Goal: Task Accomplishment & Management: Manage account settings

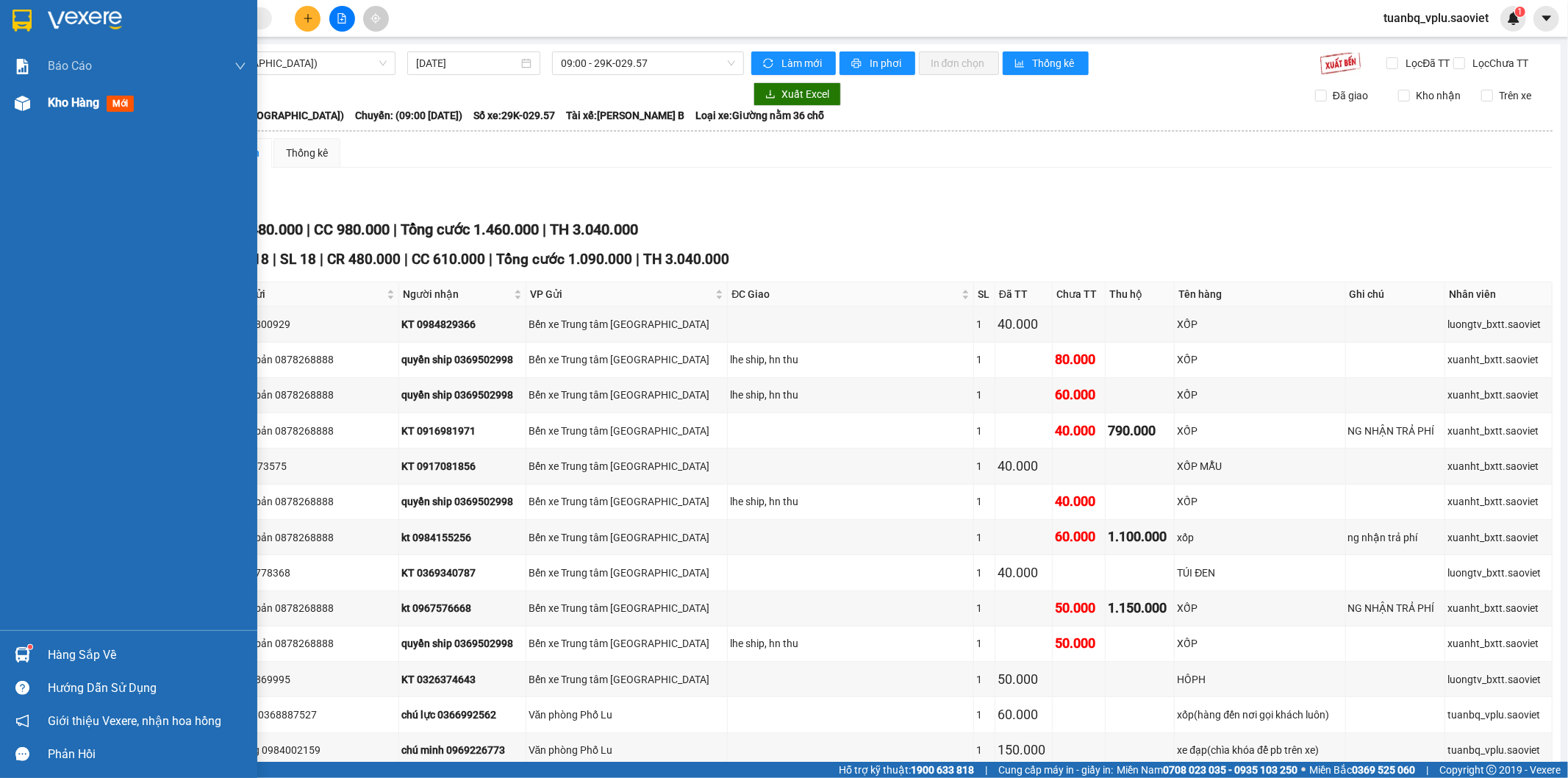
click at [71, 107] on span "Kho hàng" at bounding box center [73, 102] width 51 height 14
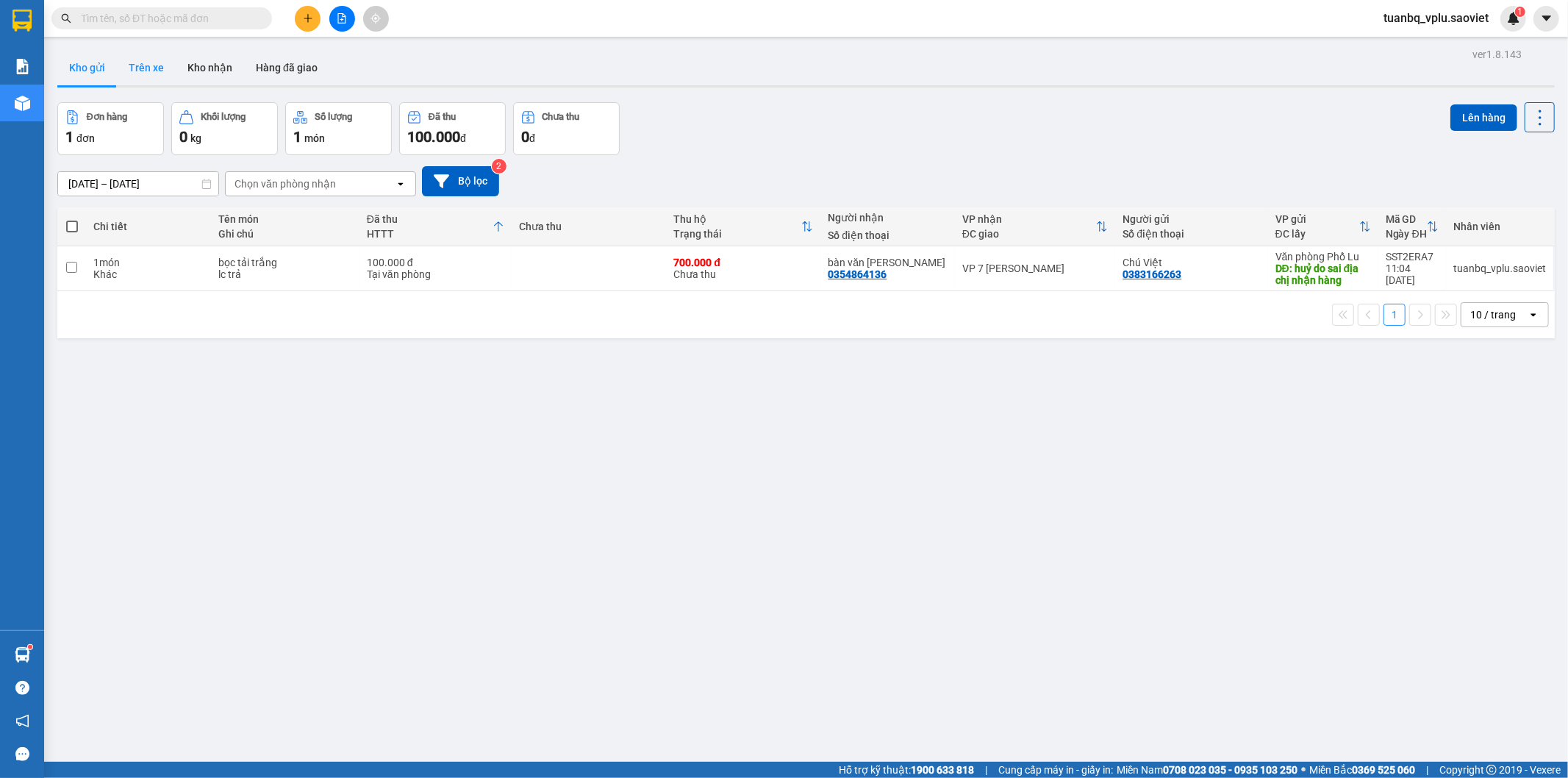
drag, startPoint x: 157, startPoint y: 72, endPoint x: 171, endPoint y: 78, distance: 15.2
click at [157, 72] on button "Trên xe" at bounding box center [146, 67] width 59 height 35
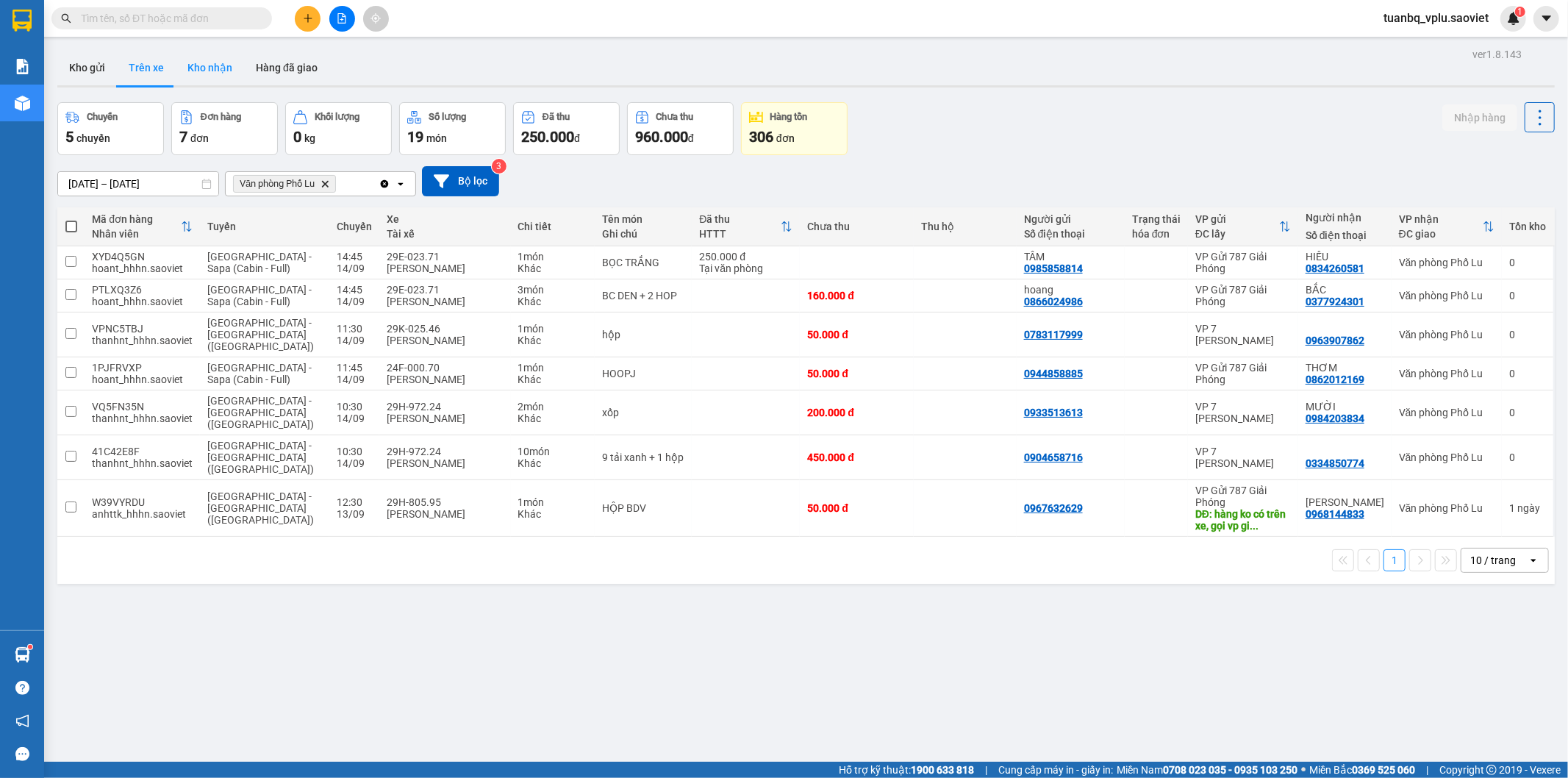
click at [210, 69] on button "Kho nhận" at bounding box center [210, 67] width 69 height 35
type input "[DATE] – [DATE]"
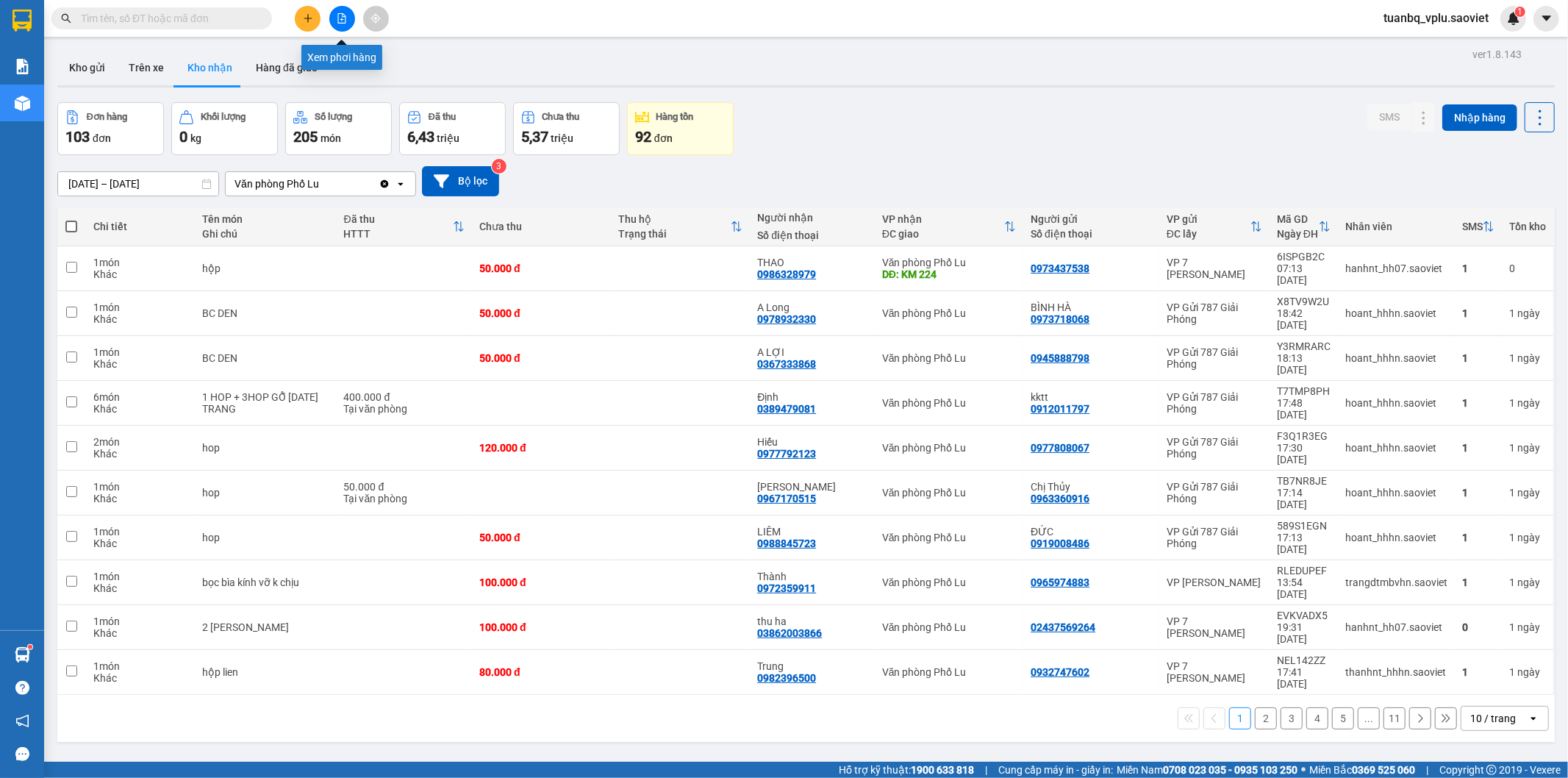
click at [337, 16] on icon "file-add" at bounding box center [342, 19] width 10 height 10
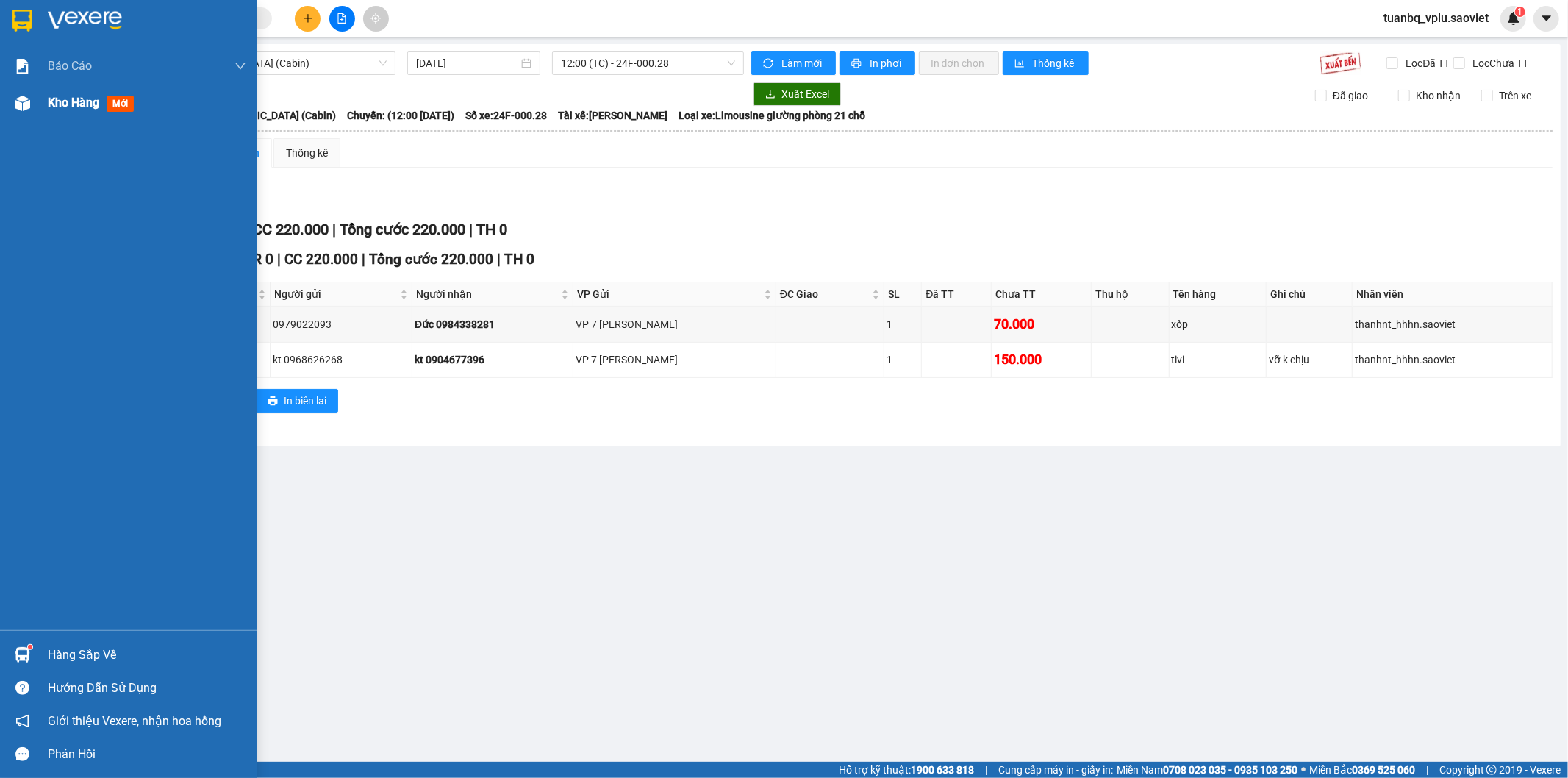
click at [78, 103] on span "Kho hàng" at bounding box center [73, 102] width 51 height 14
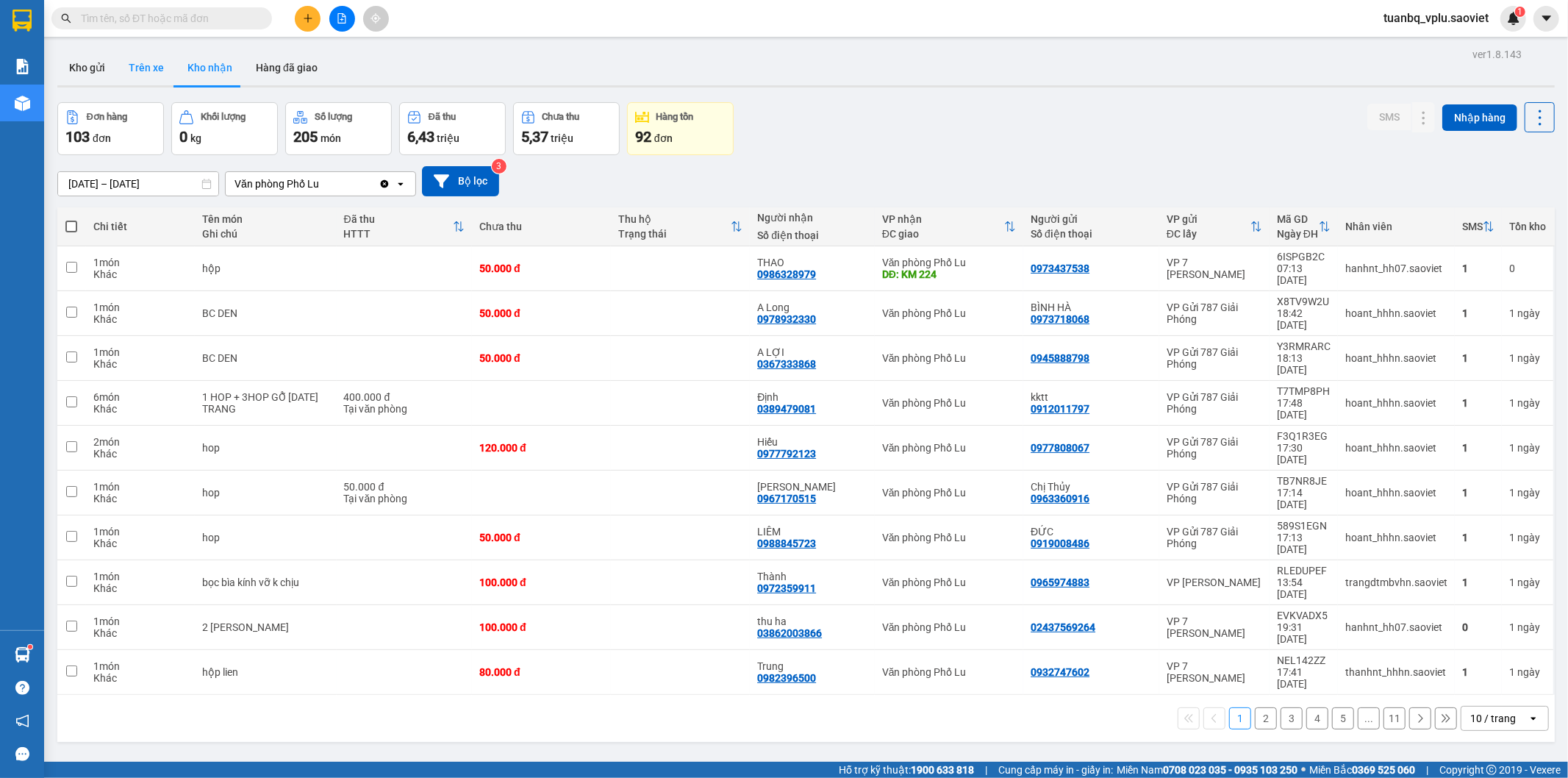
click at [128, 69] on button "Trên xe" at bounding box center [146, 67] width 59 height 35
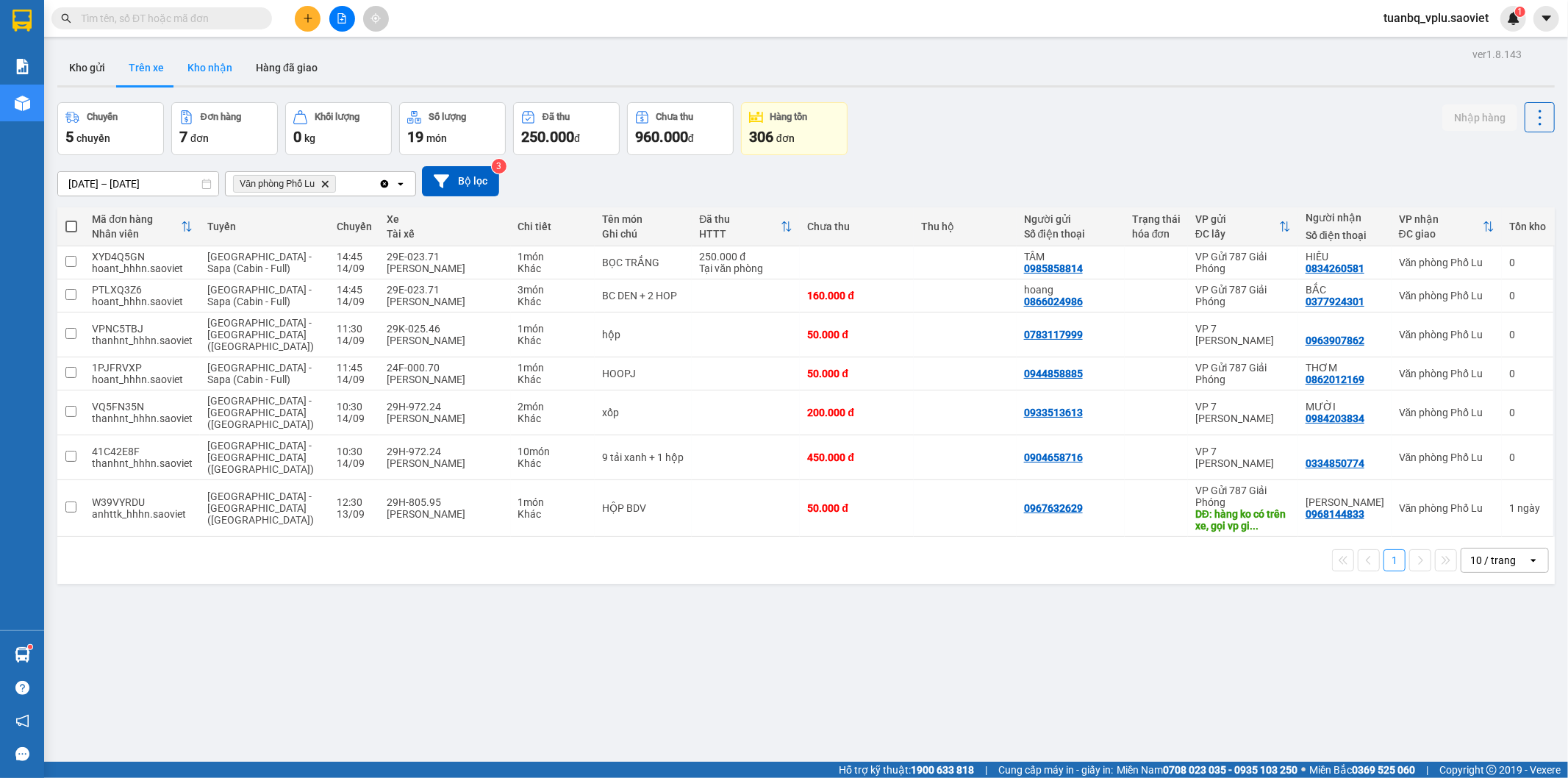
click at [204, 71] on button "Kho nhận" at bounding box center [210, 67] width 69 height 35
type input "[DATE] – [DATE]"
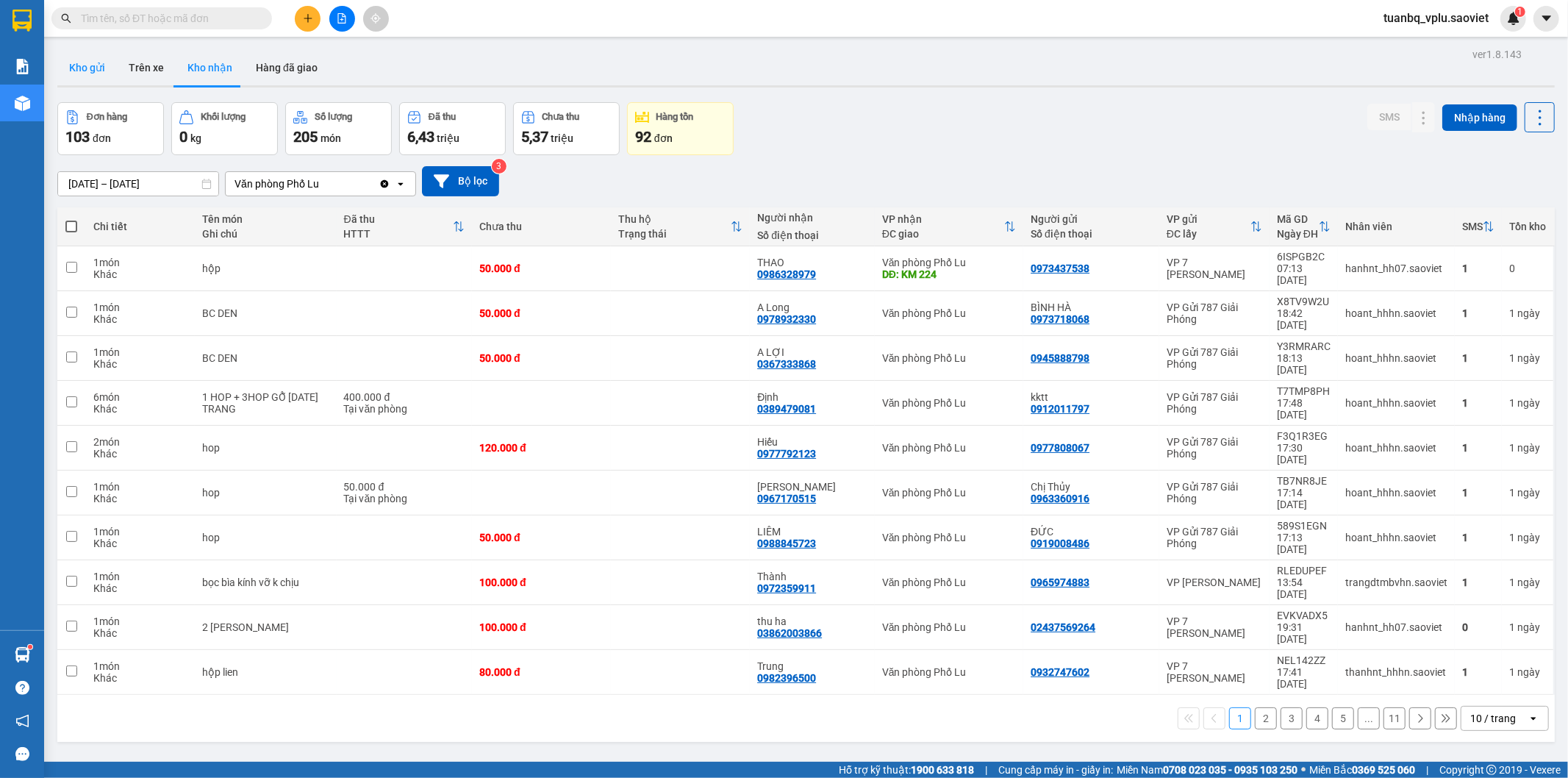
click at [93, 69] on button "Kho gửi" at bounding box center [87, 67] width 60 height 35
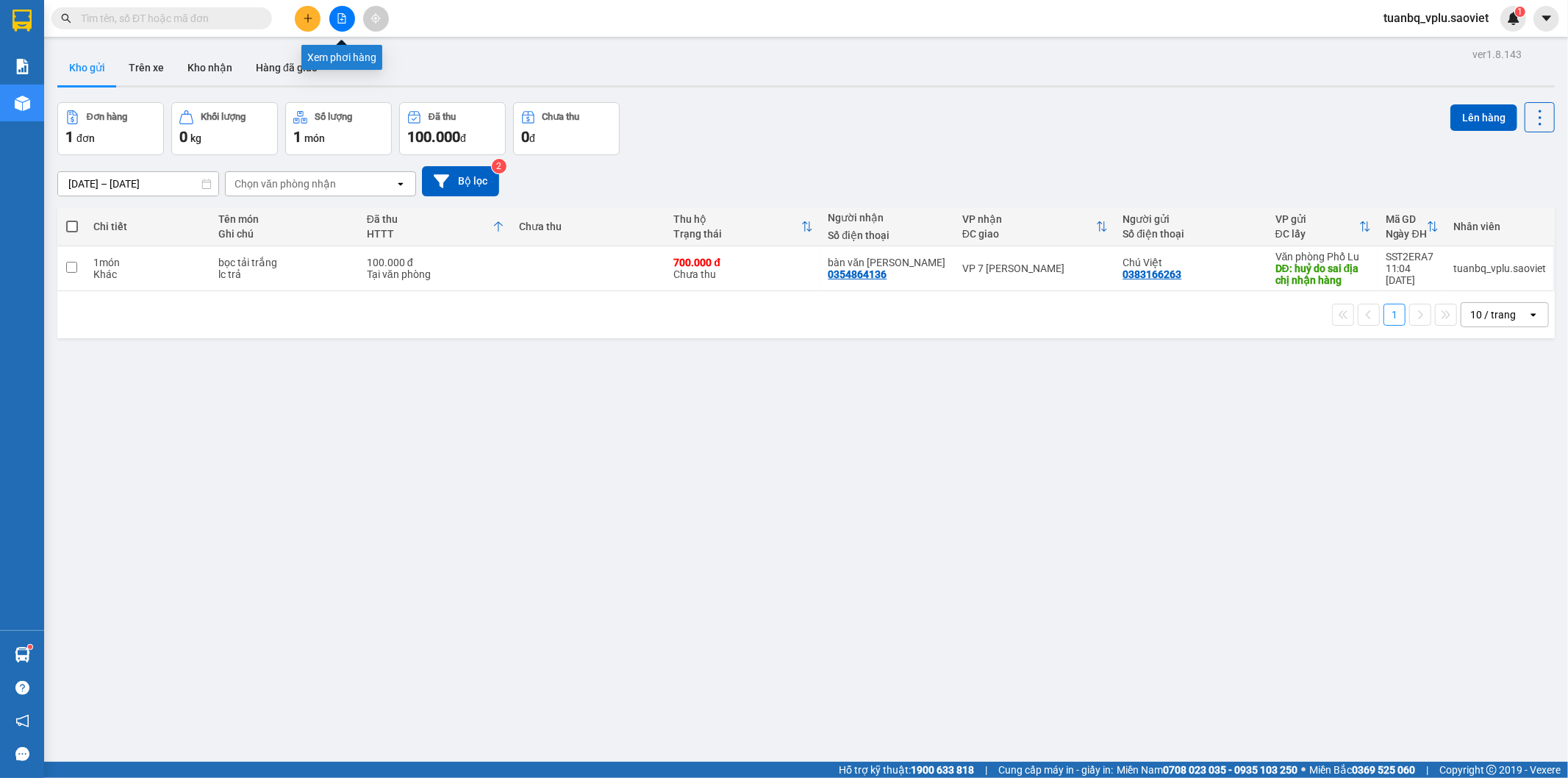
click at [338, 24] on button at bounding box center [342, 19] width 25 height 25
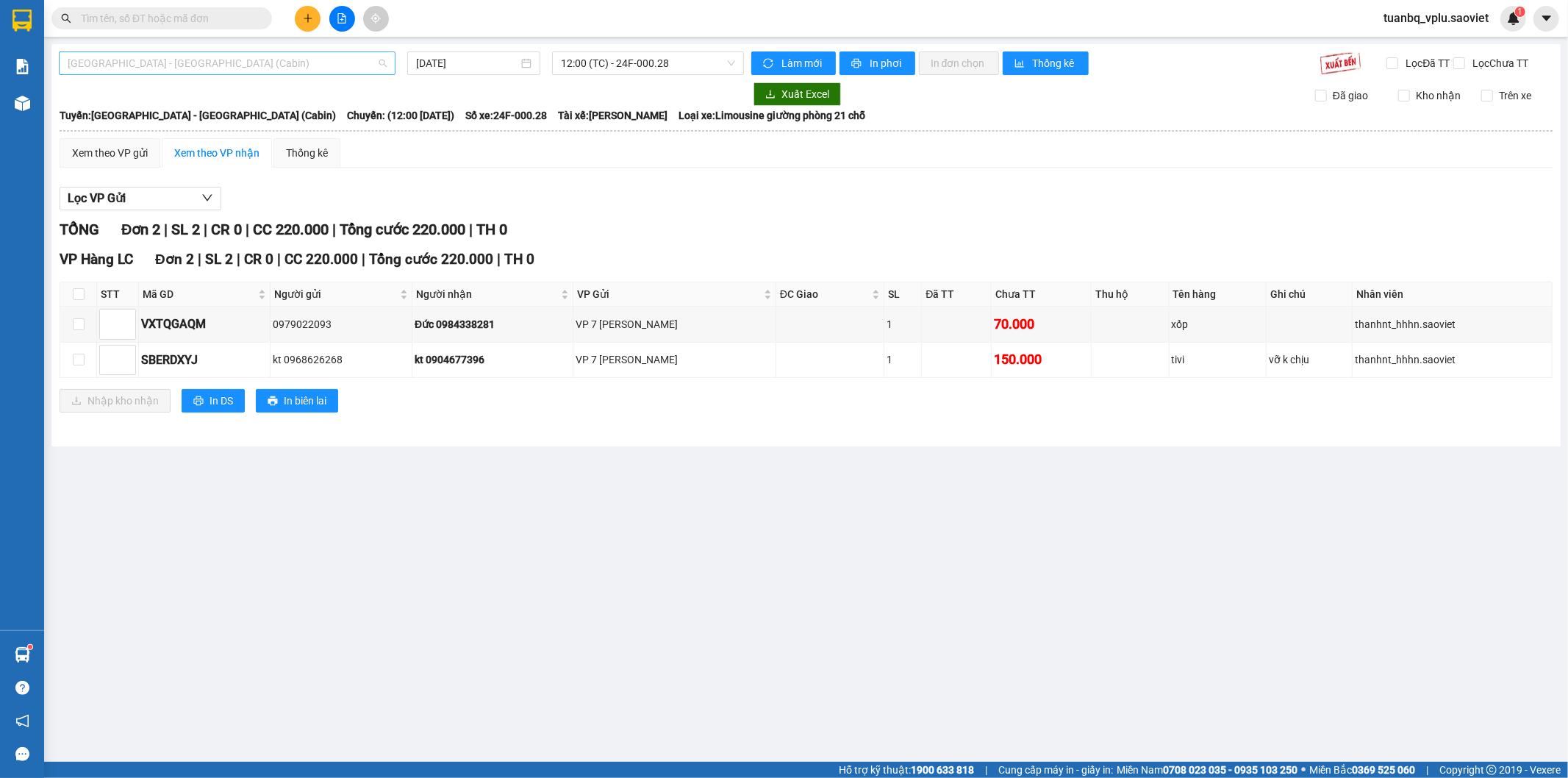
click at [318, 56] on span "Hà Nội - Lào Cai (Cabin)" at bounding box center [228, 63] width 319 height 22
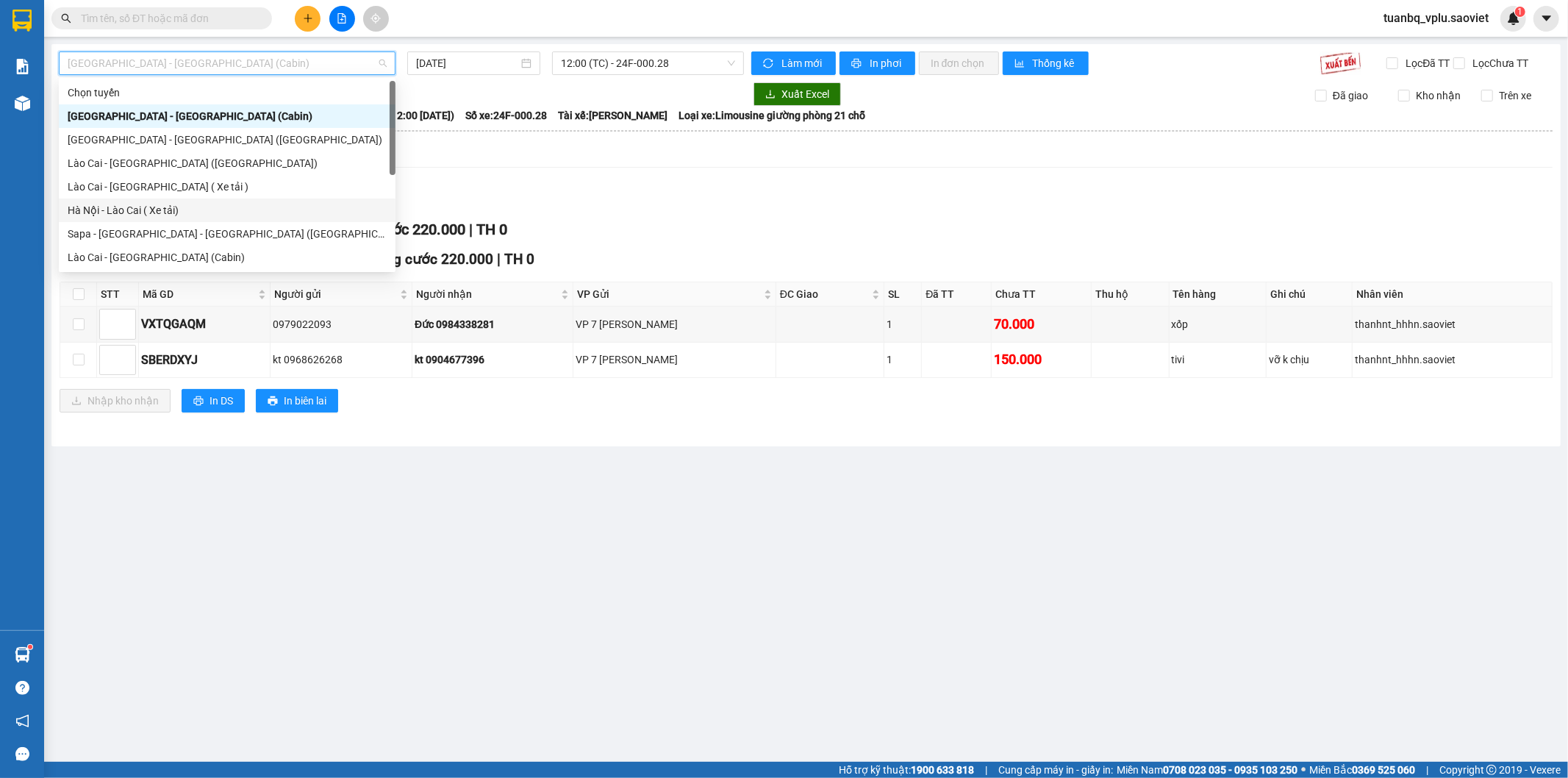
scroll to position [118, 0]
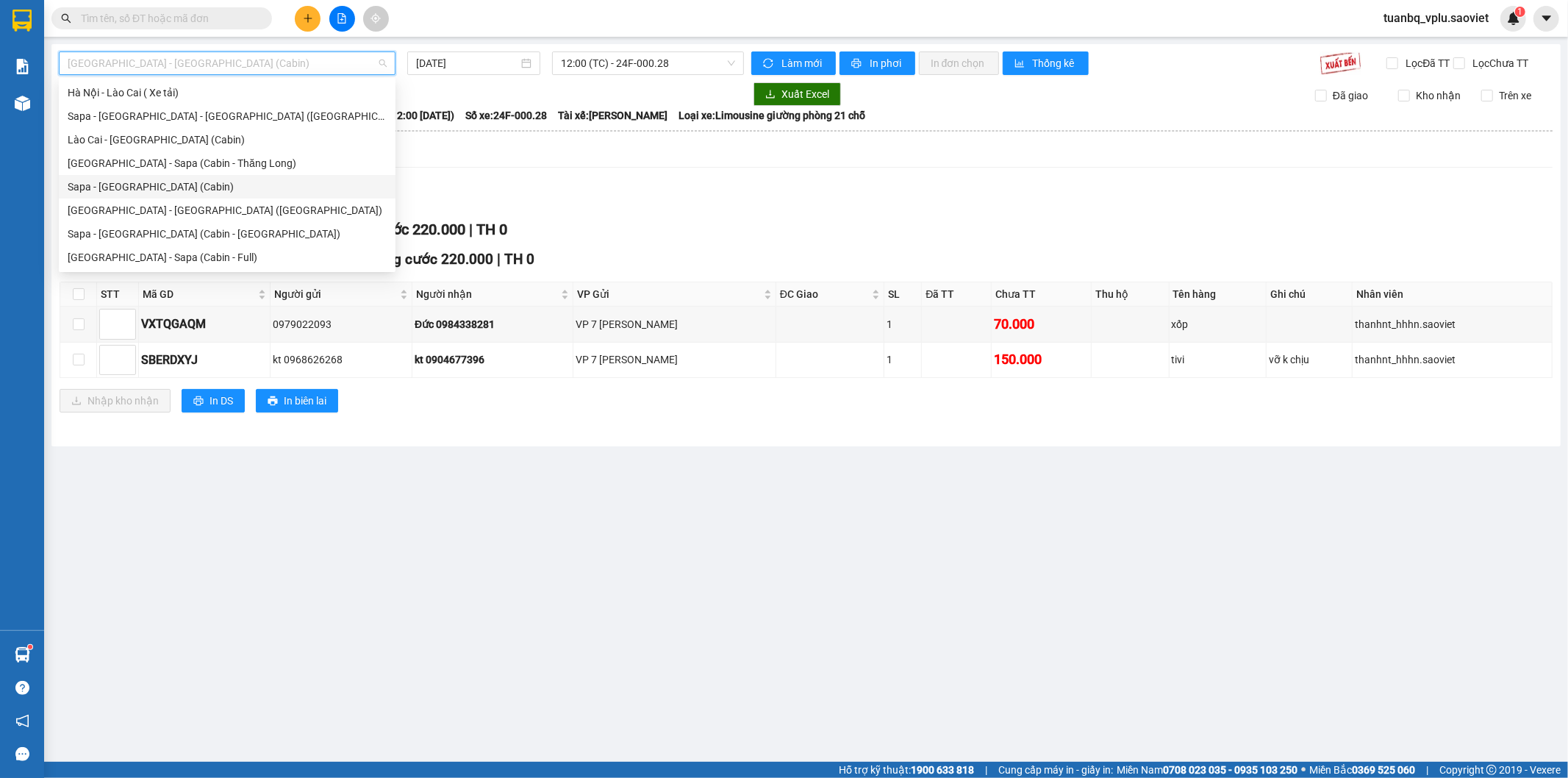
click at [203, 182] on div "Sapa - Hà Nội (Cabin)" at bounding box center [228, 187] width 319 height 16
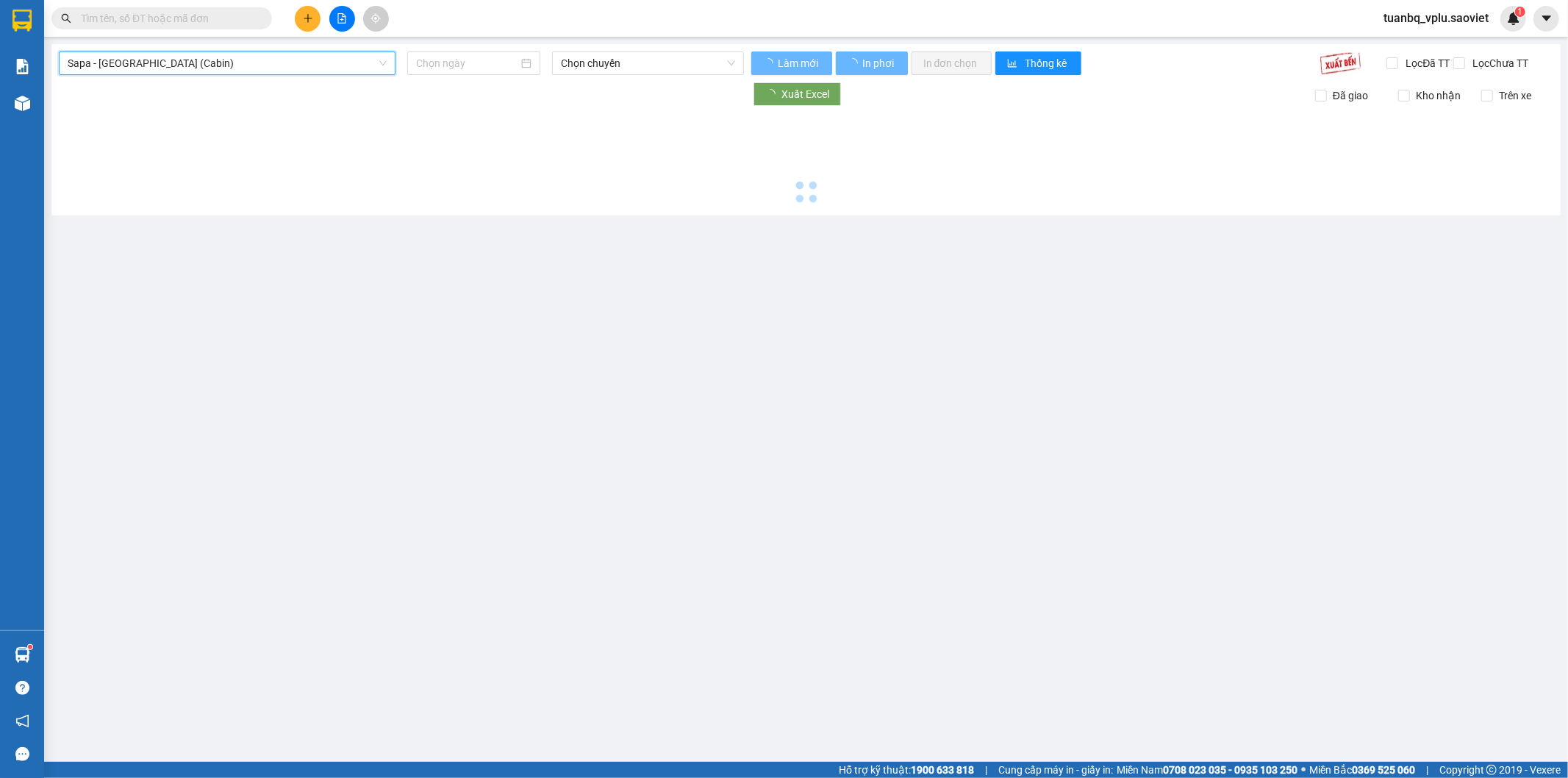
type input "14/09/2025"
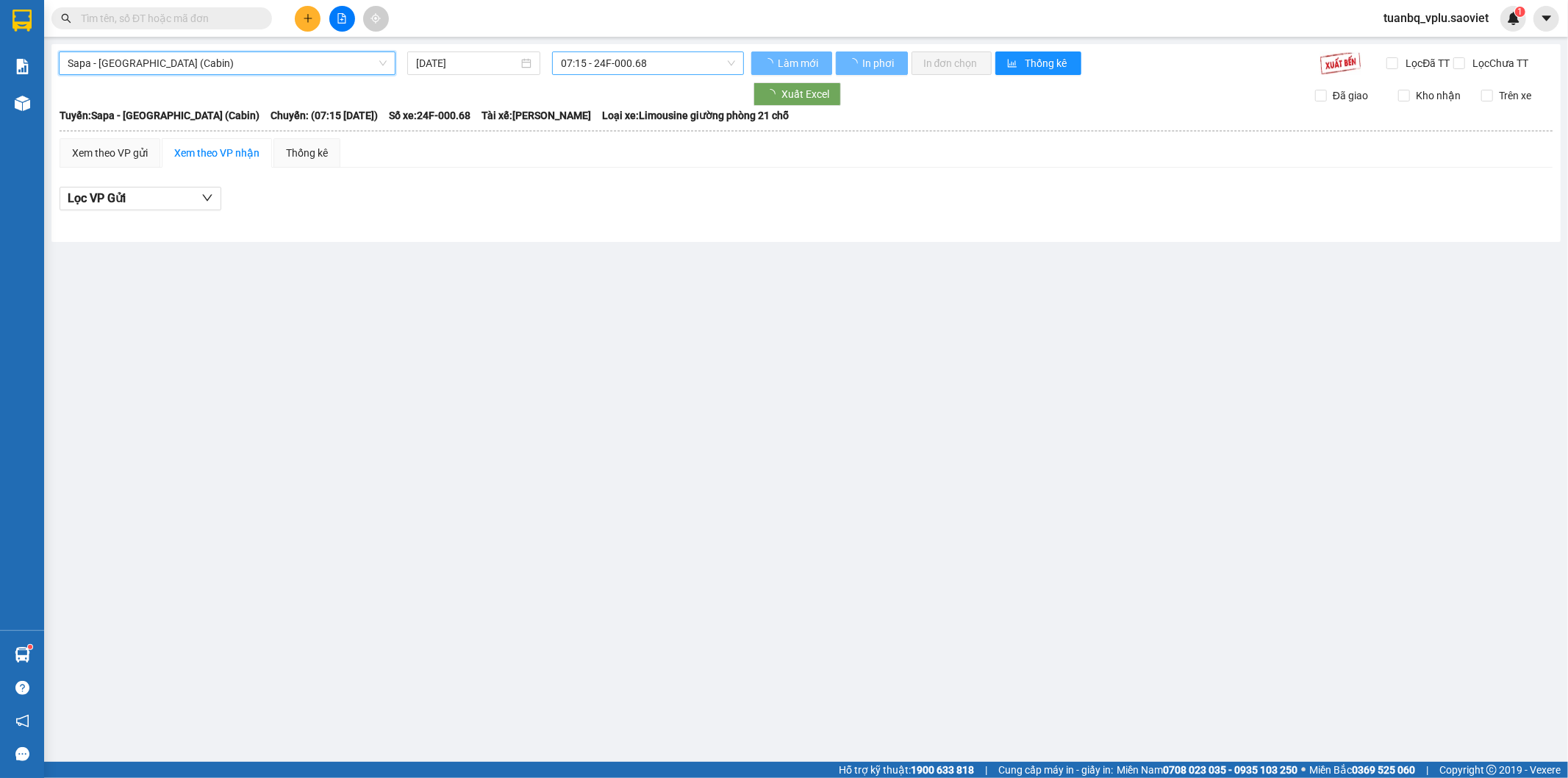
click at [615, 63] on span "07:15 - 24F-000.68" at bounding box center [648, 63] width 173 height 22
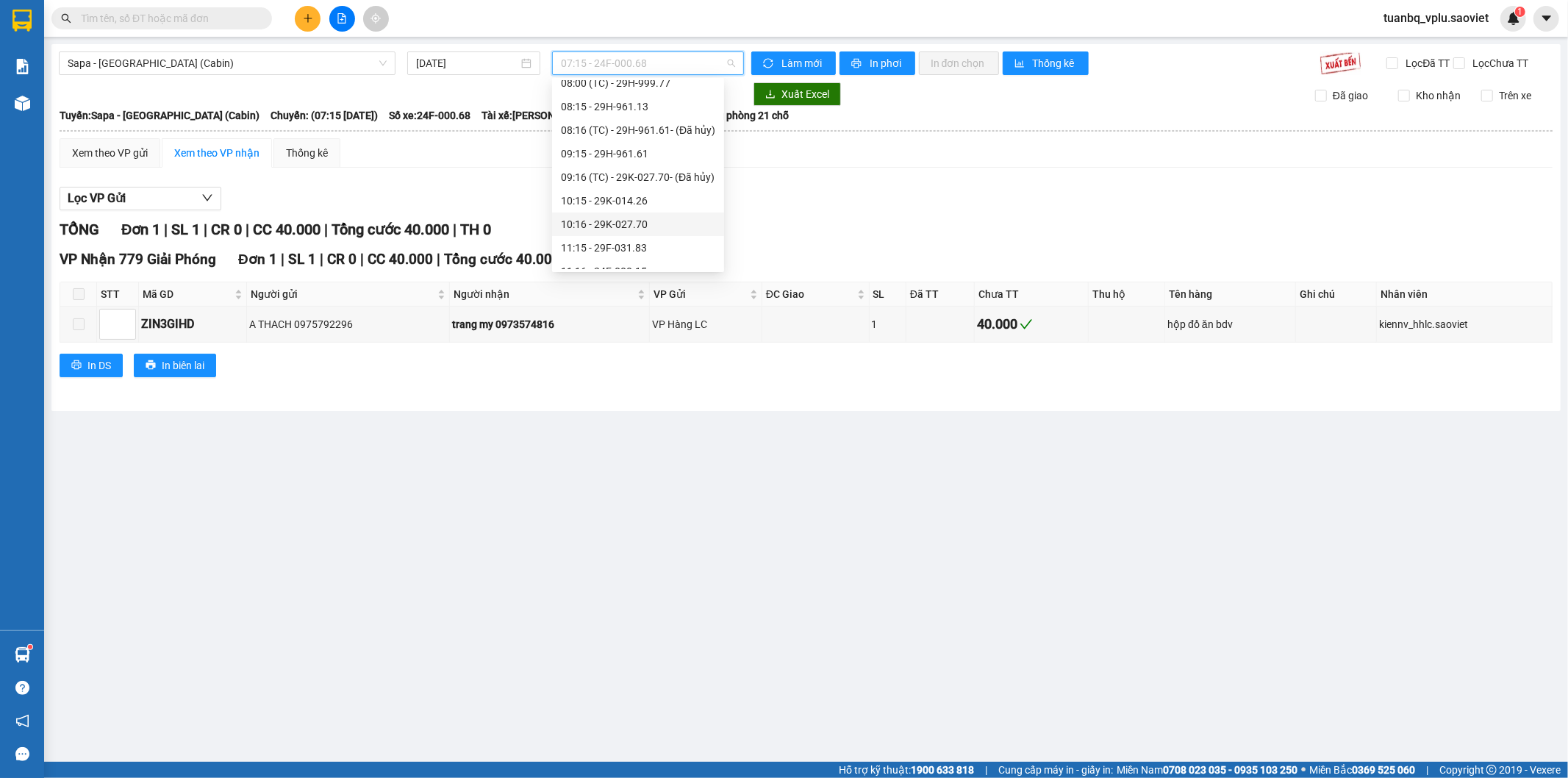
scroll to position [81, 0]
click at [643, 217] on div "11:15 - 29F-031.83" at bounding box center [638, 223] width 154 height 16
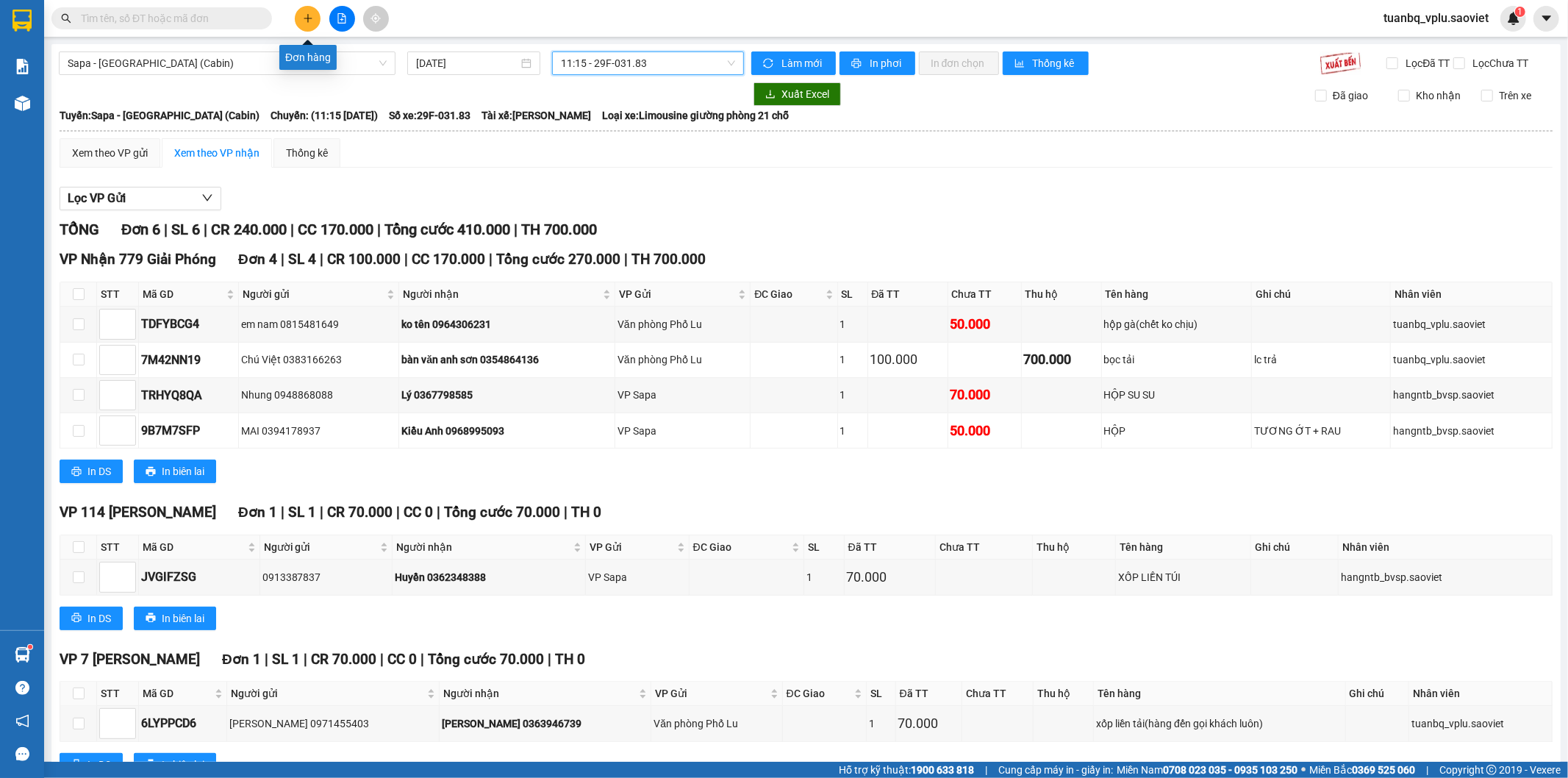
click at [317, 15] on button at bounding box center [307, 19] width 25 height 25
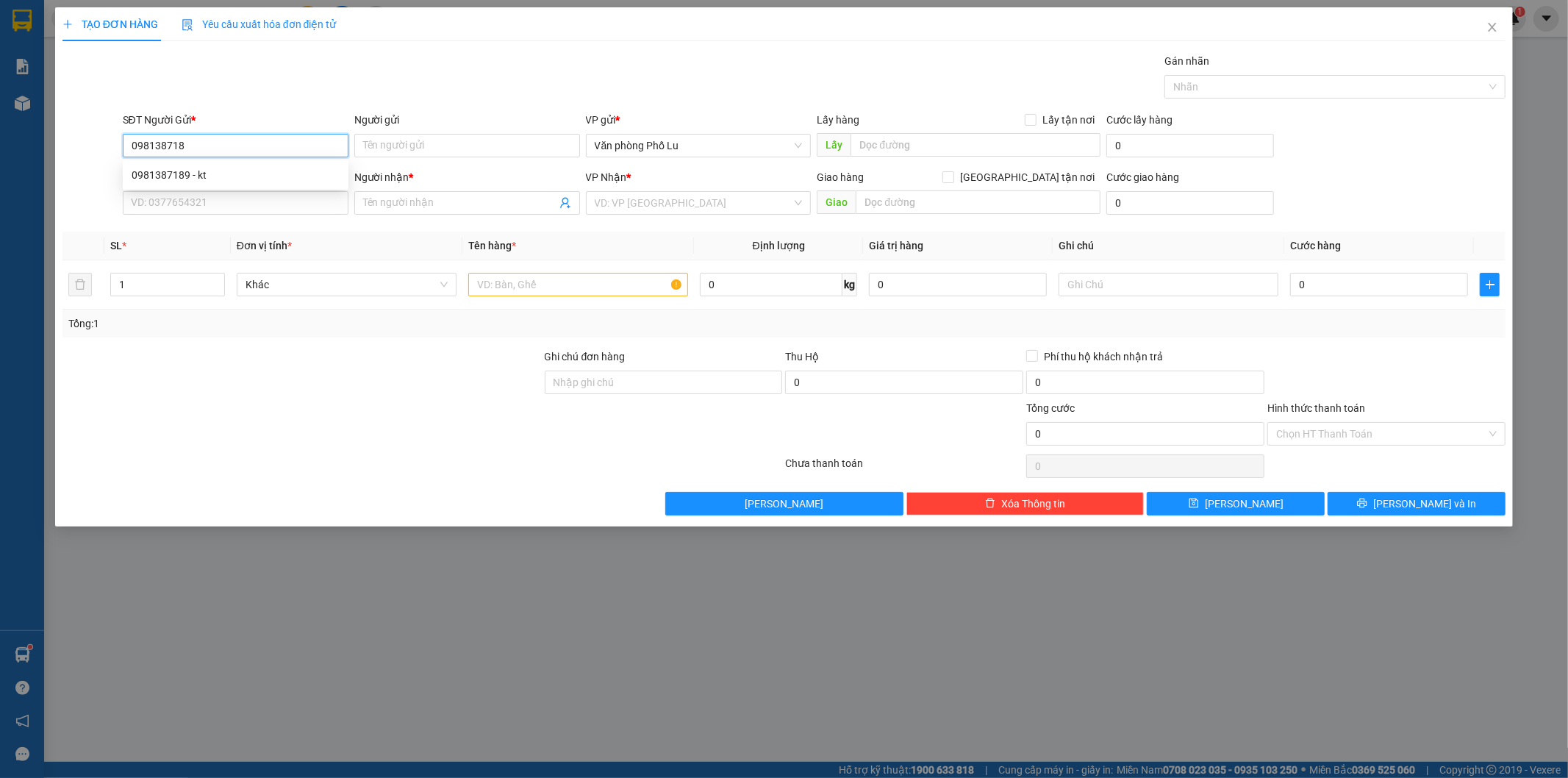
type input "0981387189"
click at [265, 180] on div "0981387189 - kt" at bounding box center [235, 175] width 208 height 16
type input "kt"
type input "0337000193"
type input "kt"
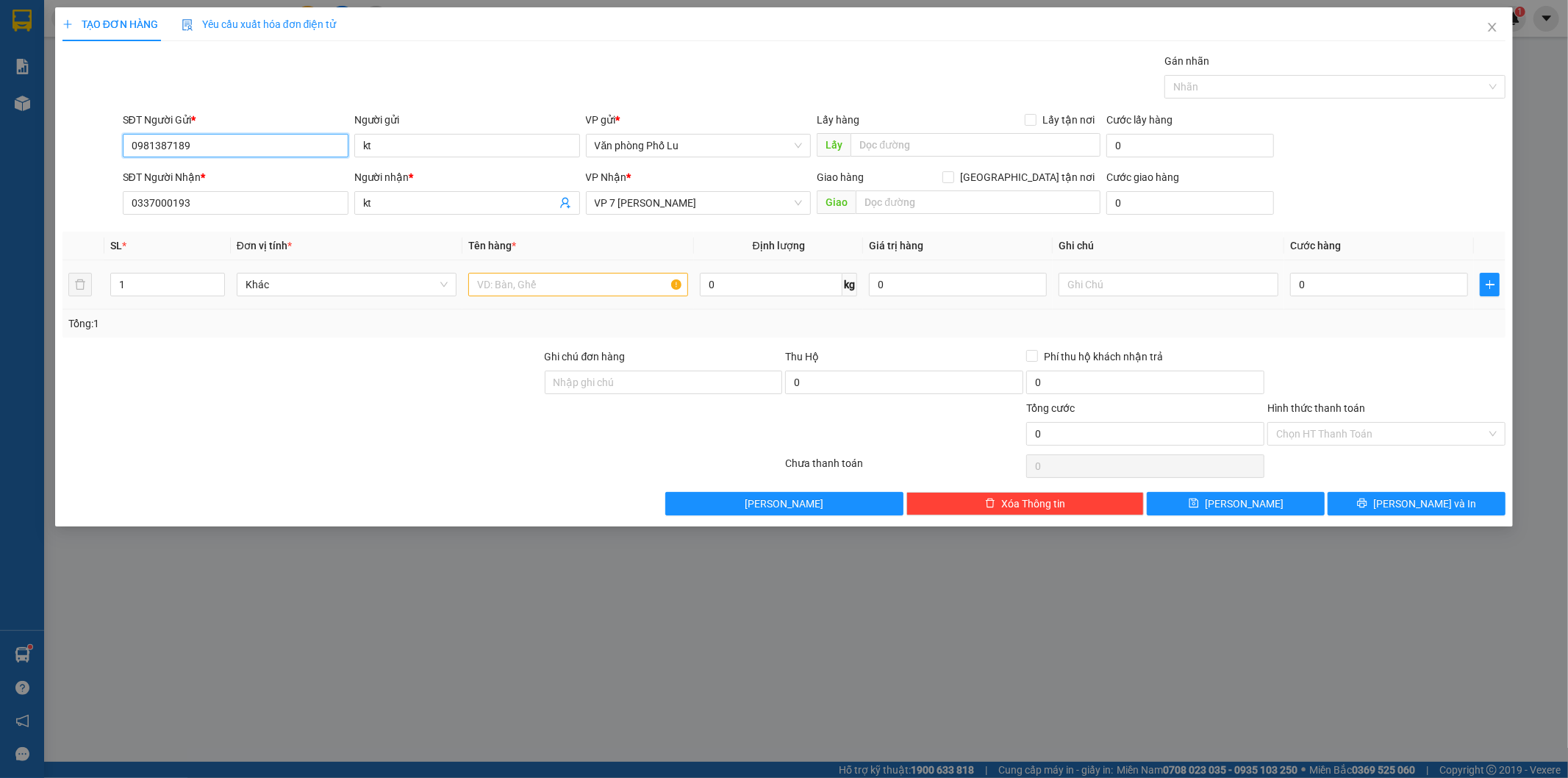
type input "0981387189"
click at [530, 281] on input "text" at bounding box center [578, 284] width 220 height 24
type input "hộp"
click at [442, 390] on div at bounding box center [302, 374] width 482 height 52
click at [1369, 297] on div "0" at bounding box center [1379, 284] width 178 height 29
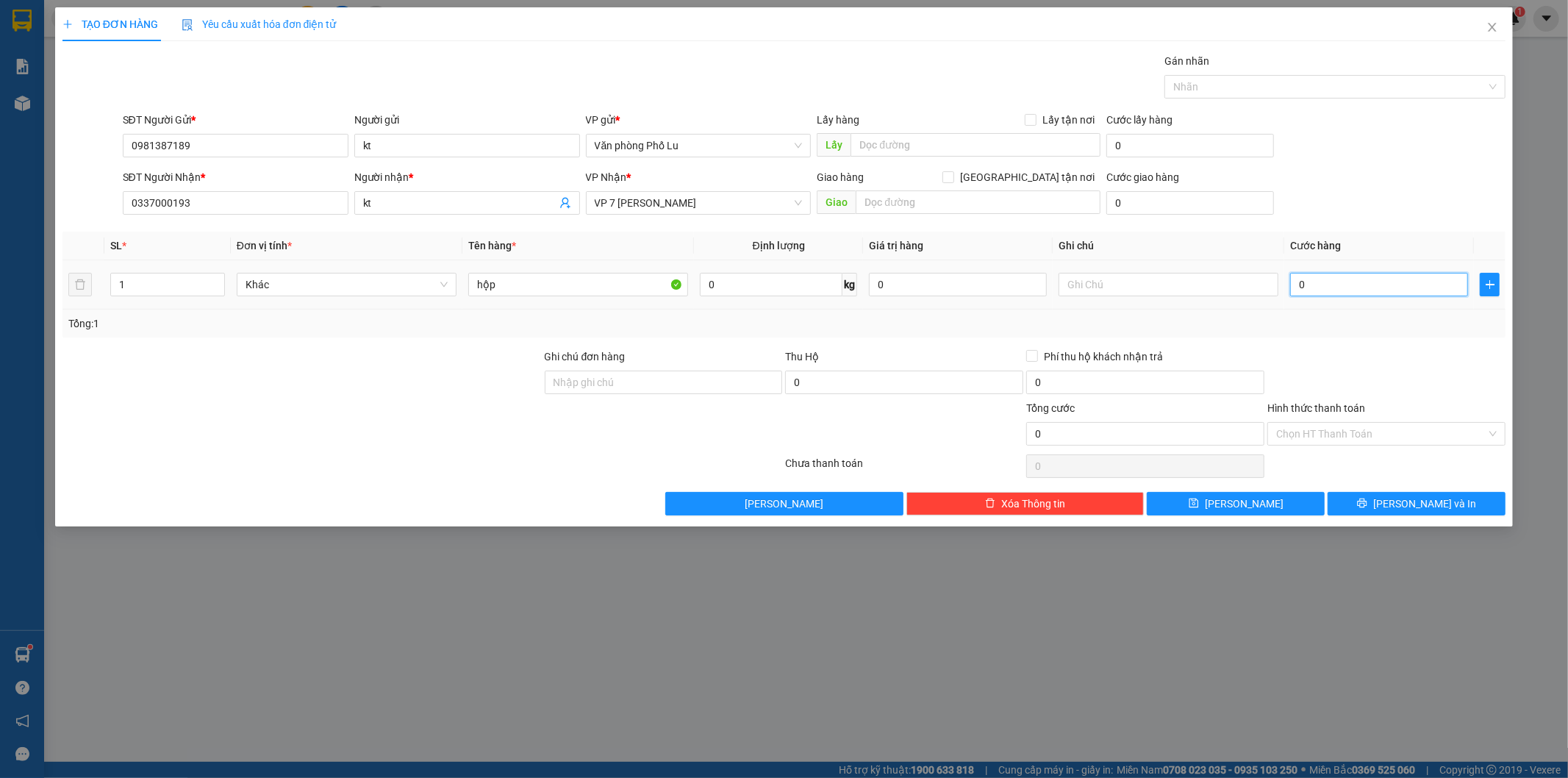
click at [1353, 290] on input "0" at bounding box center [1379, 284] width 178 height 24
paste input "5"
type input "50"
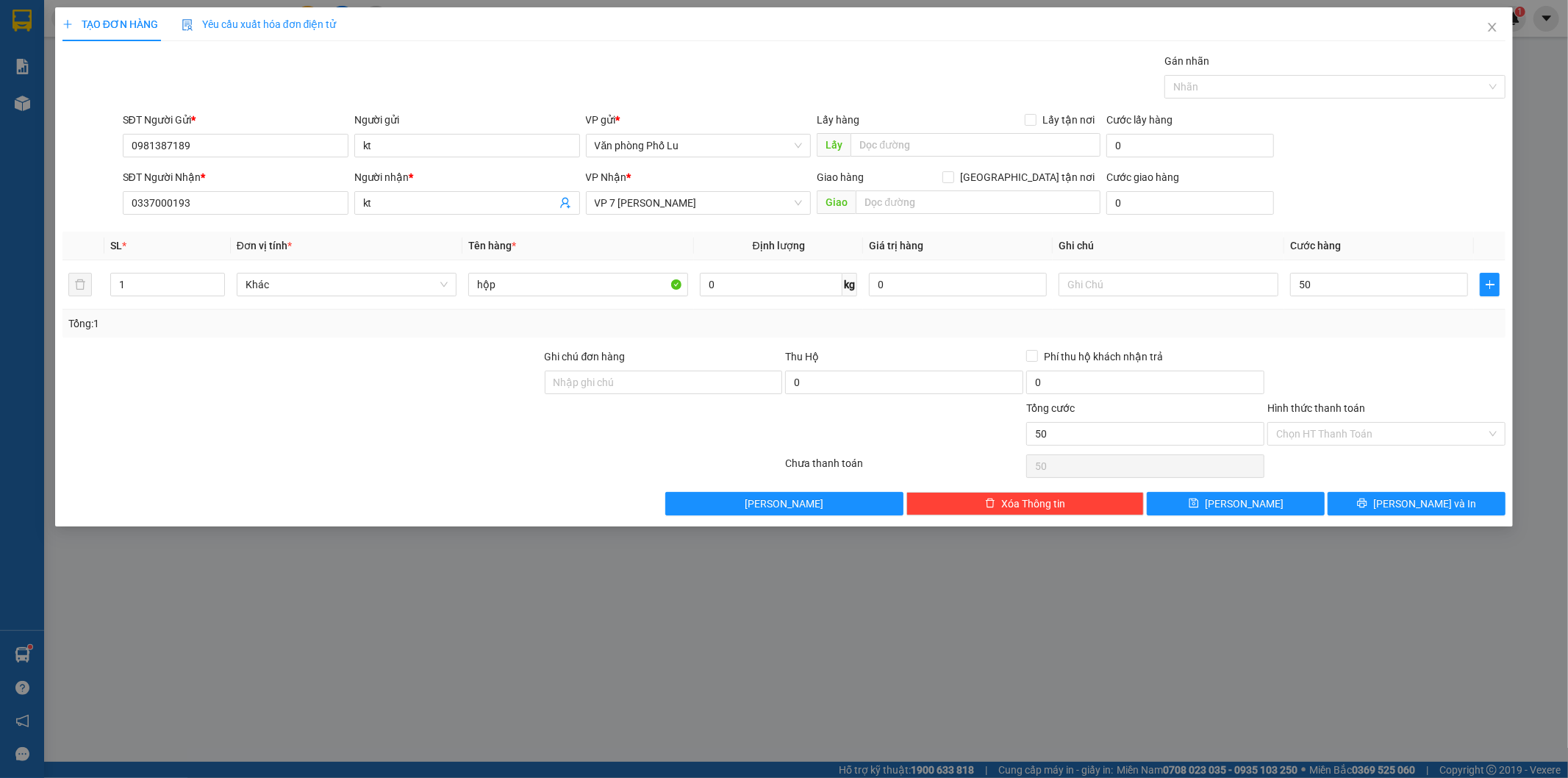
type input "50.000"
click at [1361, 353] on div at bounding box center [1386, 374] width 241 height 52
click at [1430, 503] on span "[PERSON_NAME] và In" at bounding box center [1425, 504] width 103 height 16
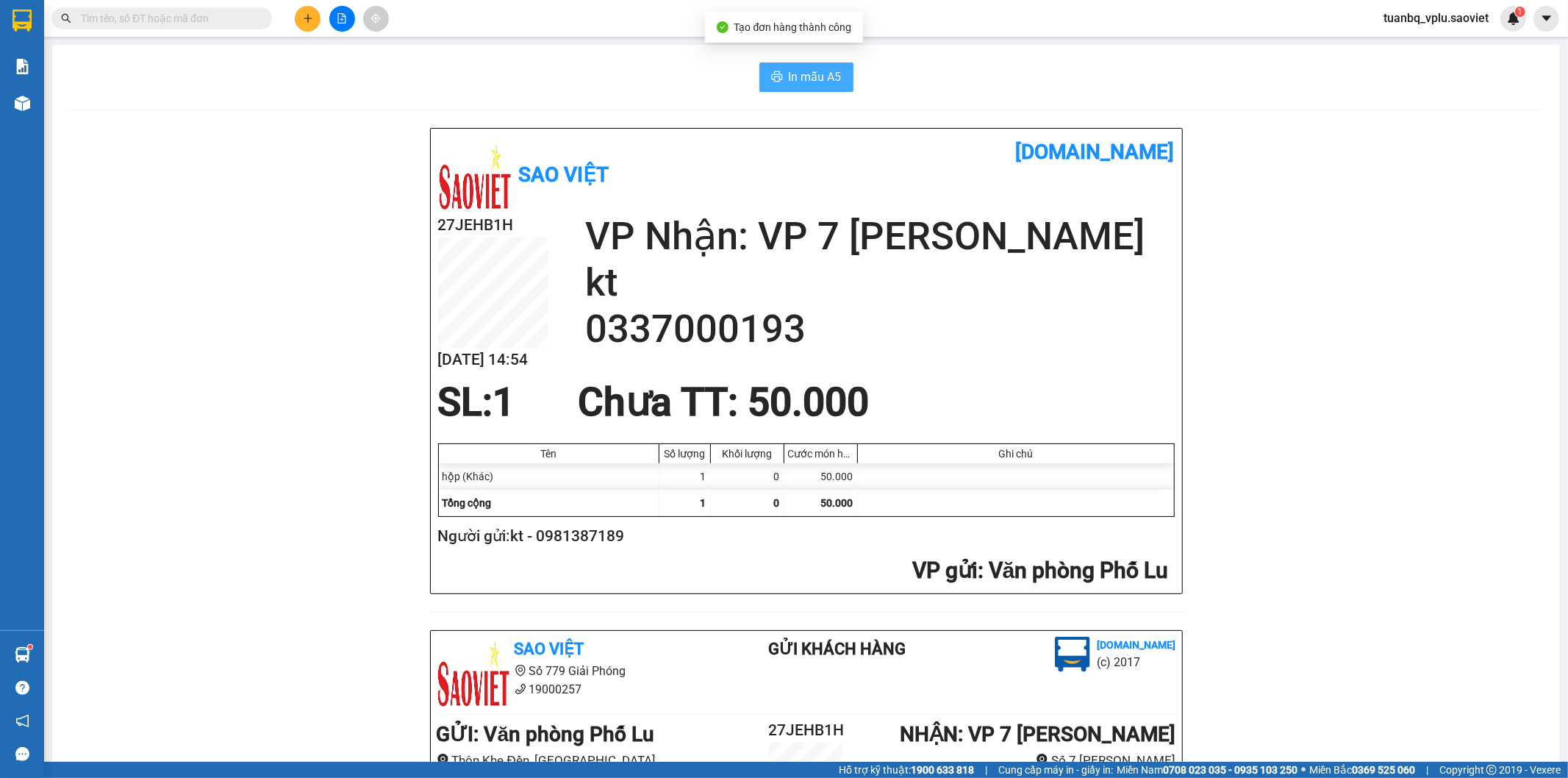
click at [819, 72] on span "In mẫu A5" at bounding box center [815, 77] width 53 height 19
drag, startPoint x: 753, startPoint y: 731, endPoint x: 160, endPoint y: 13, distance: 931.2
click at [160, 13] on input "text" at bounding box center [167, 19] width 173 height 16
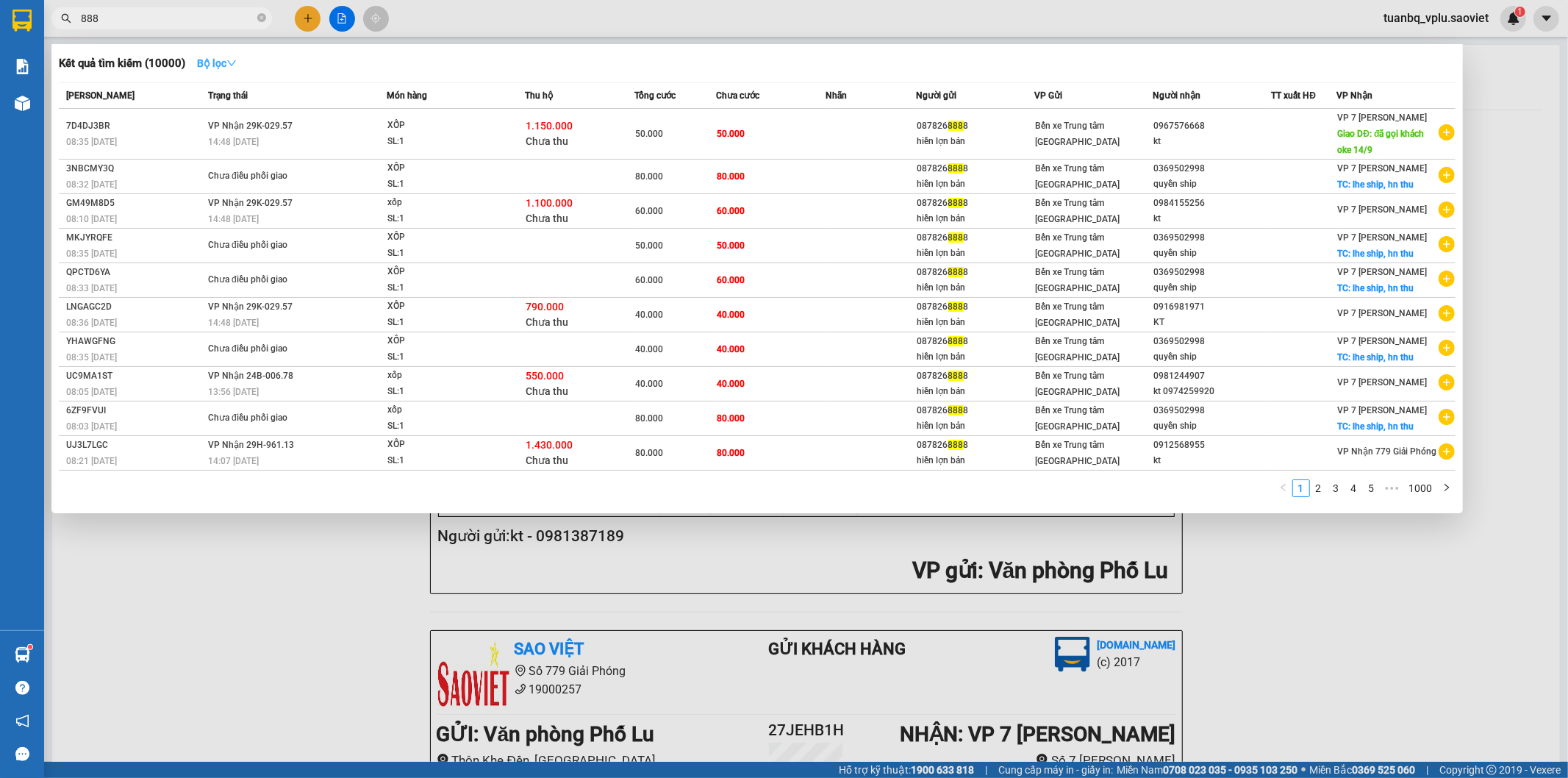
type input "888"
click at [210, 60] on strong "Bộ lọc" at bounding box center [216, 63] width 40 height 12
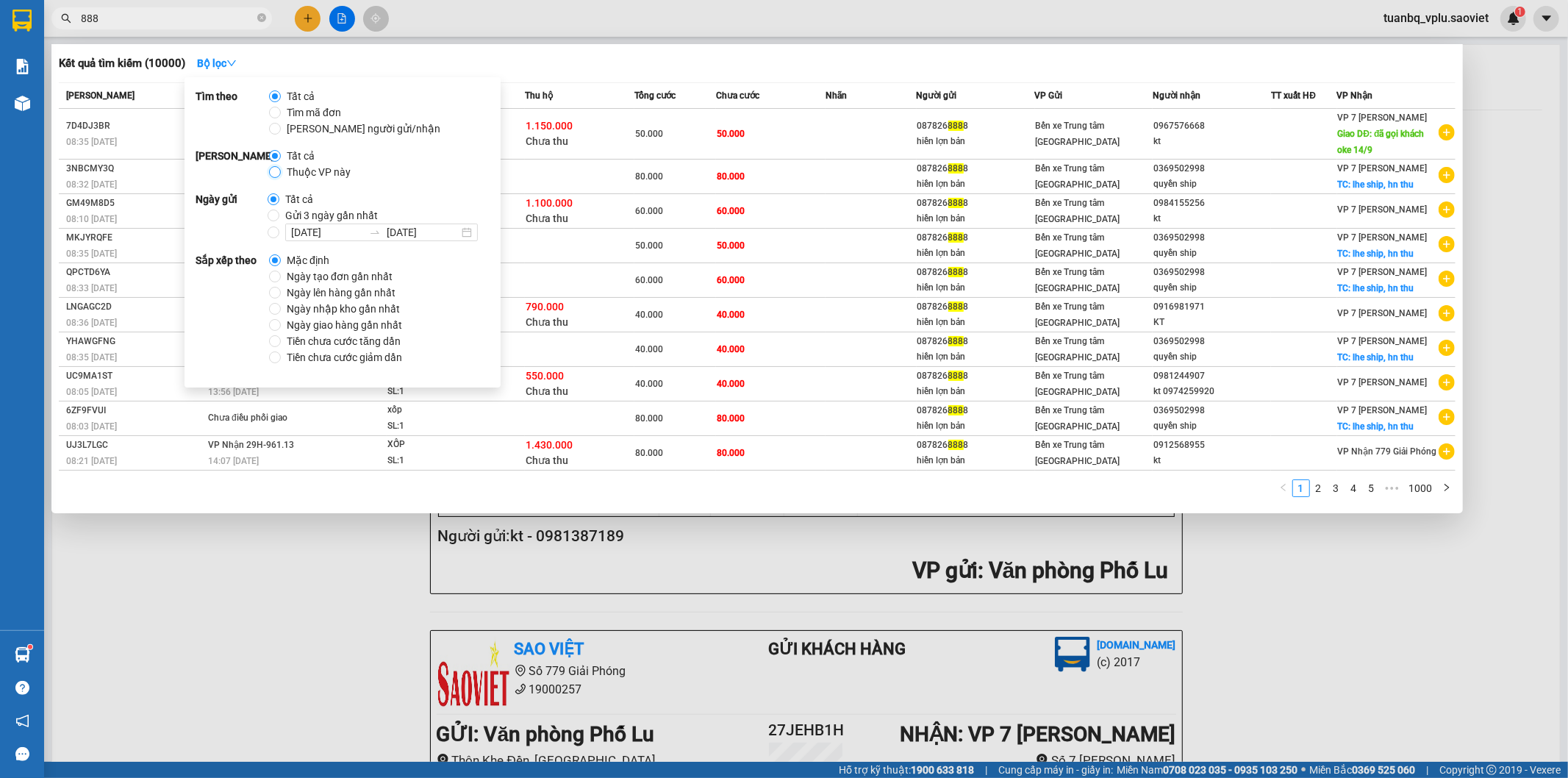
click at [273, 176] on input "Thuộc VP này" at bounding box center [275, 172] width 12 height 12
radio input "true"
radio input "false"
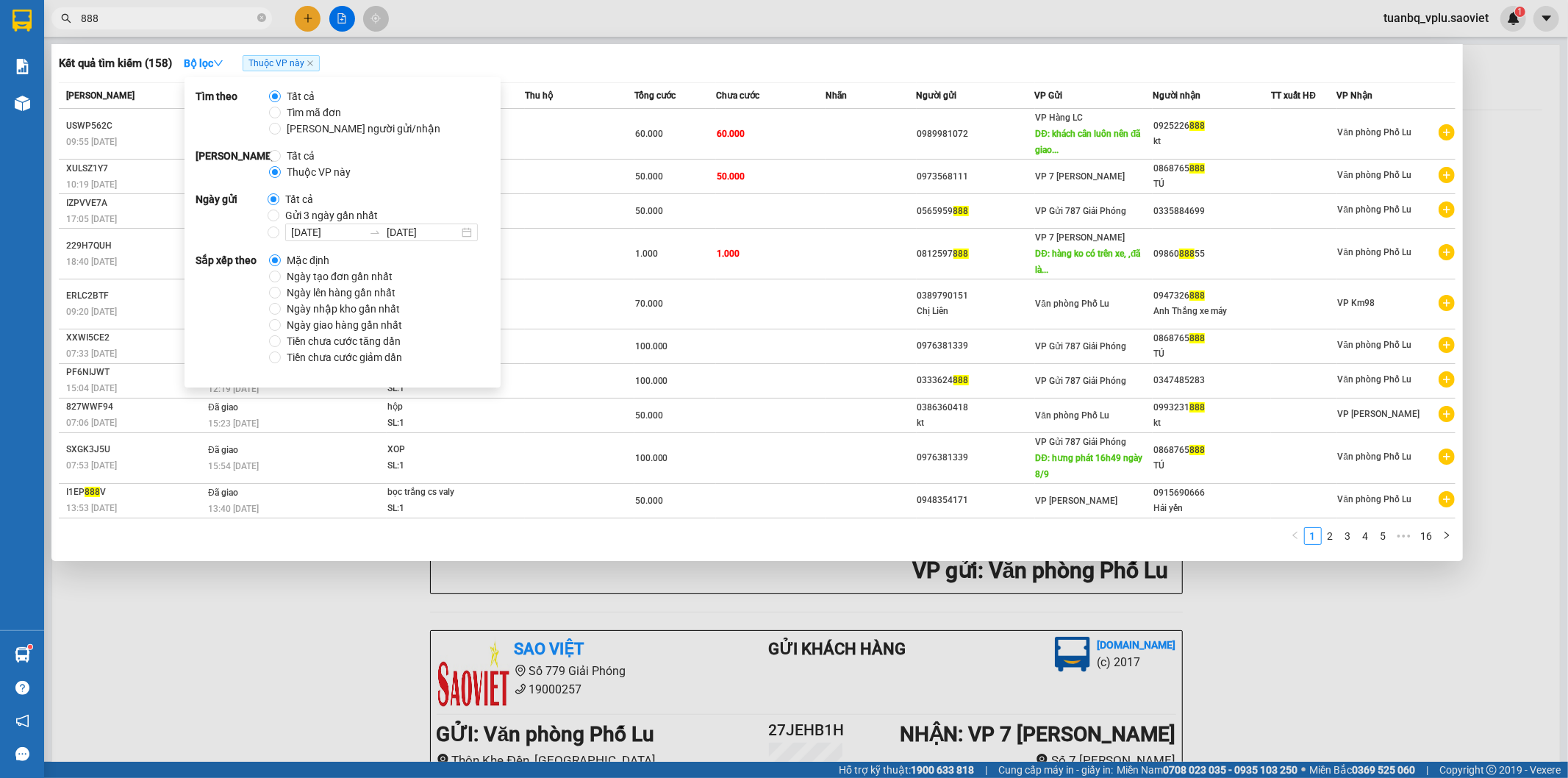
click at [843, 21] on div at bounding box center [784, 389] width 1568 height 778
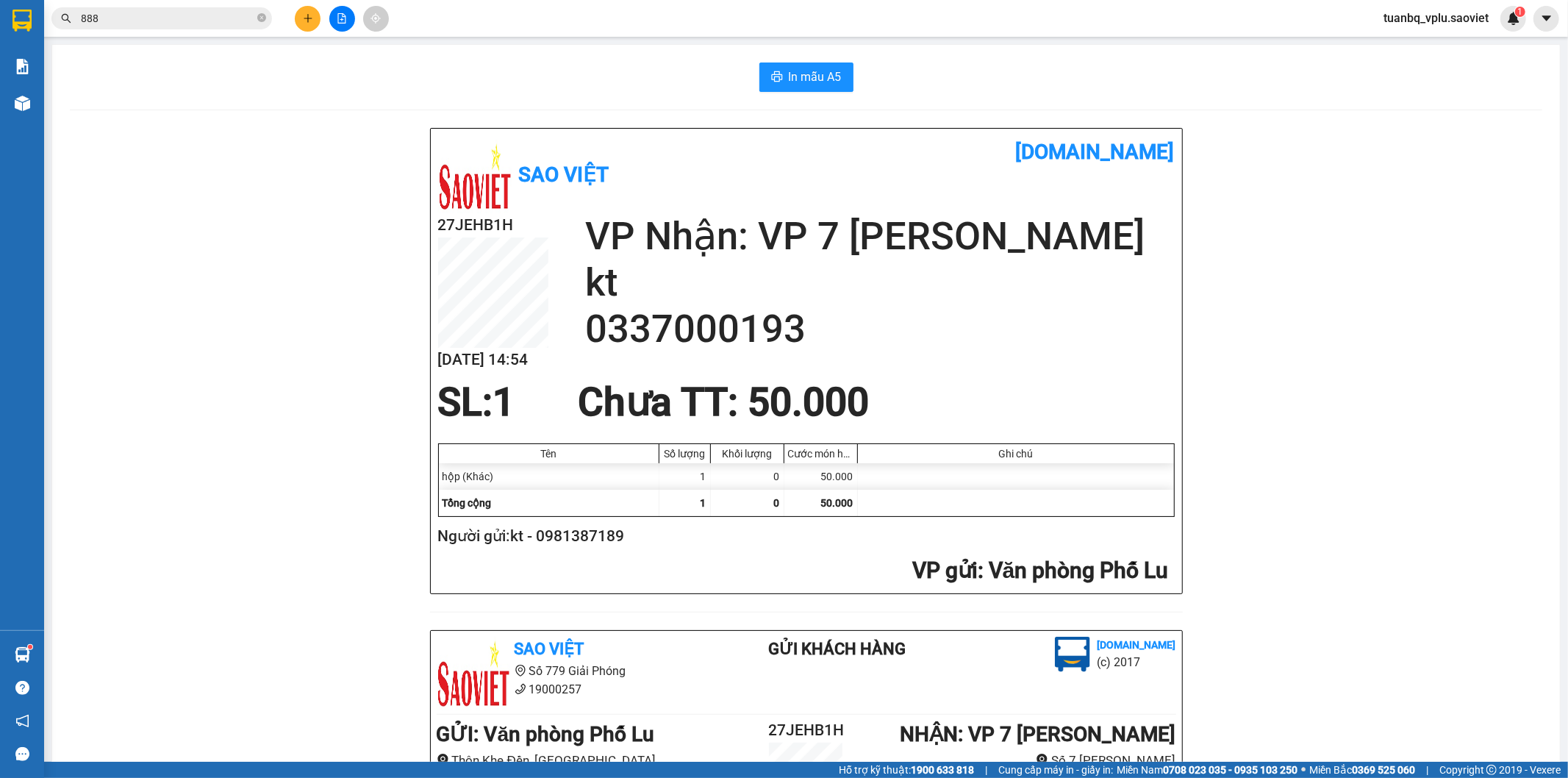
click at [181, 9] on span "888" at bounding box center [162, 19] width 221 height 22
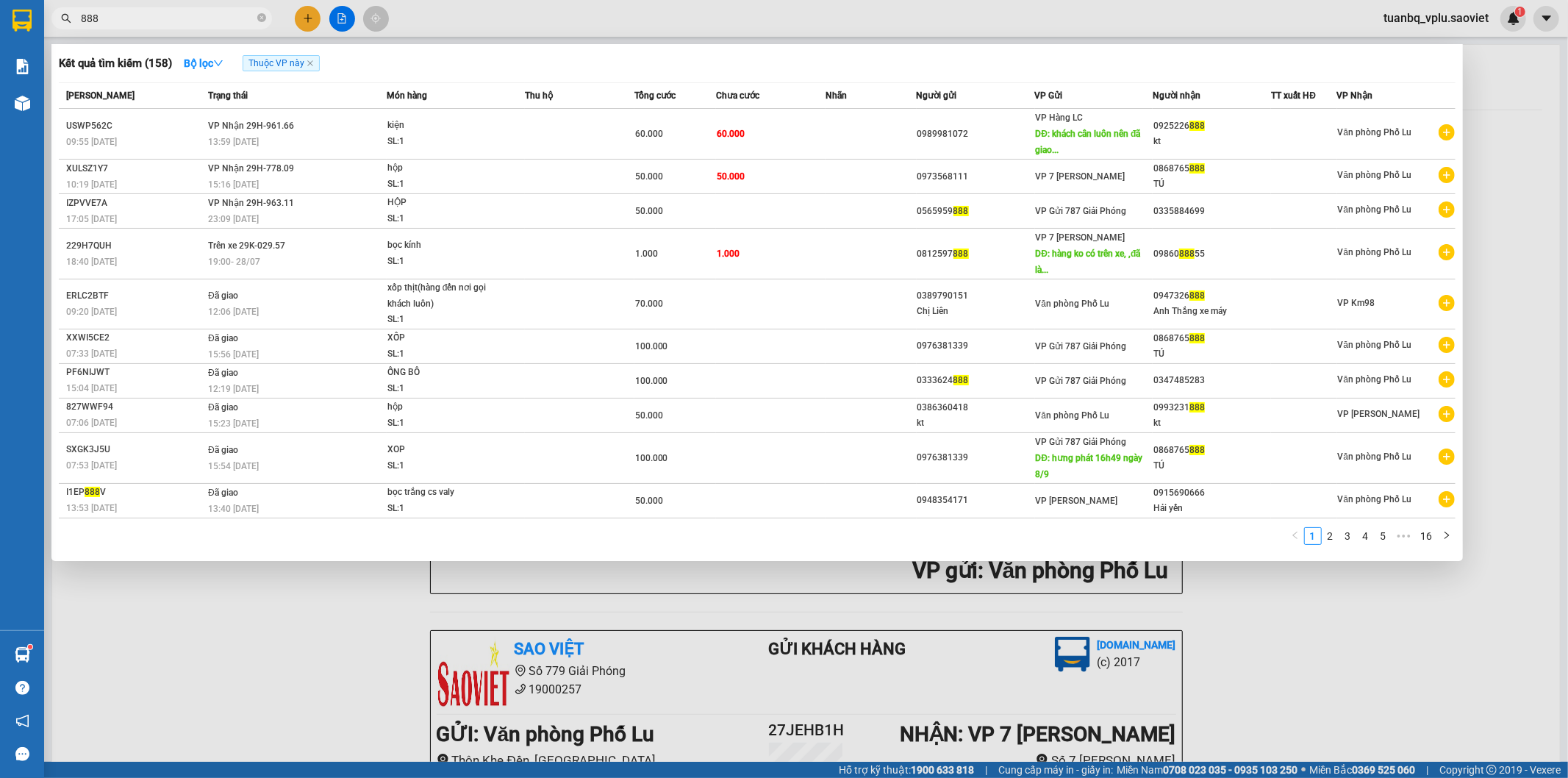
click at [179, 16] on input "888" at bounding box center [167, 19] width 173 height 16
click at [177, 16] on input "888" at bounding box center [167, 19] width 173 height 16
click at [165, 21] on input "888" at bounding box center [167, 19] width 173 height 16
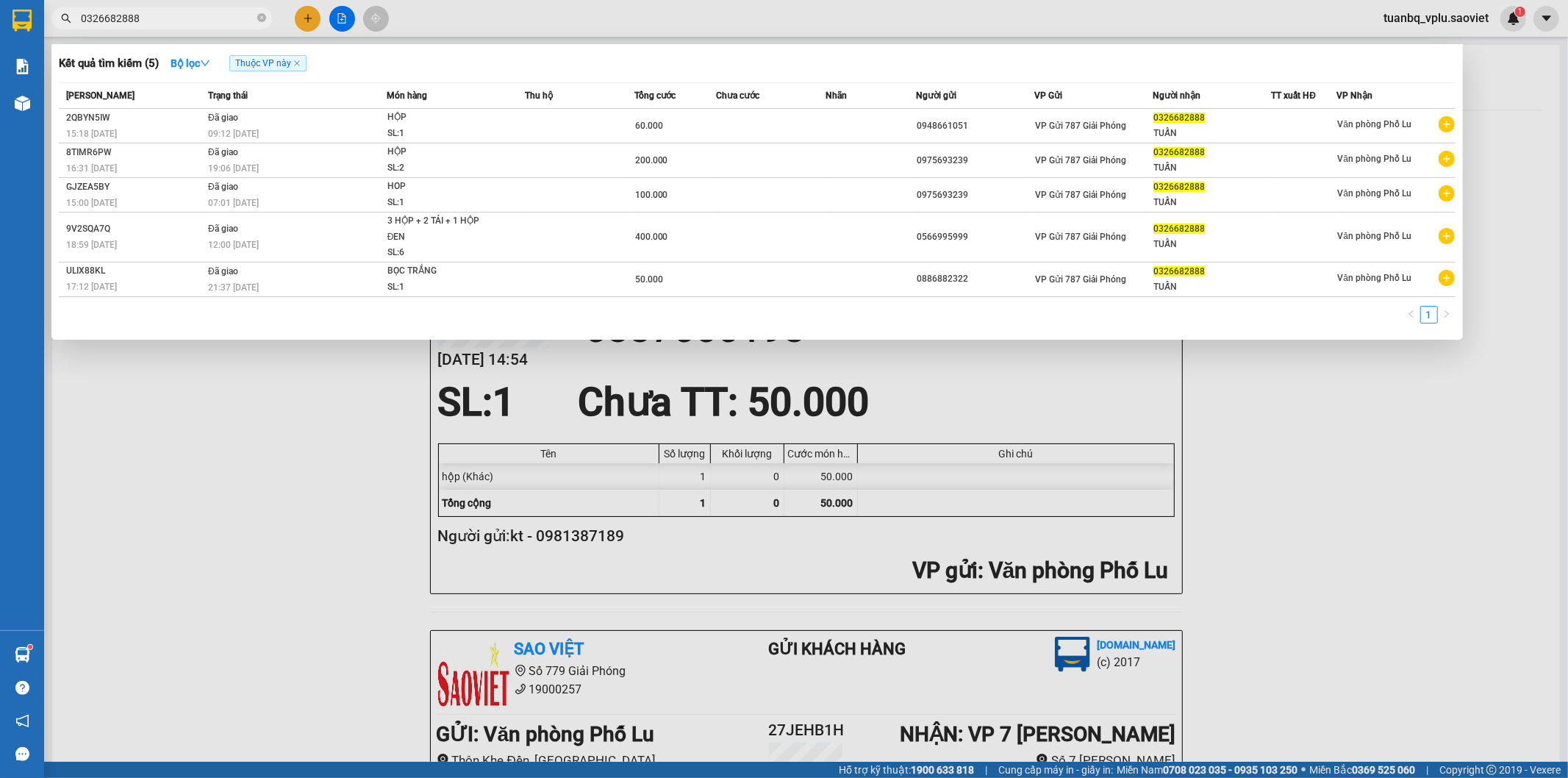
type input "0326682888"
click at [140, 416] on div at bounding box center [784, 389] width 1568 height 778
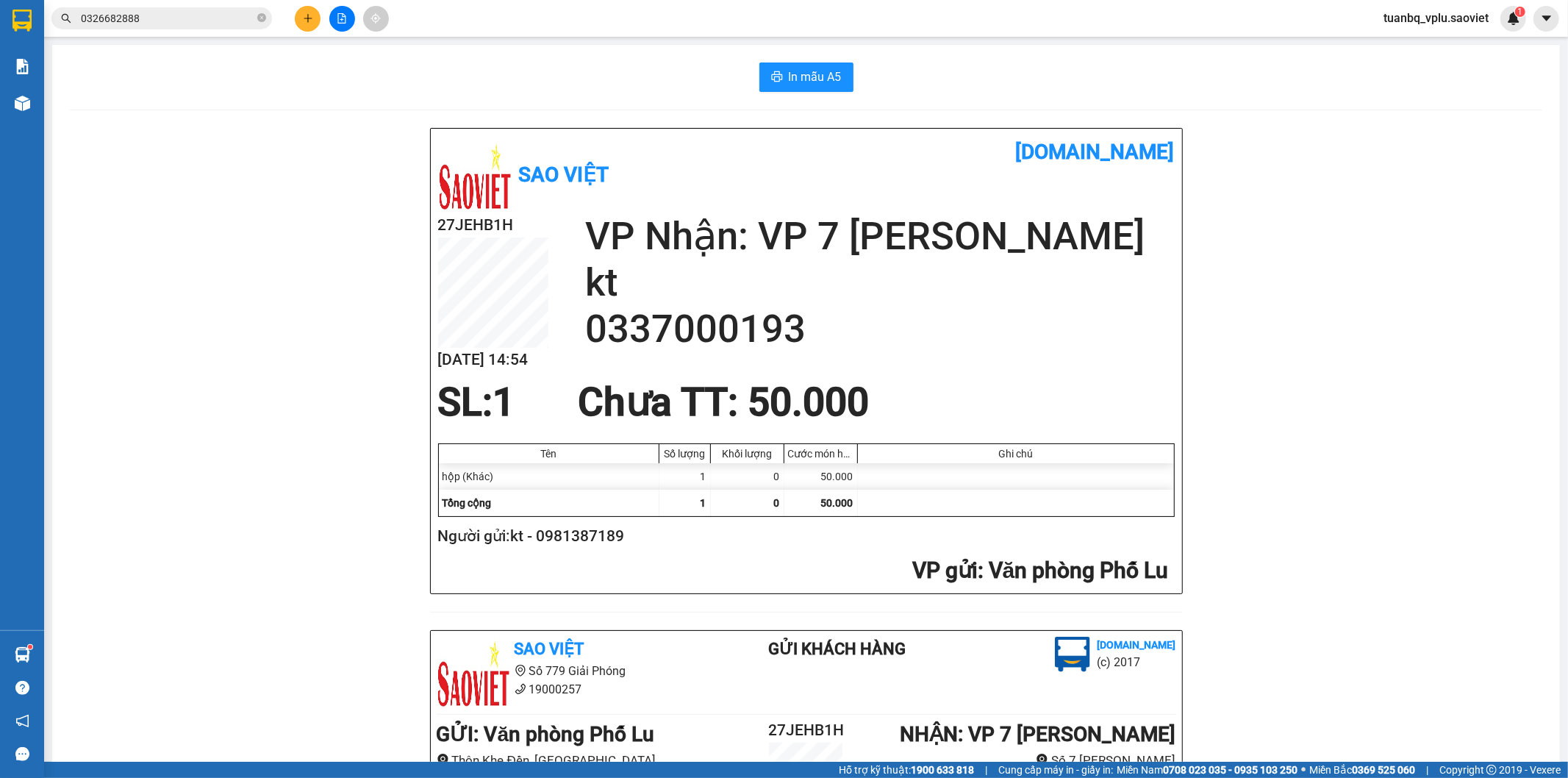
click at [310, 8] on button at bounding box center [307, 19] width 25 height 25
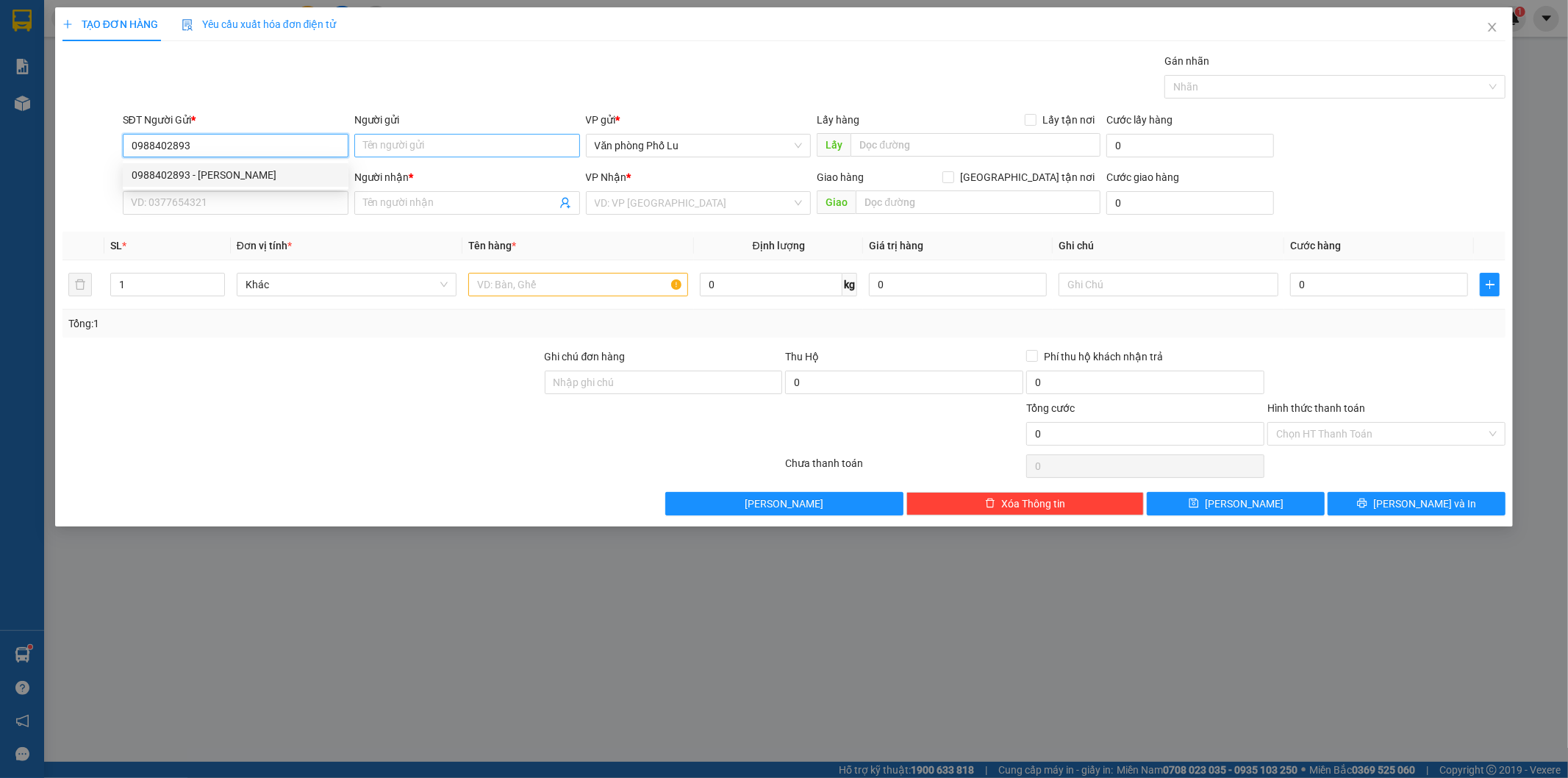
type input "0988402893"
click at [398, 146] on input "Người gửi" at bounding box center [467, 146] width 225 height 24
click at [216, 143] on input "0988402893" at bounding box center [236, 146] width 225 height 24
click at [200, 172] on div "0988402893 - NGỌC" at bounding box center [235, 175] width 208 height 16
type input "NGỌC"
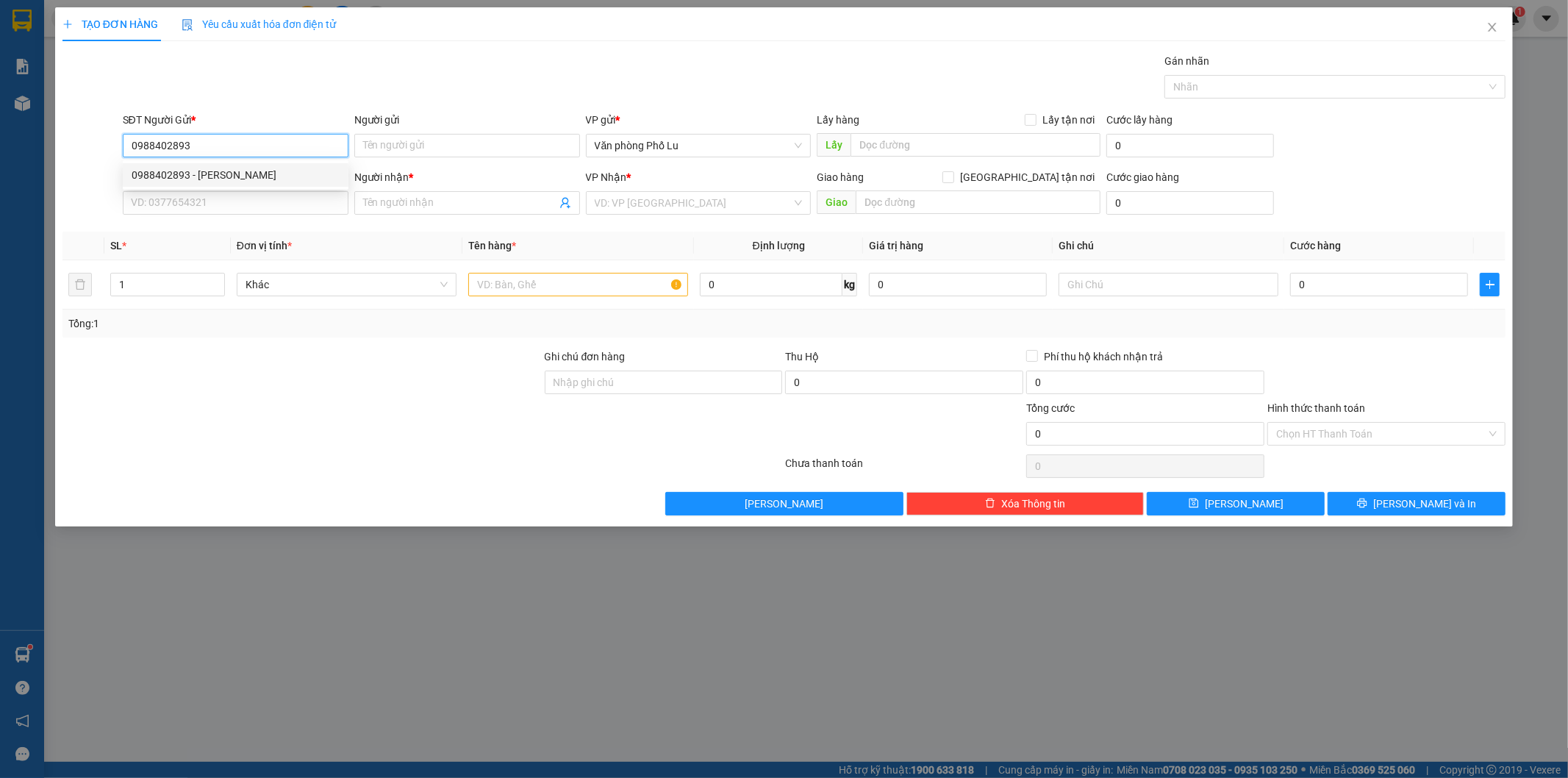
type input "0915650090"
type input "a cường"
click at [537, 276] on input "text" at bounding box center [578, 284] width 220 height 24
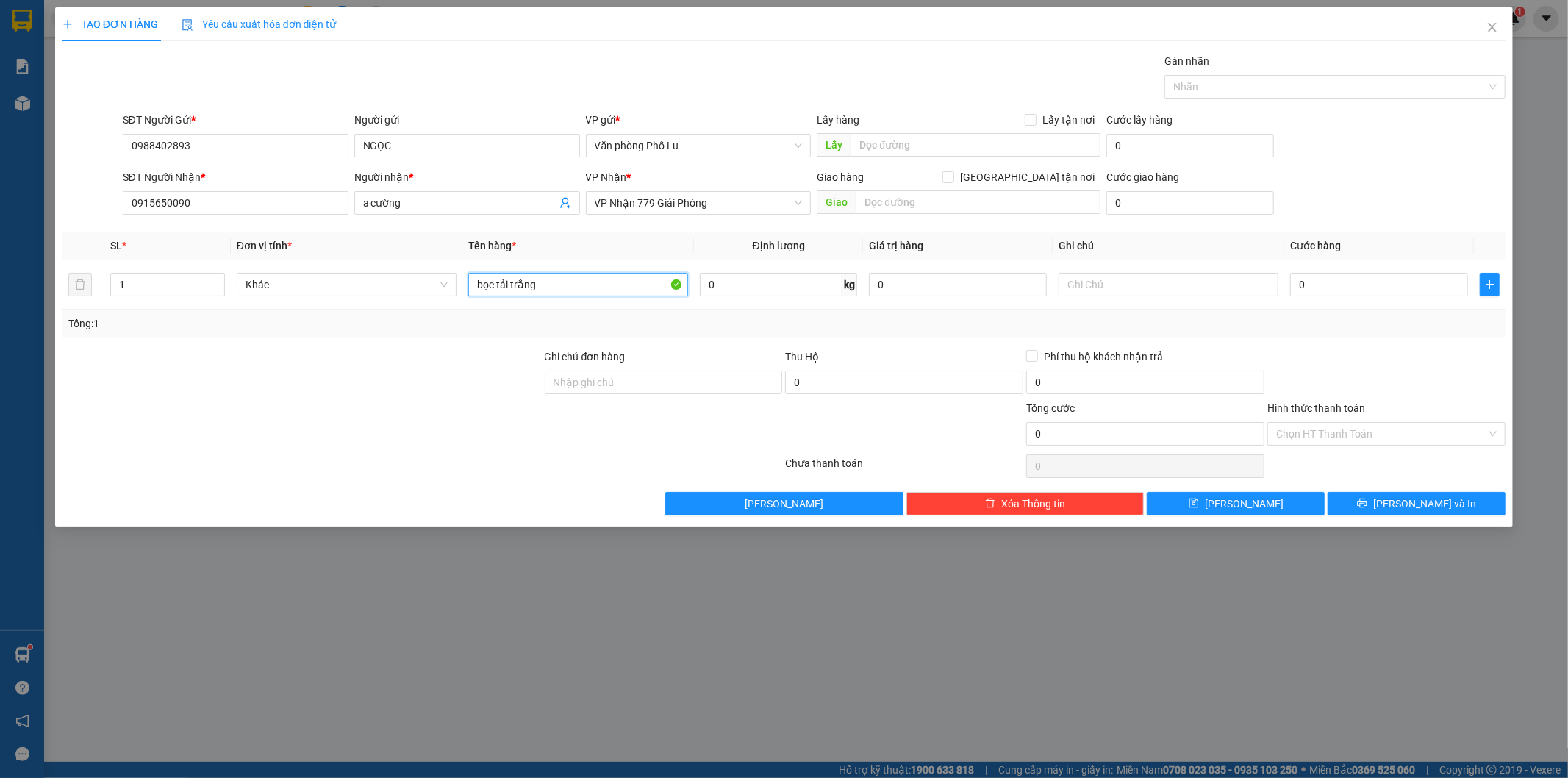
type input "bọc tải trắng"
click at [332, 399] on div at bounding box center [302, 374] width 482 height 52
click at [1304, 281] on input "0" at bounding box center [1379, 284] width 178 height 24
paste input "18"
type input "180"
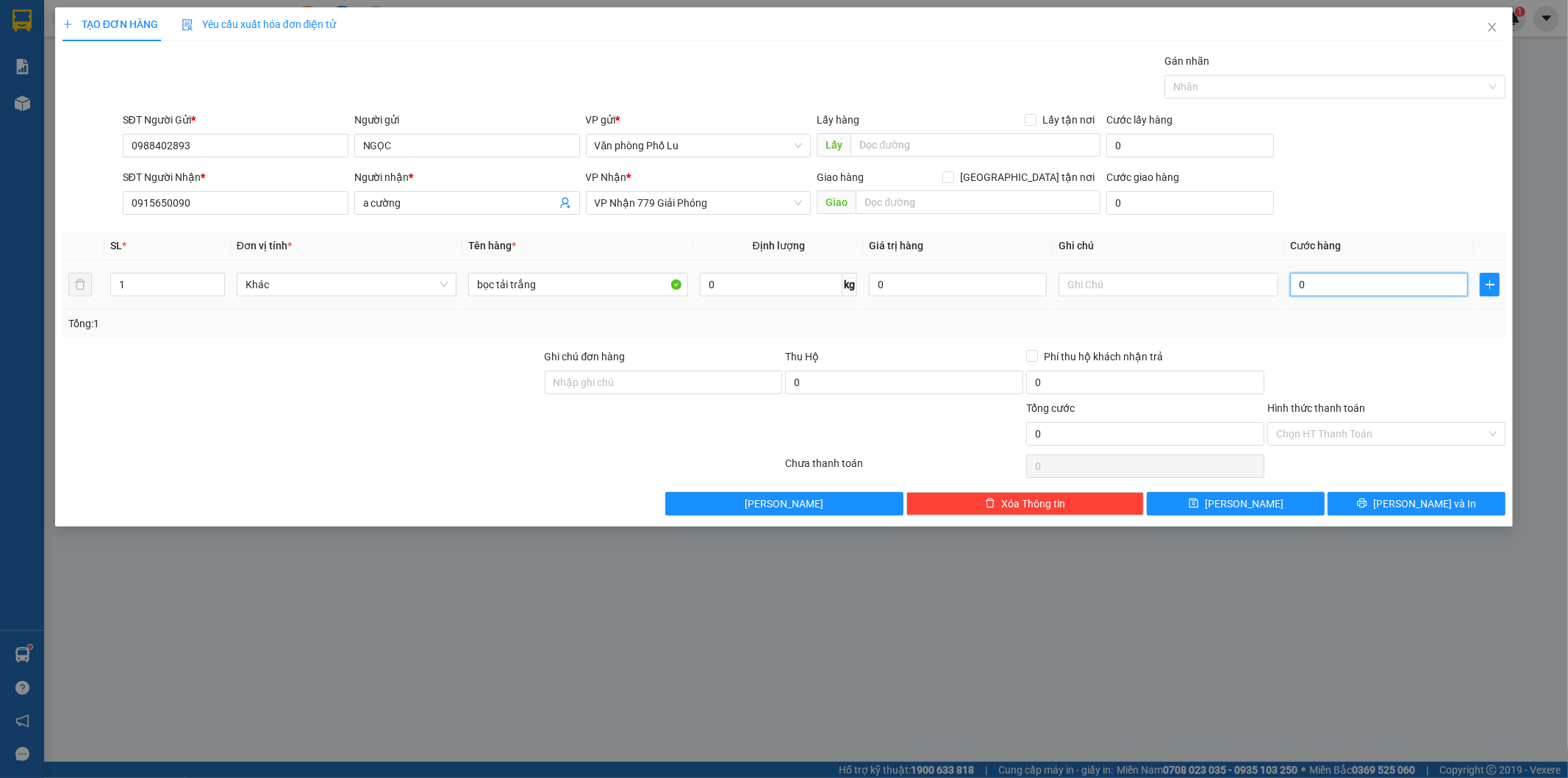
type input "180"
type input "180.000"
click at [1365, 332] on div "Tổng: 1" at bounding box center [784, 323] width 1444 height 28
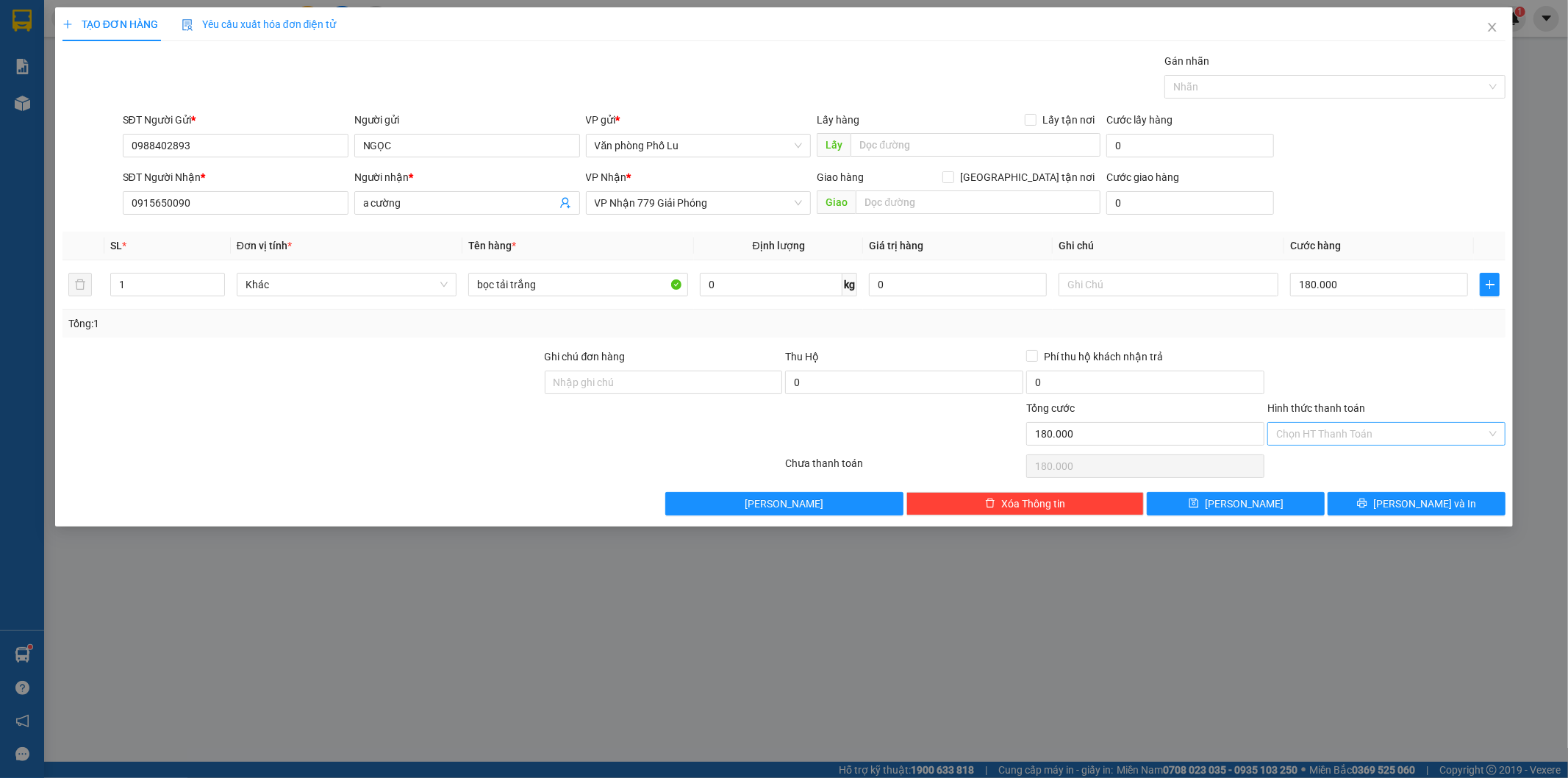
click at [1328, 436] on input "Hình thức thanh toán" at bounding box center [1381, 434] width 210 height 22
click at [1342, 461] on div "Tại văn phòng" at bounding box center [1387, 464] width 221 height 16
type input "0"
click at [1405, 496] on span "[PERSON_NAME] và In" at bounding box center [1425, 504] width 103 height 16
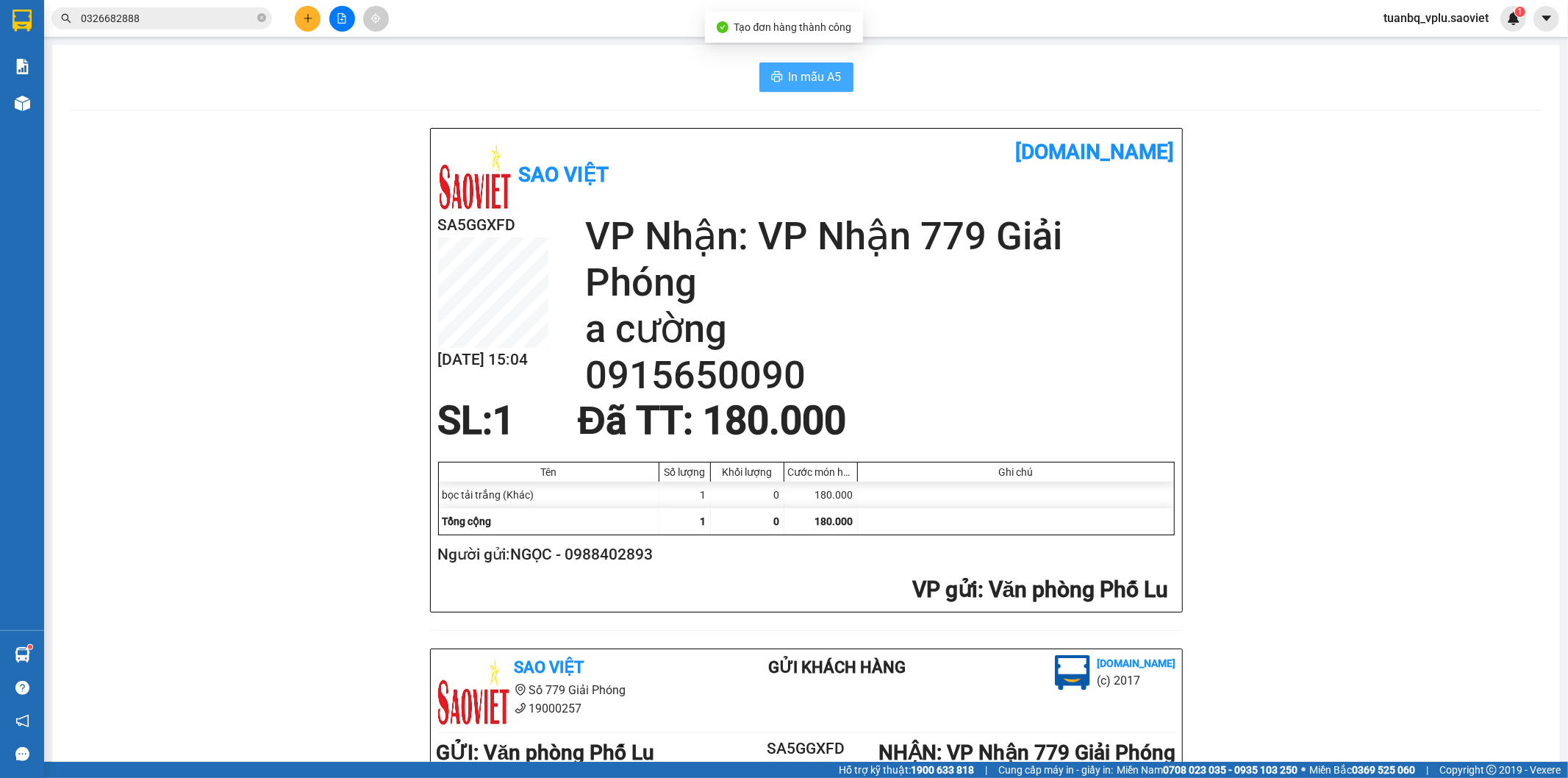
click at [813, 81] on span "In mẫu A5" at bounding box center [815, 77] width 53 height 19
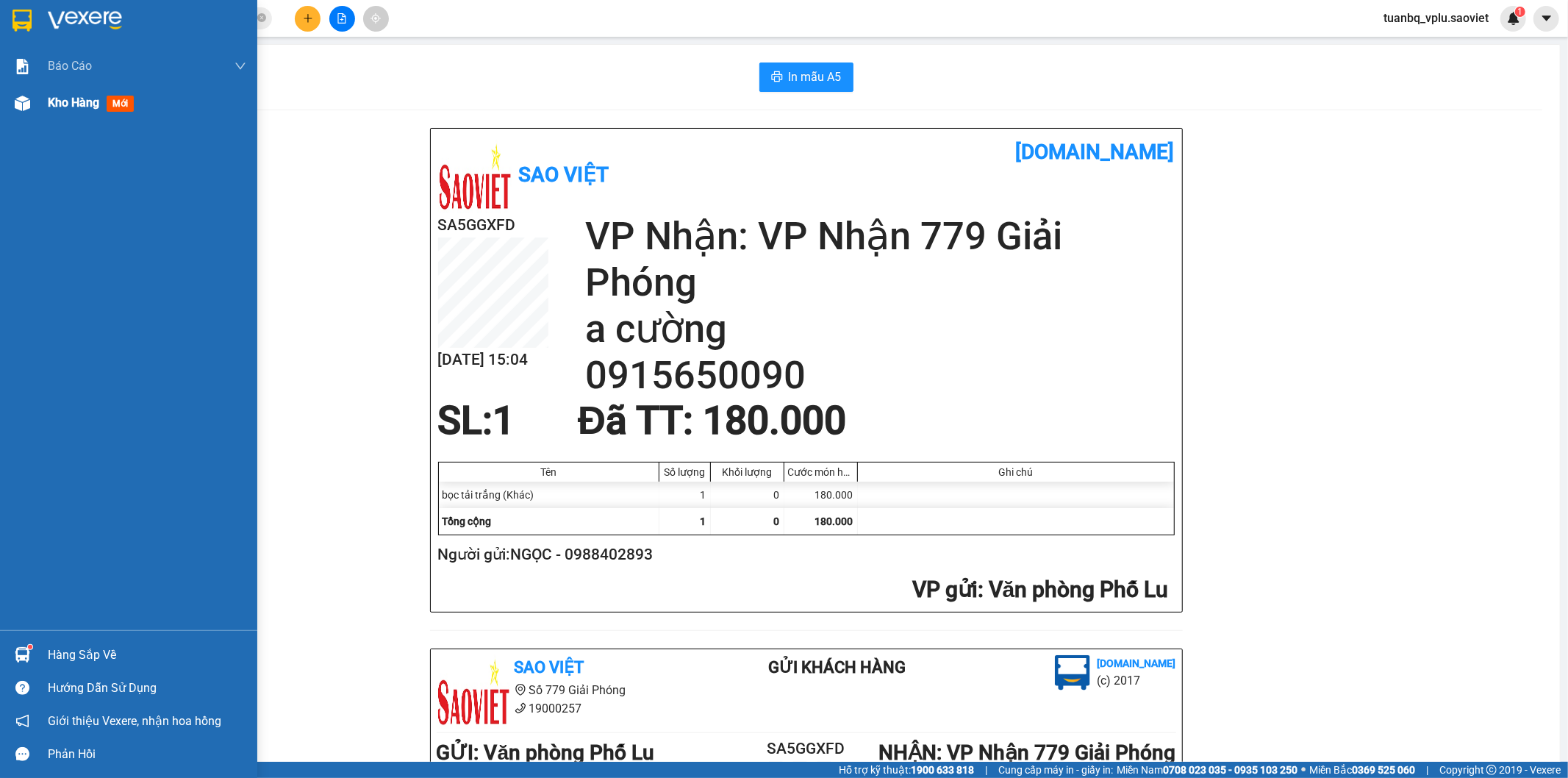
click at [72, 99] on span "Kho hàng" at bounding box center [73, 102] width 51 height 14
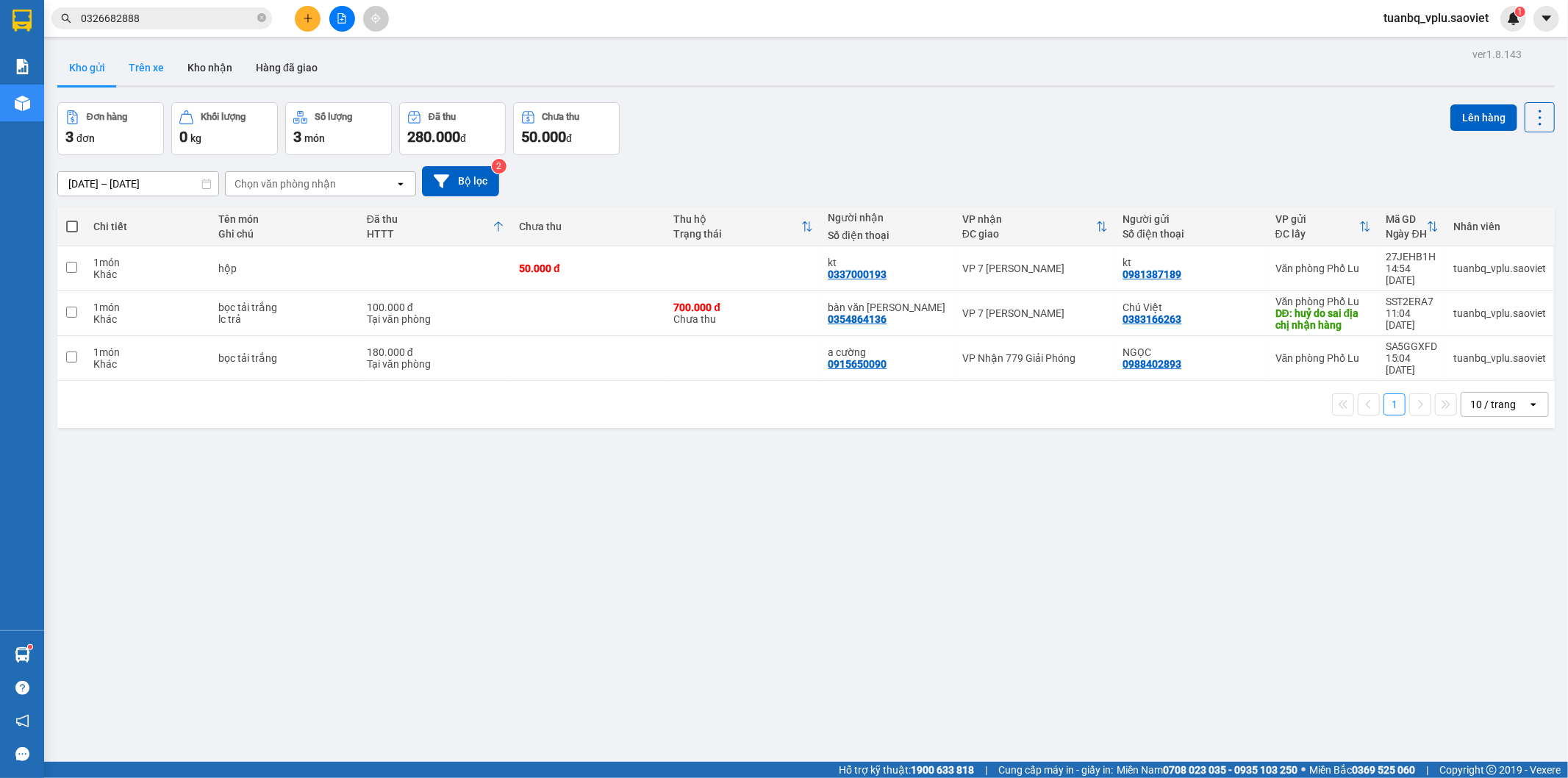
click at [164, 69] on button "Trên xe" at bounding box center [146, 67] width 59 height 35
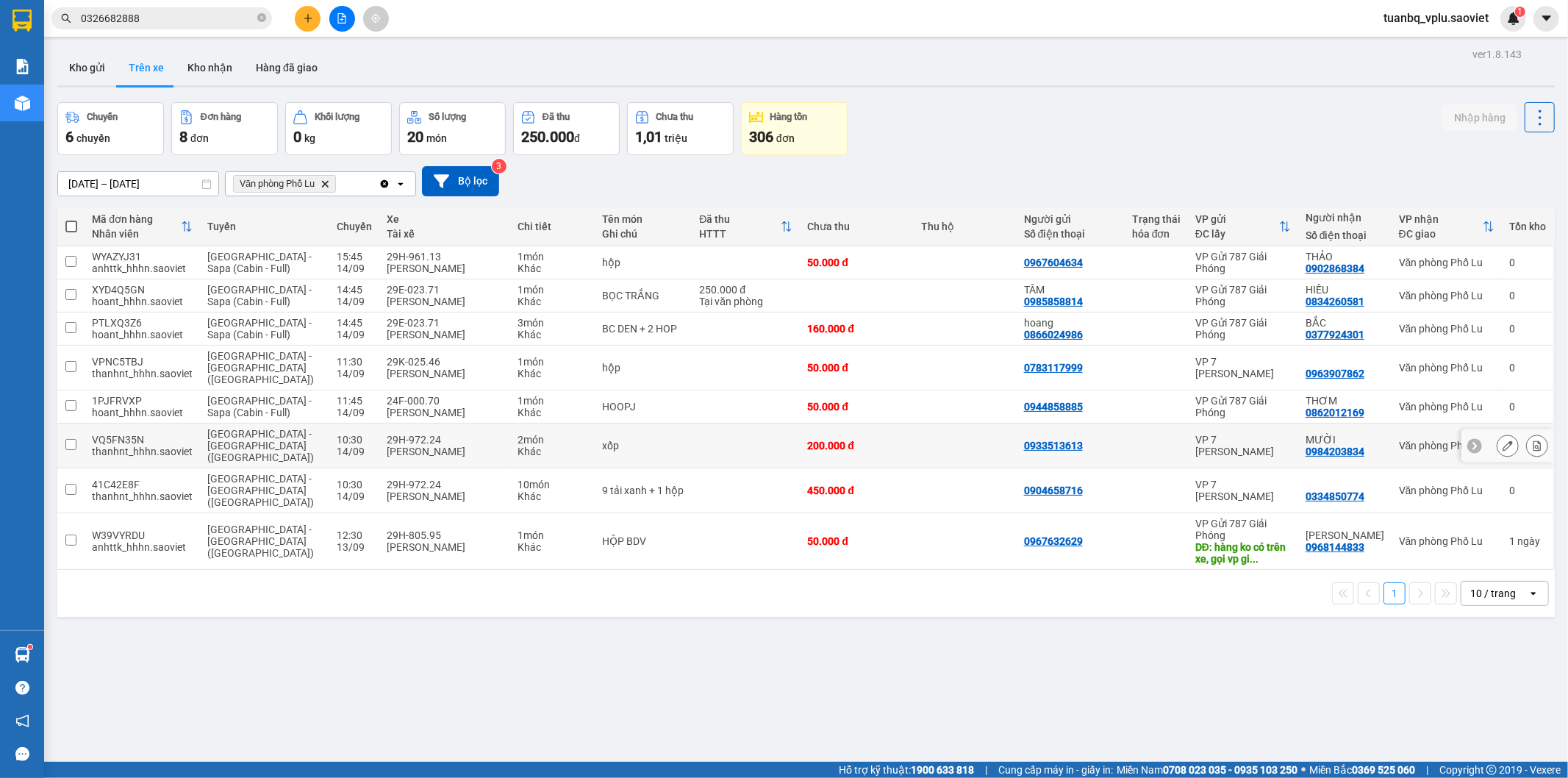
click at [649, 440] on div "xốp" at bounding box center [643, 446] width 83 height 12
checkbox input "true"
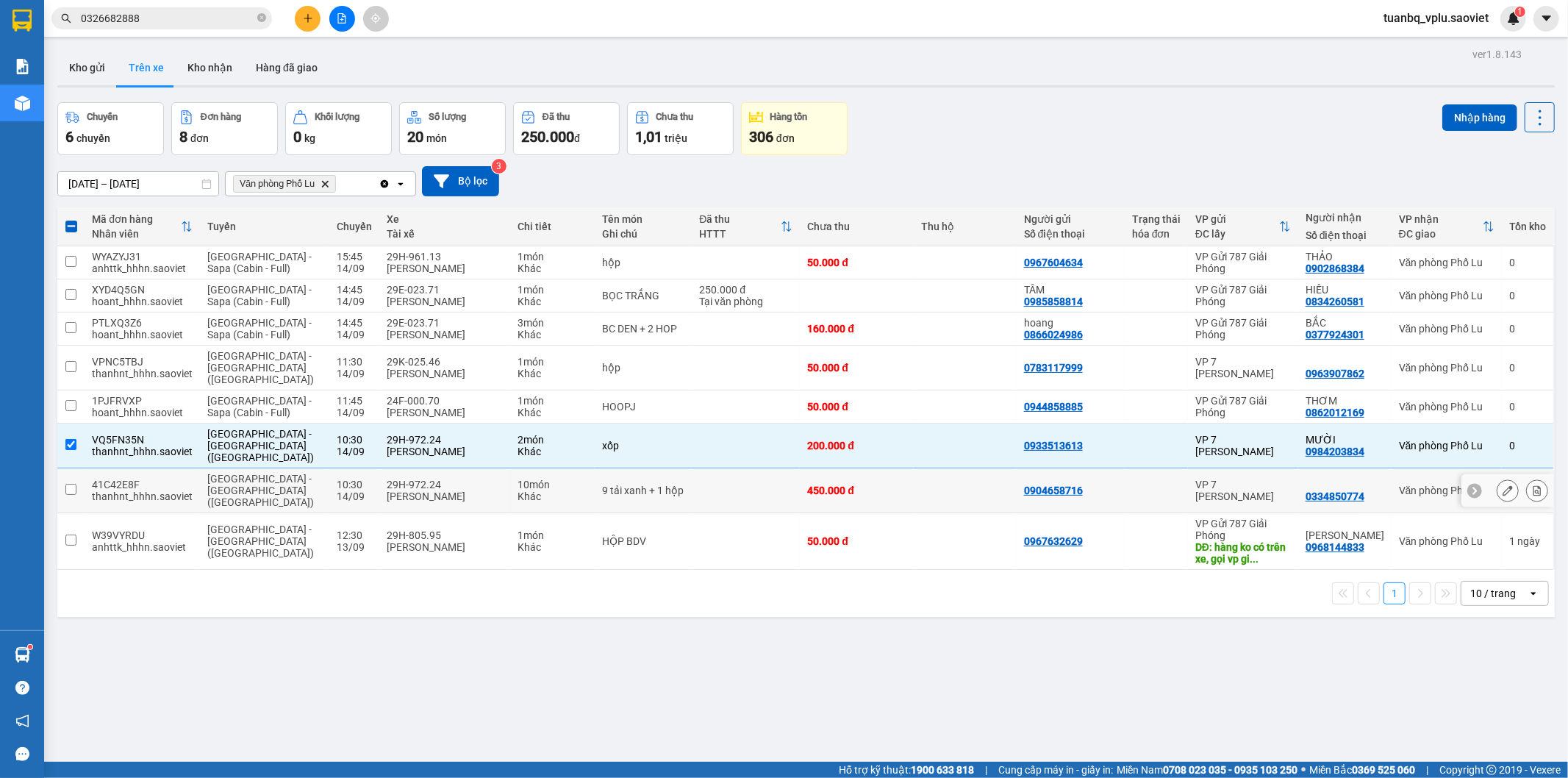
click at [642, 485] on div "9 tải xanh + 1 hộp" at bounding box center [643, 491] width 83 height 12
checkbox input "true"
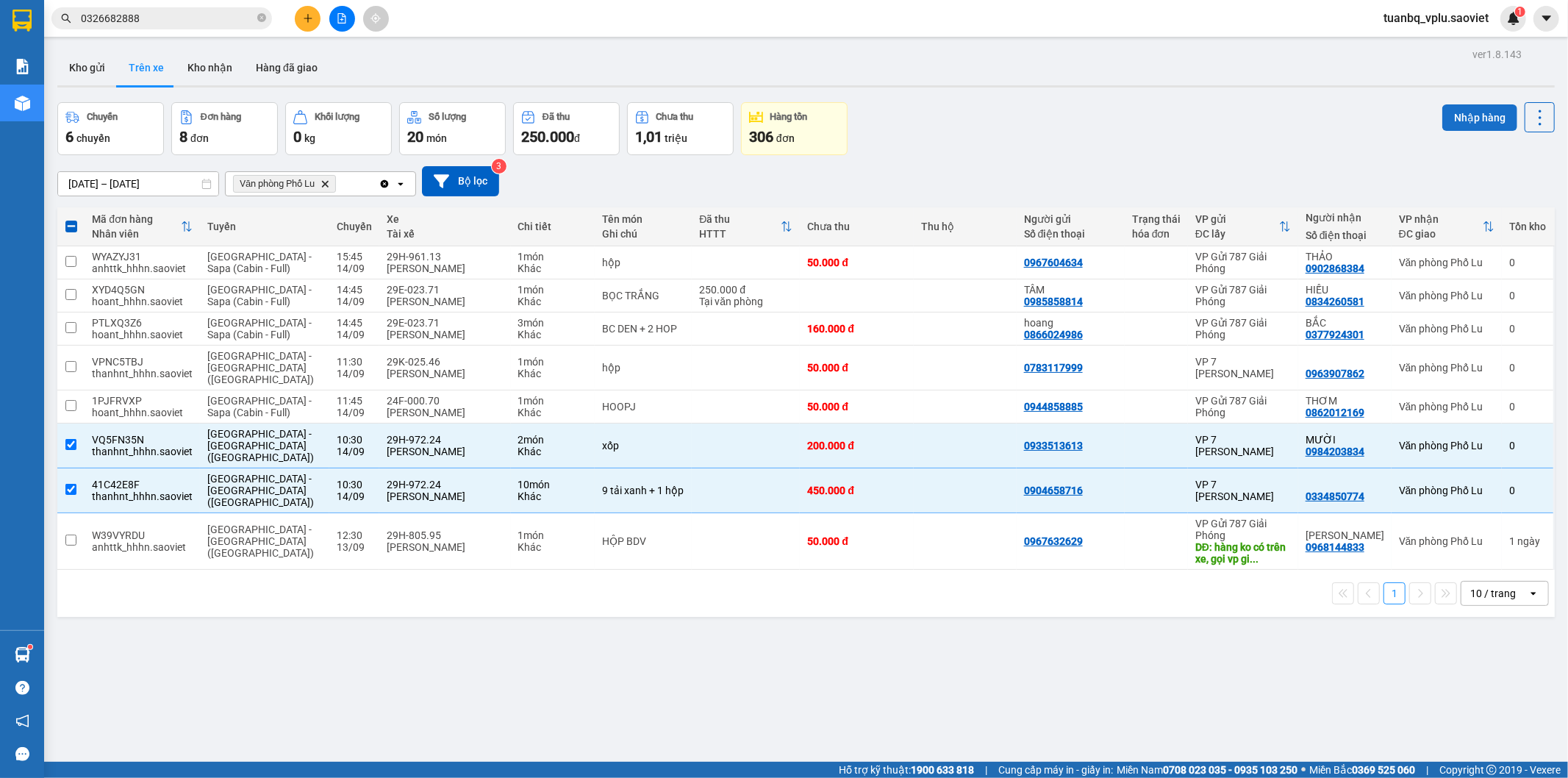
click at [1443, 118] on button "Nhập hàng" at bounding box center [1480, 117] width 75 height 26
click at [203, 75] on button "Kho nhận" at bounding box center [210, 67] width 69 height 35
type input "27/08/2025 – 14/09/2025"
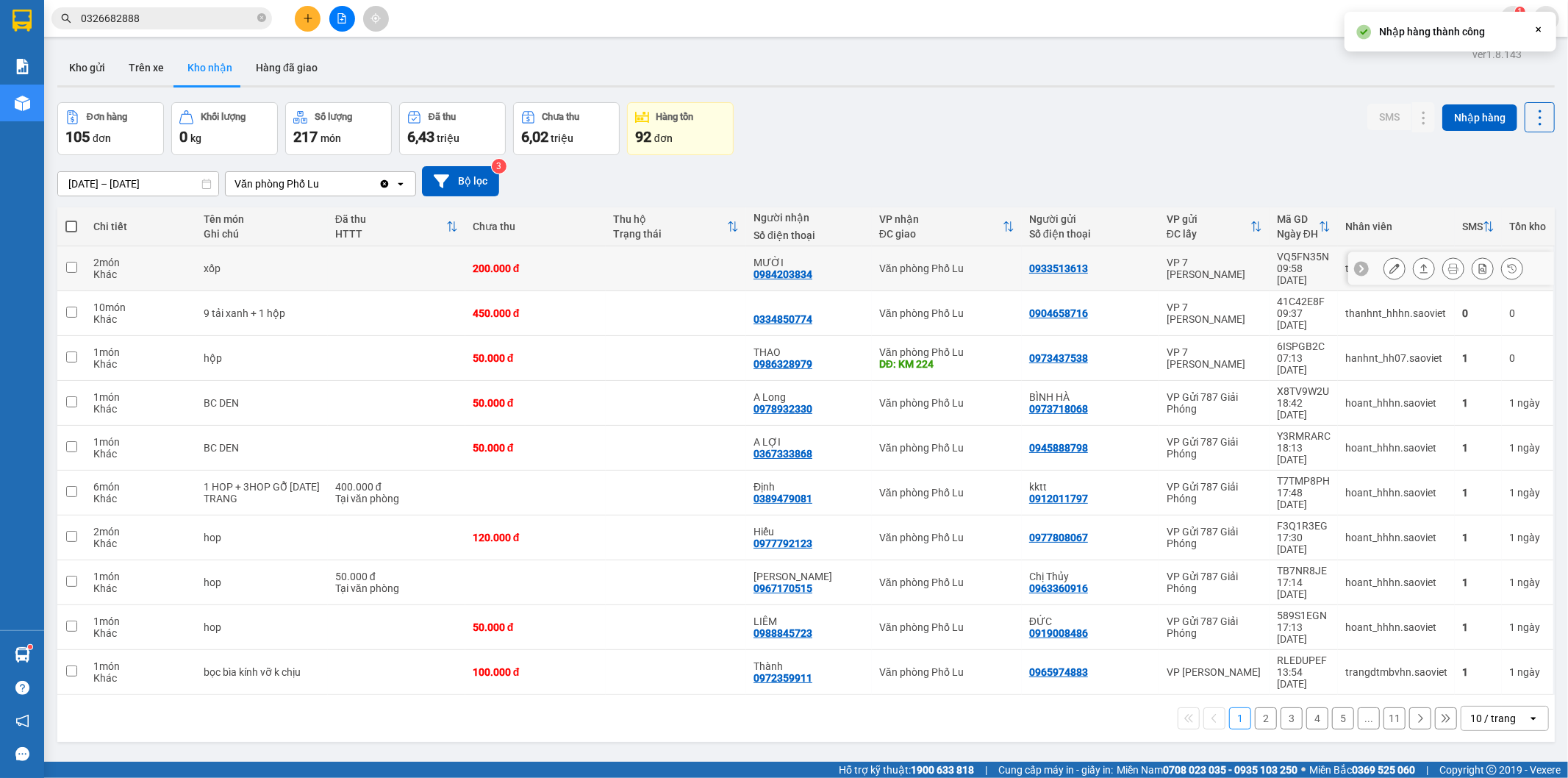
click at [226, 263] on div "xốp" at bounding box center [262, 269] width 116 height 12
checkbox input "true"
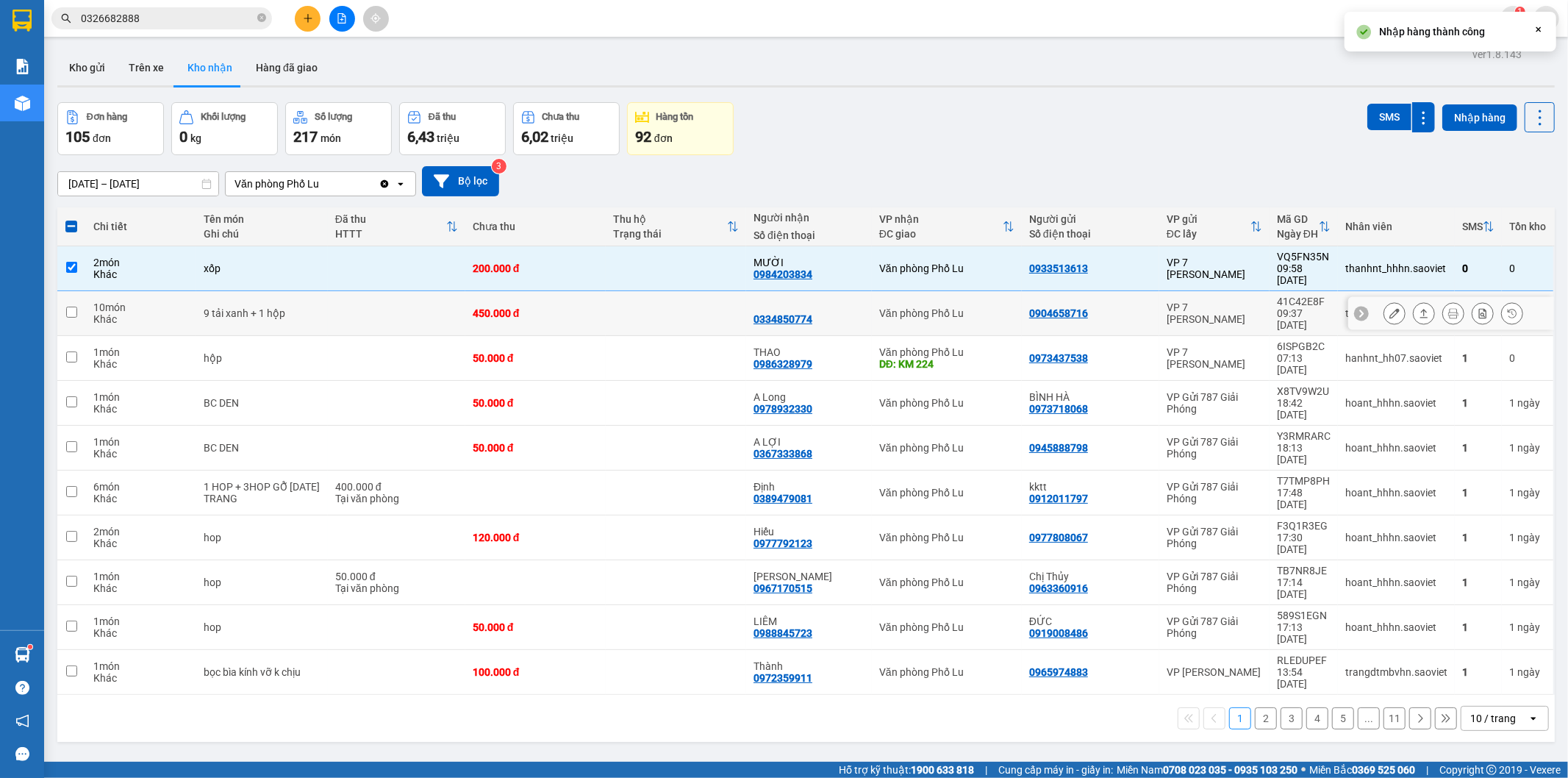
click at [226, 291] on td "9 tải xanh + 1 hộp" at bounding box center [261, 314] width 131 height 45
checkbox input "true"
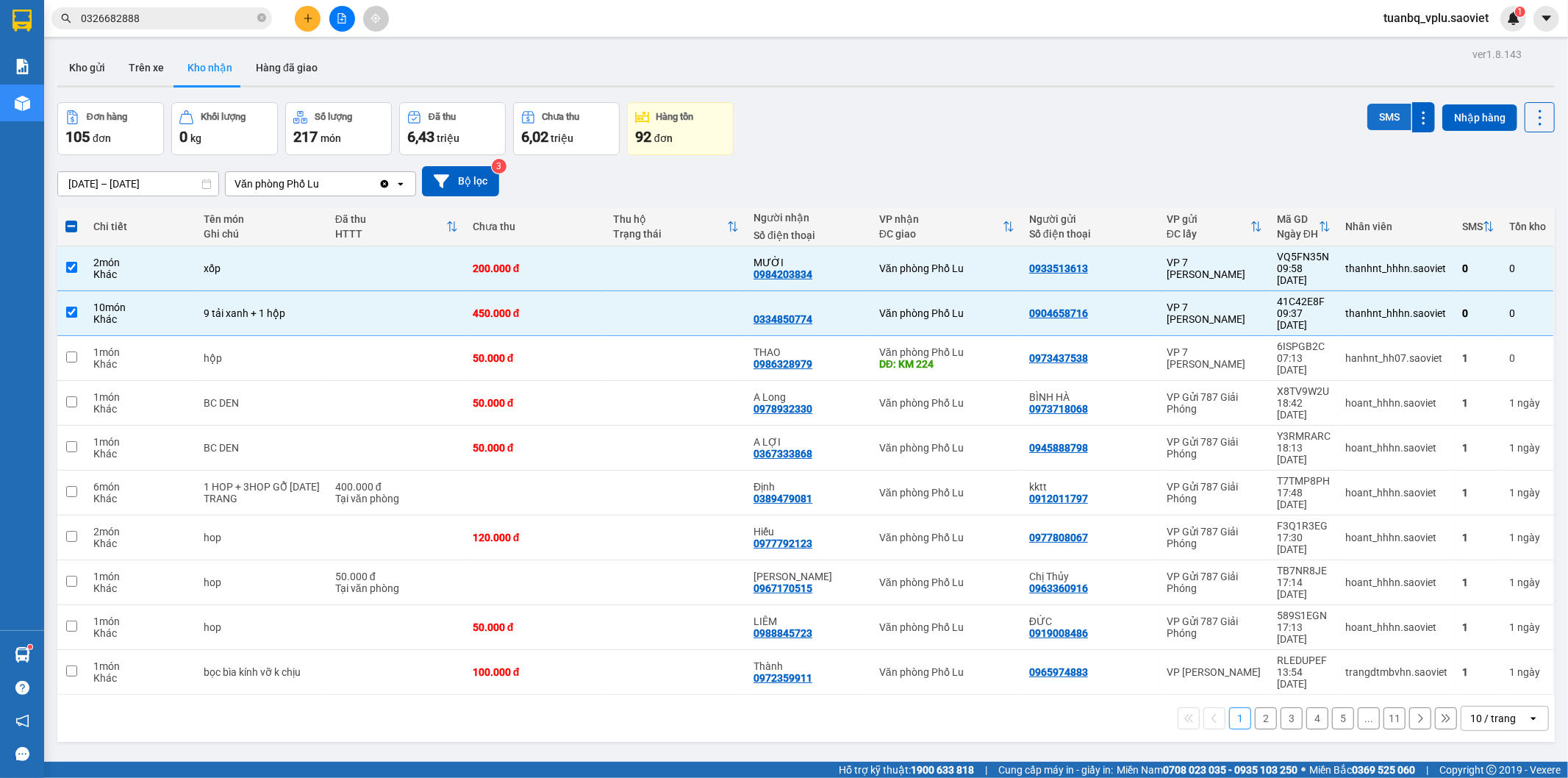
click at [1376, 113] on button "SMS" at bounding box center [1389, 116] width 44 height 26
click at [150, 68] on button "Trên xe" at bounding box center [146, 67] width 59 height 35
type input "[DATE] – [DATE]"
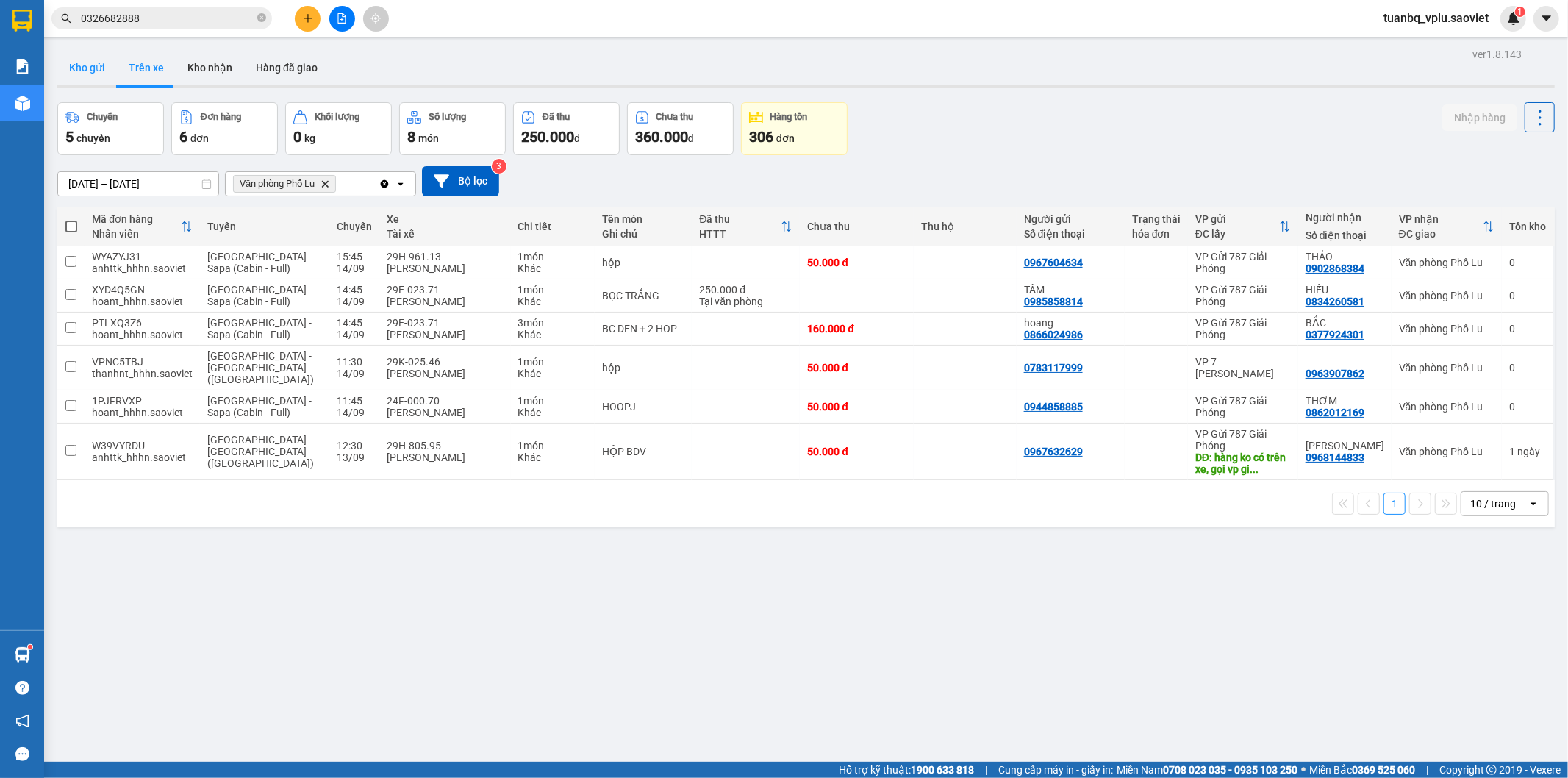
click at [101, 69] on button "Kho gửi" at bounding box center [87, 67] width 60 height 35
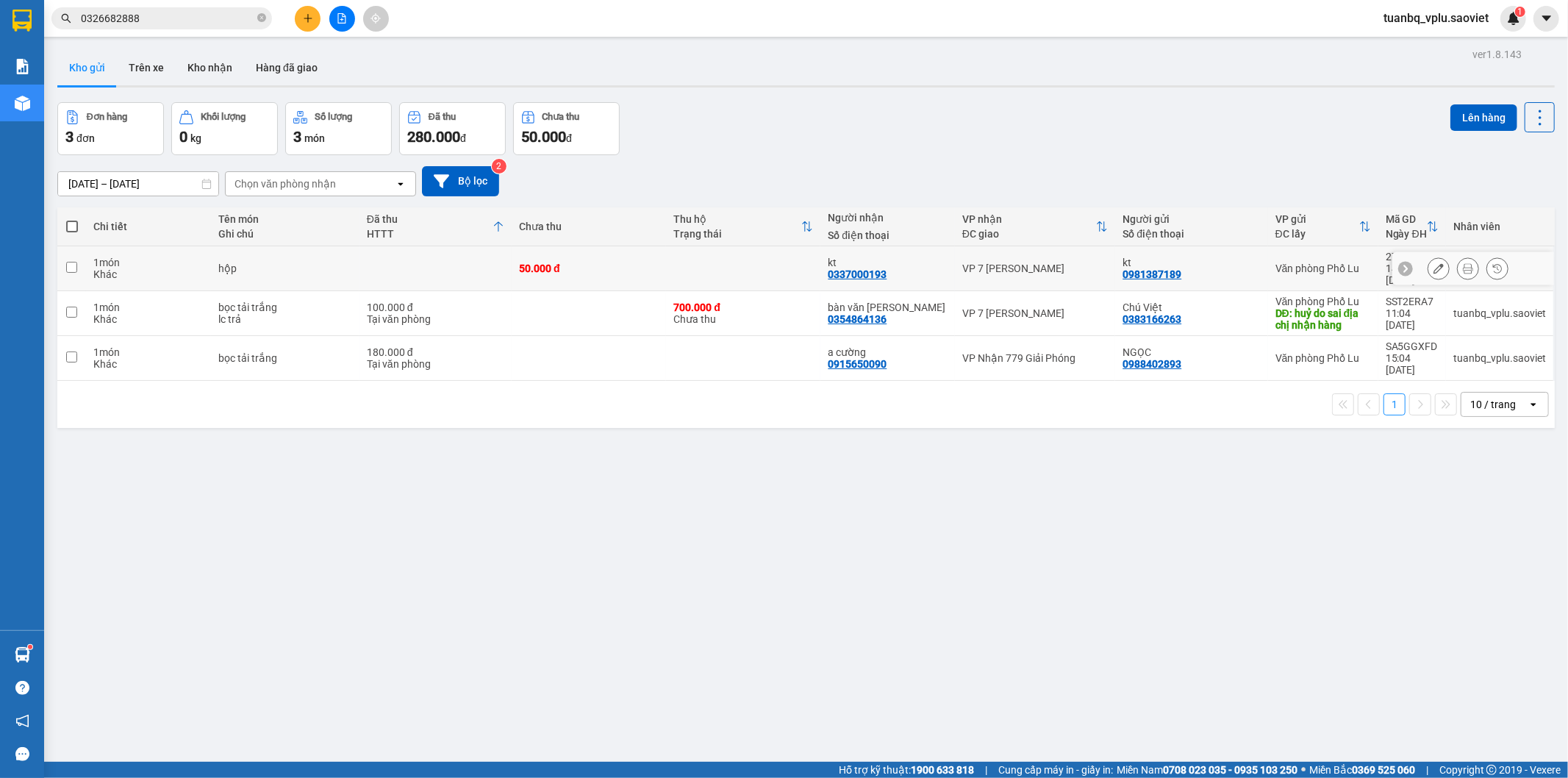
click at [430, 275] on td at bounding box center [436, 269] width 152 height 45
checkbox input "true"
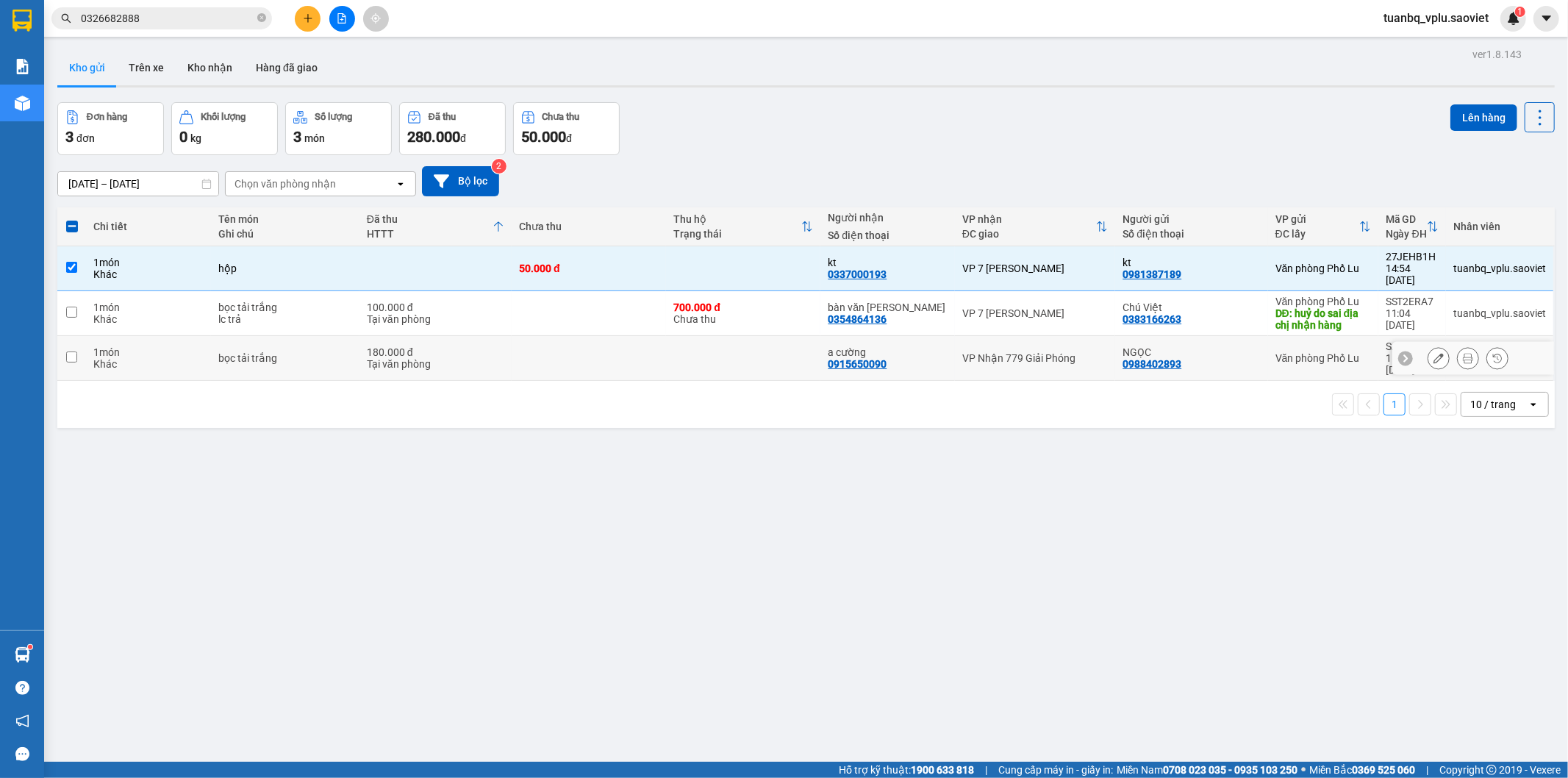
click at [500, 358] on div "Tại văn phòng" at bounding box center [436, 364] width 137 height 12
checkbox input "true"
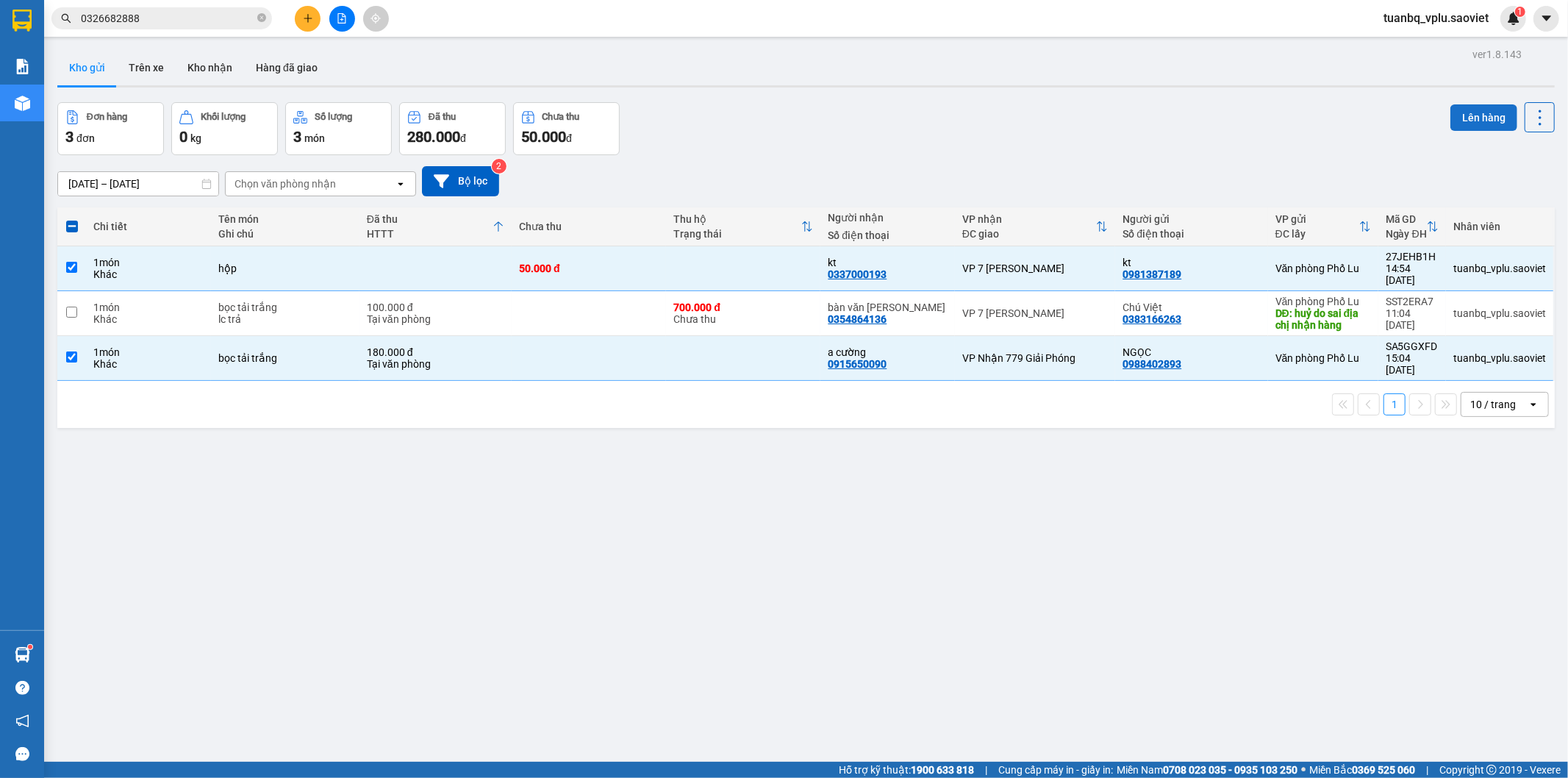
click at [1451, 119] on button "Lên hàng" at bounding box center [1484, 117] width 67 height 26
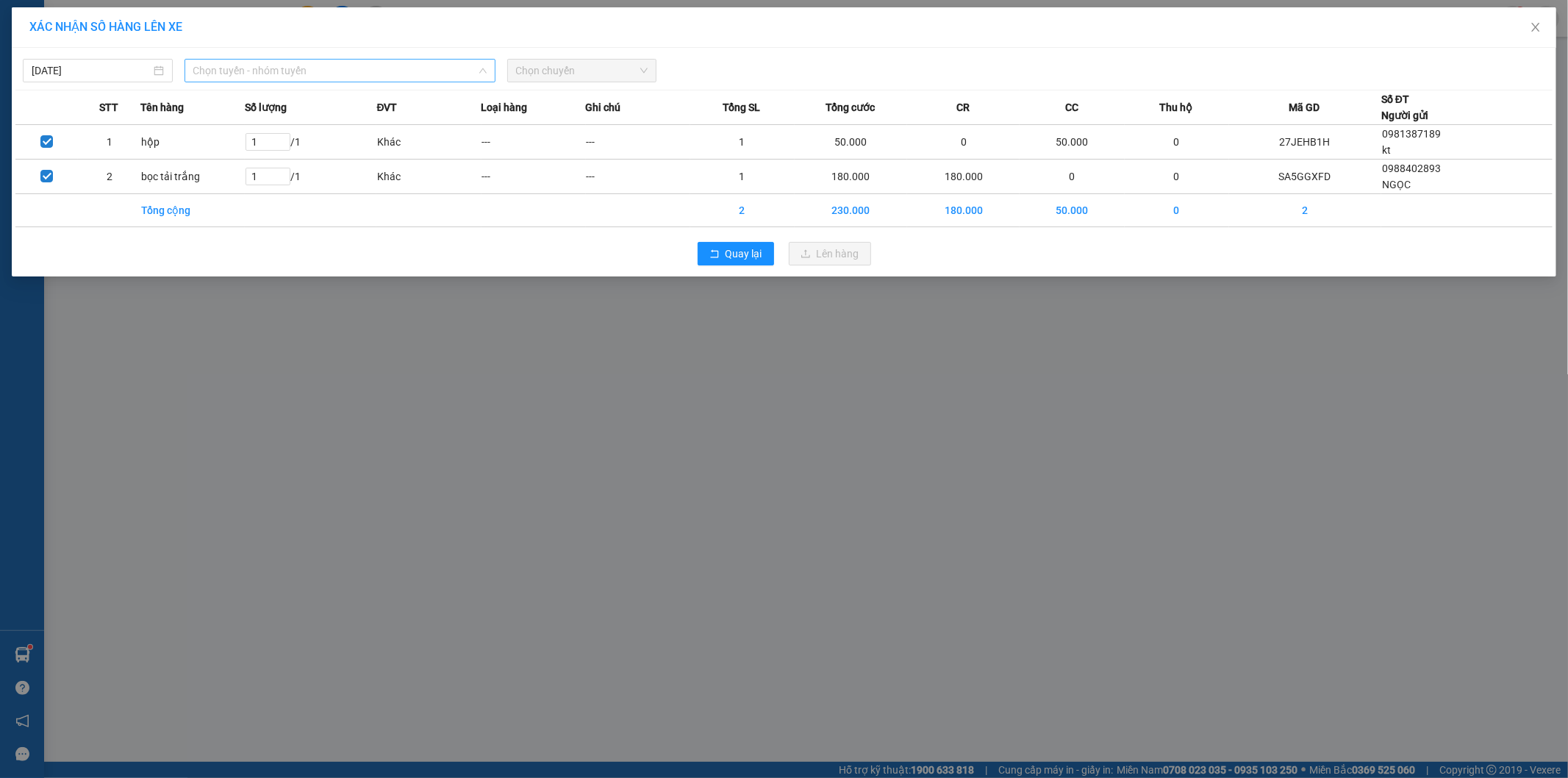
click at [268, 75] on span "Chọn tuyến - nhóm tuyến" at bounding box center [340, 71] width 293 height 22
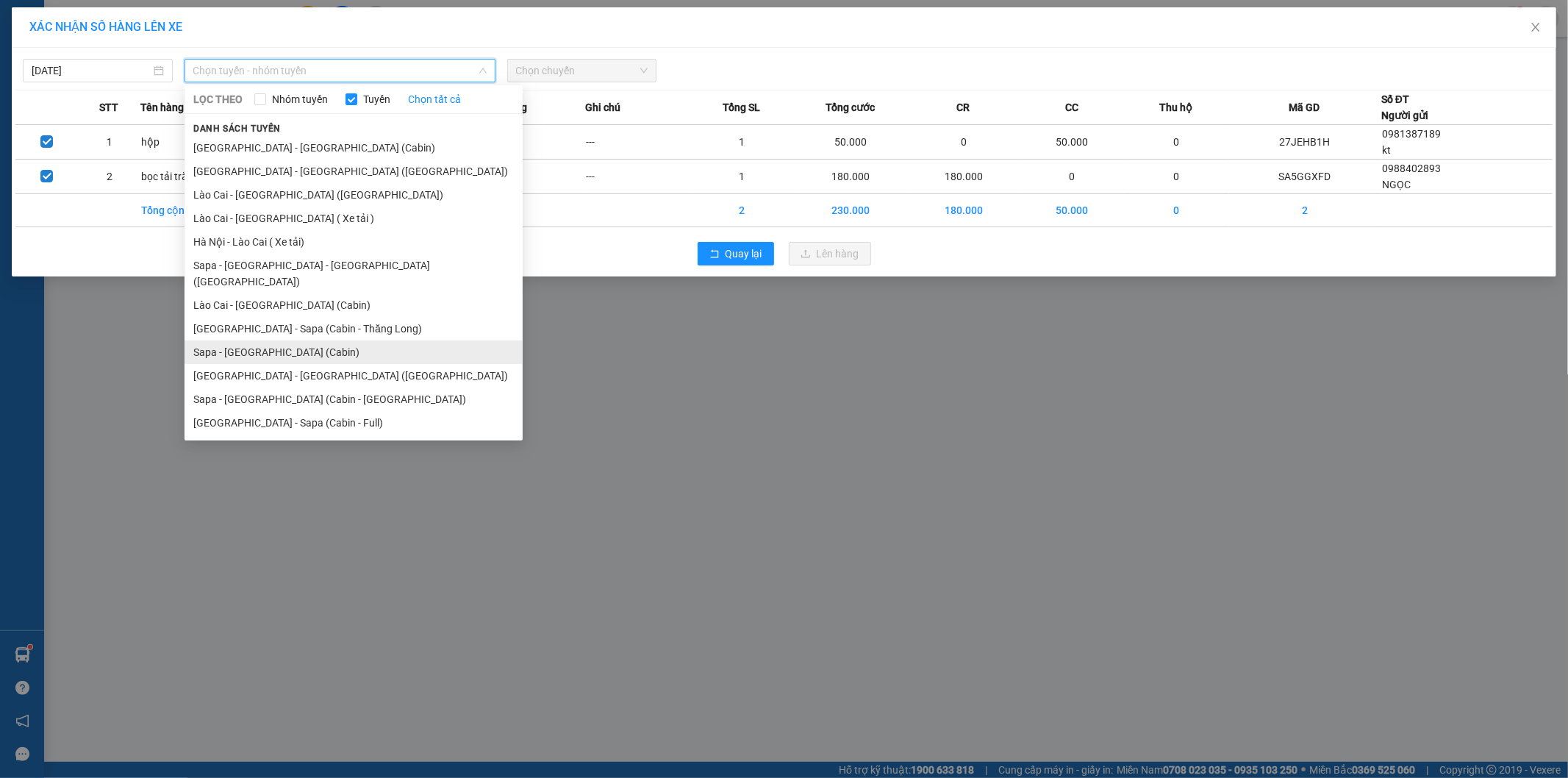
click at [291, 340] on li "Sapa - [GEOGRAPHIC_DATA] (Cabin)" at bounding box center [353, 352] width 338 height 24
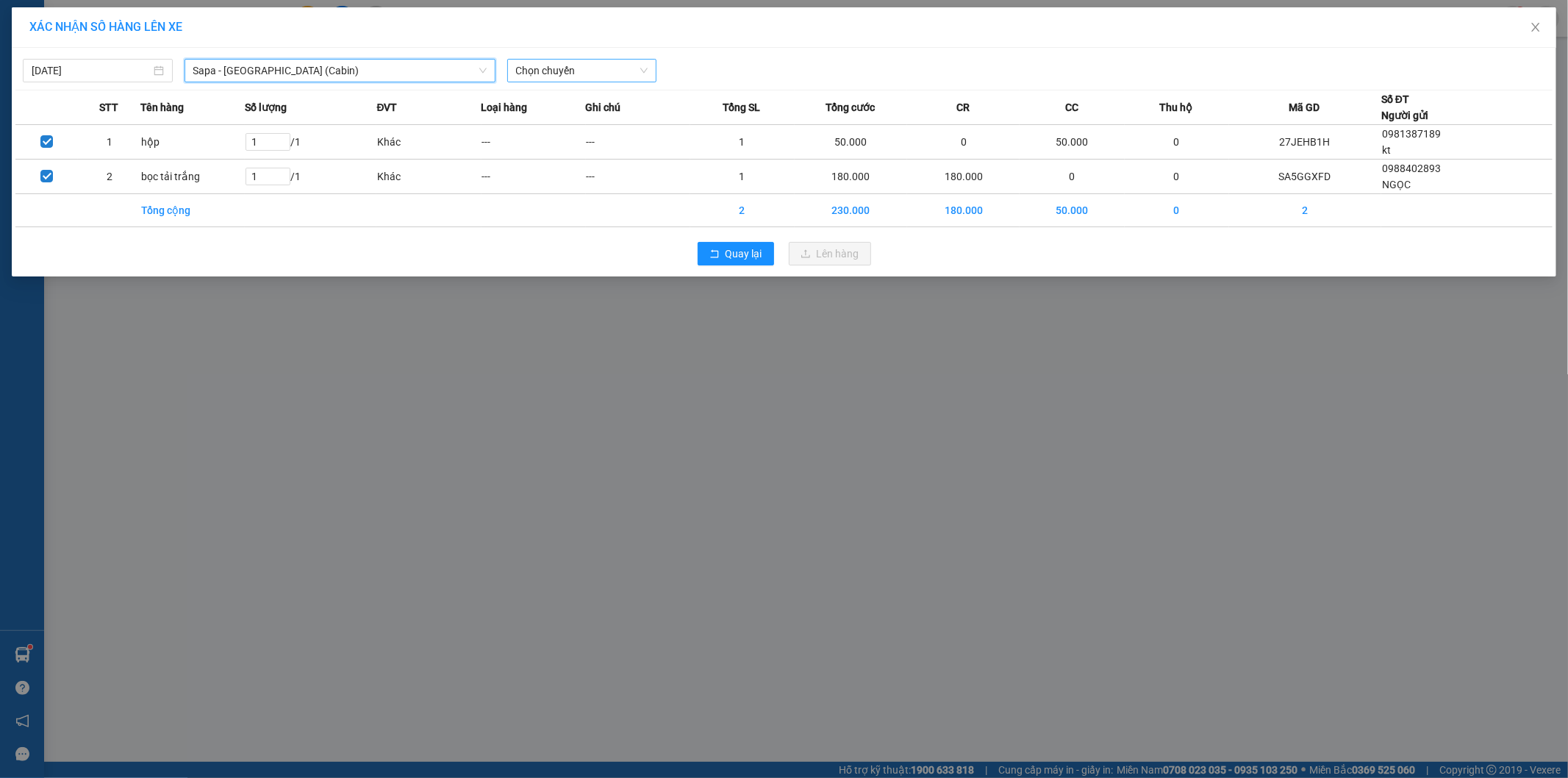
click at [568, 68] on span "Chọn chuyến" at bounding box center [582, 71] width 132 height 22
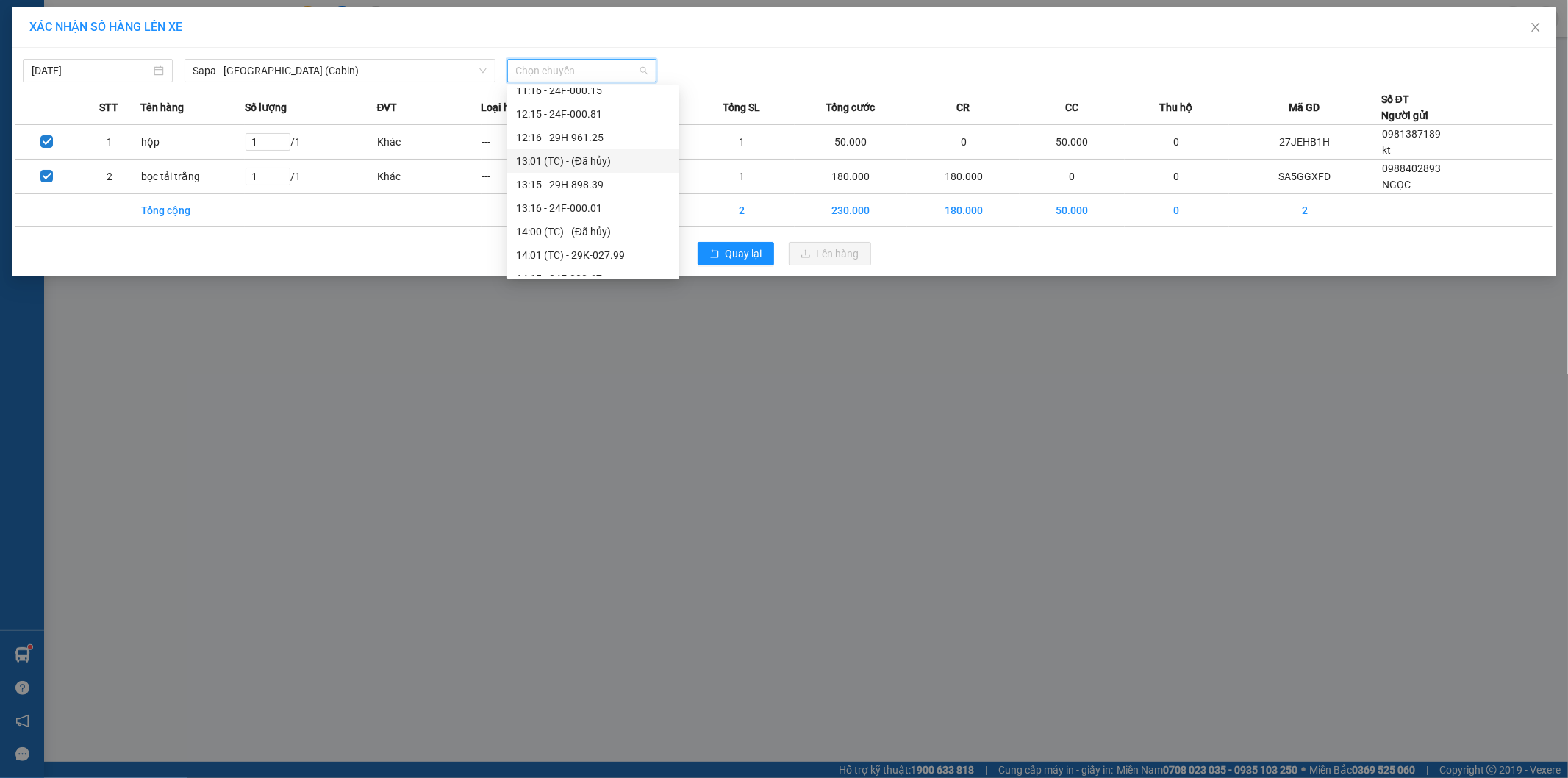
scroll to position [408, 0]
click at [603, 166] on div "14:45 - 29E-043.95" at bounding box center [593, 163] width 154 height 16
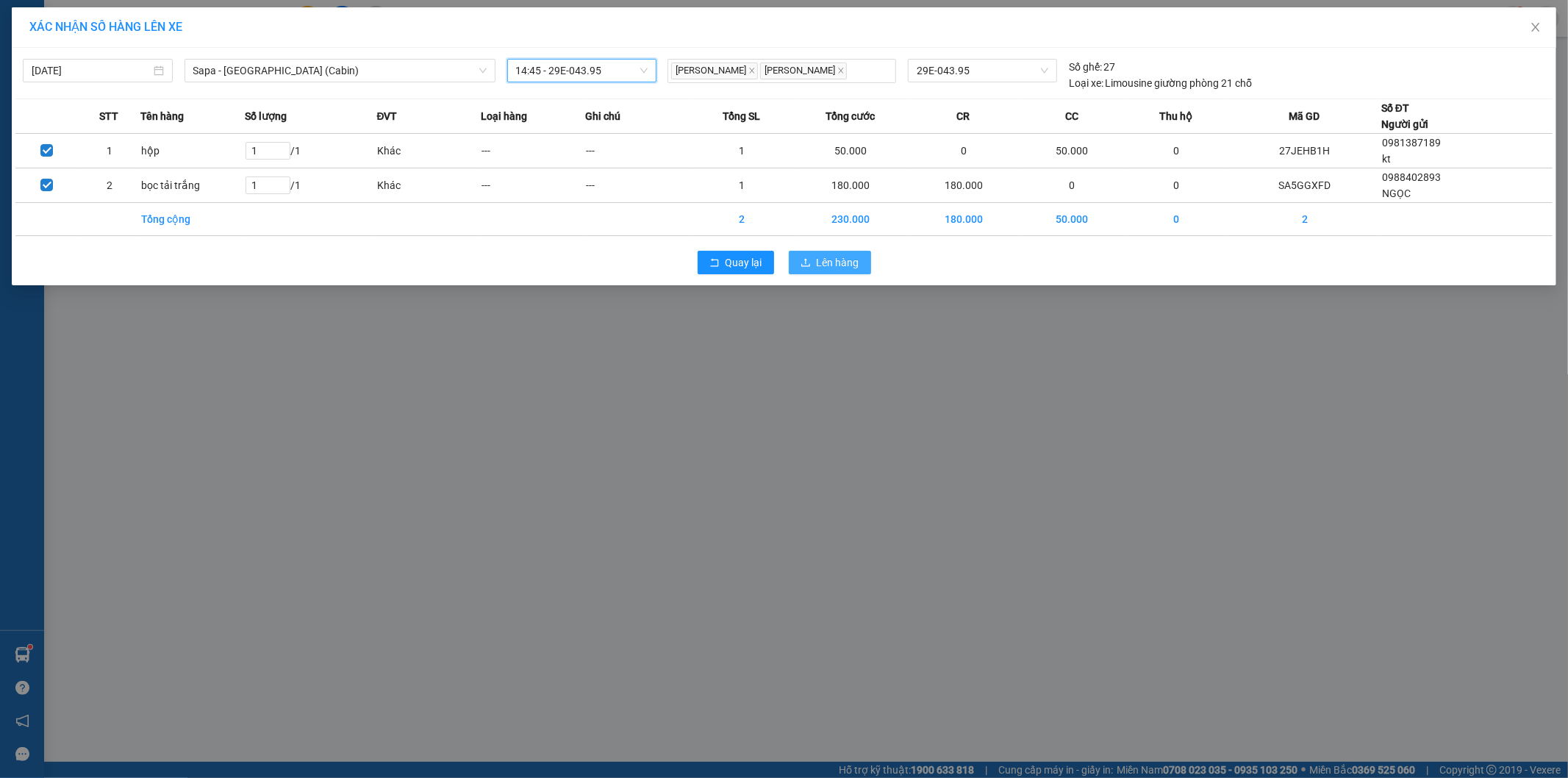
click at [840, 261] on span "Lên hàng" at bounding box center [837, 263] width 43 height 16
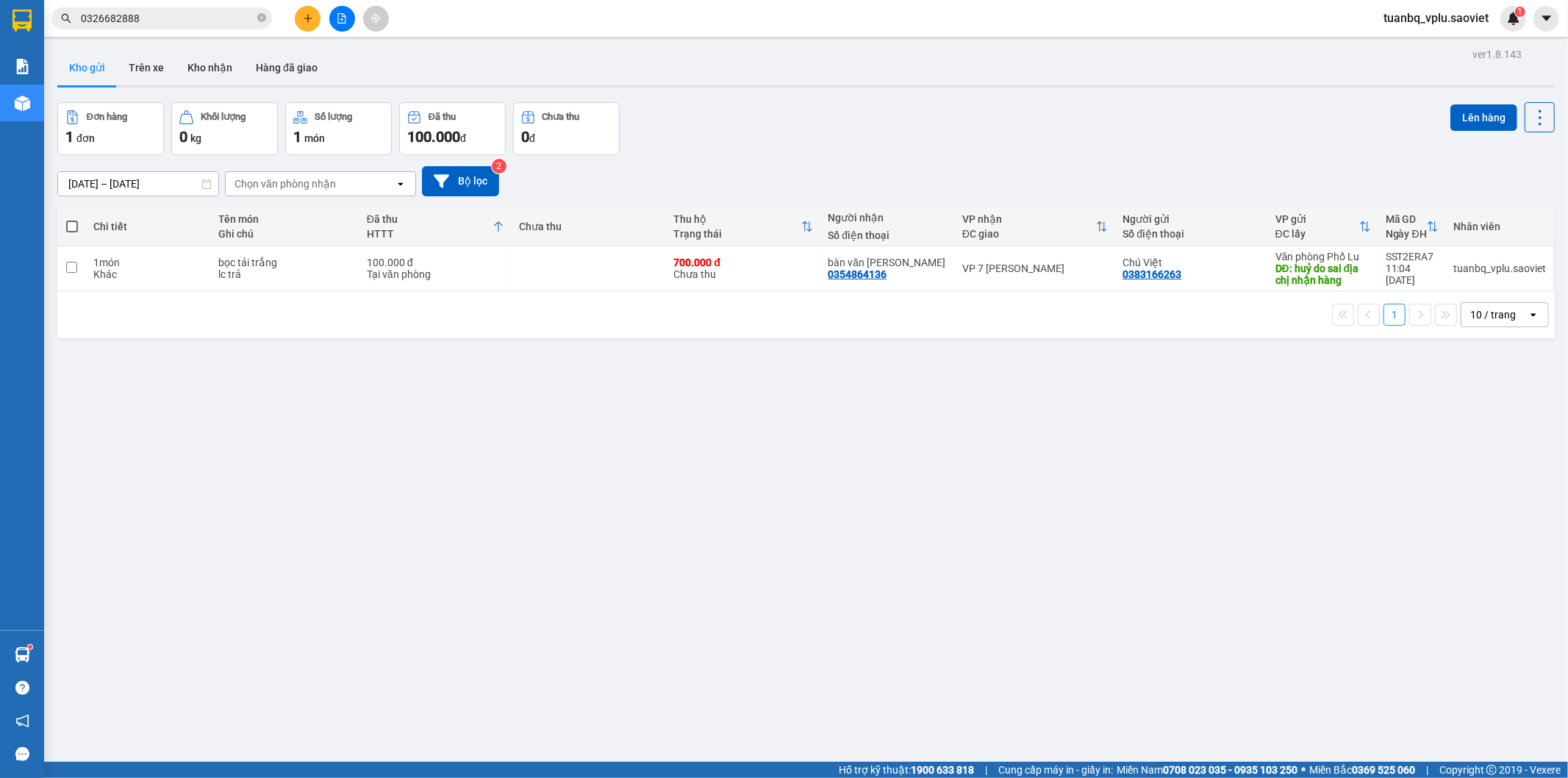
drag, startPoint x: 1319, startPoint y: 449, endPoint x: 1353, endPoint y: 388, distance: 69.8
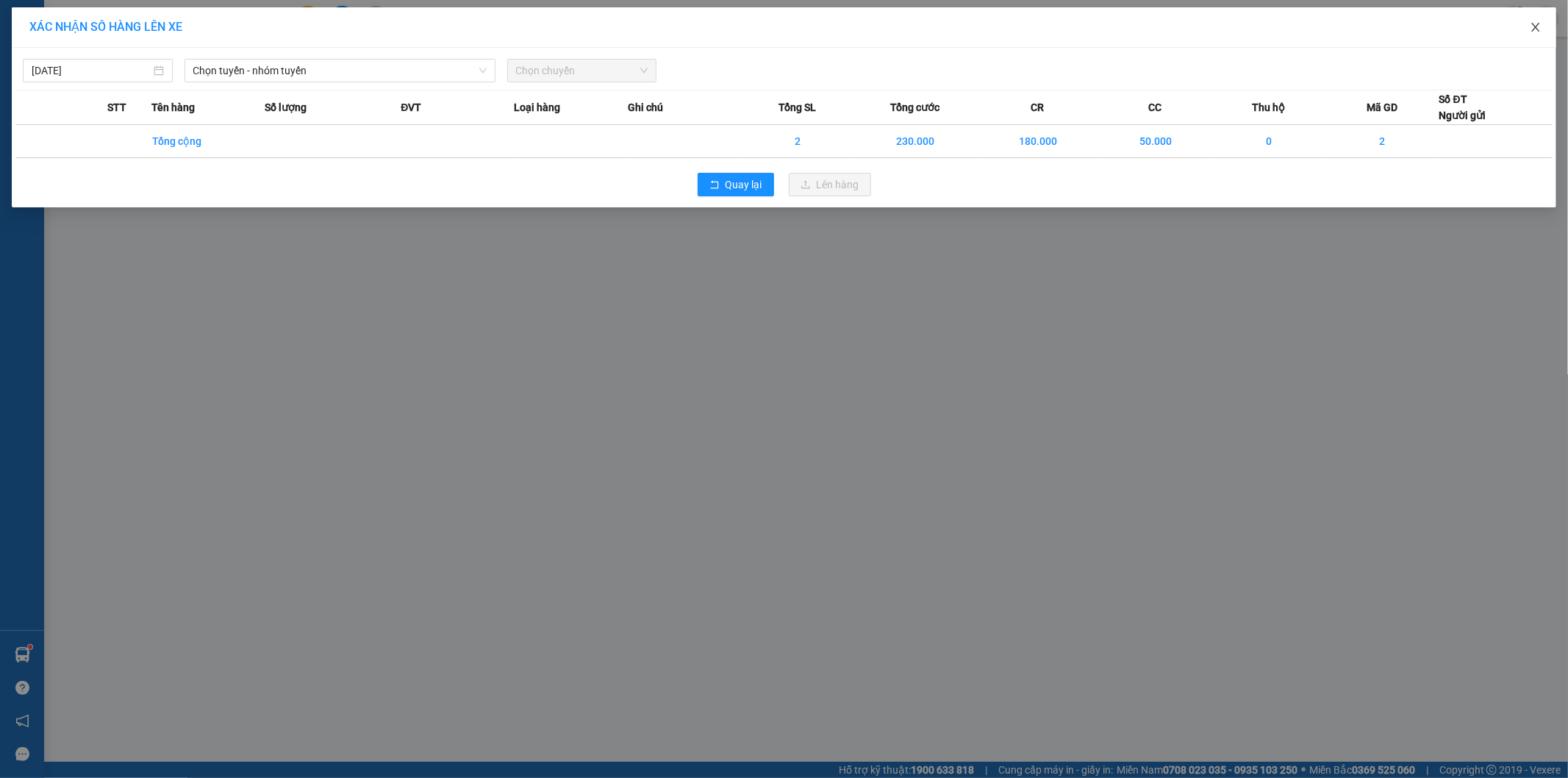
click at [1534, 25] on icon "close" at bounding box center [1535, 28] width 8 height 9
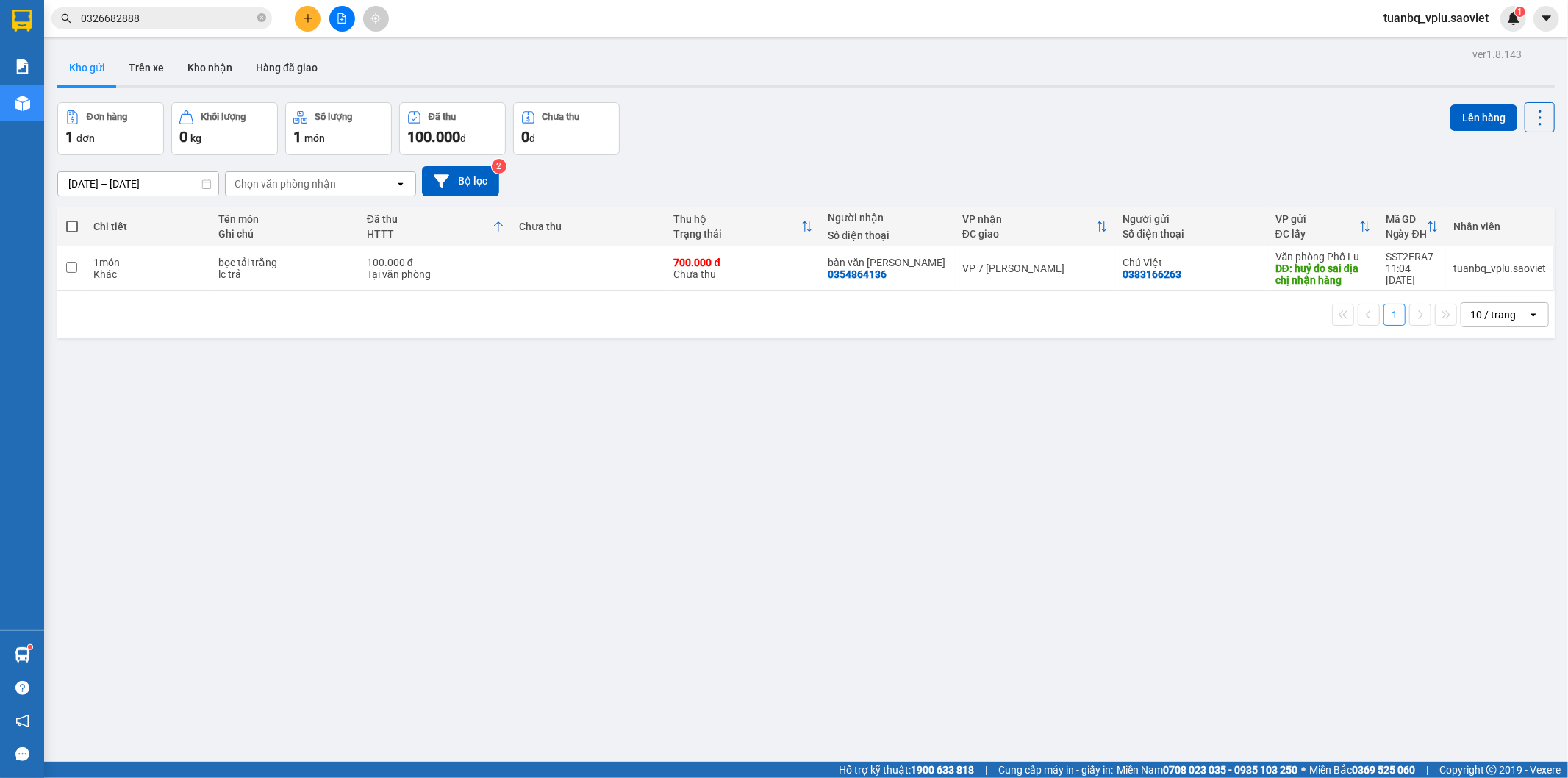
click at [303, 19] on icon "plus" at bounding box center [308, 19] width 10 height 10
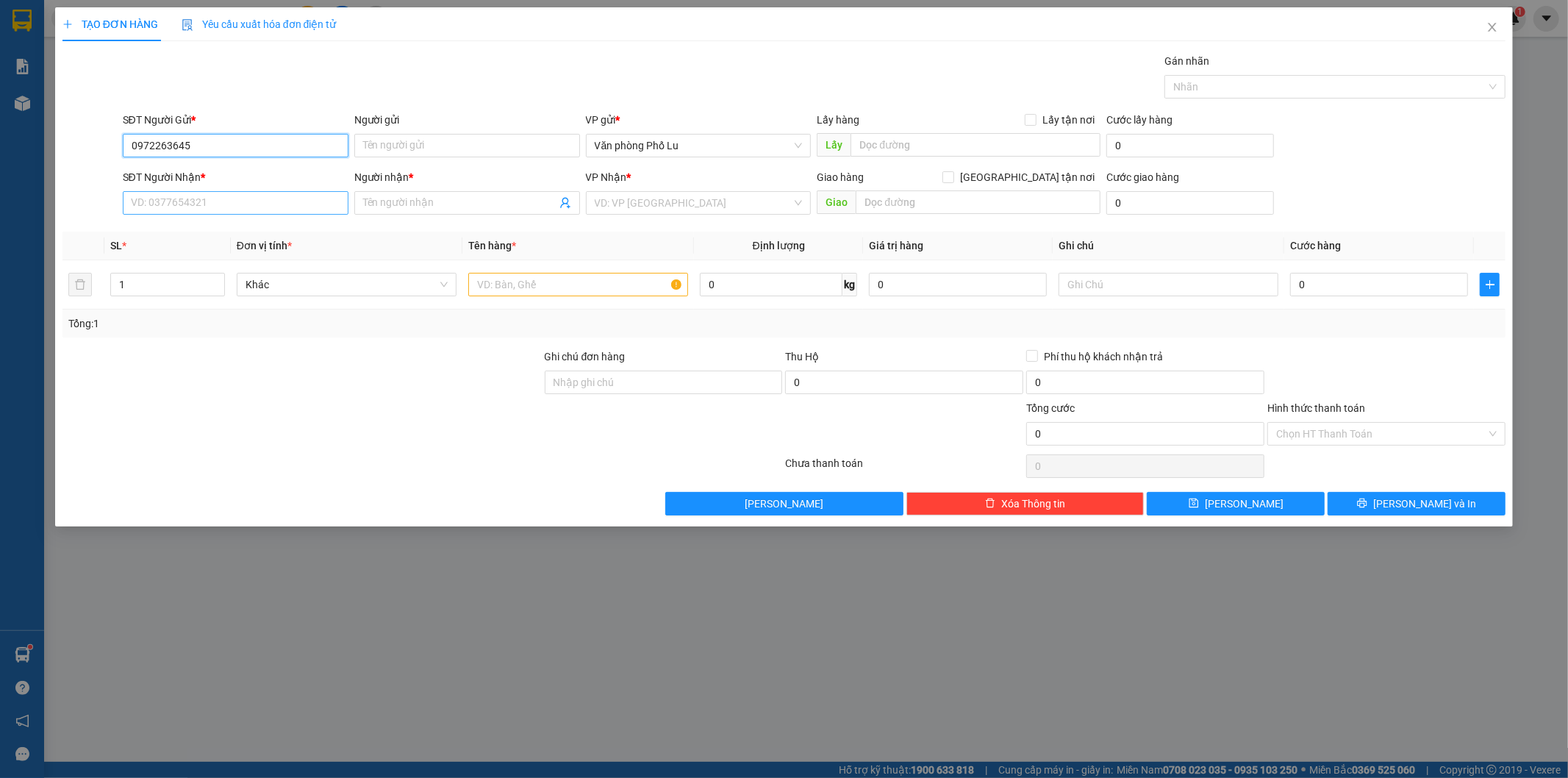
type input "0972263645"
click at [232, 208] on input "SĐT Người Nhận *" at bounding box center [236, 203] width 225 height 24
type input "0327308852"
click at [422, 204] on input "Người nhận *" at bounding box center [460, 203] width 193 height 16
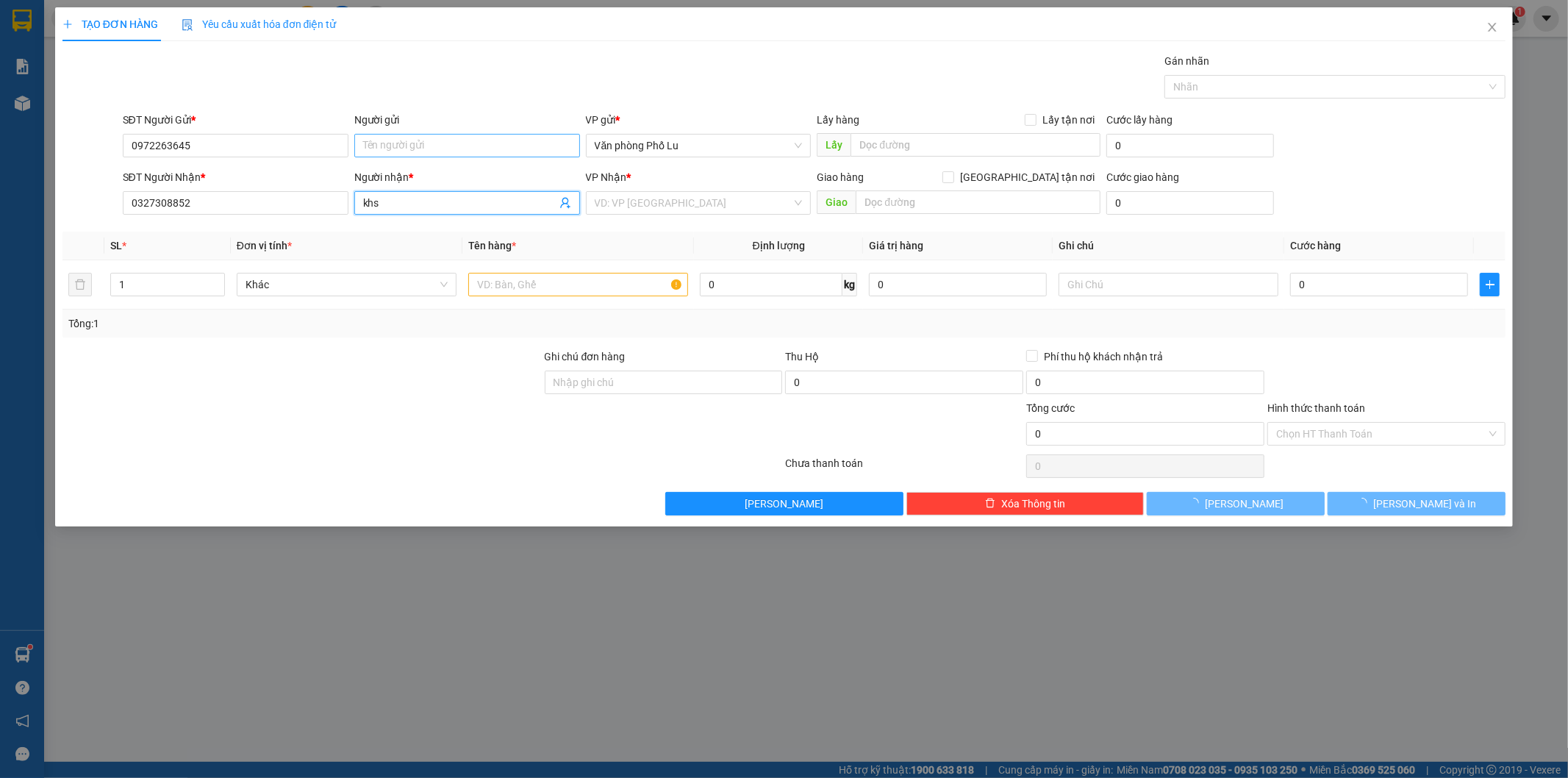
type input "khs"
click at [443, 143] on input "Người gửi" at bounding box center [467, 146] width 225 height 24
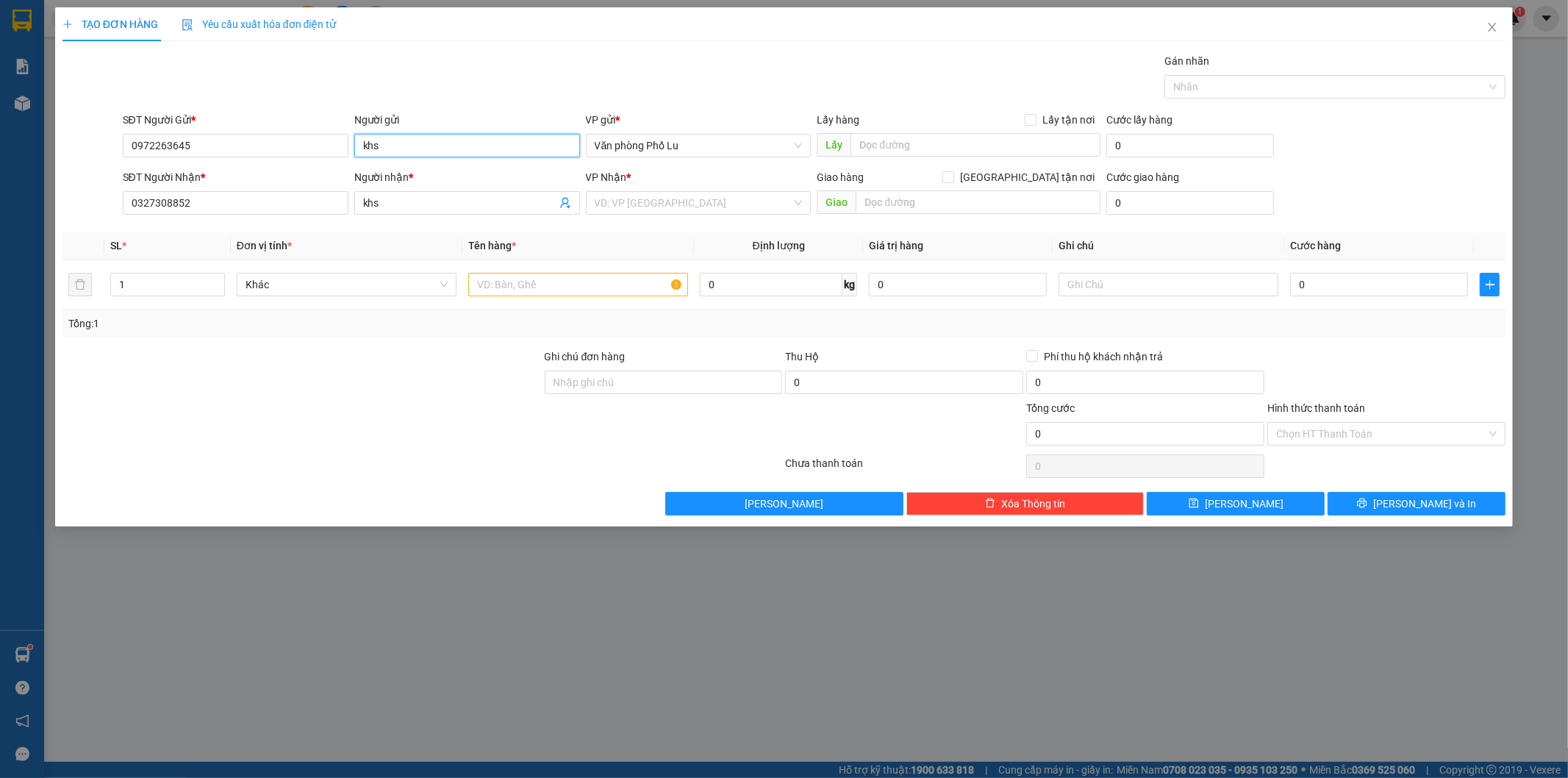
type input "khs"
click at [581, 46] on div "TẠO ĐƠN HÀNG Yêu cầu xuất hóa đơn điện tử Transit Pickup Surcharge Ids Transit …" at bounding box center [784, 261] width 1444 height 508
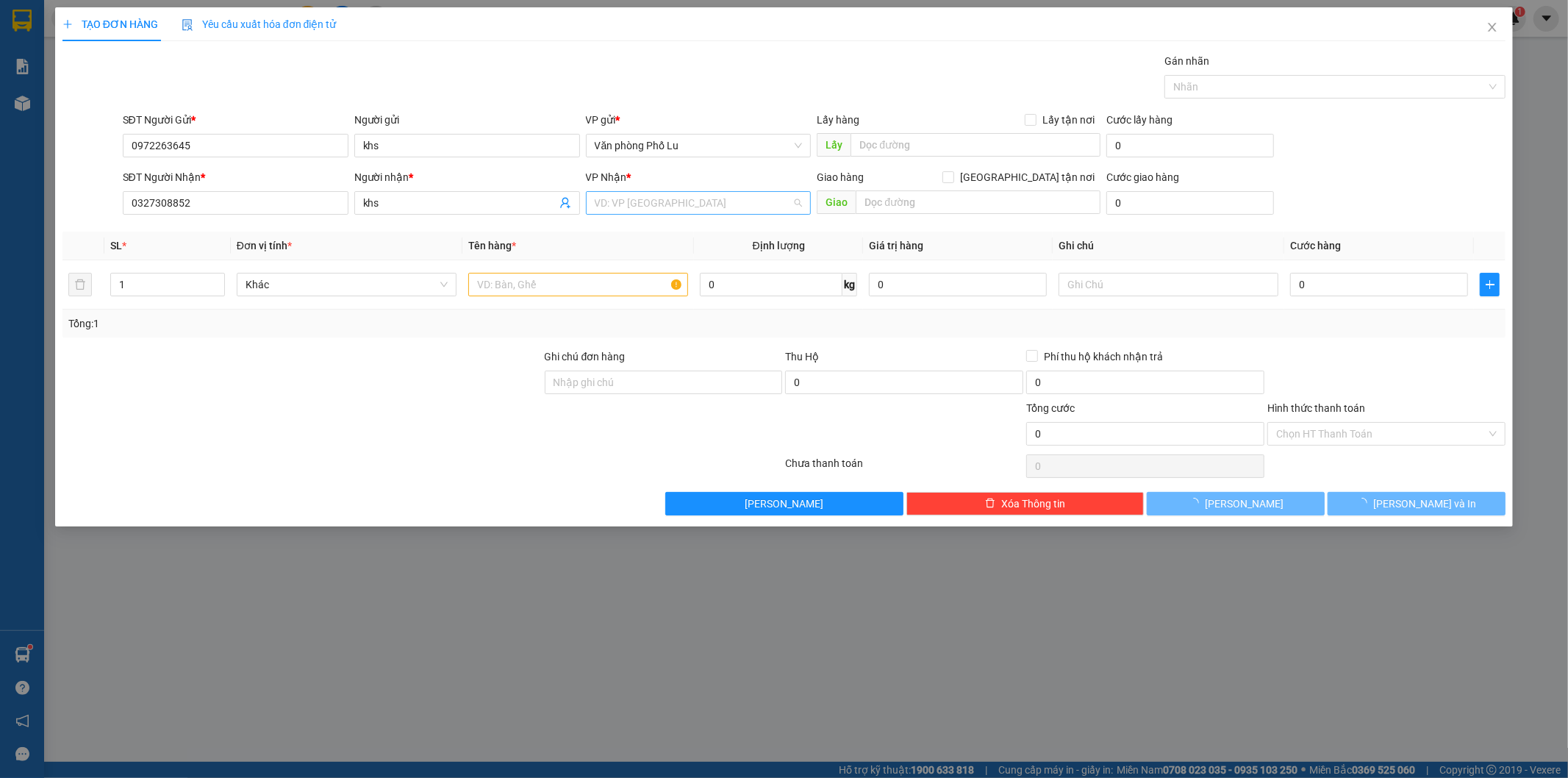
click at [675, 208] on input "search" at bounding box center [693, 203] width 198 height 22
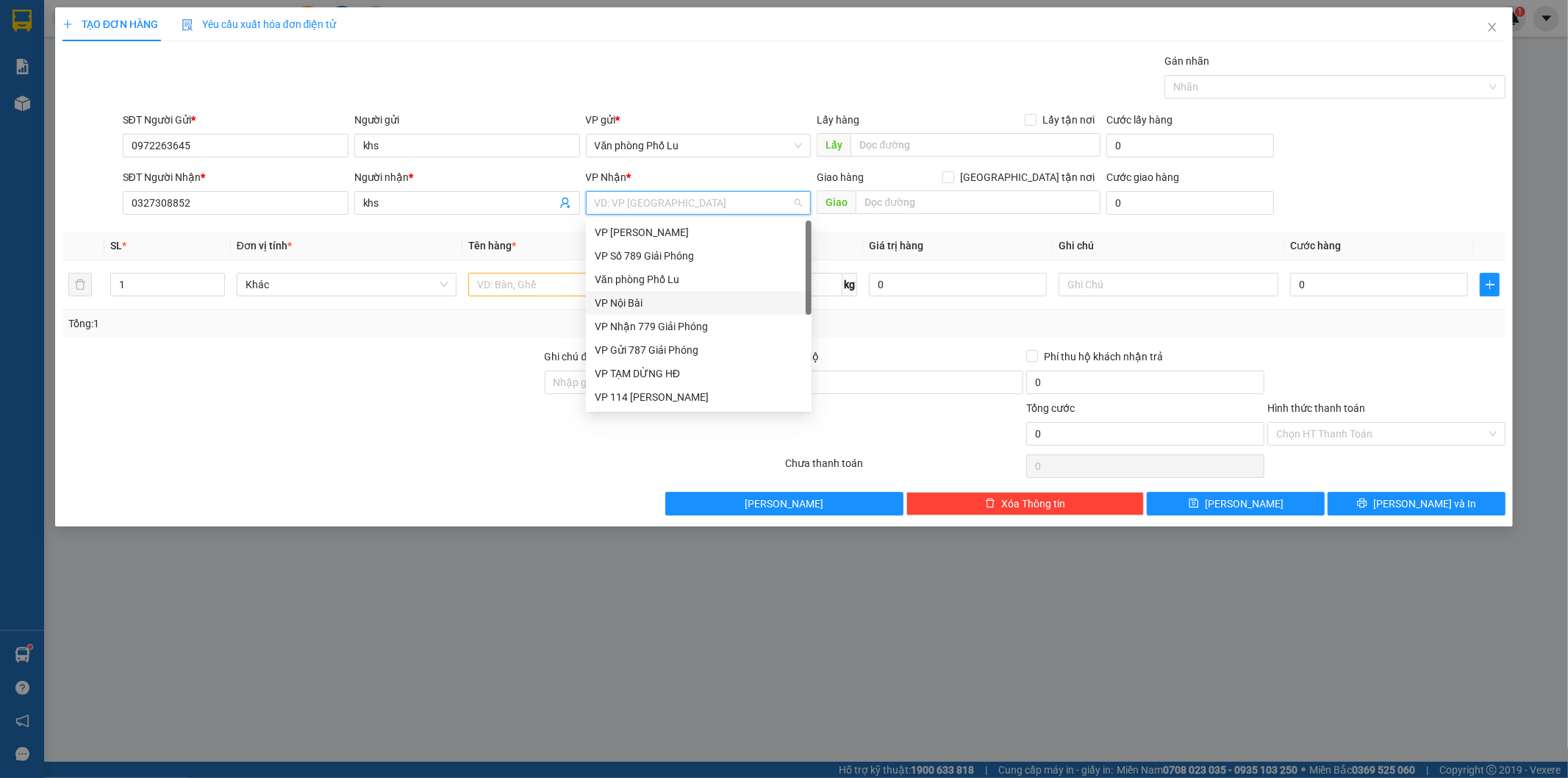
click at [660, 311] on div "VP Nội Bài" at bounding box center [699, 303] width 208 height 16
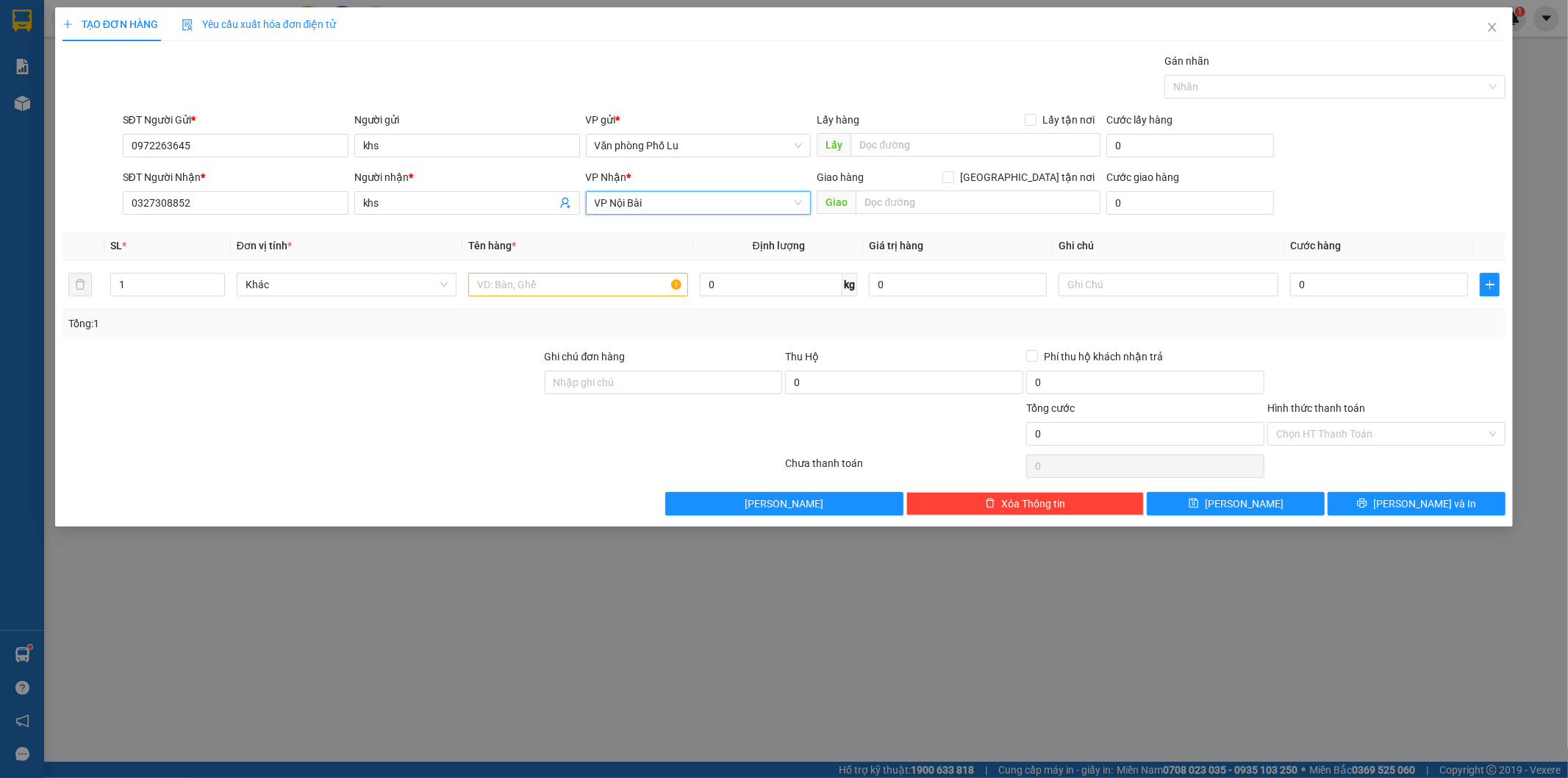
click at [641, 199] on span "VP Nội Bài" at bounding box center [699, 203] width 208 height 22
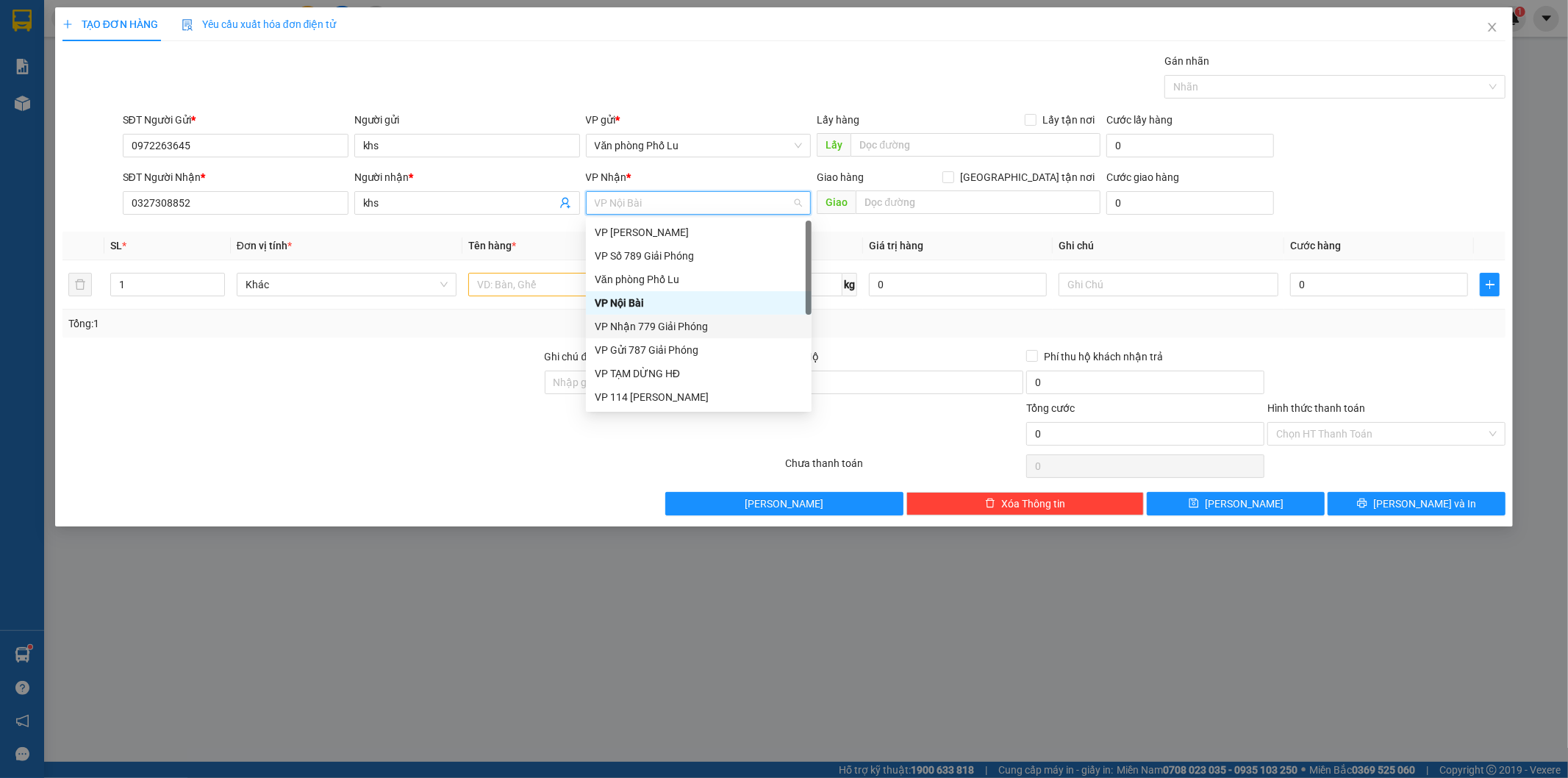
click at [660, 322] on div "VP Nhận 779 Giải Phóng" at bounding box center [699, 327] width 208 height 16
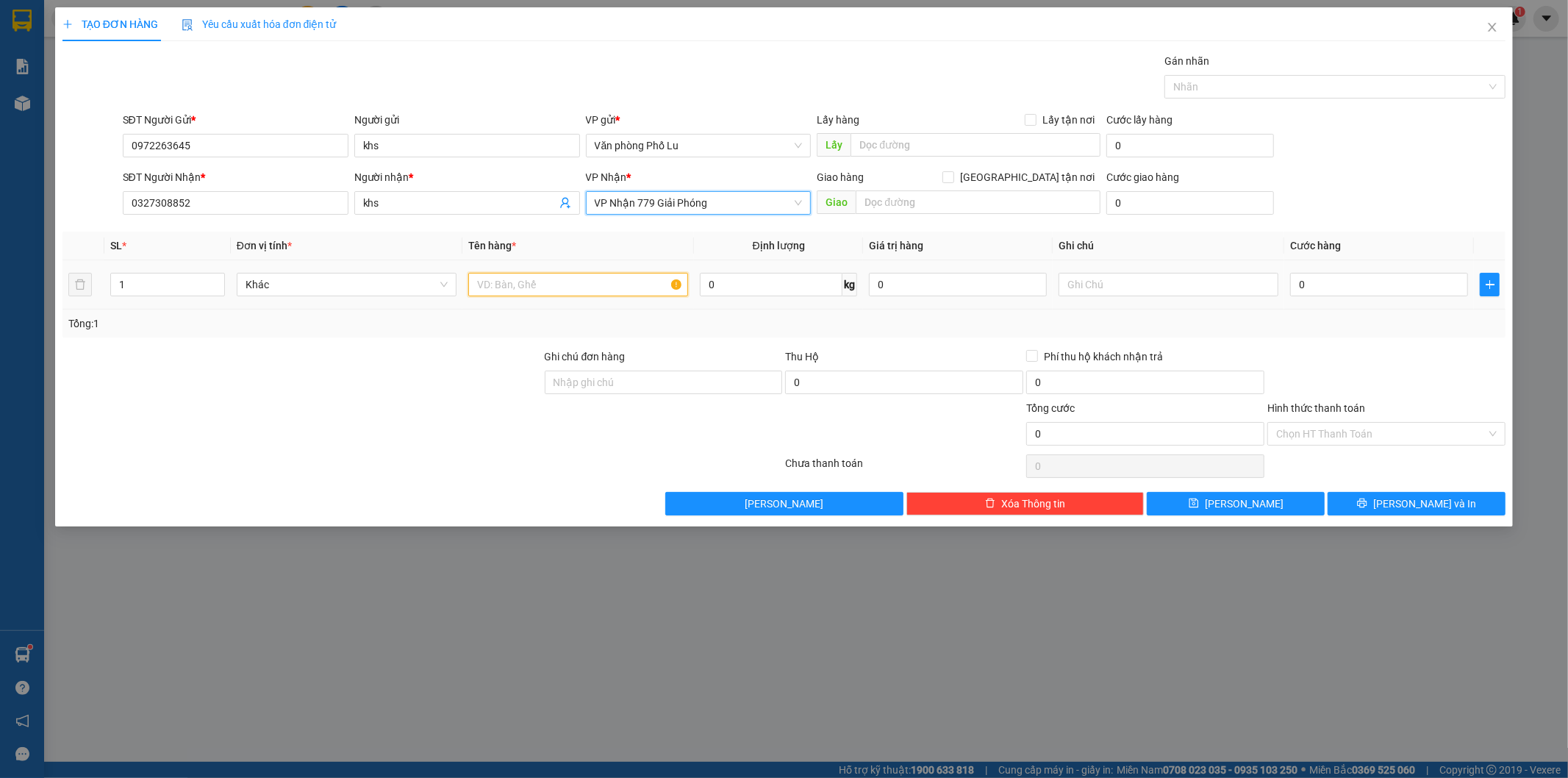
click at [510, 283] on input "text" at bounding box center [578, 284] width 220 height 24
type input "g"
type input "hộp"
click at [1346, 295] on input "0" at bounding box center [1379, 284] width 178 height 24
paste input "5"
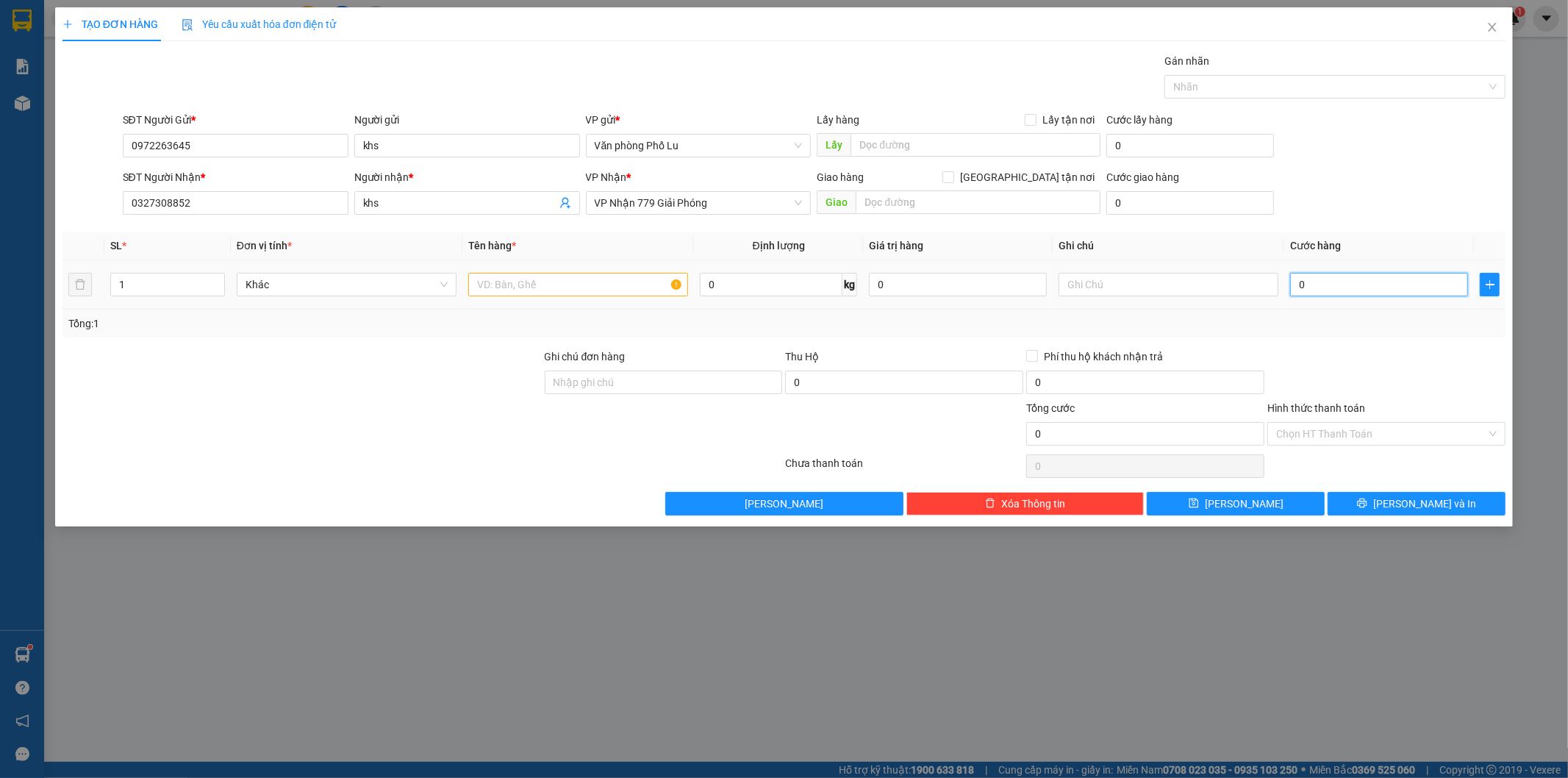
type input "50"
type input "50.000"
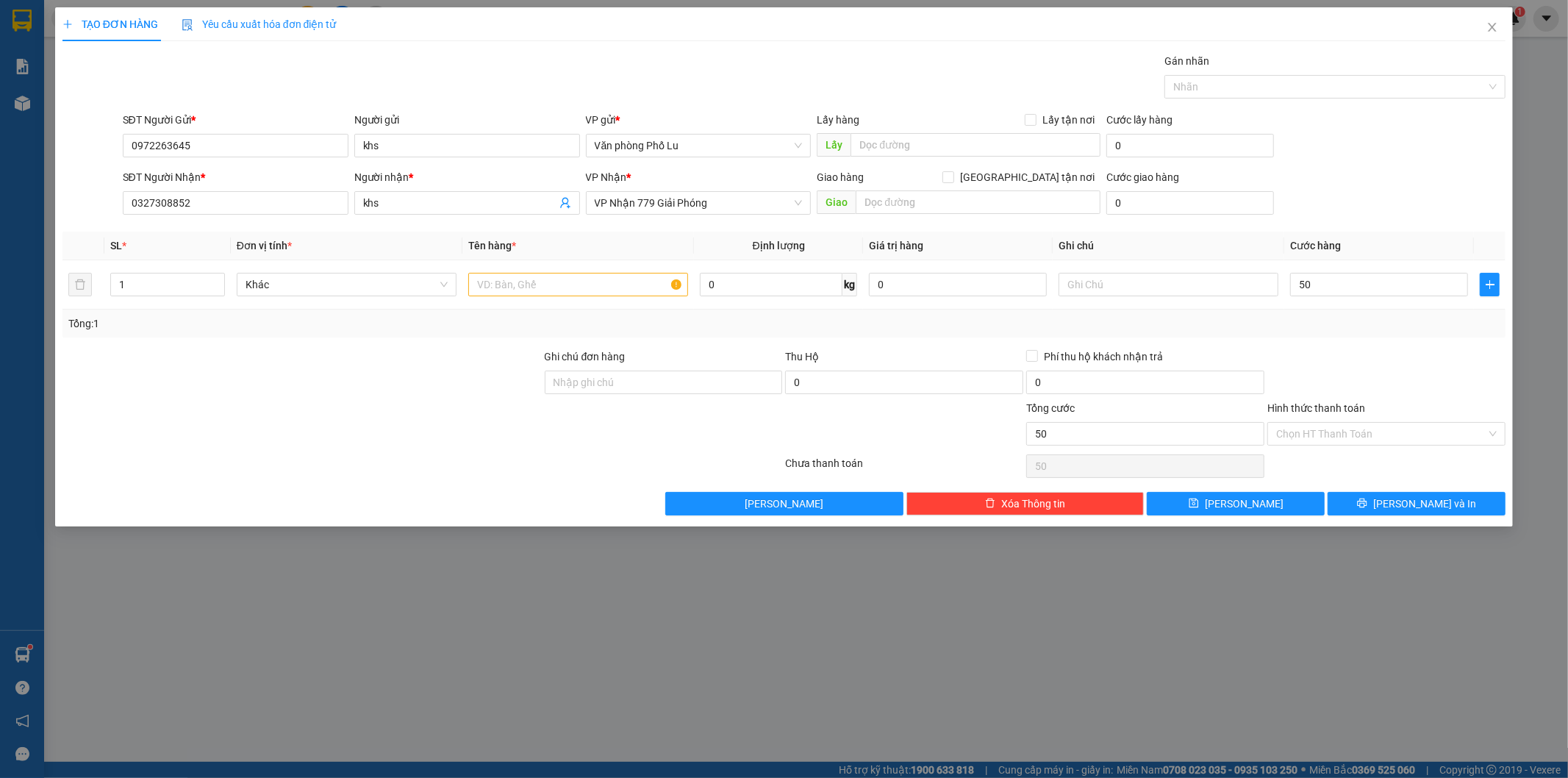
type input "50.000"
click at [1311, 368] on div at bounding box center [1386, 374] width 241 height 52
click at [588, 302] on td at bounding box center [578, 285] width 231 height 49
drag, startPoint x: 593, startPoint y: 296, endPoint x: 619, endPoint y: 288, distance: 27.2
click at [598, 295] on input "text" at bounding box center [578, 284] width 220 height 24
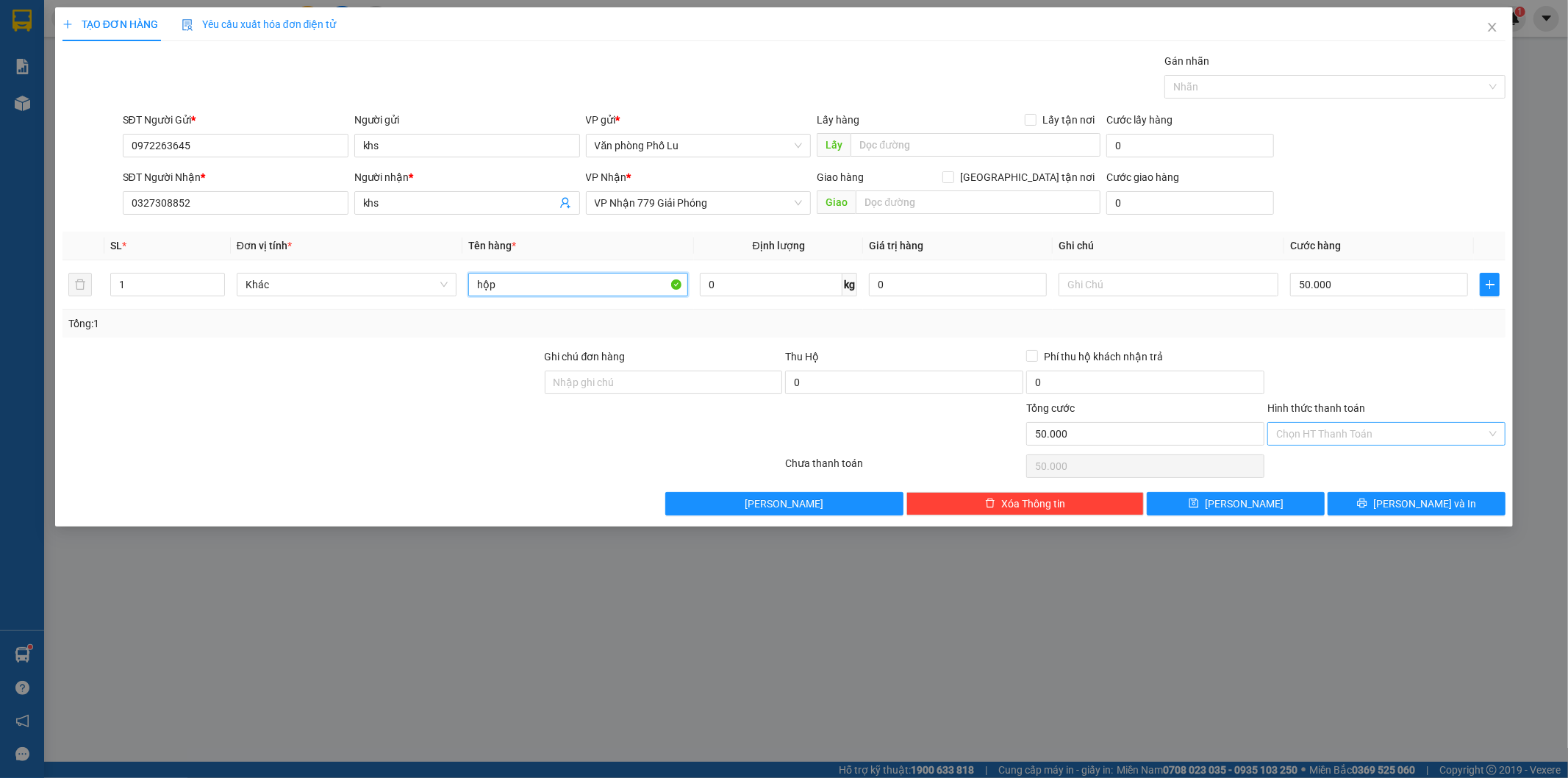
type input "hộp"
click at [1355, 436] on input "Hình thức thanh toán" at bounding box center [1381, 434] width 210 height 22
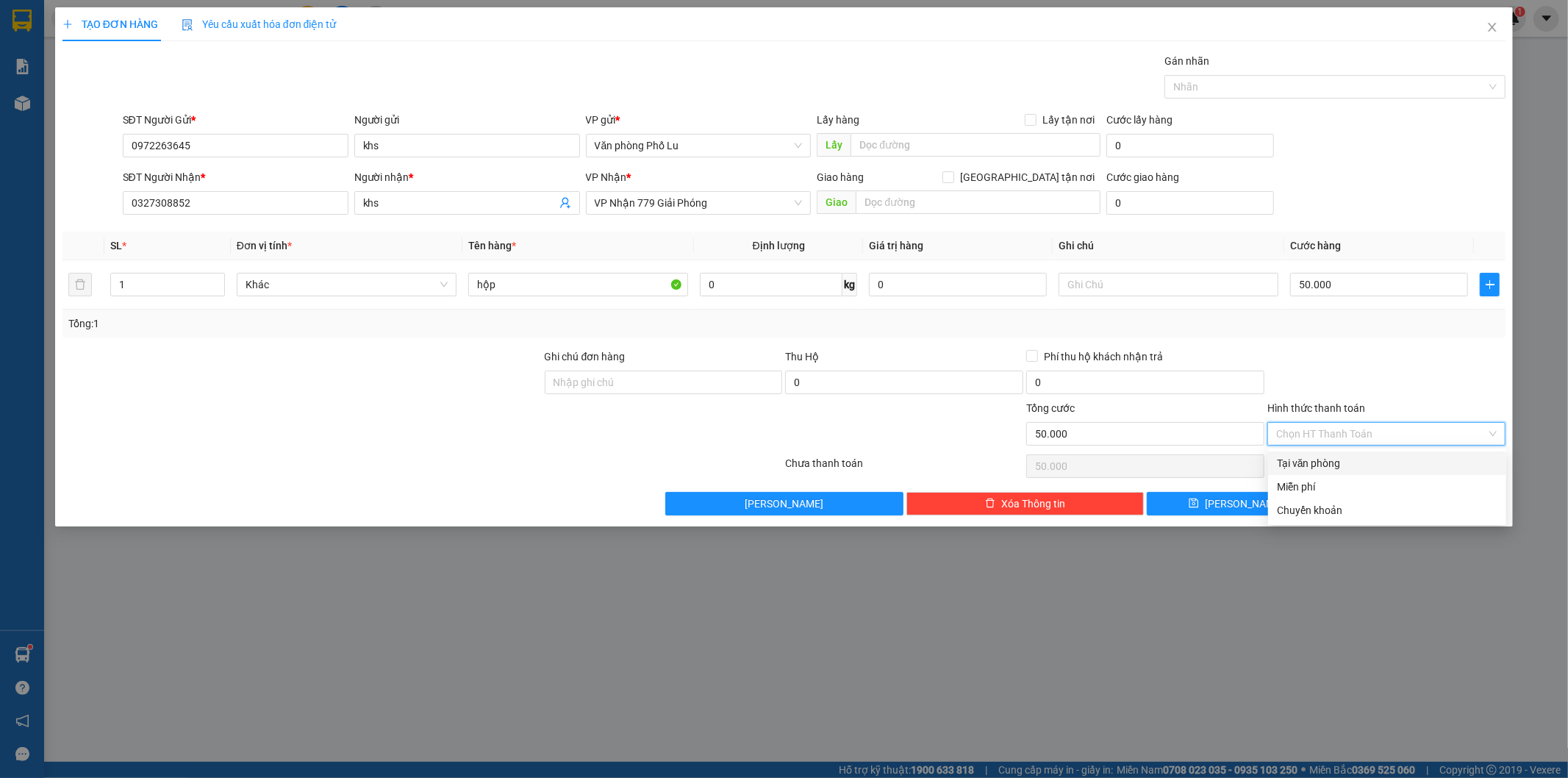
click at [1323, 459] on div "Tại văn phòng" at bounding box center [1387, 464] width 221 height 16
type input "0"
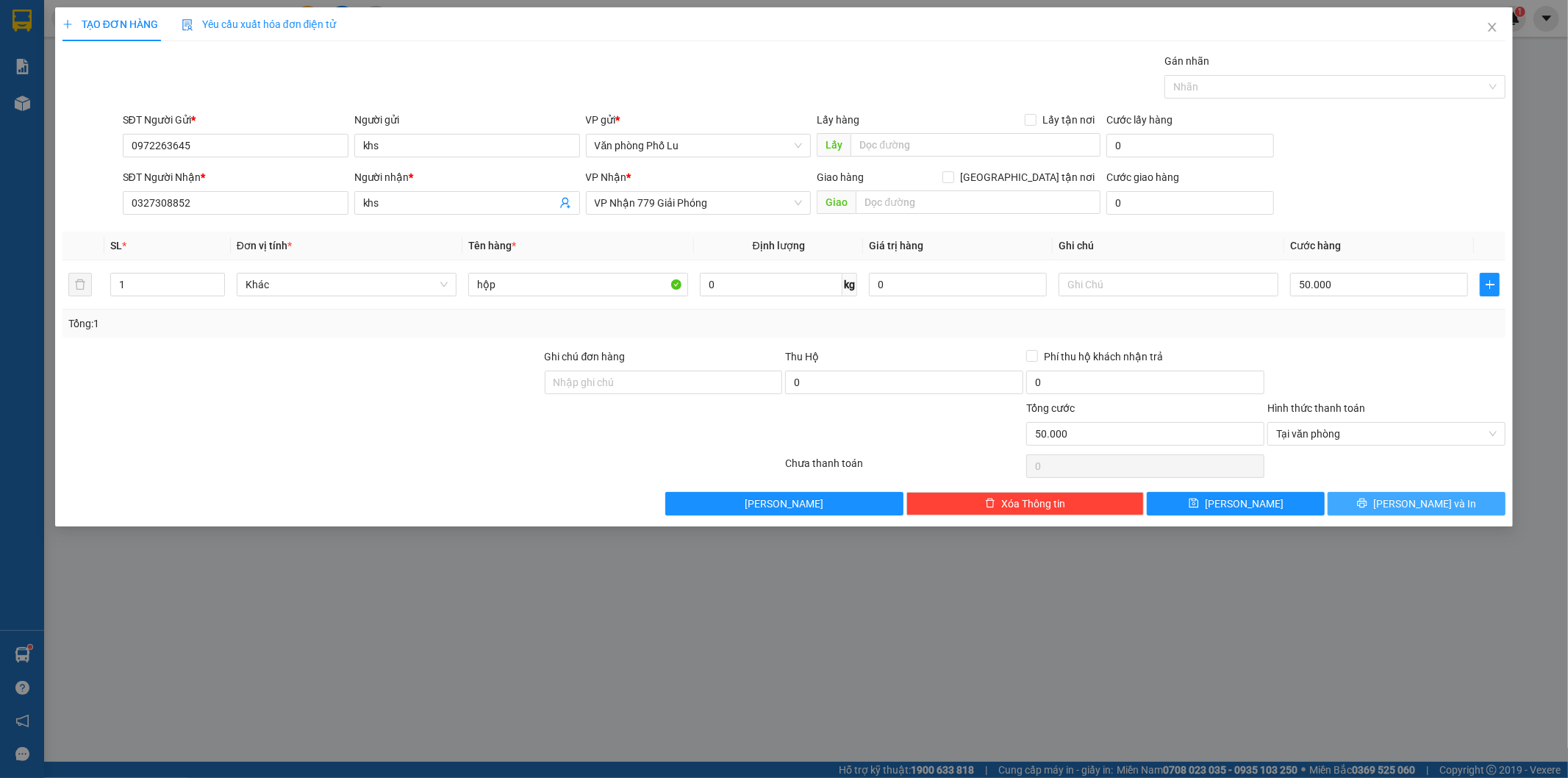
click at [1426, 502] on span "[PERSON_NAME] và In" at bounding box center [1425, 504] width 103 height 16
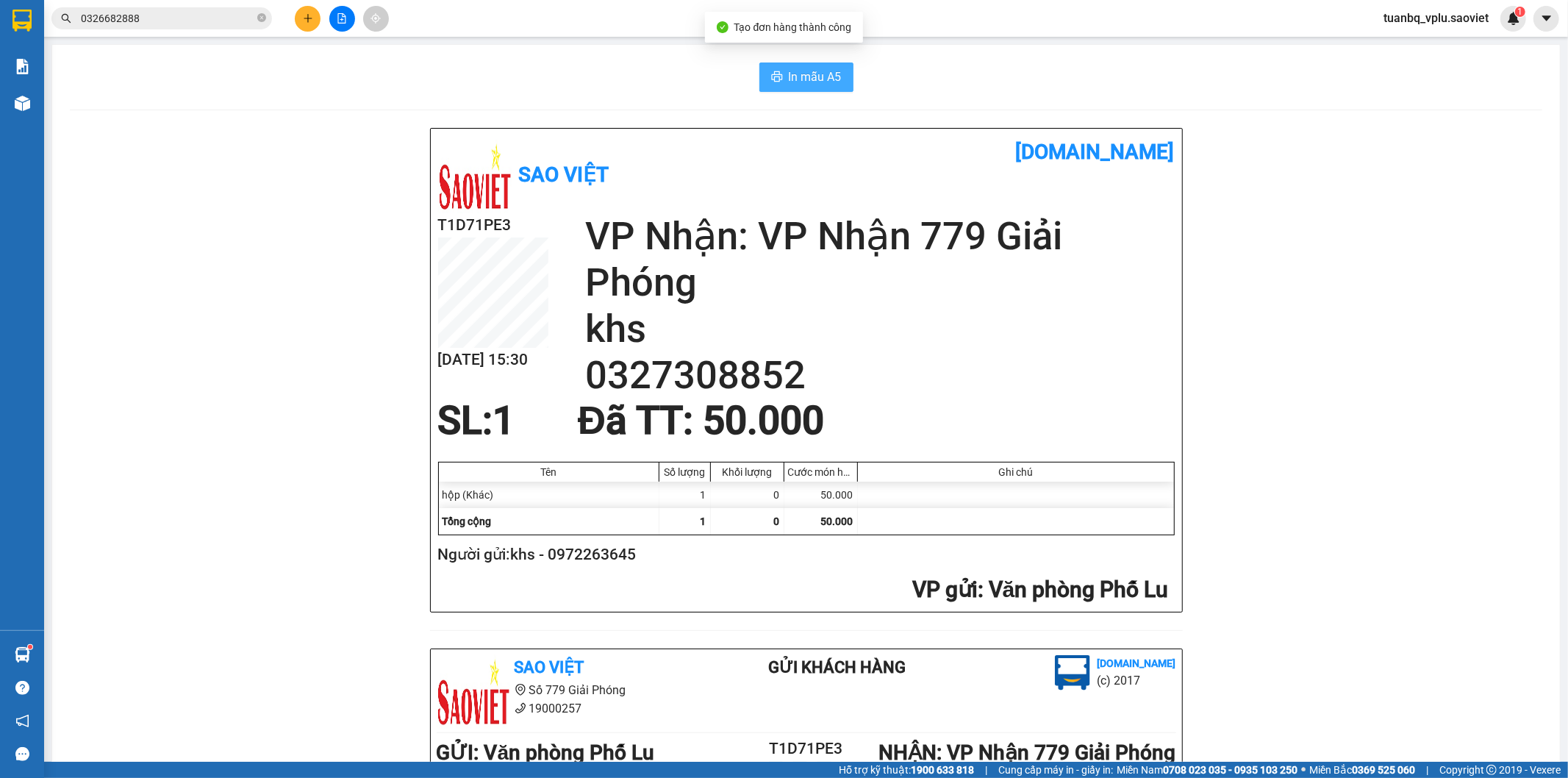
click at [790, 77] on span "In mẫu A5" at bounding box center [815, 77] width 53 height 19
click at [187, 25] on input "0326682888" at bounding box center [167, 19] width 173 height 16
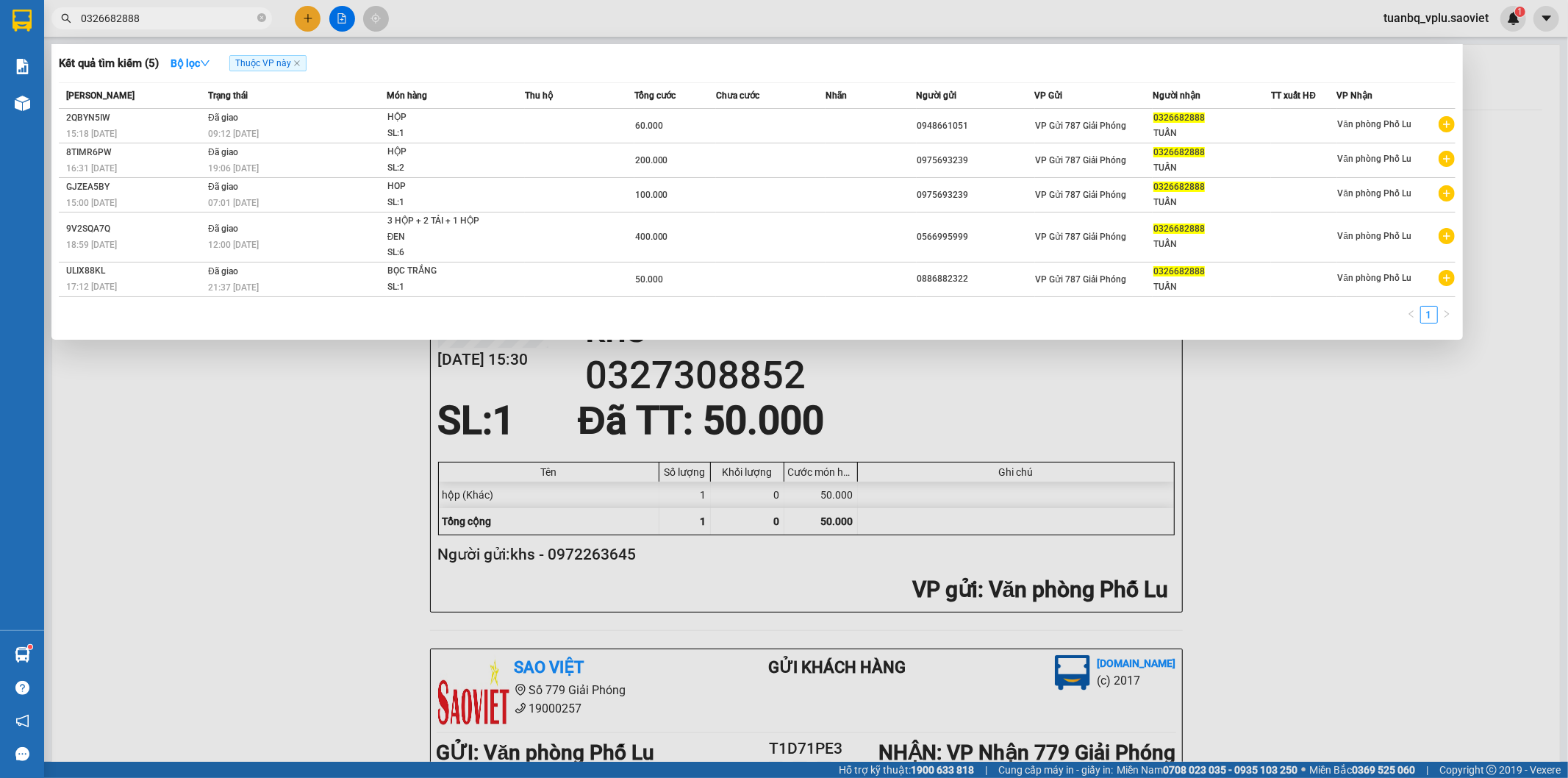
click at [187, 25] on input "0326682888" at bounding box center [167, 19] width 173 height 16
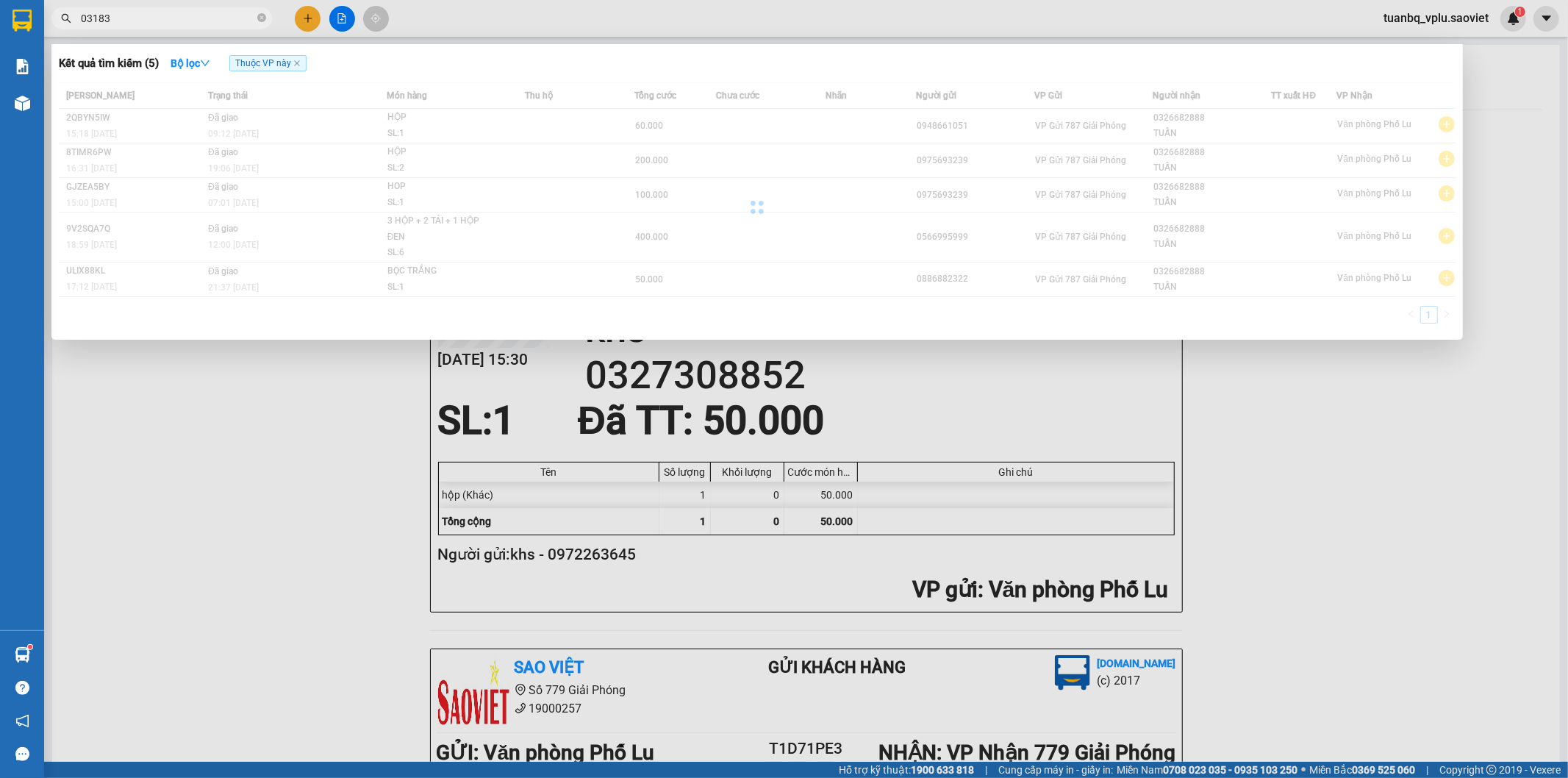
type input "03183"
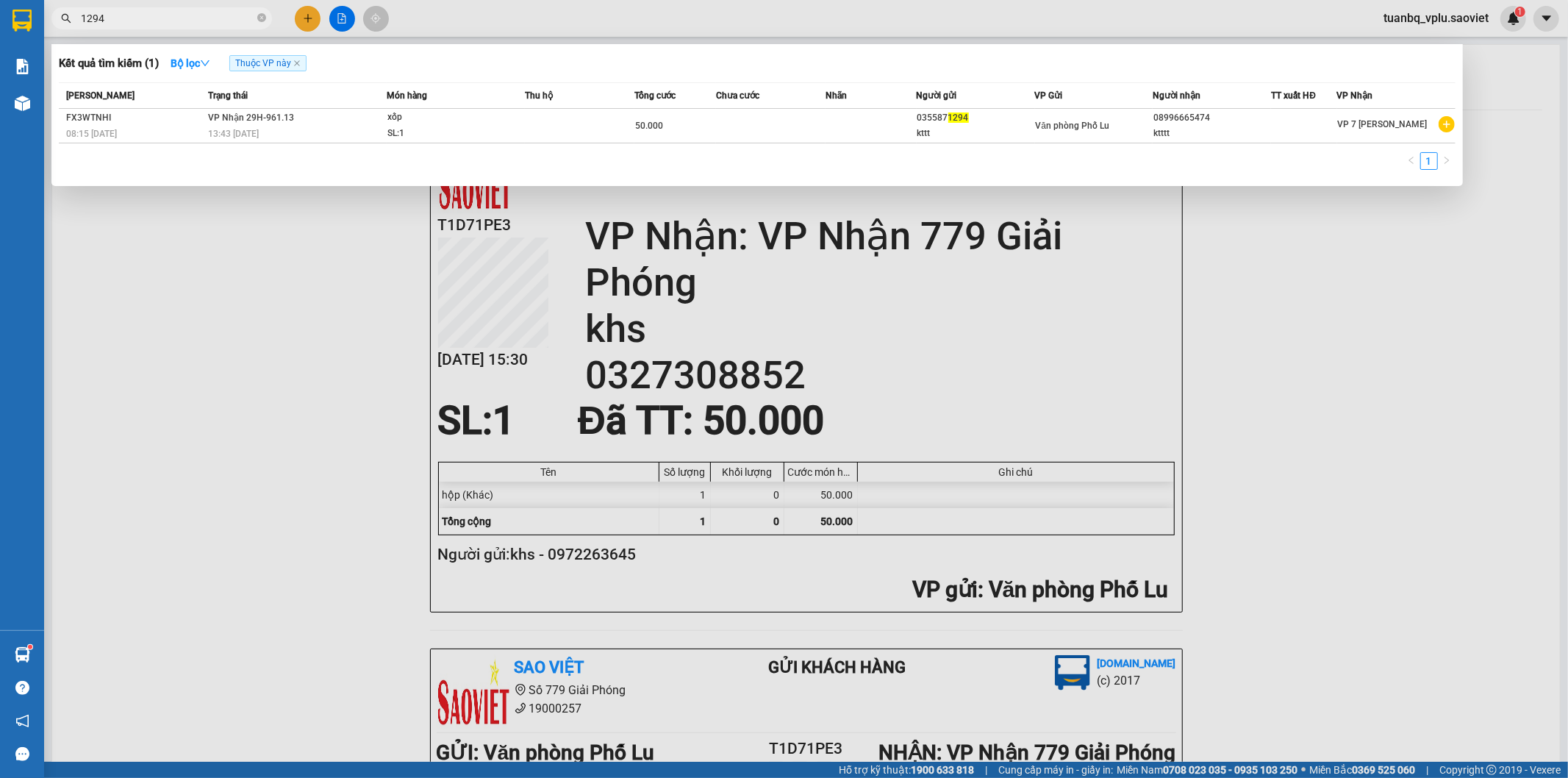
click at [175, 22] on input "1294" at bounding box center [167, 19] width 173 height 16
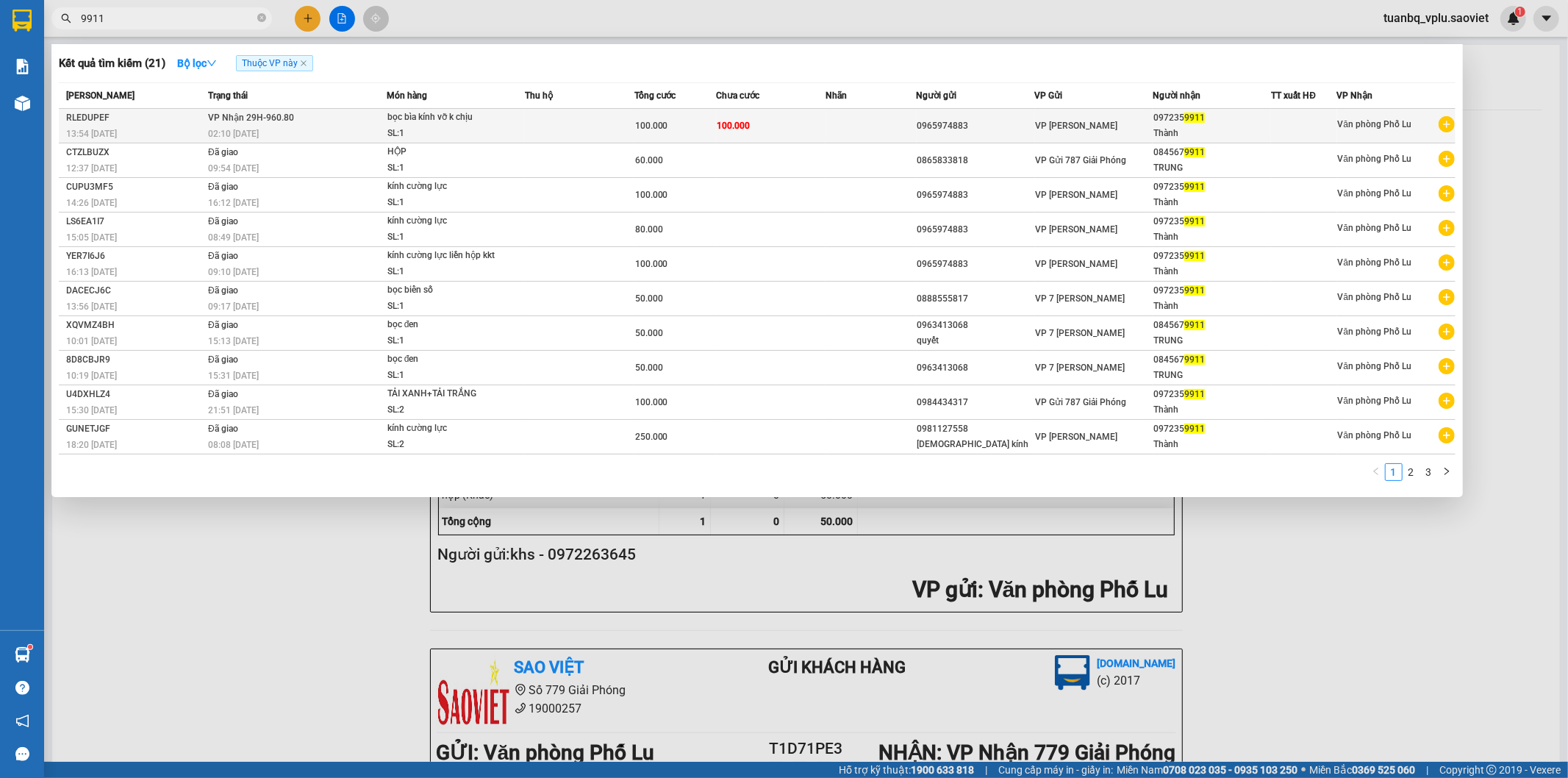
type input "9911"
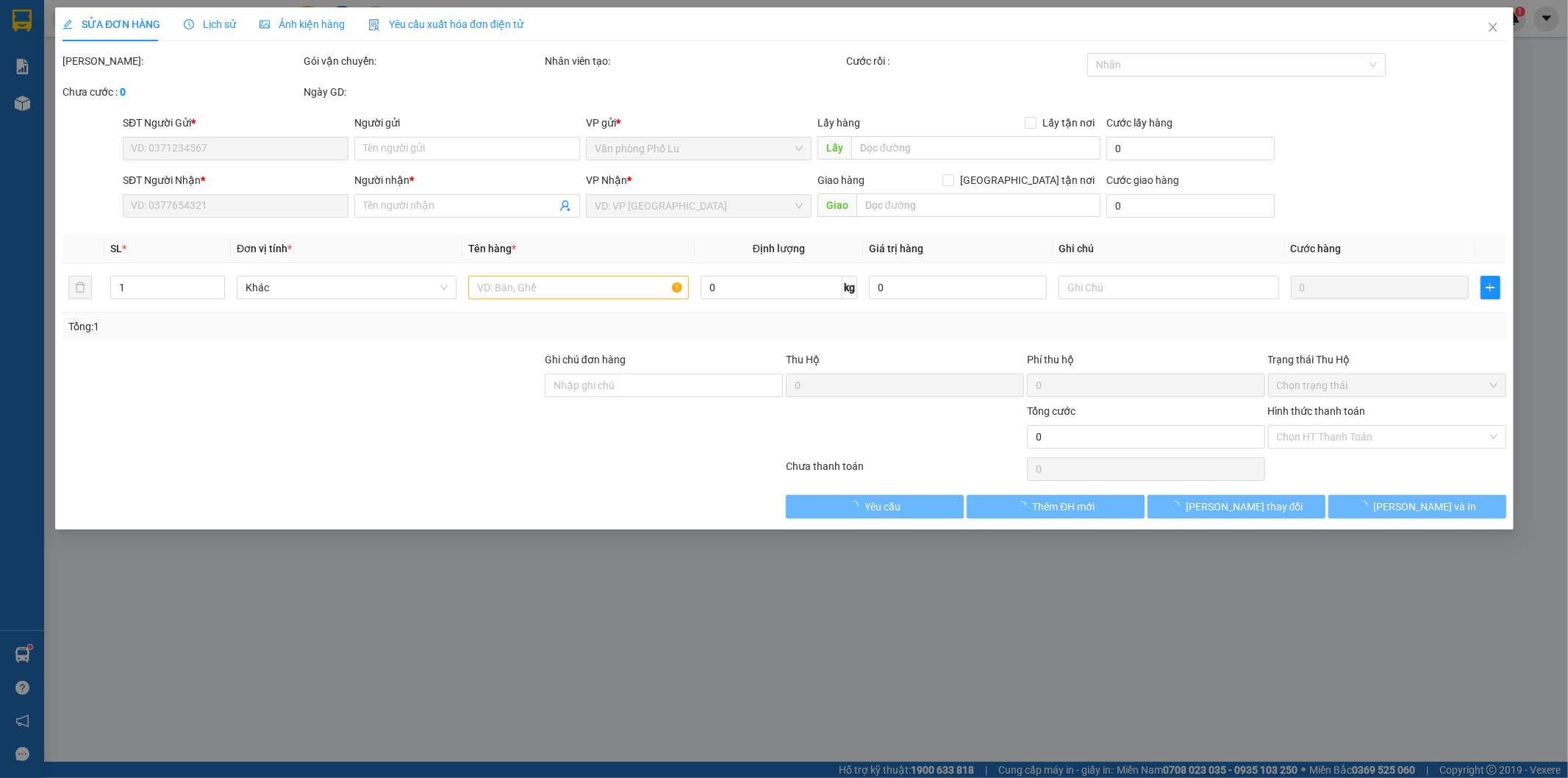
type input "0965974883"
type input "0972359911"
type input "Thành"
type input "100.000"
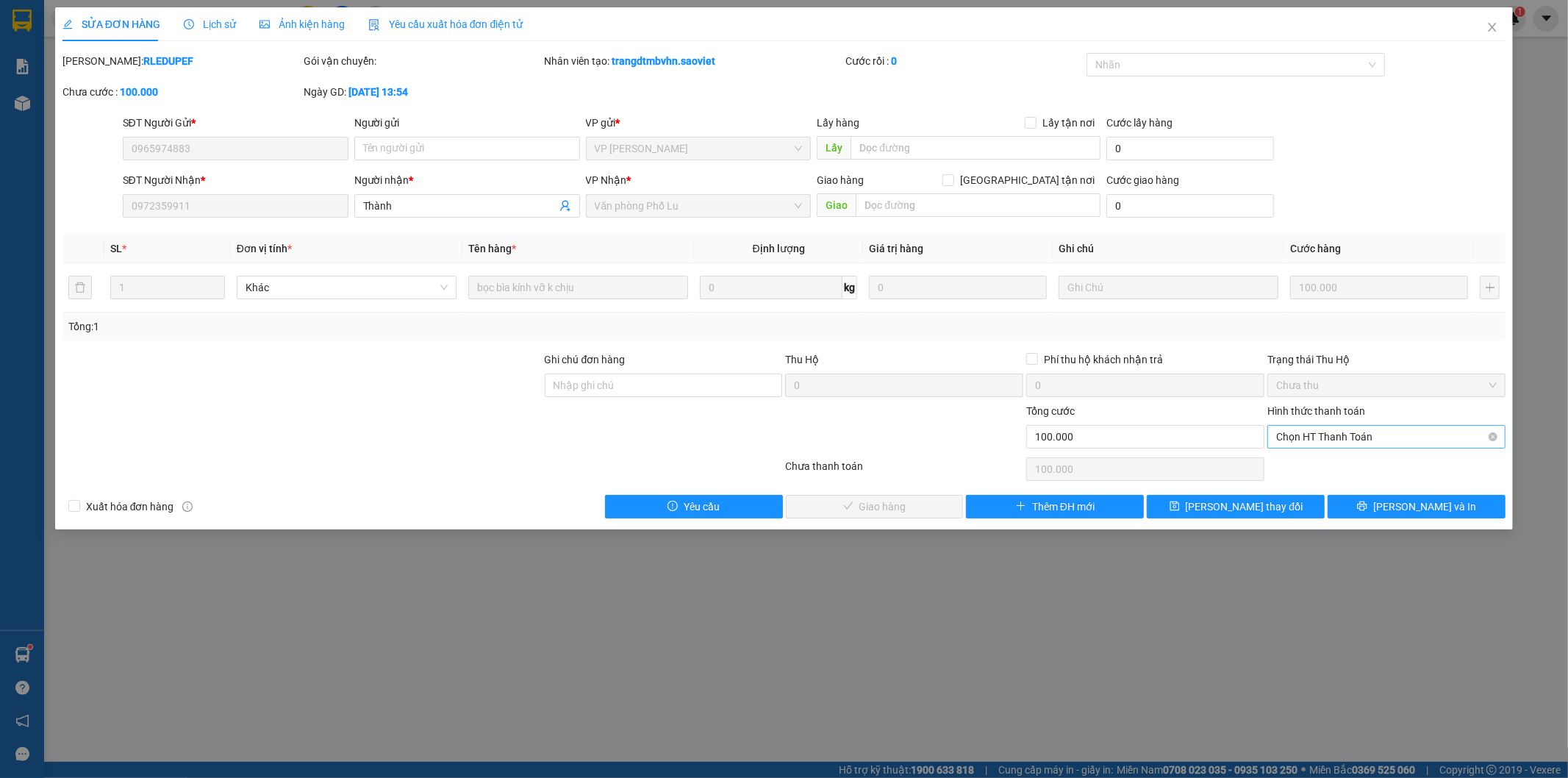
click at [1311, 429] on span "Chọn HT Thanh Toán" at bounding box center [1387, 437] width 221 height 22
click at [1318, 459] on div "Tại văn phòng" at bounding box center [1387, 467] width 221 height 16
type input "0"
click at [859, 504] on span "[PERSON_NAME] và Giao hàng" at bounding box center [884, 507] width 141 height 16
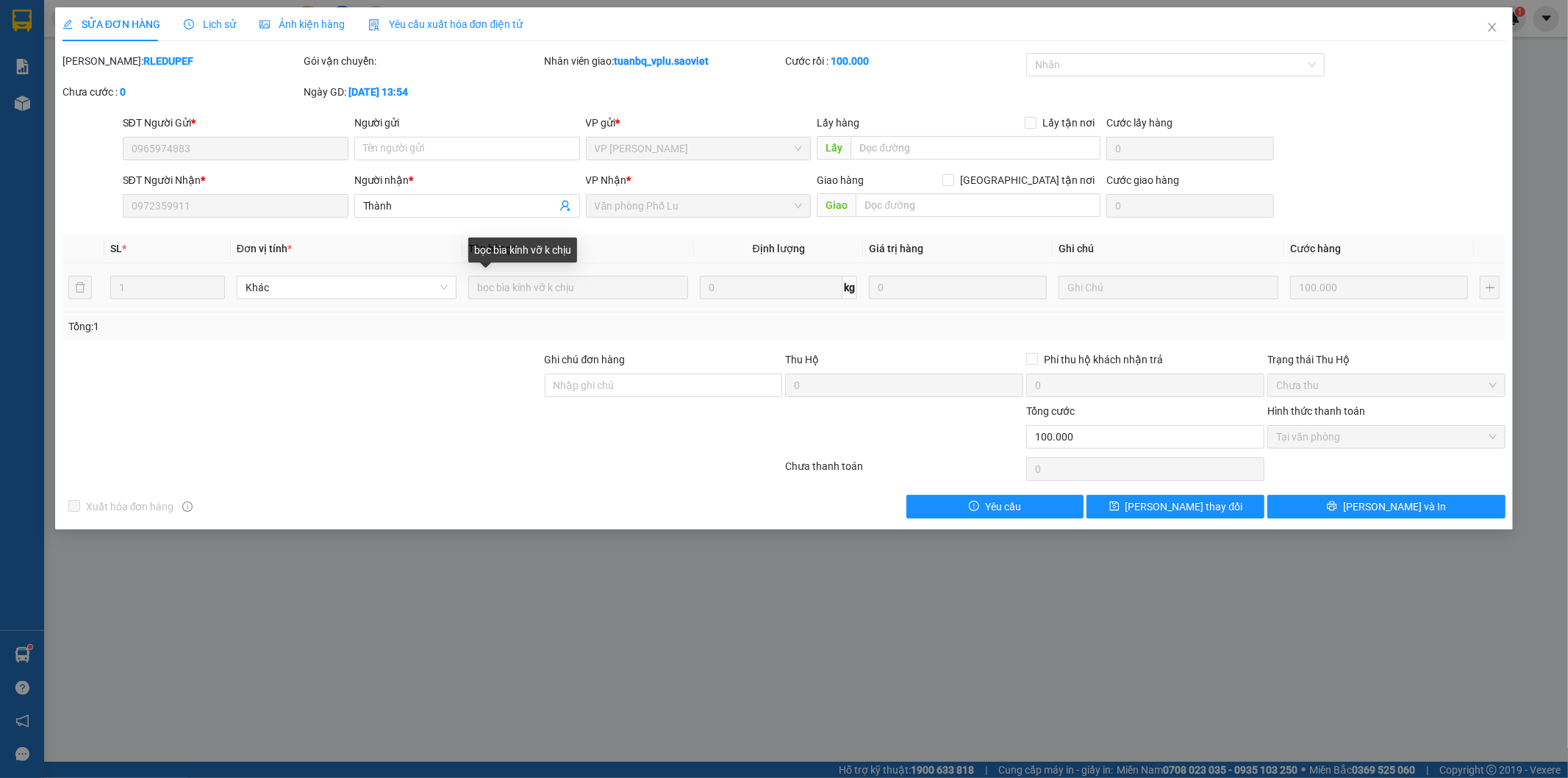
click at [593, 274] on div "bọc bìa kính vỡ k chịu" at bounding box center [578, 287] width 220 height 29
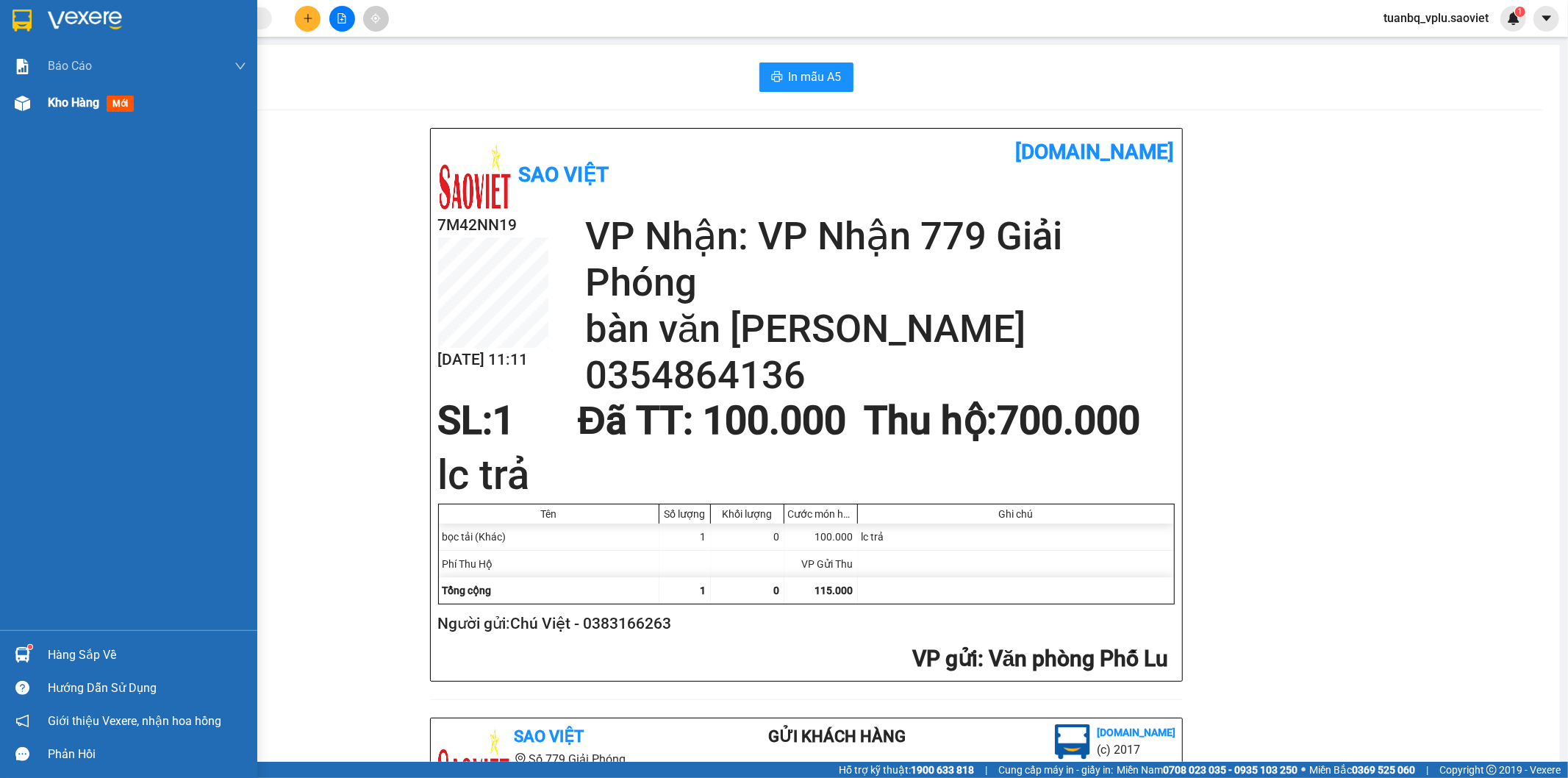
click at [75, 106] on span "Kho hàng" at bounding box center [73, 102] width 51 height 14
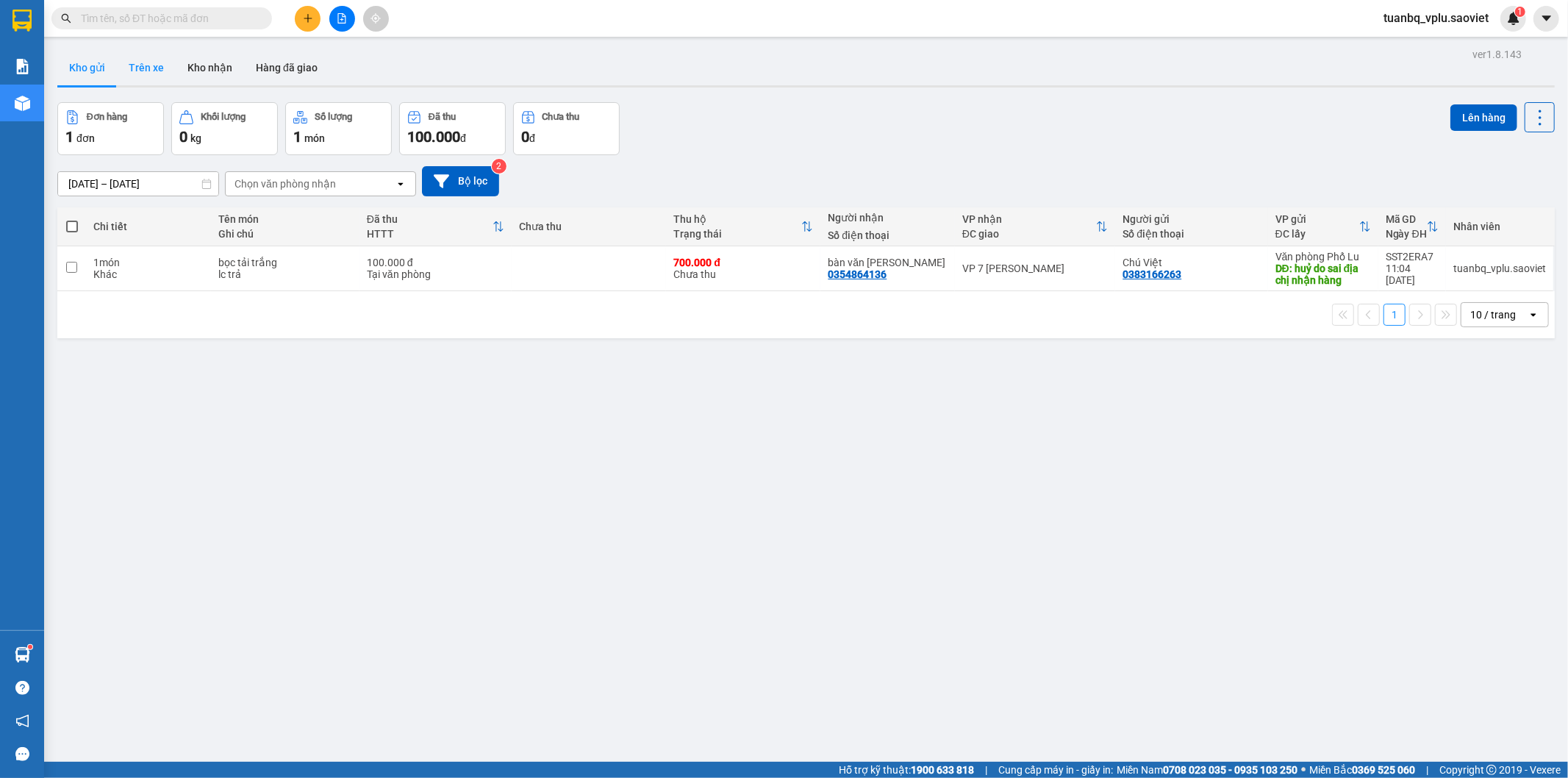
click at [148, 74] on button "Trên xe" at bounding box center [146, 67] width 59 height 35
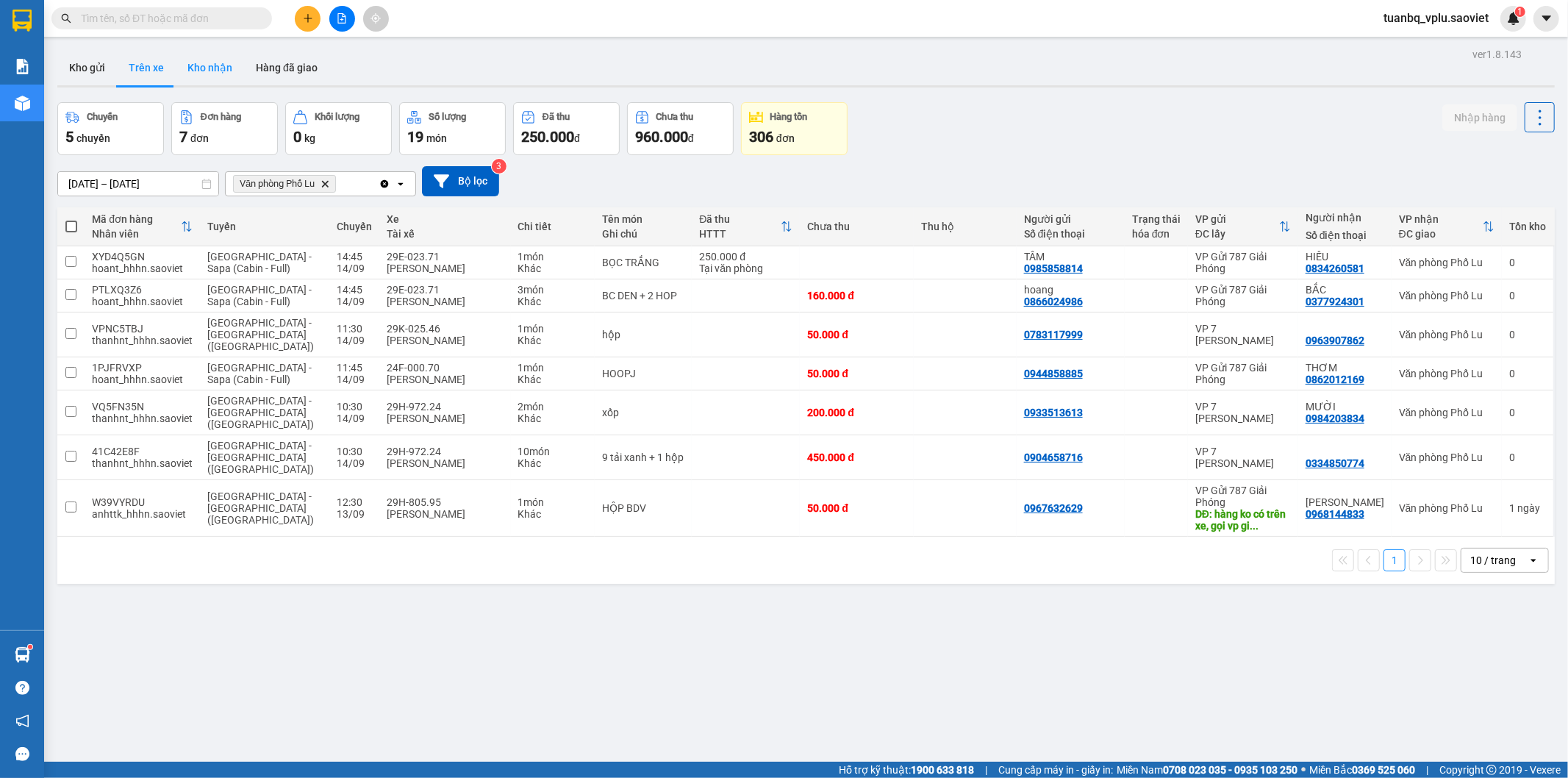
click at [184, 63] on button "Kho nhận" at bounding box center [210, 67] width 69 height 35
type input "[DATE] – [DATE]"
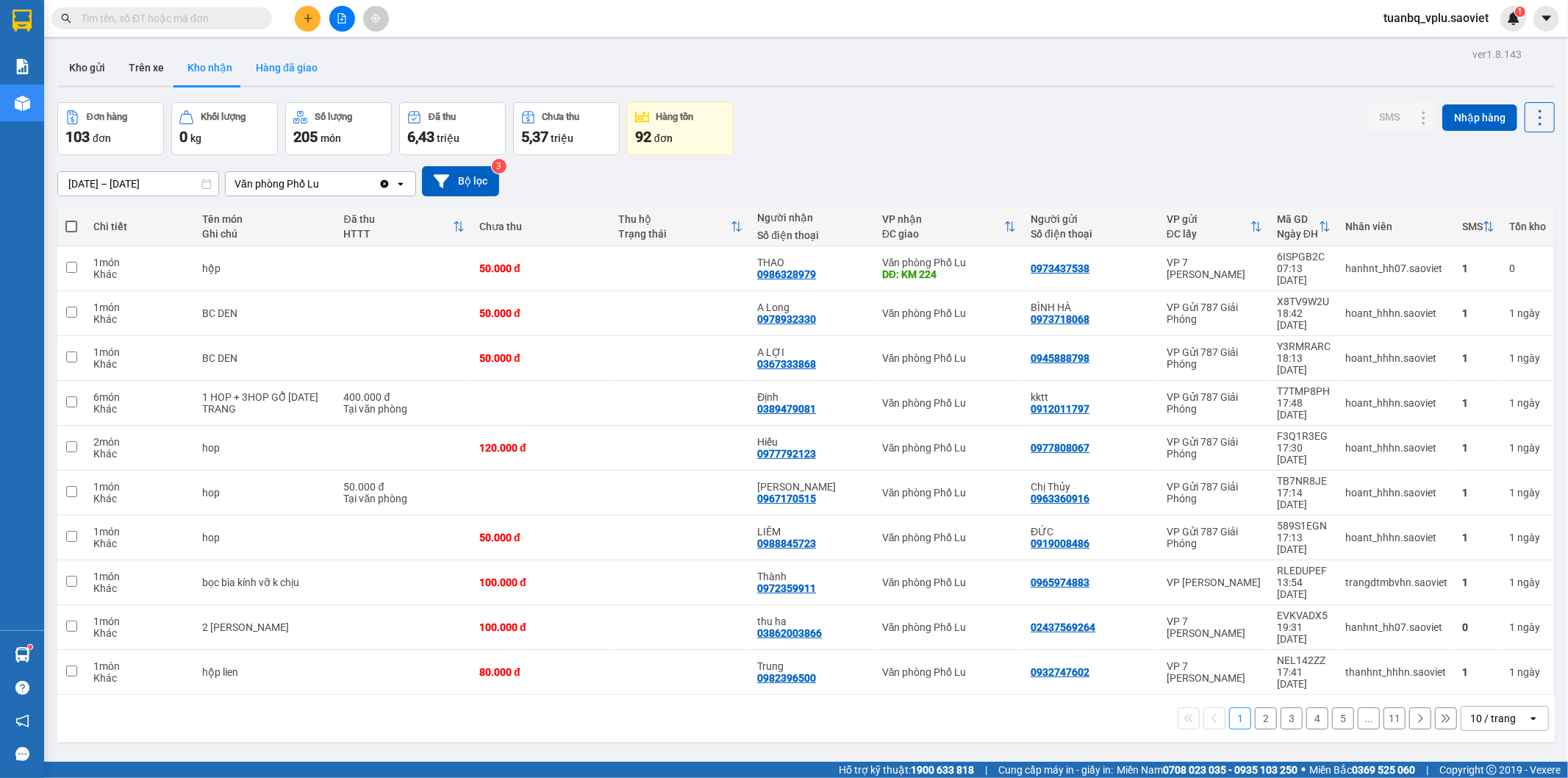
click at [302, 74] on button "Hàng đã giao" at bounding box center [287, 67] width 85 height 35
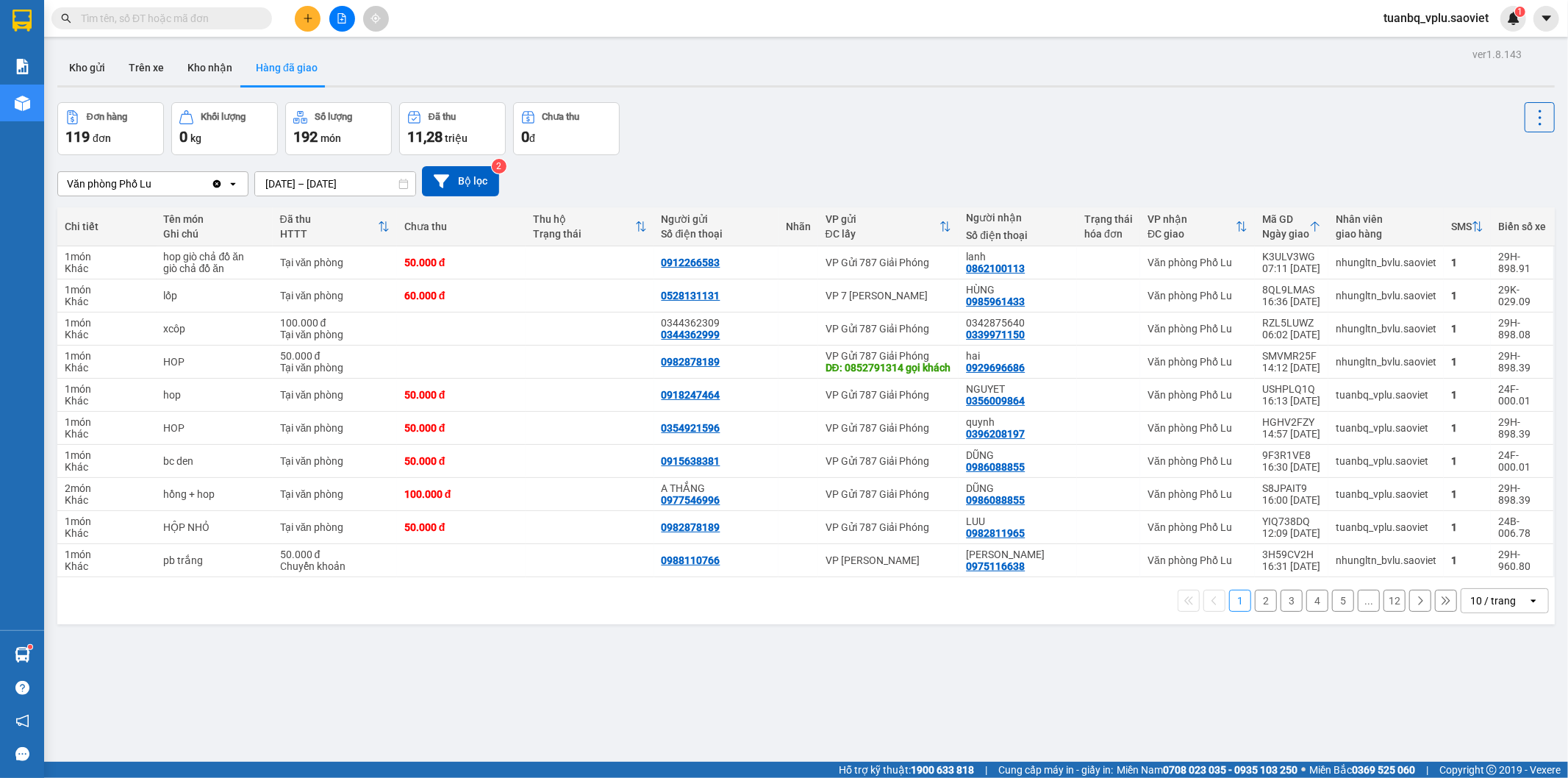
click at [339, 16] on icon "file-add" at bounding box center [342, 19] width 10 height 10
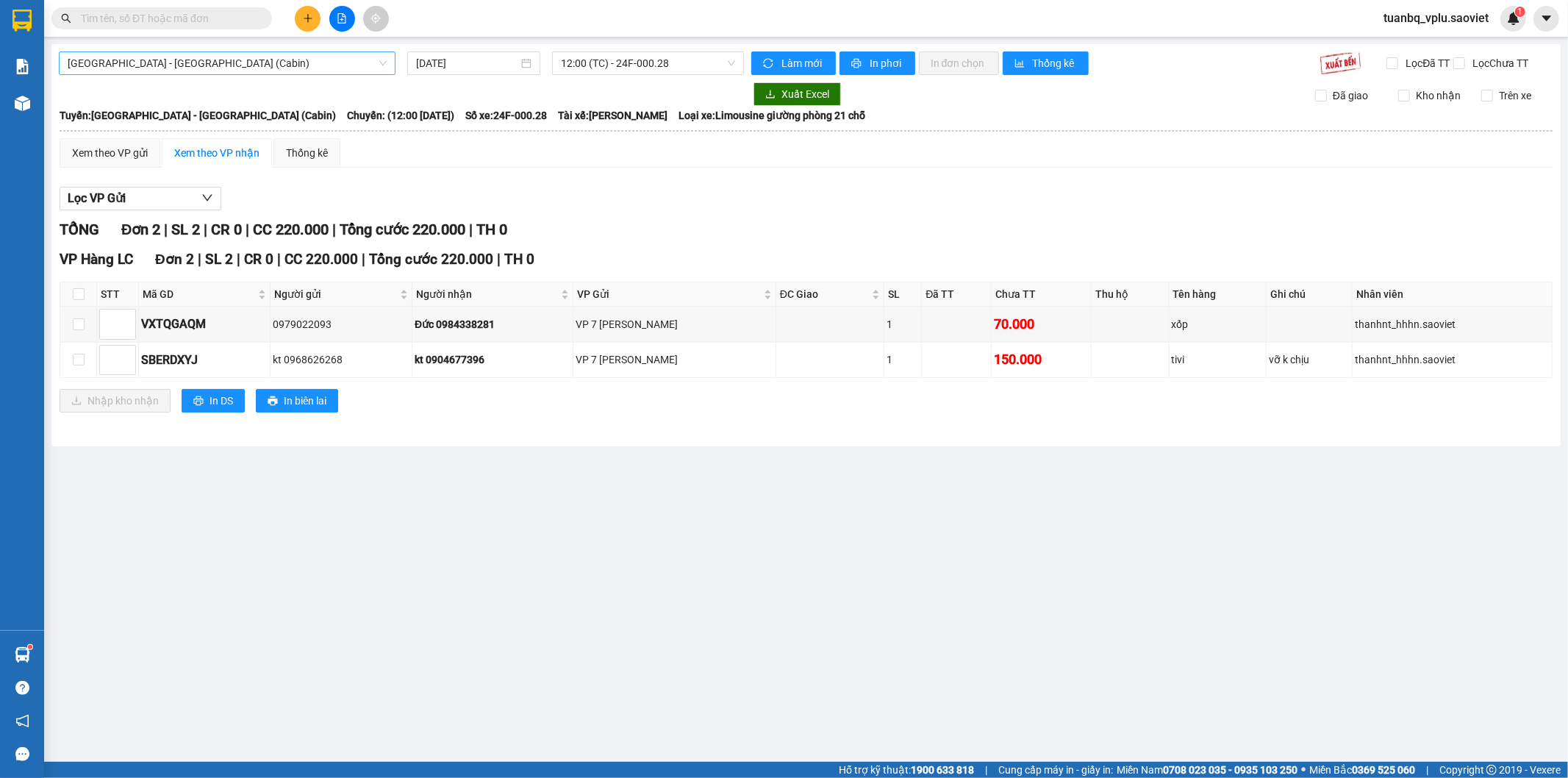
click at [328, 60] on span "[GEOGRAPHIC_DATA] - [GEOGRAPHIC_DATA] (Cabin)" at bounding box center [228, 63] width 319 height 22
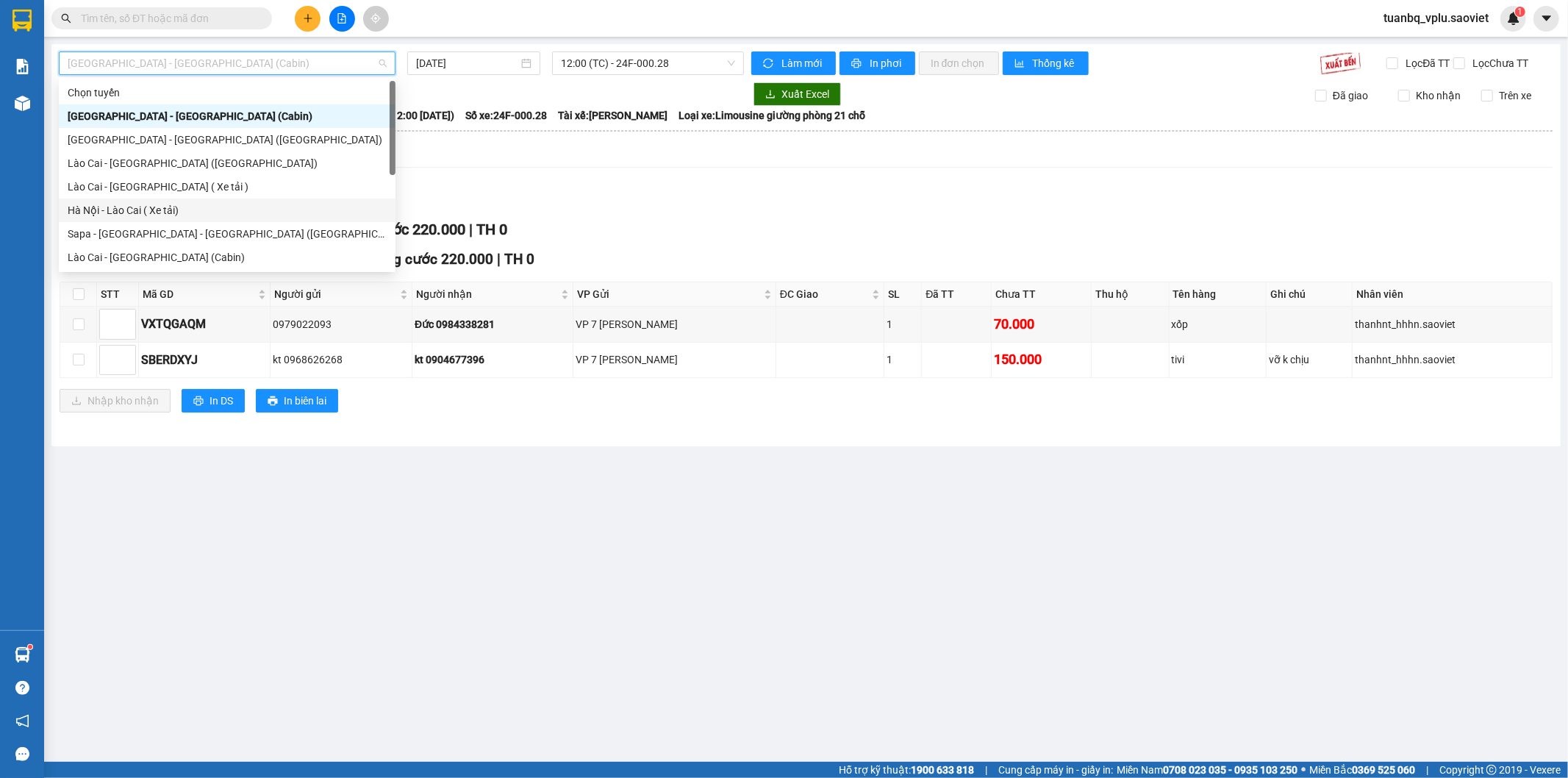
scroll to position [118, 0]
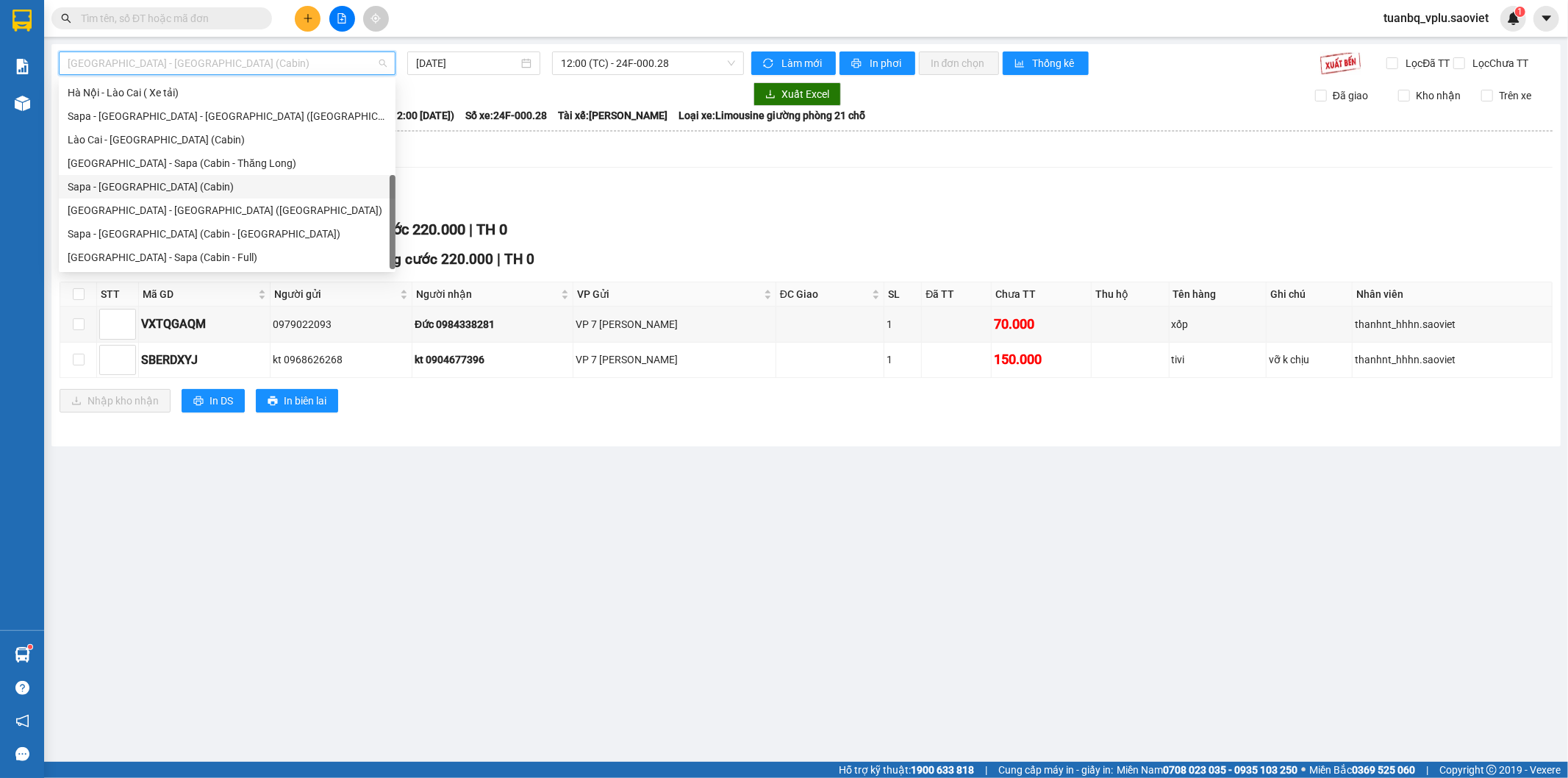
click at [172, 181] on div "Sapa - [GEOGRAPHIC_DATA] (Cabin)" at bounding box center [228, 187] width 319 height 16
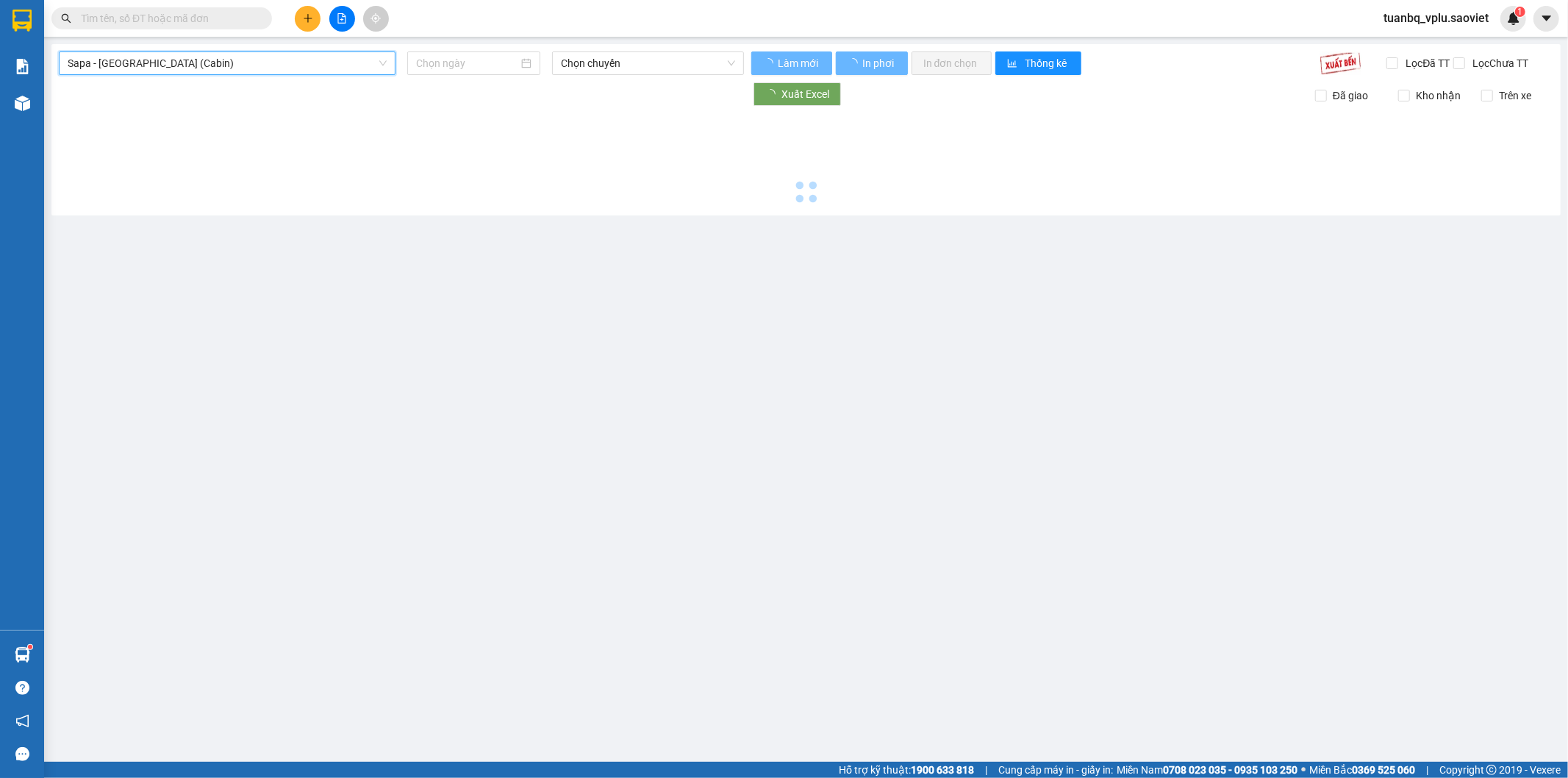
type input "[DATE]"
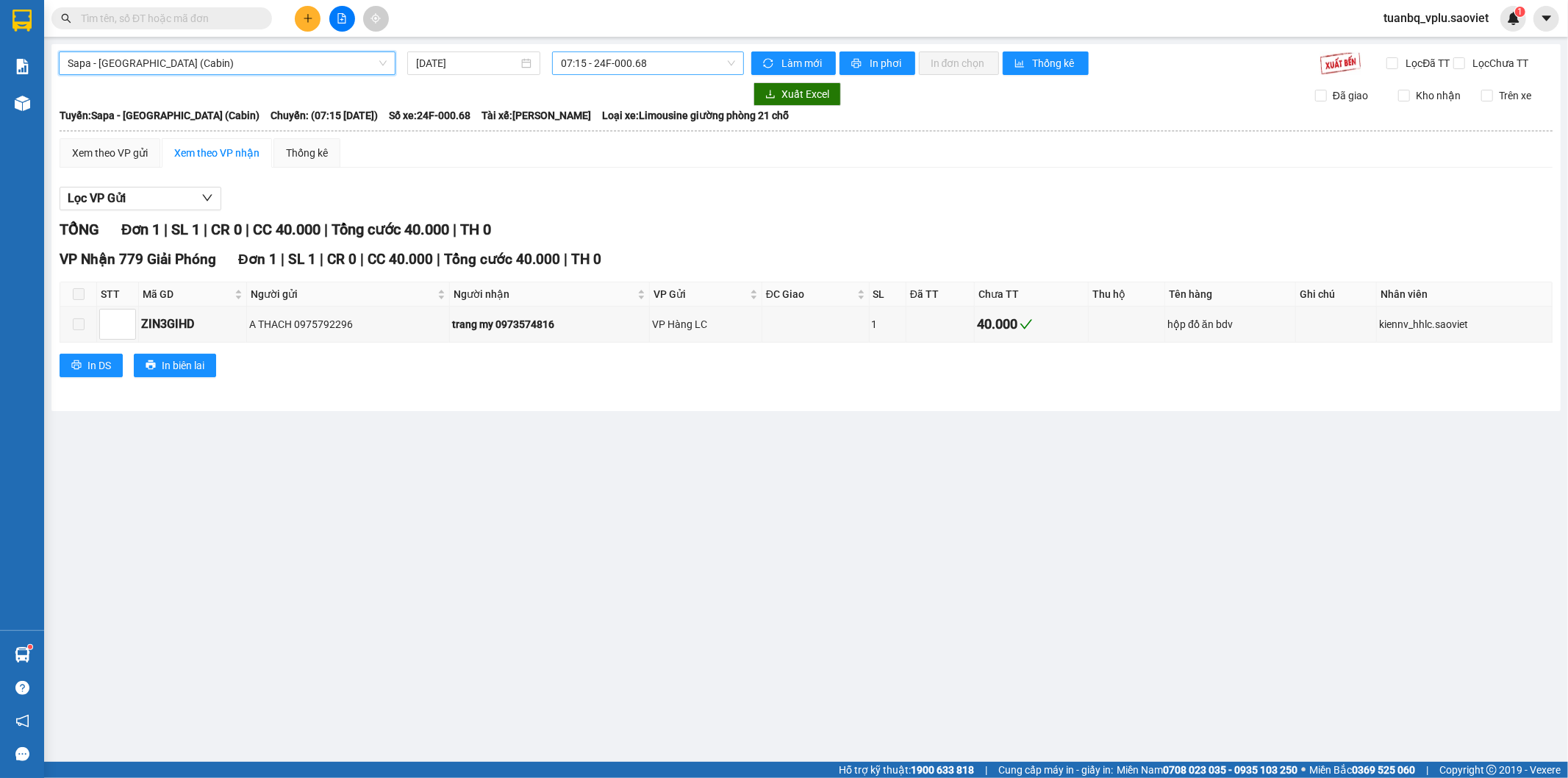
click at [585, 59] on span "07:15 - 24F-000.68" at bounding box center [648, 63] width 173 height 22
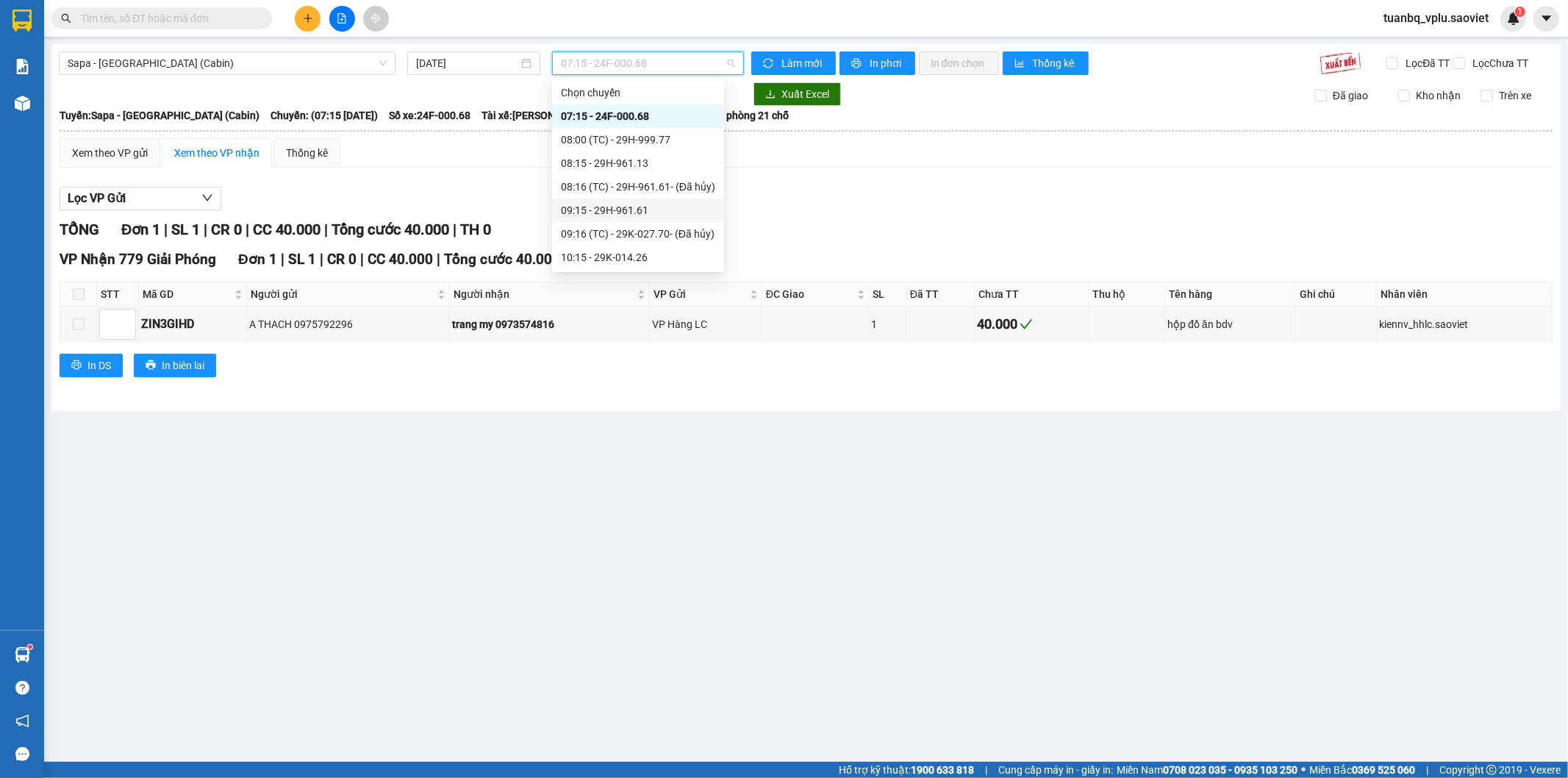
scroll to position [81, 0]
click at [643, 212] on div "11:15 - 29F-031.83" at bounding box center [638, 223] width 172 height 24
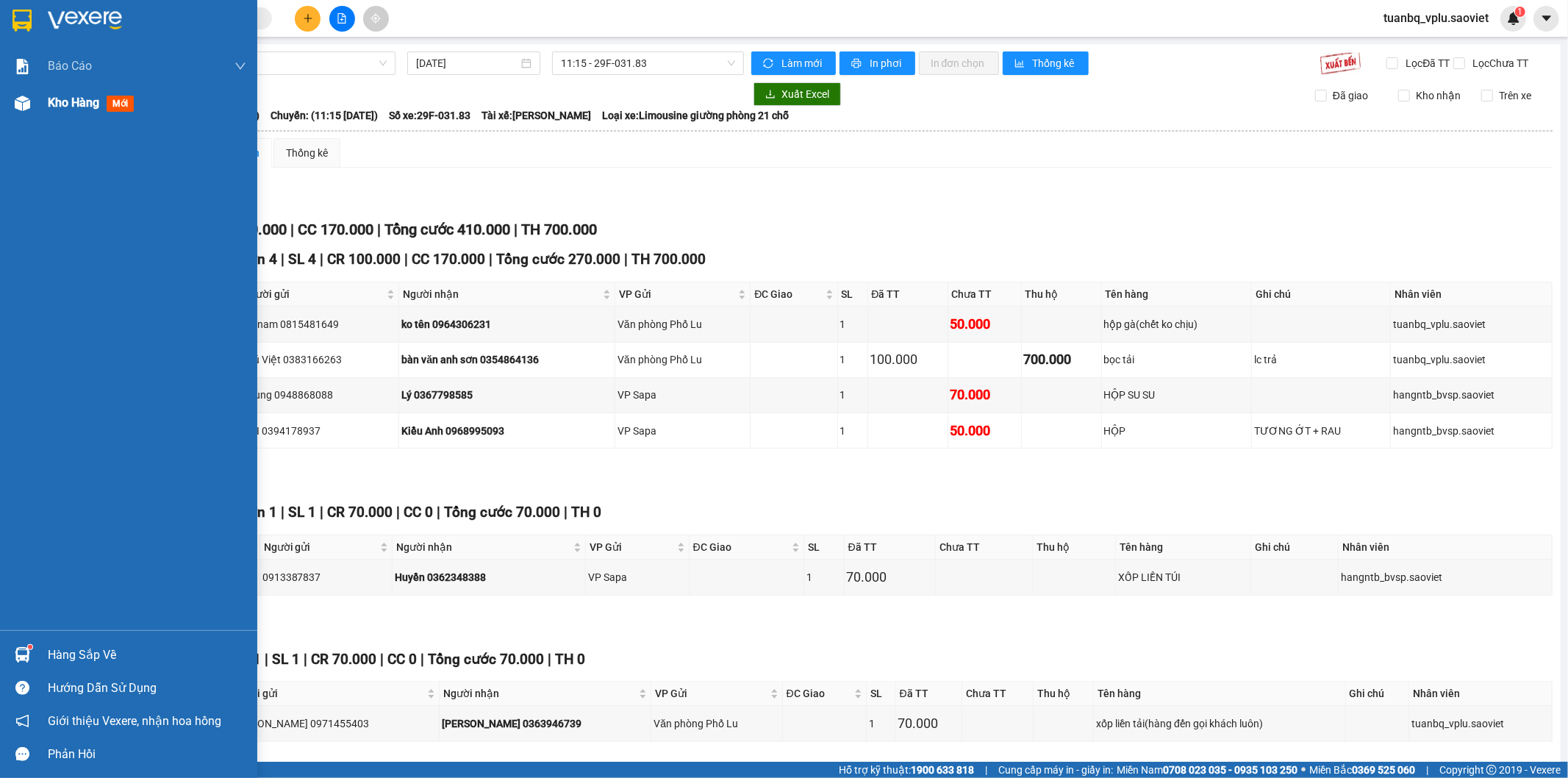
click at [78, 120] on div "Kho hàng mới" at bounding box center [147, 102] width 199 height 37
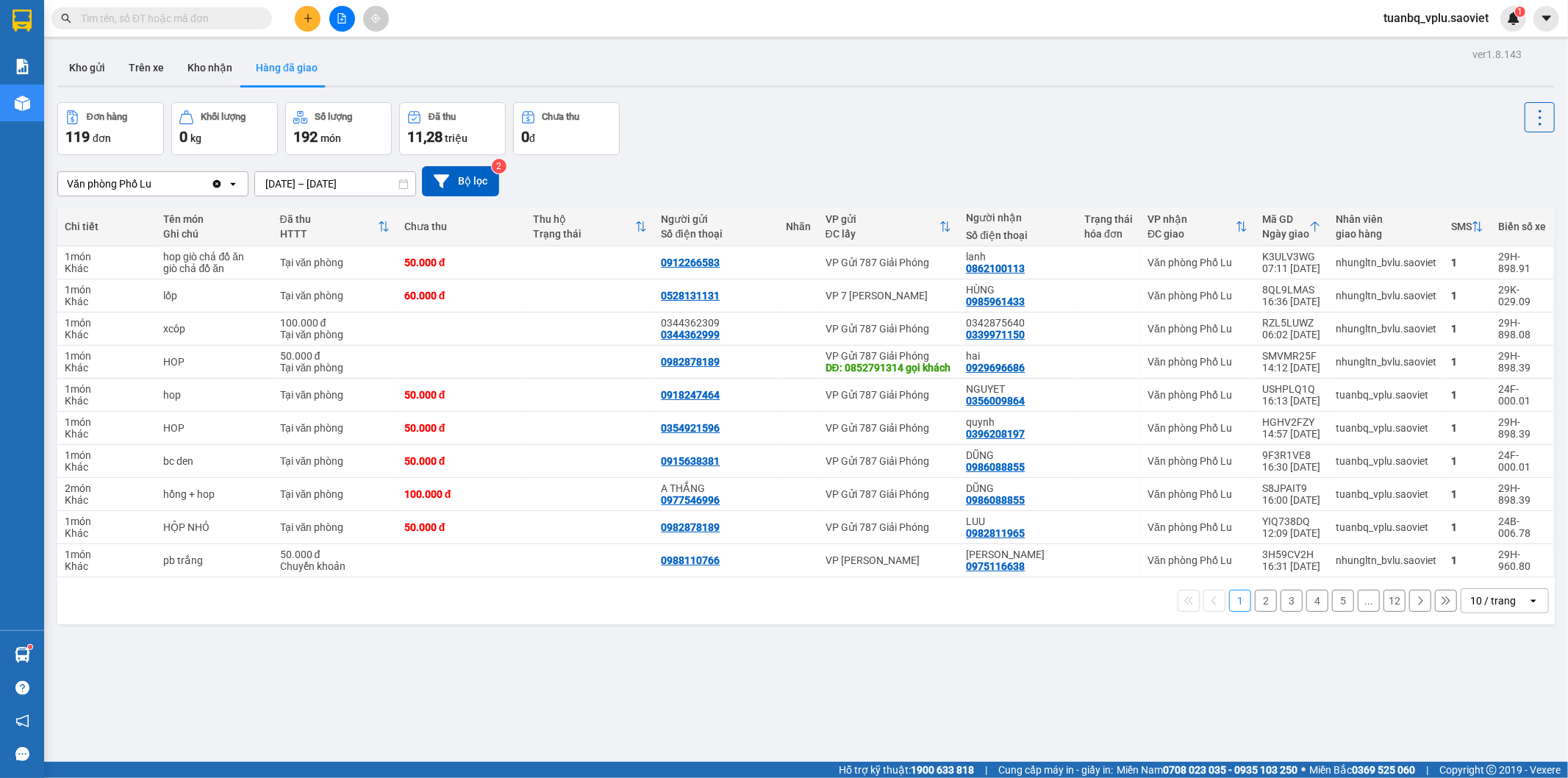
click at [312, 25] on button at bounding box center [307, 19] width 25 height 25
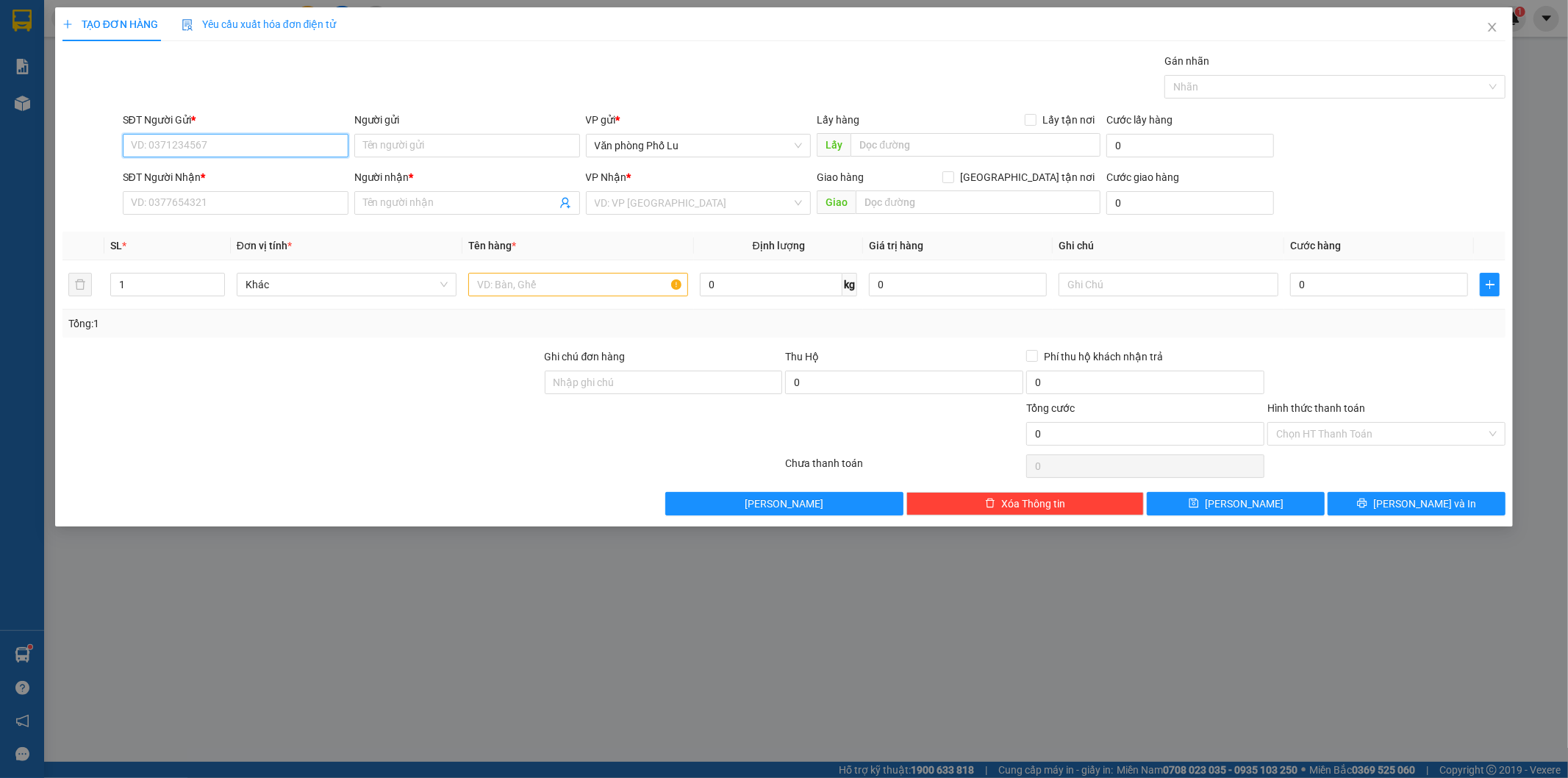
paste input "0972359911"
type input "0972359911"
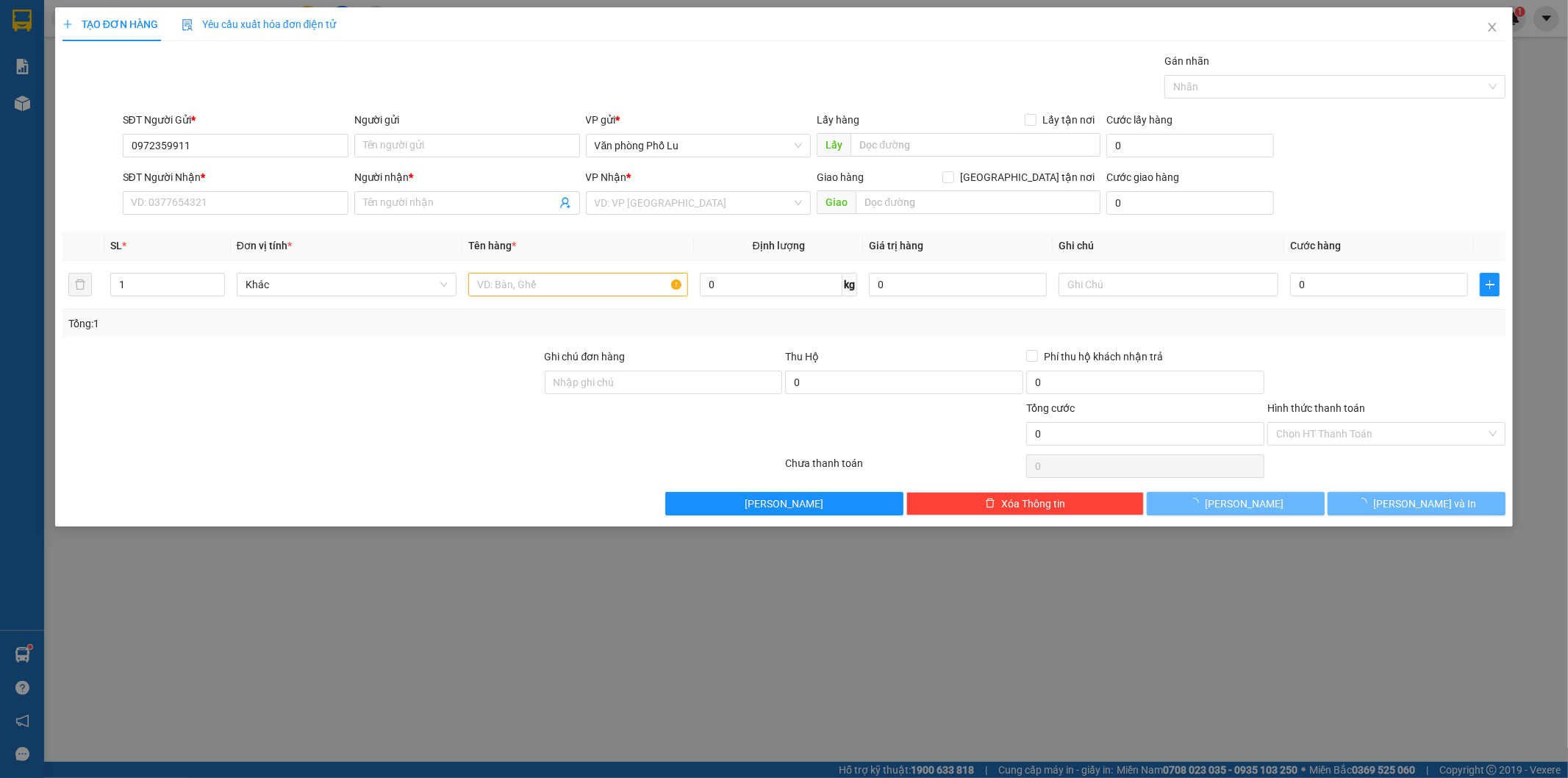
click at [446, 55] on div "Gán nhãn Nhãn" at bounding box center [815, 78] width 1390 height 52
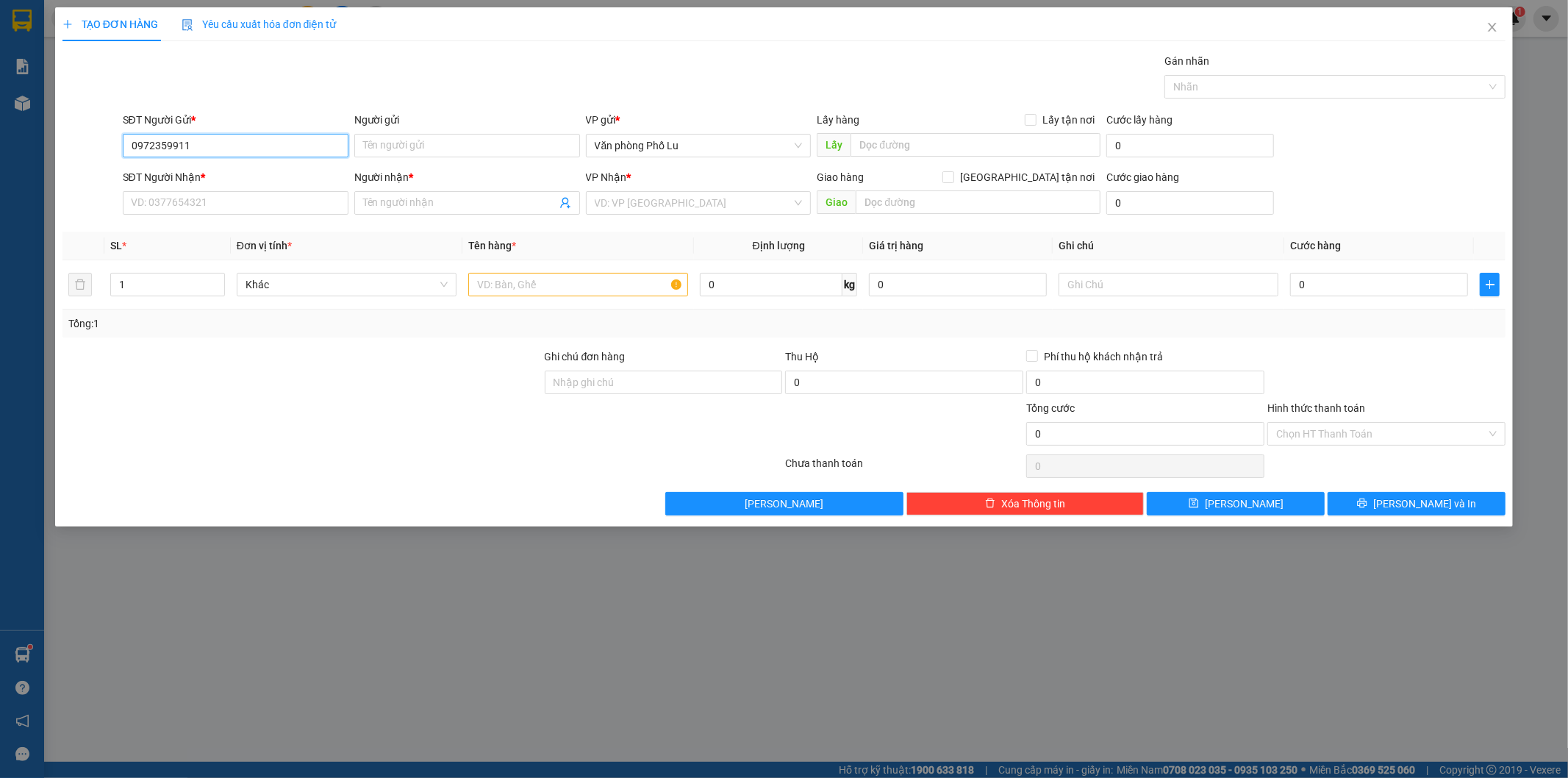
click at [240, 143] on input "0972359911" at bounding box center [236, 146] width 225 height 24
click at [210, 178] on div "0972359911 - Thành" at bounding box center [235, 175] width 208 height 16
type input "Thành"
type input "0987414135"
type input "kt"
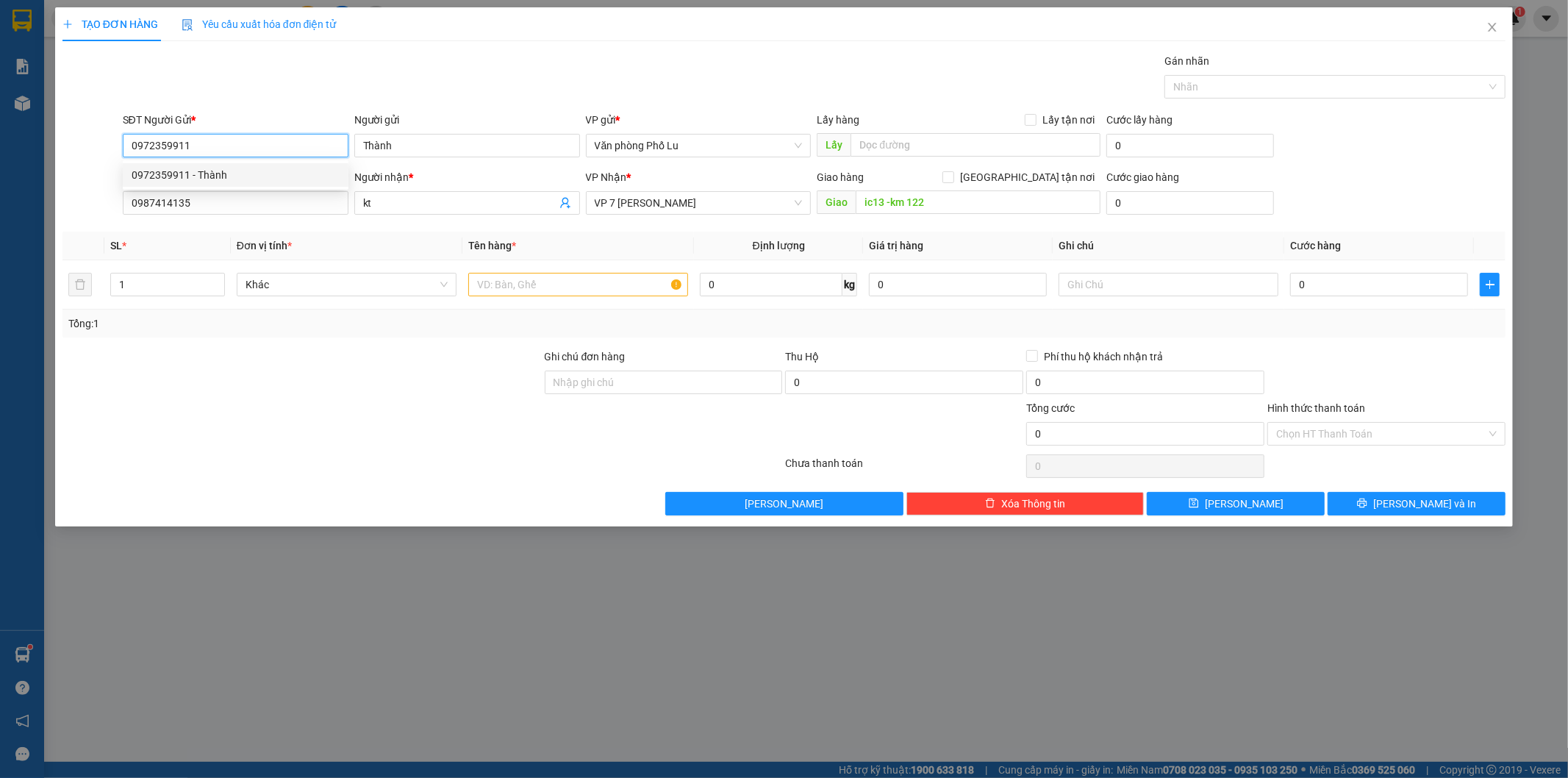
type input "ic13 -km 122"
type input "0917023896"
click at [216, 172] on div "0917023896 - Hiếu" at bounding box center [235, 175] width 208 height 16
type input "Hiếu"
type input "0917023896"
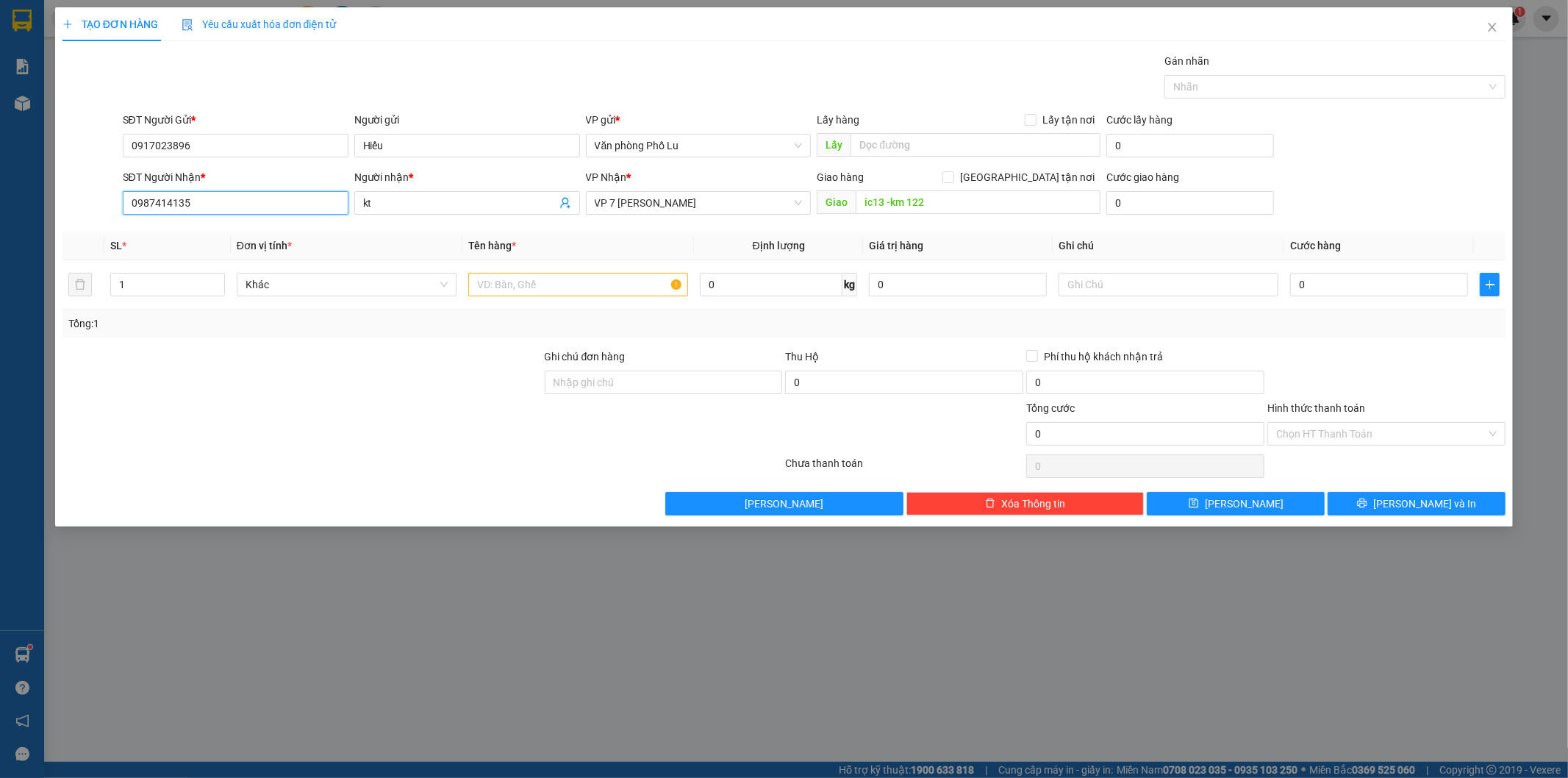
click at [208, 196] on input "0987414135" at bounding box center [236, 203] width 225 height 24
type input "0975054025"
click at [393, 207] on input "kt" at bounding box center [460, 203] width 193 height 16
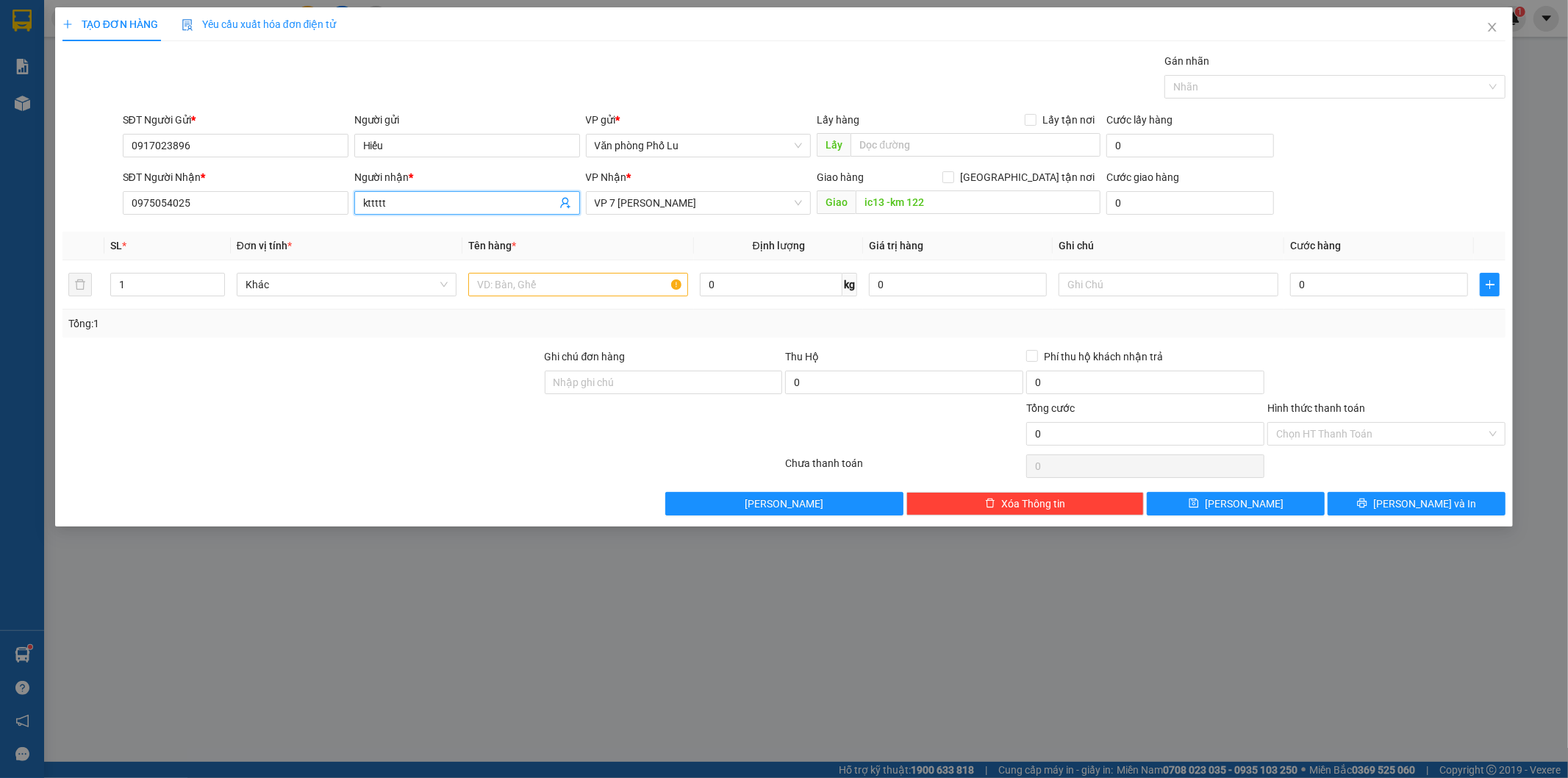
type input "kttttt"
click at [495, 37] on div "TẠO ĐƠN HÀNG Yêu cầu xuất hóa đơn điện tử" at bounding box center [784, 24] width 1444 height 34
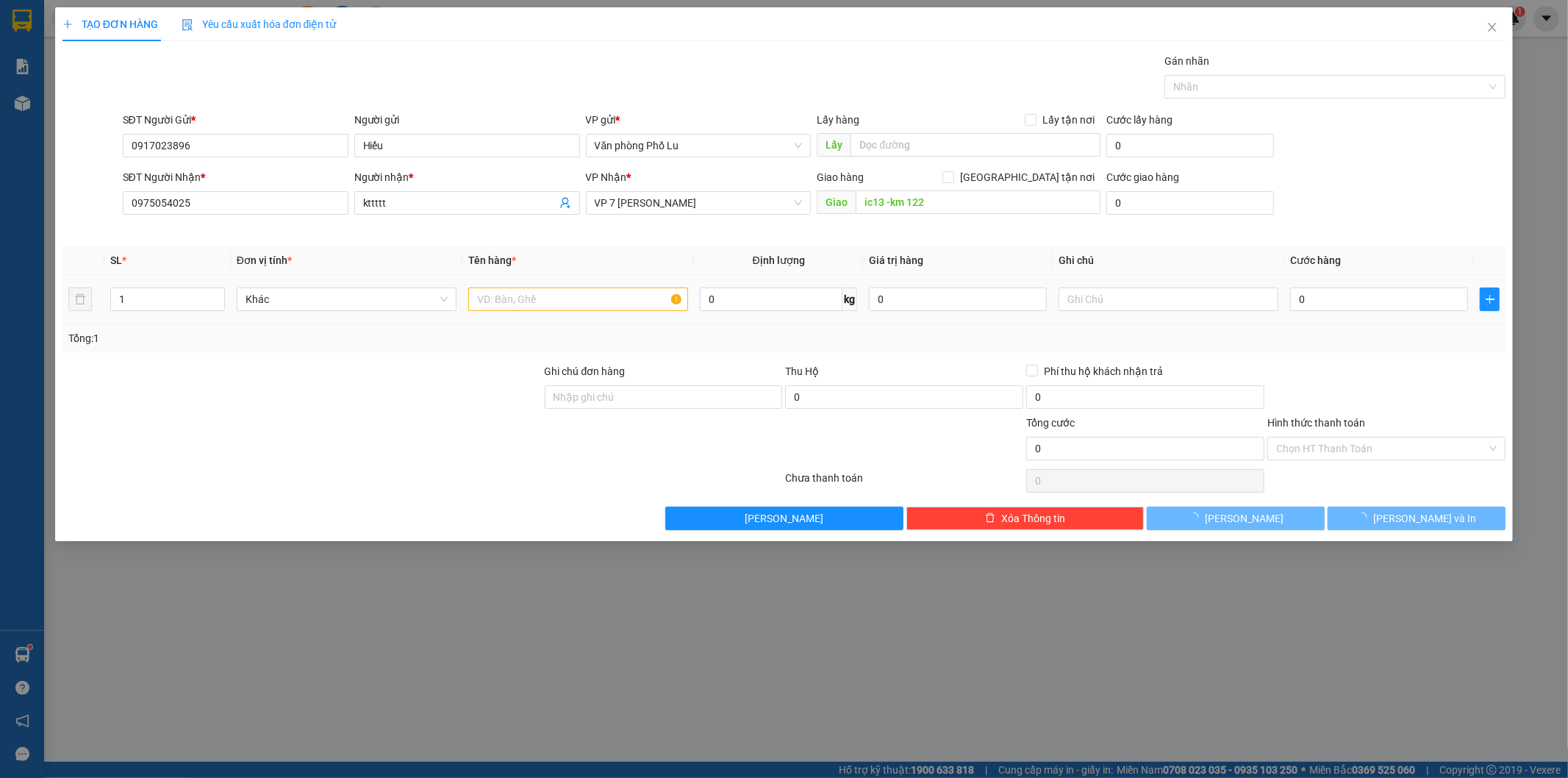
click at [537, 300] on td at bounding box center [578, 299] width 231 height 49
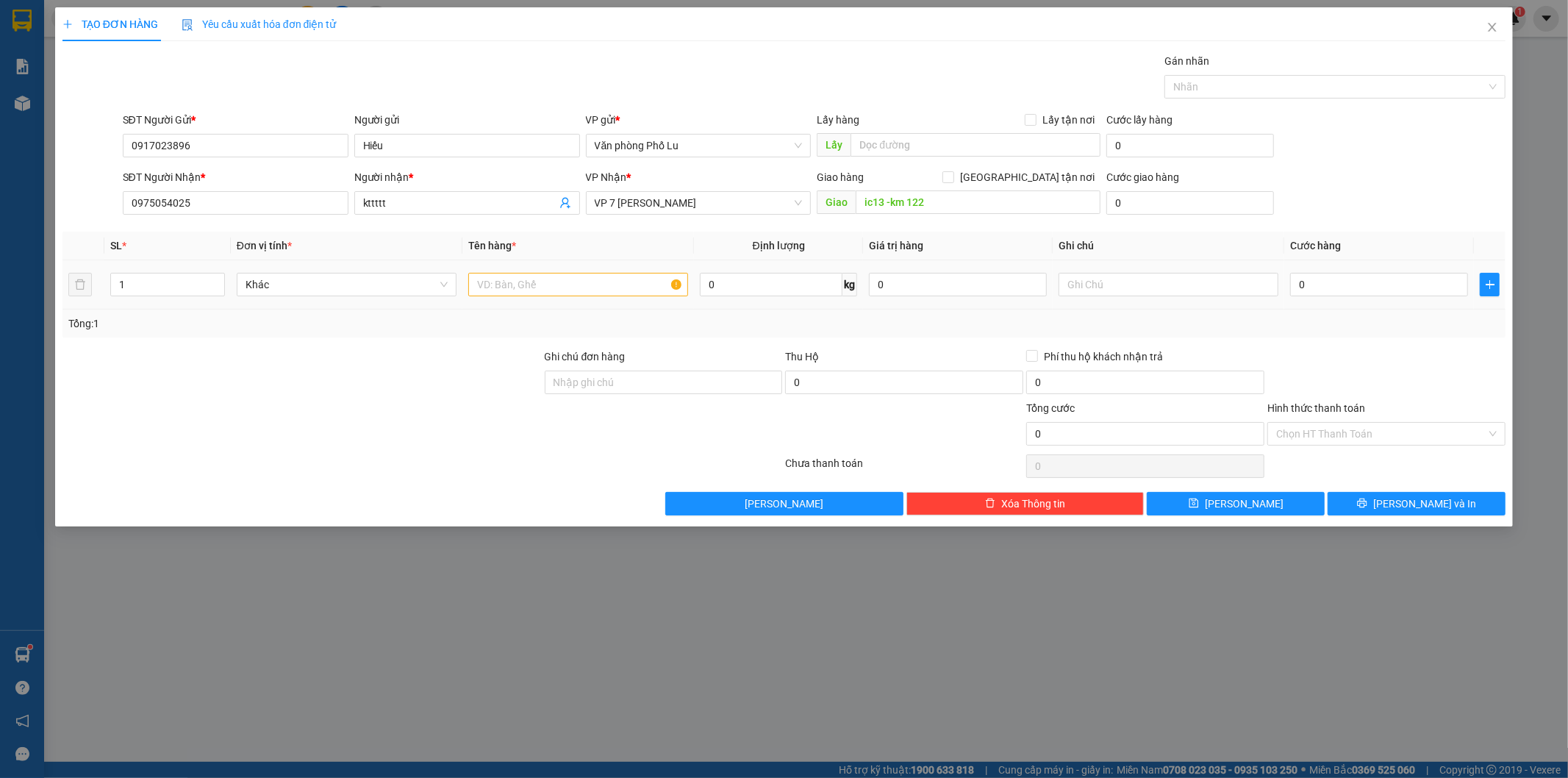
click at [537, 271] on div at bounding box center [578, 284] width 220 height 29
click at [547, 280] on input "text" at bounding box center [578, 284] width 220 height 24
paste input "bọc bìa kính vỡ k chịu"
type input "bọc bìa kính vỡ k chịu"
click at [483, 362] on div at bounding box center [302, 374] width 482 height 52
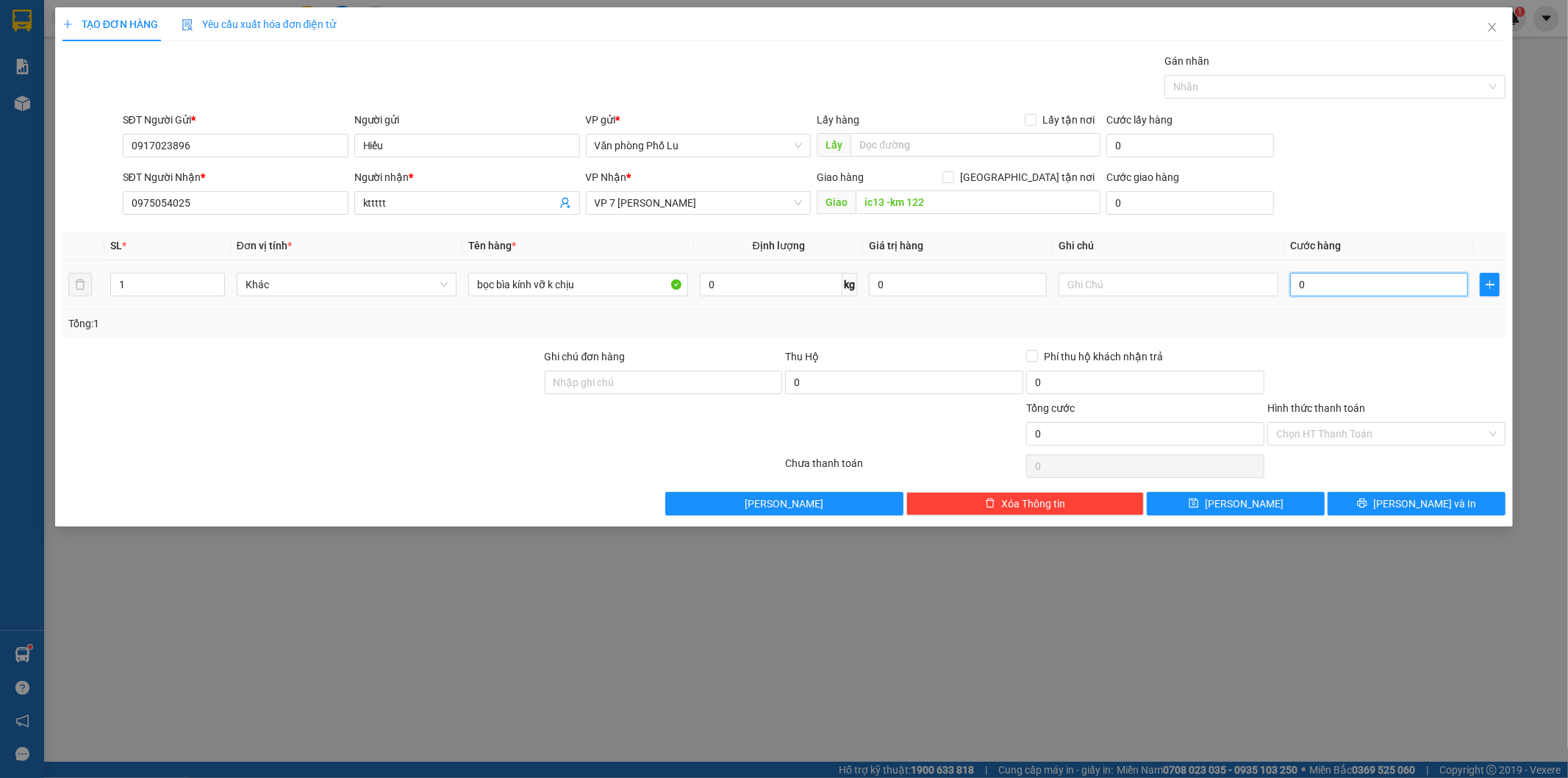
click at [1328, 284] on input "0" at bounding box center [1379, 284] width 178 height 24
paste input "12"
type input "120"
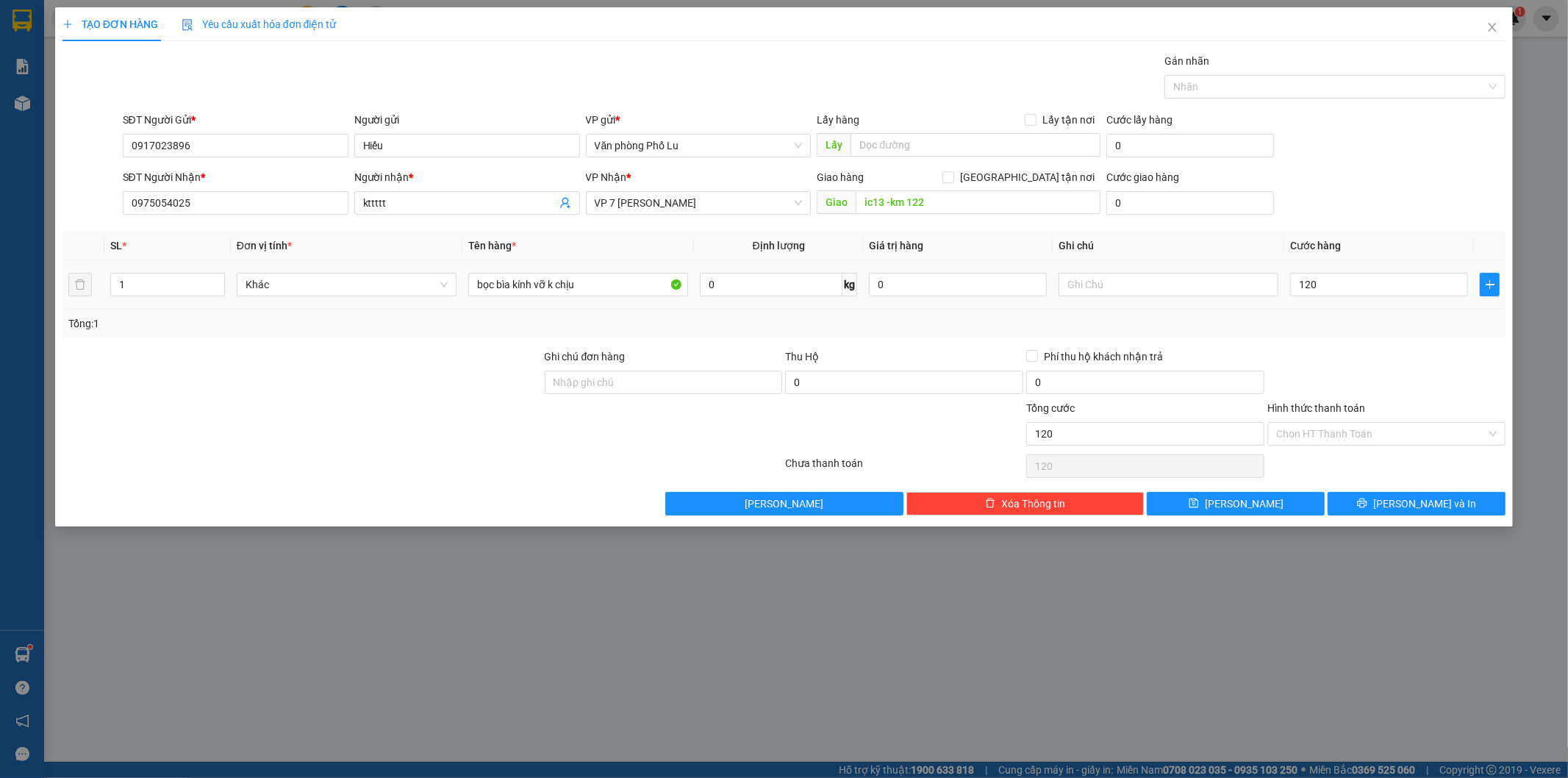
type input "120.000"
drag, startPoint x: 1353, startPoint y: 353, endPoint x: 1375, endPoint y: 343, distance: 24.2
click at [1355, 353] on div at bounding box center [1386, 374] width 241 height 52
click at [1307, 438] on input "Hình thức thanh toán" at bounding box center [1381, 434] width 210 height 22
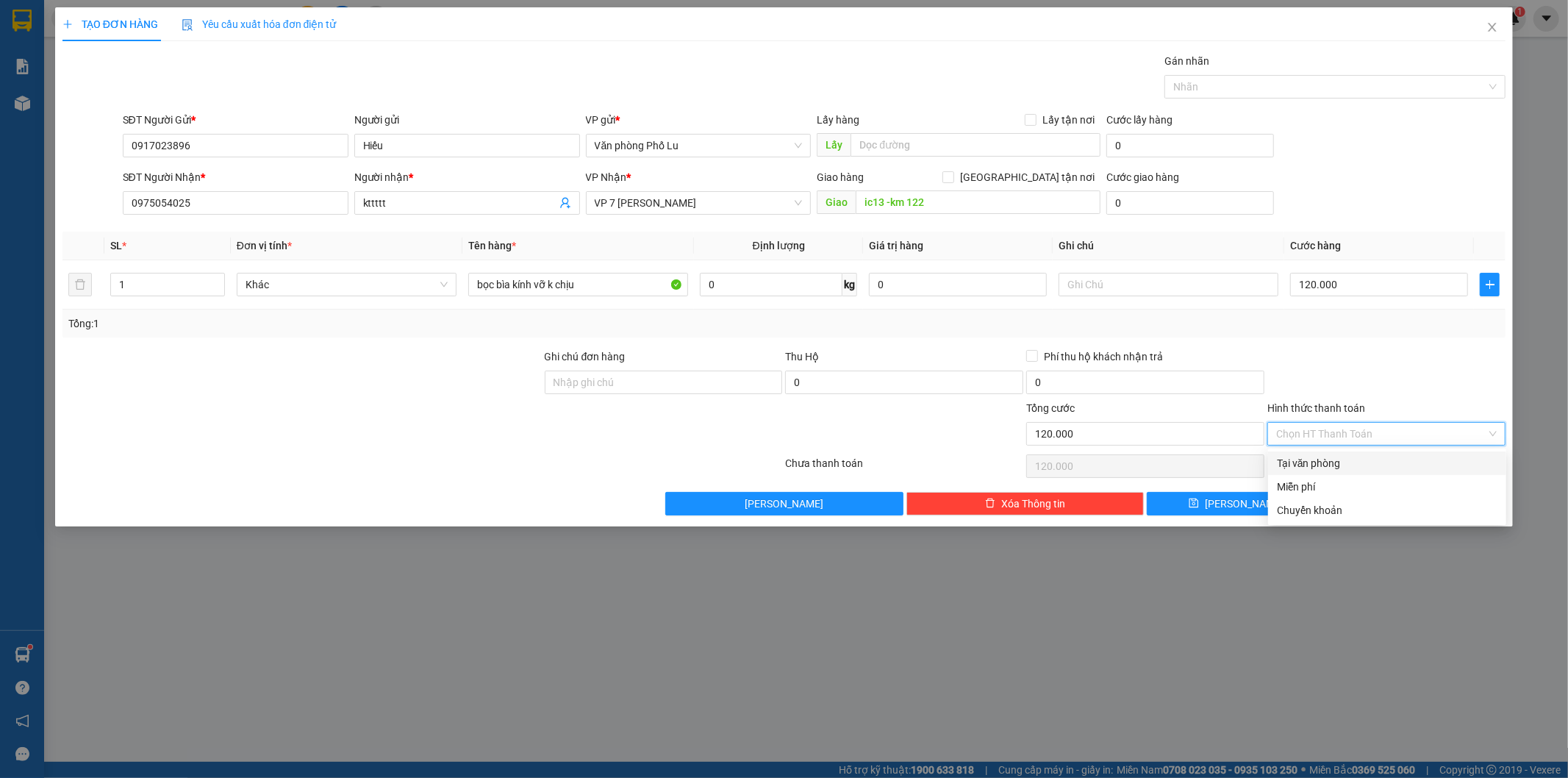
click at [1320, 461] on div "Tại văn phòng" at bounding box center [1387, 464] width 221 height 16
type input "0"
click at [1378, 518] on div "TẠO ĐƠN HÀNG Yêu cầu xuất hóa đơn điện tử Transit Pickup Surcharge Ids Transit …" at bounding box center [784, 267] width 1458 height 519
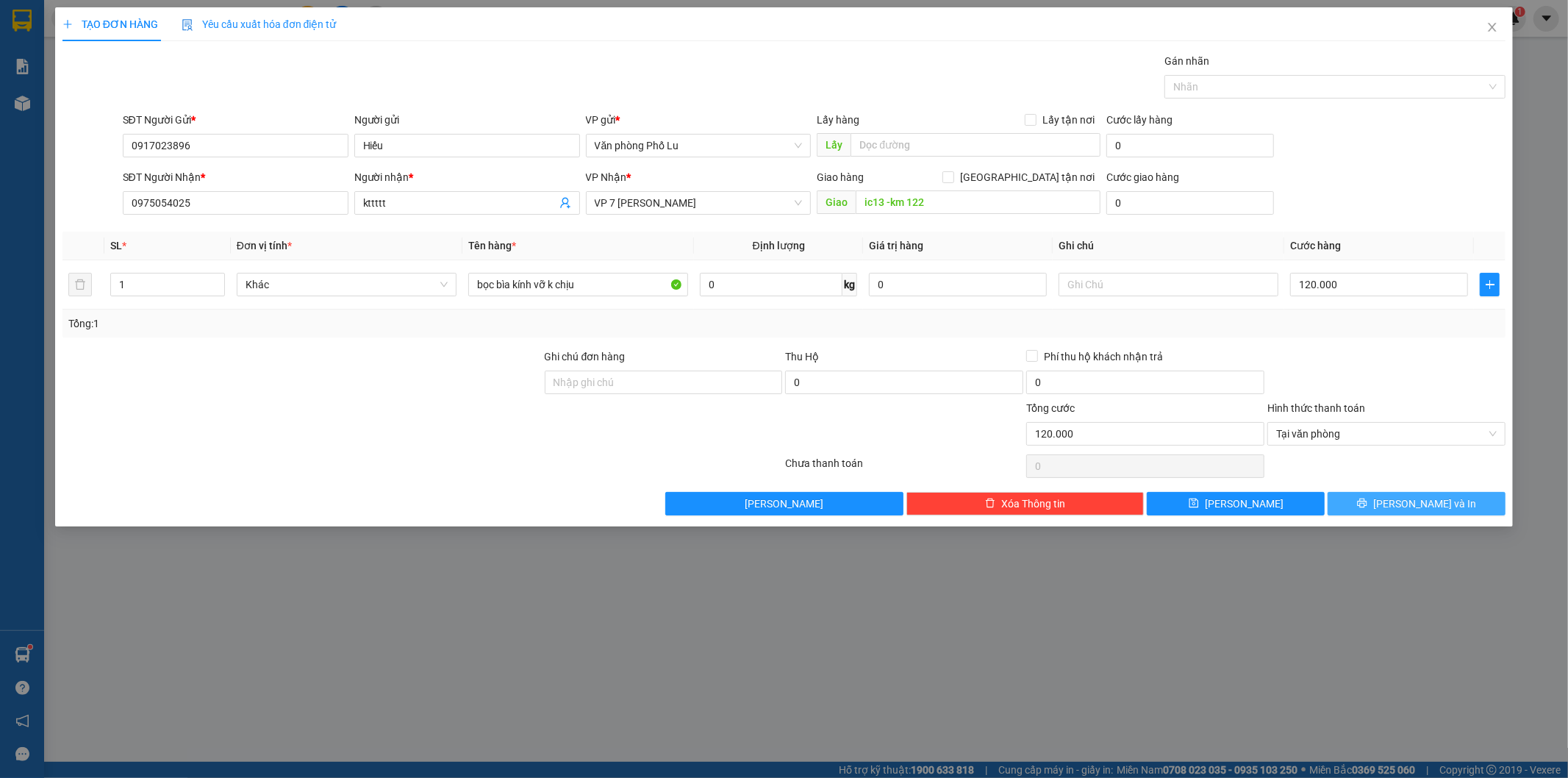
click at [1367, 505] on icon "printer" at bounding box center [1362, 503] width 10 height 10
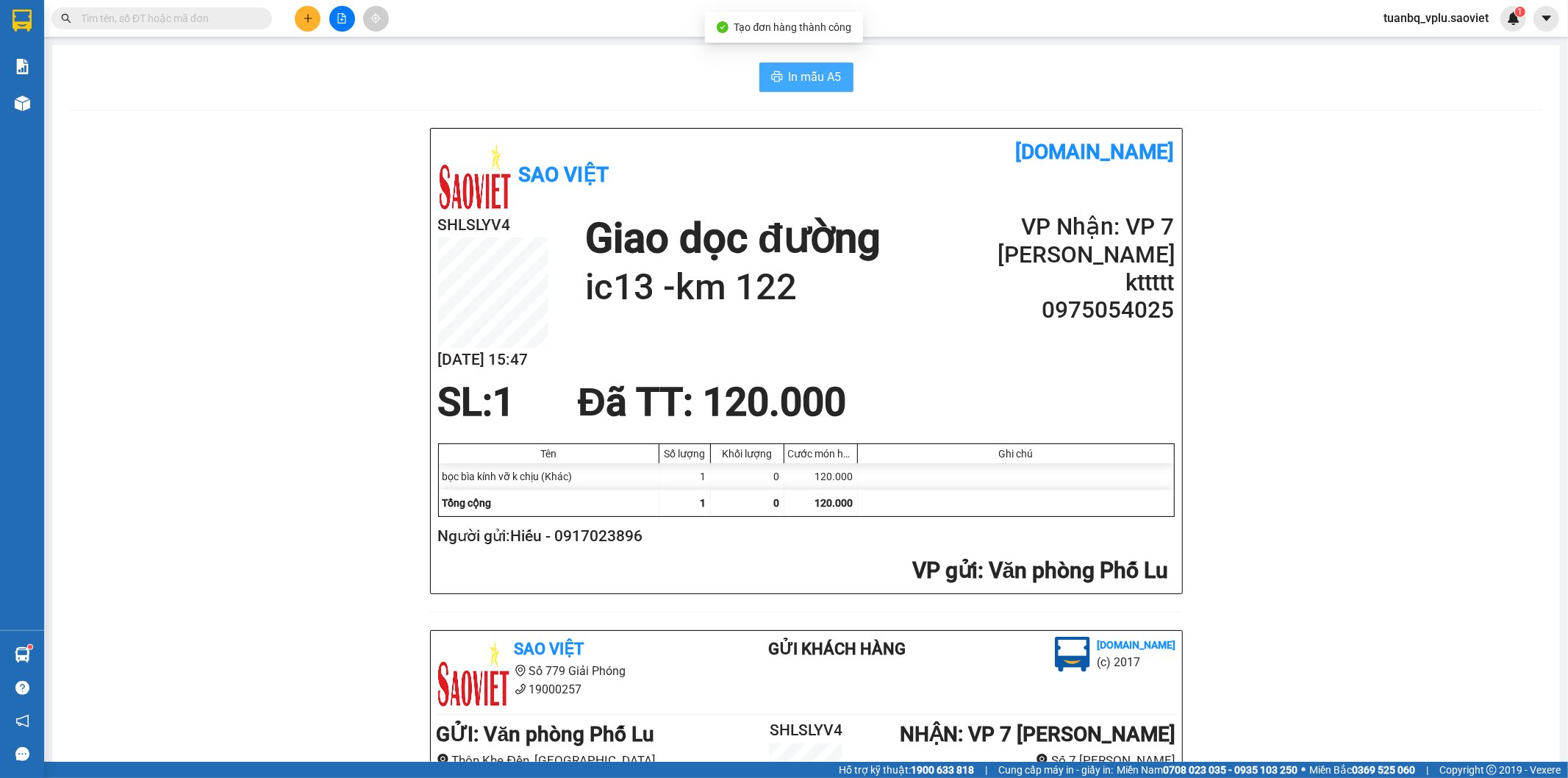
click at [805, 67] on button "In mẫu A5" at bounding box center [807, 77] width 94 height 29
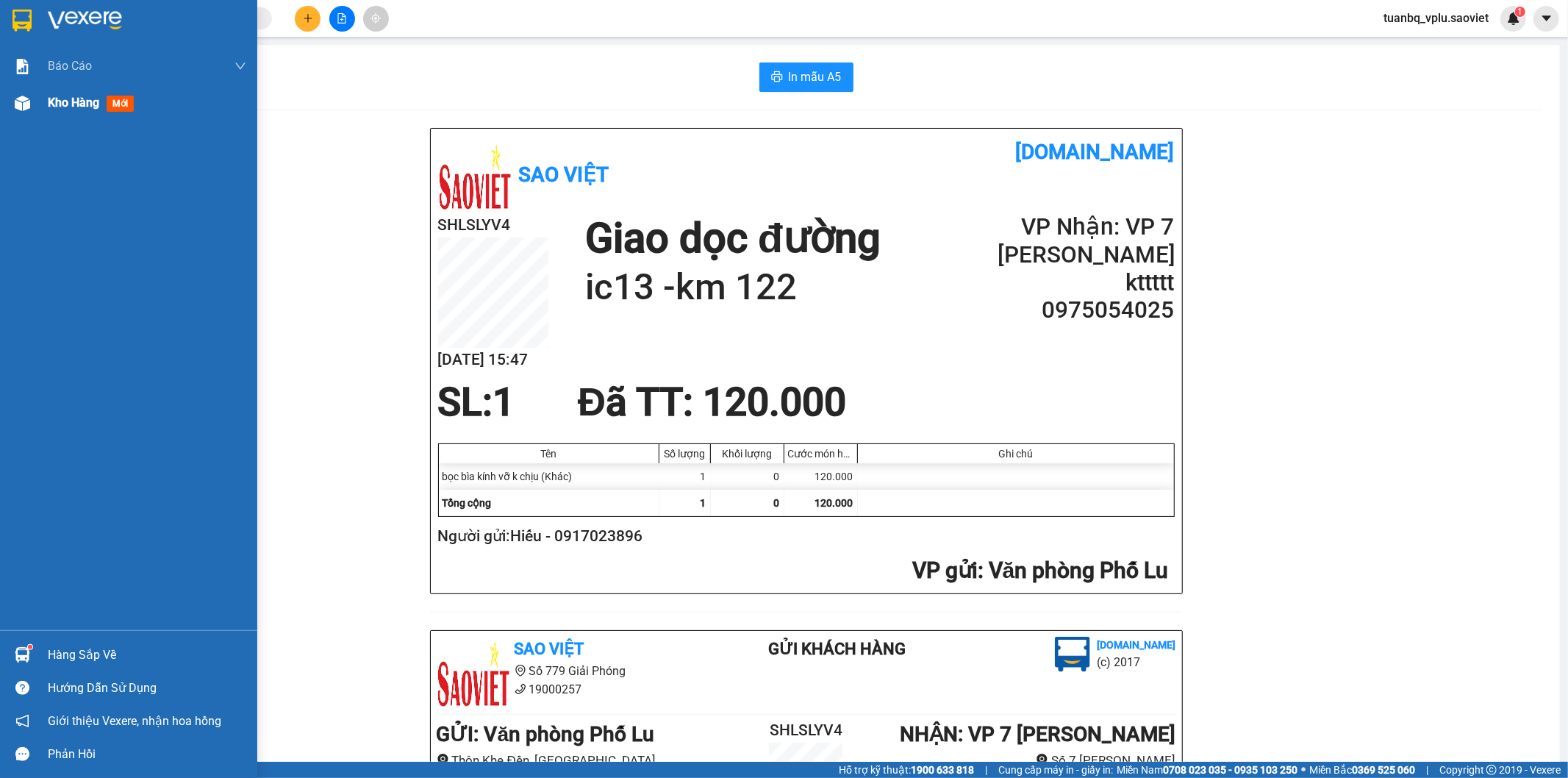
click at [25, 101] on img at bounding box center [22, 103] width 16 height 16
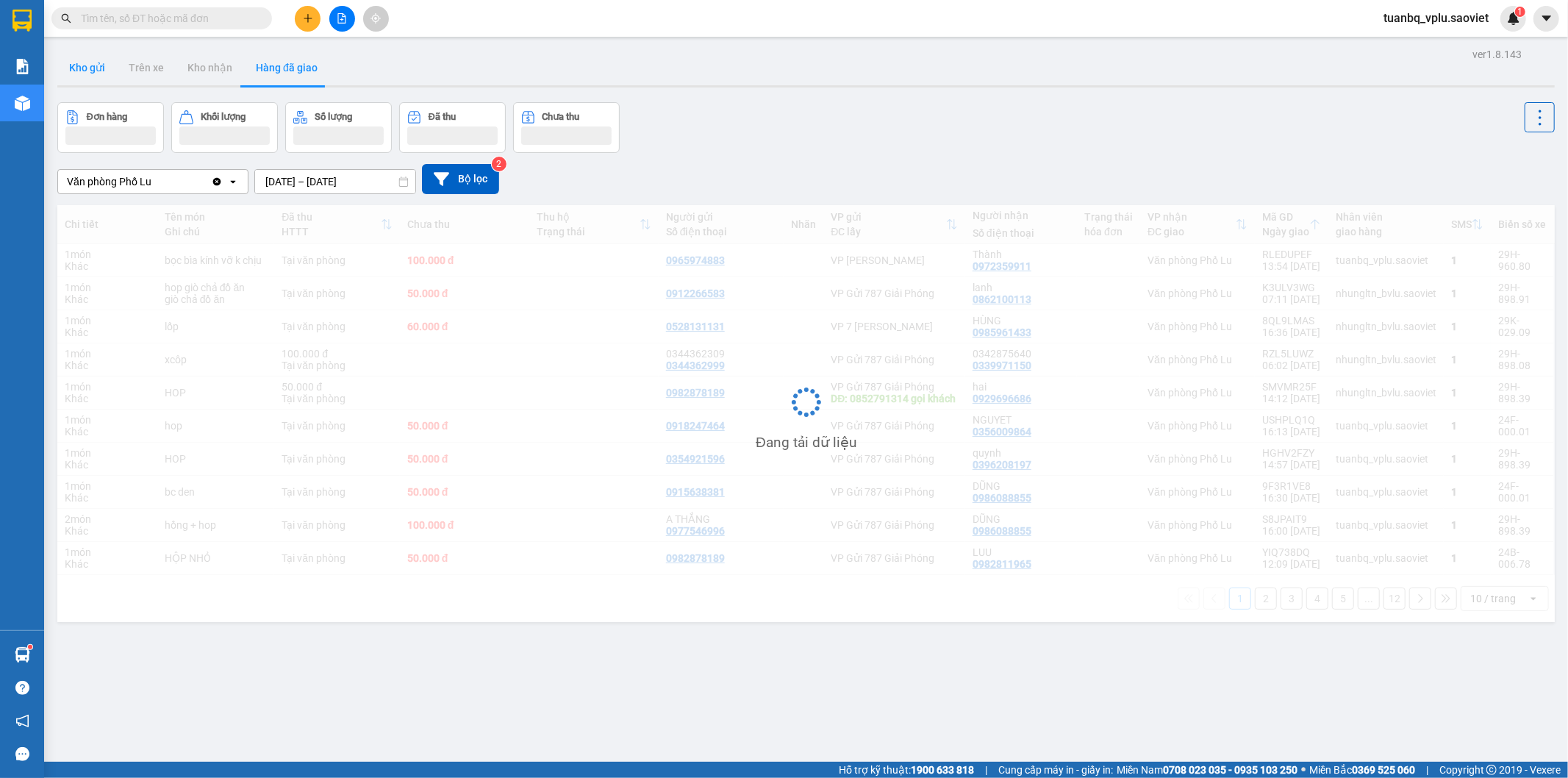
click at [90, 74] on button "Kho gửi" at bounding box center [87, 67] width 60 height 35
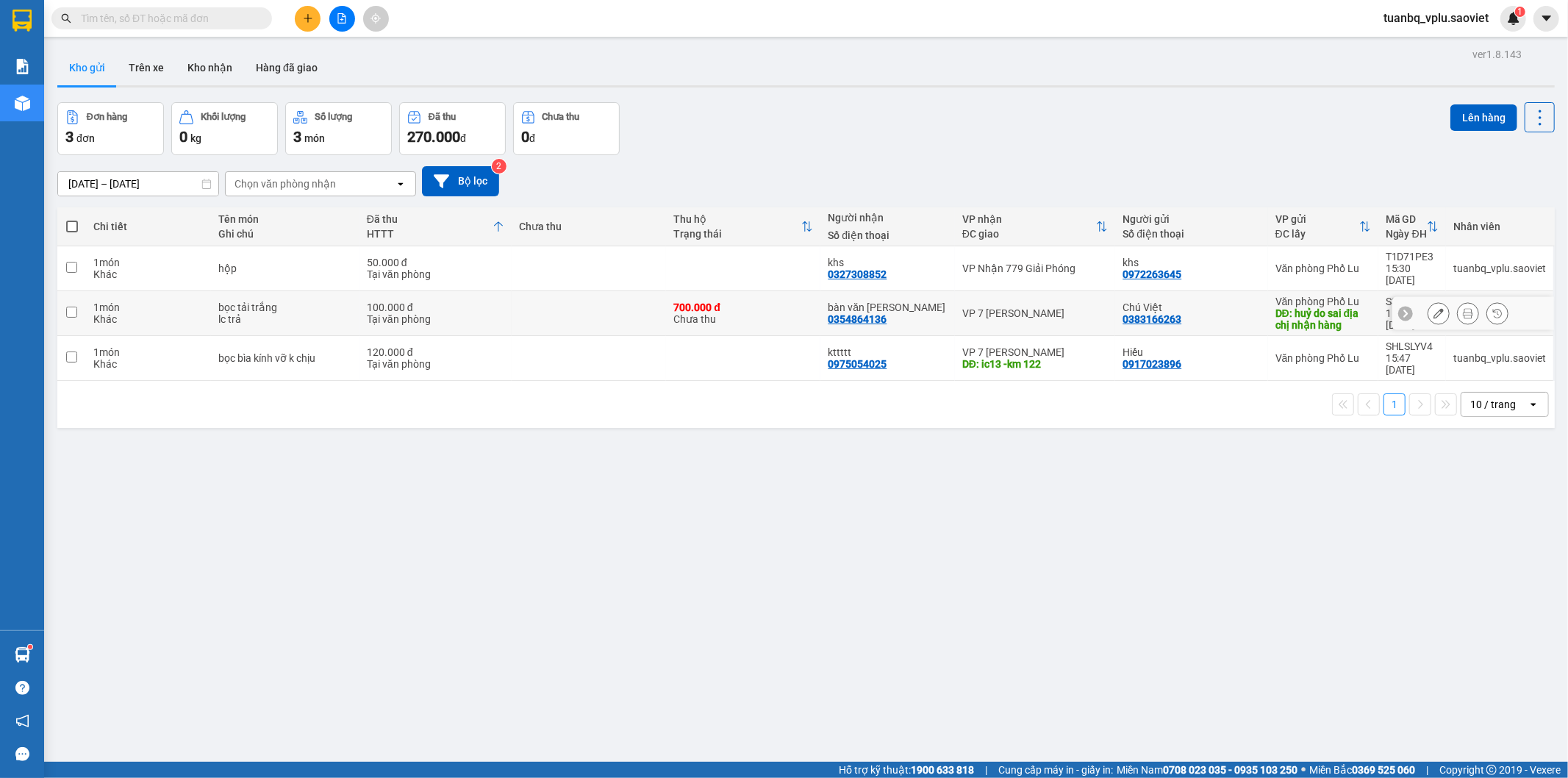
click at [578, 296] on td at bounding box center [589, 314] width 154 height 45
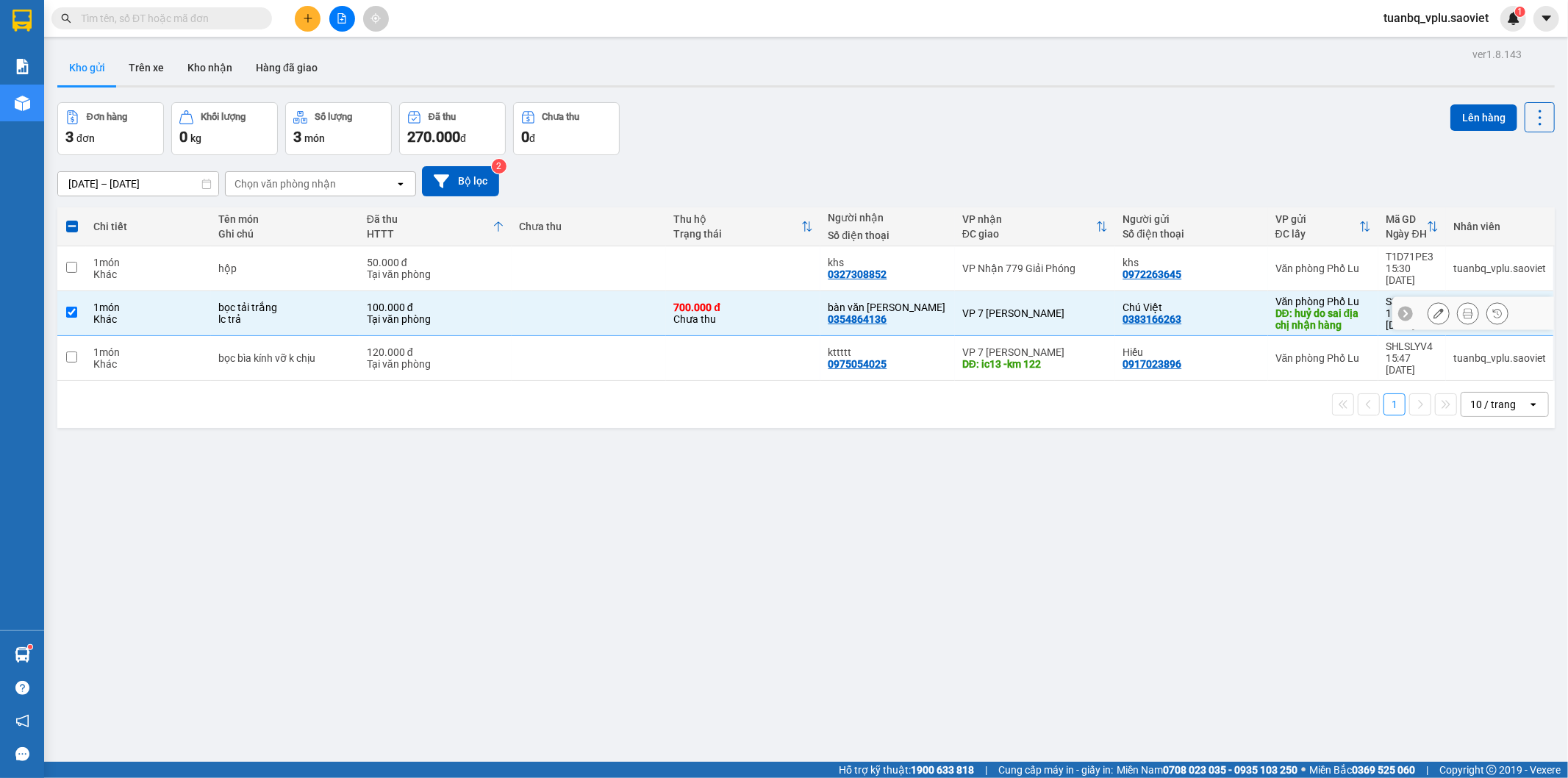
click at [548, 297] on td at bounding box center [589, 314] width 154 height 45
checkbox input "false"
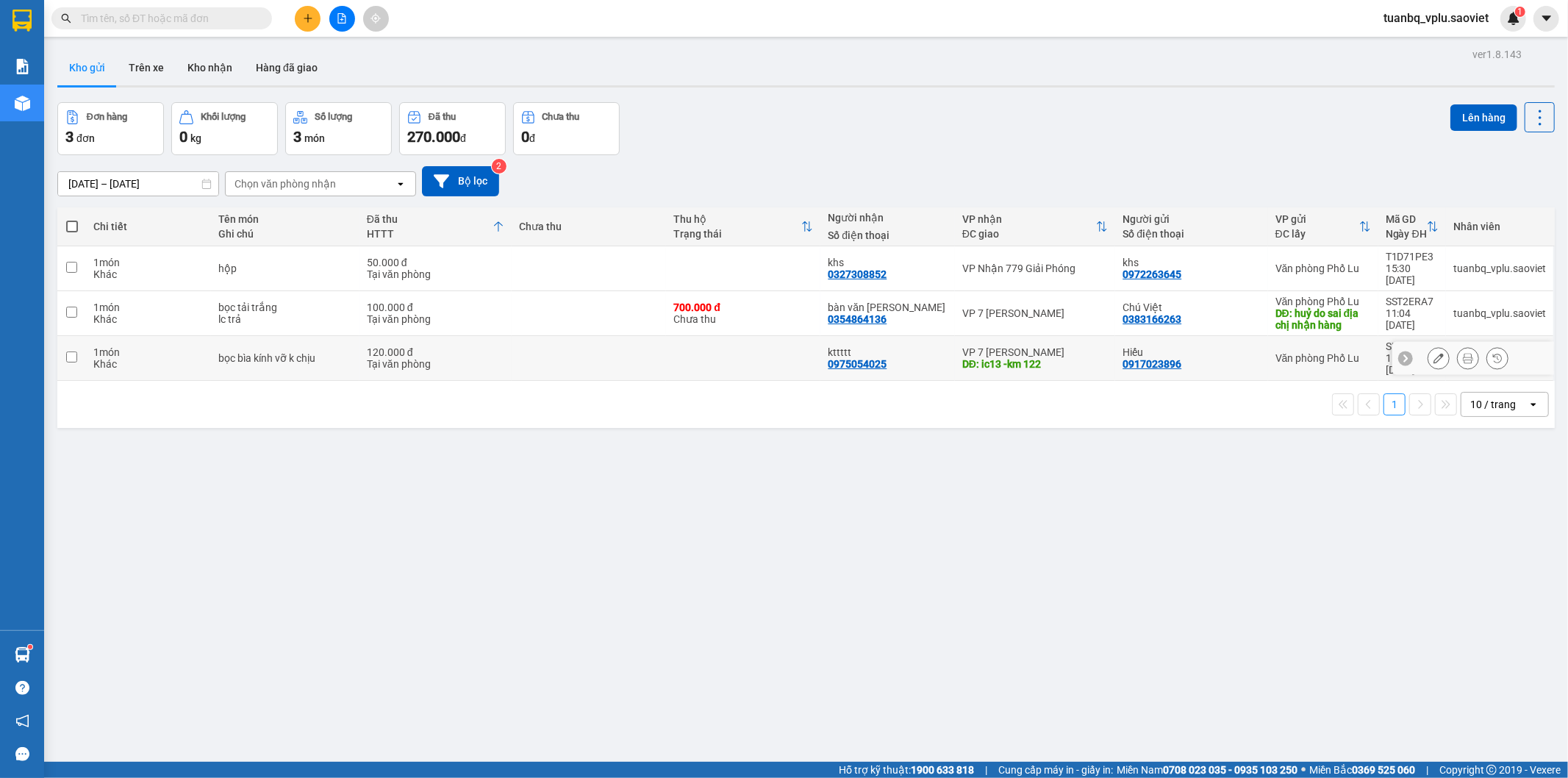
click at [539, 343] on td at bounding box center [589, 358] width 154 height 45
checkbox input "true"
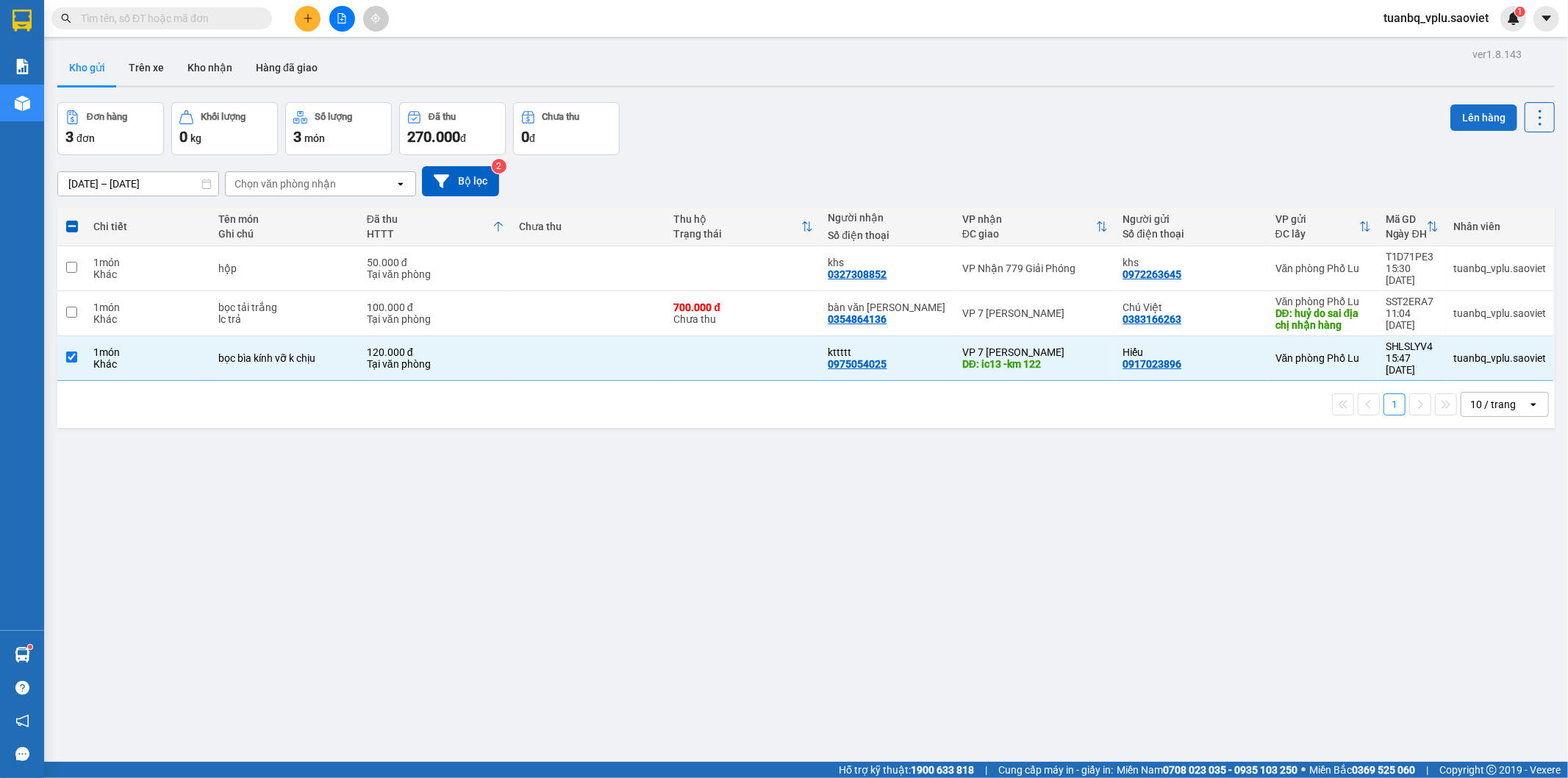
click at [1466, 116] on button "Lên hàng" at bounding box center [1484, 117] width 67 height 26
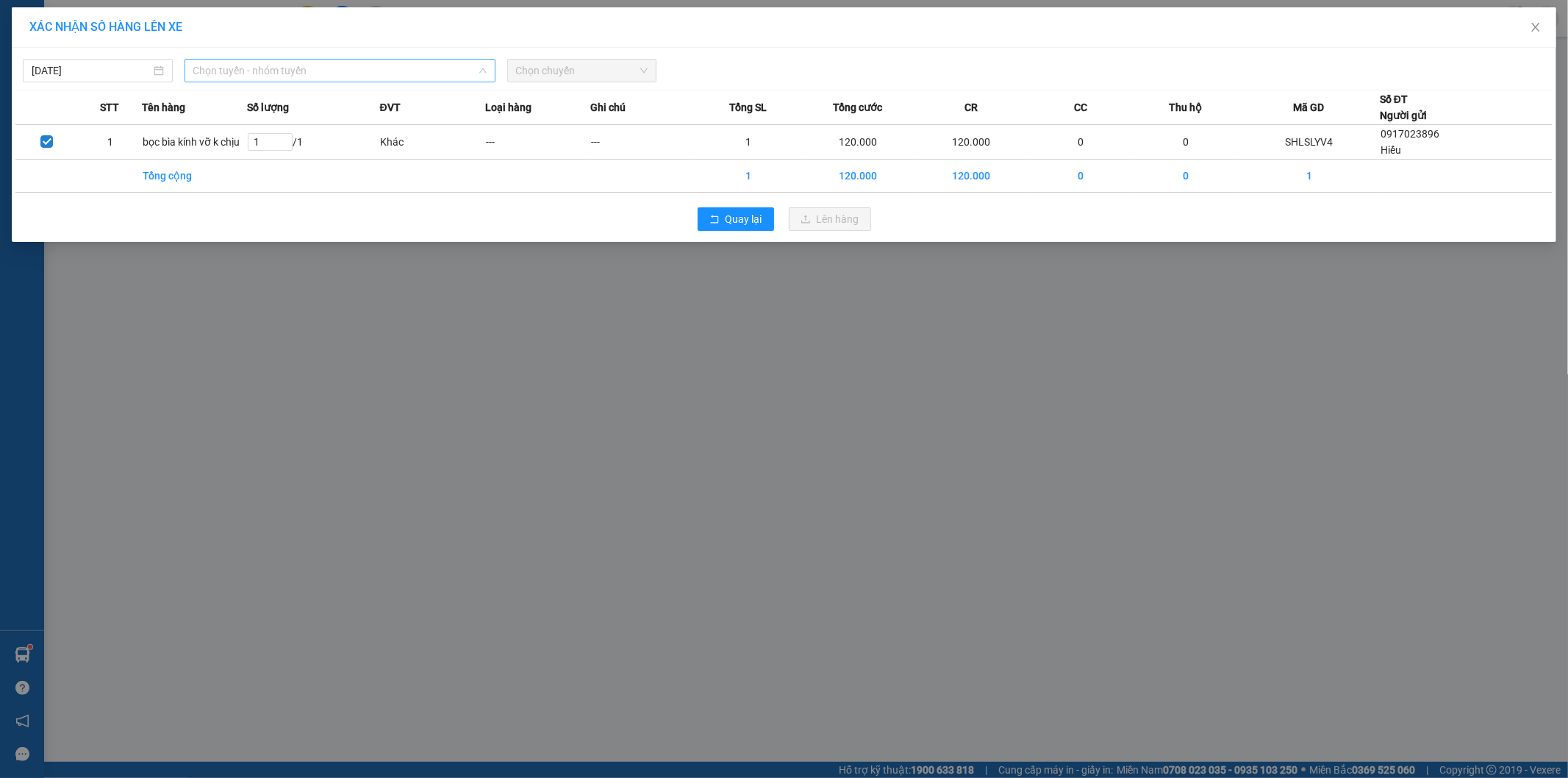
click at [323, 68] on span "Chọn tuyến - nhóm tuyến" at bounding box center [340, 71] width 293 height 22
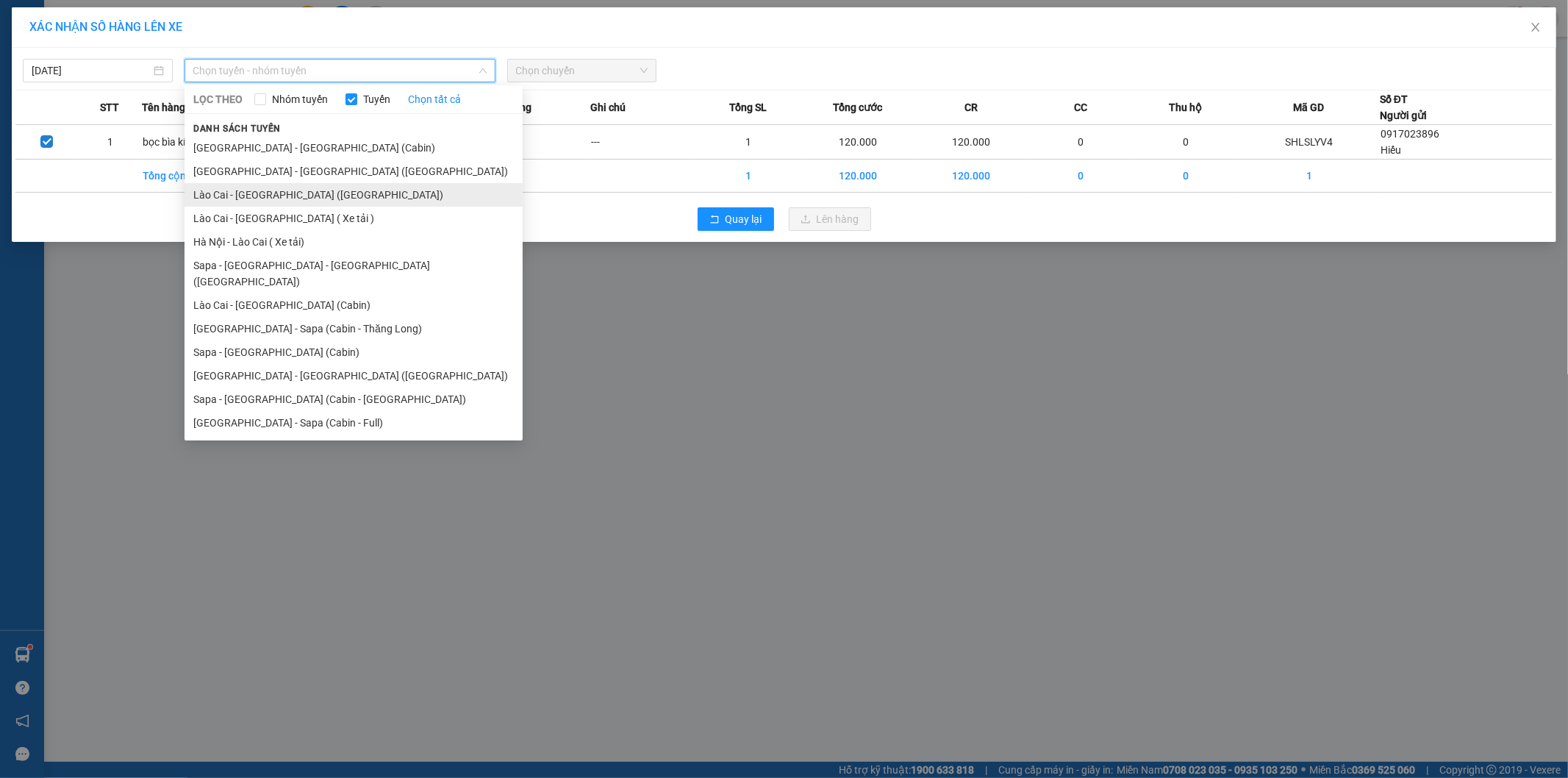
click at [291, 193] on li "Lào Cai - [GEOGRAPHIC_DATA] ([GEOGRAPHIC_DATA])" at bounding box center [353, 195] width 338 height 24
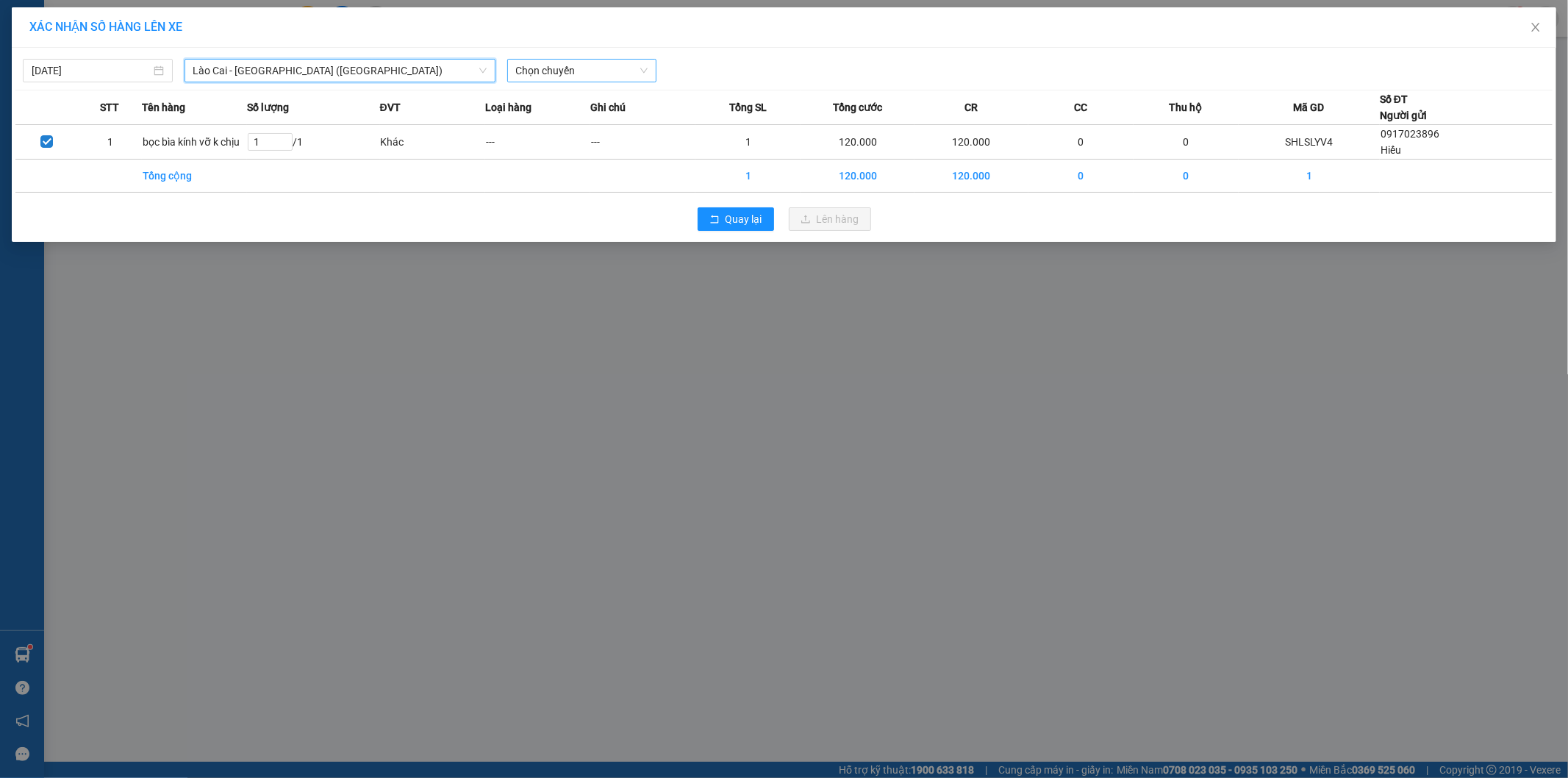
click at [573, 72] on span "Chọn chuyến" at bounding box center [582, 71] width 132 height 22
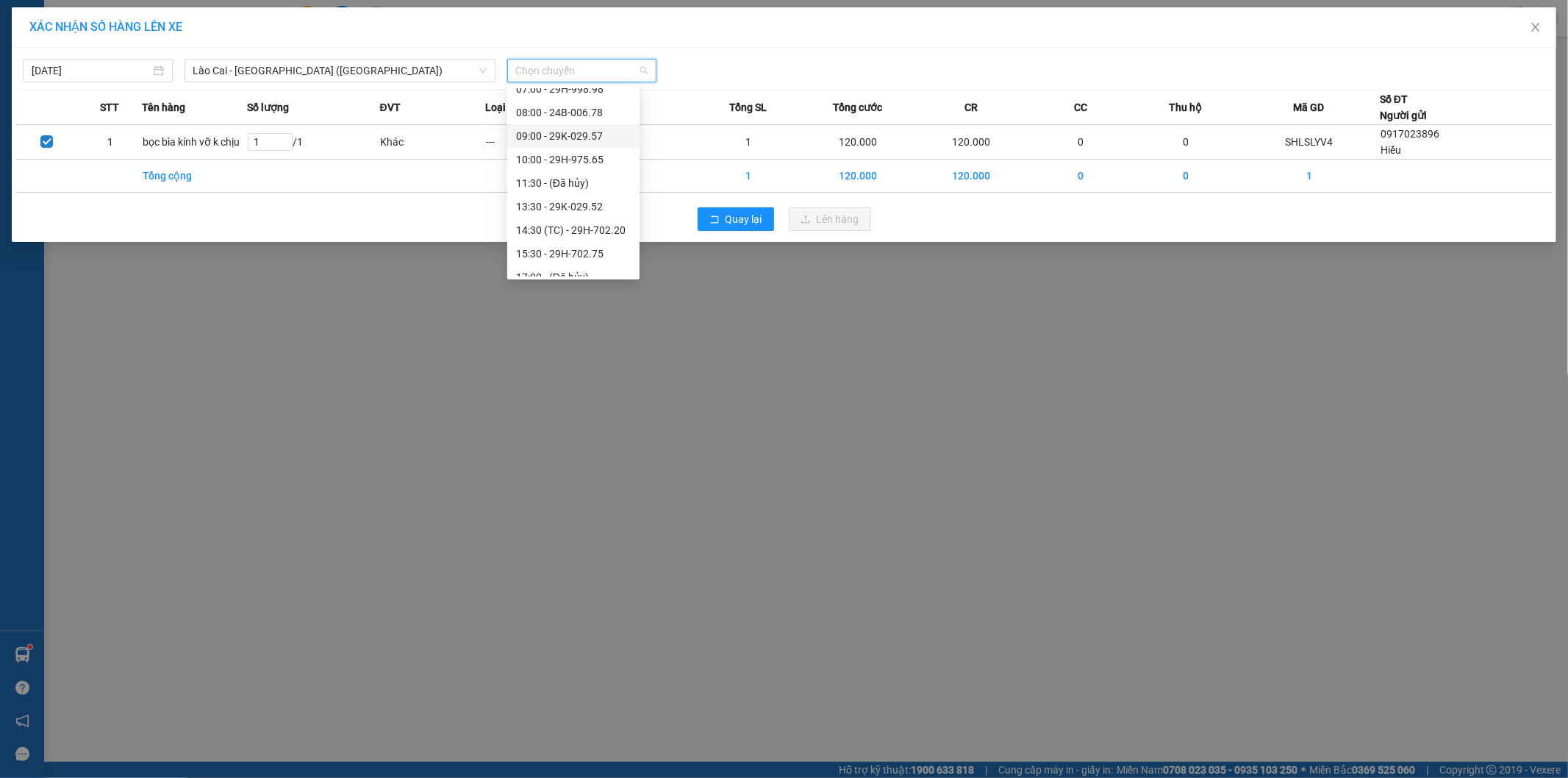
scroll to position [164, 0]
click at [603, 171] on div "15:30 - 29H-702.75" at bounding box center [574, 172] width 115 height 16
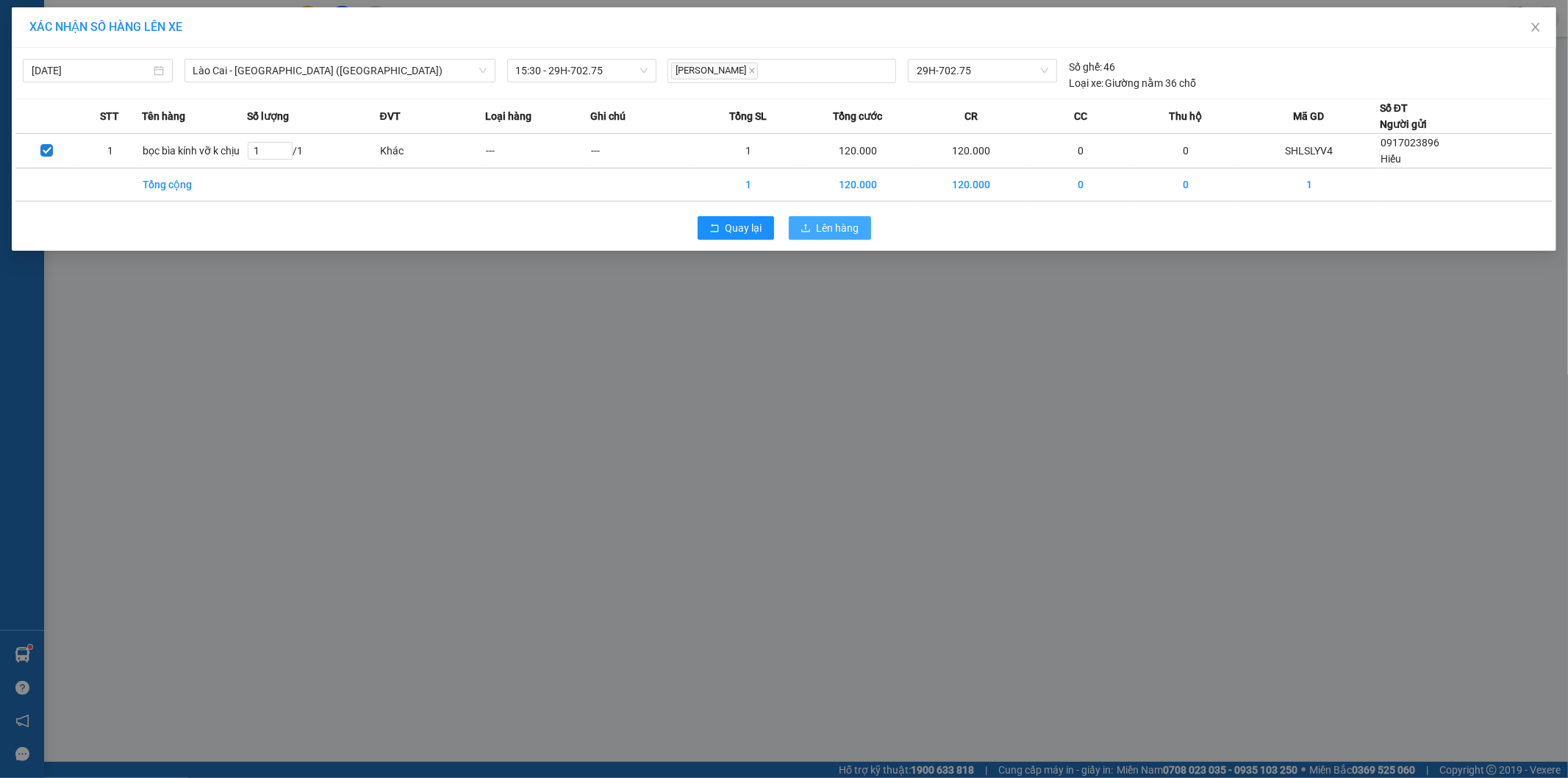
click at [855, 222] on span "Lên hàng" at bounding box center [837, 228] width 43 height 16
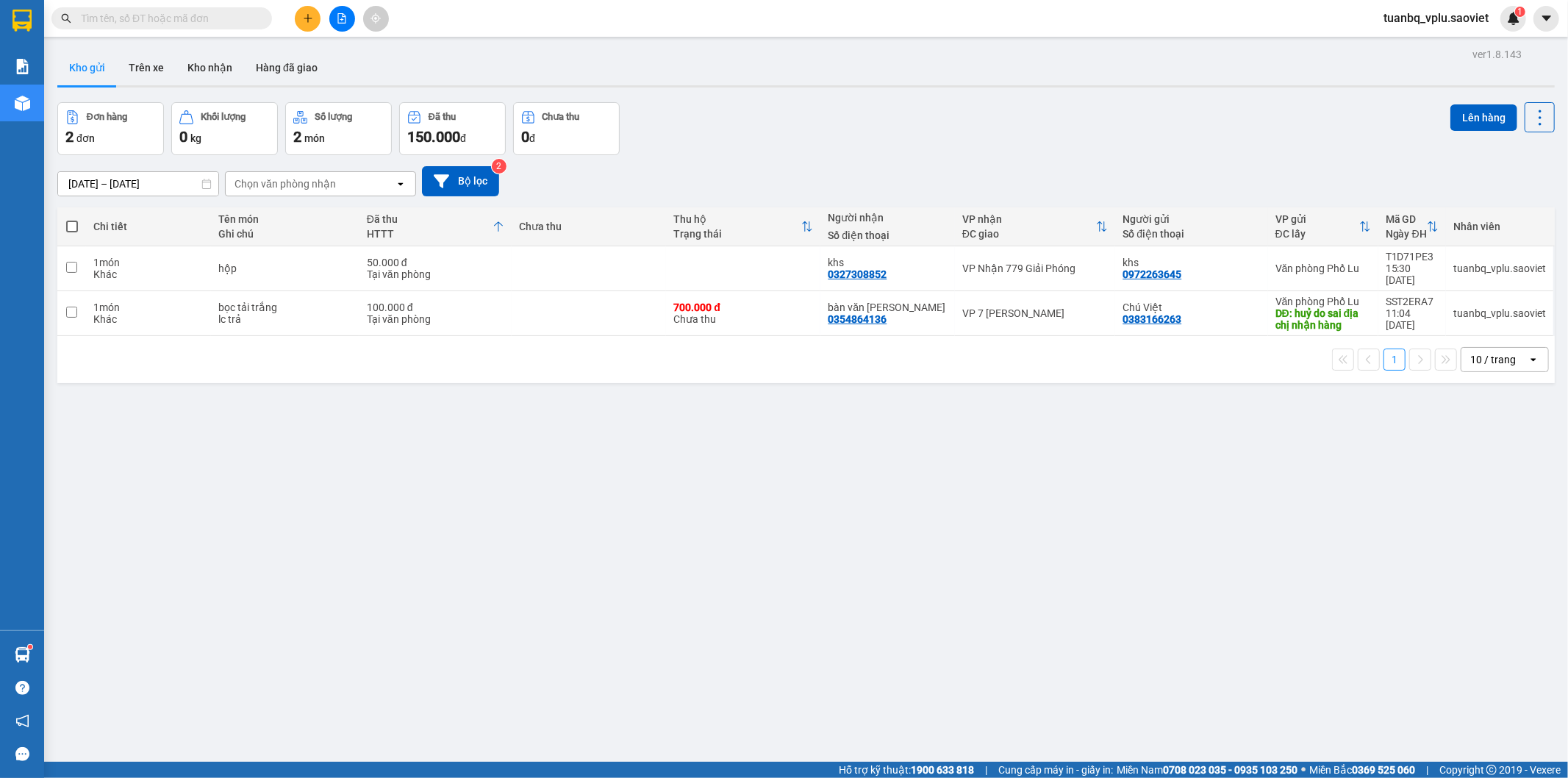
click at [162, 19] on input "text" at bounding box center [167, 19] width 173 height 16
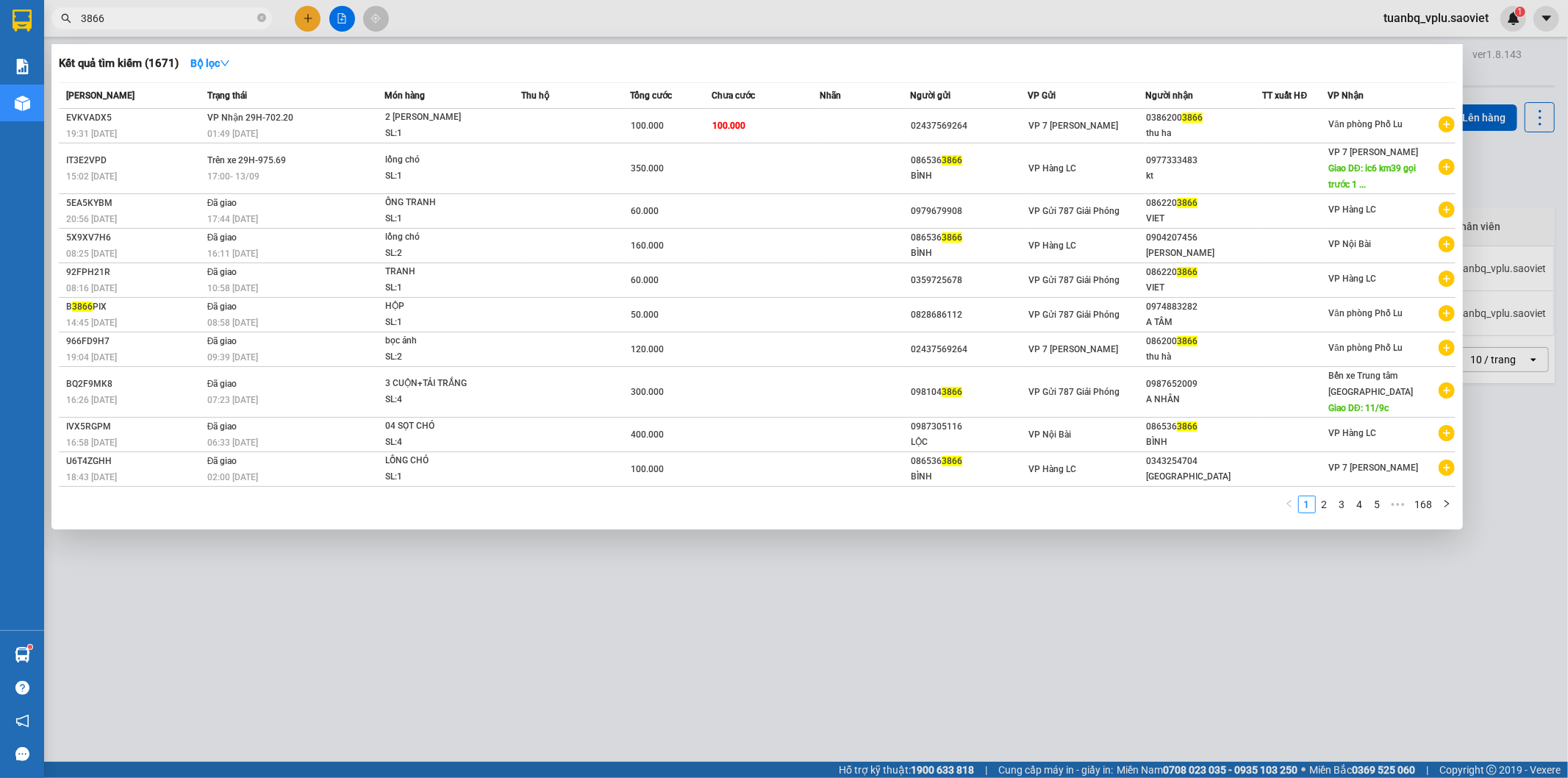
click at [145, 16] on input "3866" at bounding box center [167, 19] width 173 height 16
type input "3866"
click at [231, 130] on span "01:49 - 14/09" at bounding box center [233, 134] width 51 height 10
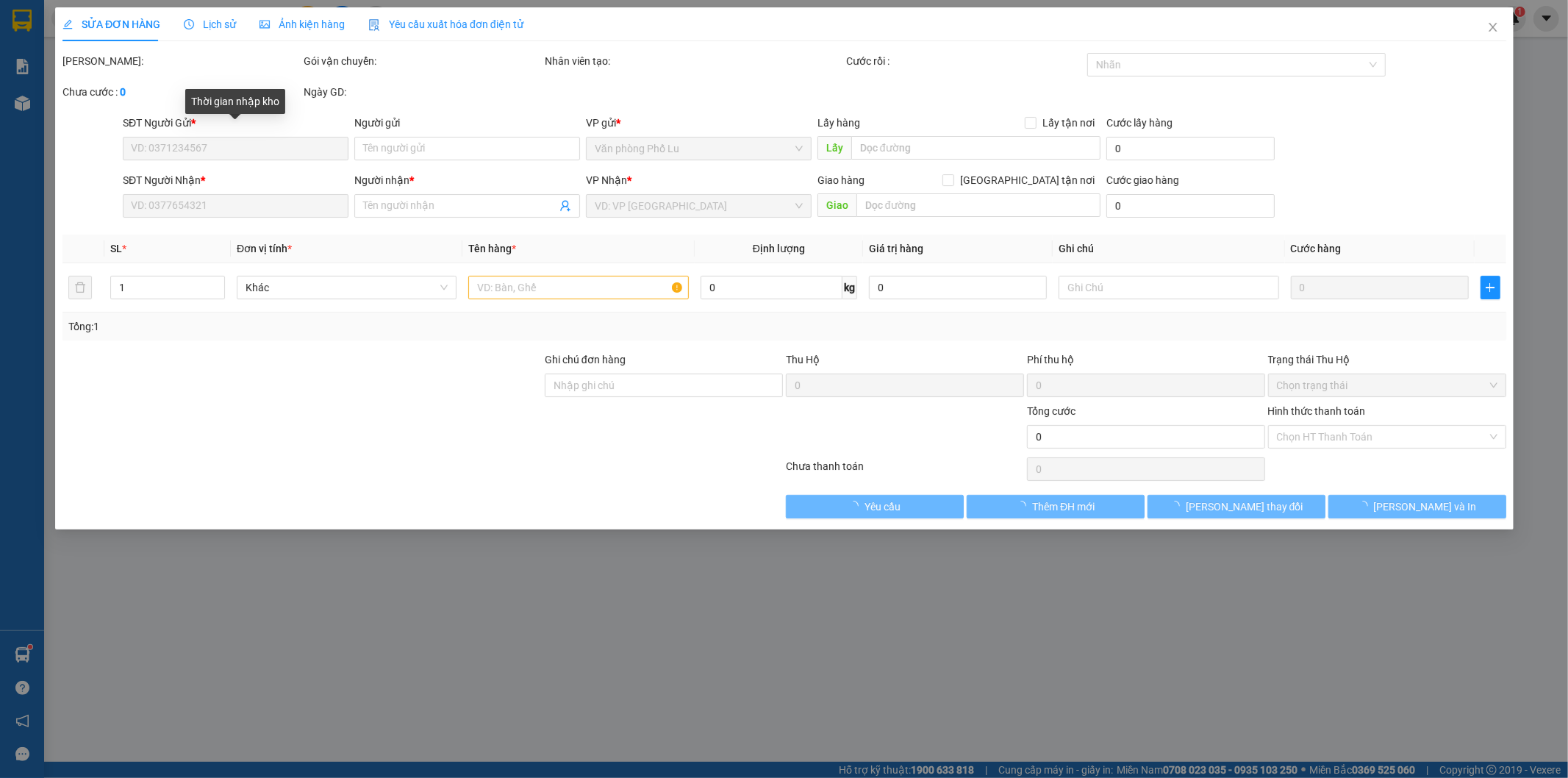
type input "02437569264"
type input "03862003866"
type input "thu ha"
type input "100.000"
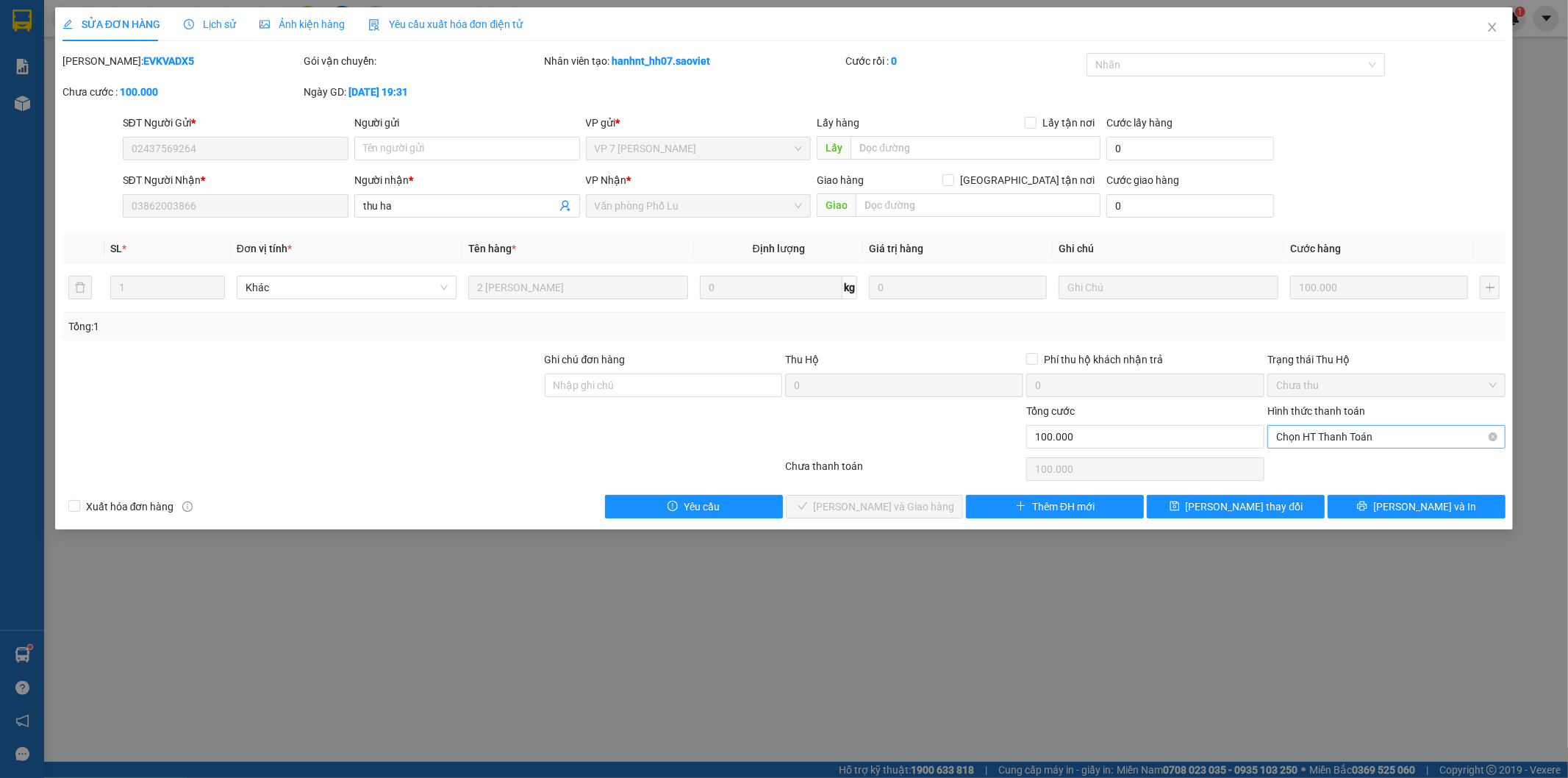
click at [1375, 434] on span "Chọn HT Thanh Toán" at bounding box center [1387, 437] width 221 height 22
click at [1363, 461] on div "Tại văn phòng" at bounding box center [1387, 467] width 221 height 16
type input "0"
click at [882, 501] on span "Lưu và Giao hàng" at bounding box center [884, 507] width 141 height 16
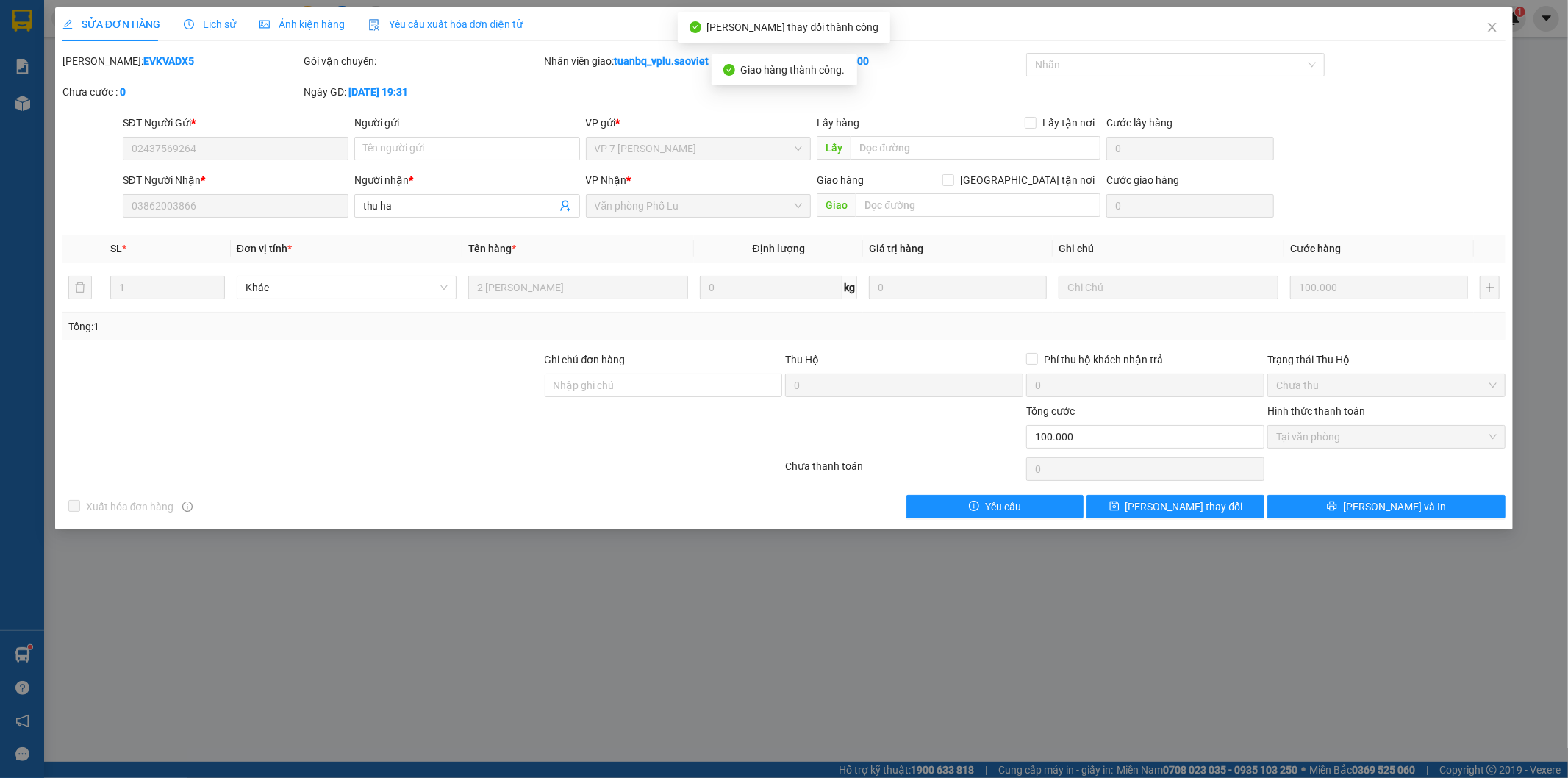
drag, startPoint x: 0, startPoint y: 587, endPoint x: 405, endPoint y: 628, distance: 407.1
click at [405, 628] on div "SỬA ĐƠN HÀNG Lịch sử Ảnh kiện hàng Yêu cầu xuất hóa đơn điện tử Total Paid Fee …" at bounding box center [784, 389] width 1568 height 778
click at [1489, 30] on icon "close" at bounding box center [1493, 28] width 12 height 12
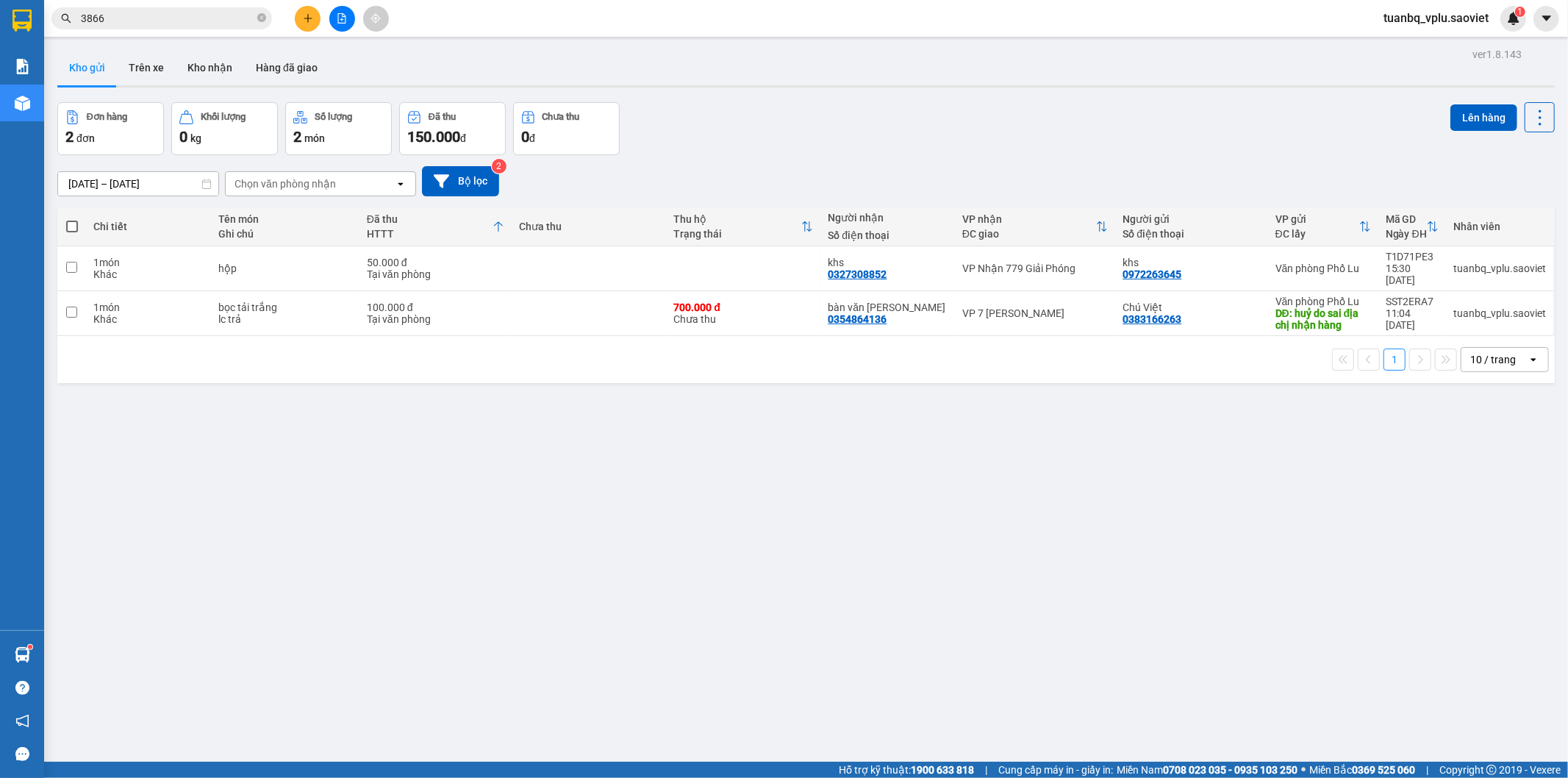
click at [147, 21] on input "3866" at bounding box center [167, 19] width 173 height 16
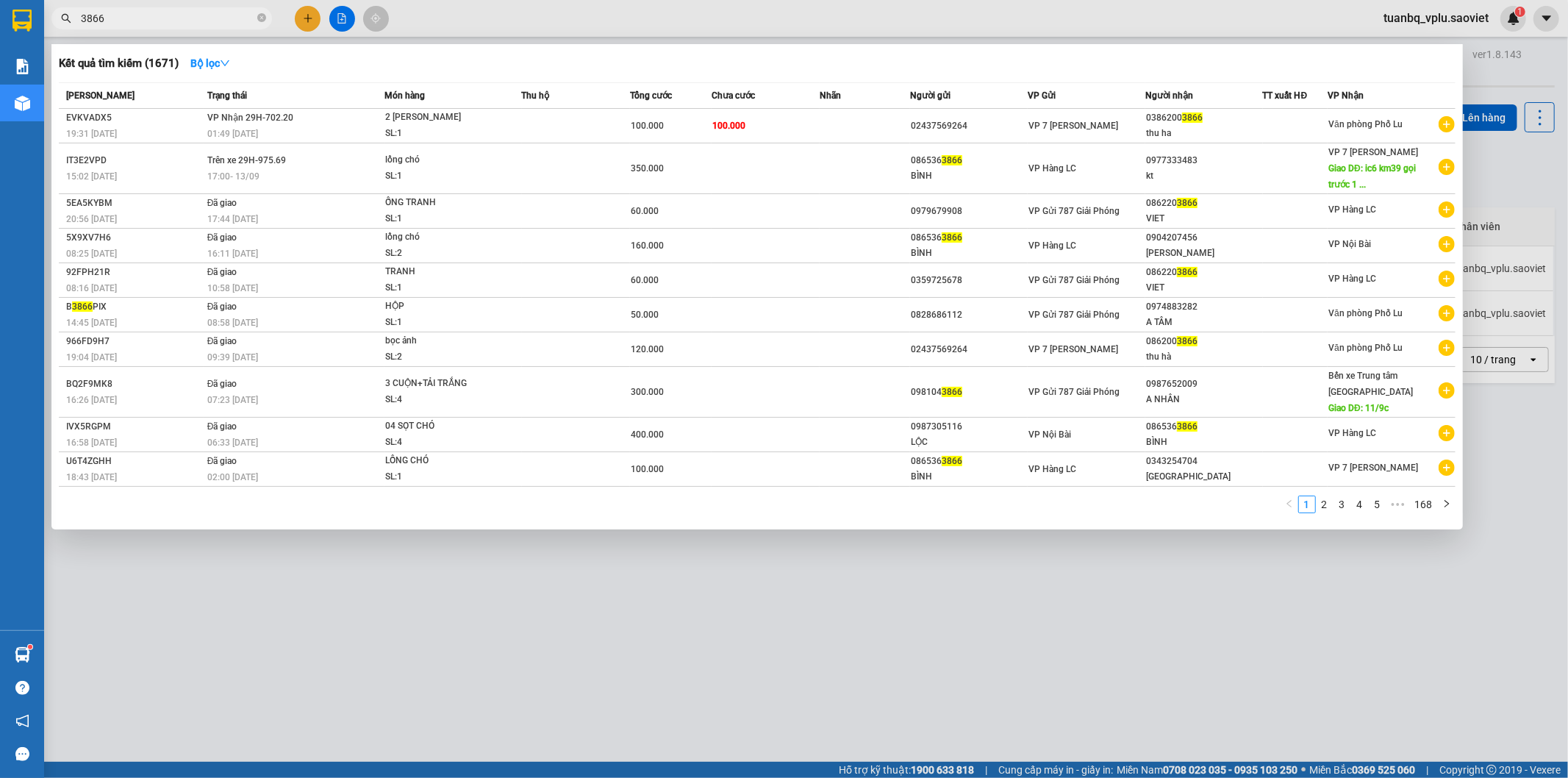
click at [147, 21] on input "3866" at bounding box center [167, 19] width 173 height 16
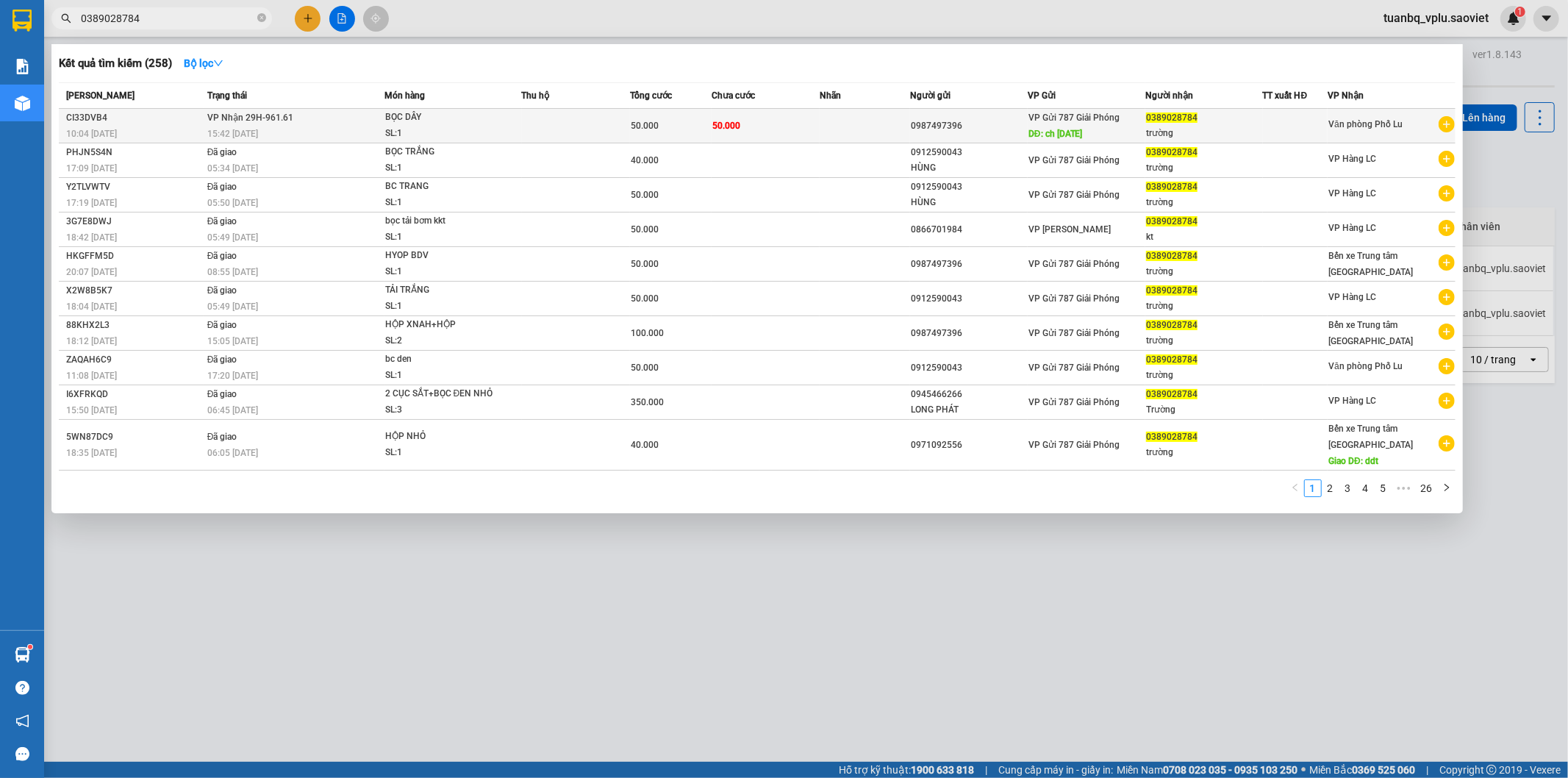
type input "0389028784"
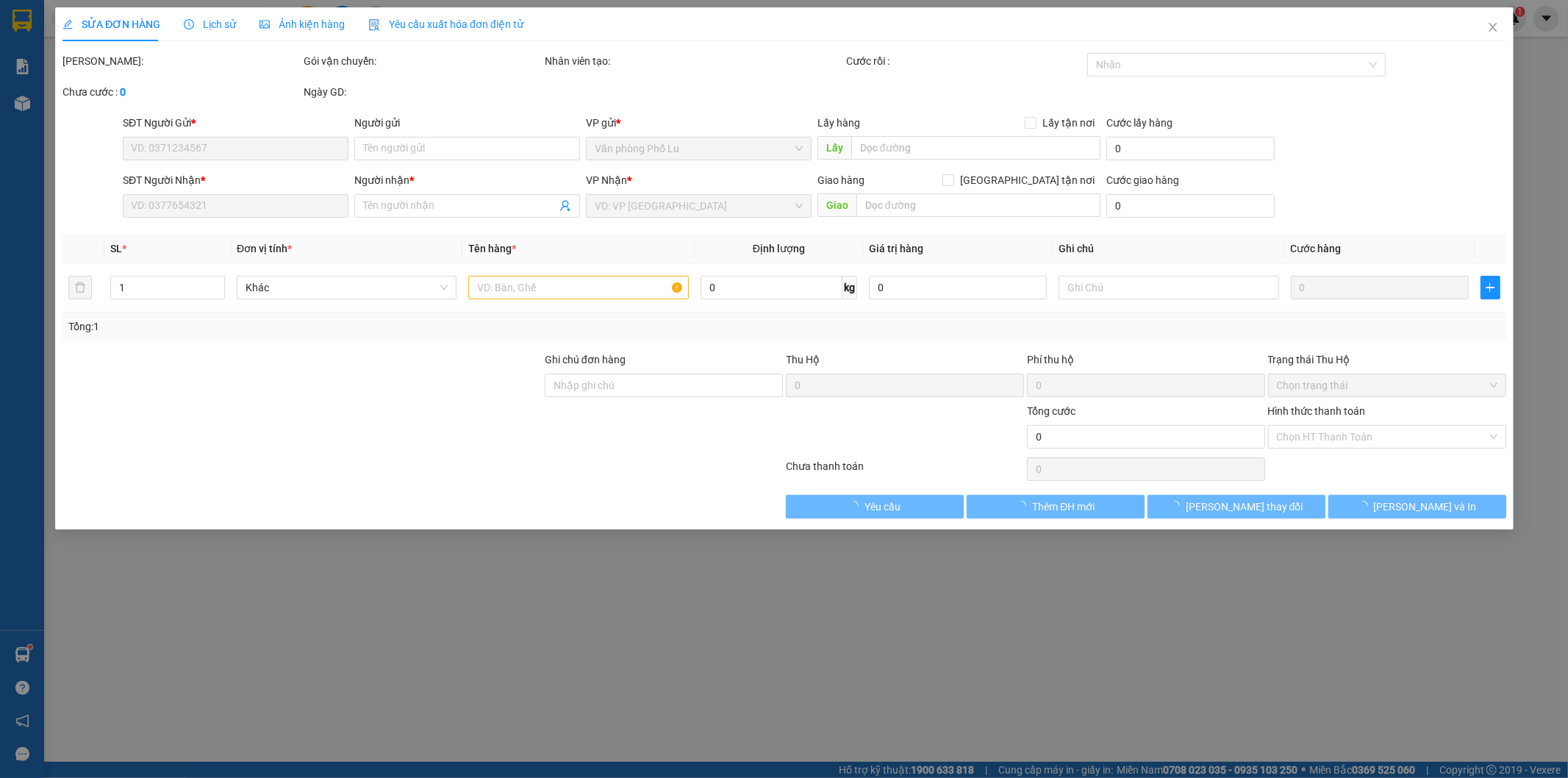
type input "0987497396"
type input "ch ngày 13/09/2025"
type input "0389028784"
type input "trường"
type input "50.000"
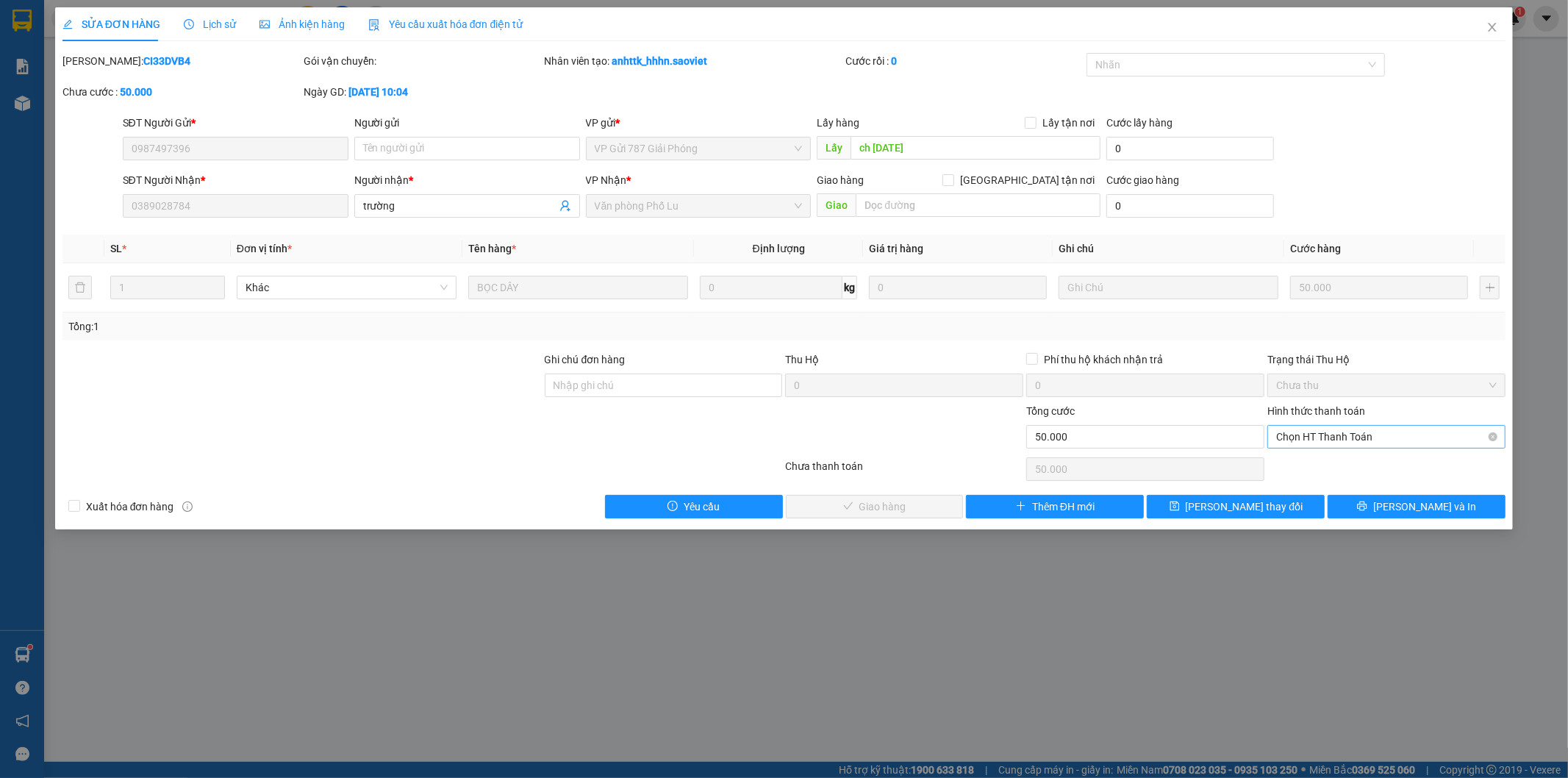
click at [1356, 434] on span "Chọn HT Thanh Toán" at bounding box center [1387, 437] width 221 height 22
click at [1347, 462] on div "Tại văn phòng" at bounding box center [1387, 467] width 221 height 16
type input "0"
click at [905, 502] on span "Lưu và Giao hàng" at bounding box center [884, 507] width 141 height 16
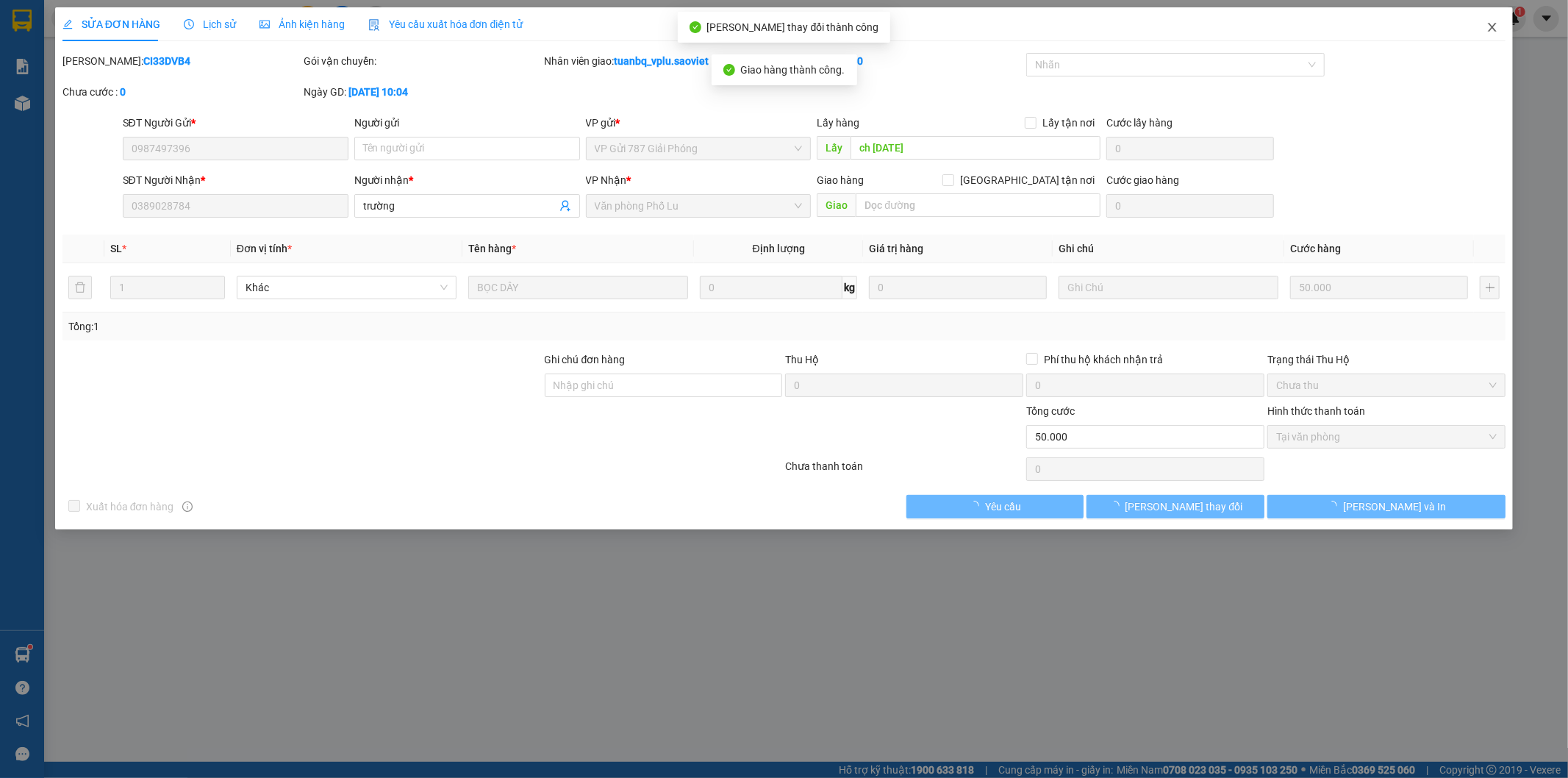
click at [1491, 29] on icon "close" at bounding box center [1493, 28] width 8 height 9
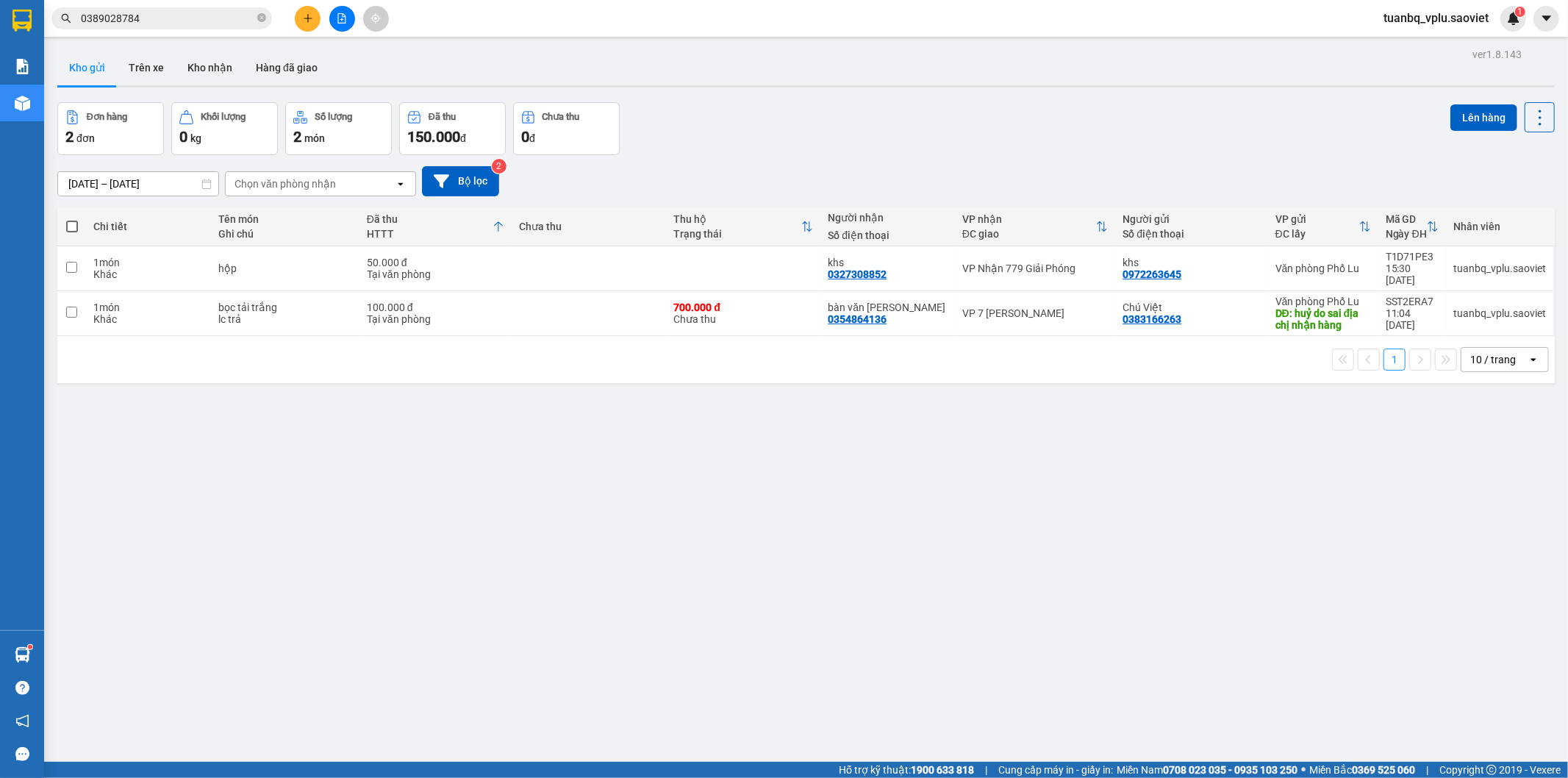
click at [152, 10] on input "0389028784" at bounding box center [167, 19] width 173 height 16
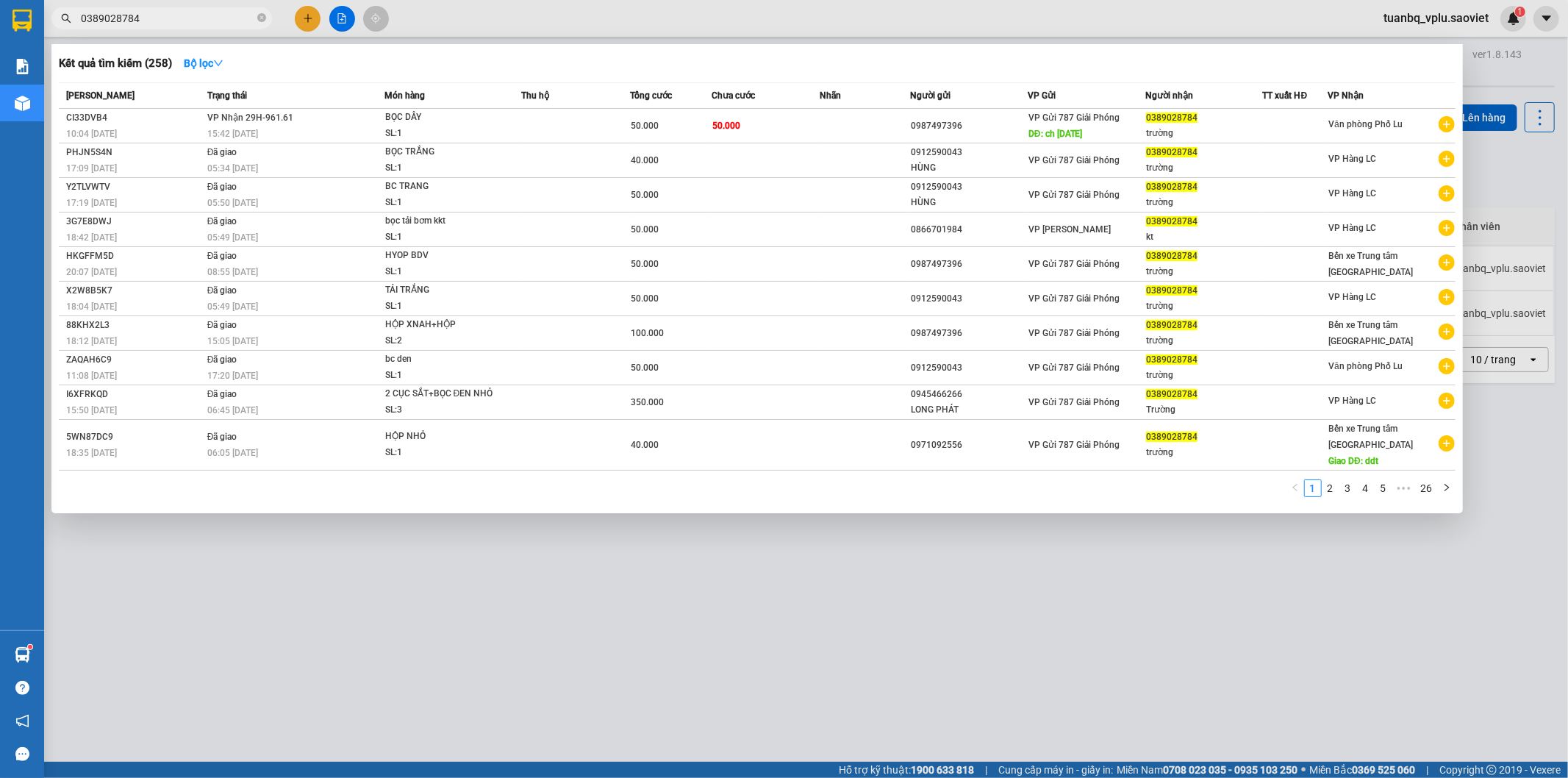
click at [146, 13] on input "0389028784" at bounding box center [167, 19] width 173 height 16
click at [191, 16] on input "0389028784" at bounding box center [167, 19] width 173 height 16
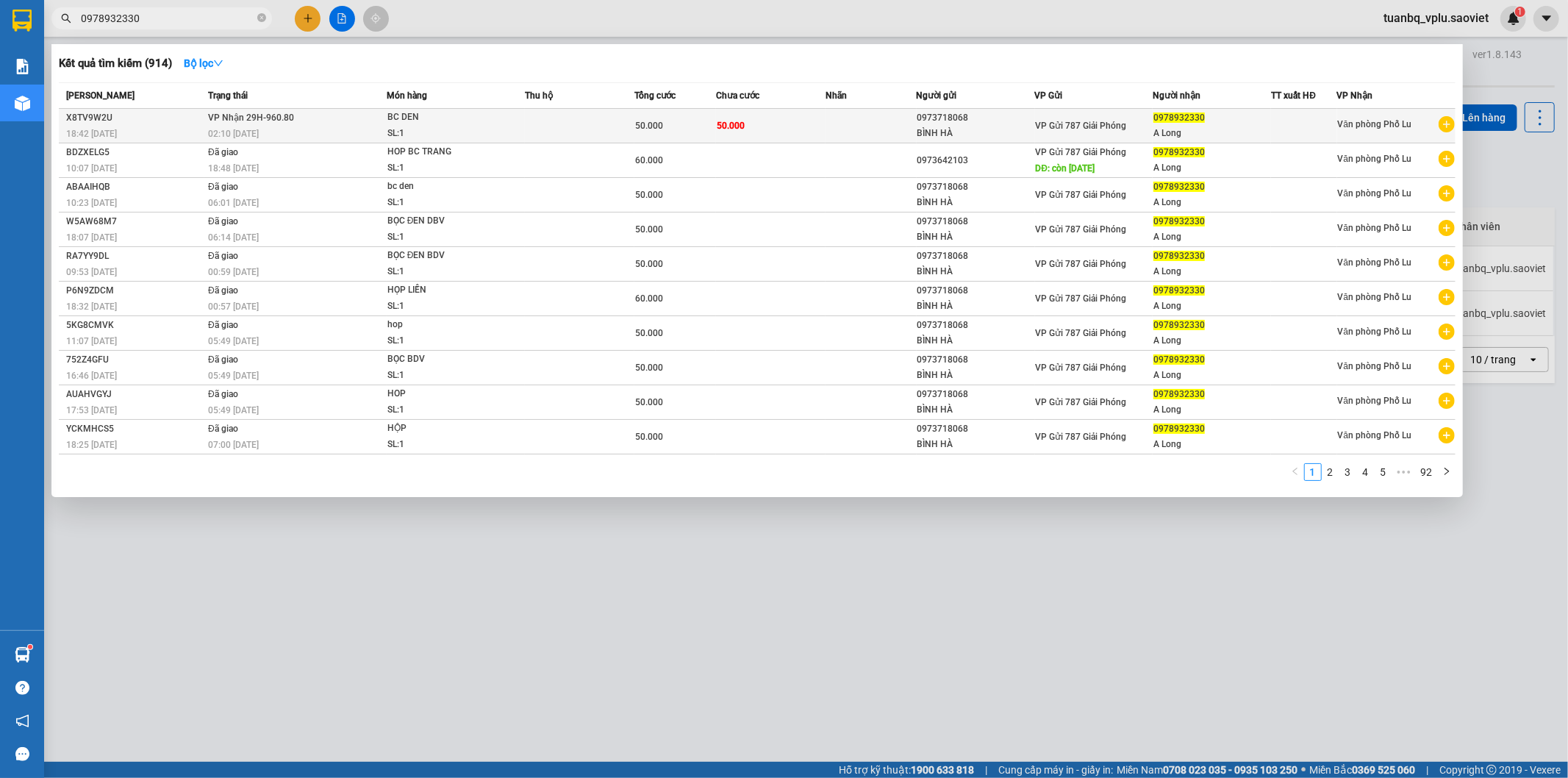
type input "0978932330"
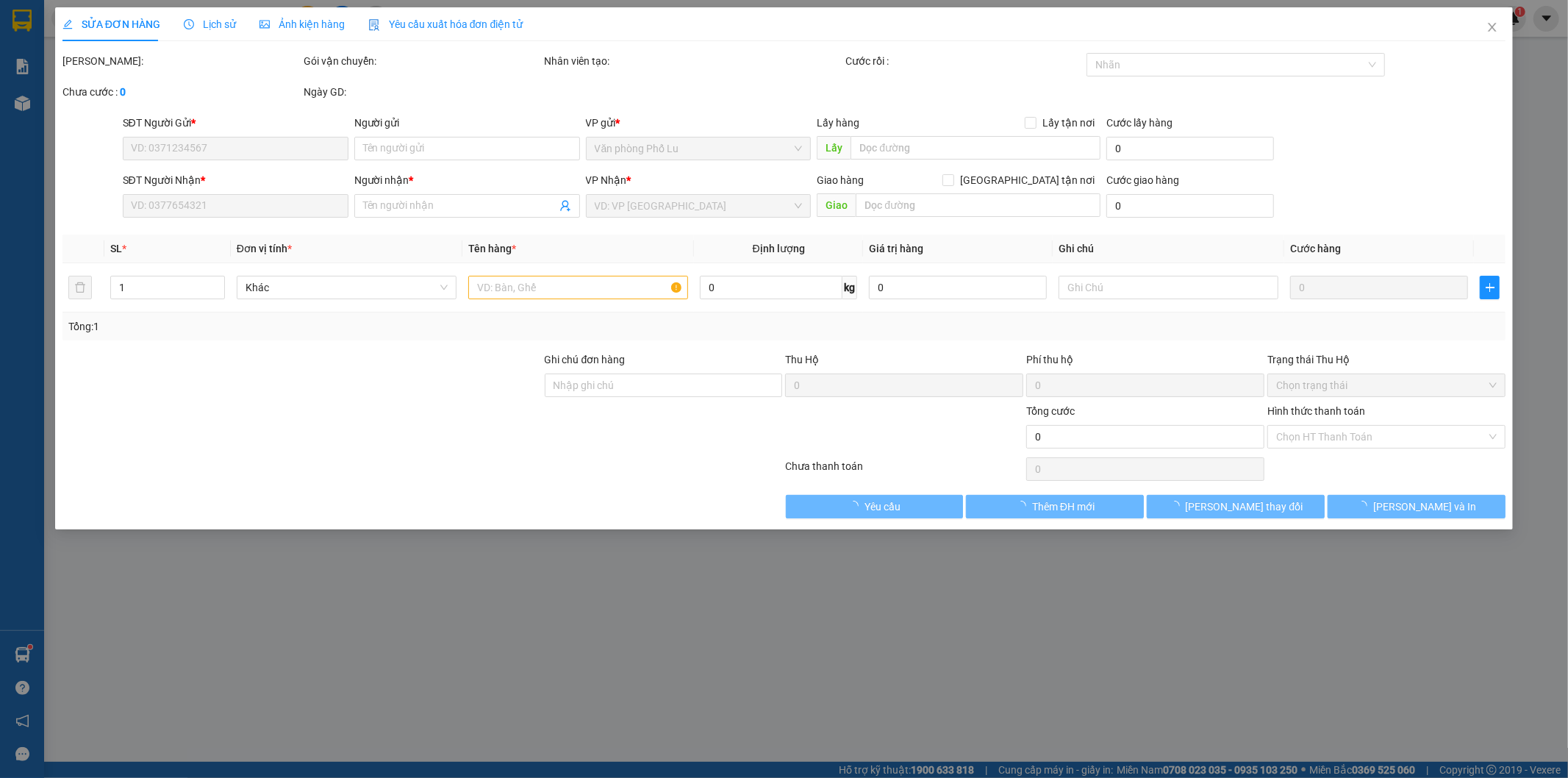
type input "0973718068"
type input "BÌNH HÀ"
type input "0978932330"
type input "A Long"
type input "50.000"
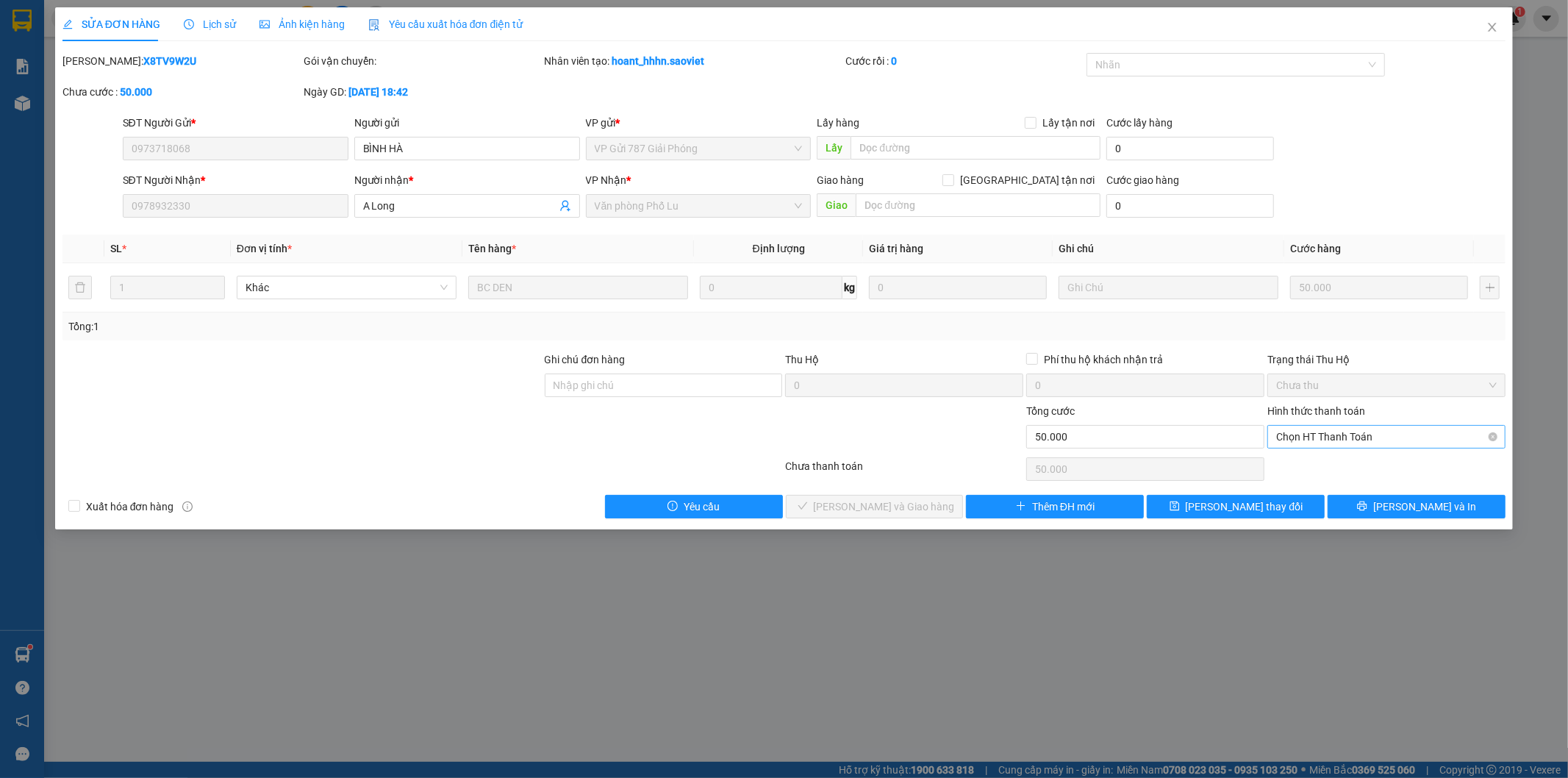
click at [1325, 429] on span "Chọn HT Thanh Toán" at bounding box center [1387, 437] width 221 height 22
click at [1303, 458] on div "Tại văn phòng" at bounding box center [1387, 467] width 221 height 16
type input "0"
click at [893, 505] on span "Lưu và Giao hàng" at bounding box center [884, 507] width 141 height 16
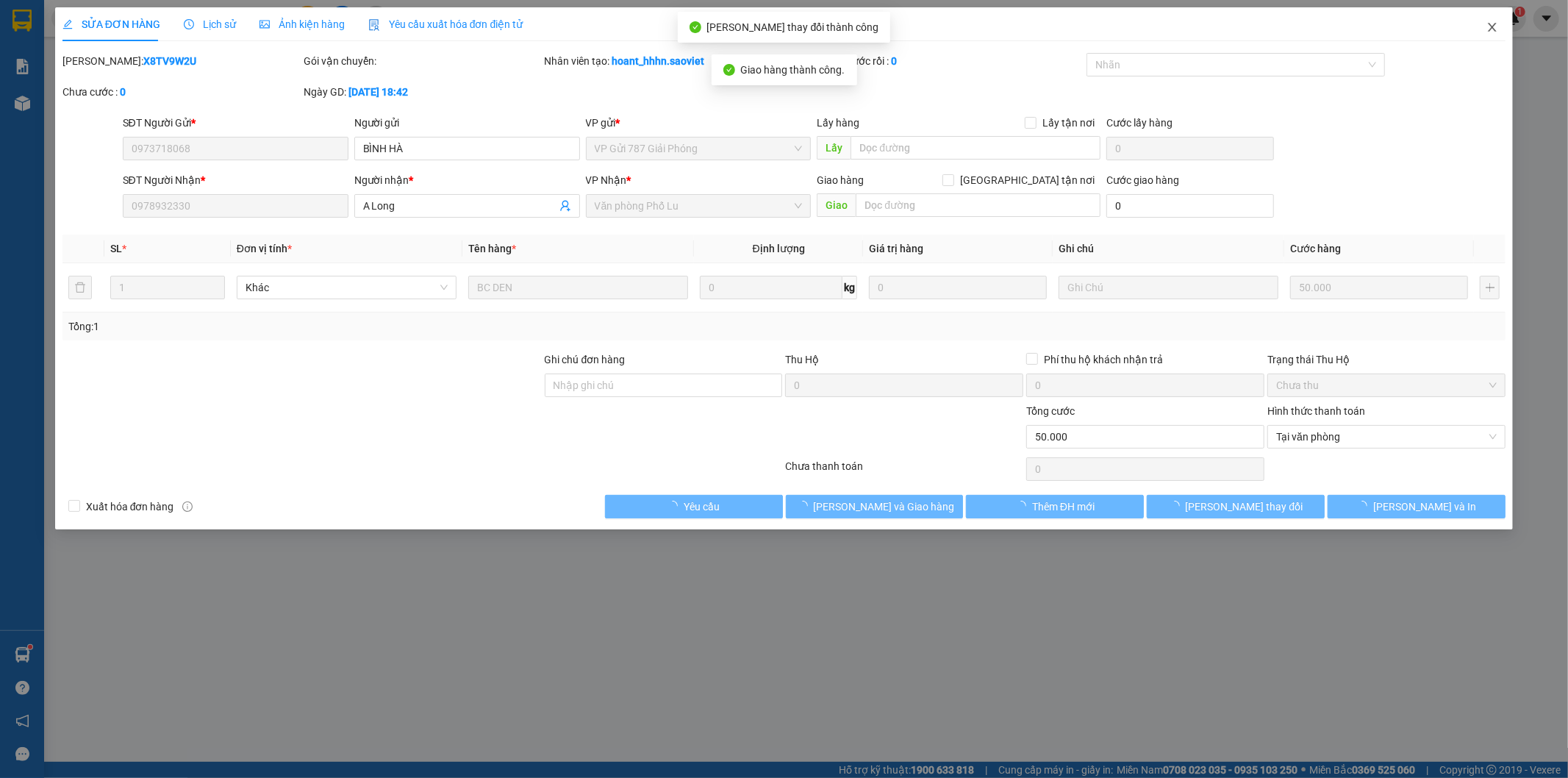
click at [1490, 25] on icon "close" at bounding box center [1493, 28] width 8 height 9
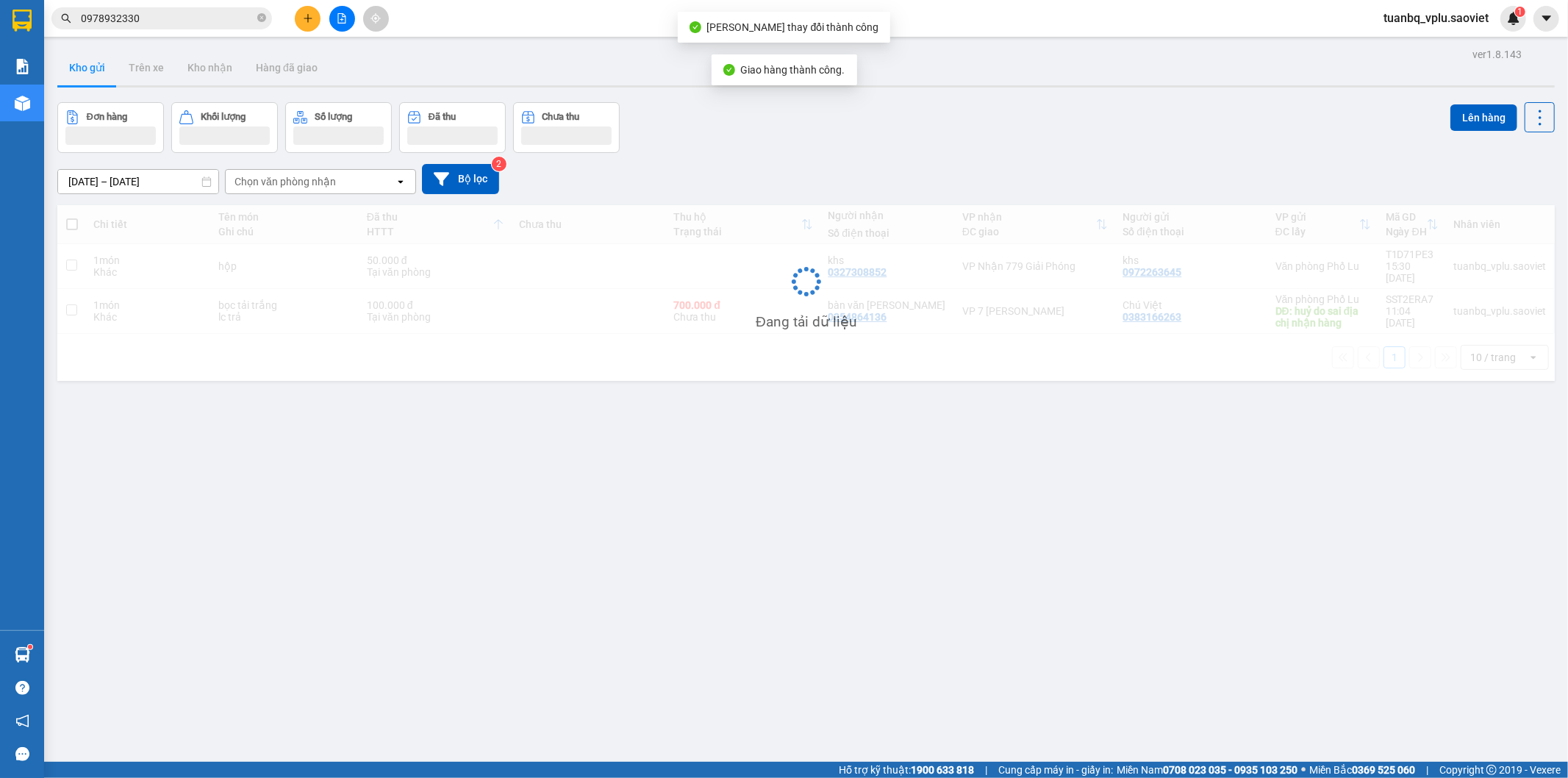
click at [169, 10] on input "0978932330" at bounding box center [167, 19] width 173 height 16
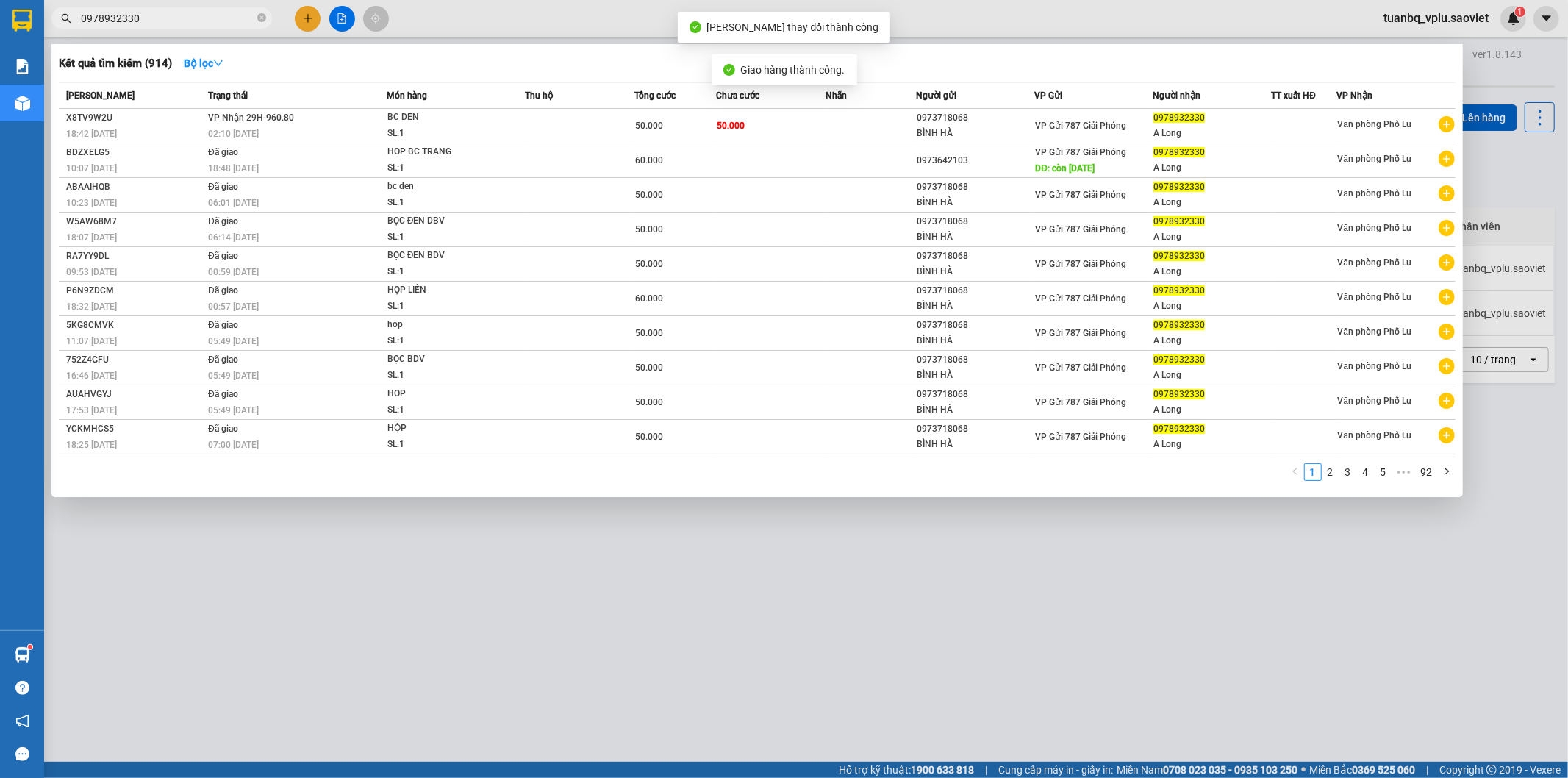
click at [169, 10] on input "0978932330" at bounding box center [167, 19] width 173 height 16
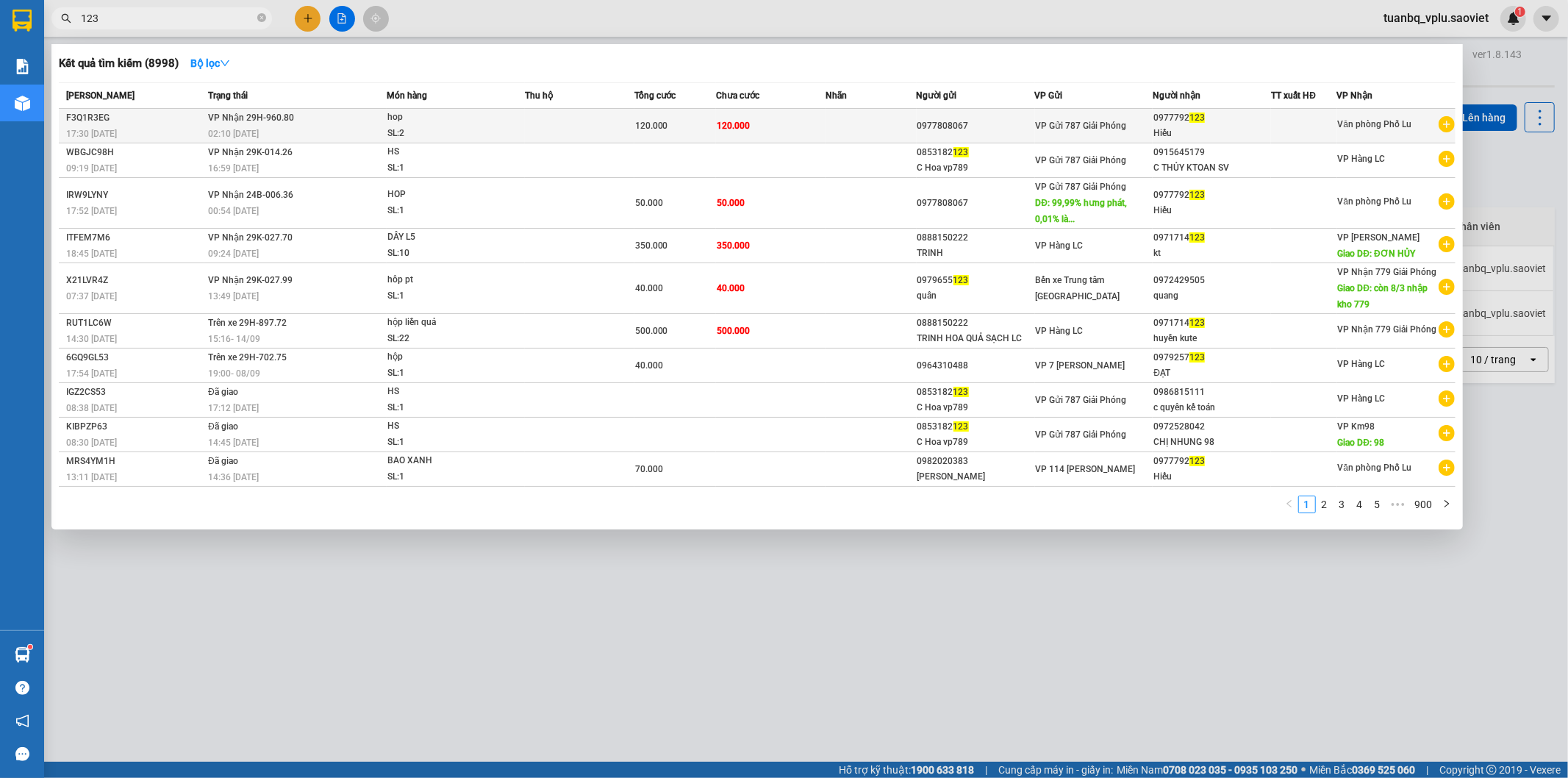
type input "123"
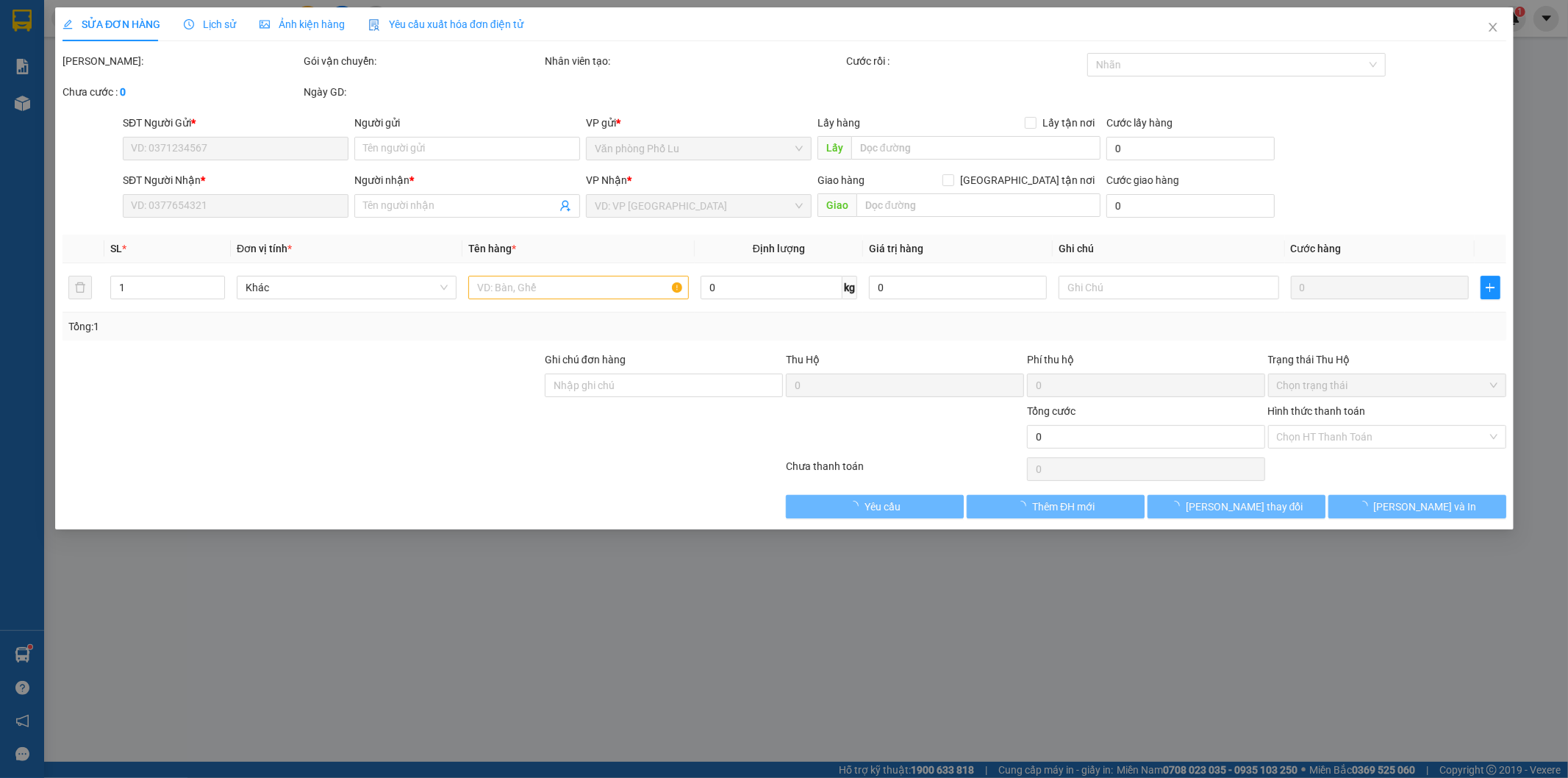
type input "0977808067"
type input "0977792123"
type input "Hiếu"
type input "120.000"
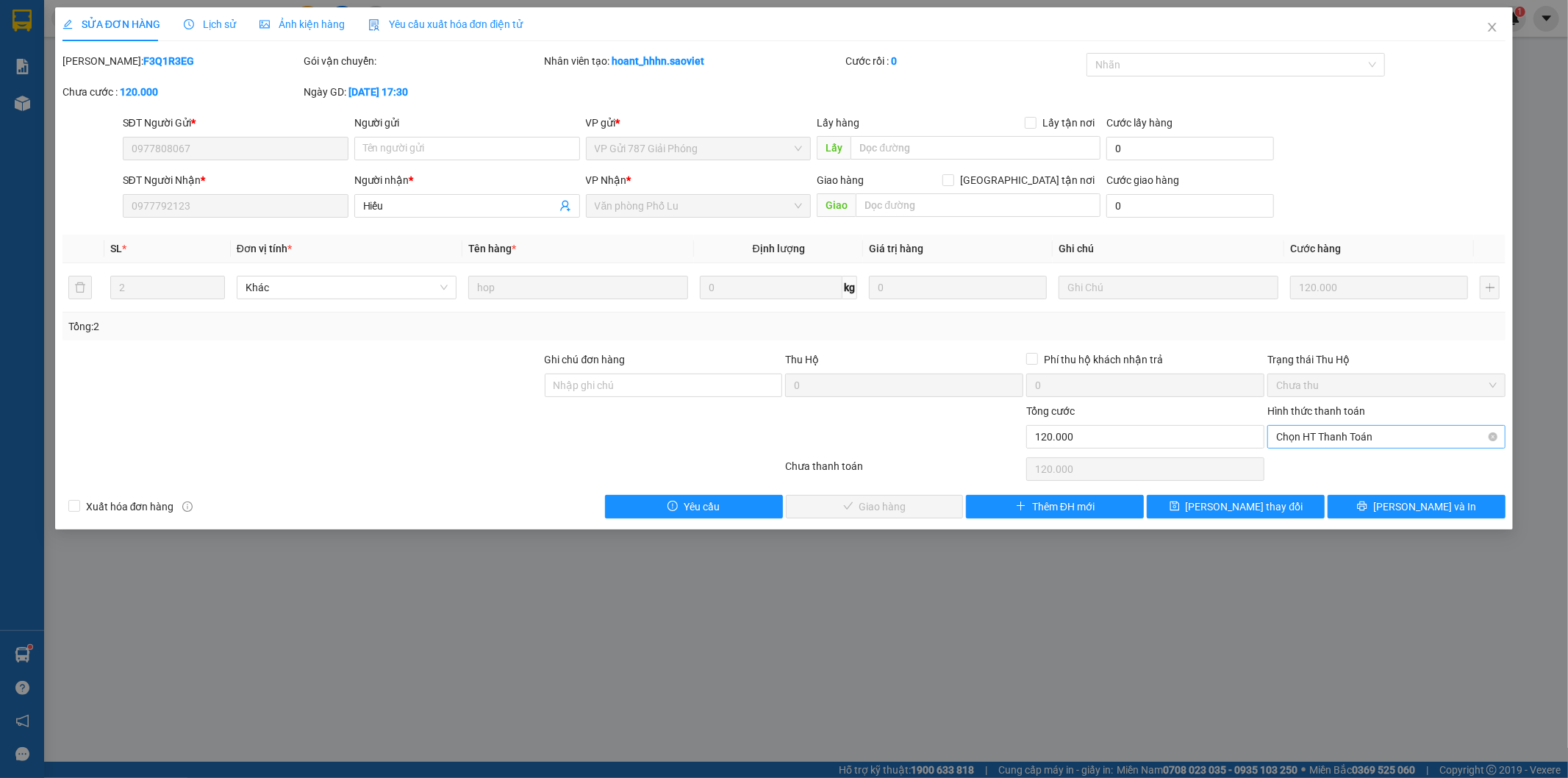
click at [1299, 432] on span "Chọn HT Thanh Toán" at bounding box center [1387, 437] width 221 height 22
click at [1303, 461] on div "Tại văn phòng" at bounding box center [1387, 467] width 221 height 16
type input "0"
drag, startPoint x: 900, startPoint y: 499, endPoint x: 985, endPoint y: 469, distance: 90.1
click at [899, 499] on span "Lưu và Giao hàng" at bounding box center [884, 507] width 141 height 16
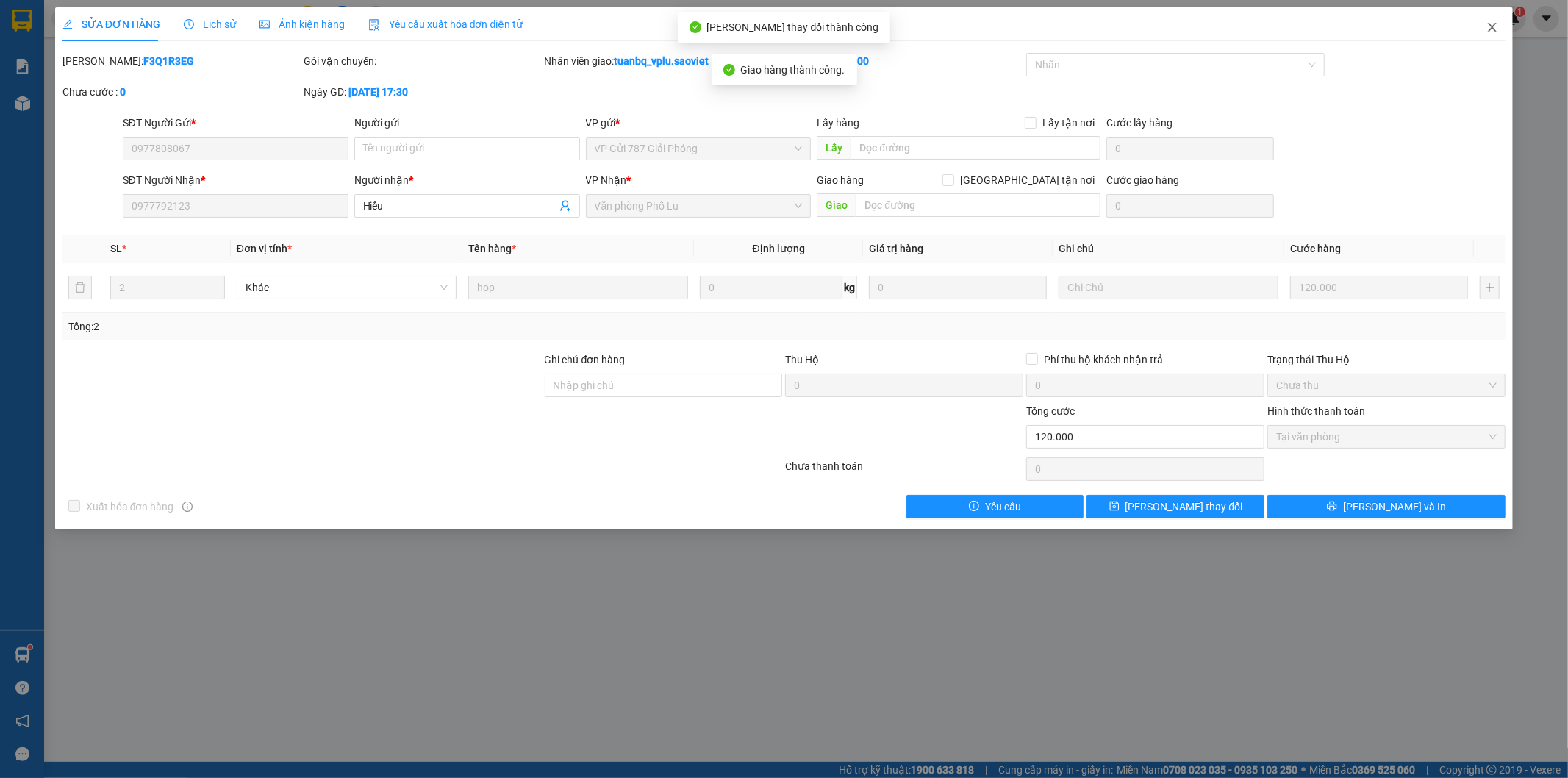
click at [1500, 33] on span "Close" at bounding box center [1492, 28] width 41 height 41
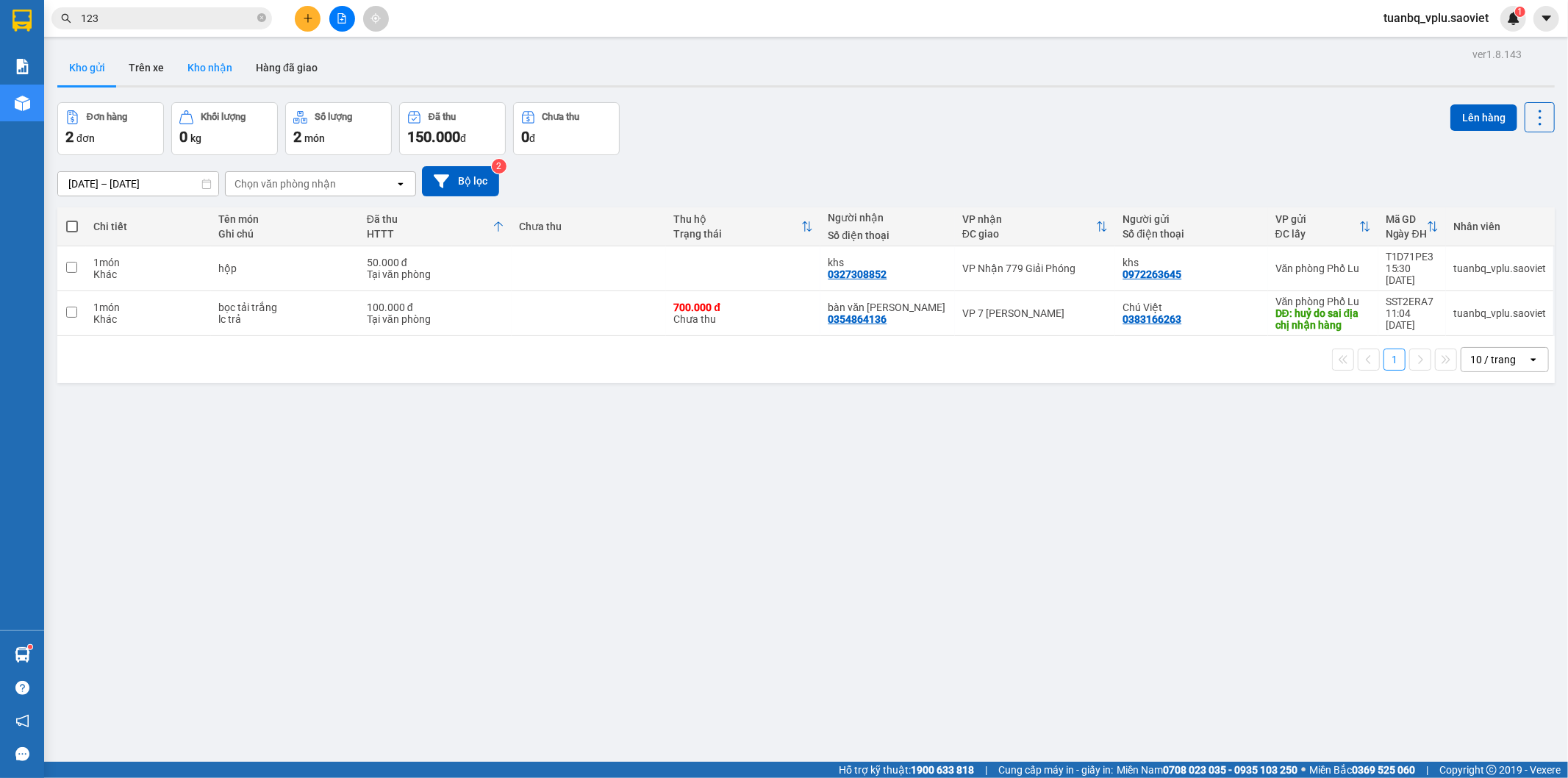
click at [210, 69] on button "Kho nhận" at bounding box center [210, 67] width 69 height 35
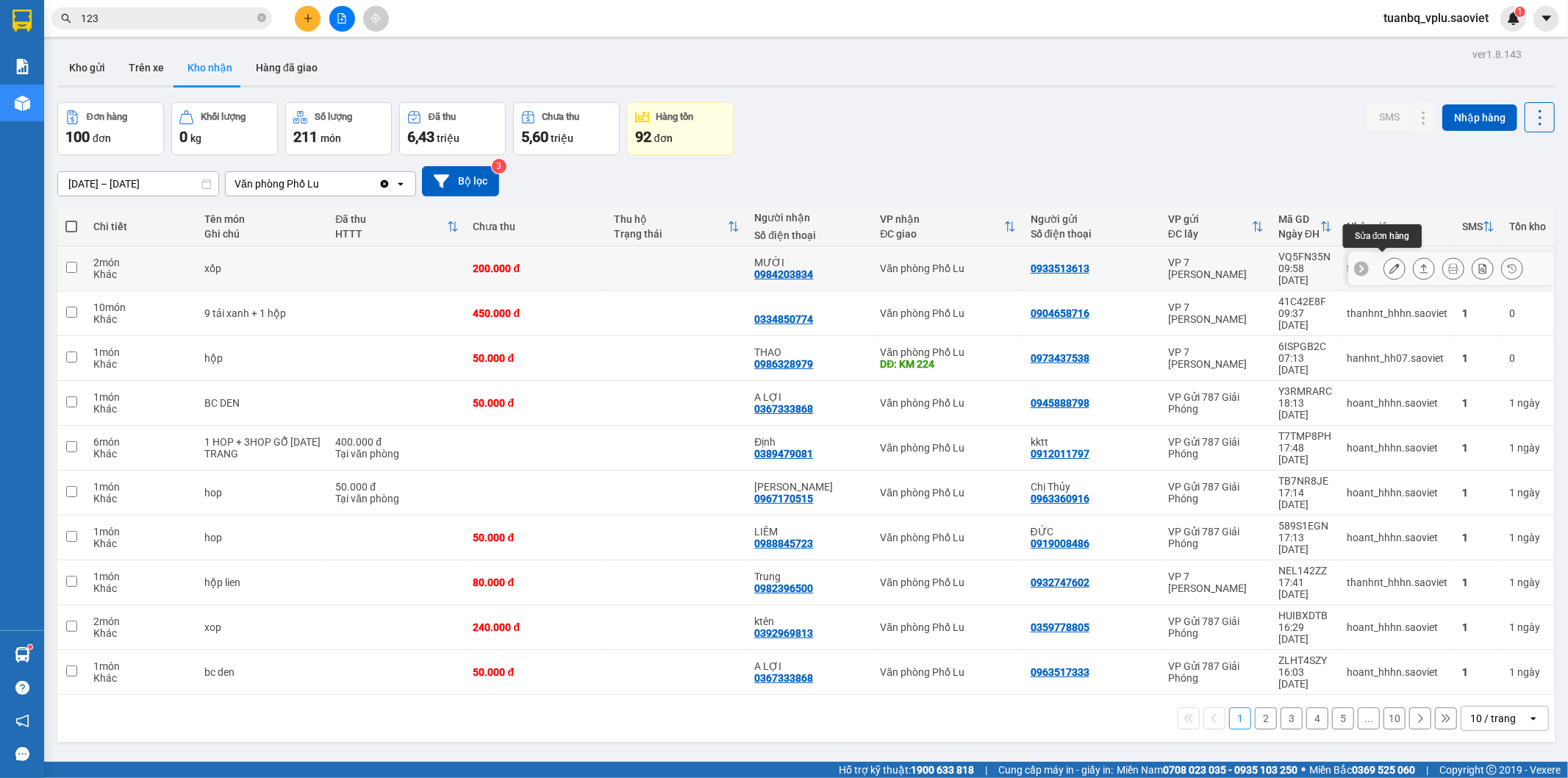
click at [1390, 266] on icon at bounding box center [1395, 269] width 10 height 10
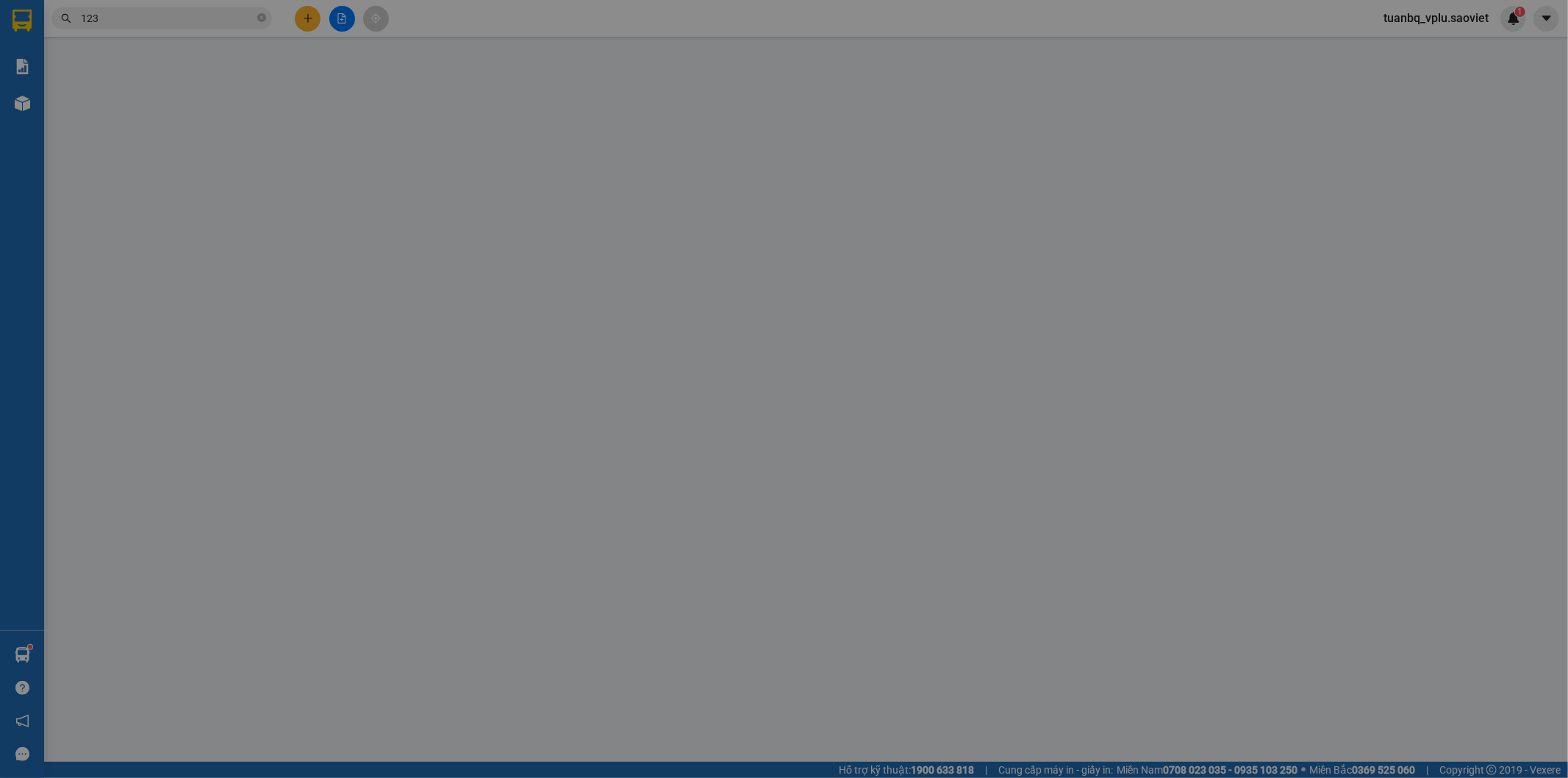
type input "0933513613"
type input "0984203834"
type input "MƯỜI"
type input "200.000"
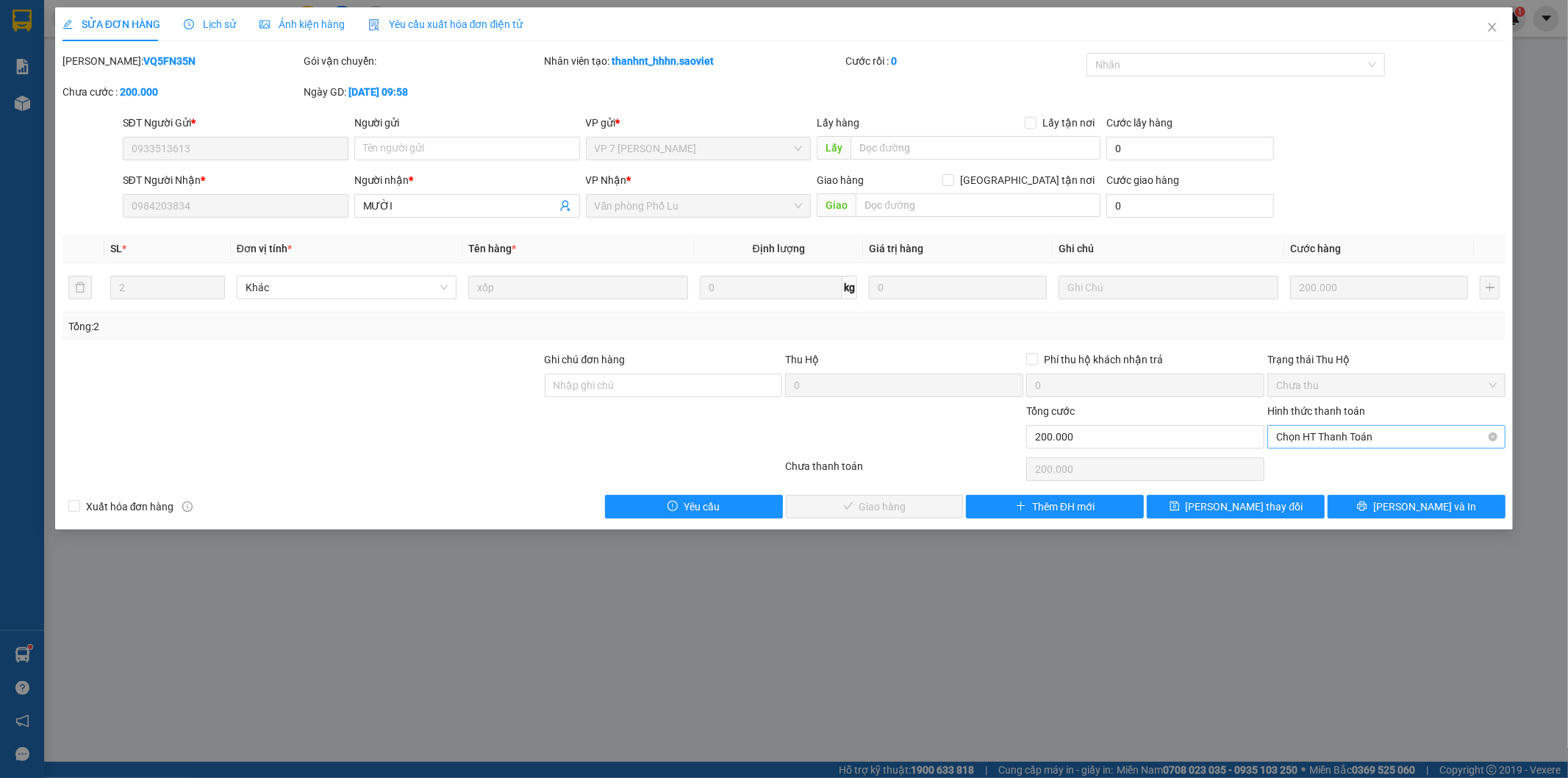
click at [1334, 435] on span "Chọn HT Thanh Toán" at bounding box center [1387, 437] width 221 height 22
click at [1328, 460] on div "Tại văn phòng" at bounding box center [1387, 467] width 221 height 16
type input "0"
click at [878, 502] on span "Lưu và Giao hàng" at bounding box center [884, 507] width 141 height 16
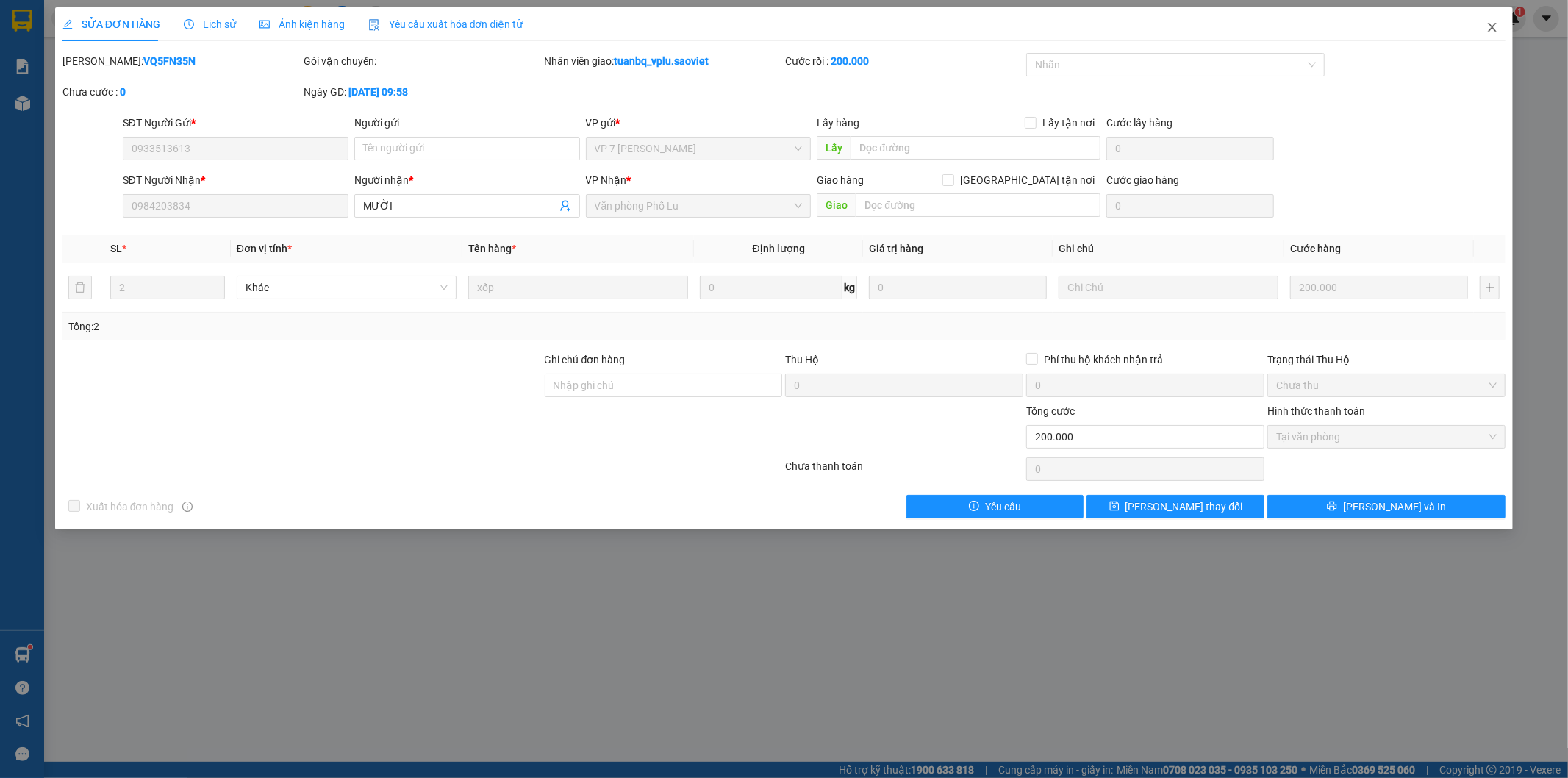
click at [1487, 25] on icon "close" at bounding box center [1493, 28] width 12 height 12
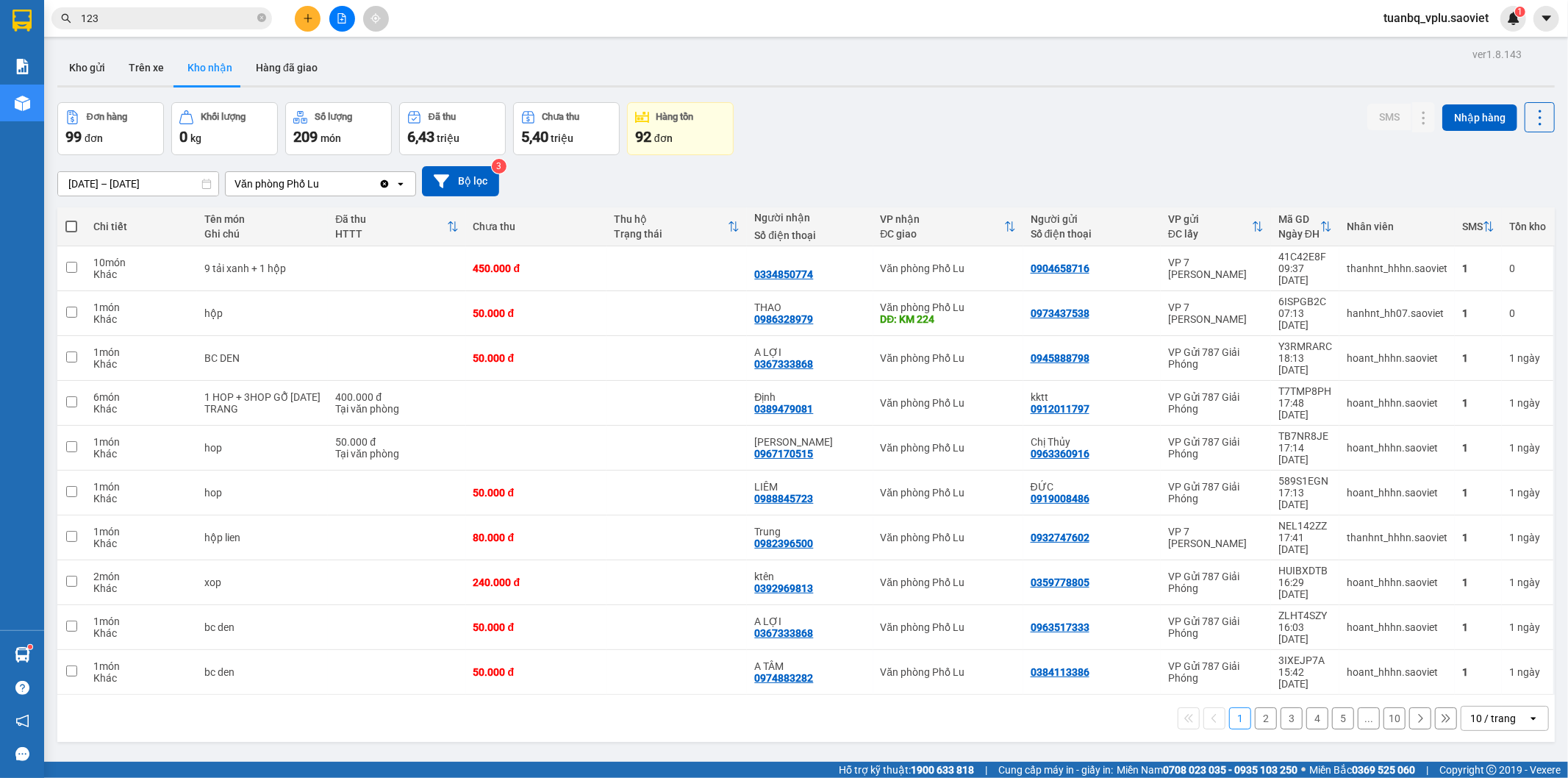
click at [174, 15] on input "123" at bounding box center [167, 19] width 173 height 16
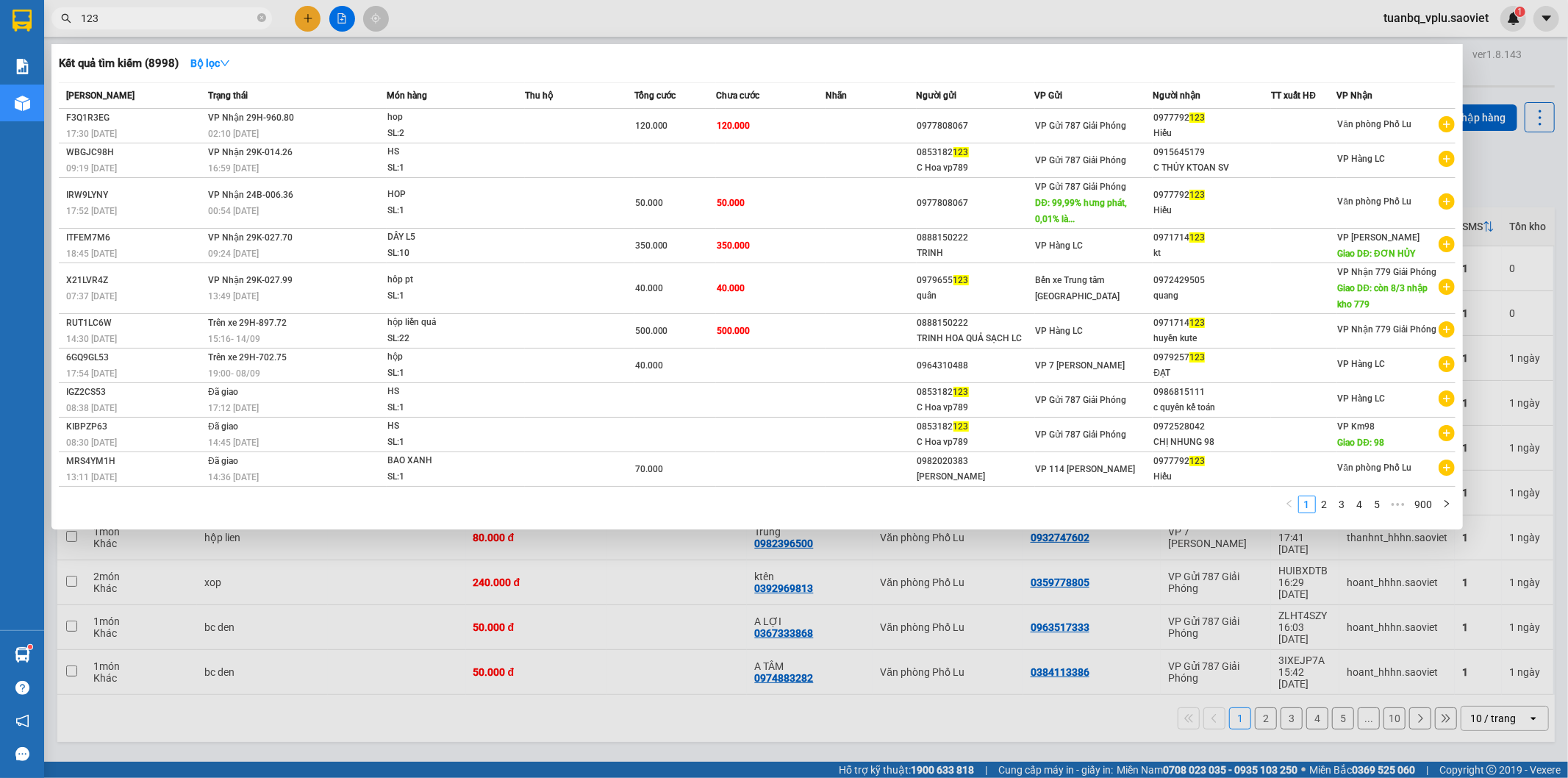
click at [173, 15] on input "123" at bounding box center [167, 19] width 173 height 16
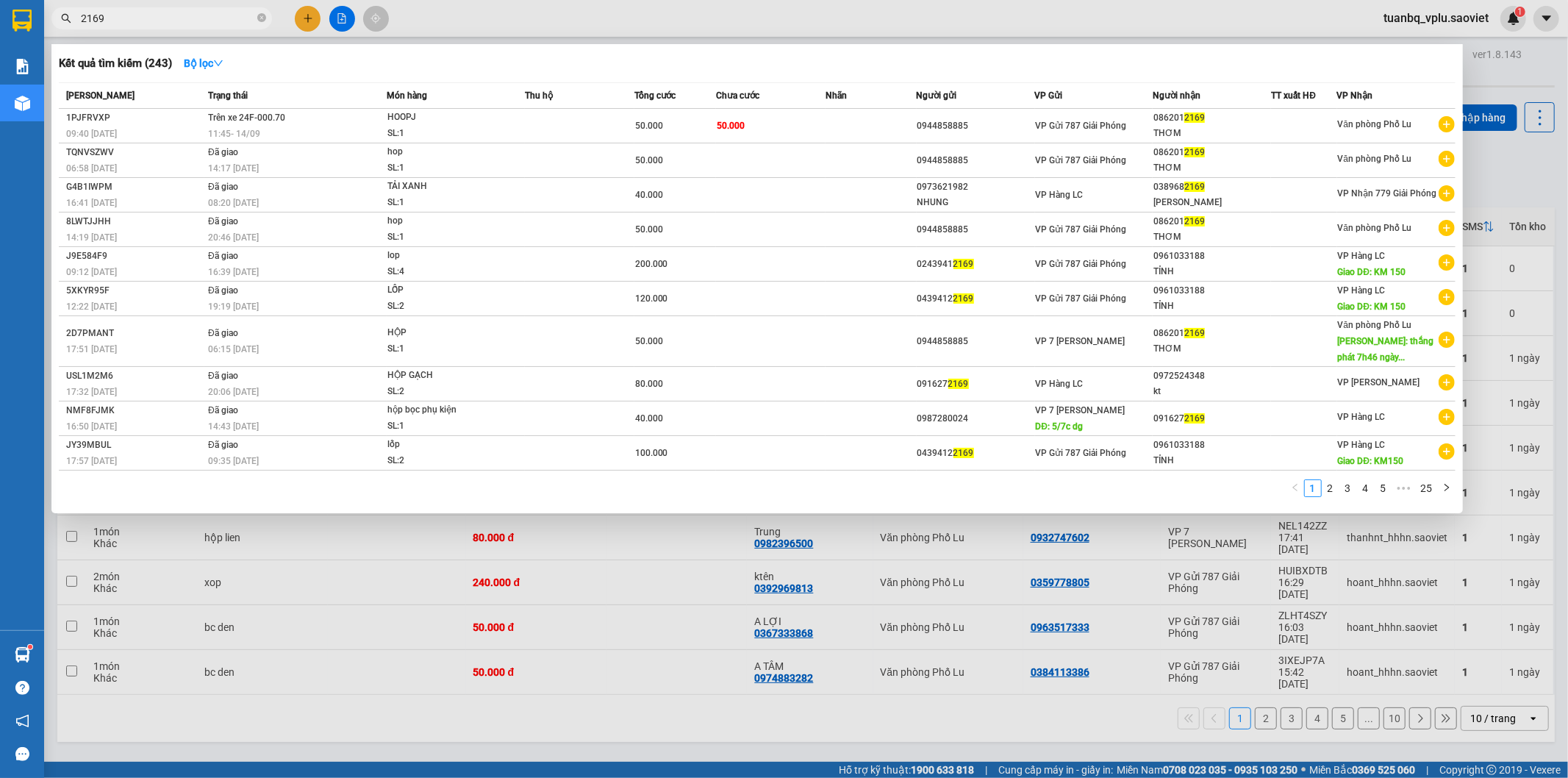
type input "2169"
click at [498, 611] on div at bounding box center [784, 389] width 1568 height 778
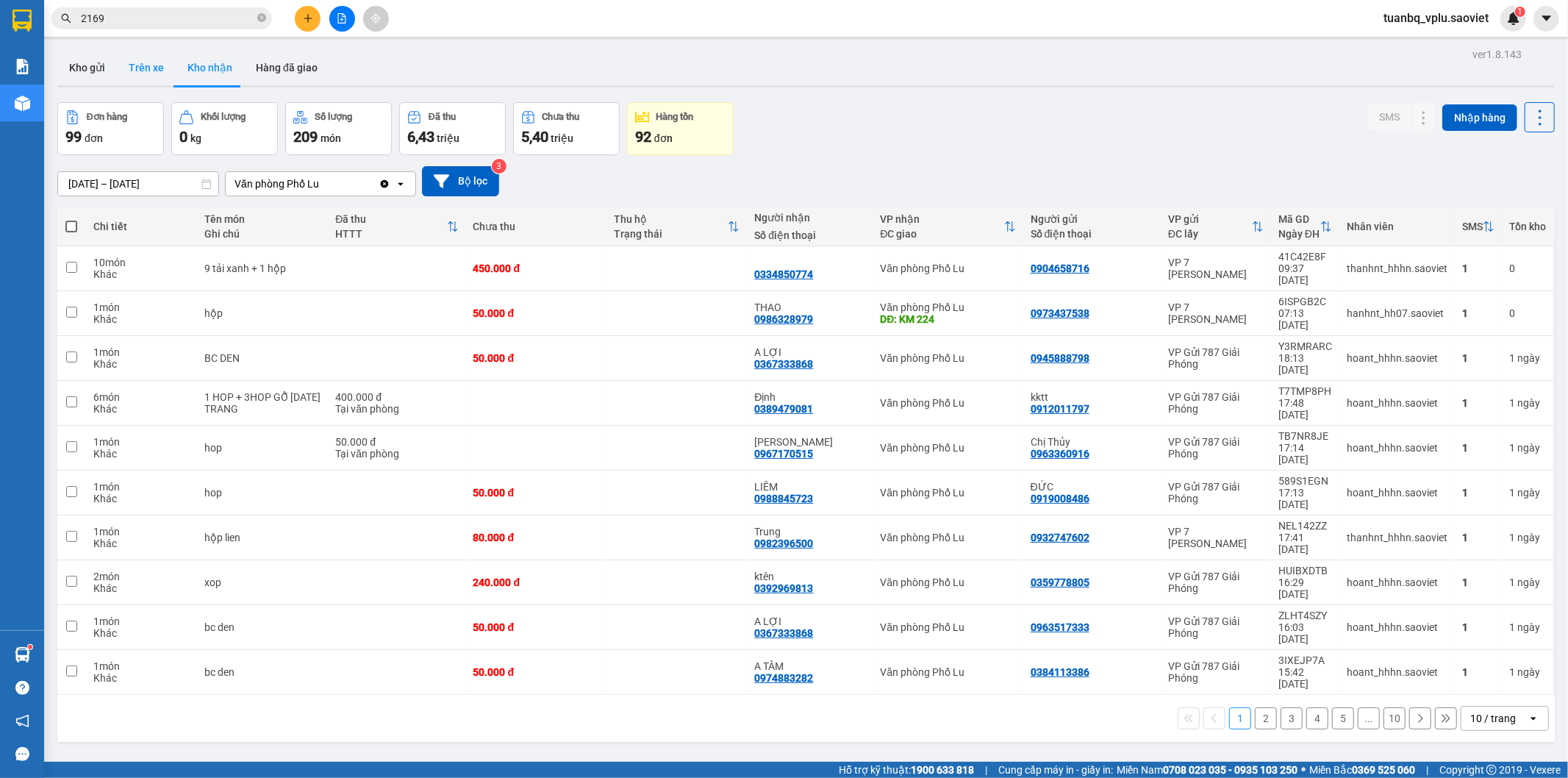
click at [142, 72] on button "Trên xe" at bounding box center [146, 67] width 59 height 35
type input "[DATE] – [DATE]"
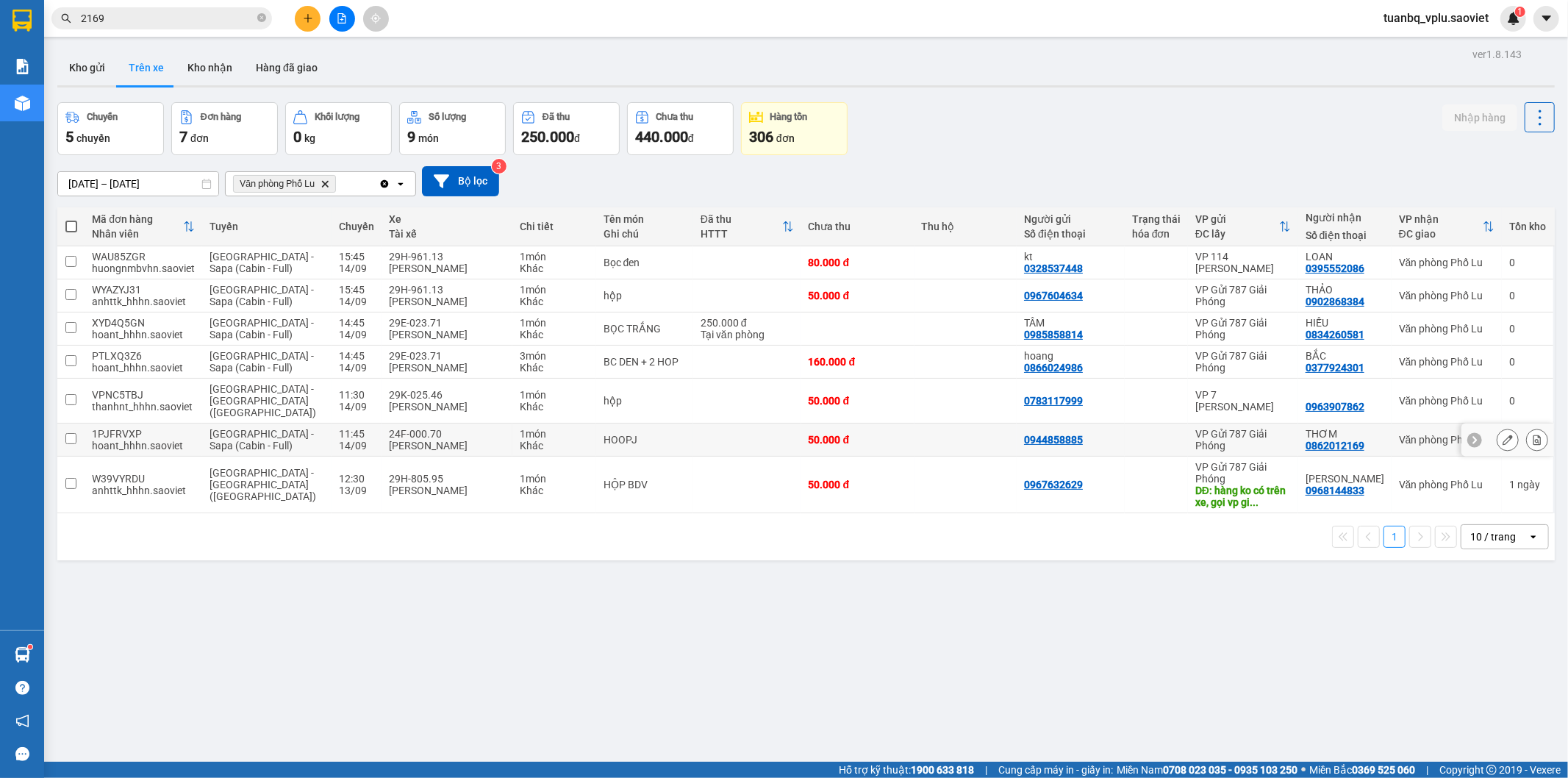
click at [413, 440] on div "Lưu Mạnh Hà" at bounding box center [447, 446] width 116 height 12
checkbox input "true"
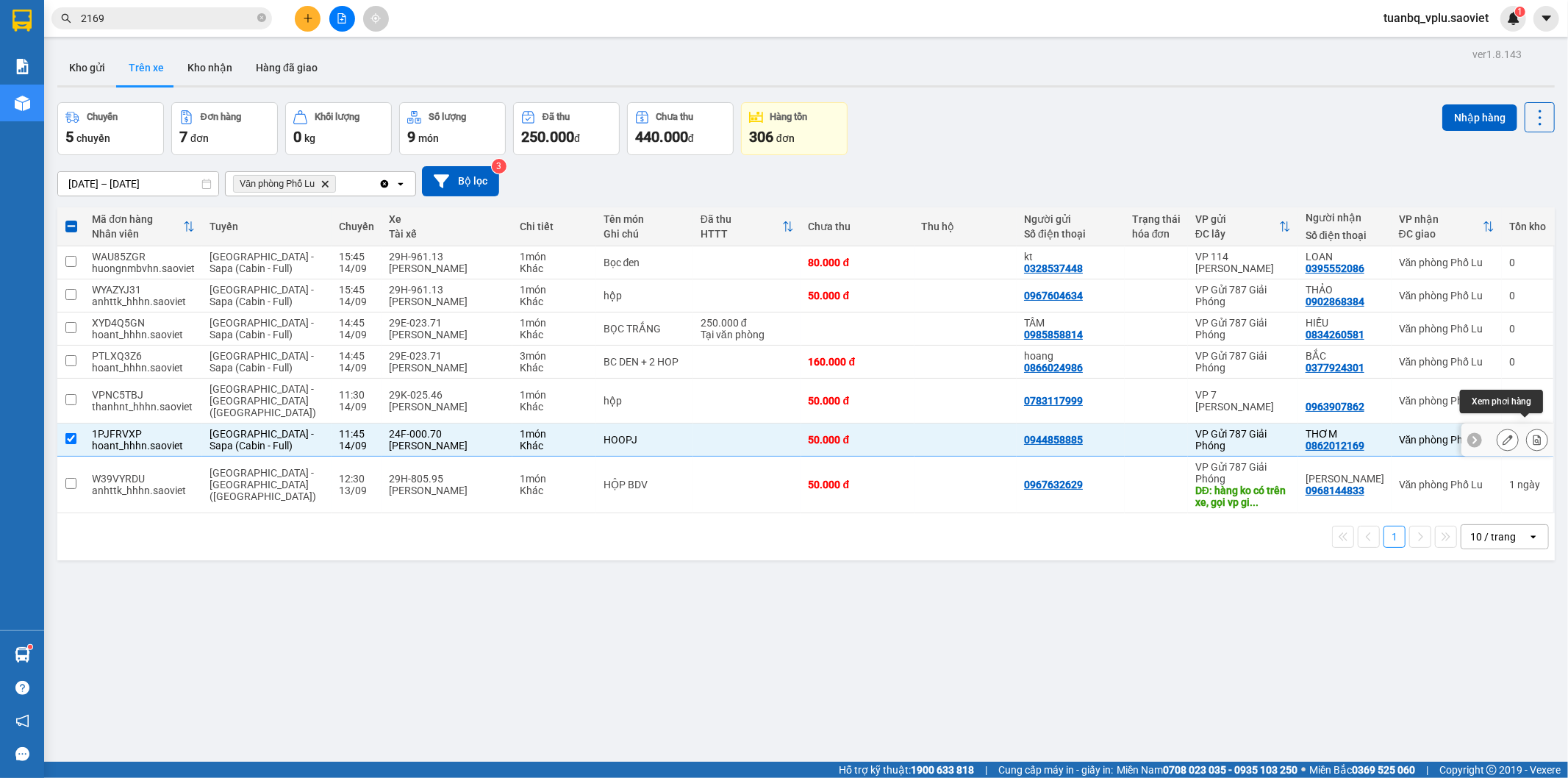
click at [1532, 435] on icon at bounding box center [1537, 440] width 10 height 10
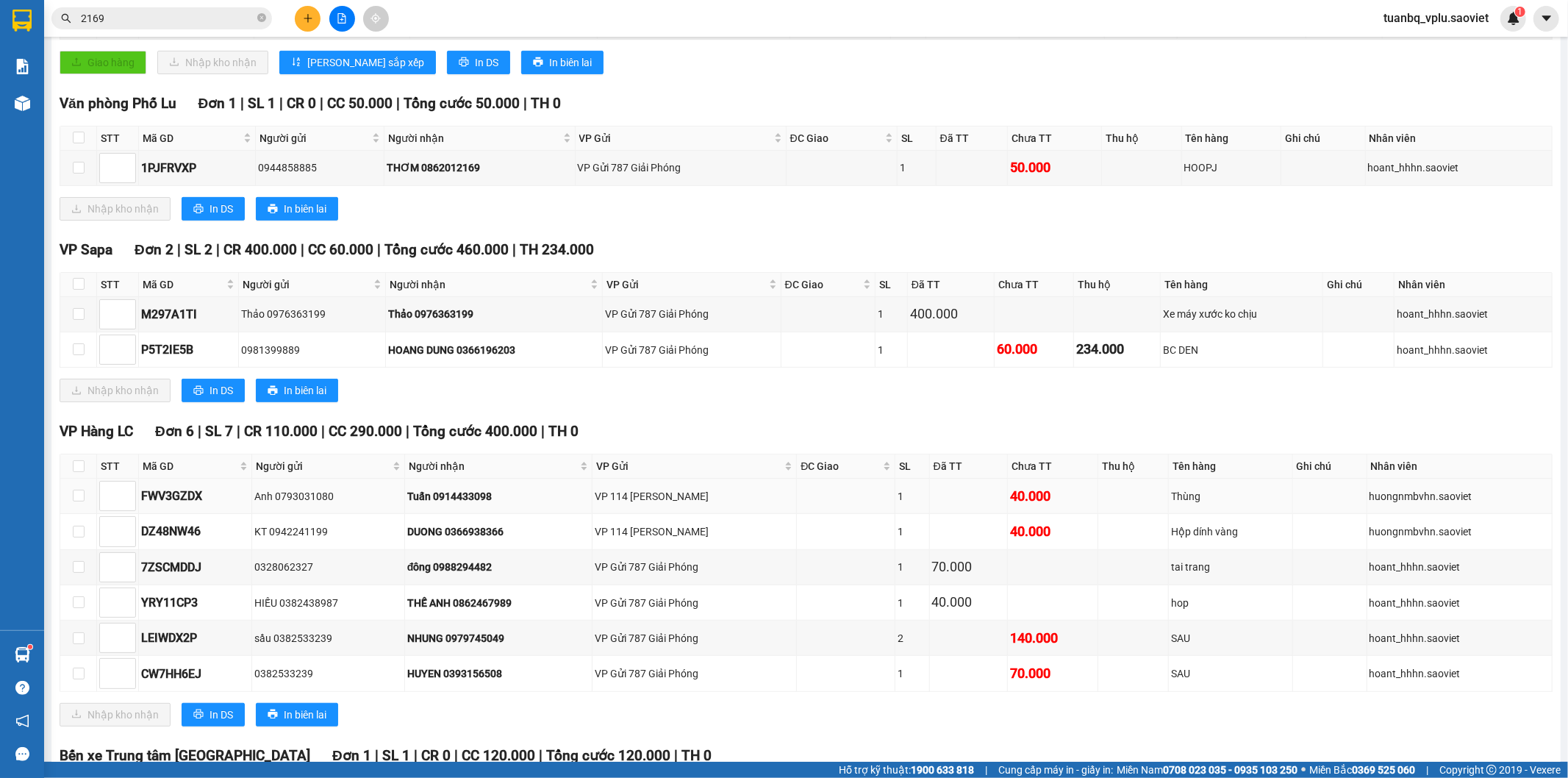
scroll to position [285, 0]
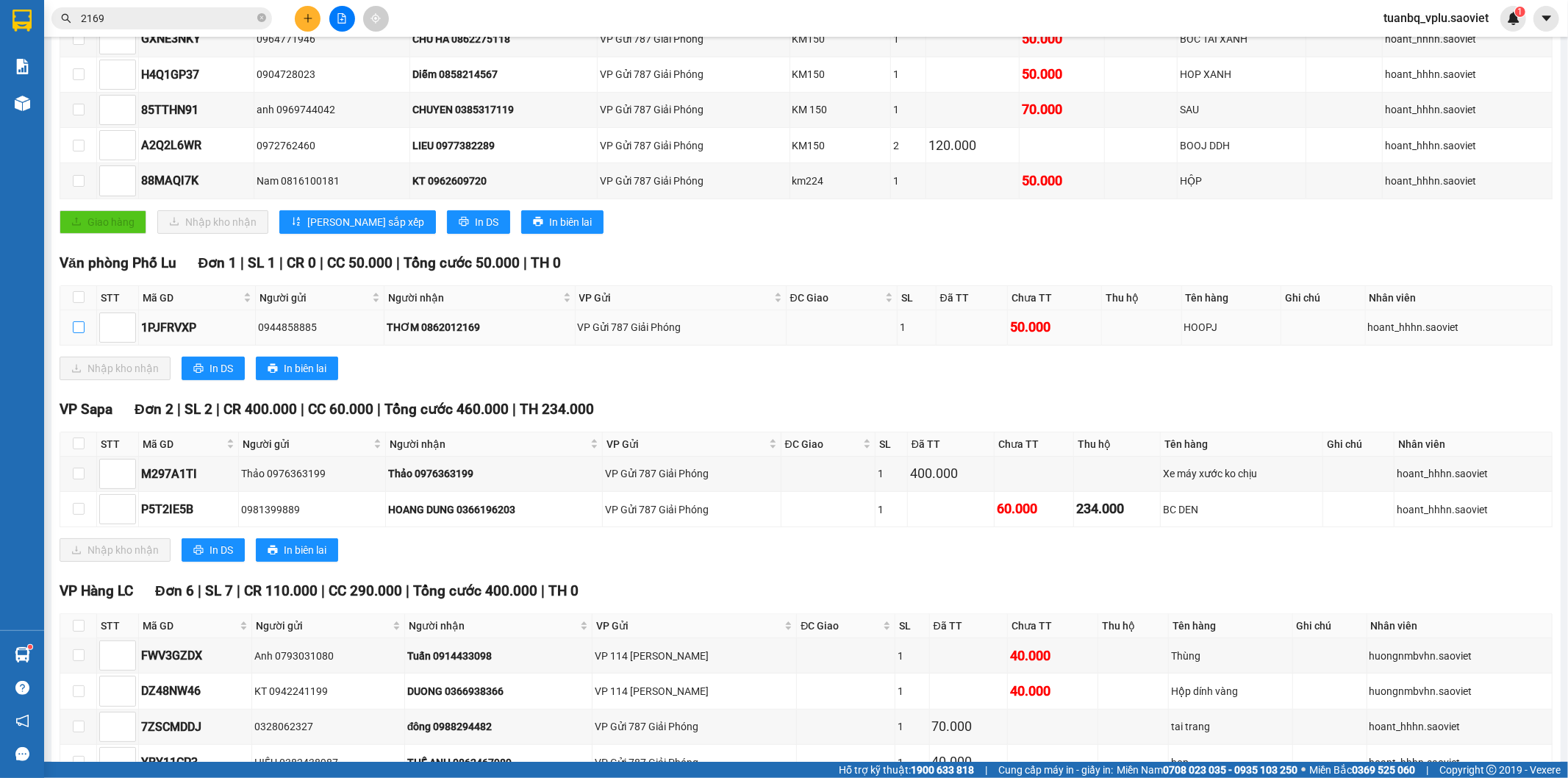
click at [79, 333] on input "checkbox" at bounding box center [79, 327] width 12 height 12
checkbox input "true"
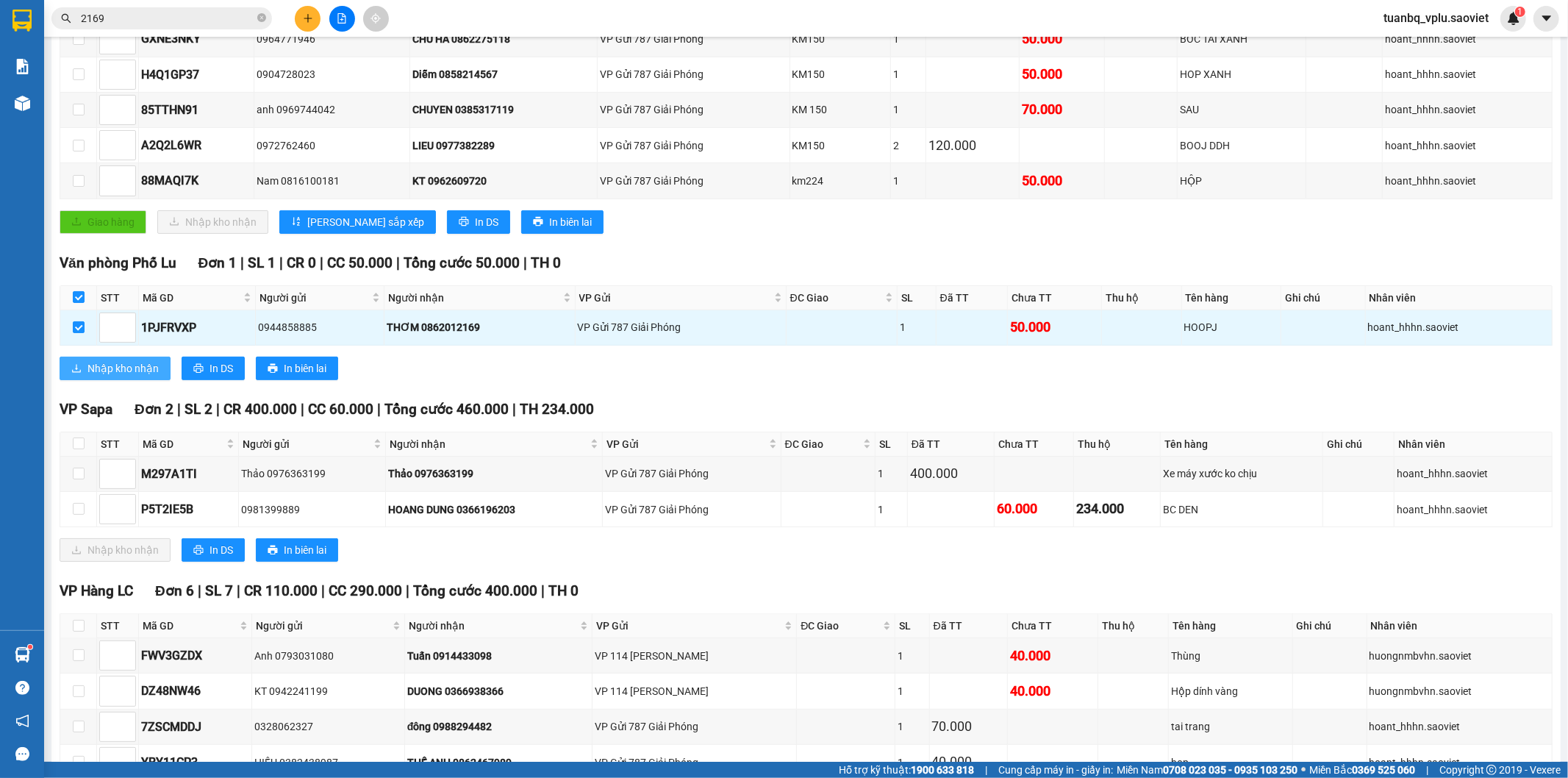
click at [137, 376] on span "Nhập kho nhận" at bounding box center [123, 369] width 72 height 16
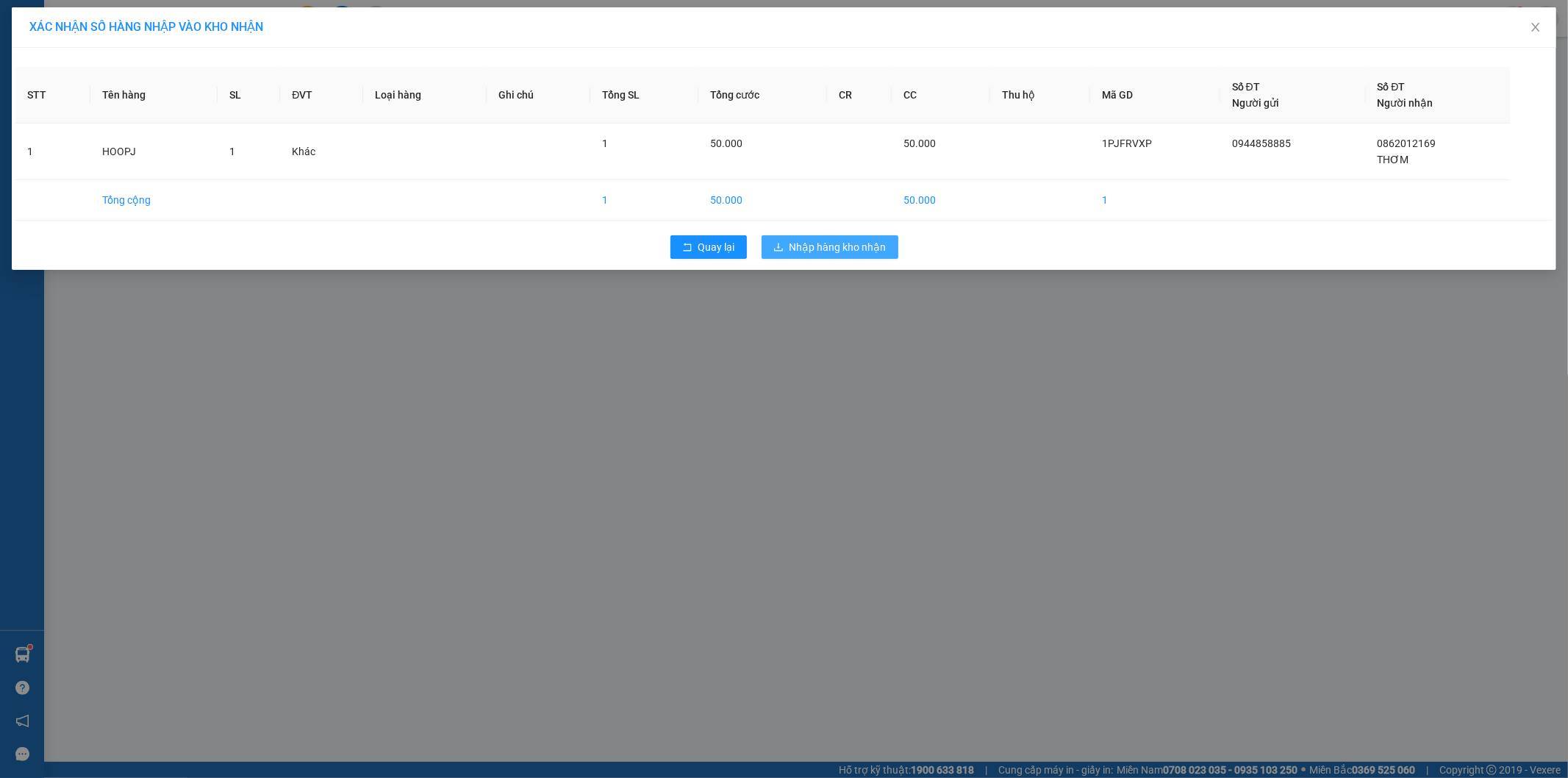
click at [859, 246] on span "Nhập hàng kho nhận" at bounding box center [838, 247] width 97 height 16
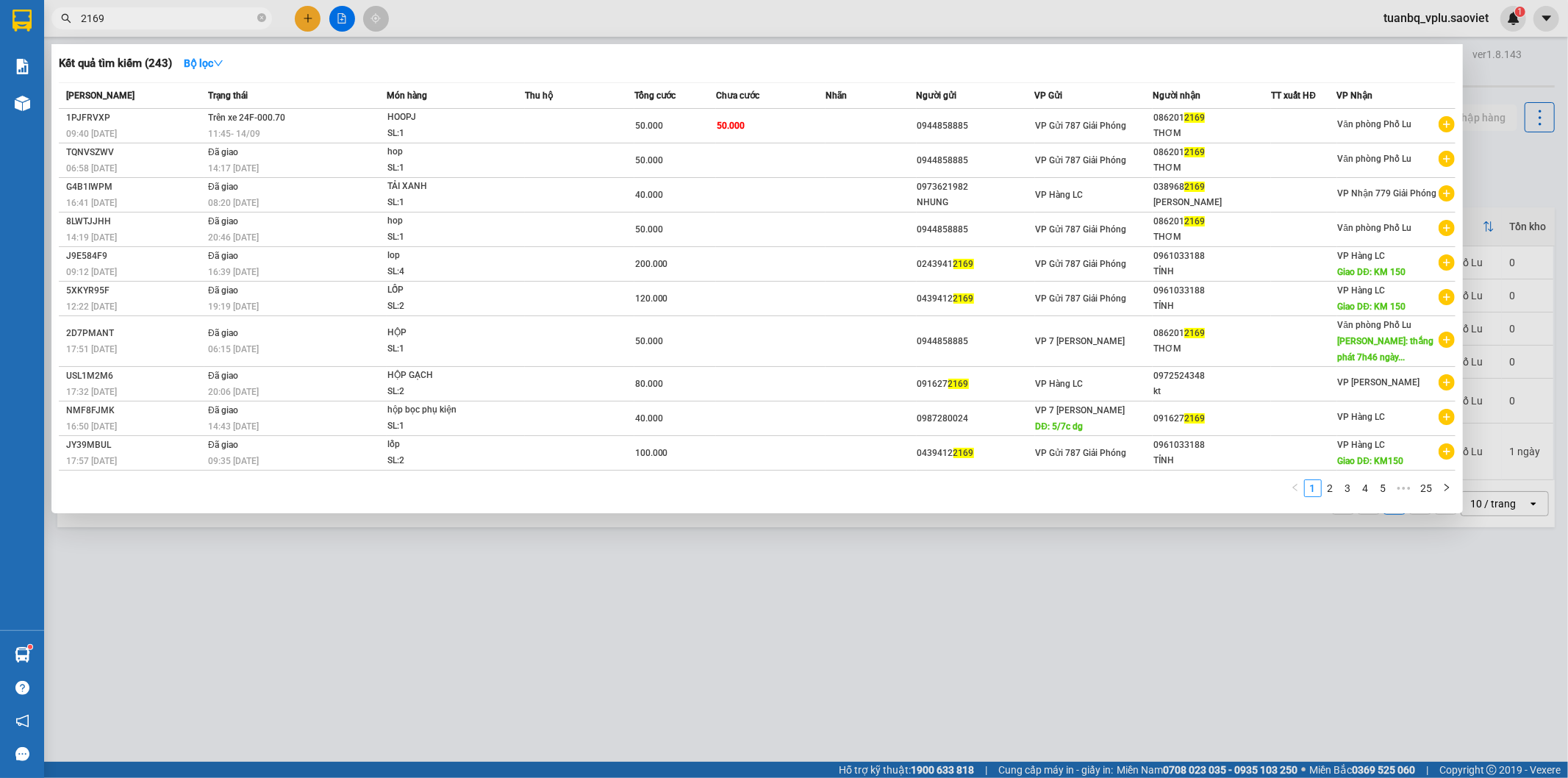
click at [163, 15] on input "2169" at bounding box center [167, 19] width 173 height 16
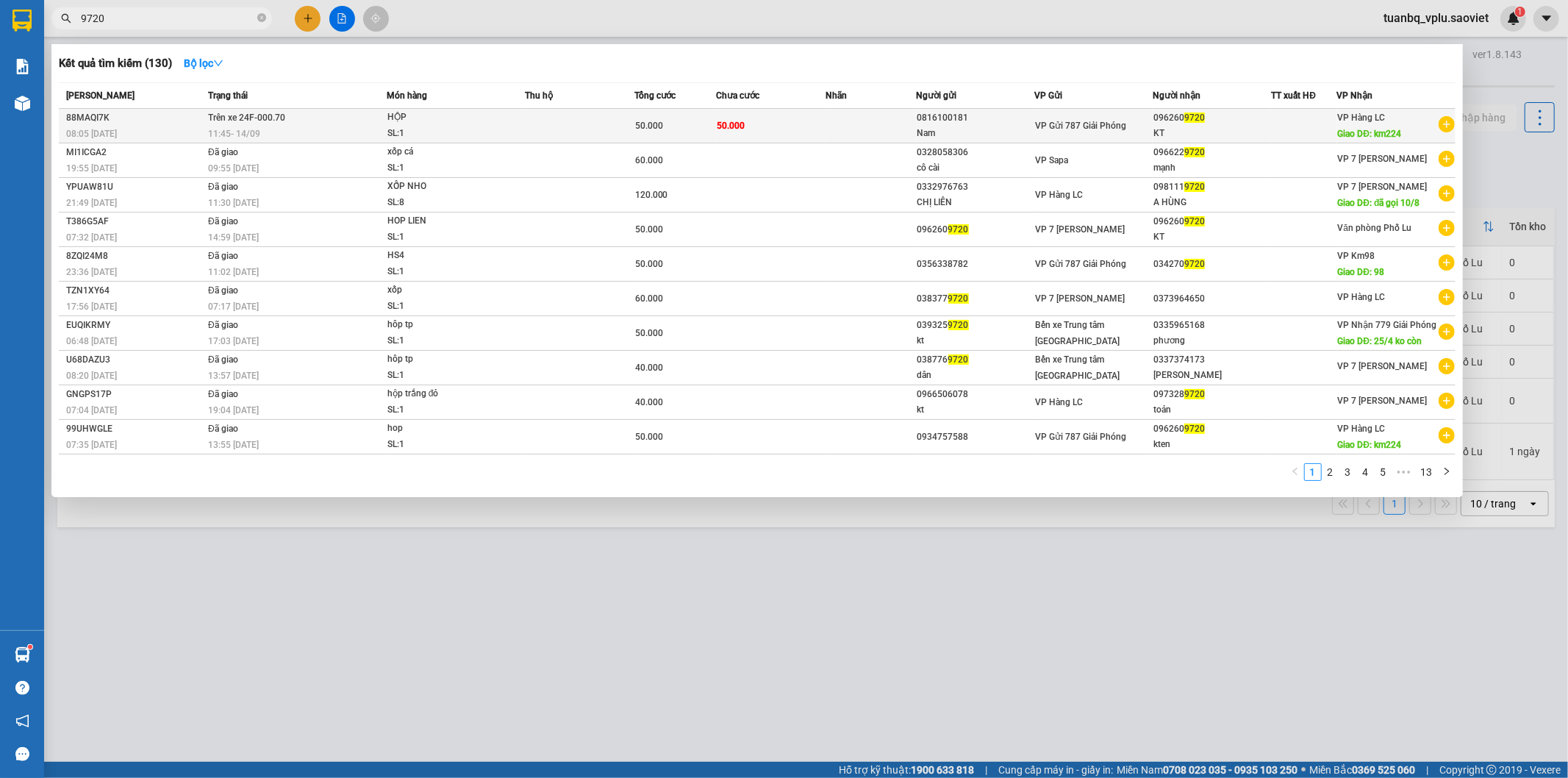
type input "9720"
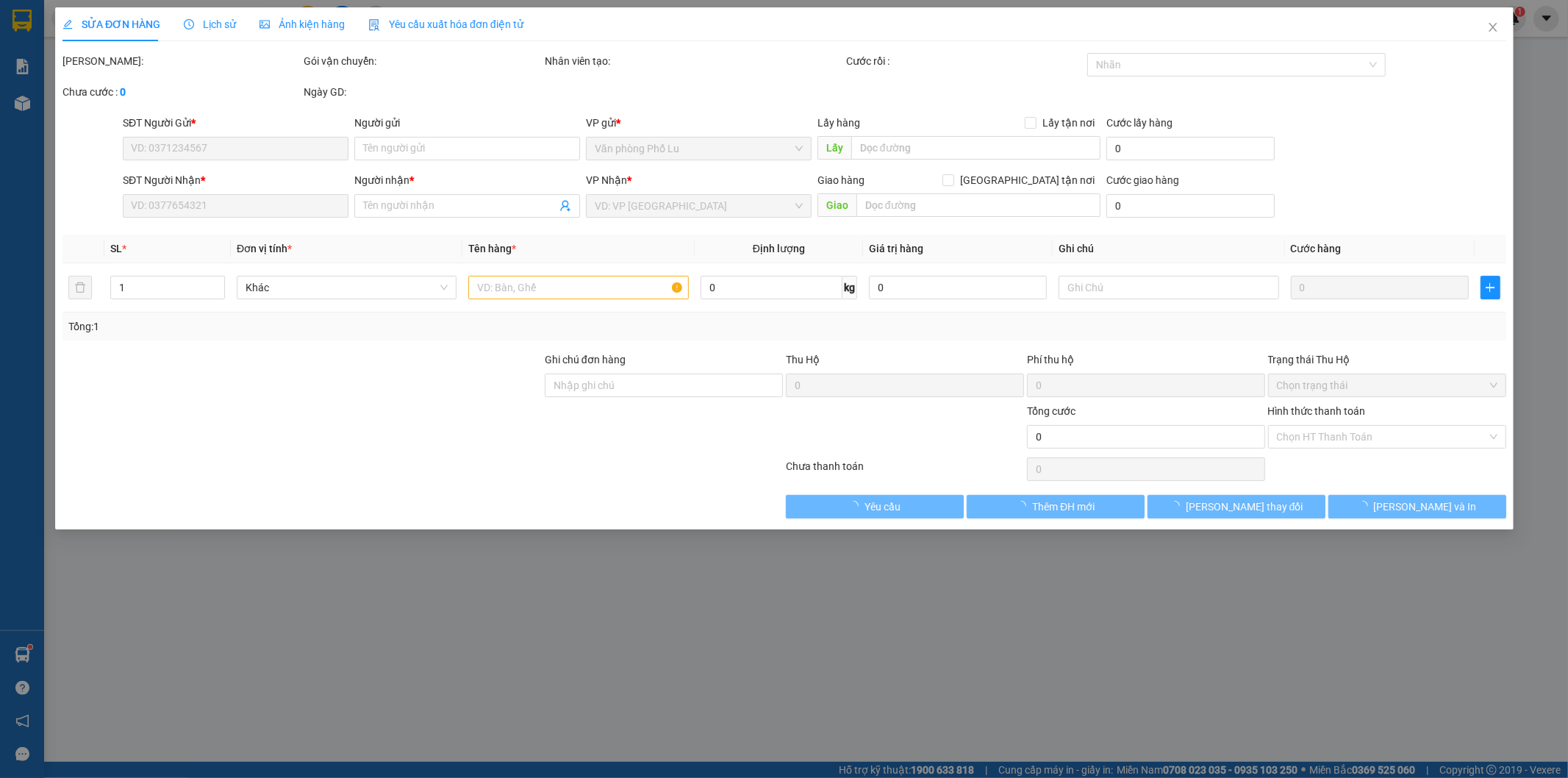
type input "0816100181"
type input "Nam"
type input "0962609720"
type input "KT"
type input "km224"
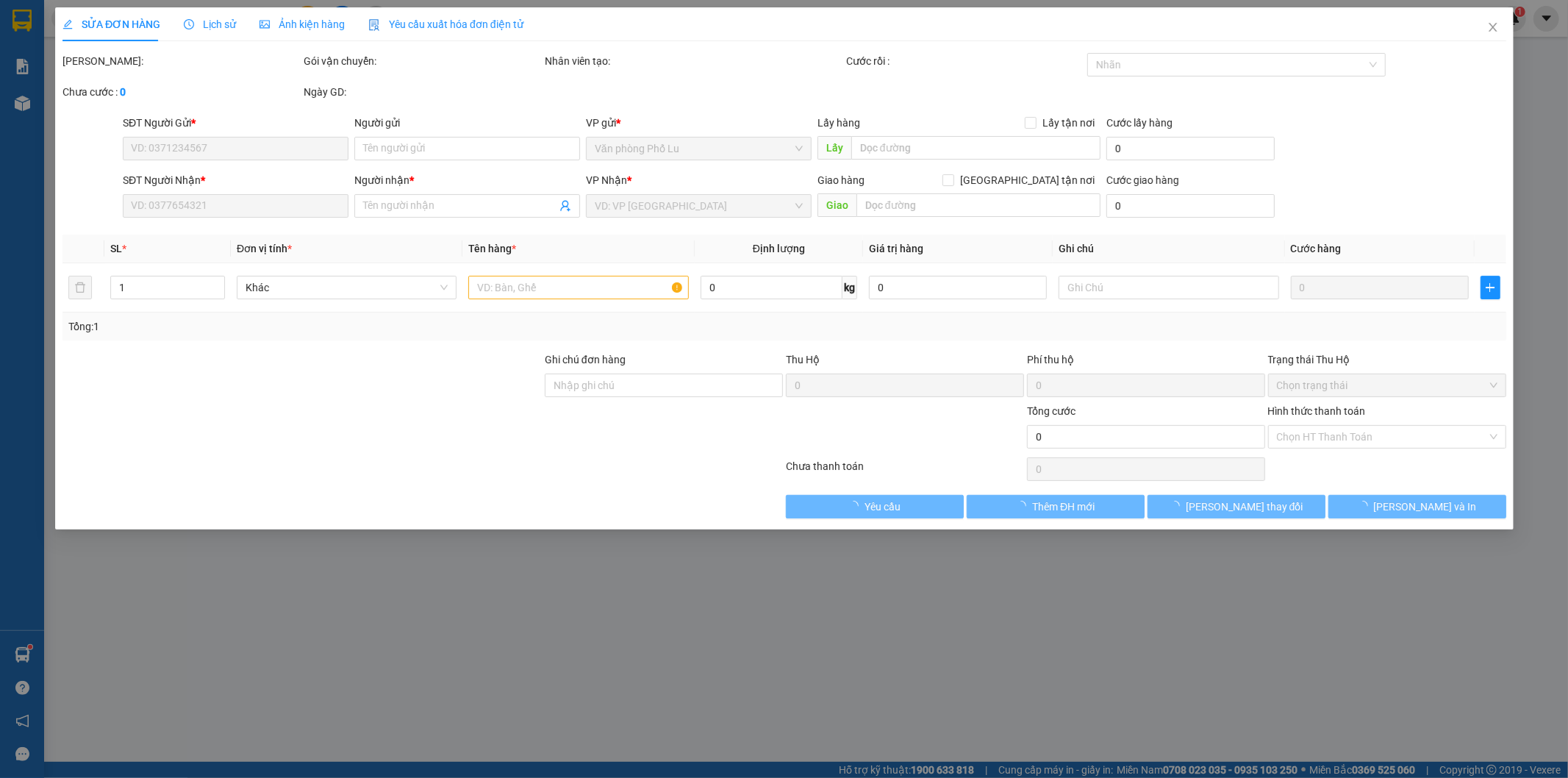
type input "50.000"
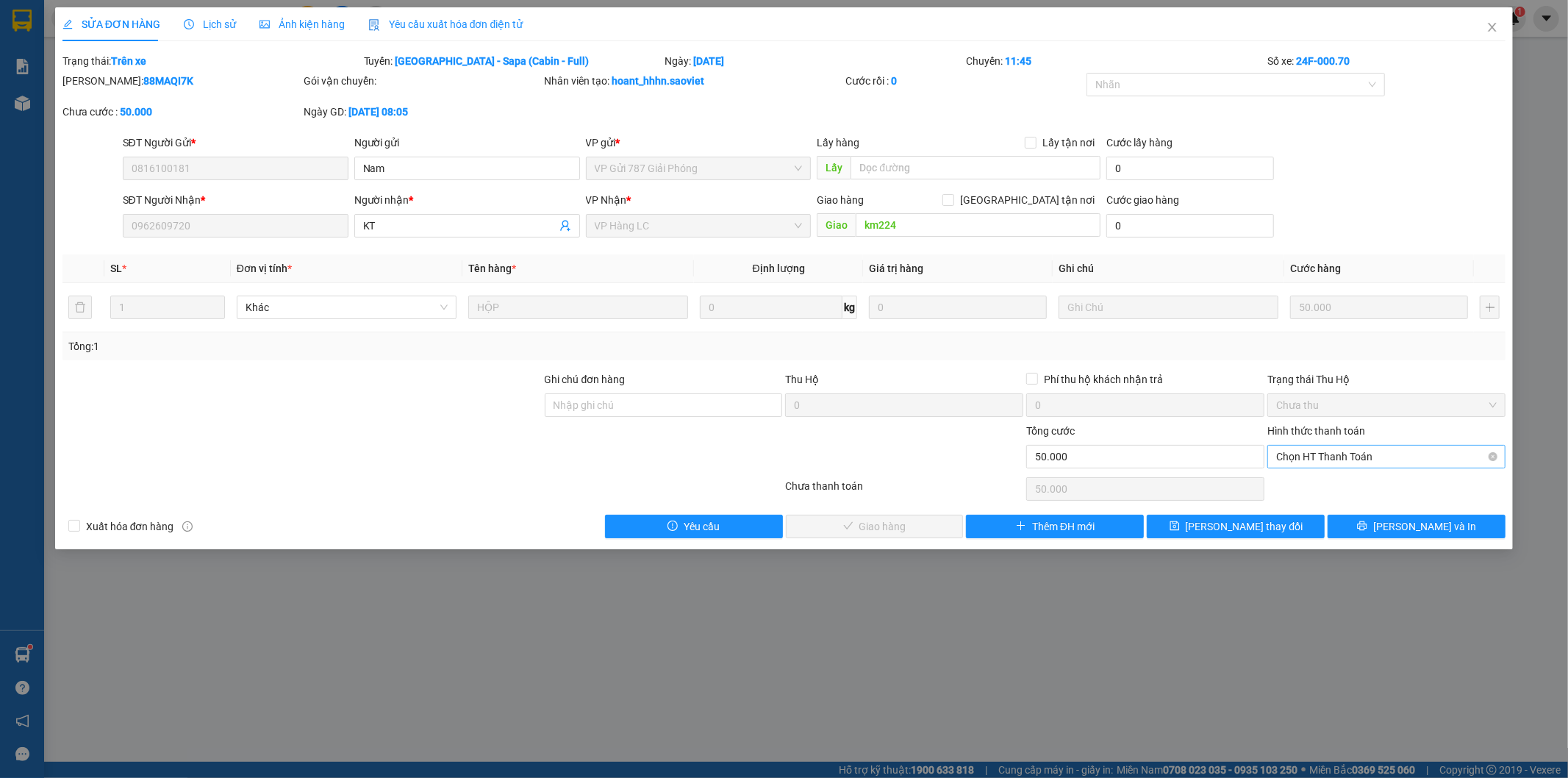
click at [1353, 449] on span "Chọn HT Thanh Toán" at bounding box center [1387, 457] width 221 height 22
click at [1331, 479] on div "Tại văn phòng" at bounding box center [1387, 486] width 221 height 16
type input "0"
click at [924, 519] on button "Lưu và Giao hàng" at bounding box center [875, 527] width 178 height 24
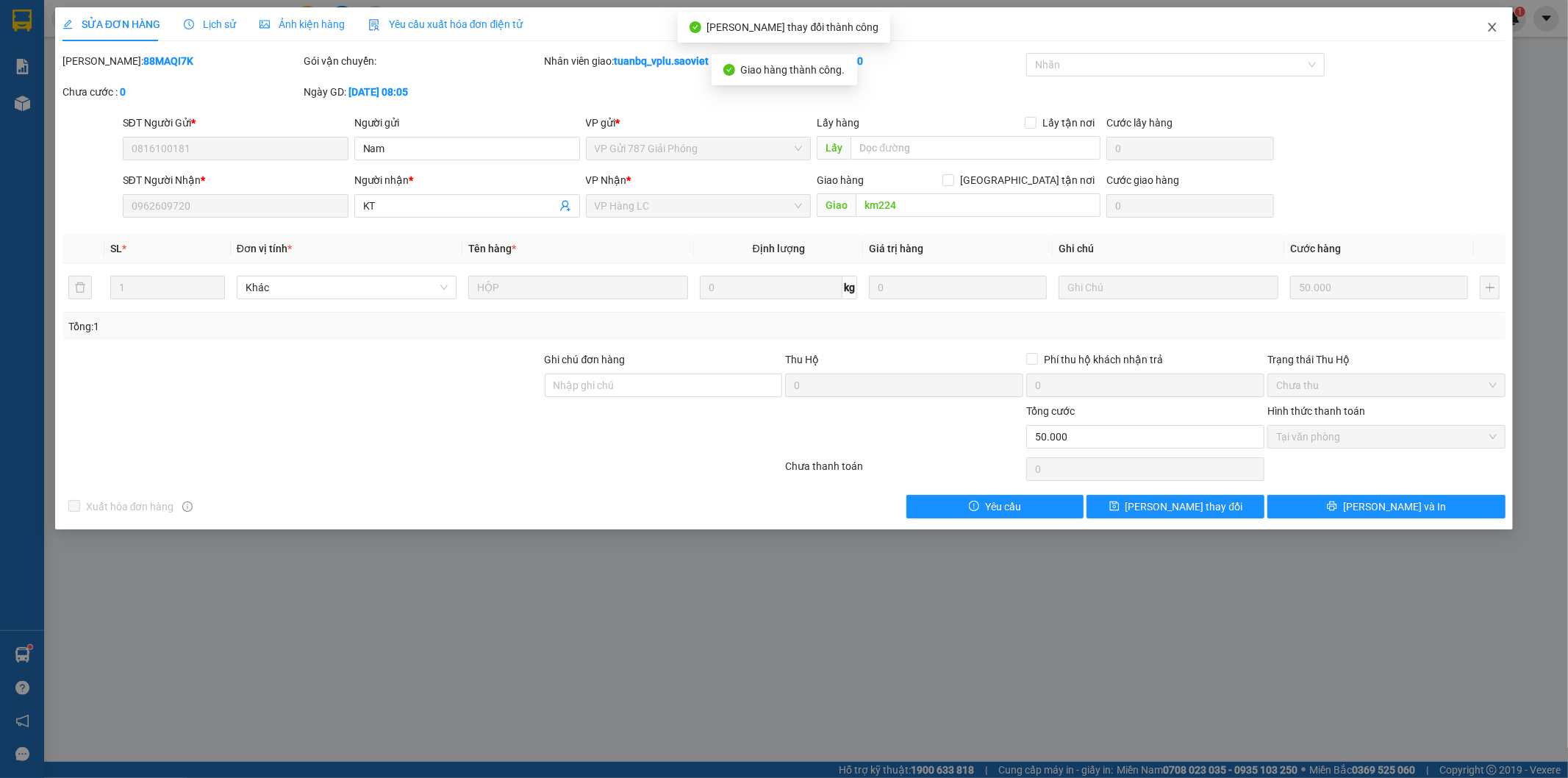
click at [1490, 28] on icon "close" at bounding box center [1493, 28] width 12 height 12
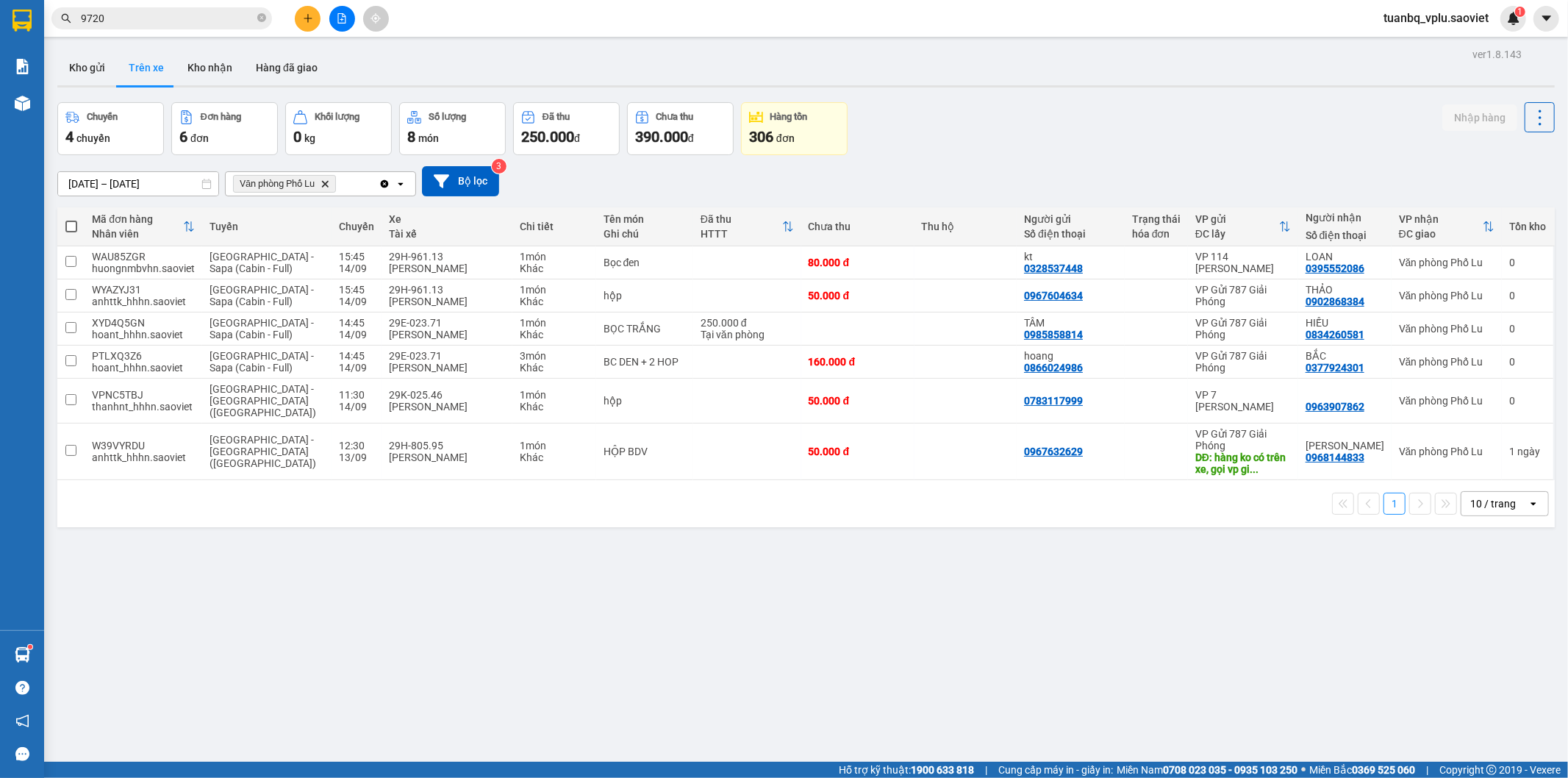
click at [159, 15] on input "9720" at bounding box center [167, 19] width 173 height 16
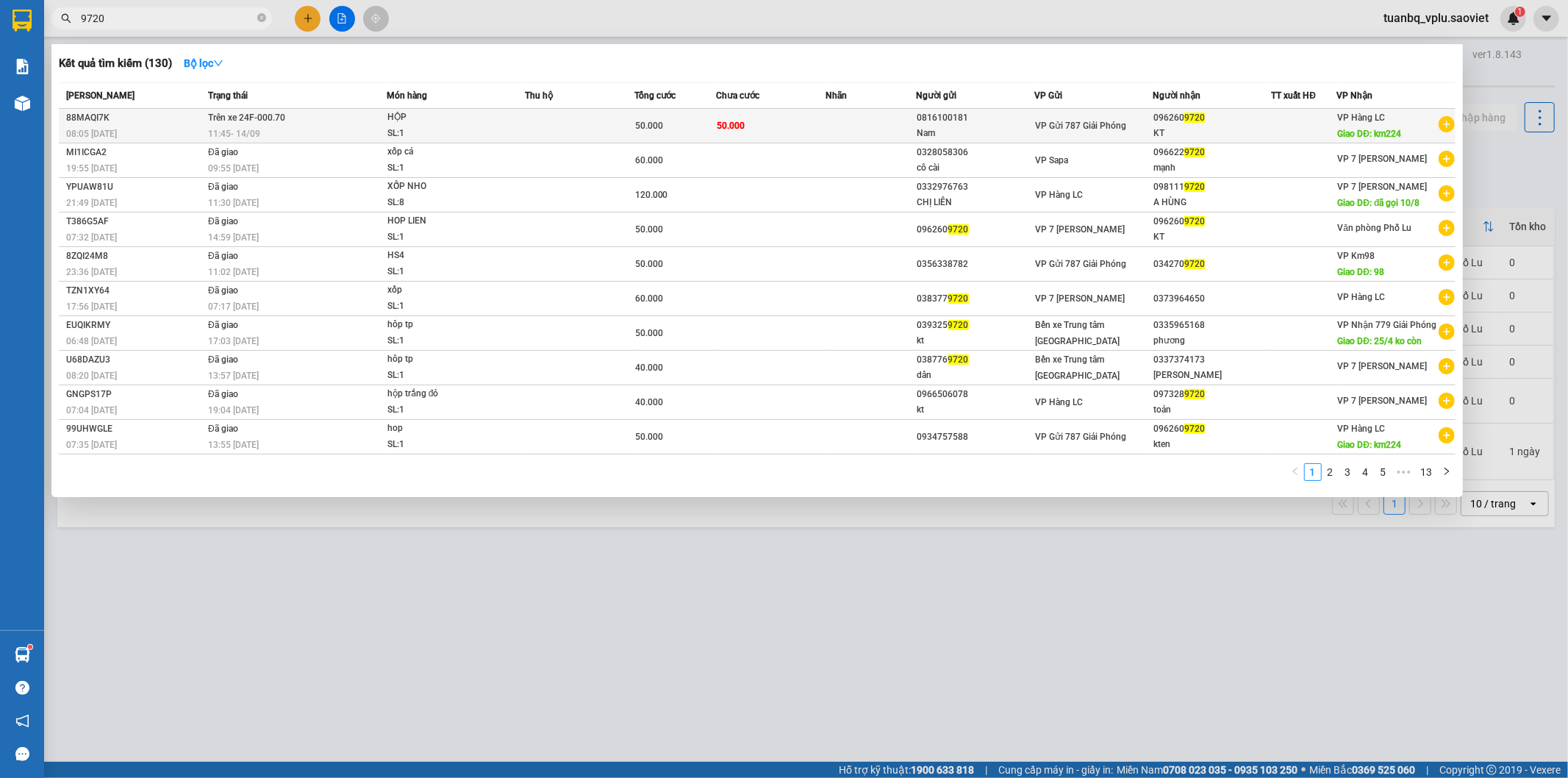
click at [370, 126] on div "11:45 - 14/09" at bounding box center [297, 134] width 178 height 16
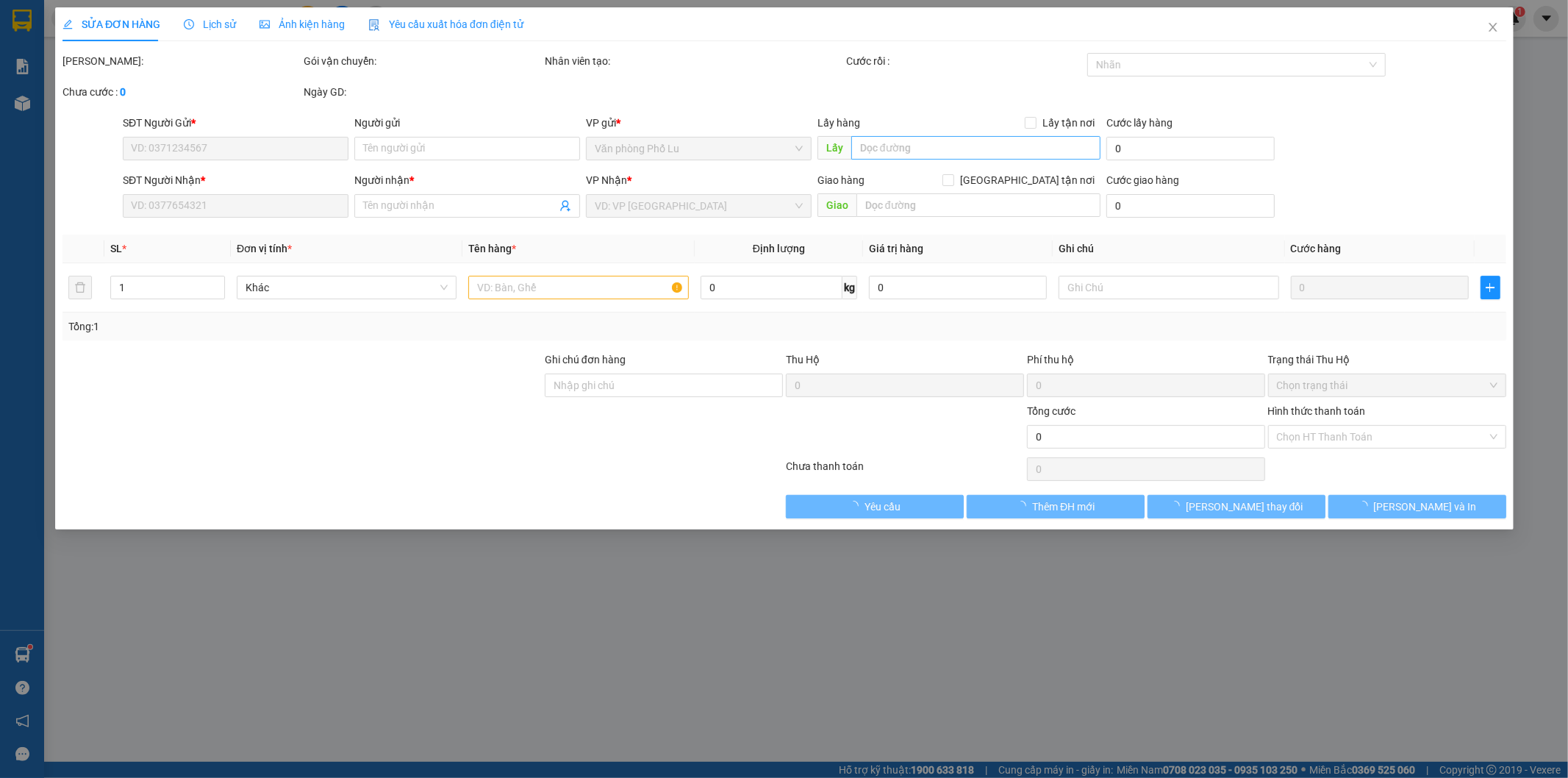
type input "0816100181"
type input "Nam"
type input "0962609720"
type input "KT"
type input "km224"
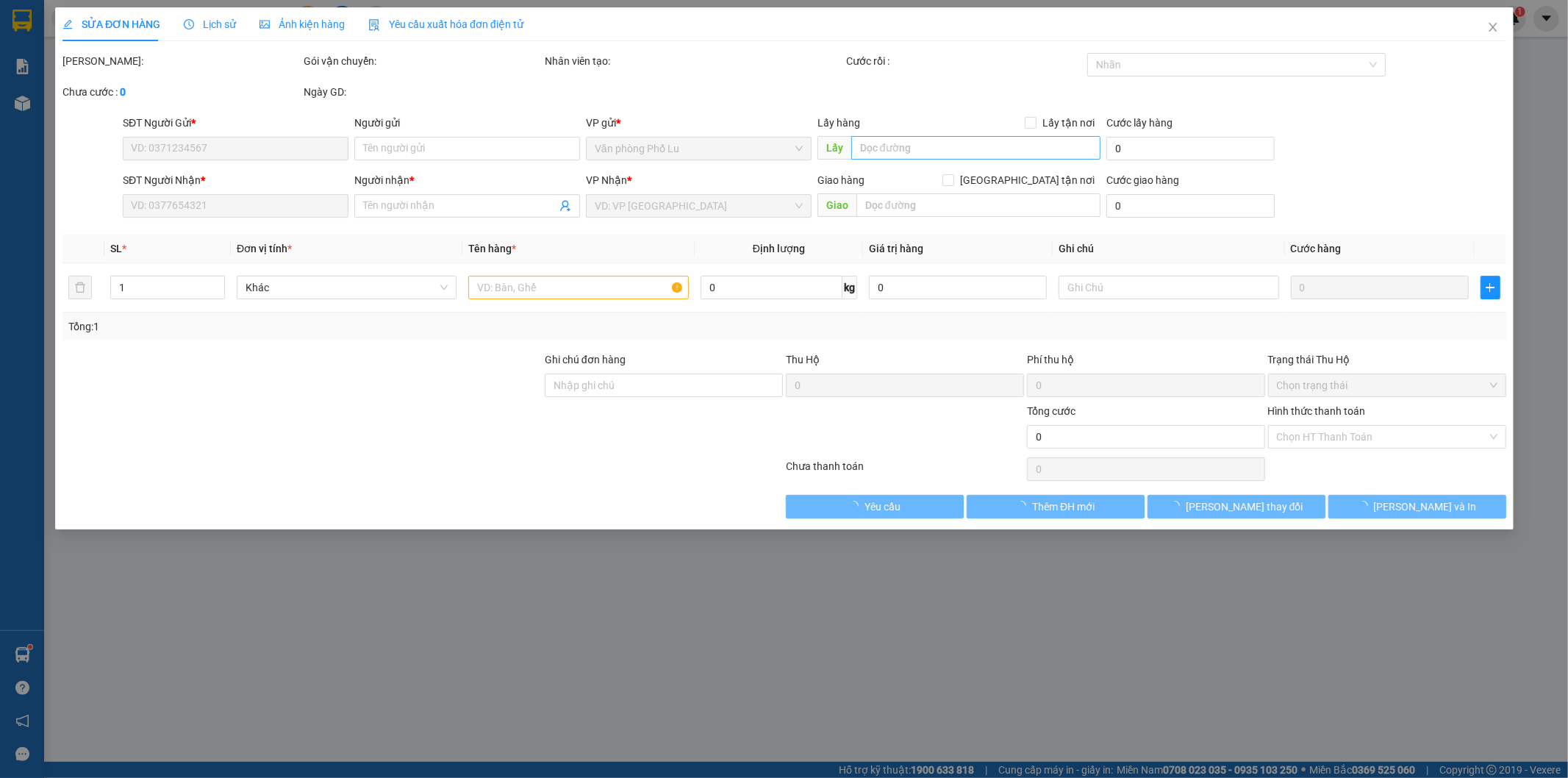
type input "50.000"
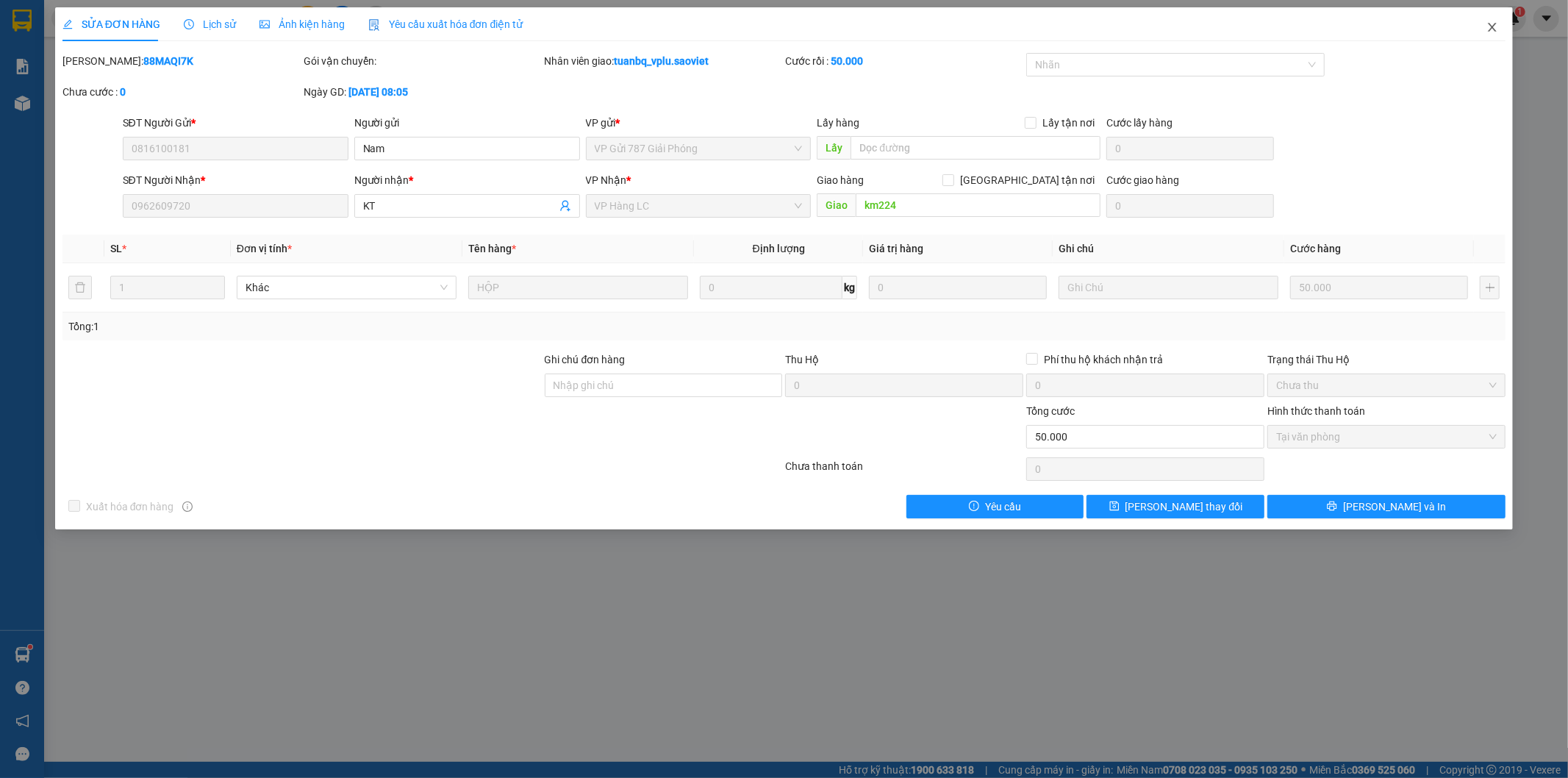
click at [1493, 27] on icon "close" at bounding box center [1493, 28] width 8 height 9
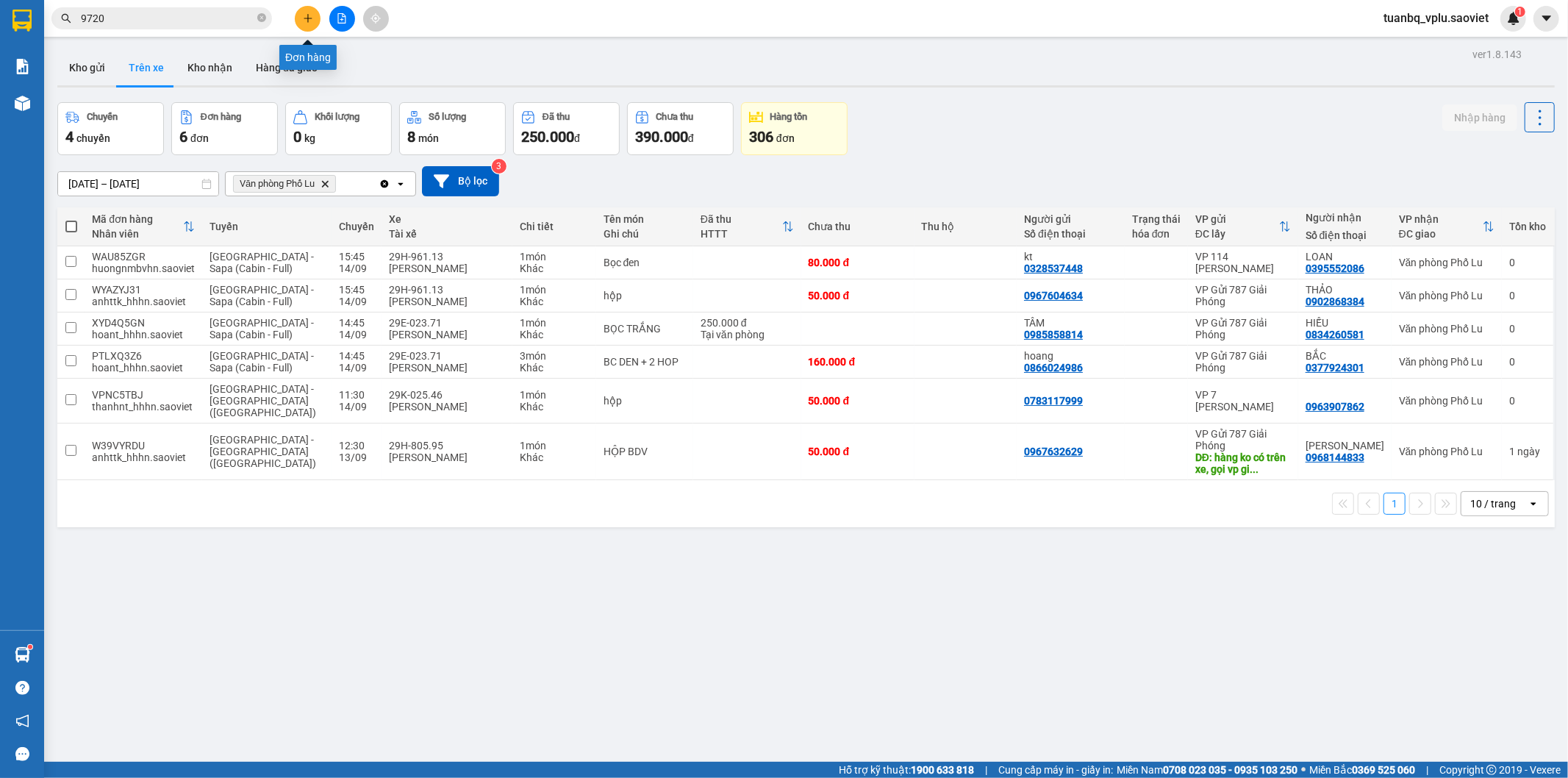
click at [313, 13] on button at bounding box center [307, 19] width 25 height 25
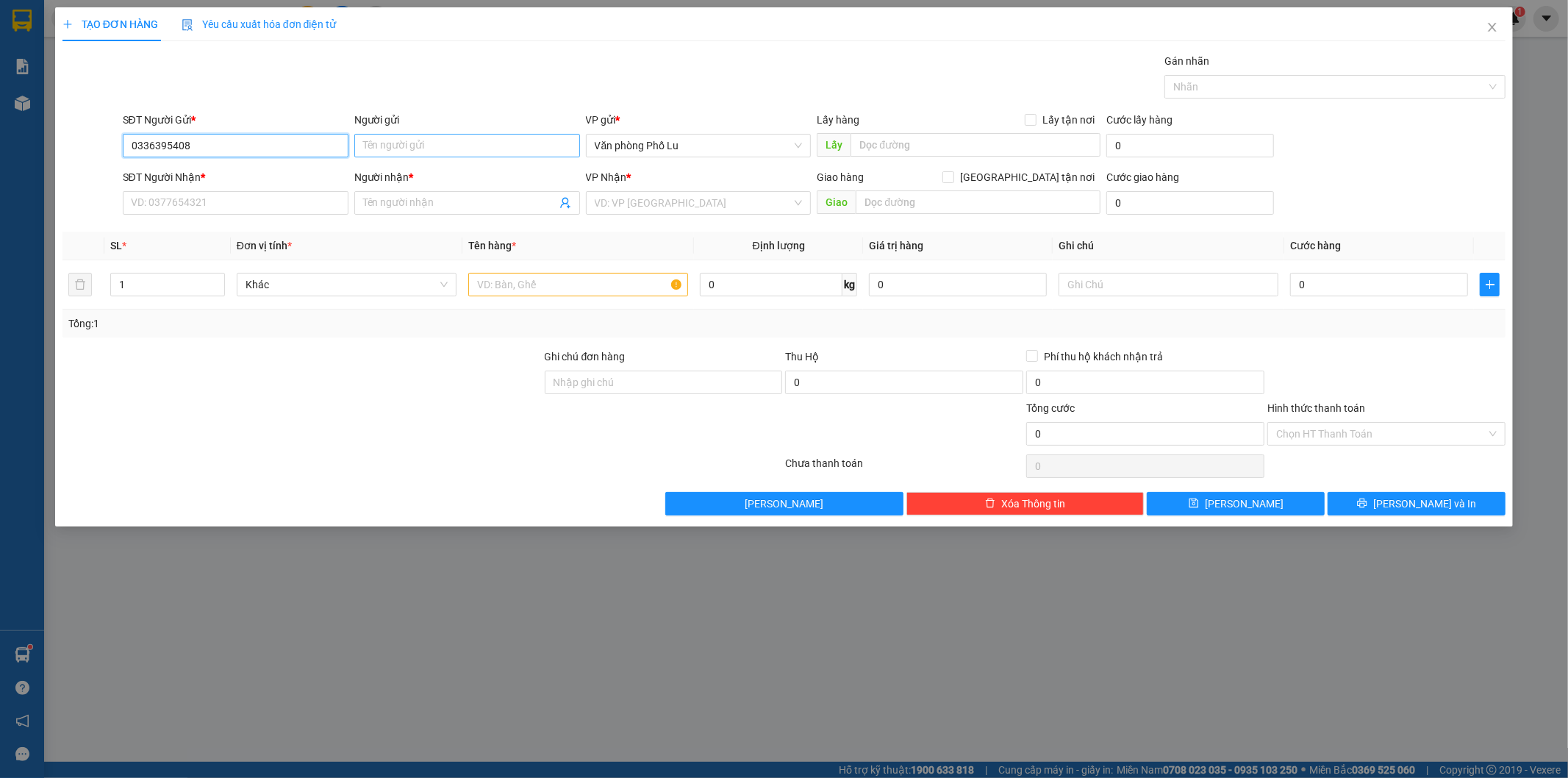
type input "0336395408"
click at [375, 145] on input "Người gửi" at bounding box center [467, 146] width 225 height 24
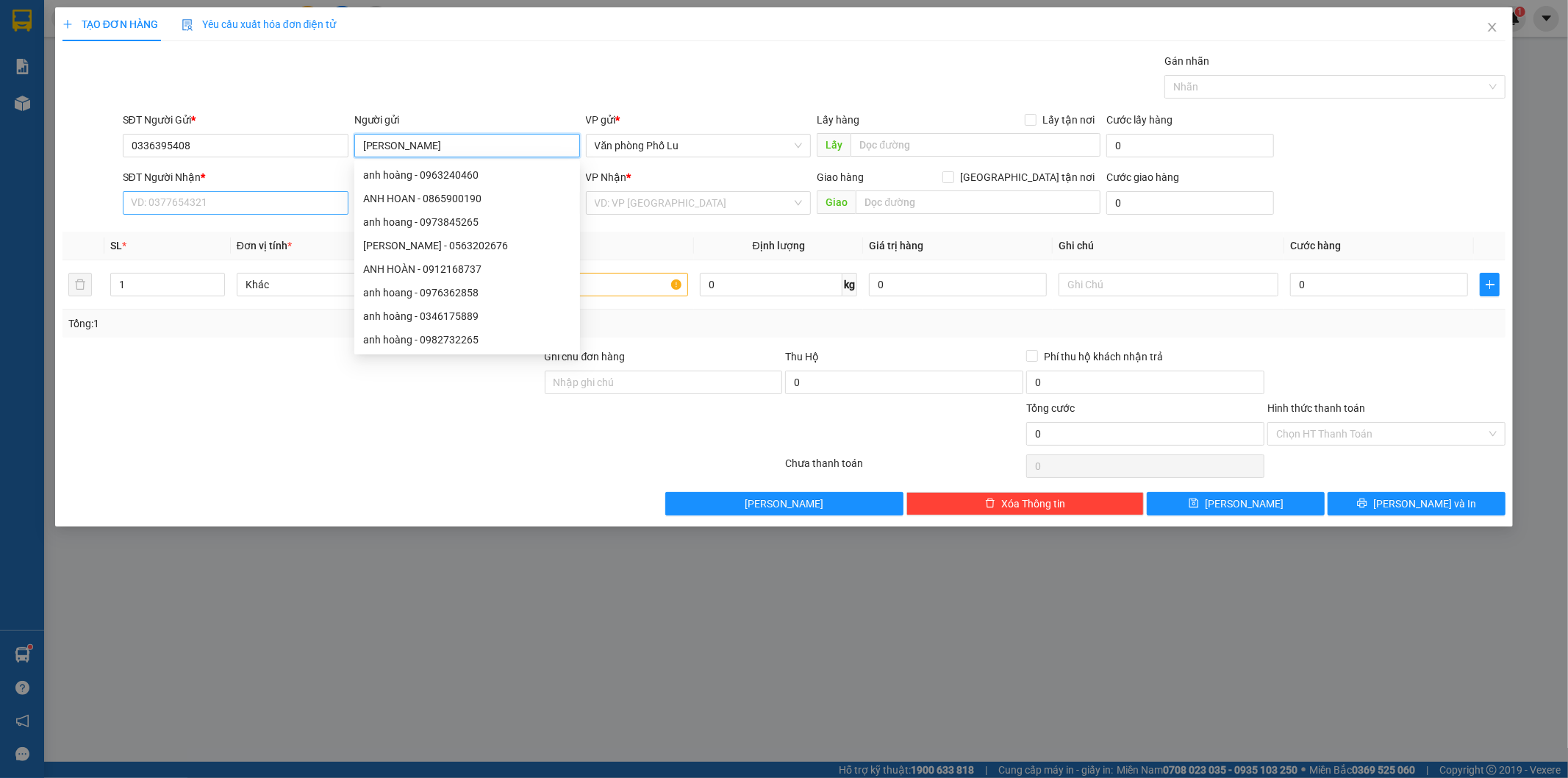
type input "anh hoan"
click at [199, 196] on input "SĐT Người Nhận *" at bounding box center [236, 203] width 225 height 24
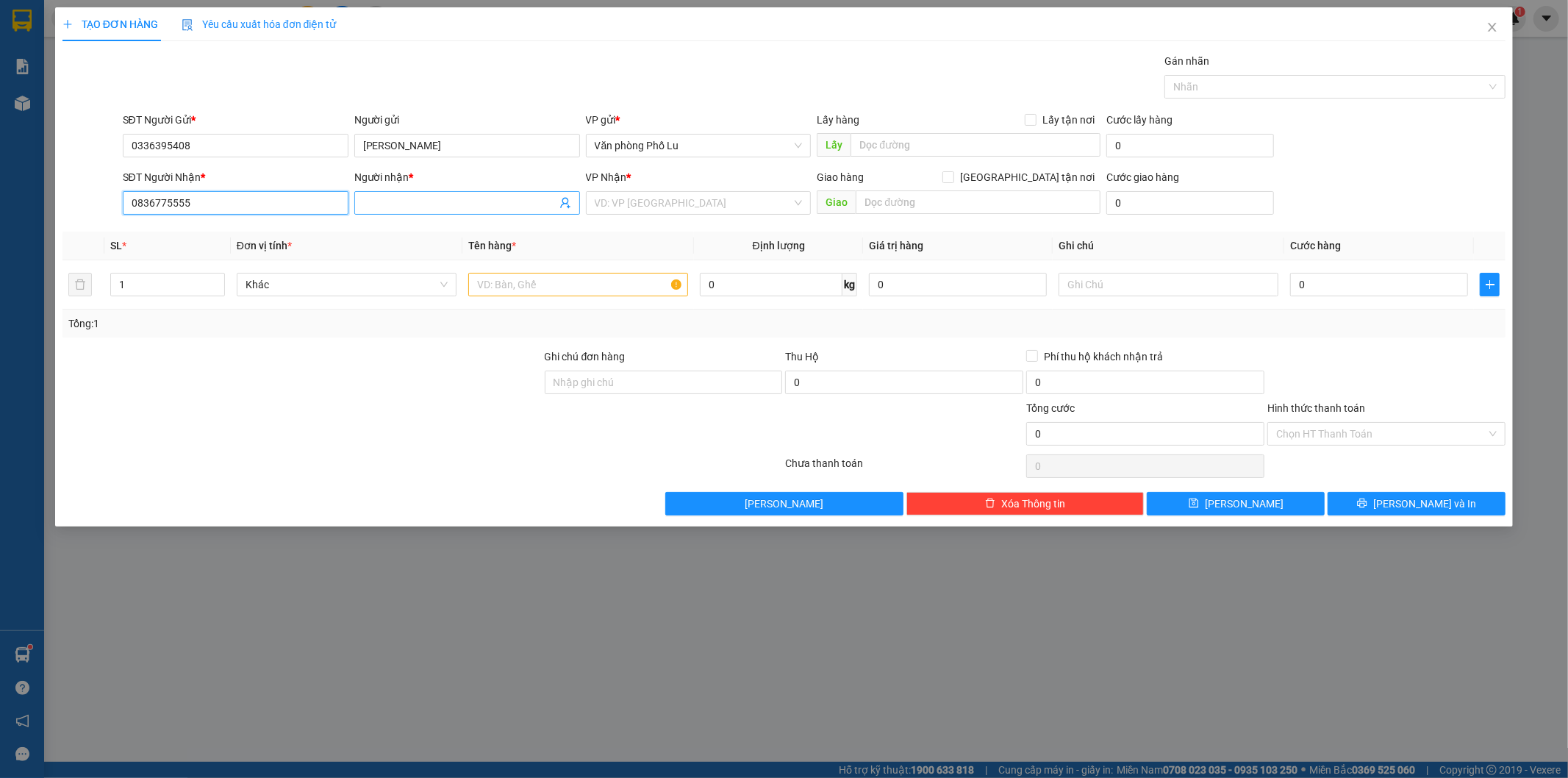
type input "0836775555"
click at [397, 200] on input "Người nhận *" at bounding box center [460, 203] width 193 height 16
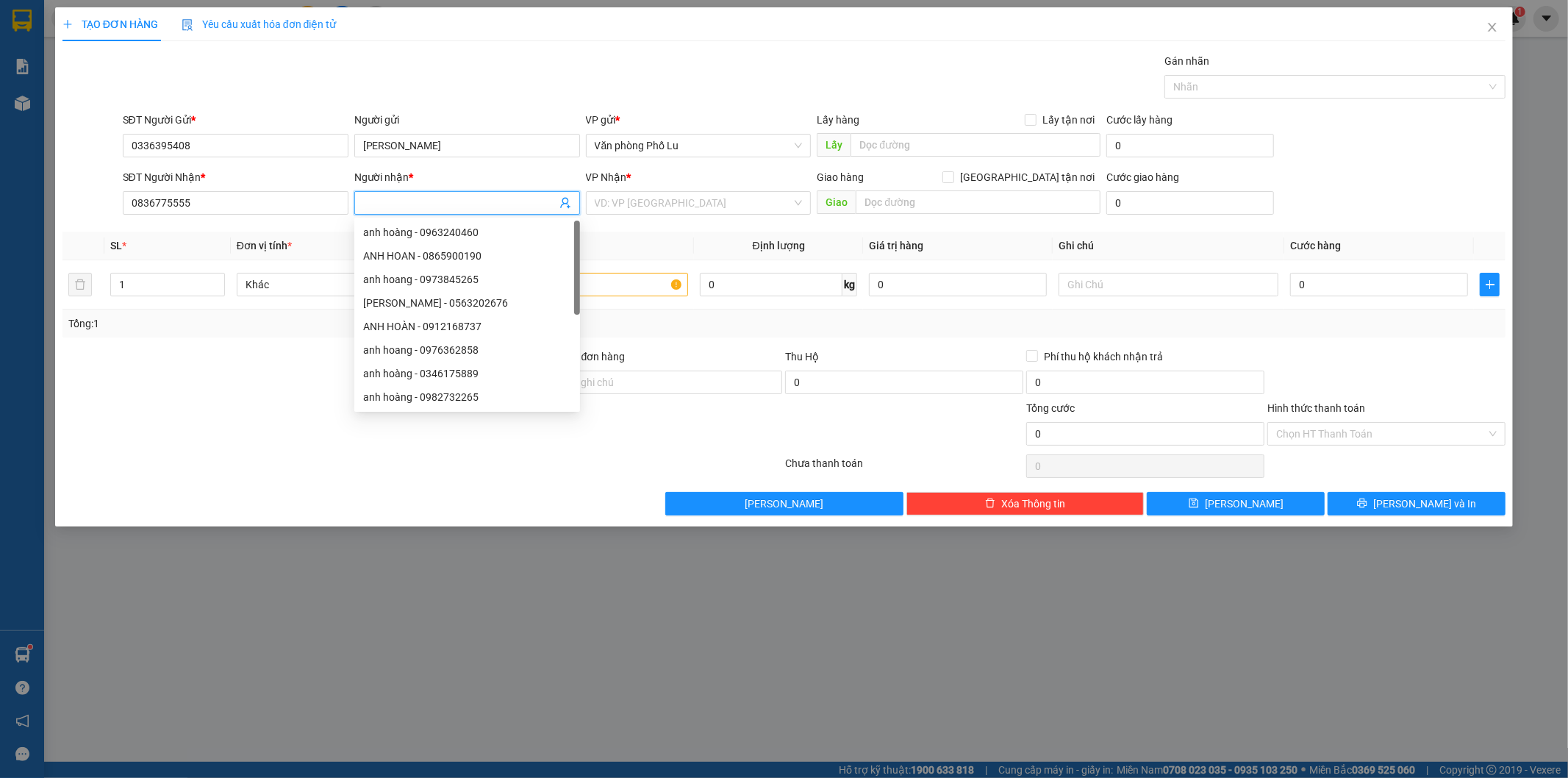
type input "h"
type input "chị yến"
click at [534, 56] on div "Gán nhãn Nhãn" at bounding box center [815, 78] width 1390 height 52
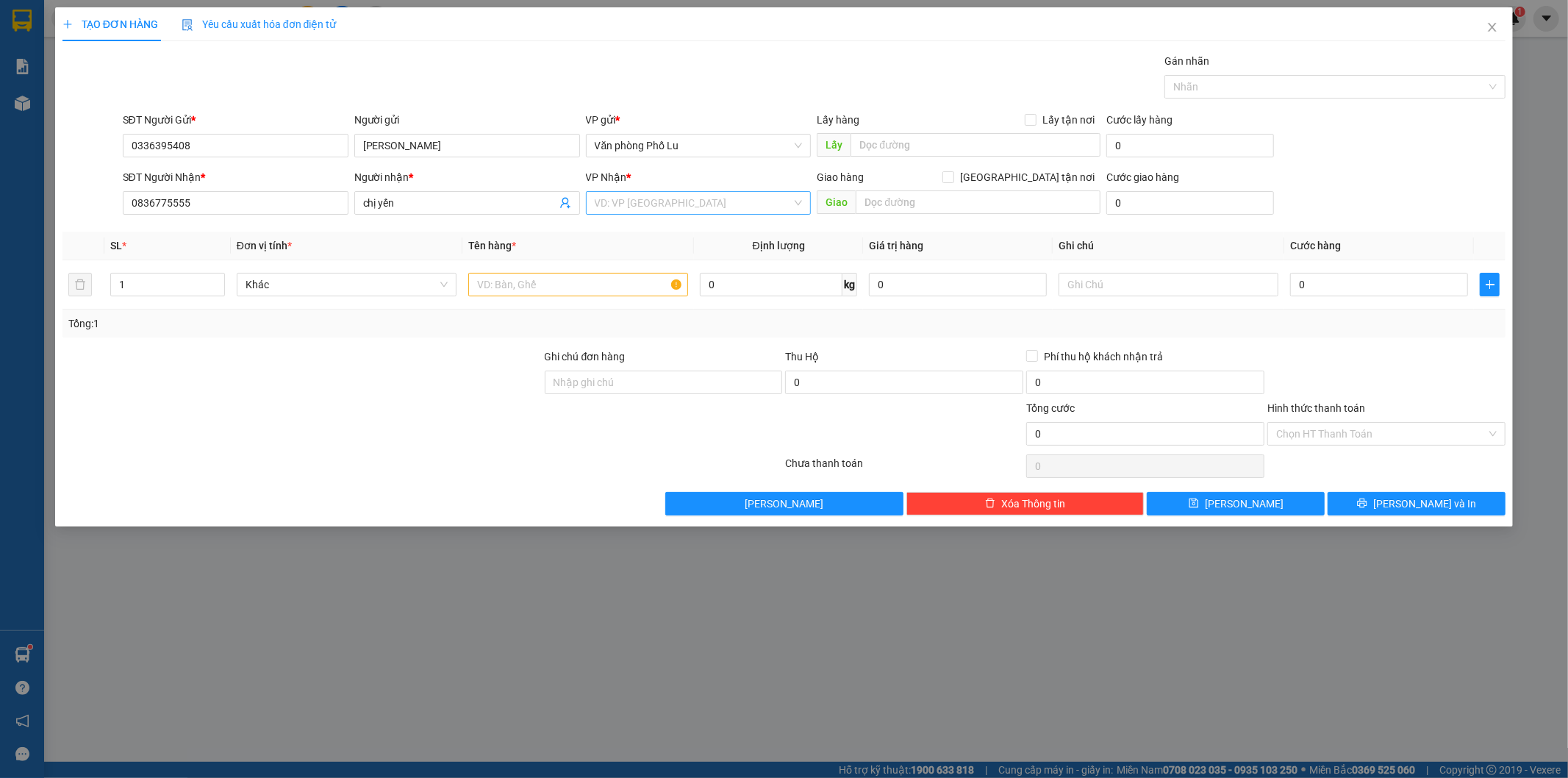
click at [636, 203] on input "search" at bounding box center [693, 203] width 198 height 22
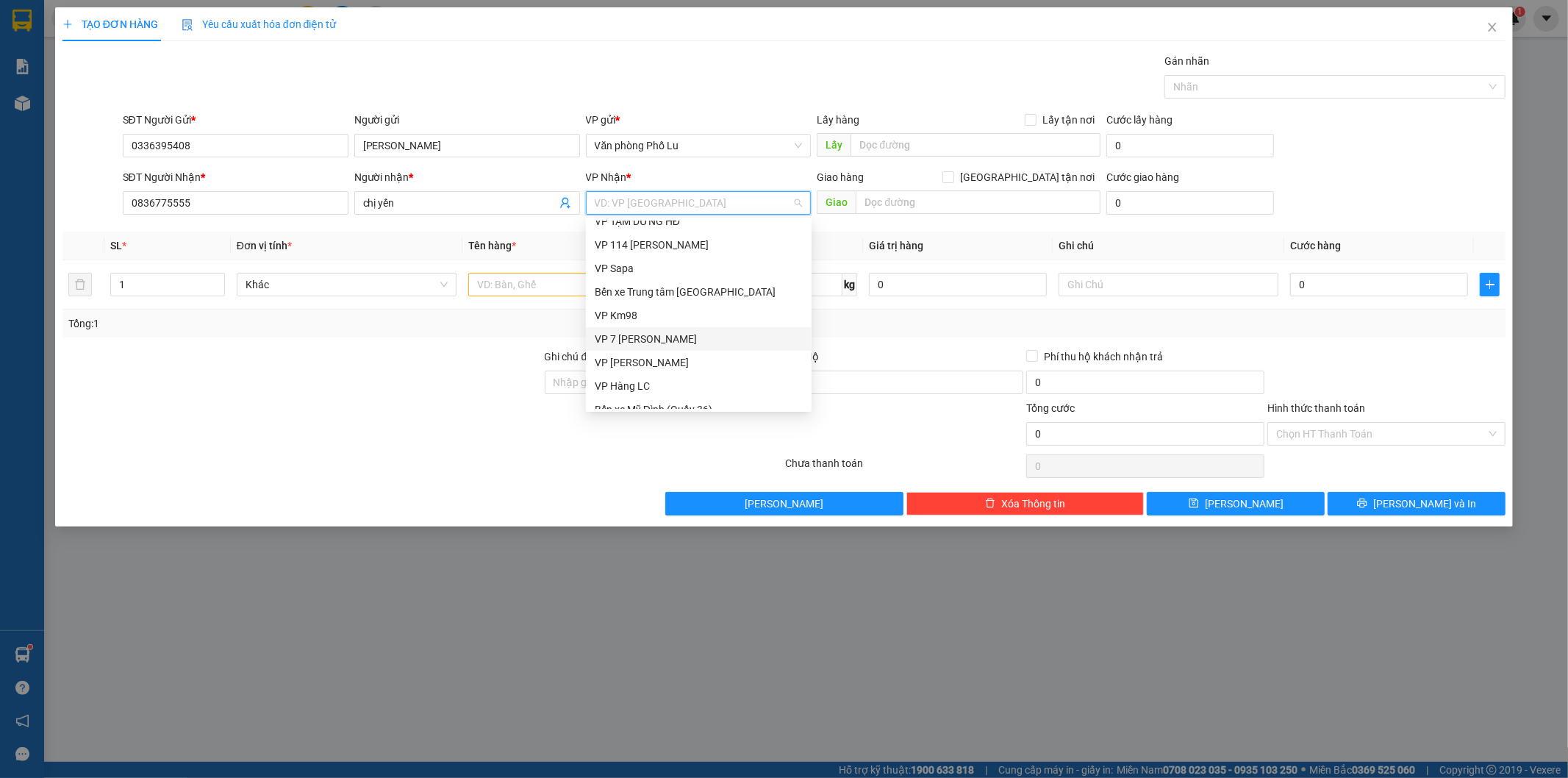
click at [643, 333] on div "VP 7 [PERSON_NAME]" at bounding box center [699, 339] width 208 height 16
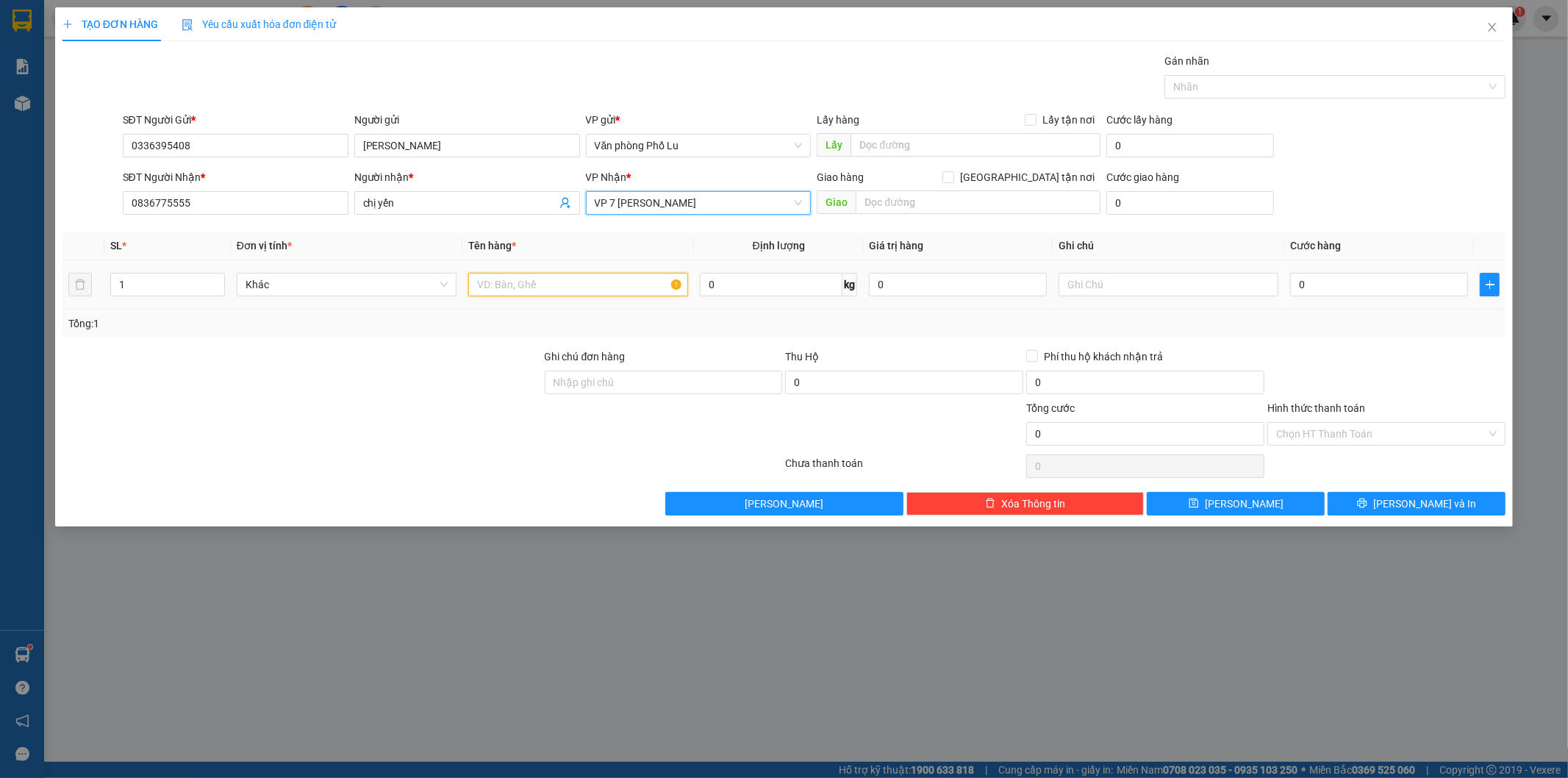
click at [516, 281] on input "text" at bounding box center [578, 284] width 220 height 24
type input "xốp(hàng đến nới gọi khách luôn)"
click at [1360, 287] on input "0" at bounding box center [1379, 284] width 178 height 24
paste input "6"
type input "60"
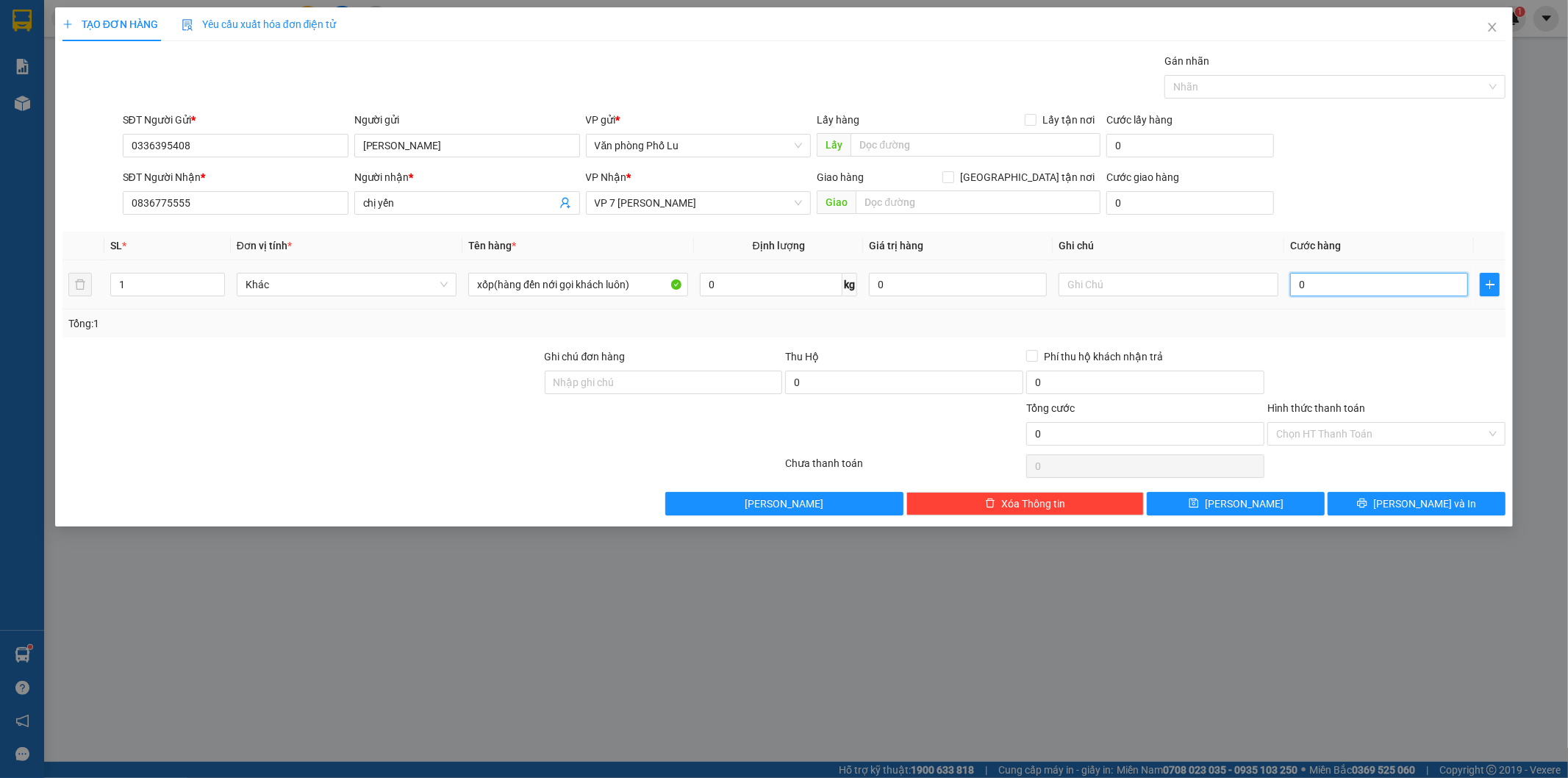
type input "60"
type input "60.000"
click at [1321, 324] on div "Tổng: 1" at bounding box center [784, 324] width 1432 height 16
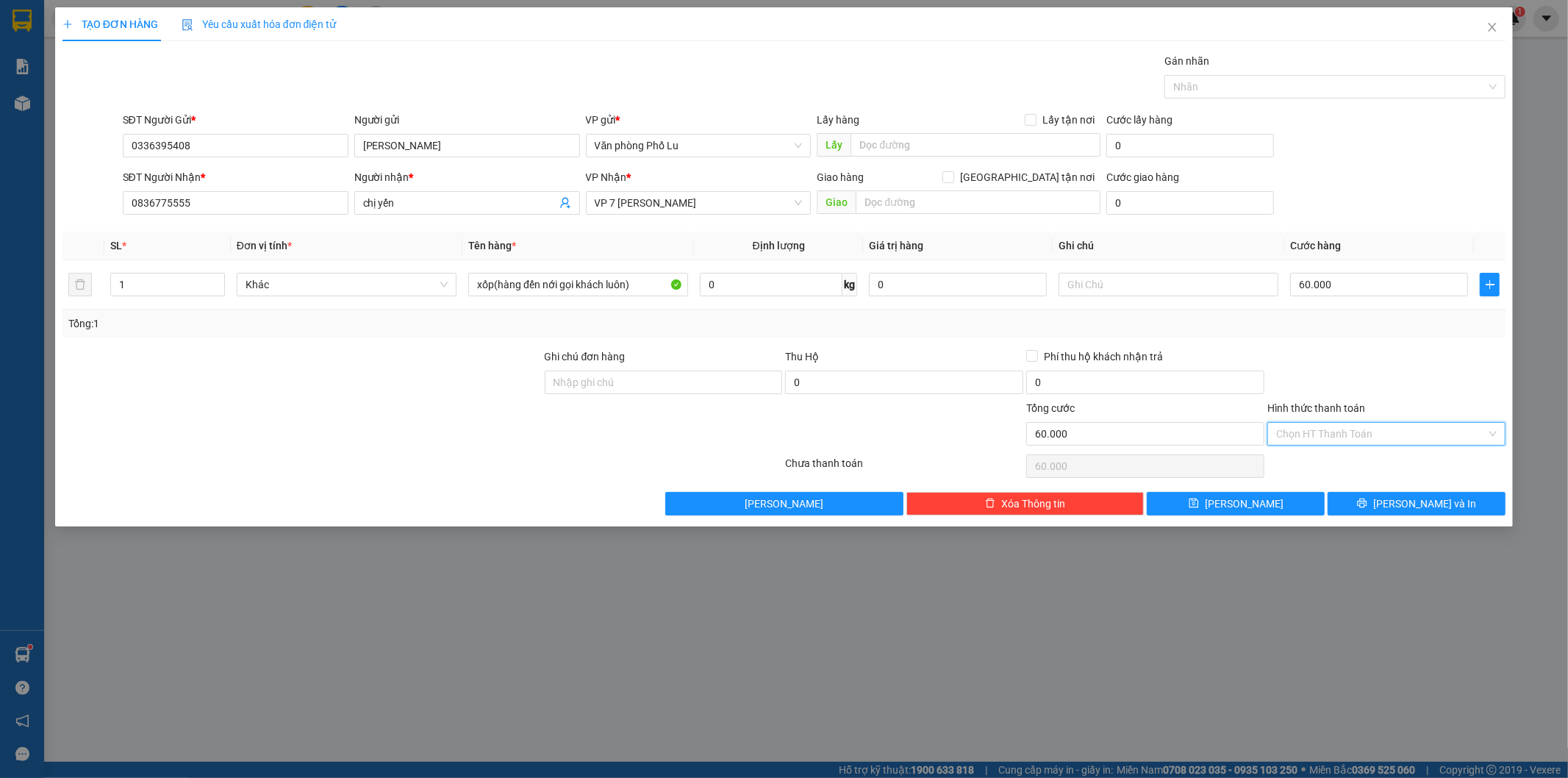
click at [1349, 438] on input "Hình thức thanh toán" at bounding box center [1381, 434] width 210 height 22
click at [1331, 464] on div "Tại văn phòng" at bounding box center [1387, 464] width 221 height 16
type input "0"
click at [1411, 510] on span "Lưu và In" at bounding box center [1425, 504] width 103 height 16
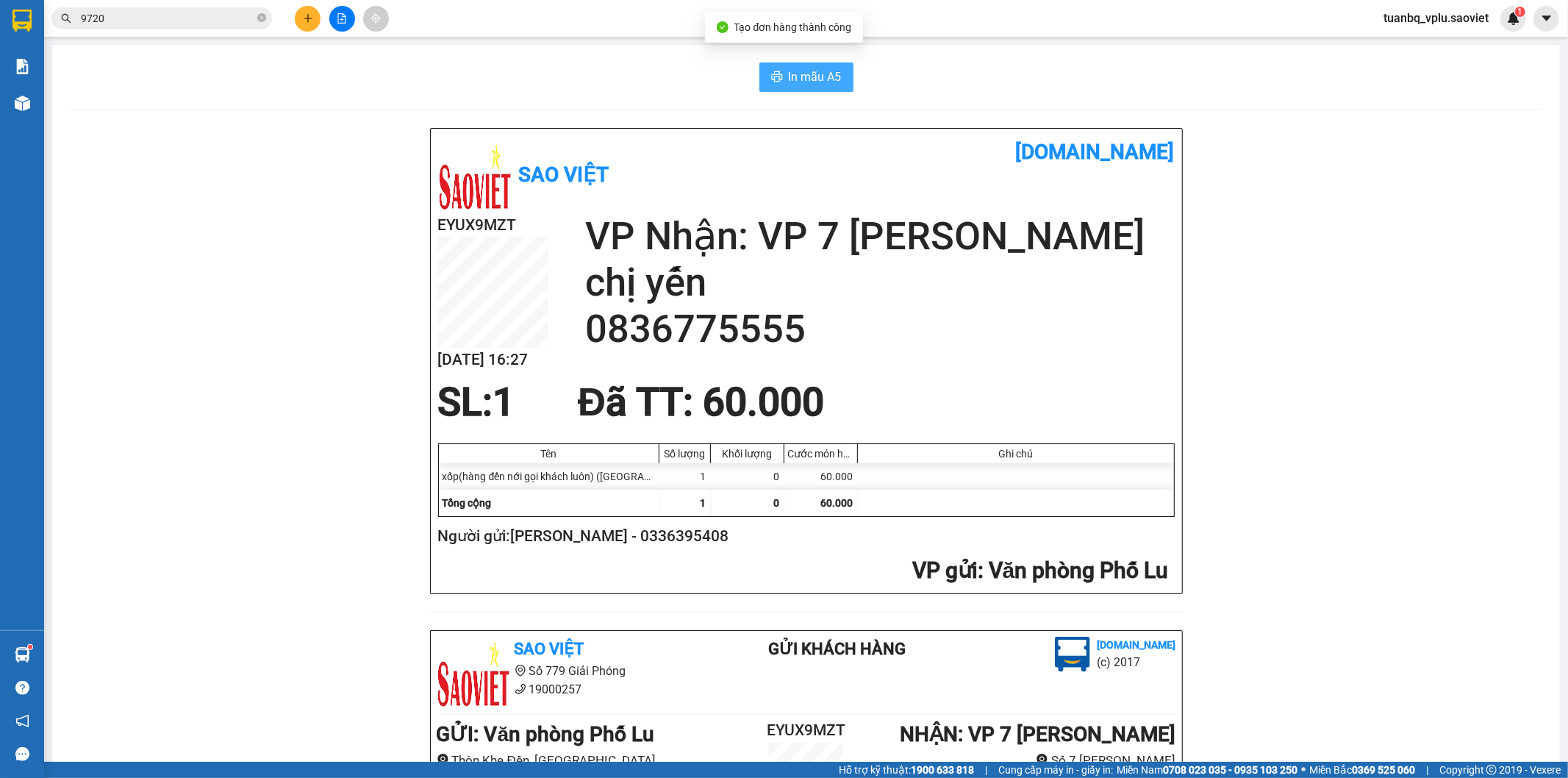
click at [824, 70] on span "In mẫu A5" at bounding box center [815, 77] width 53 height 19
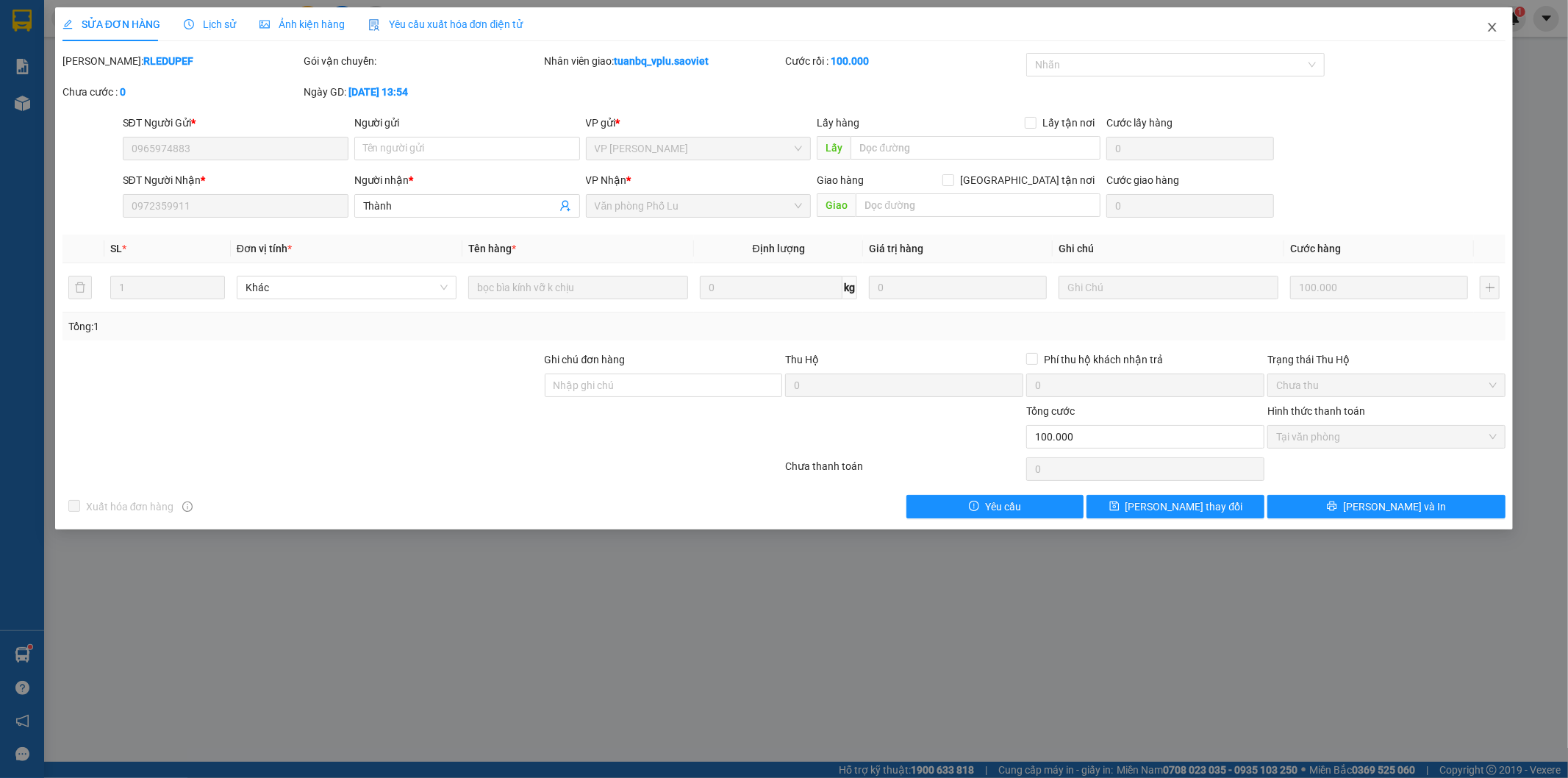
click at [1502, 32] on span "Close" at bounding box center [1492, 28] width 41 height 41
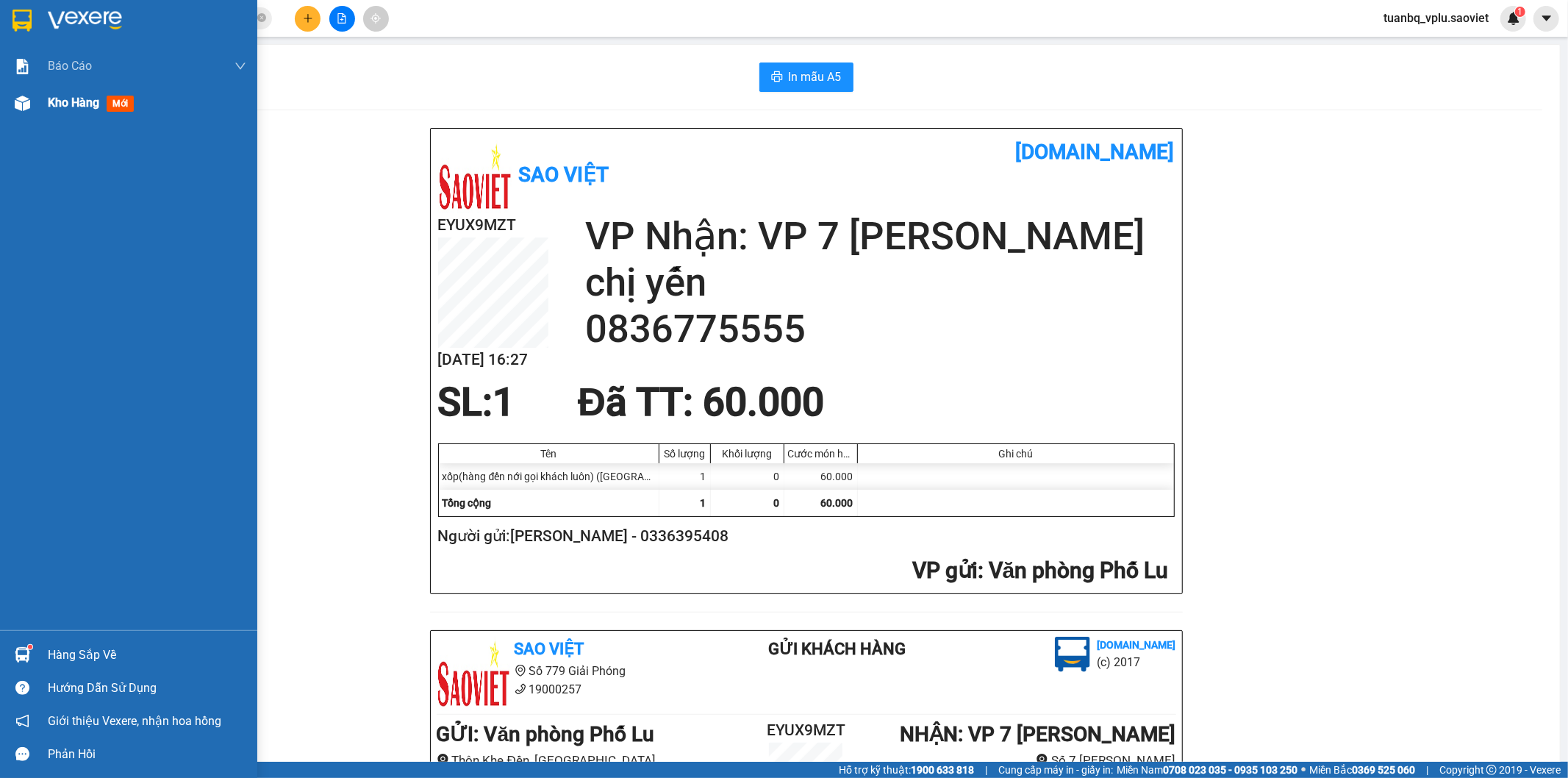
click at [96, 103] on span "Kho hàng" at bounding box center [73, 102] width 51 height 14
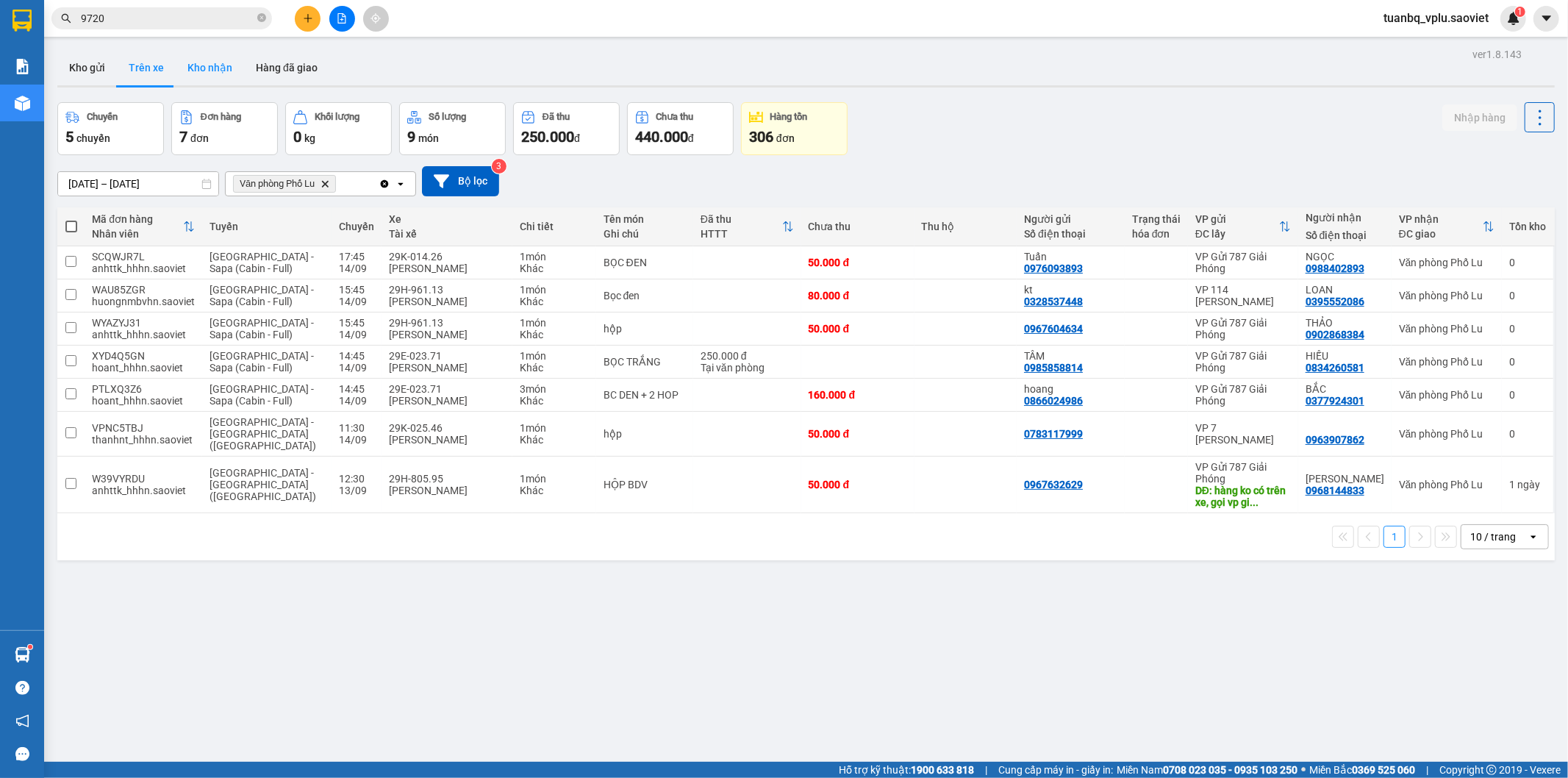
click at [208, 79] on button "Kho nhận" at bounding box center [210, 67] width 69 height 35
type input "[DATE] – [DATE]"
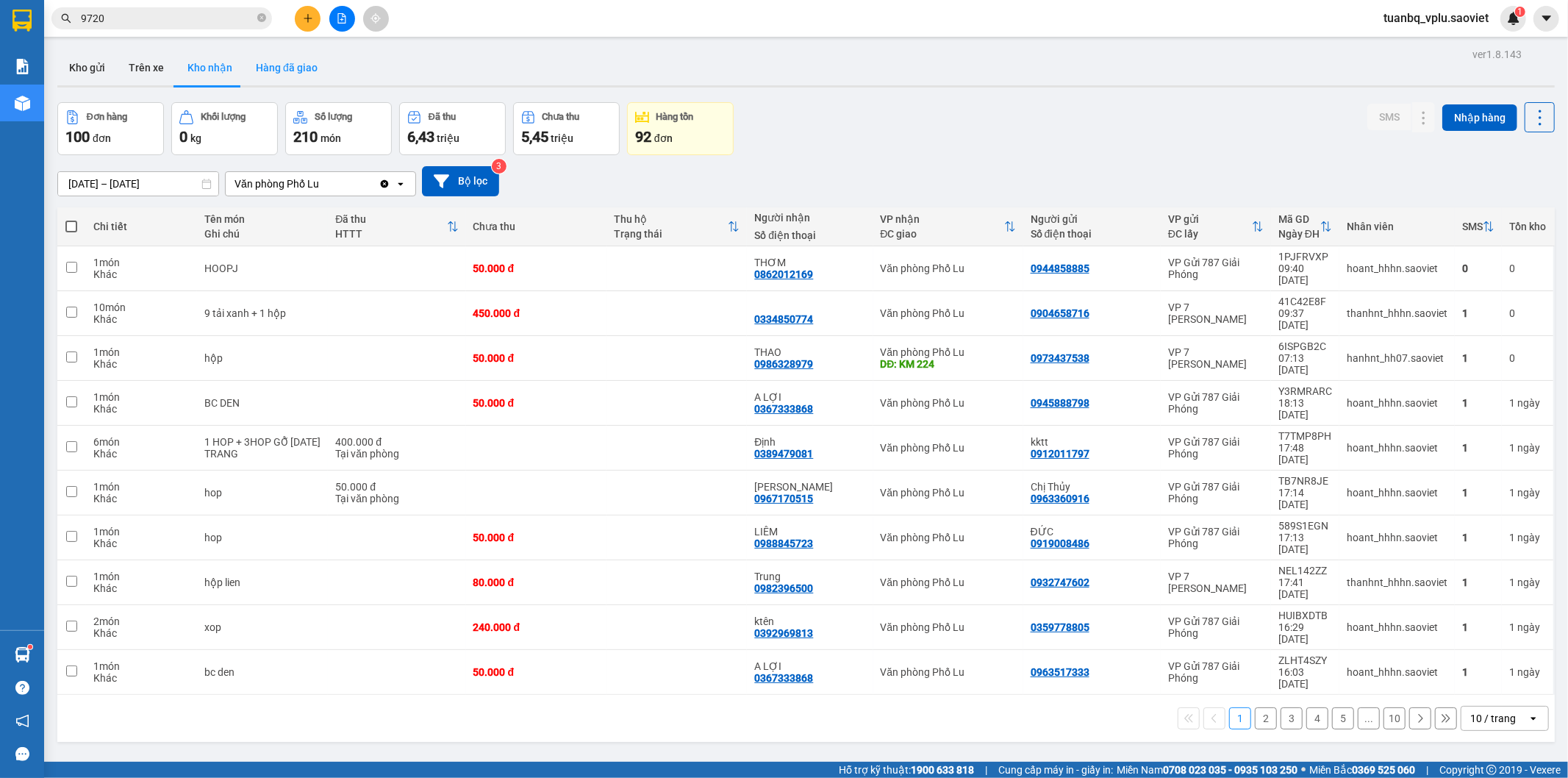
click at [287, 66] on button "Hàng đã giao" at bounding box center [287, 67] width 85 height 35
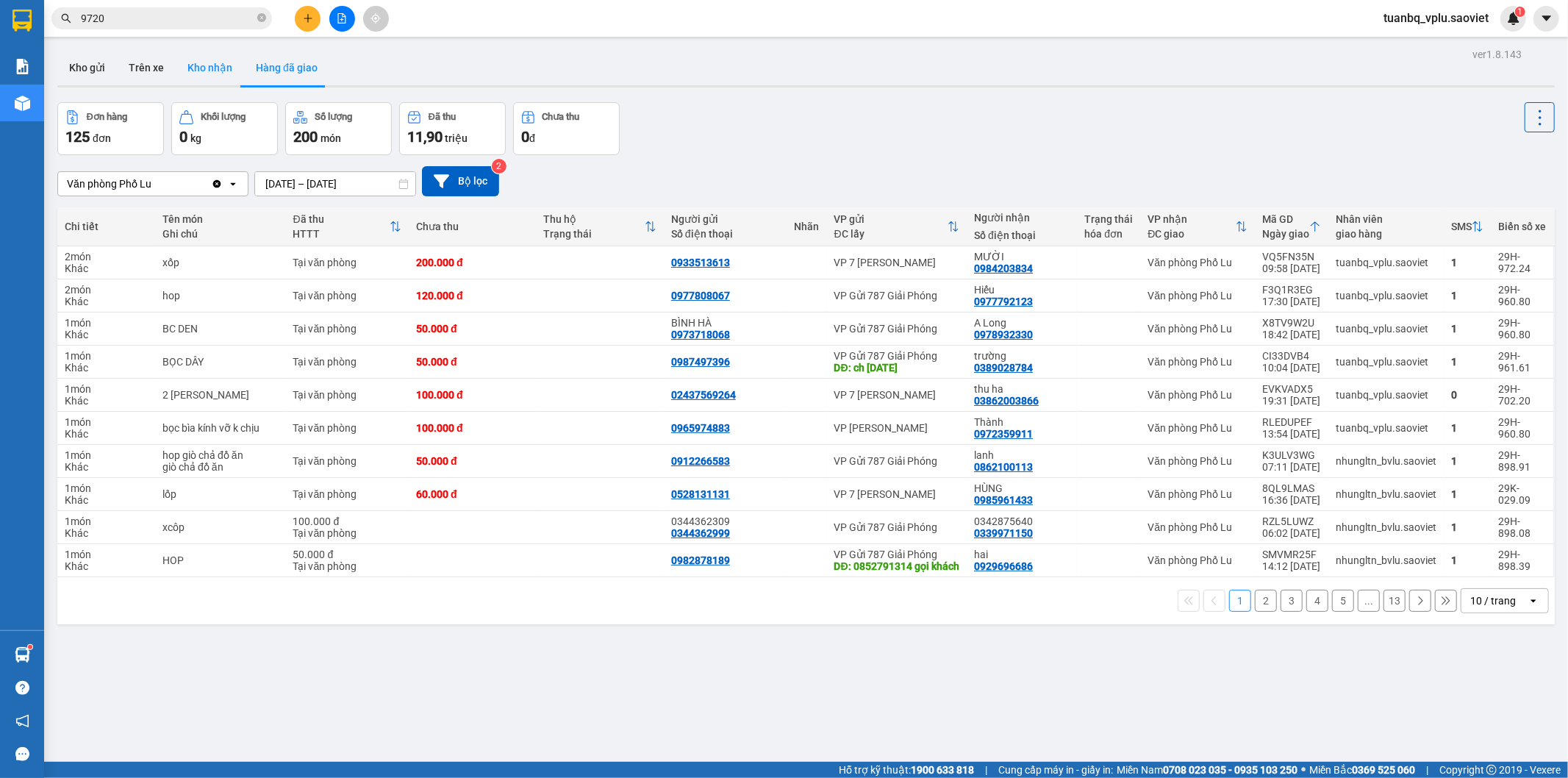
click at [204, 63] on button "Kho nhận" at bounding box center [210, 67] width 69 height 35
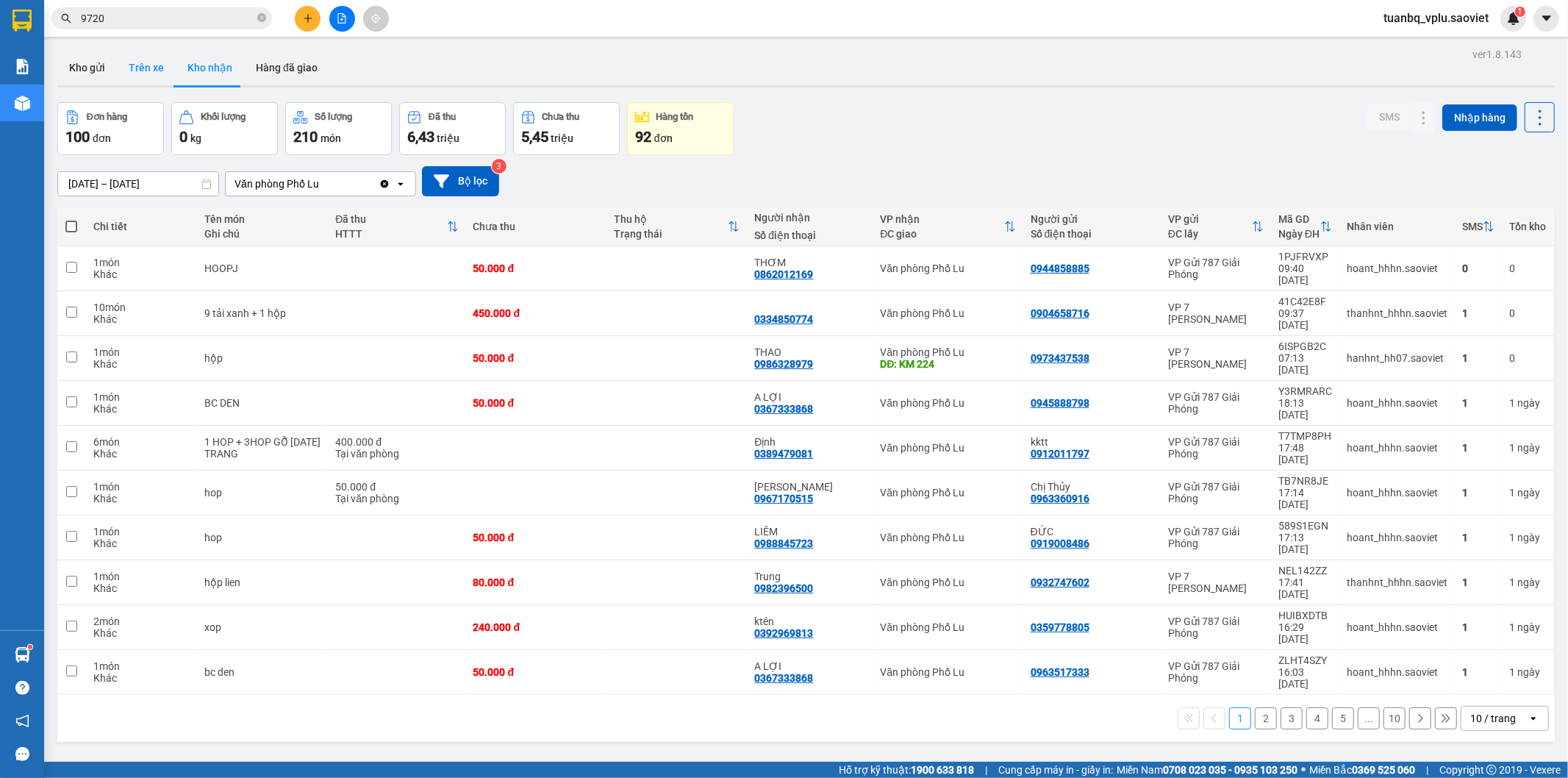
click at [140, 66] on button "Trên xe" at bounding box center [146, 67] width 59 height 35
type input "[DATE] – [DATE]"
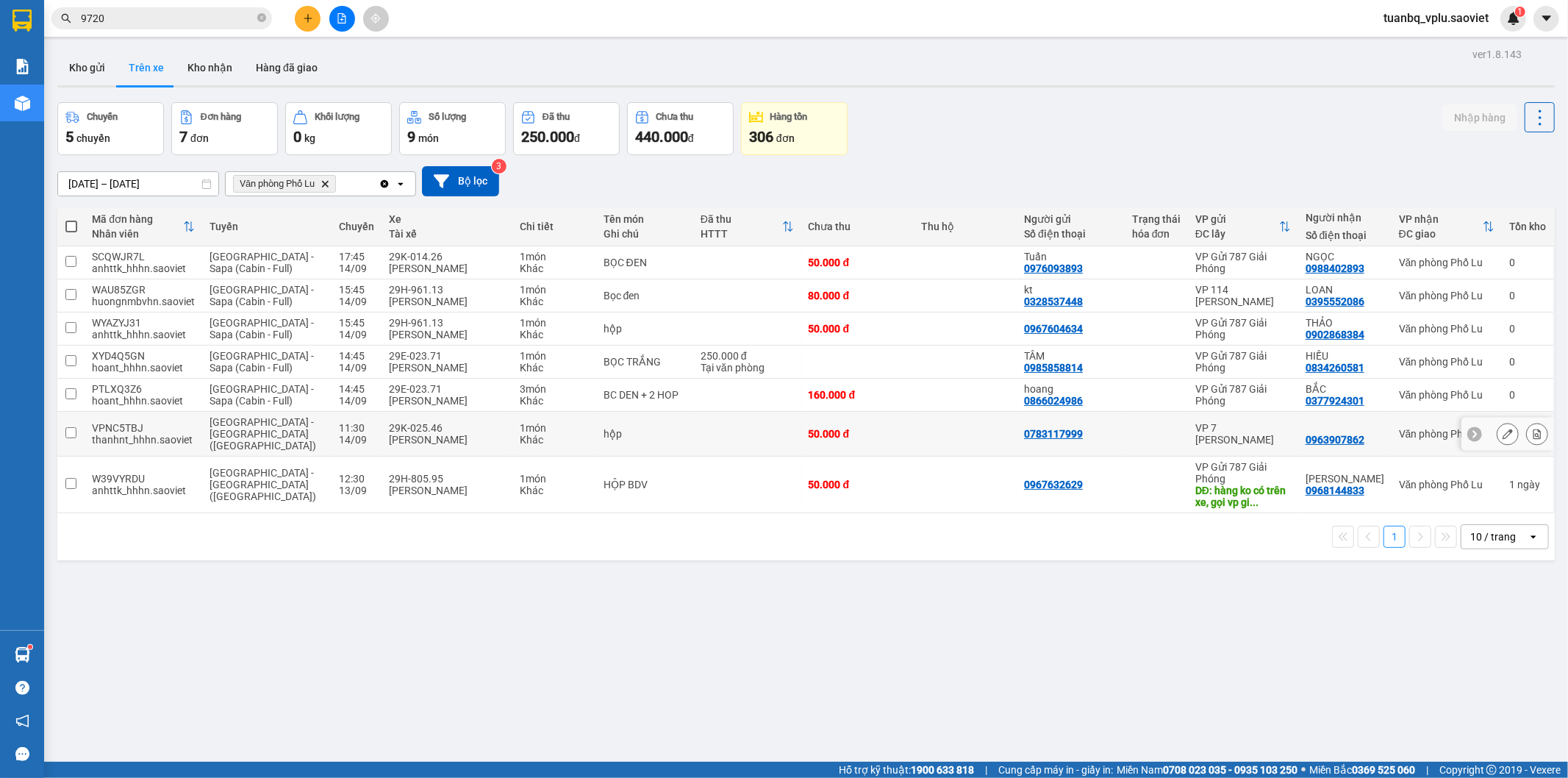
click at [802, 425] on td "50.000 đ" at bounding box center [858, 435] width 113 height 45
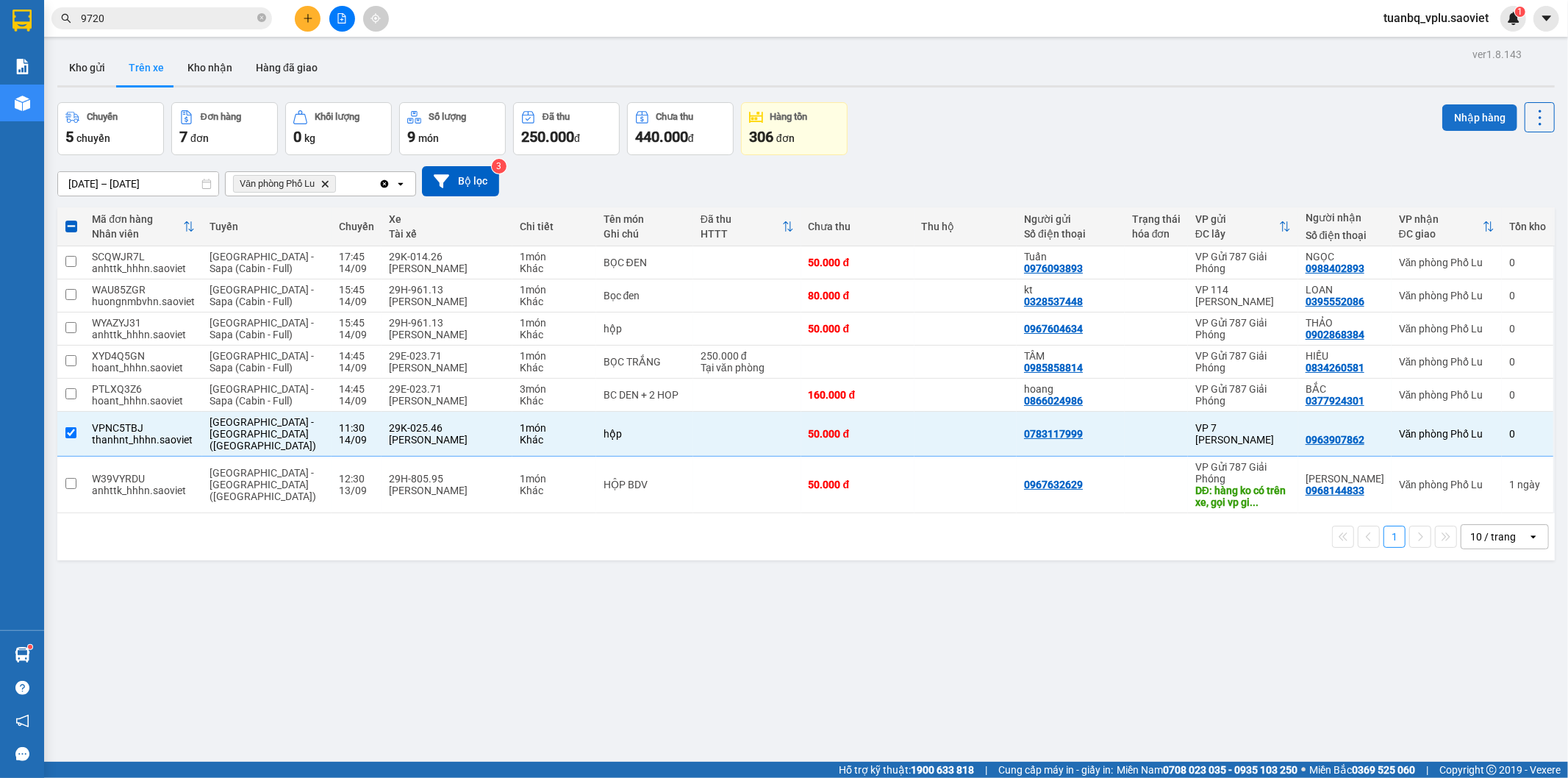
click at [1464, 118] on button "Nhập hàng" at bounding box center [1480, 117] width 75 height 26
checkbox input "false"
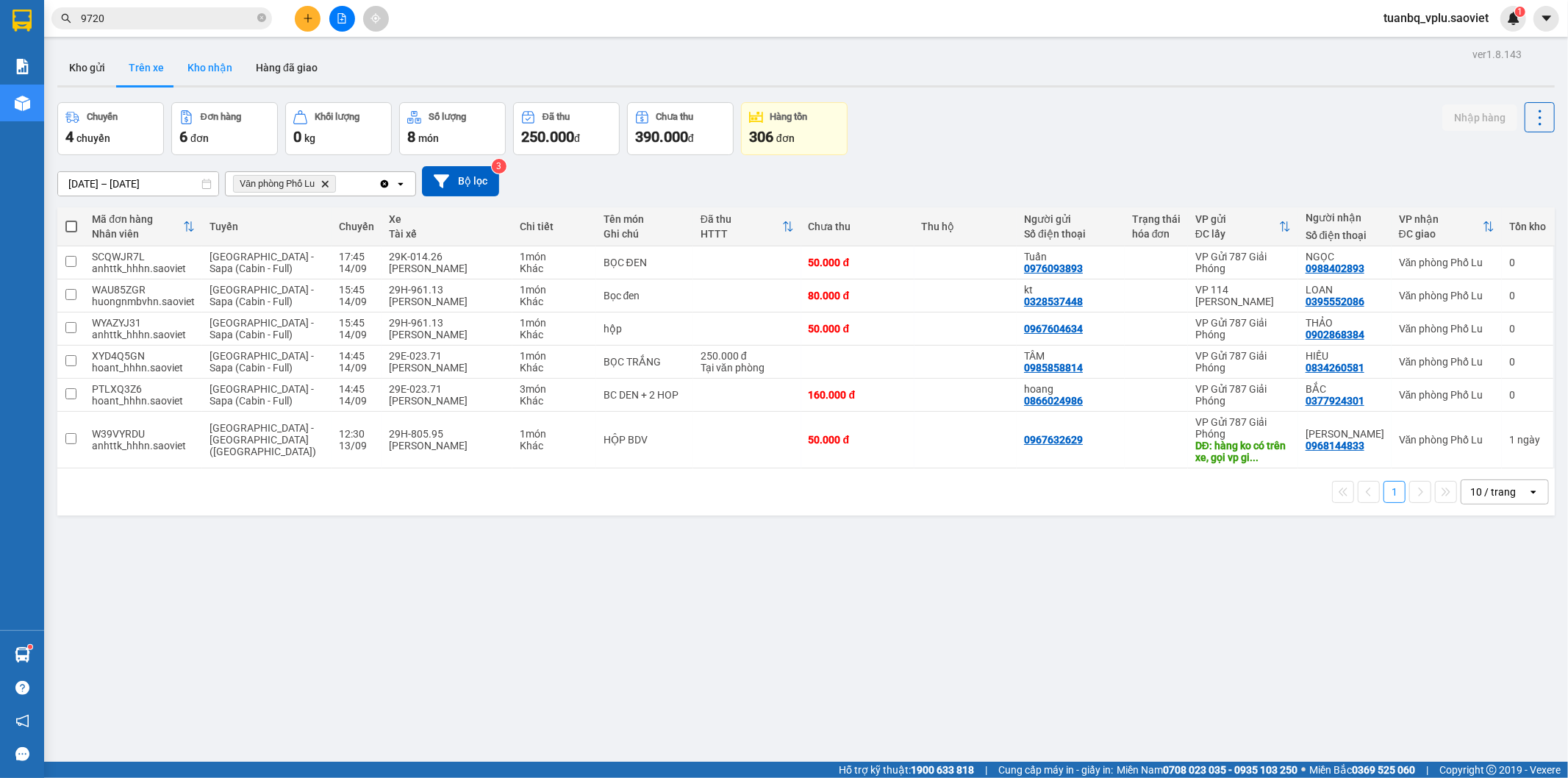
click at [206, 69] on button "Kho nhận" at bounding box center [210, 67] width 69 height 35
type input "[DATE] – [DATE]"
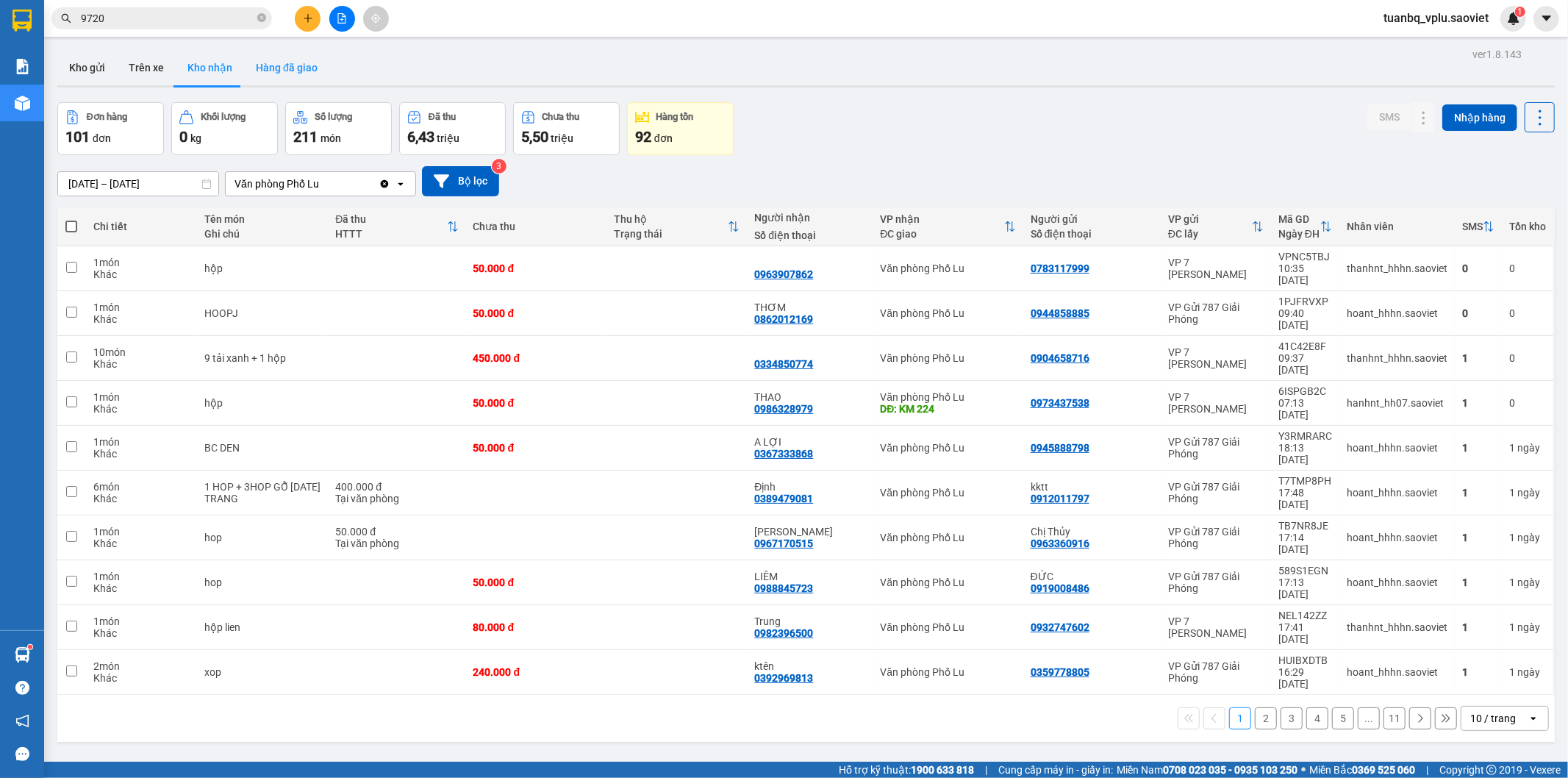
click at [278, 63] on button "Hàng đã giao" at bounding box center [287, 67] width 85 height 35
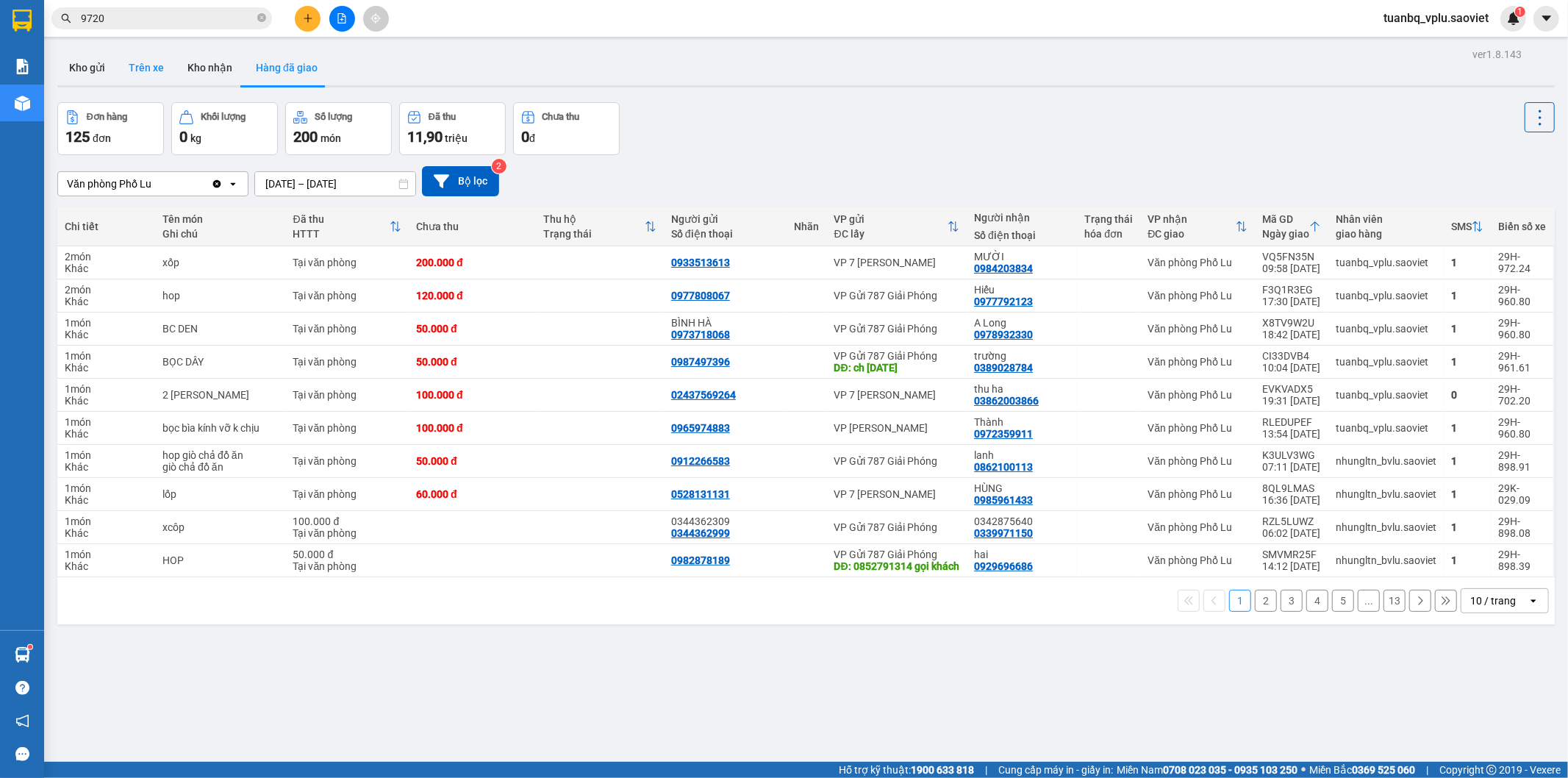
click at [144, 72] on button "Trên xe" at bounding box center [146, 67] width 59 height 35
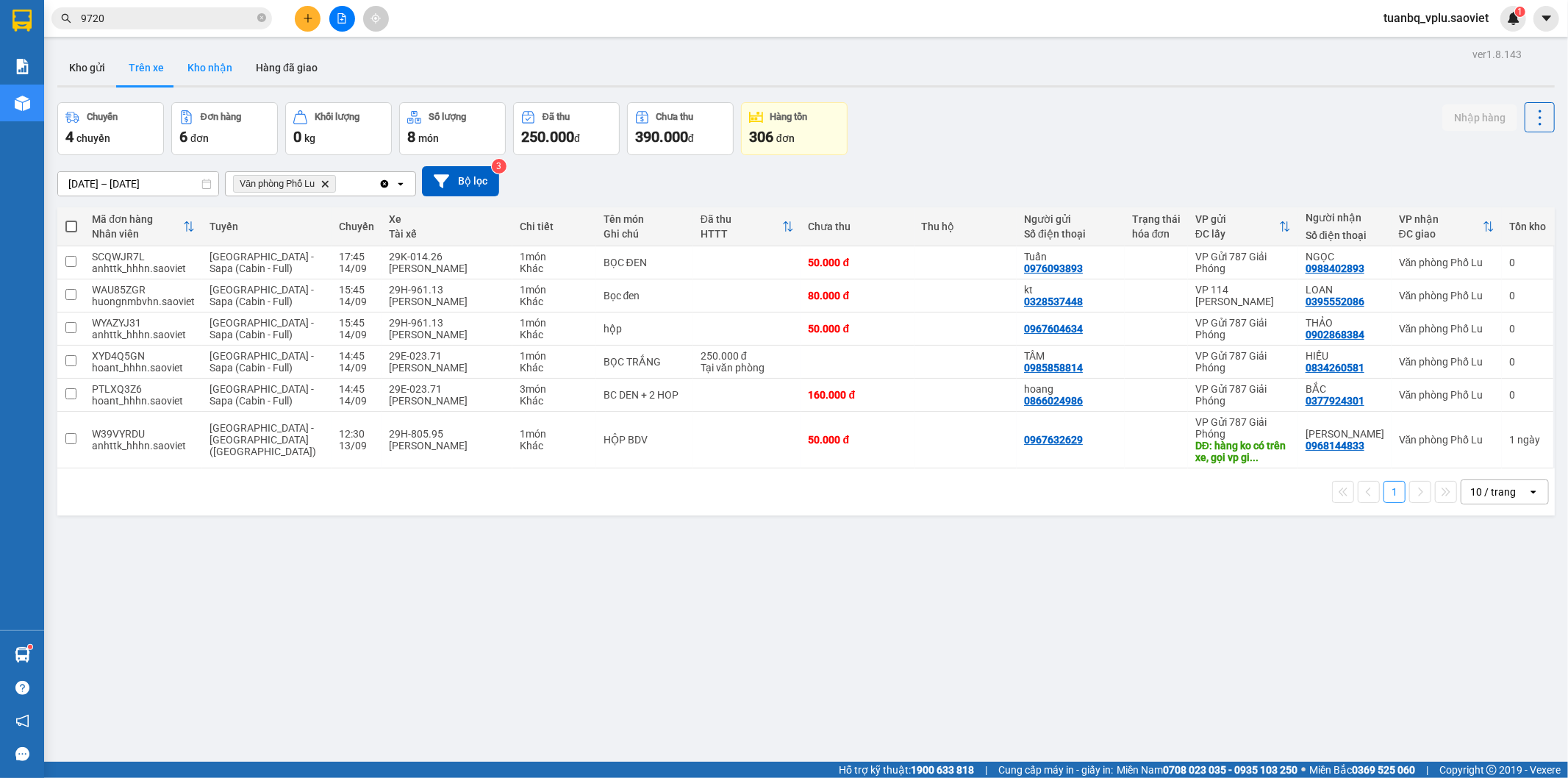
click at [210, 70] on button "Kho nhận" at bounding box center [210, 67] width 69 height 35
type input "[DATE] – [DATE]"
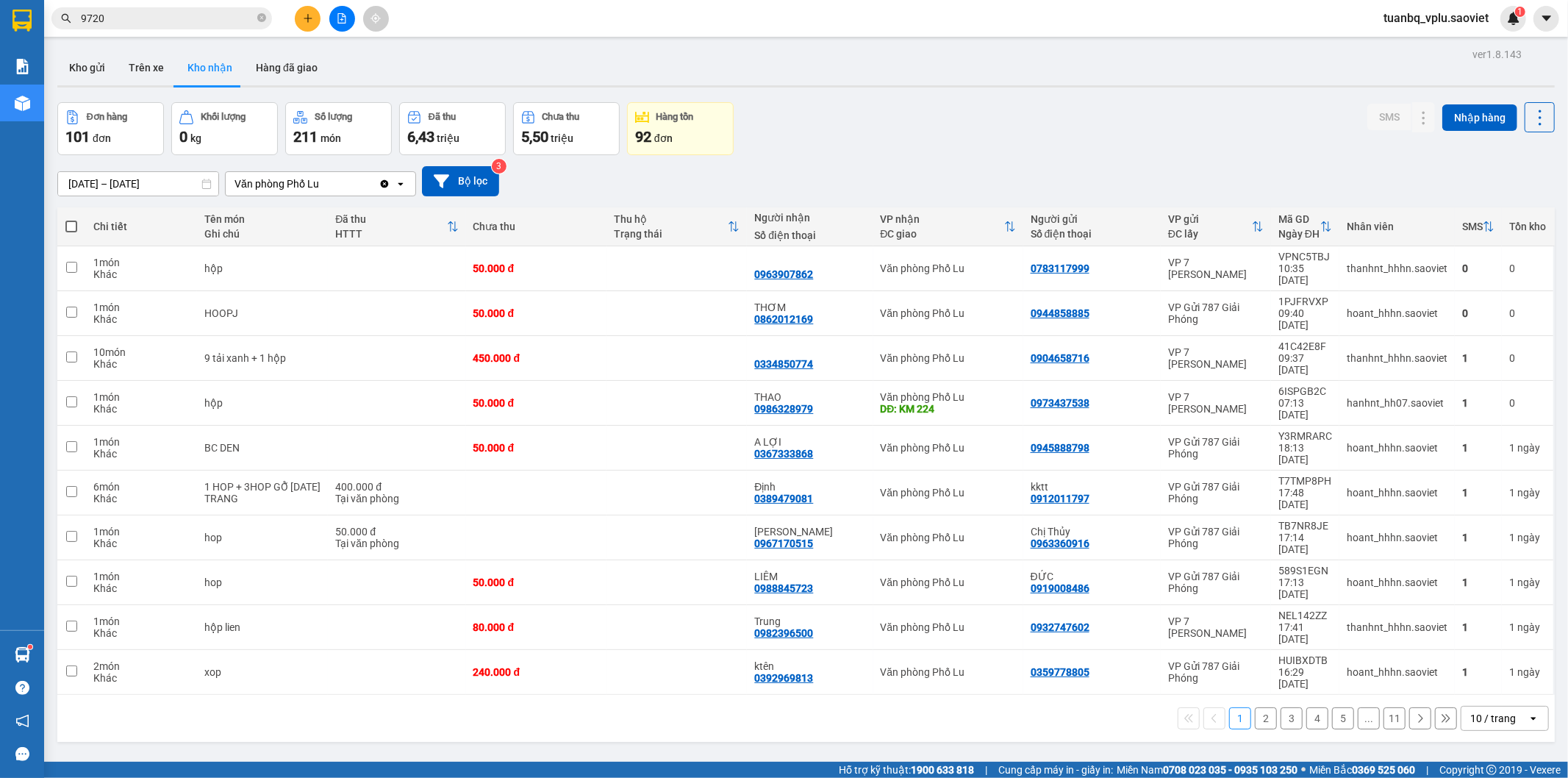
click at [1255, 708] on button "2" at bounding box center [1266, 719] width 22 height 22
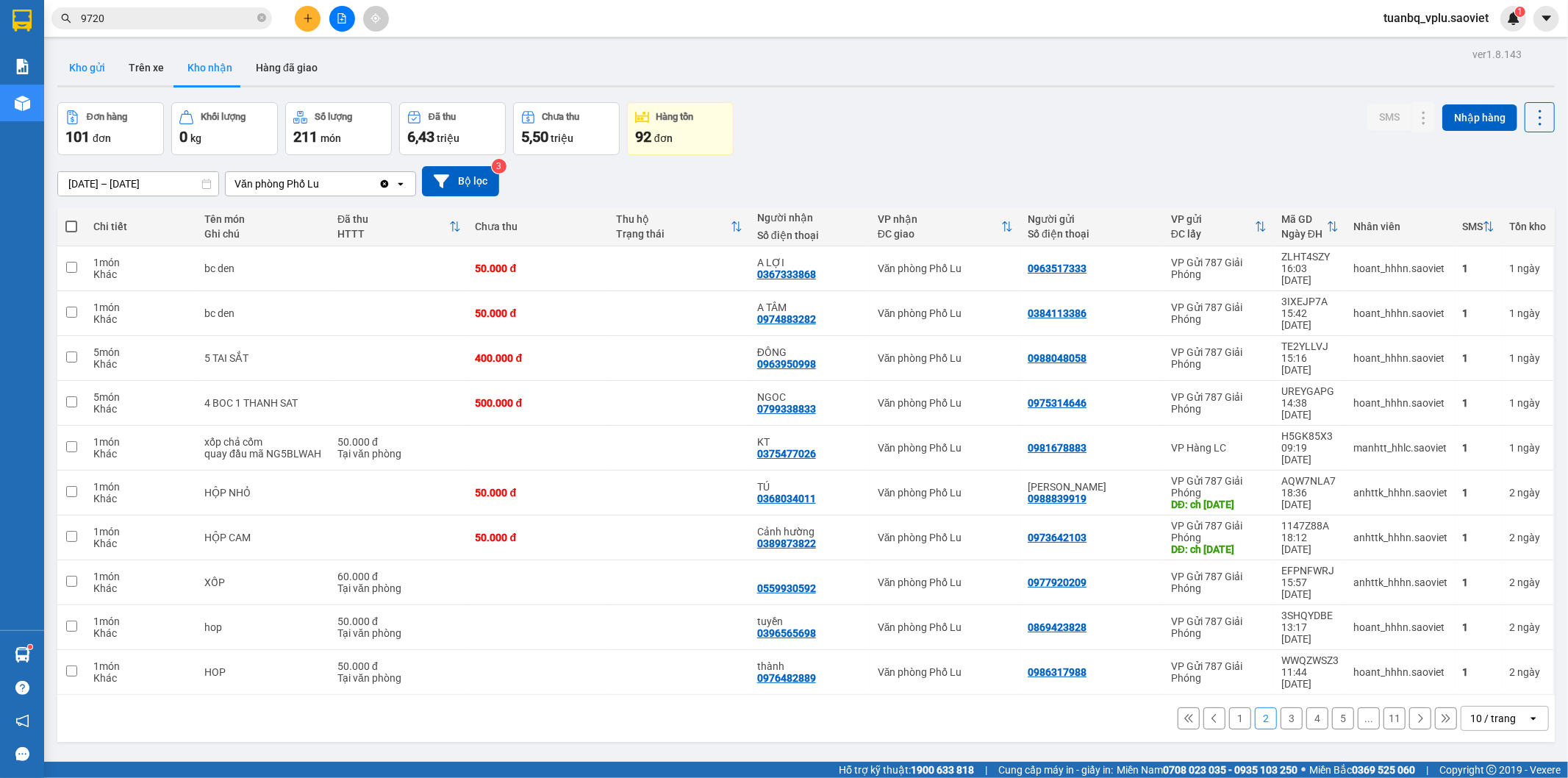
click at [79, 68] on button "Kho gửi" at bounding box center [87, 67] width 60 height 35
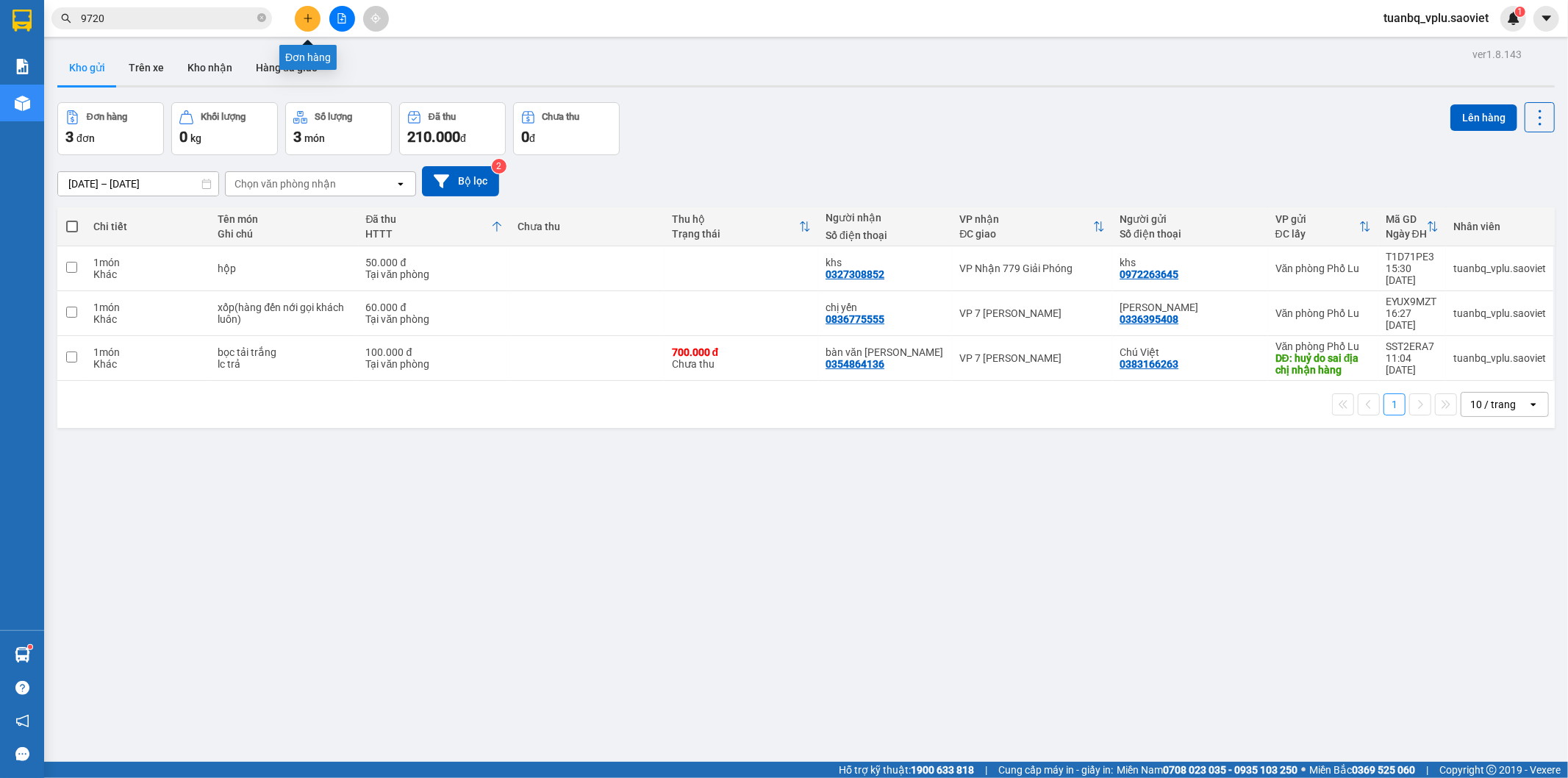
click at [303, 11] on button at bounding box center [307, 19] width 25 height 25
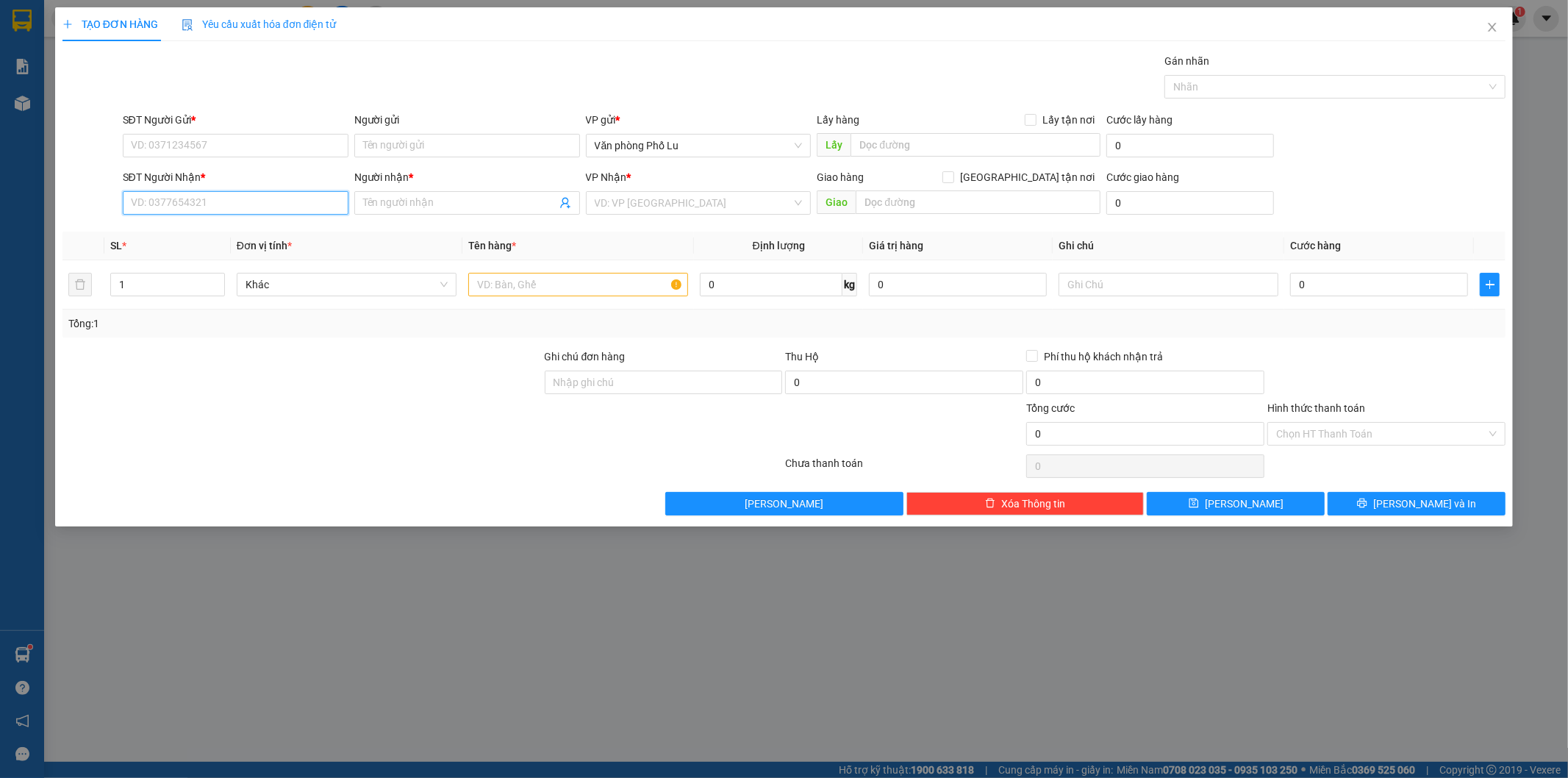
click at [181, 202] on input "SĐT Người Nhận *" at bounding box center [236, 203] width 225 height 24
type input "0376818069"
click at [403, 202] on input "Người nhận *" at bounding box center [460, 203] width 193 height 16
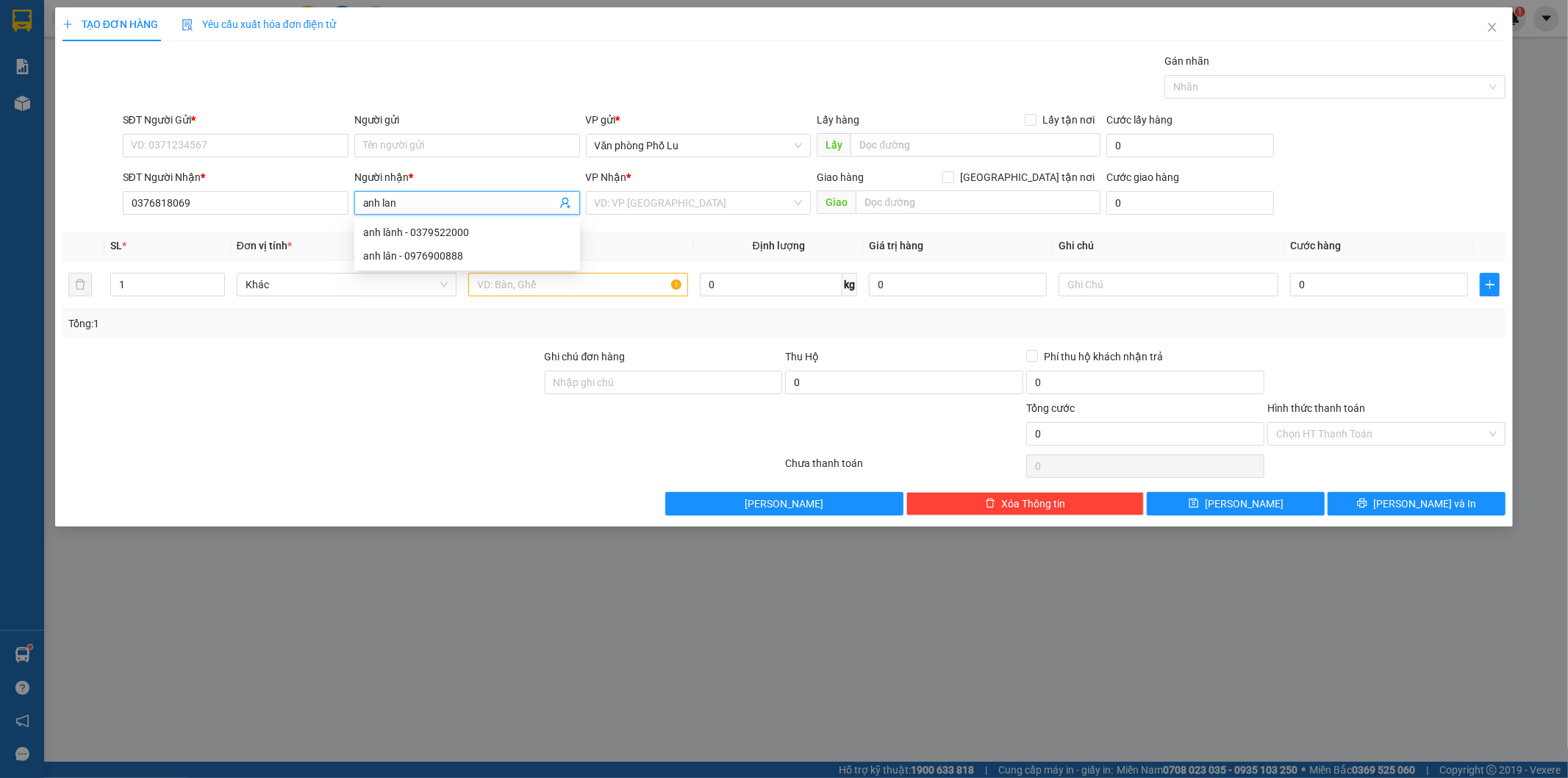
type input "anh lan"
click at [402, 63] on div "Gán nhãn Nhãn" at bounding box center [815, 78] width 1390 height 52
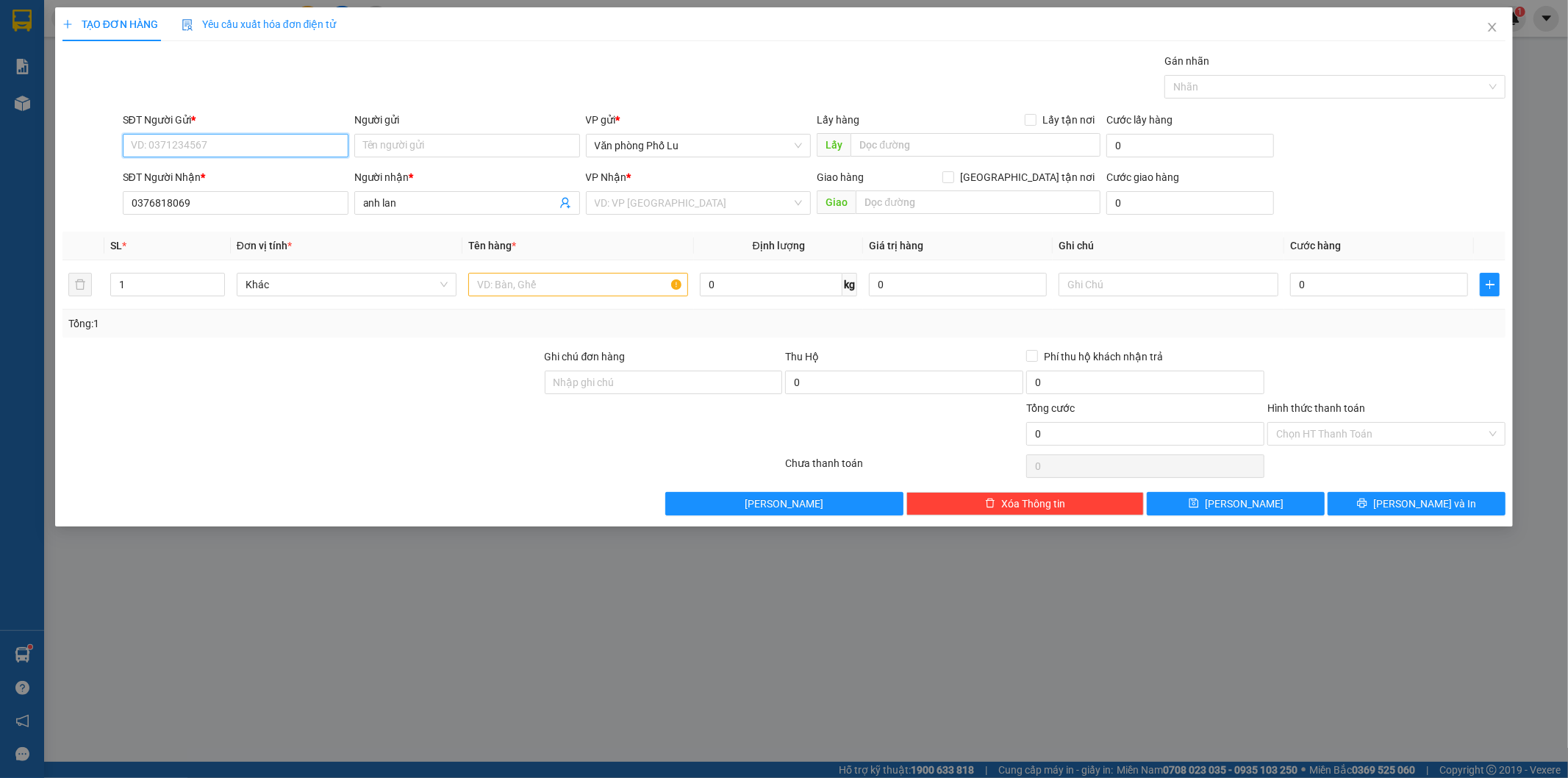
click at [206, 149] on input "SĐT Người Gửi *" at bounding box center [236, 146] width 225 height 24
type input "0379030282"
click at [396, 140] on input "Người gửi" at bounding box center [467, 146] width 225 height 24
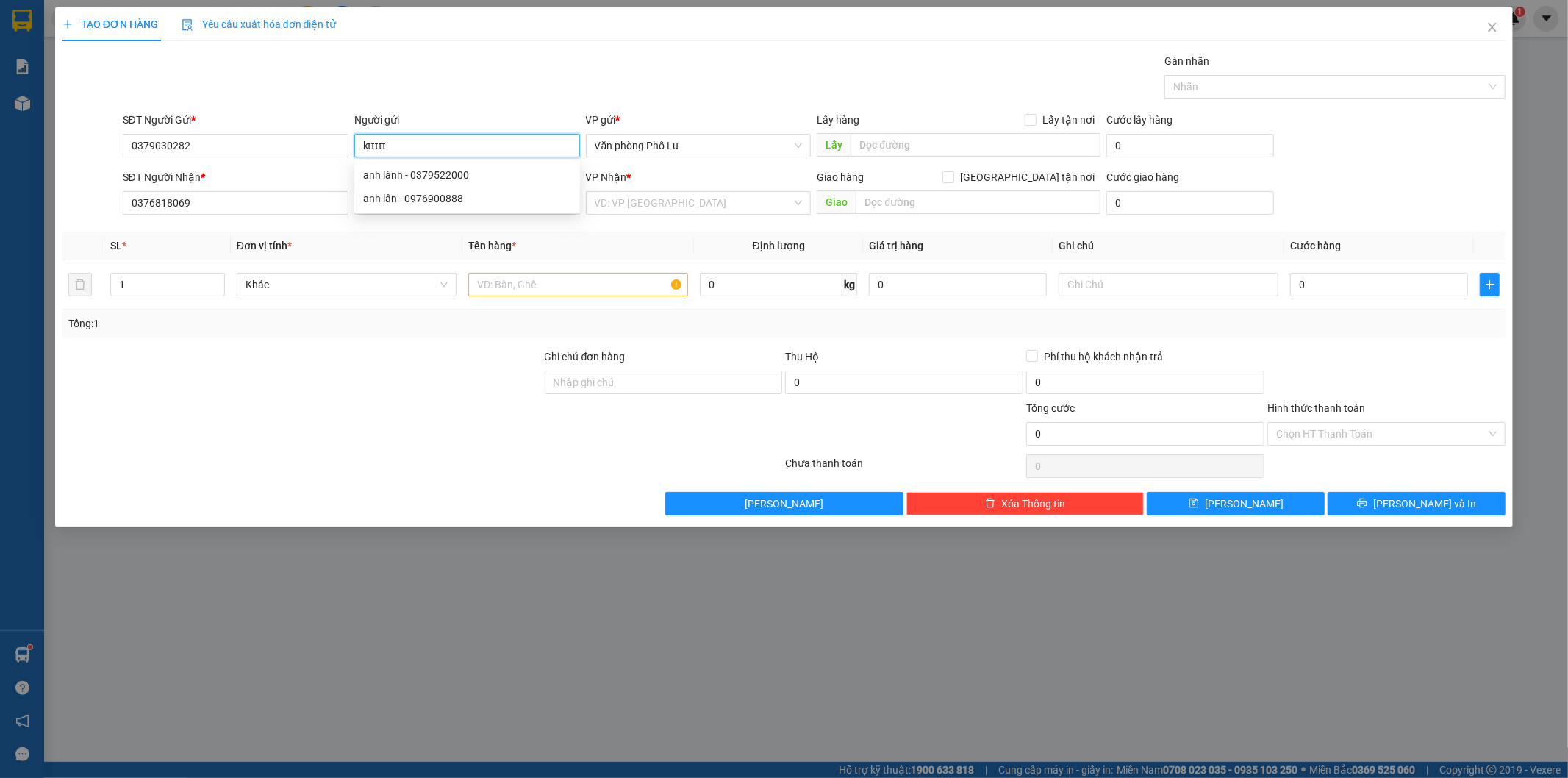
type input "kttttt"
click at [476, 42] on div "TẠO ĐƠN HÀNG Yêu cầu xuất hóa đơn điện tử Transit Pickup Surcharge Ids Transit …" at bounding box center [784, 261] width 1444 height 508
click at [666, 195] on input "search" at bounding box center [693, 203] width 198 height 22
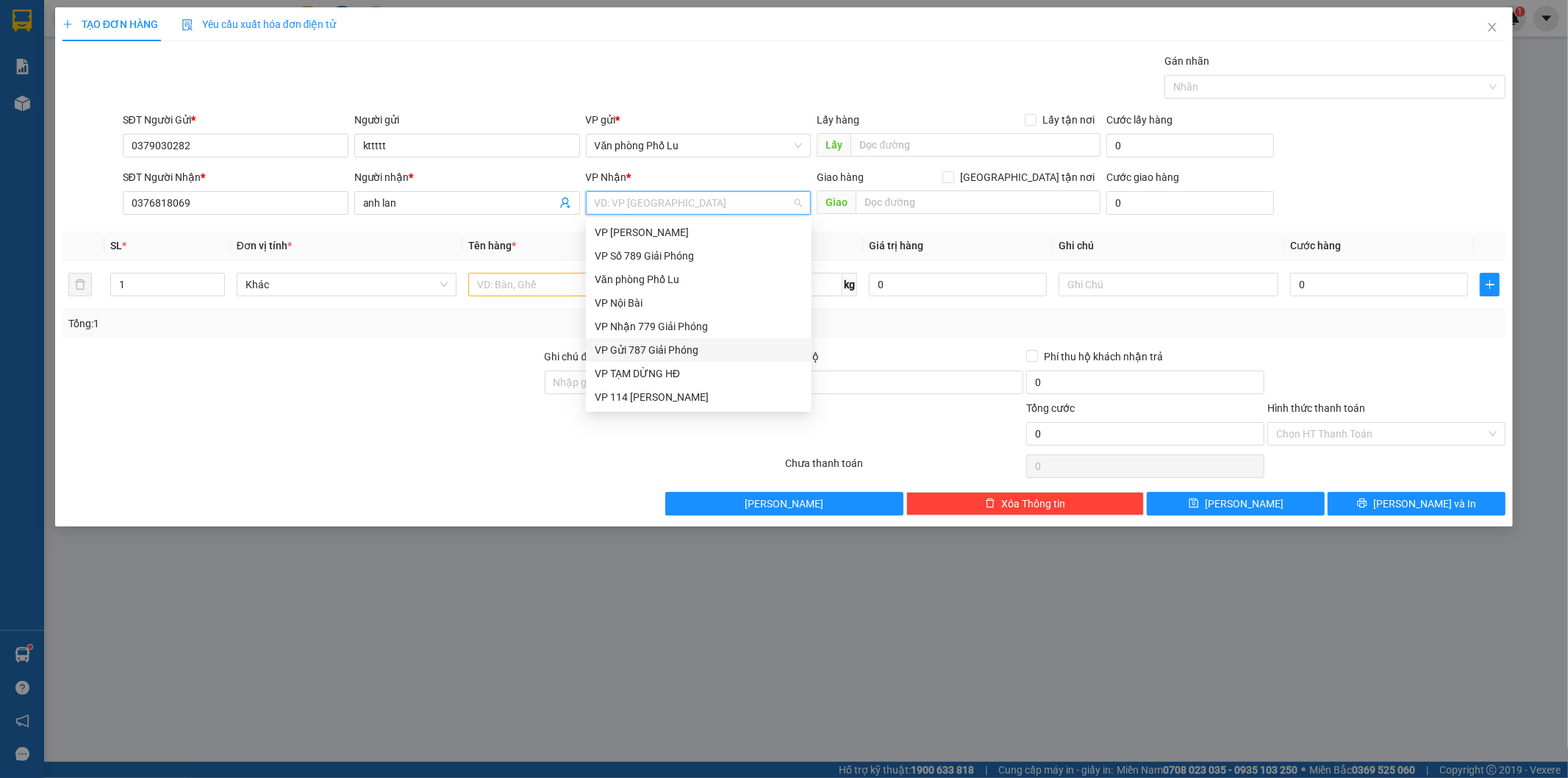
scroll to position [165, 0]
click at [675, 321] on div "VP 7 [PERSON_NAME]" at bounding box center [699, 327] width 208 height 16
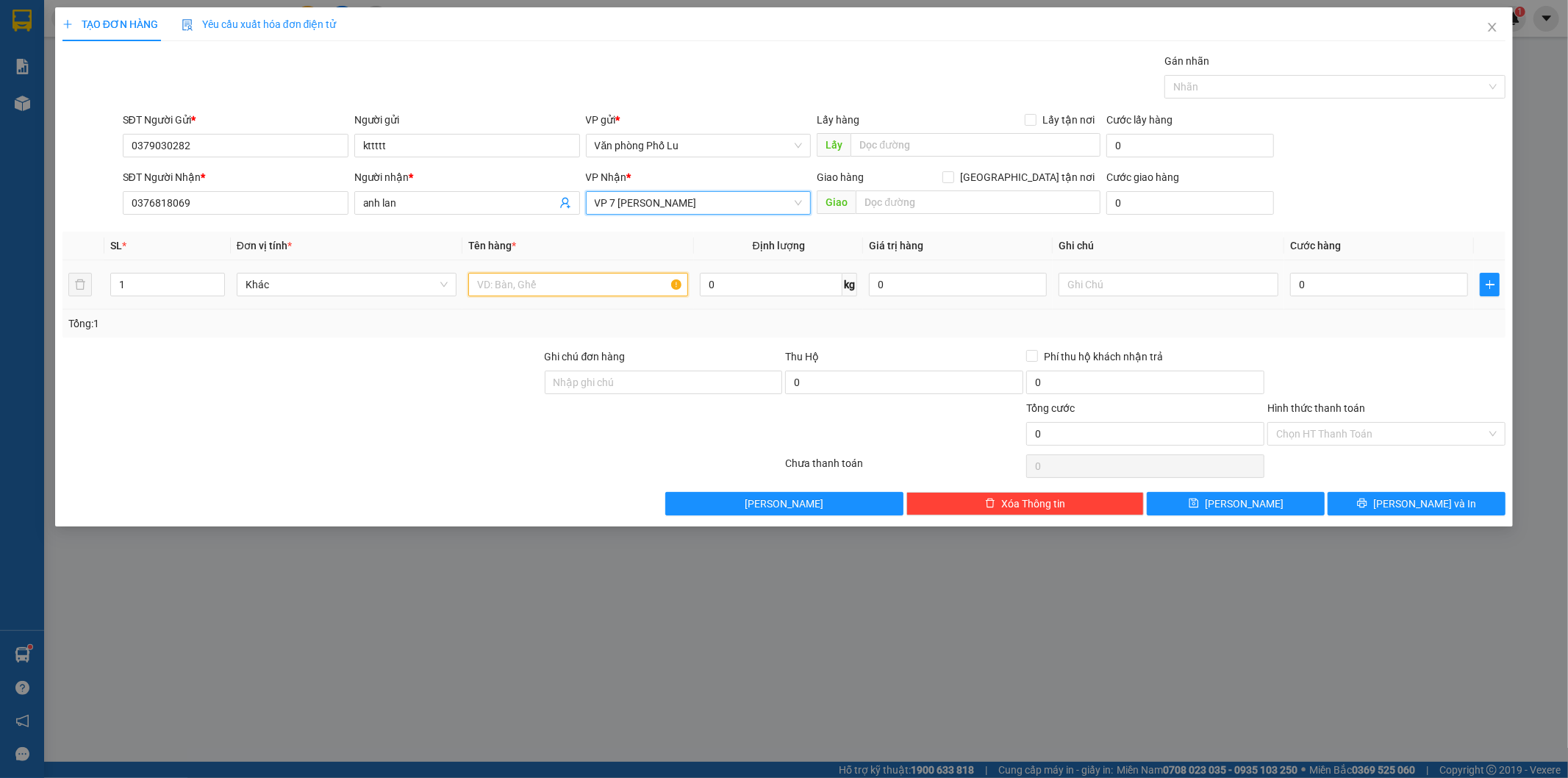
click at [552, 283] on input "text" at bounding box center [578, 284] width 220 height 24
type input "xe"
click at [1325, 278] on input "0" at bounding box center [1379, 284] width 178 height 24
paste input "25"
type input "250"
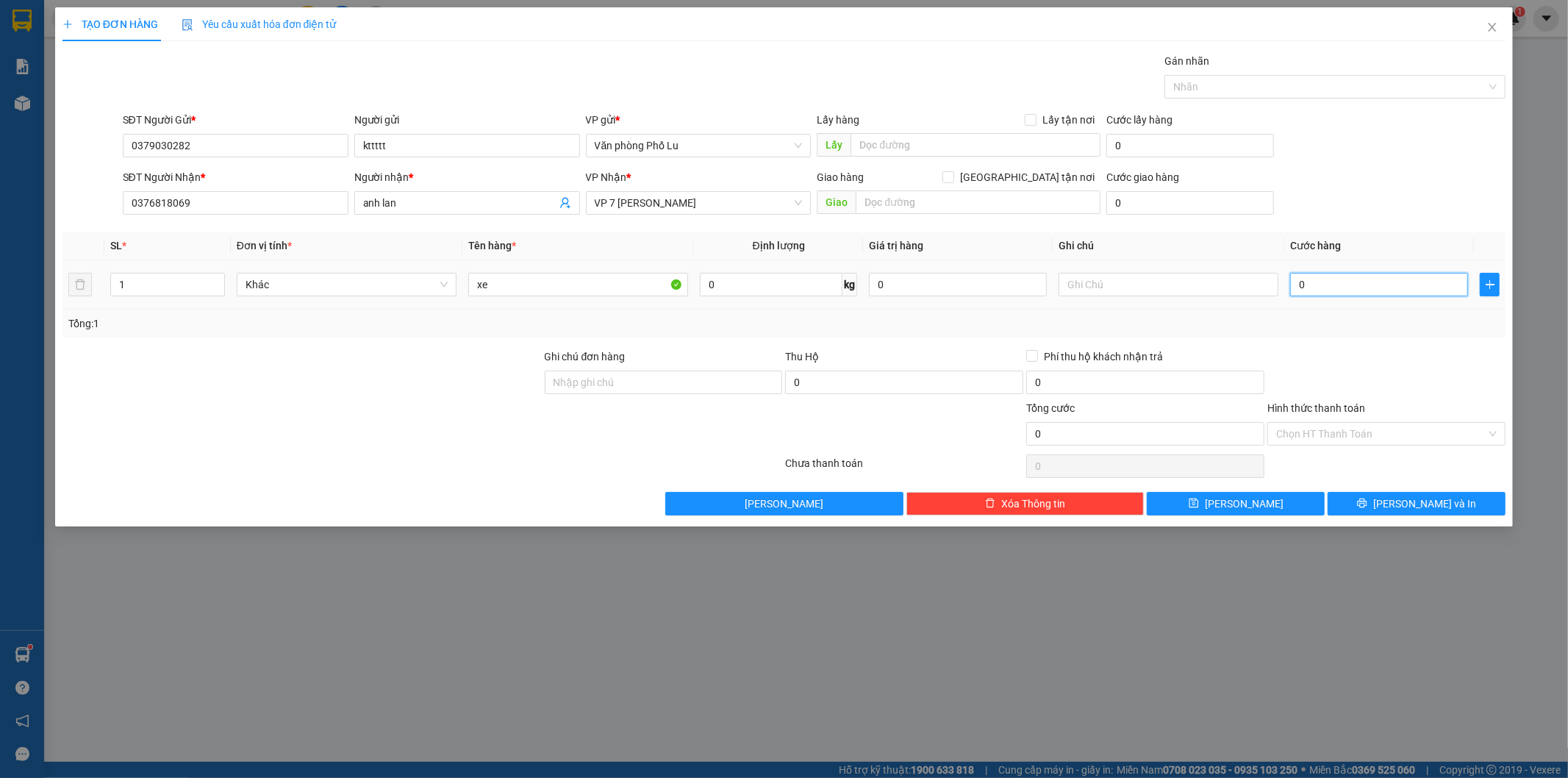
type input "250"
type input "250.000"
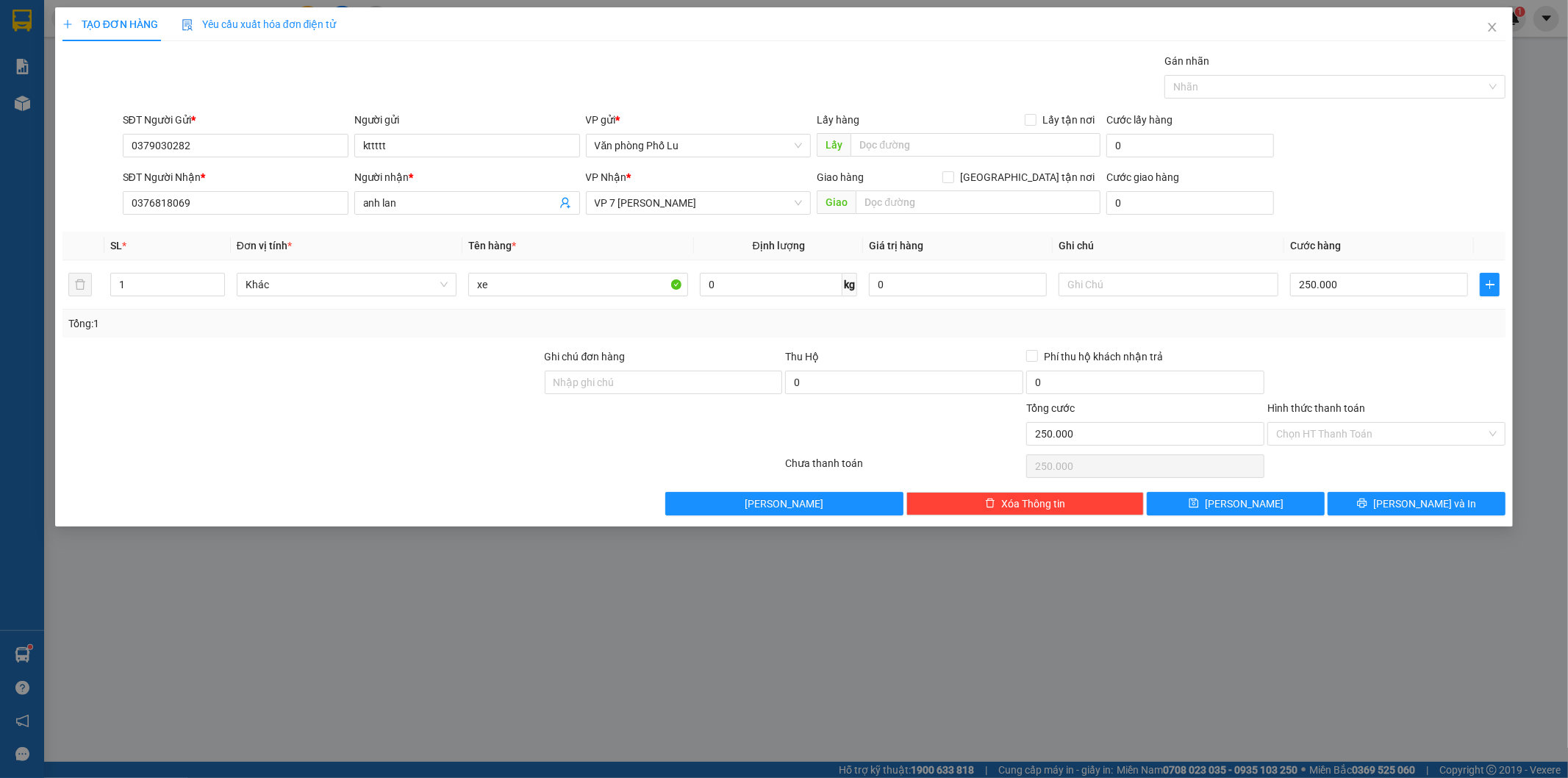
click at [1383, 359] on div at bounding box center [1386, 374] width 241 height 52
click at [511, 278] on input "xe" at bounding box center [578, 284] width 220 height 24
type input "xe điện(xước ko chịu)"
click at [1423, 502] on span "[PERSON_NAME] và In" at bounding box center [1425, 504] width 103 height 16
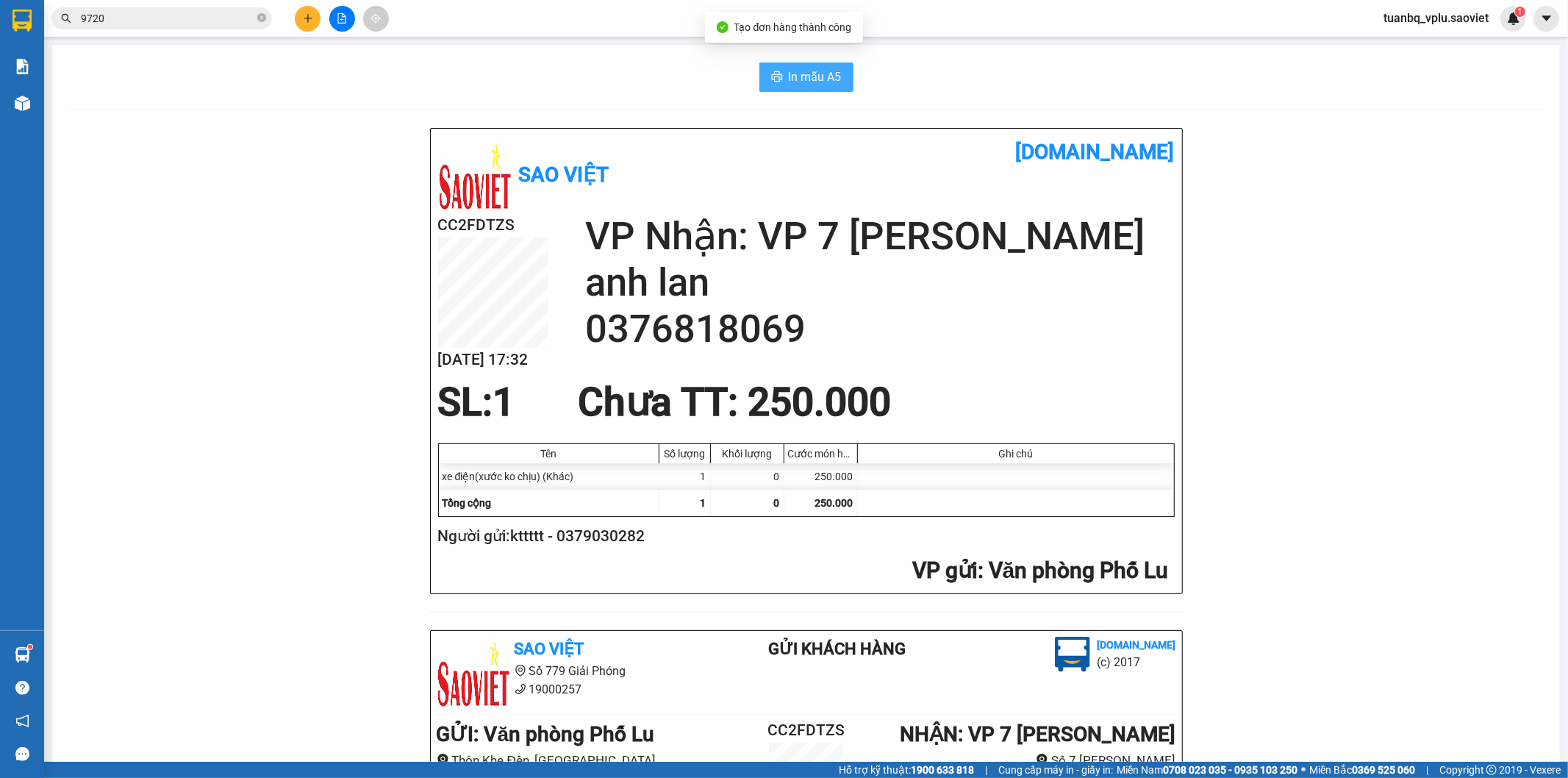
click at [826, 76] on span "In mẫu A5" at bounding box center [815, 77] width 53 height 19
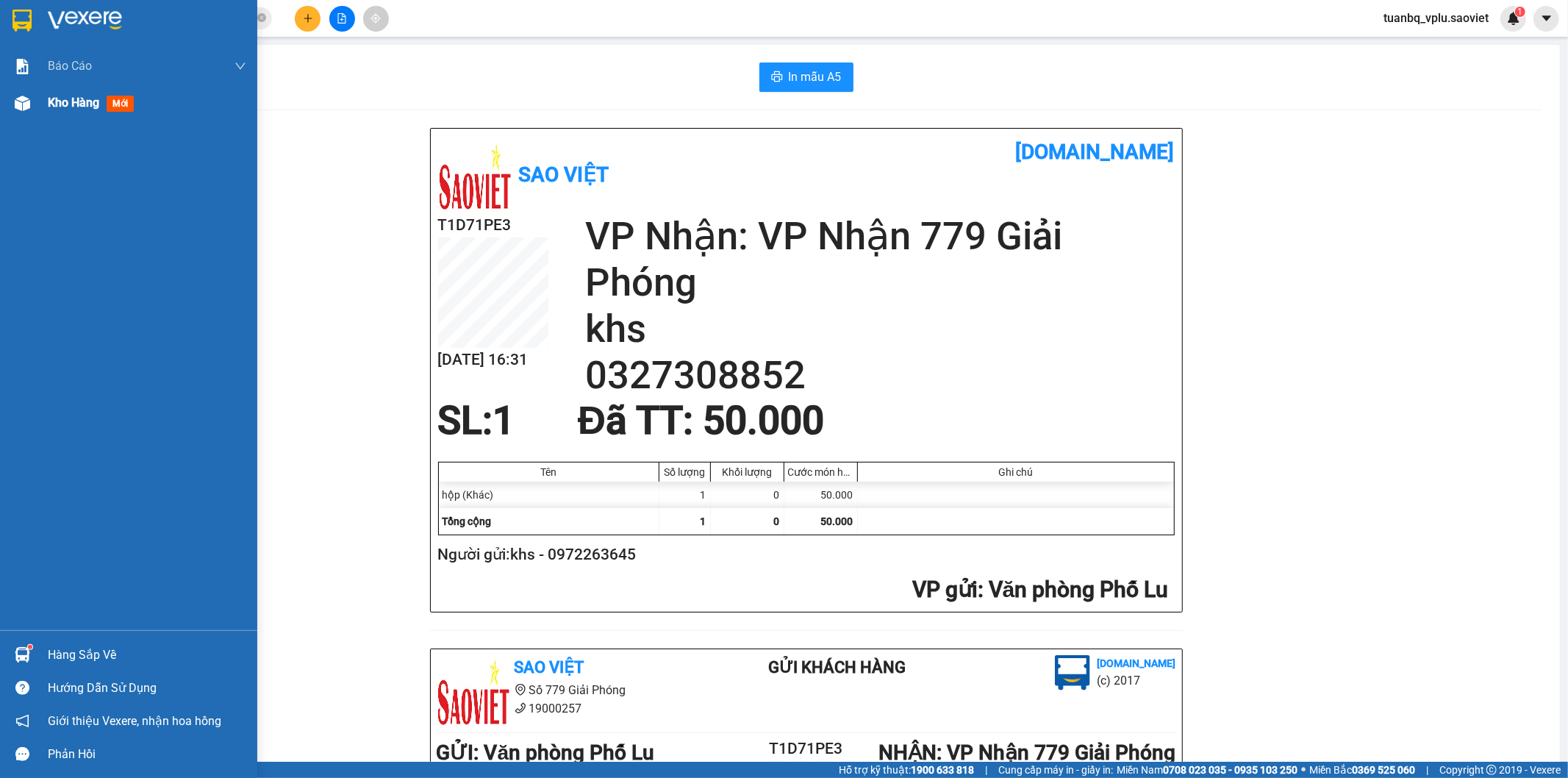
click at [101, 105] on div "Kho hàng mới" at bounding box center [93, 102] width 92 height 19
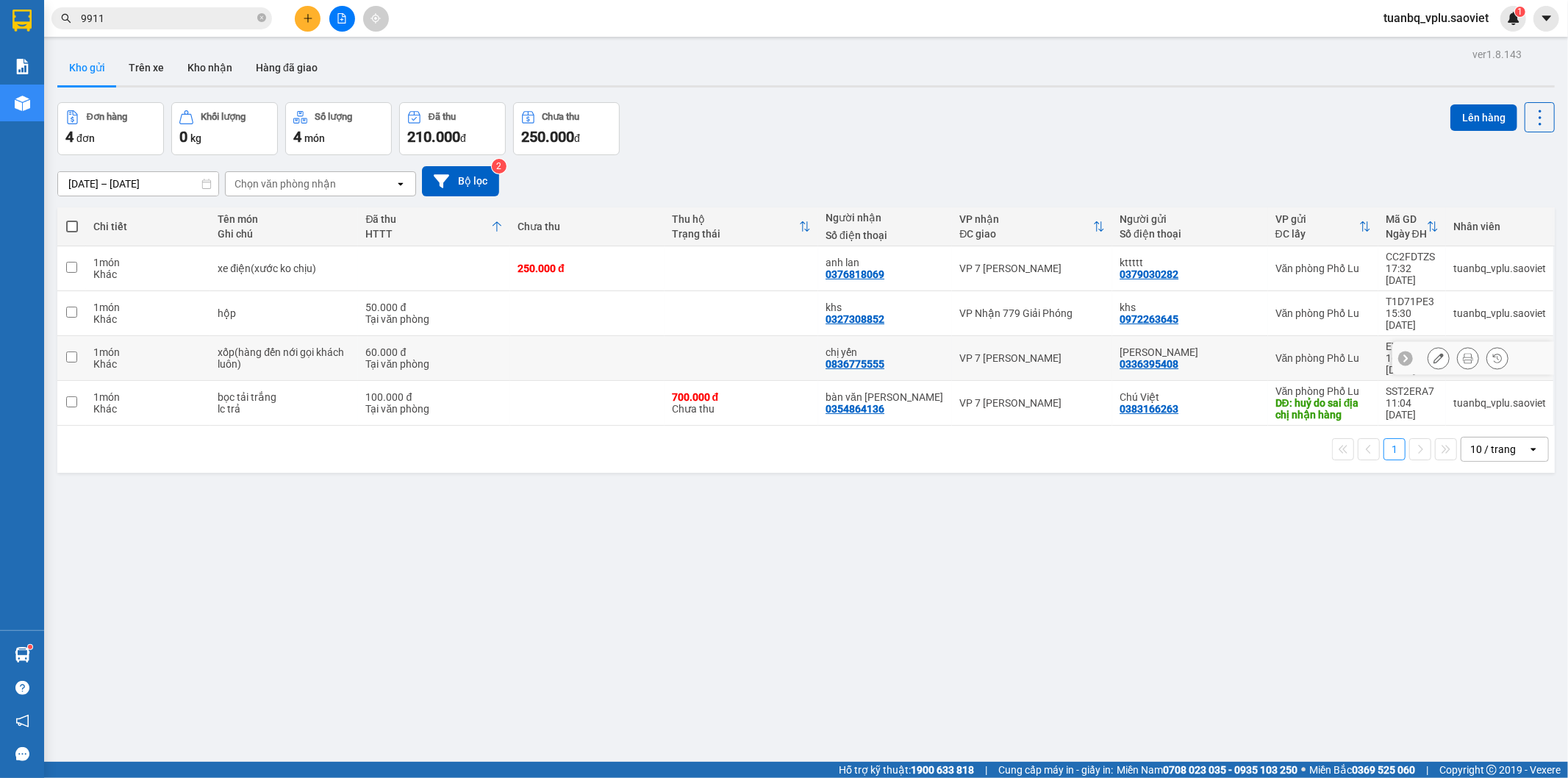
click at [487, 358] on div "Tại văn phòng" at bounding box center [434, 364] width 137 height 12
checkbox input "true"
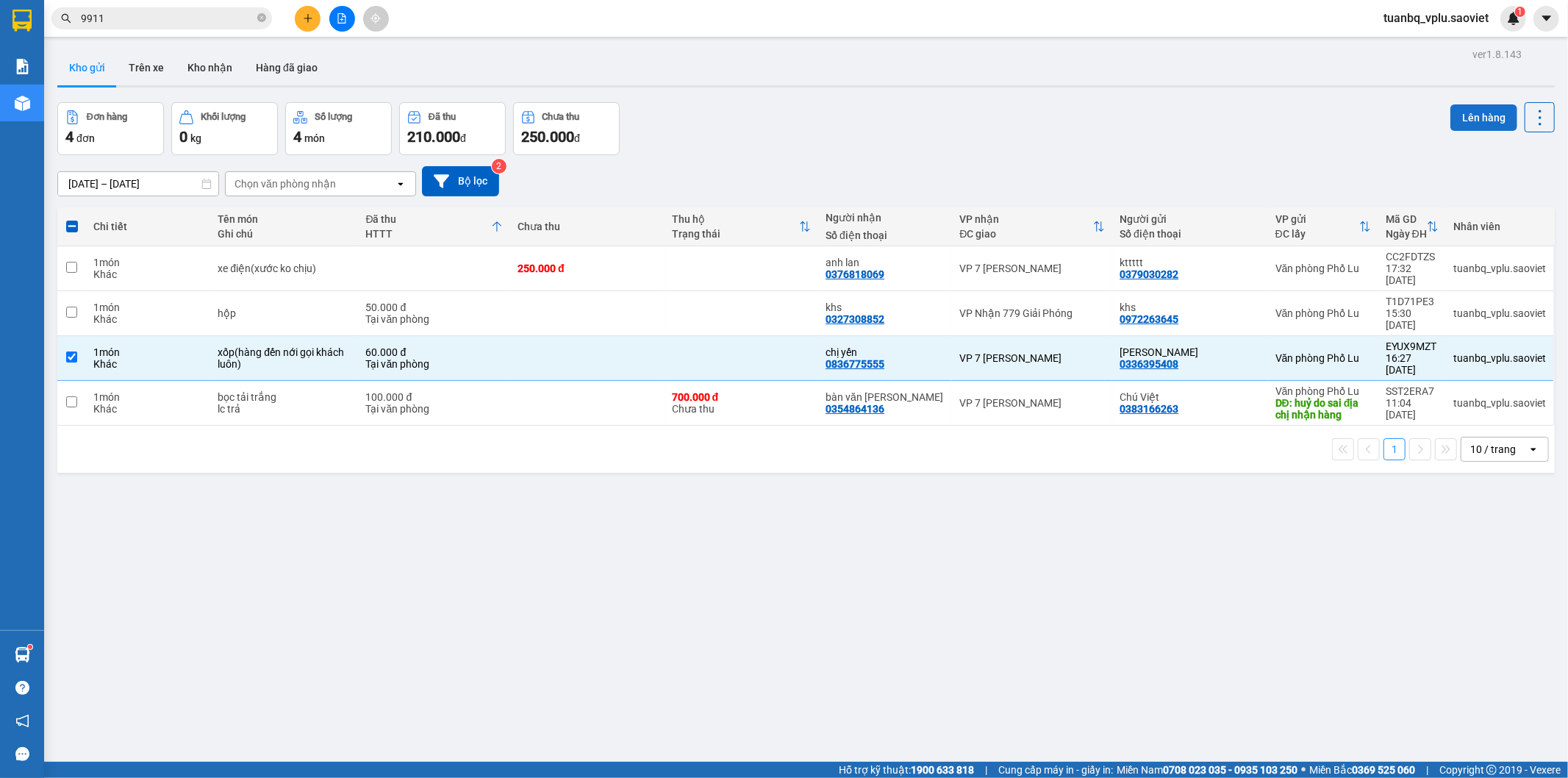
click at [1475, 108] on button "Lên hàng" at bounding box center [1484, 117] width 67 height 26
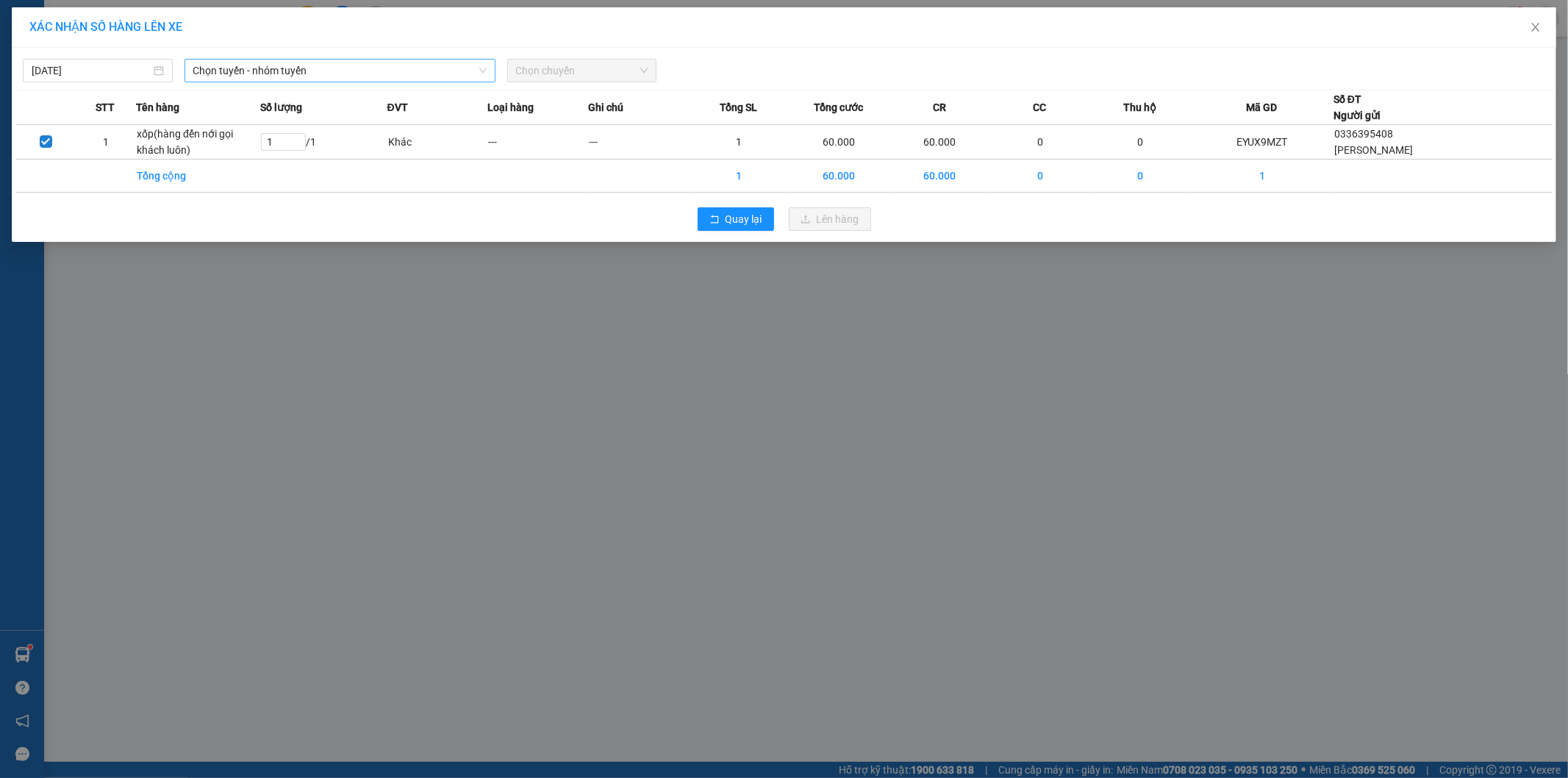
click at [318, 72] on span "Chọn tuyến - nhóm tuyến" at bounding box center [340, 71] width 293 height 22
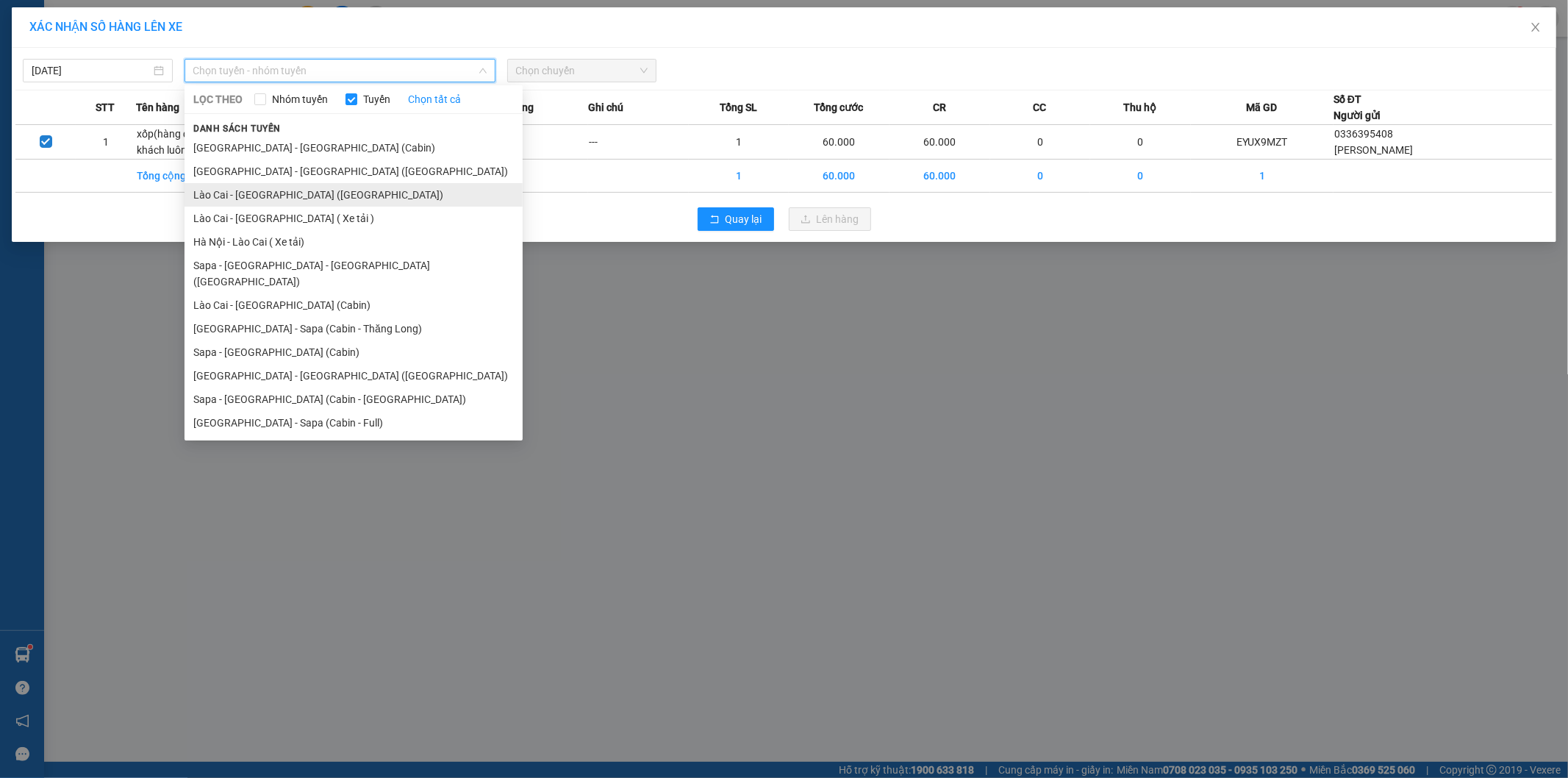
click at [346, 189] on li "Lào Cai - [GEOGRAPHIC_DATA] ([GEOGRAPHIC_DATA])" at bounding box center [353, 195] width 338 height 24
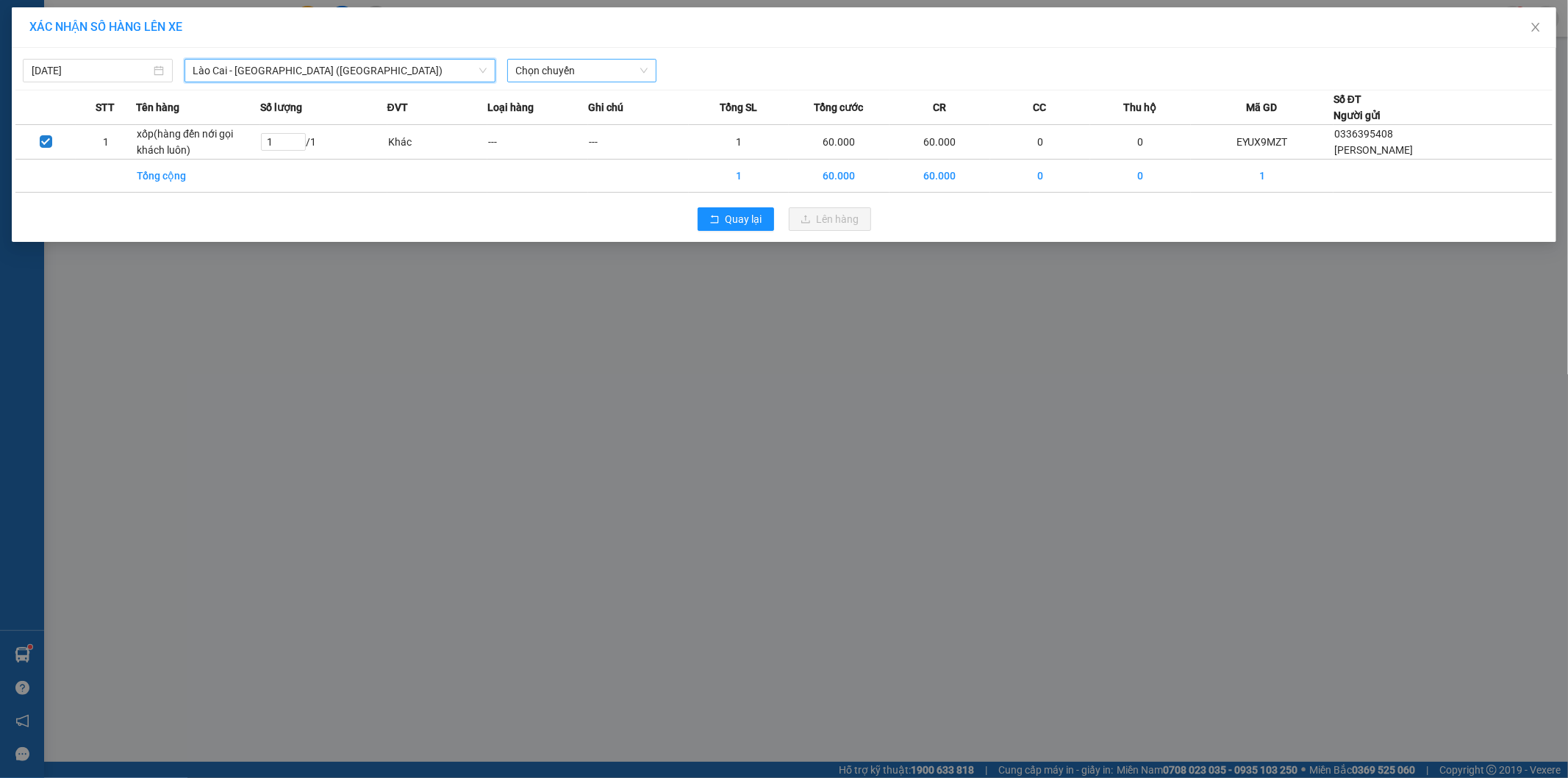
click at [576, 64] on span "Chọn chuyến" at bounding box center [582, 71] width 132 height 22
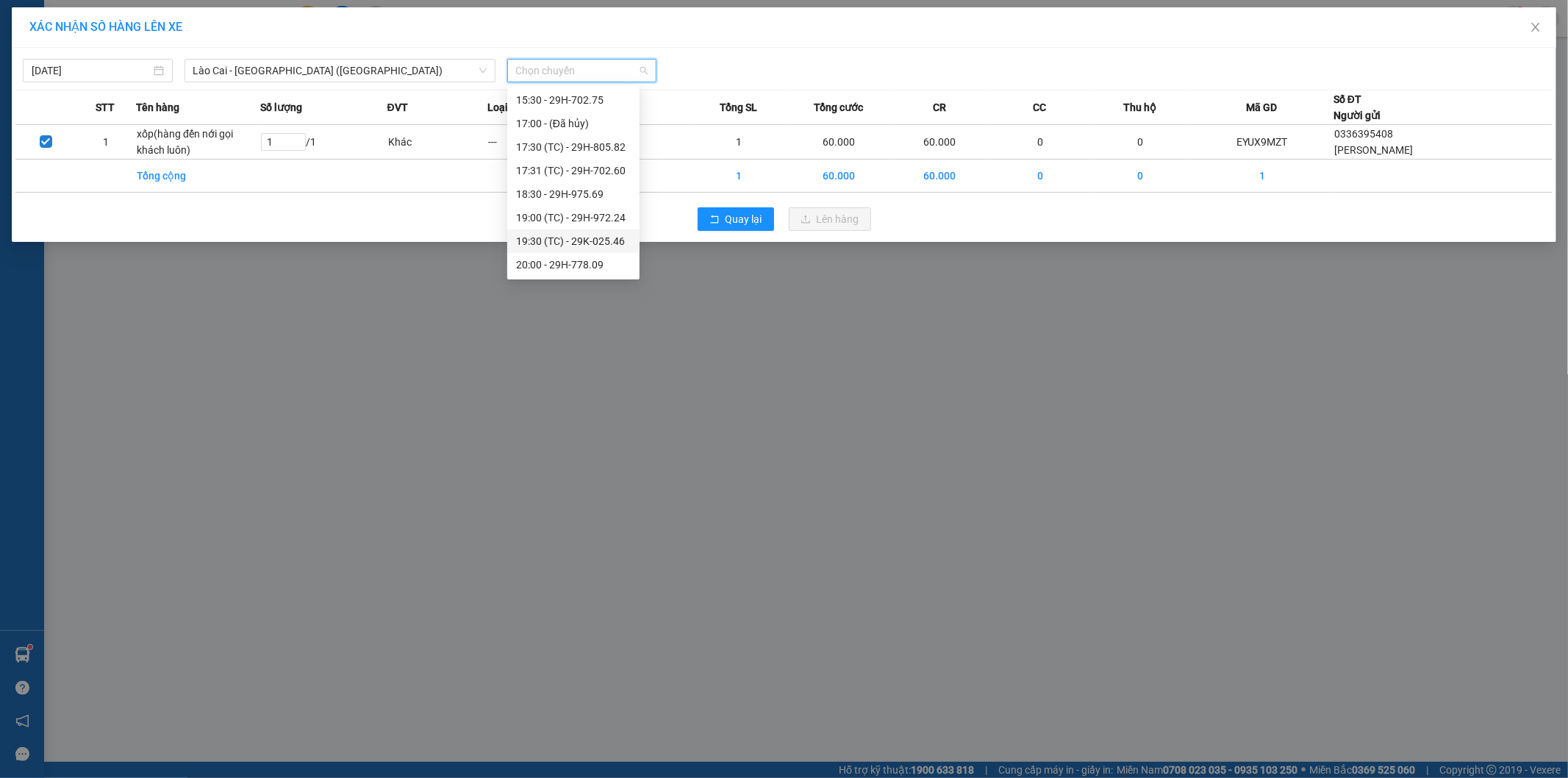
scroll to position [72, 0]
click at [306, 62] on span "Lào Cai - [GEOGRAPHIC_DATA] ([GEOGRAPHIC_DATA])" at bounding box center [340, 71] width 293 height 22
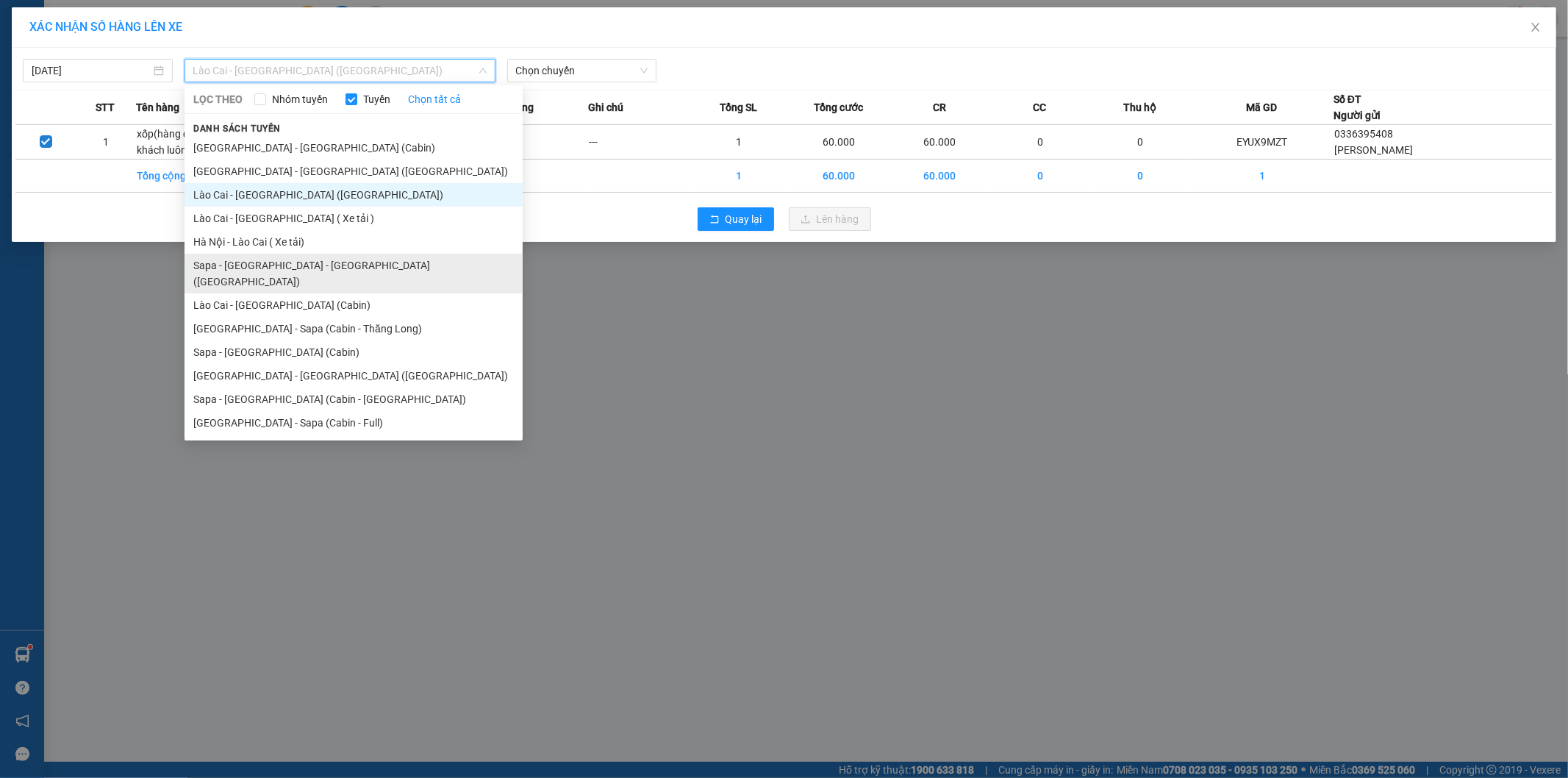
click at [321, 265] on li "Sapa - [GEOGRAPHIC_DATA] - [GEOGRAPHIC_DATA] ([GEOGRAPHIC_DATA])" at bounding box center [353, 273] width 338 height 40
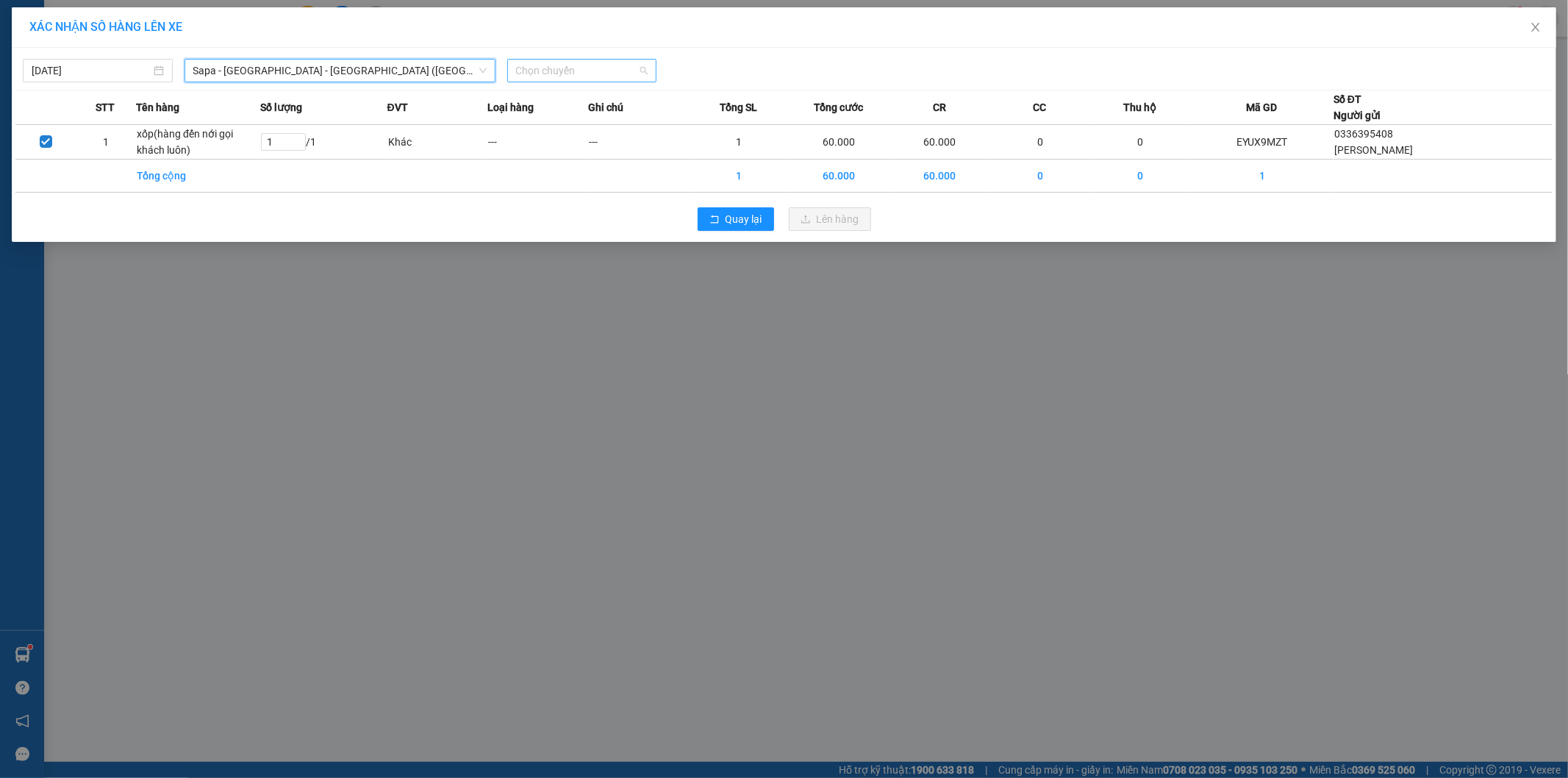
click at [563, 78] on span "Chọn chuyến" at bounding box center [582, 71] width 132 height 22
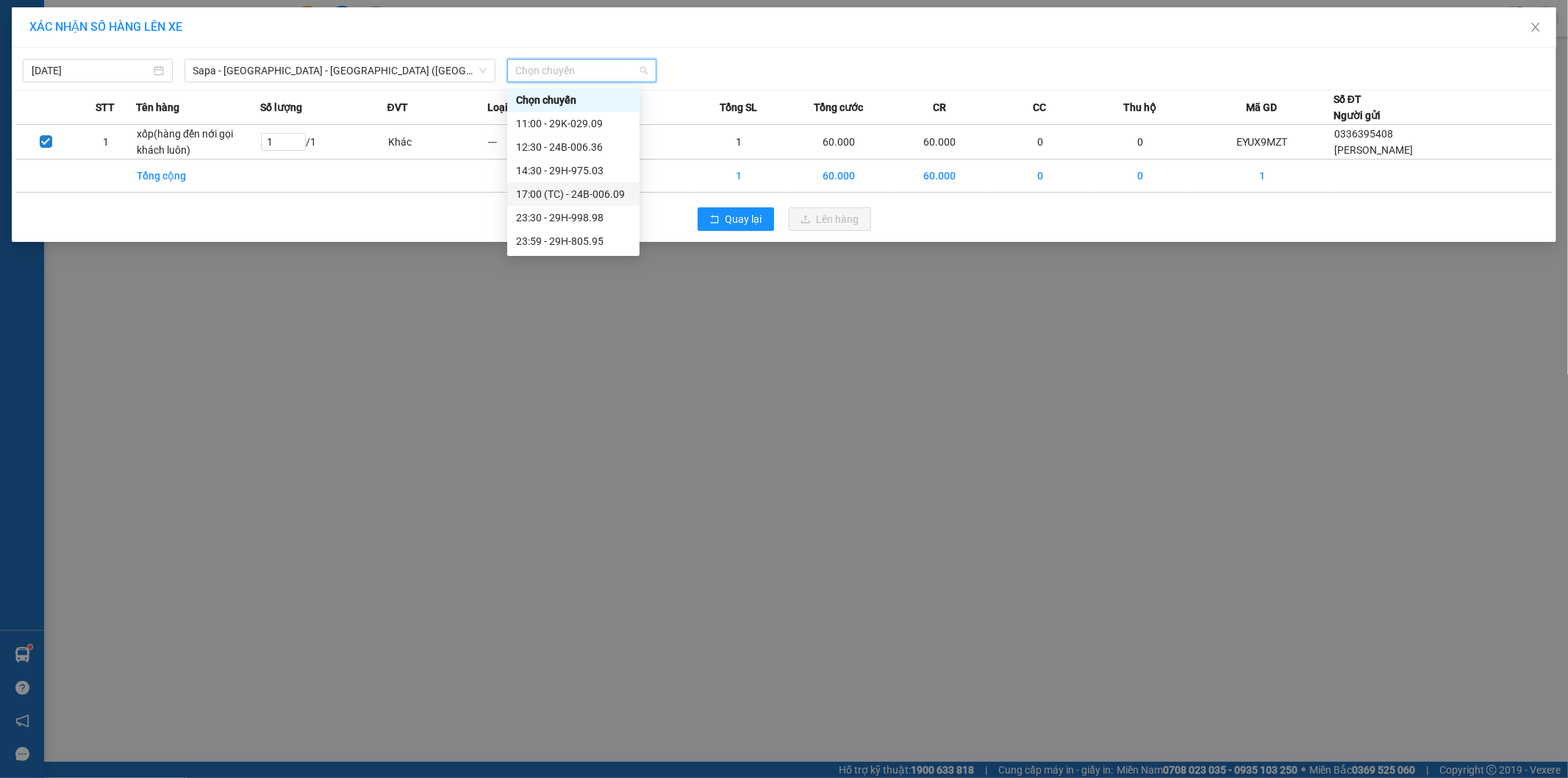
click at [597, 193] on div "17:00 (TC) - 24B-006.09" at bounding box center [574, 194] width 115 height 16
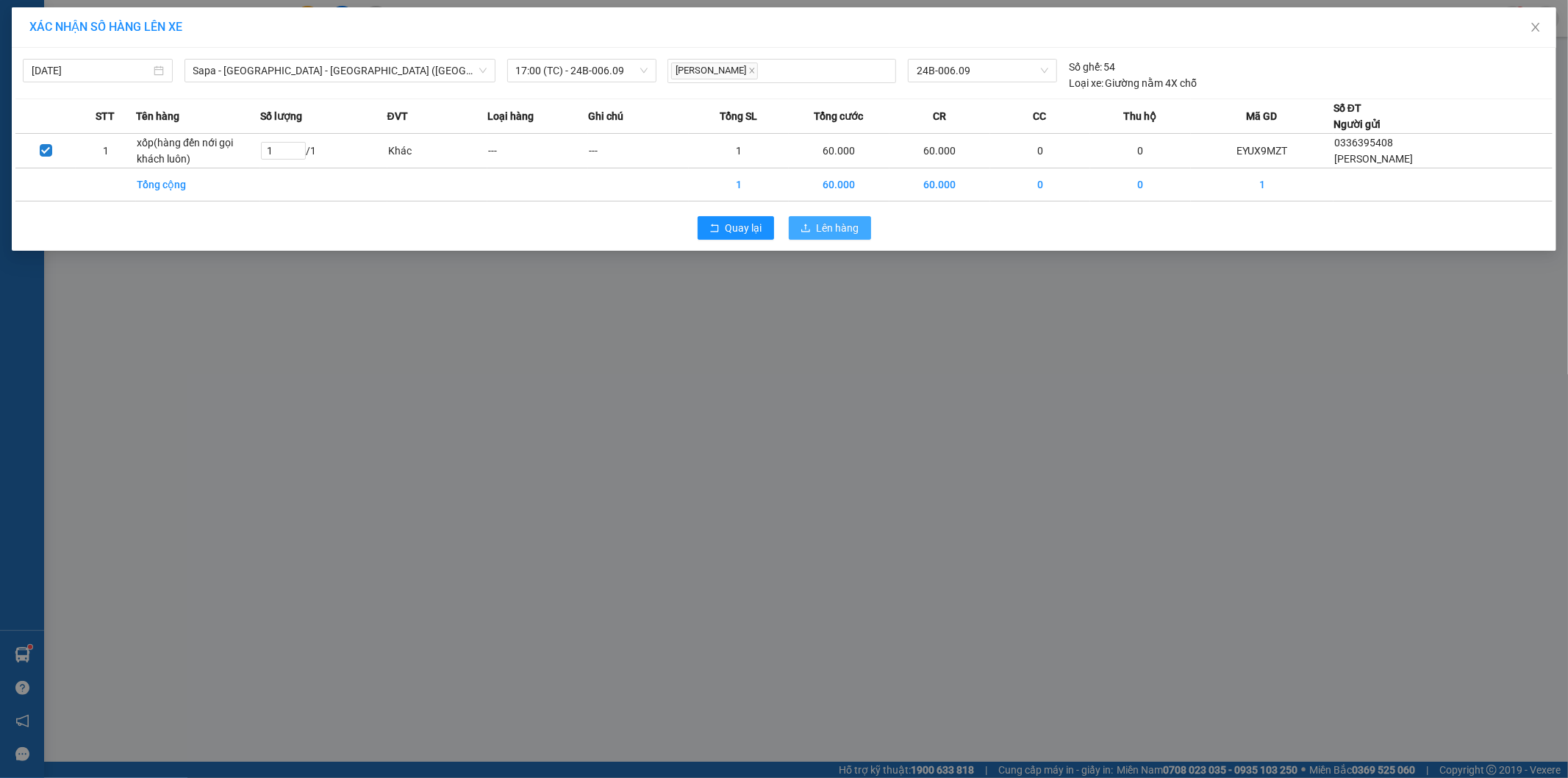
click at [822, 237] on button "Lên hàng" at bounding box center [830, 228] width 82 height 24
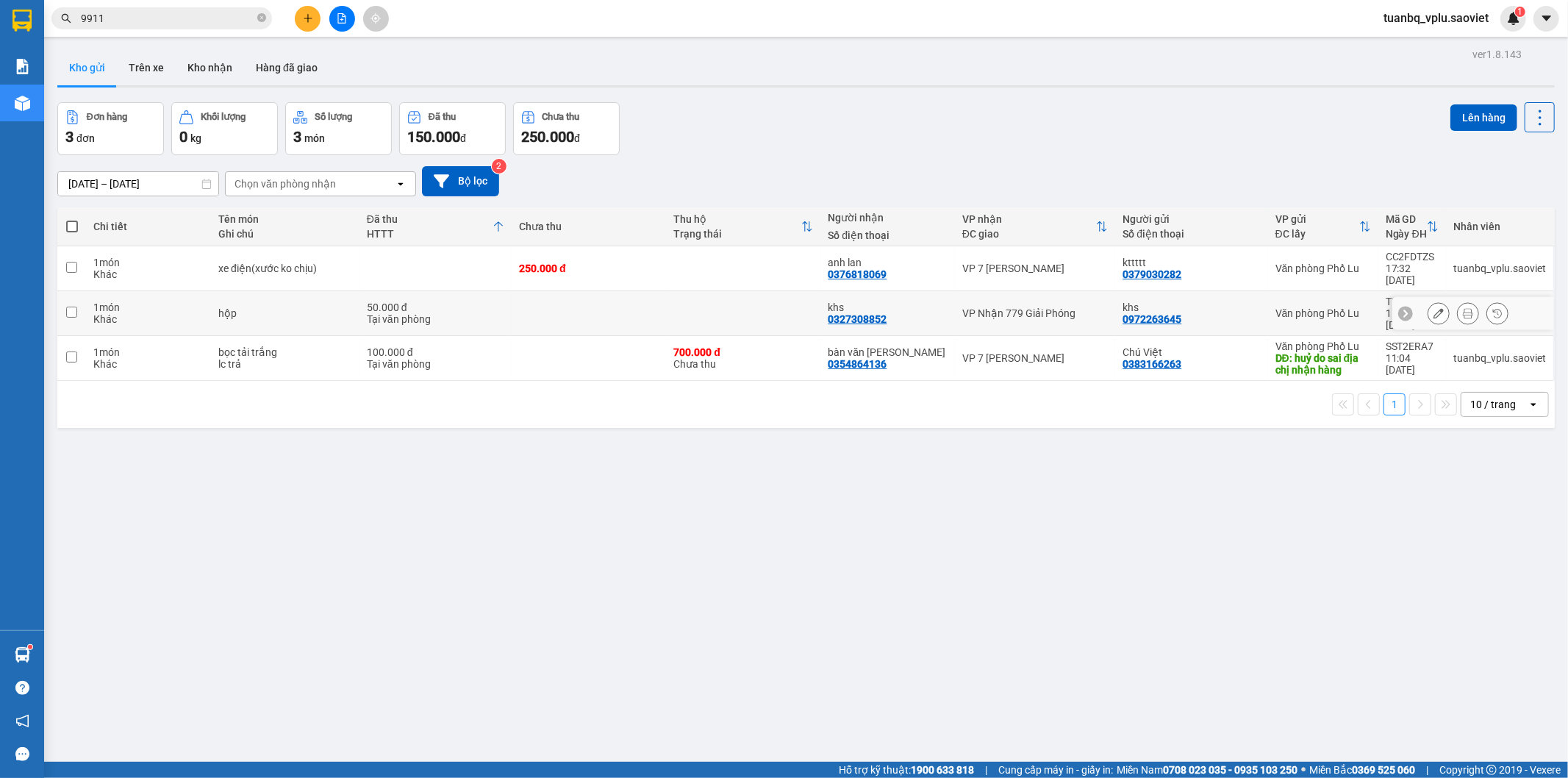
click at [491, 302] on div "50.000 đ" at bounding box center [436, 308] width 137 height 12
checkbox input "true"
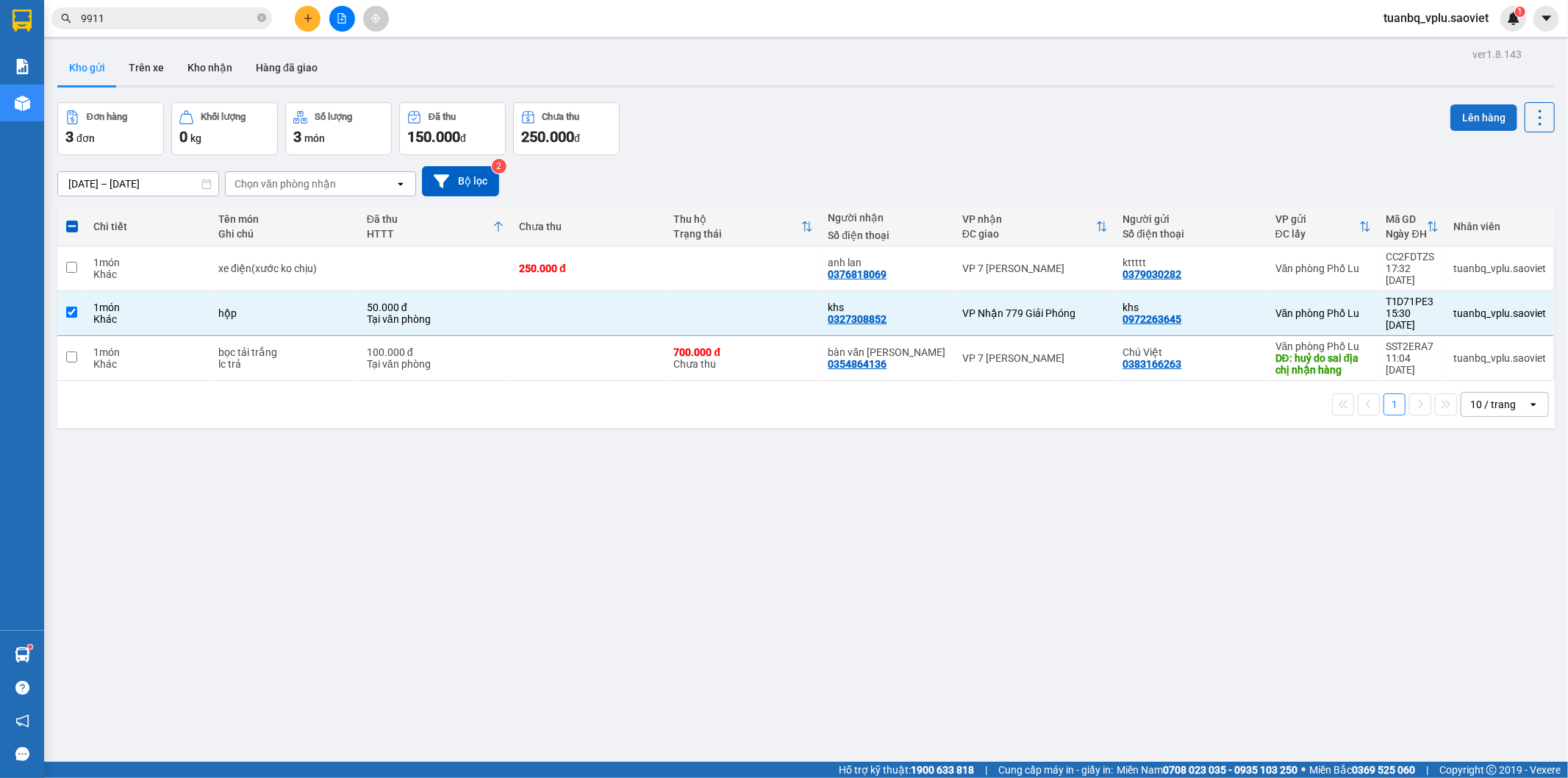
click at [1471, 113] on button "Lên hàng" at bounding box center [1484, 117] width 67 height 26
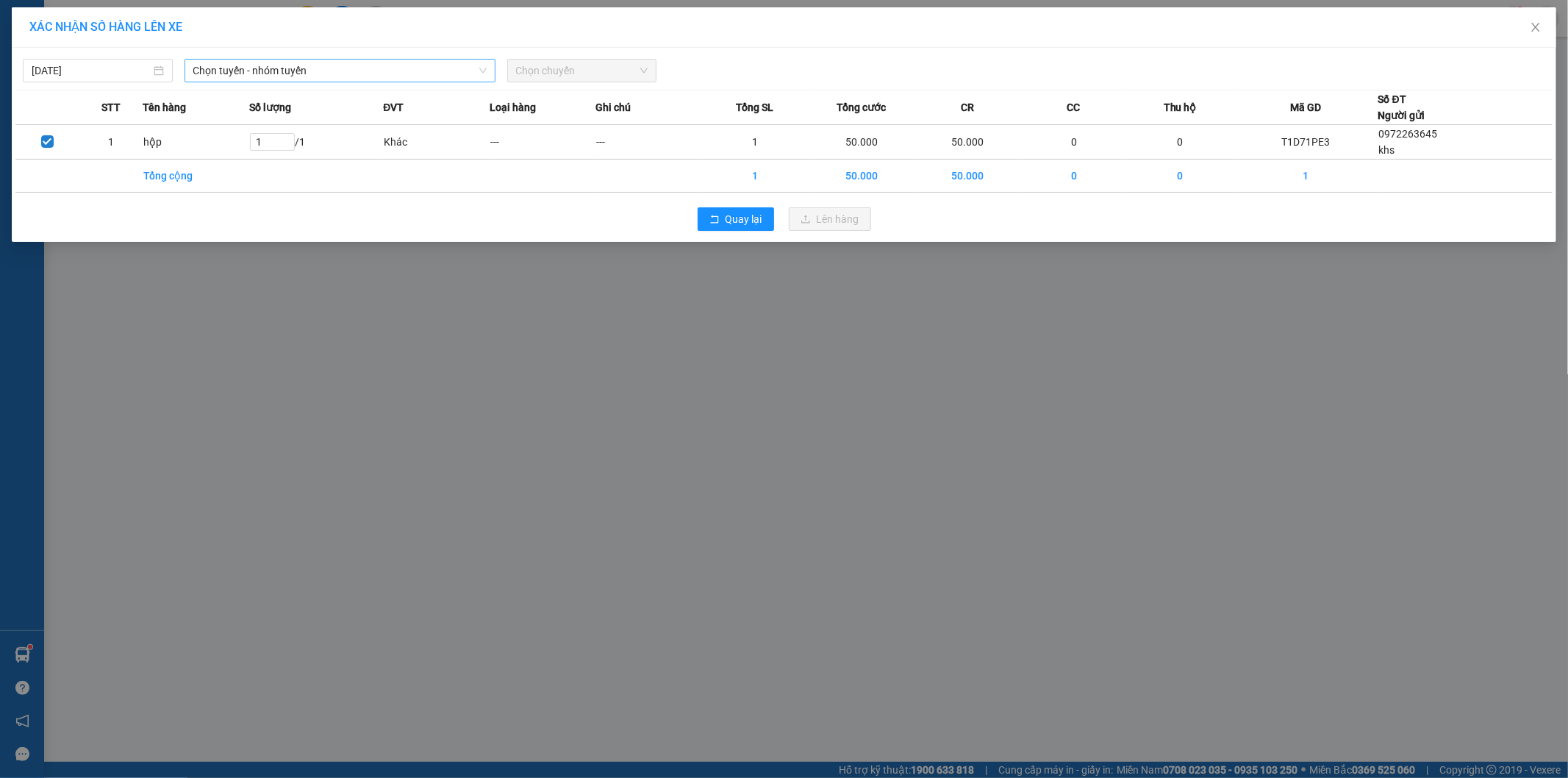
click at [397, 68] on span "Chọn tuyến - nhóm tuyến" at bounding box center [340, 71] width 293 height 22
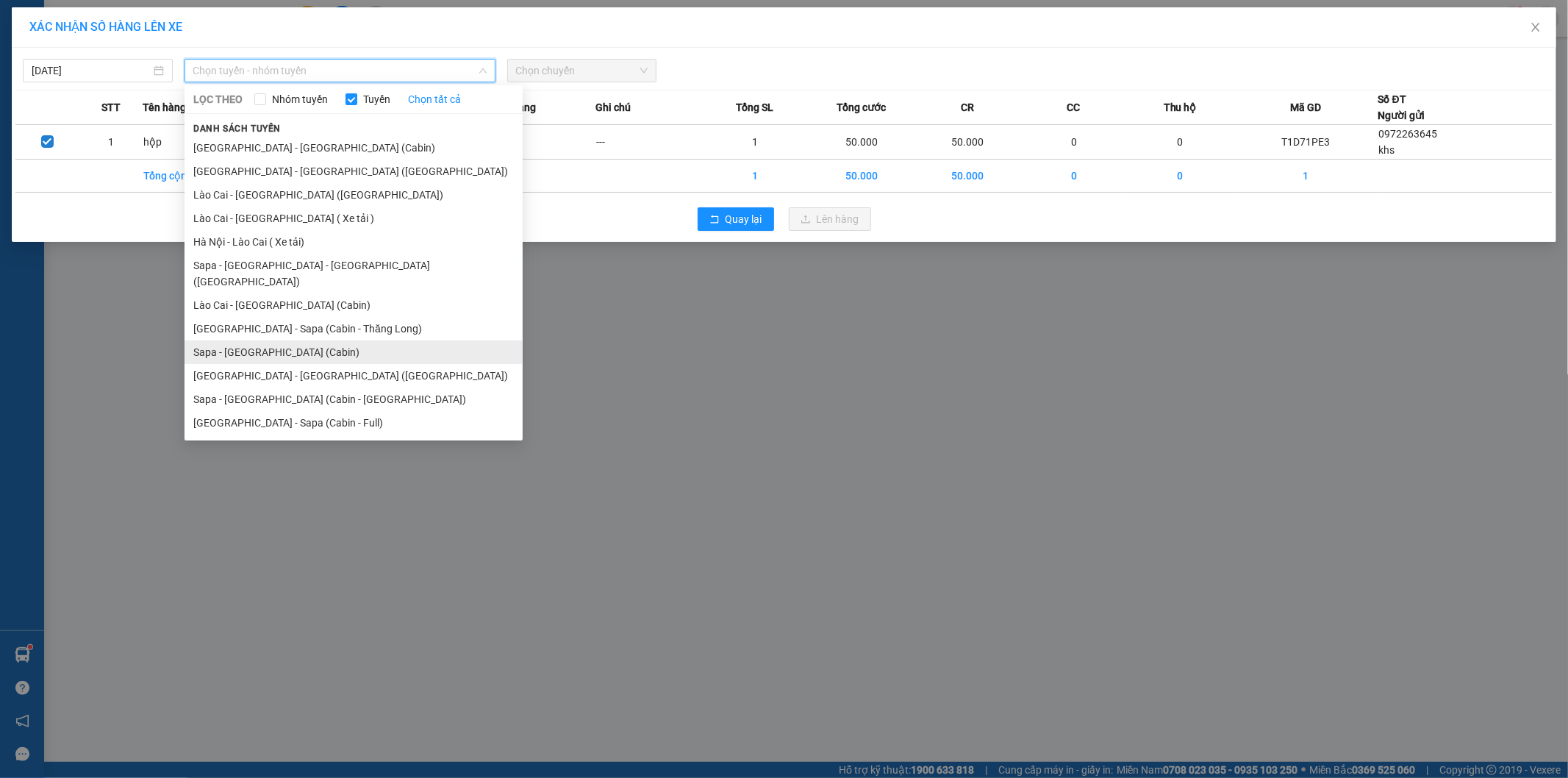
click at [274, 340] on li "Sapa - [GEOGRAPHIC_DATA] (Cabin)" at bounding box center [353, 352] width 338 height 24
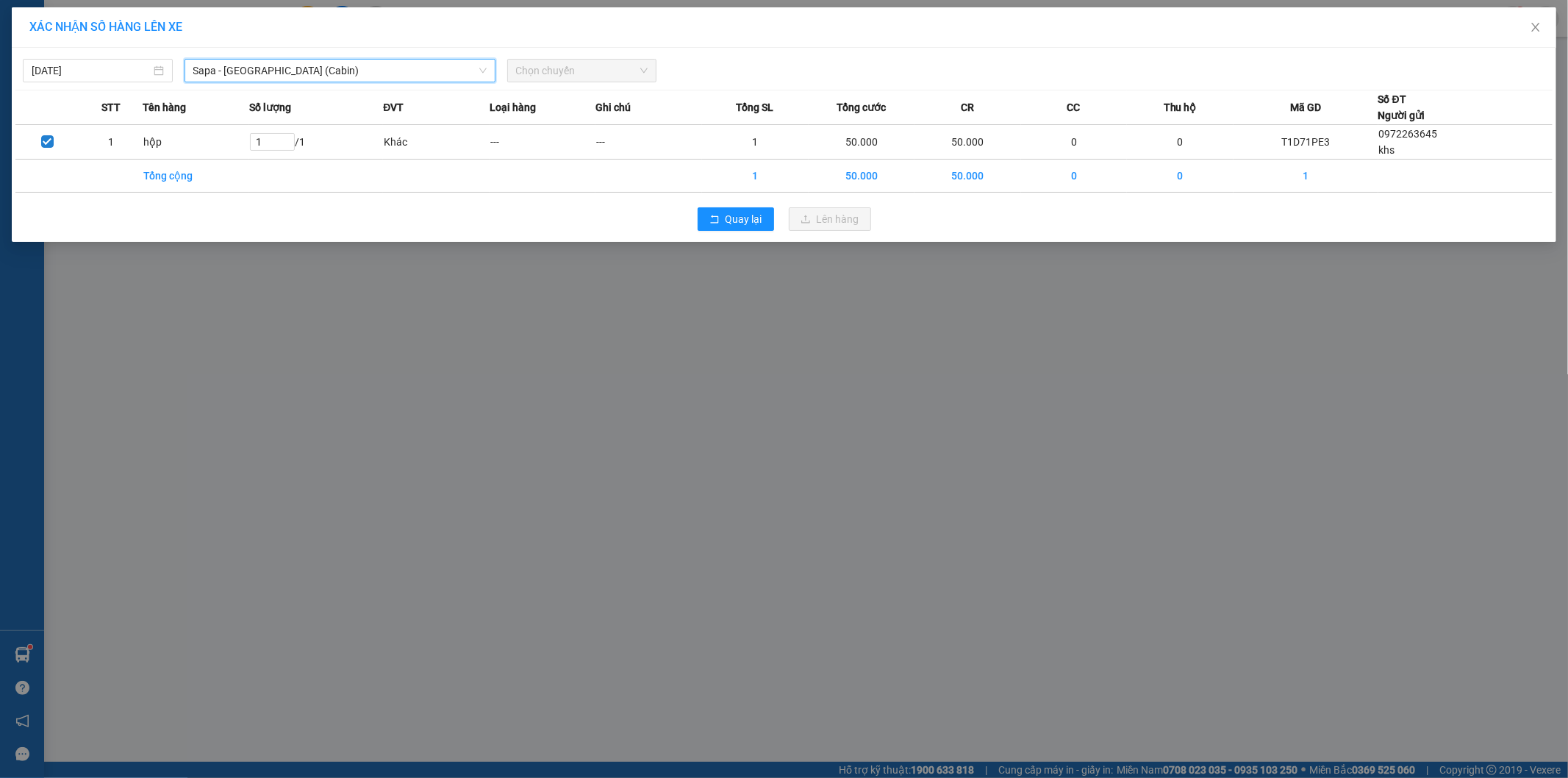
click at [541, 64] on span "Chọn chuyến" at bounding box center [582, 71] width 132 height 22
click at [559, 70] on span "Chọn chuyến" at bounding box center [582, 71] width 132 height 22
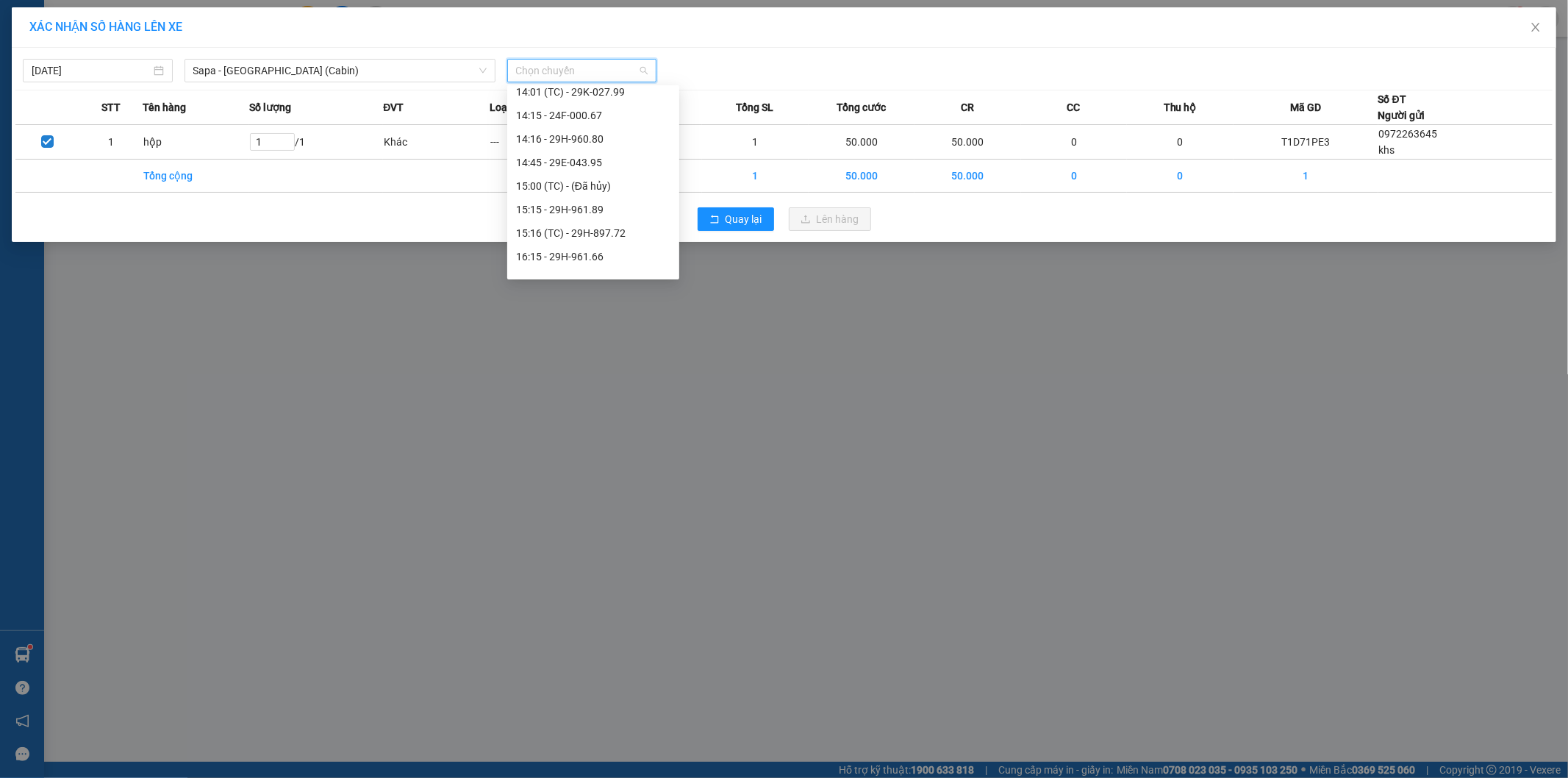
scroll to position [571, 0]
click at [616, 116] on div "17:15 - 29H-961.59" at bounding box center [593, 117] width 154 height 16
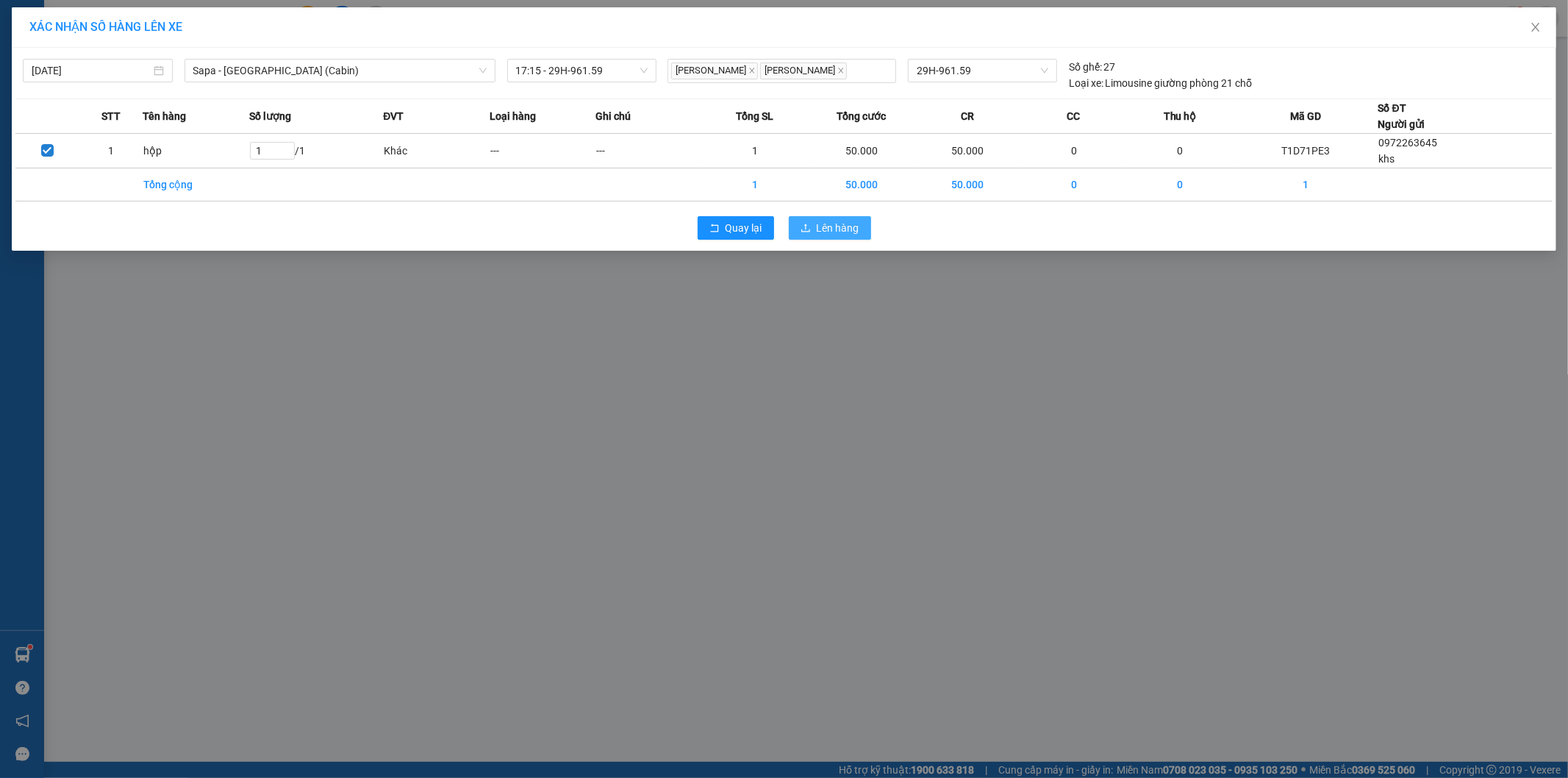
click at [846, 228] on span "Lên hàng" at bounding box center [837, 228] width 43 height 16
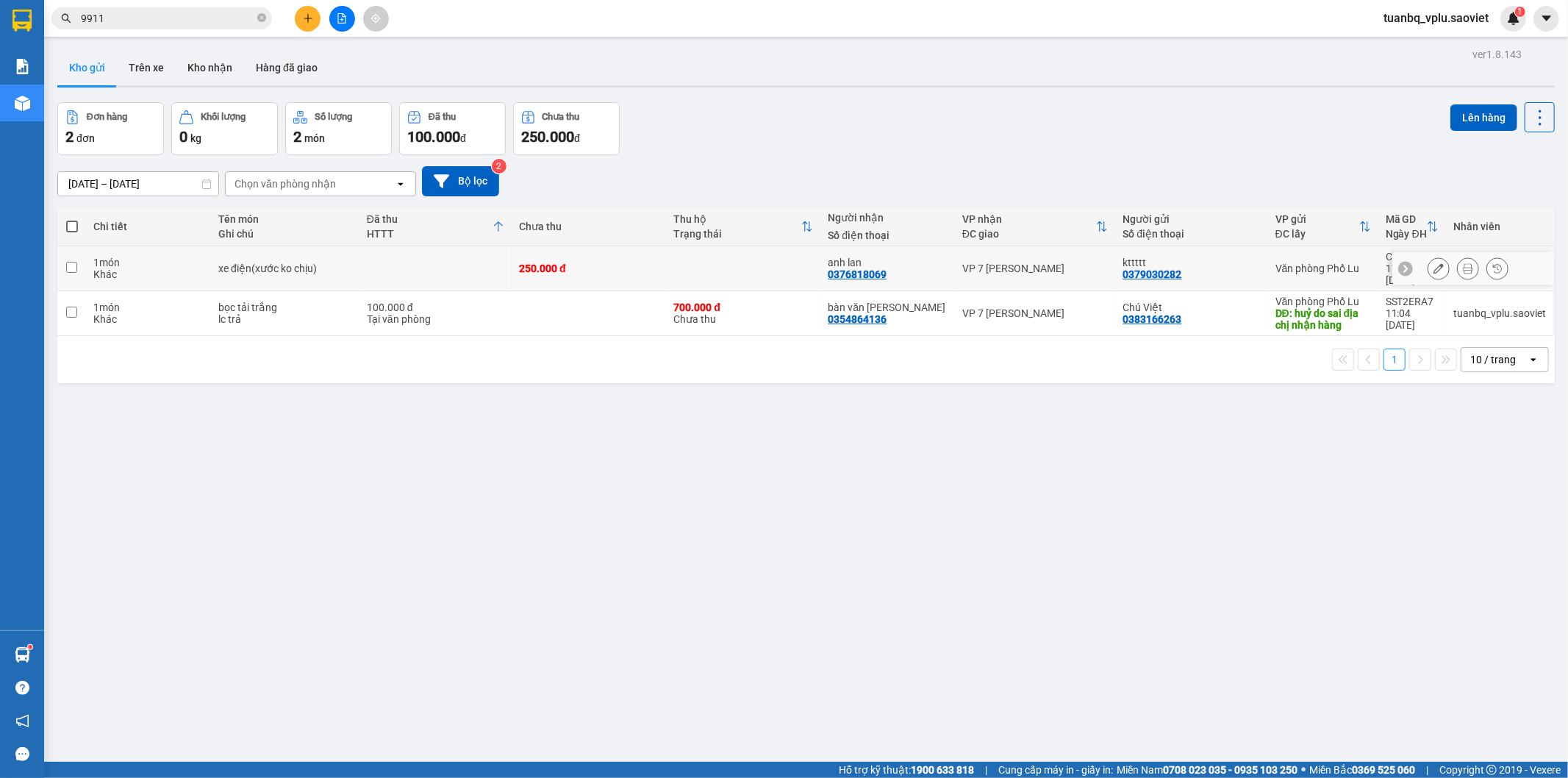
click at [470, 262] on td at bounding box center [436, 269] width 152 height 45
checkbox input "true"
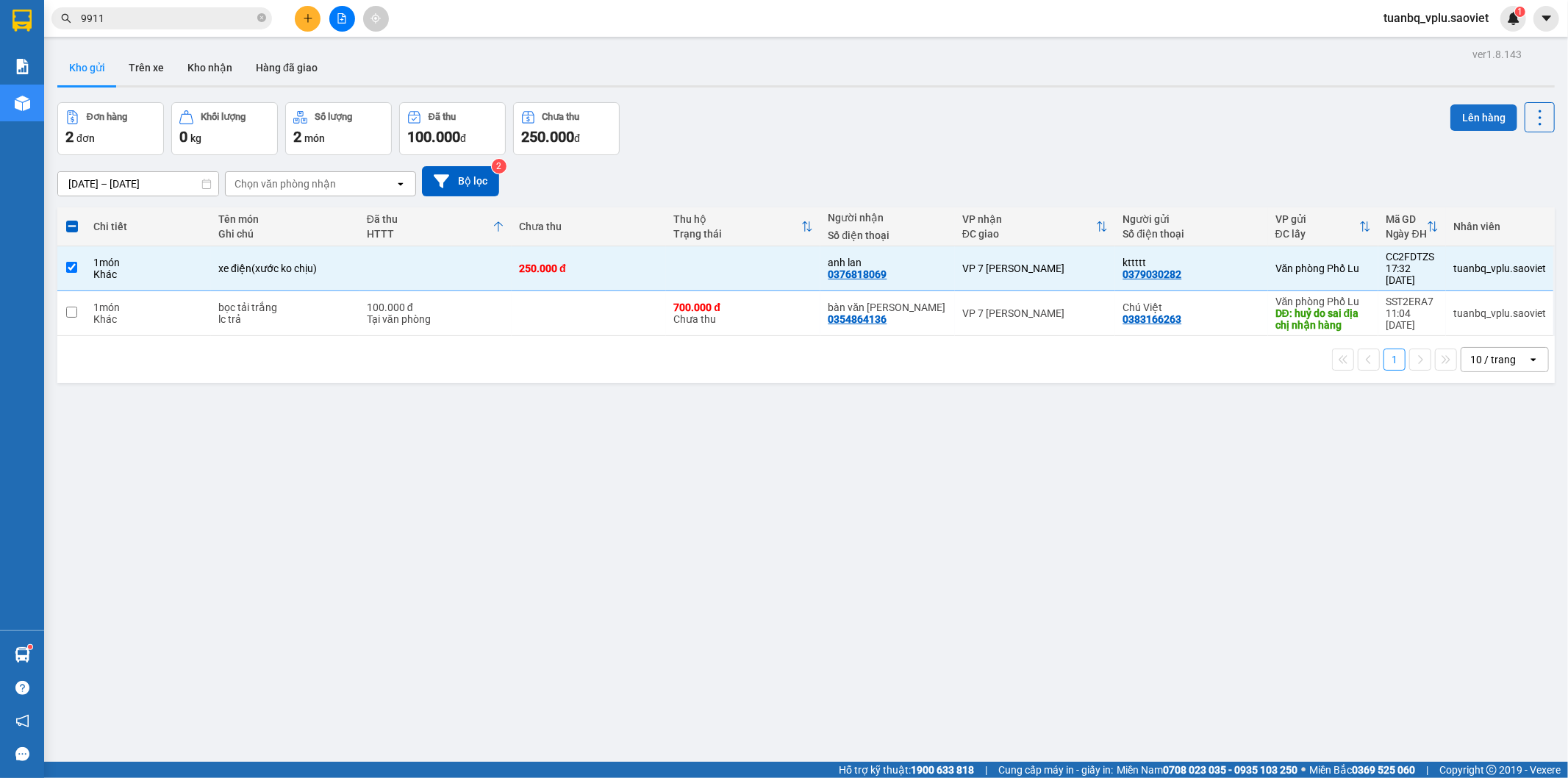
click at [1457, 119] on button "Lên hàng" at bounding box center [1484, 117] width 67 height 26
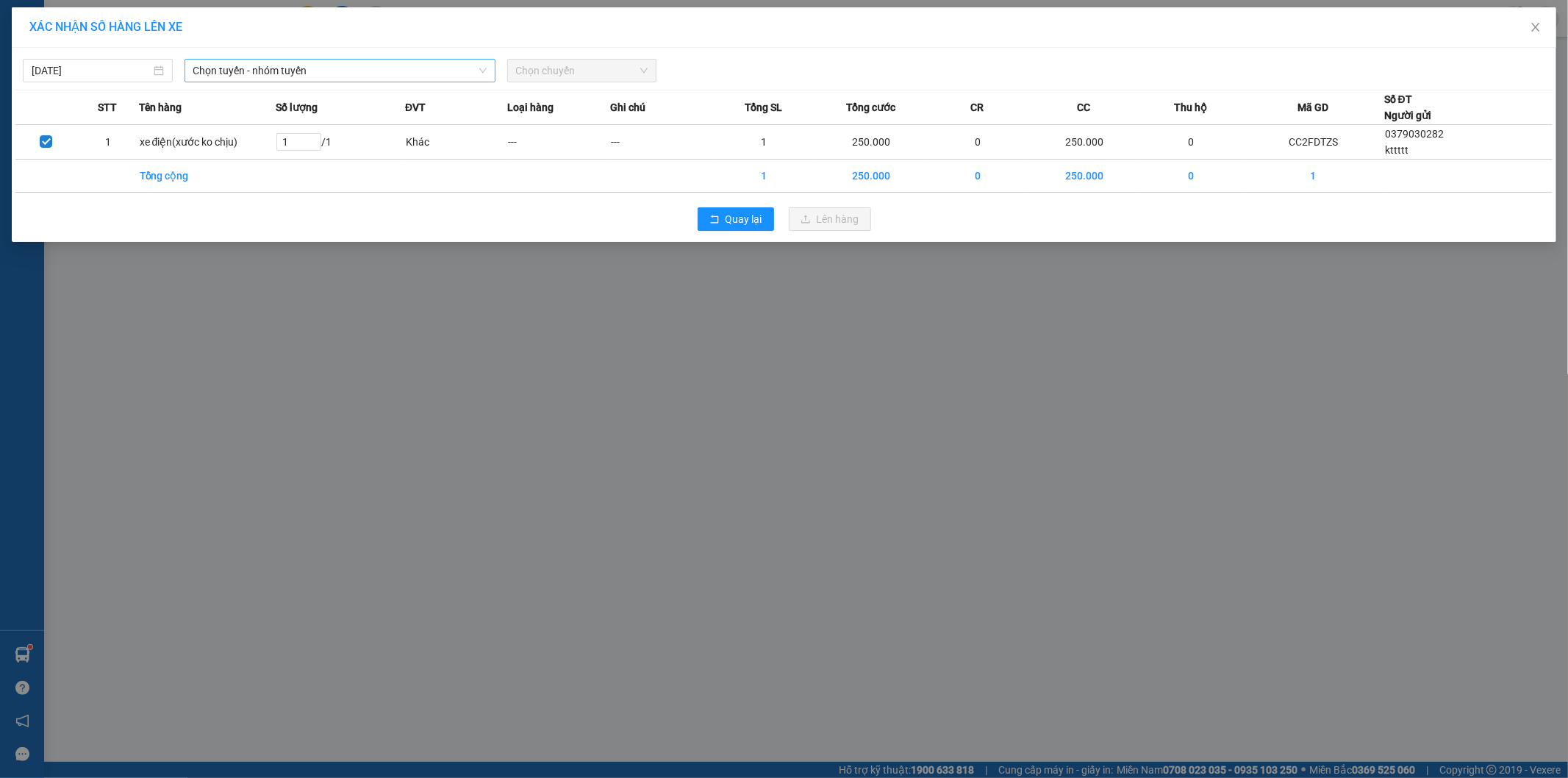
click at [325, 65] on span "Chọn tuyến - nhóm tuyến" at bounding box center [340, 71] width 293 height 22
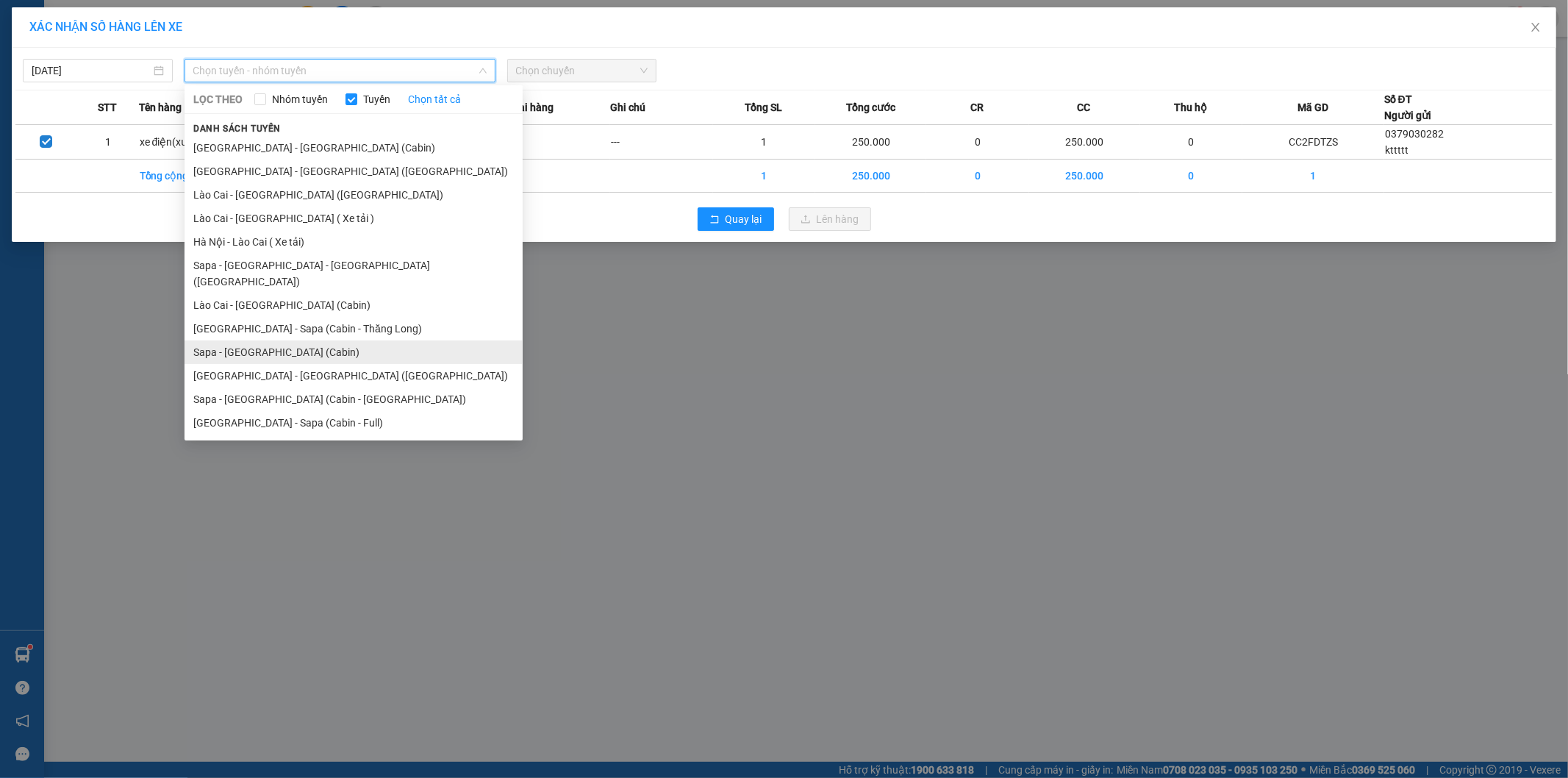
click at [299, 340] on li "Sapa - [GEOGRAPHIC_DATA] (Cabin)" at bounding box center [353, 352] width 338 height 24
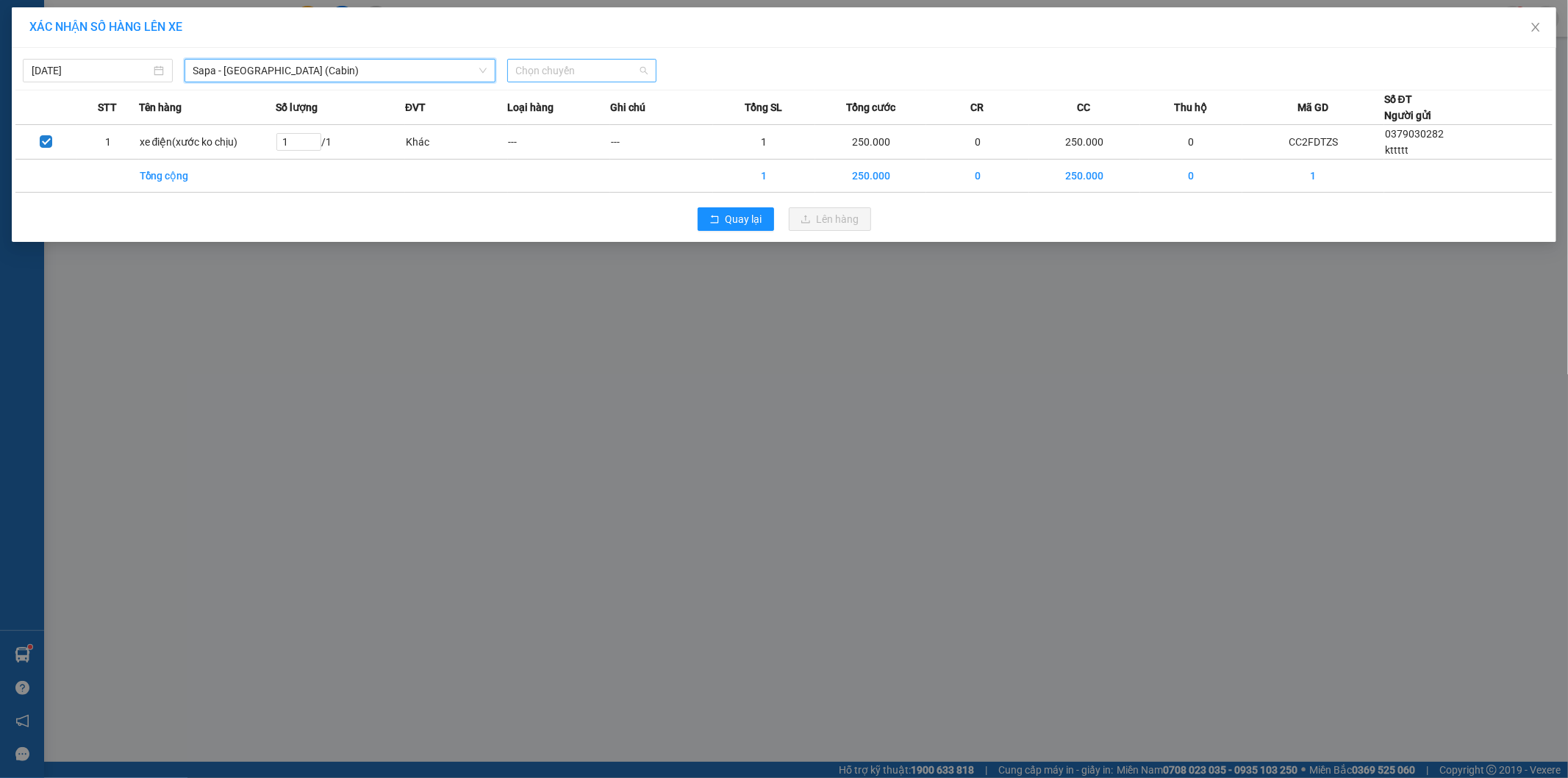
click at [545, 74] on span "Chọn chuyến" at bounding box center [582, 71] width 132 height 22
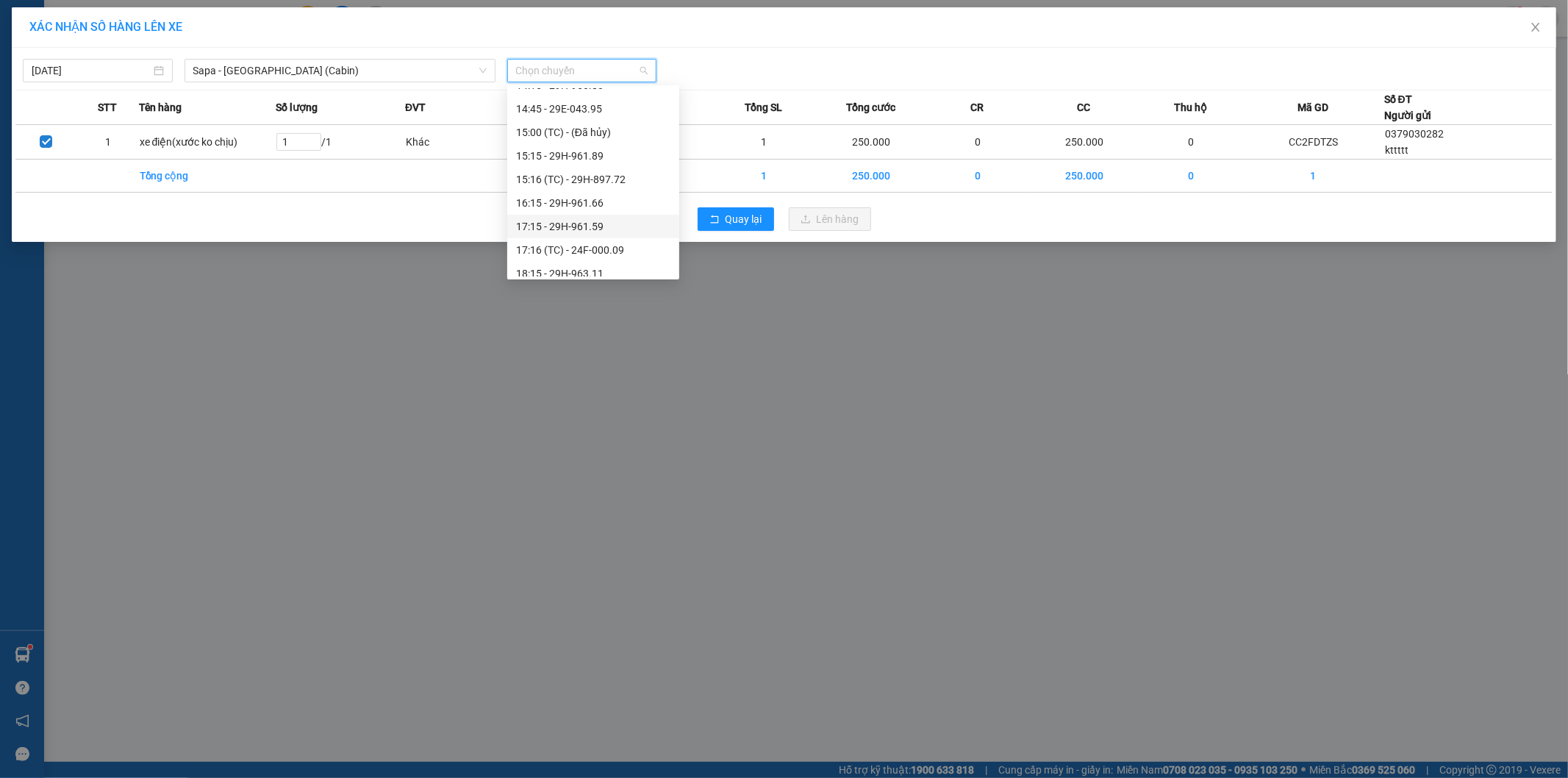
scroll to position [490, 0]
click at [630, 187] on div "17:15 - 29H-961.59" at bounding box center [593, 199] width 172 height 24
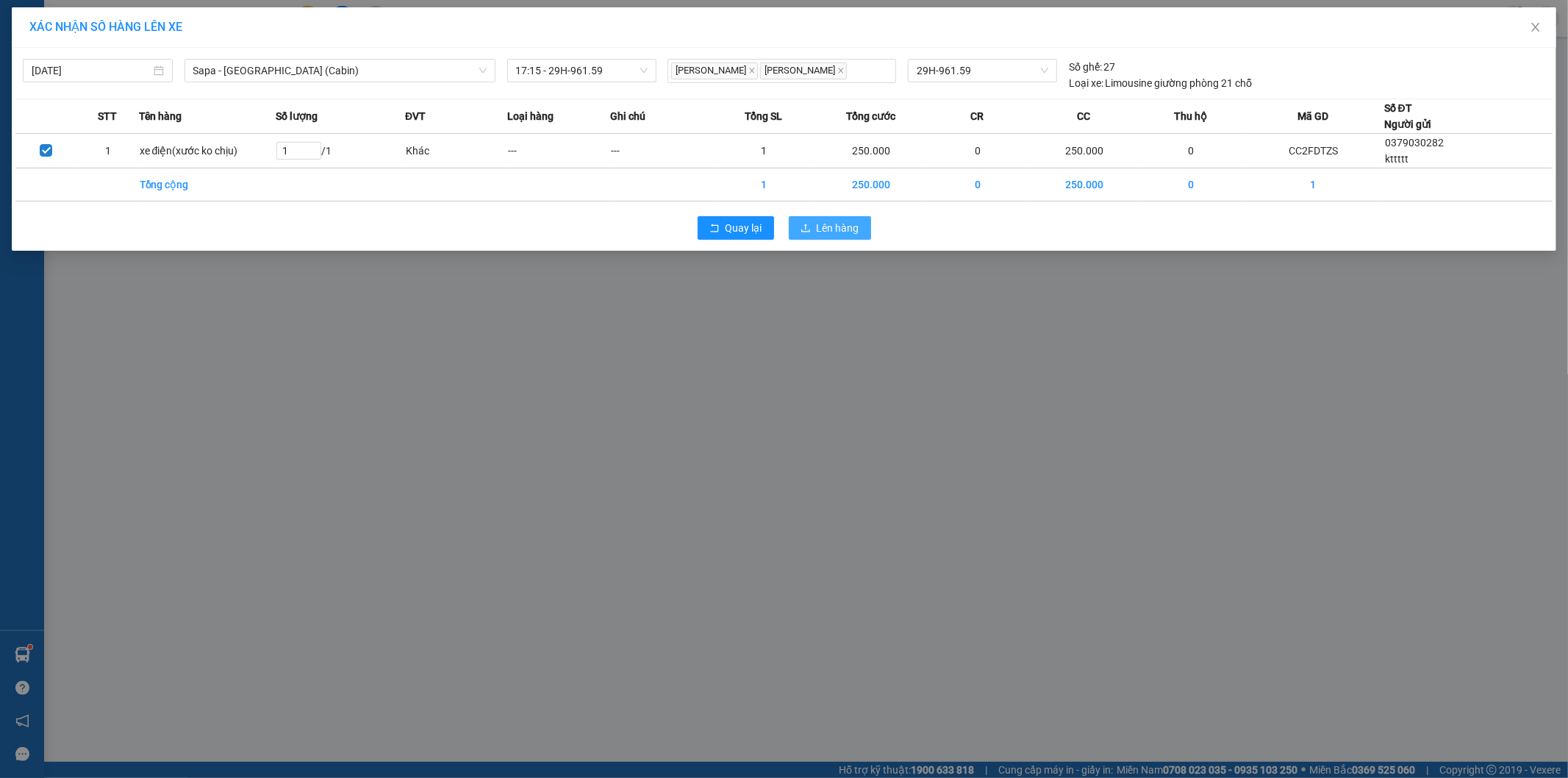
click at [837, 223] on span "Lên hàng" at bounding box center [837, 228] width 43 height 16
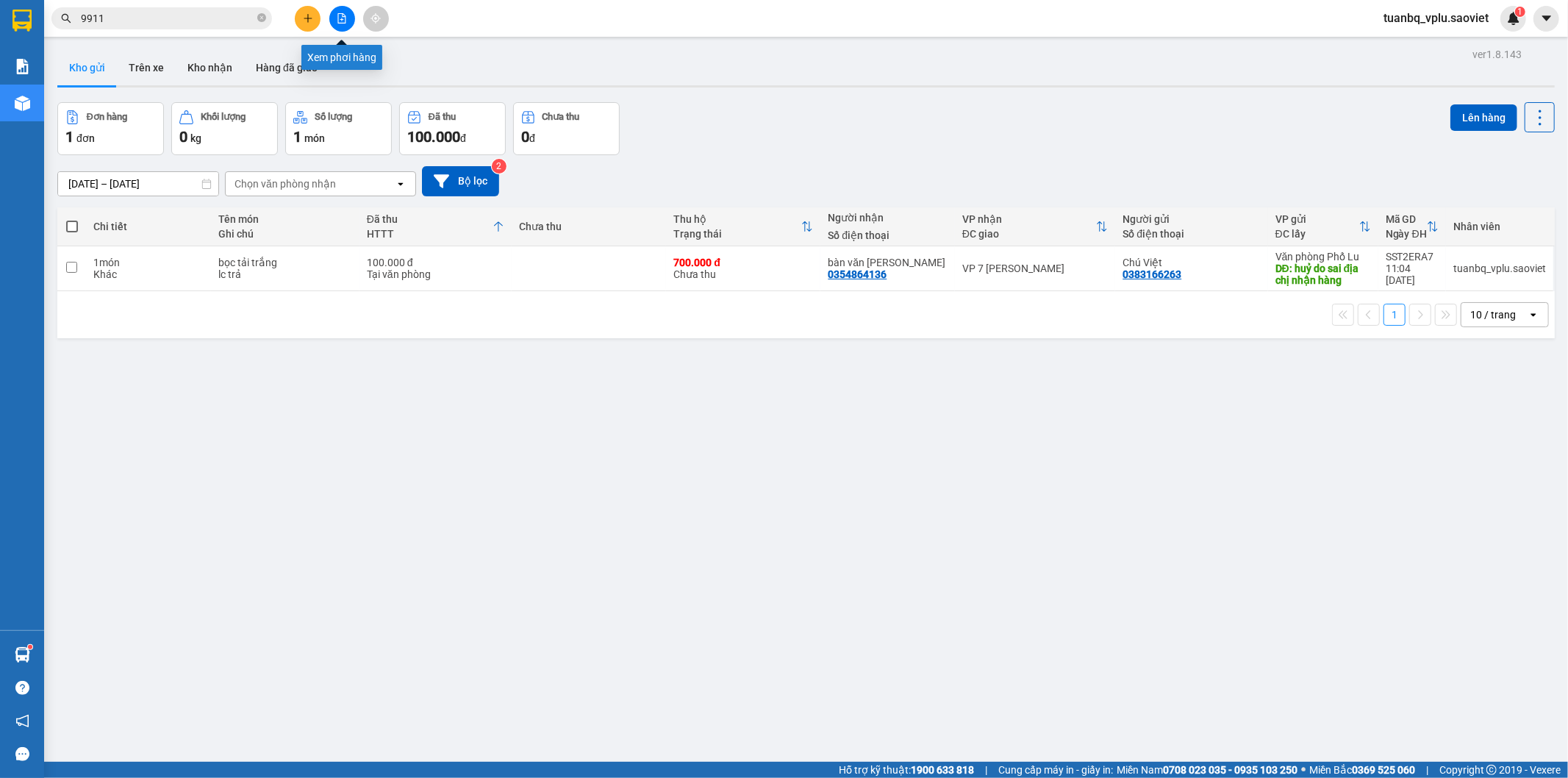
click at [340, 23] on icon "file-add" at bounding box center [342, 19] width 8 height 10
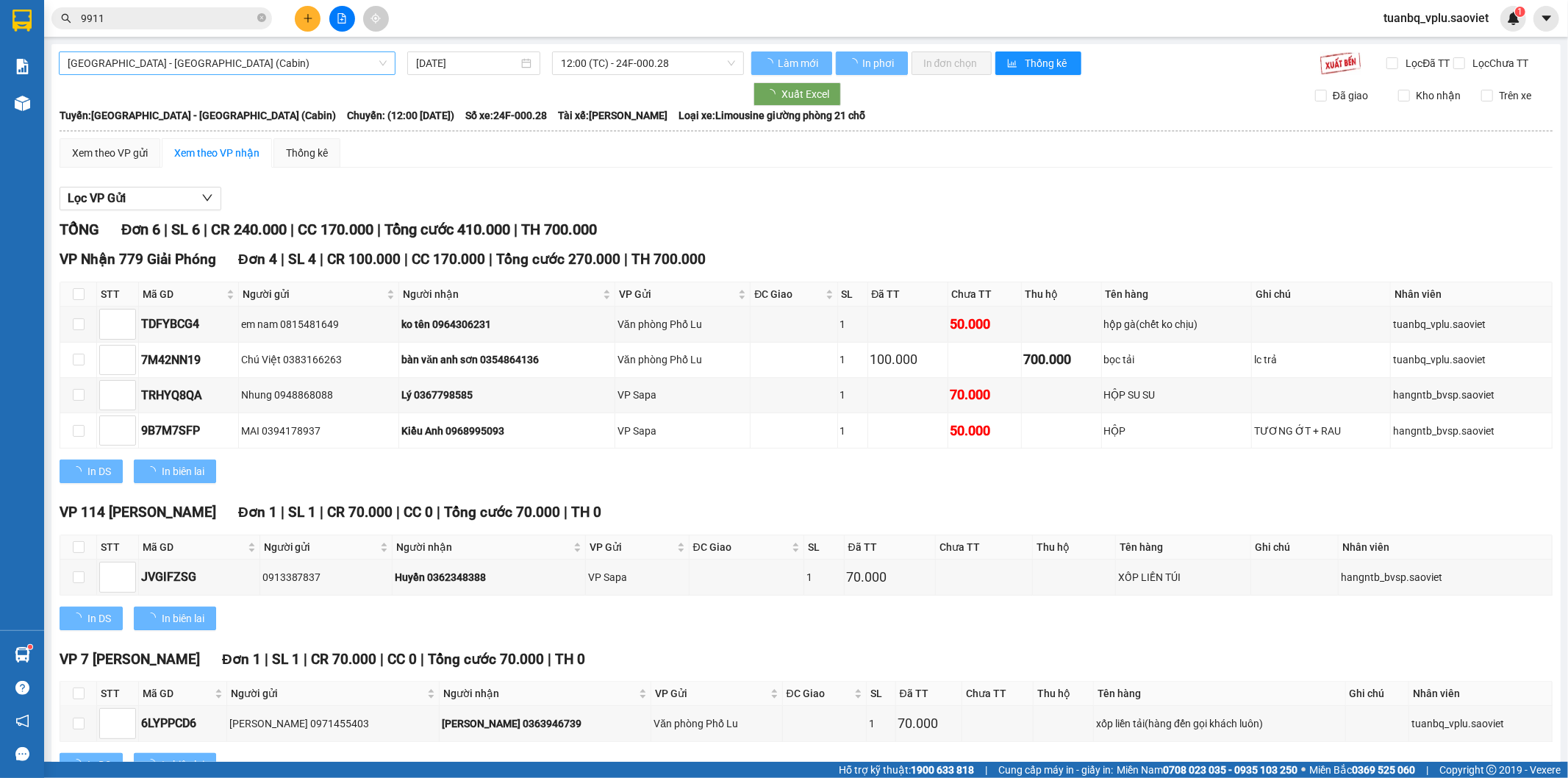
click at [199, 61] on span "[GEOGRAPHIC_DATA] - [GEOGRAPHIC_DATA] (Cabin)" at bounding box center [228, 63] width 319 height 22
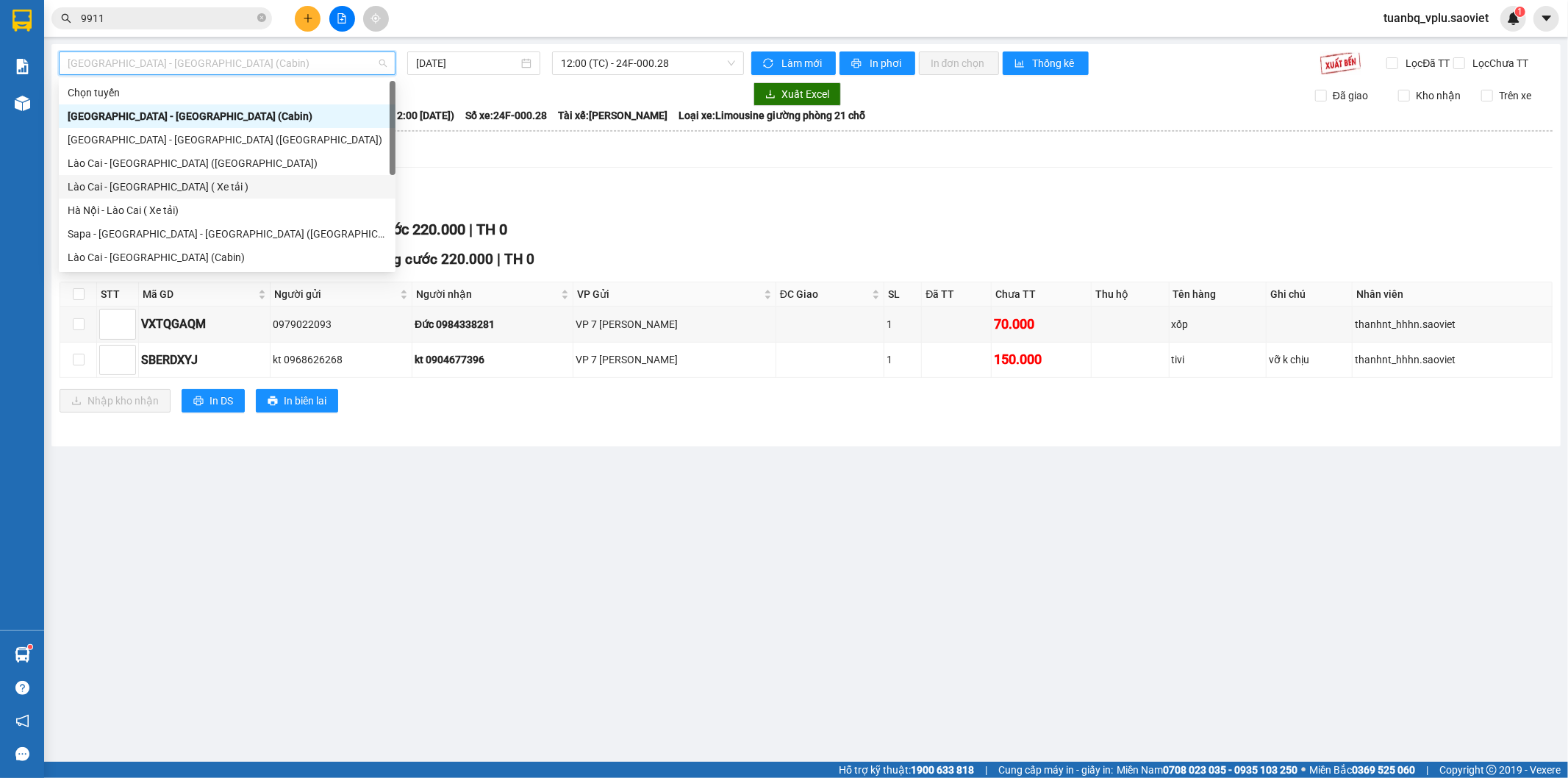
scroll to position [118, 0]
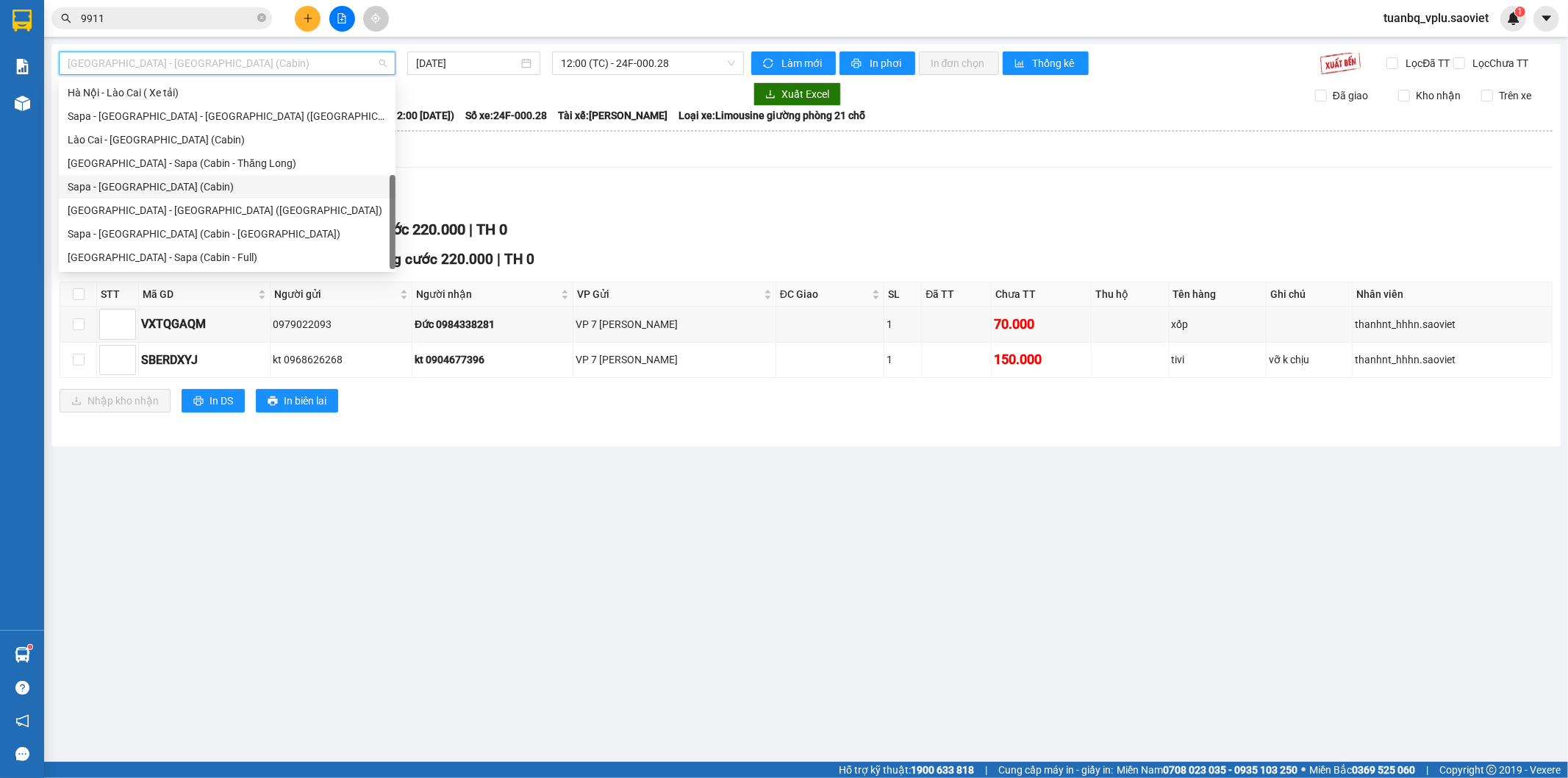
click at [134, 178] on div "Sapa - [GEOGRAPHIC_DATA] (Cabin)" at bounding box center [228, 187] width 319 height 16
type input "[DATE]"
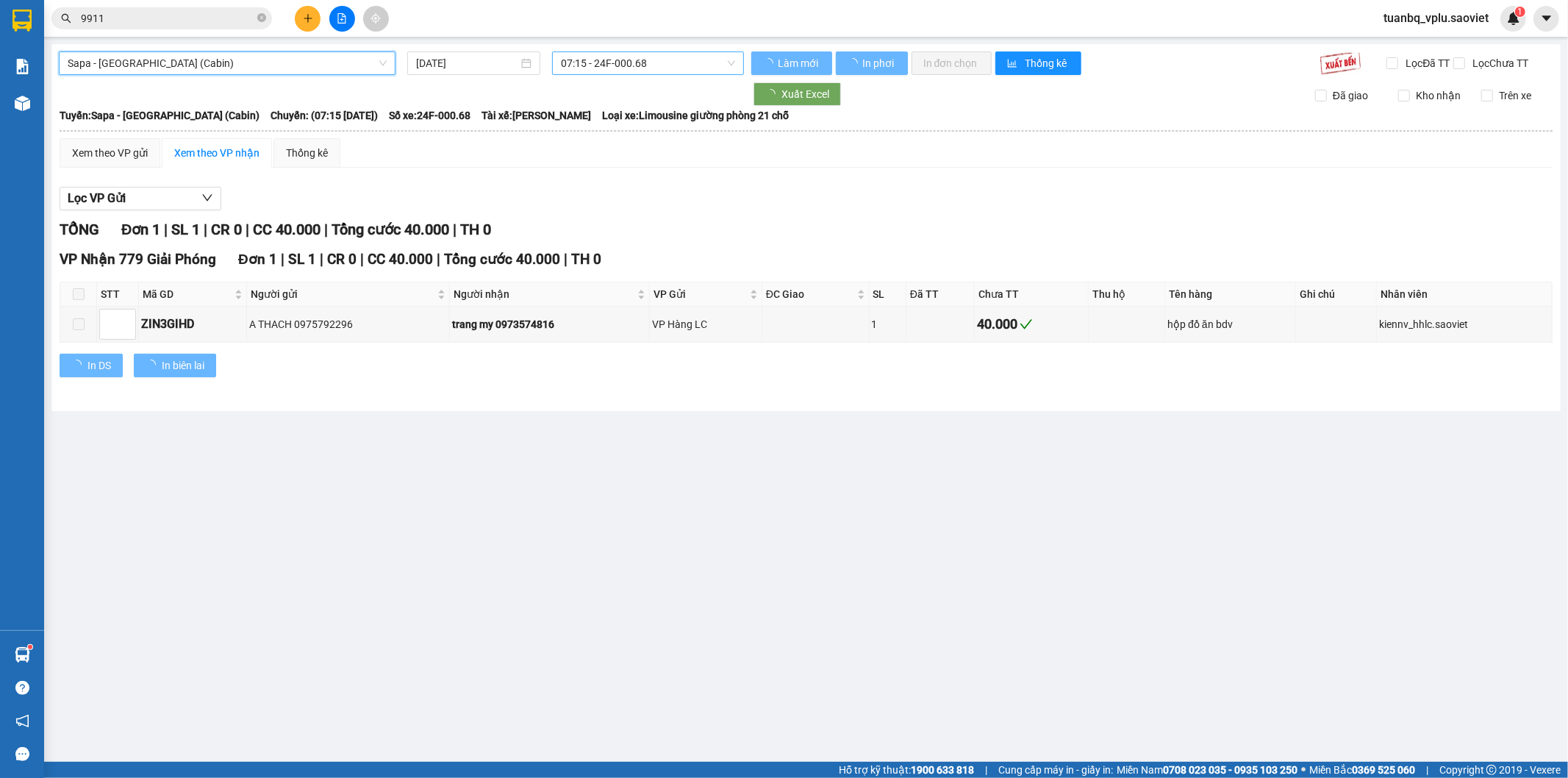
click at [616, 65] on span "07:15 - 24F-000.68" at bounding box center [648, 63] width 173 height 22
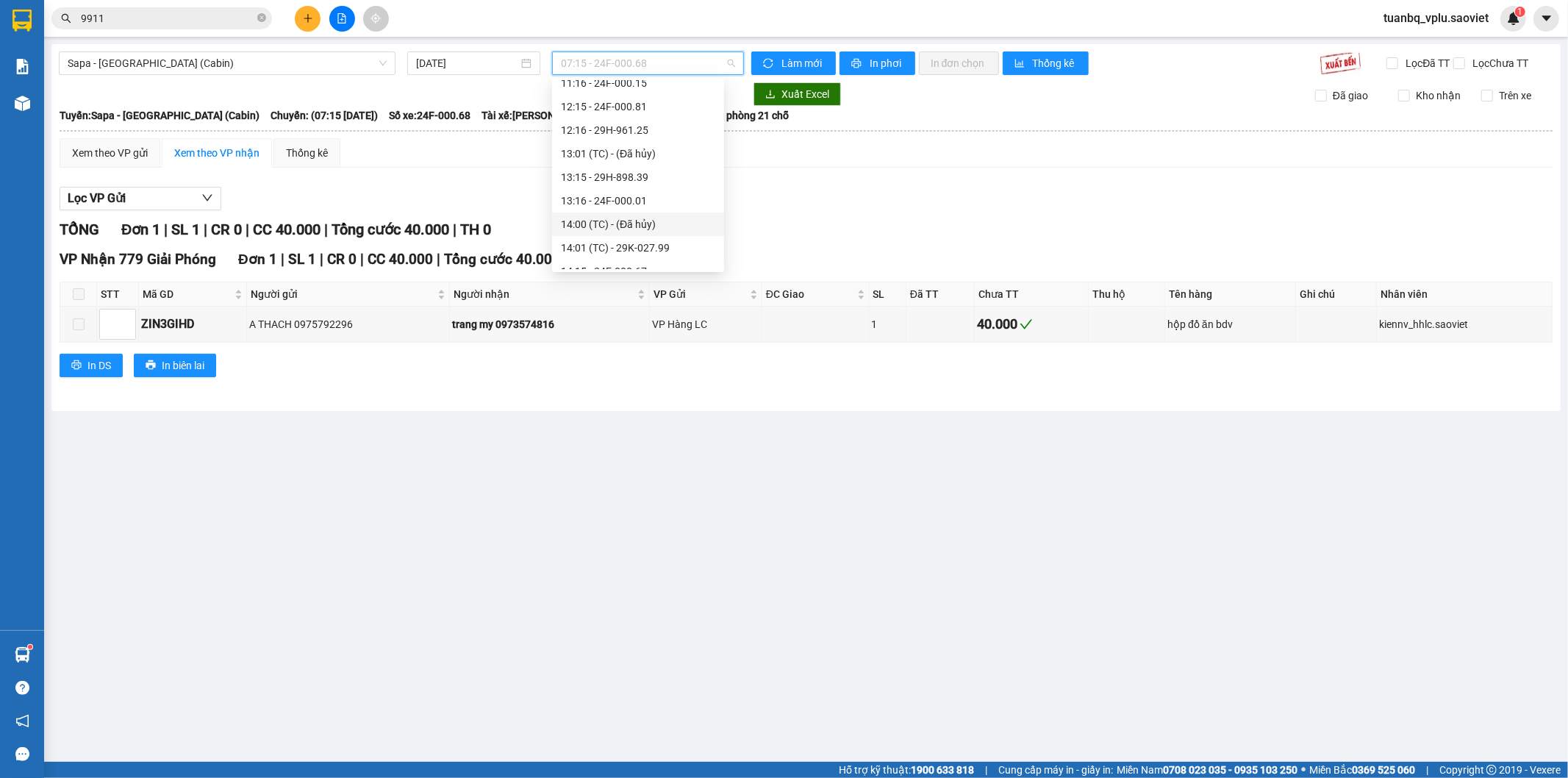
scroll to position [490, 0]
click at [666, 184] on div "17:15 - 29H-961.59" at bounding box center [638, 191] width 154 height 16
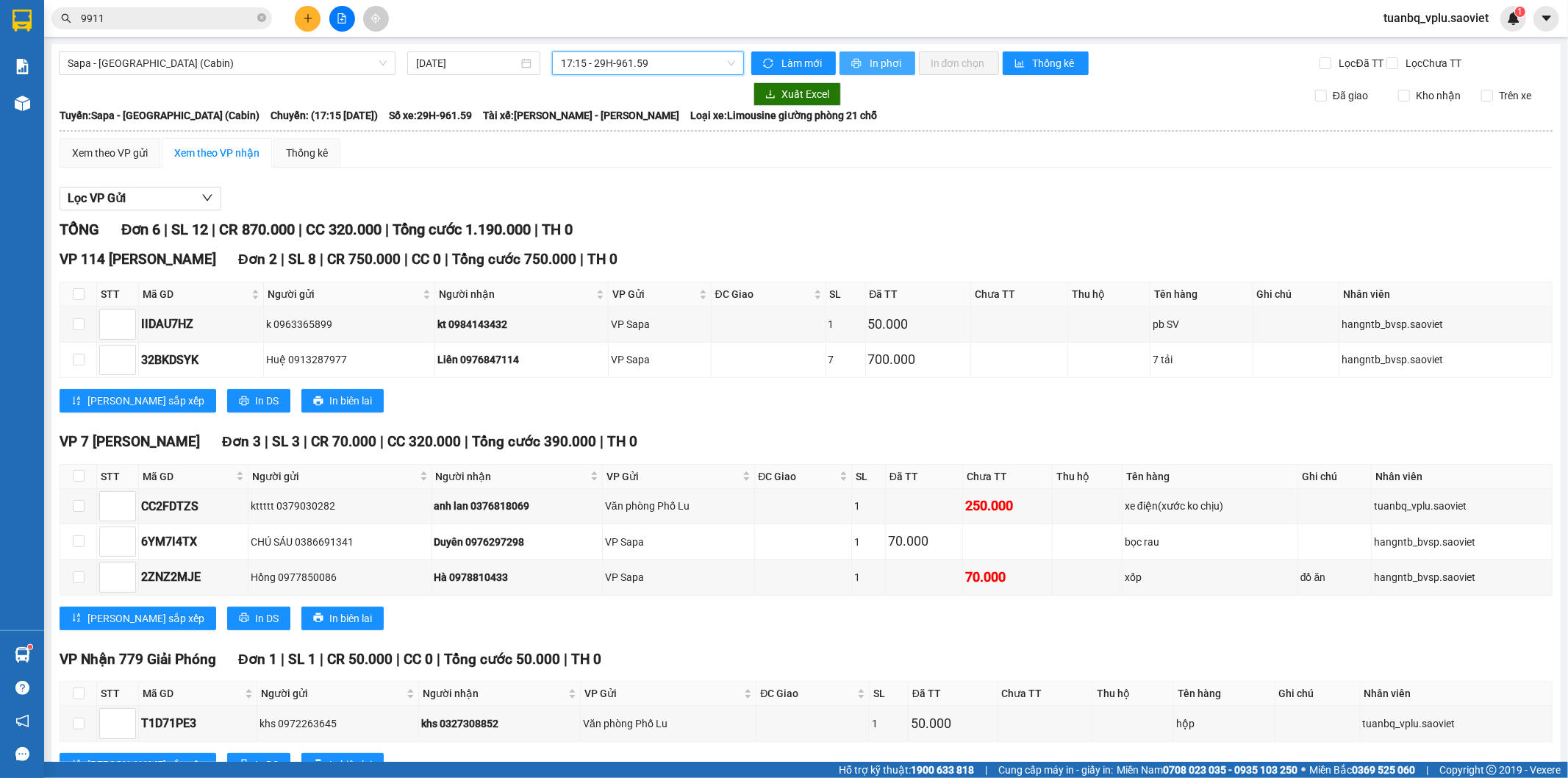
click at [869, 57] on span "In phơi" at bounding box center [886, 63] width 34 height 16
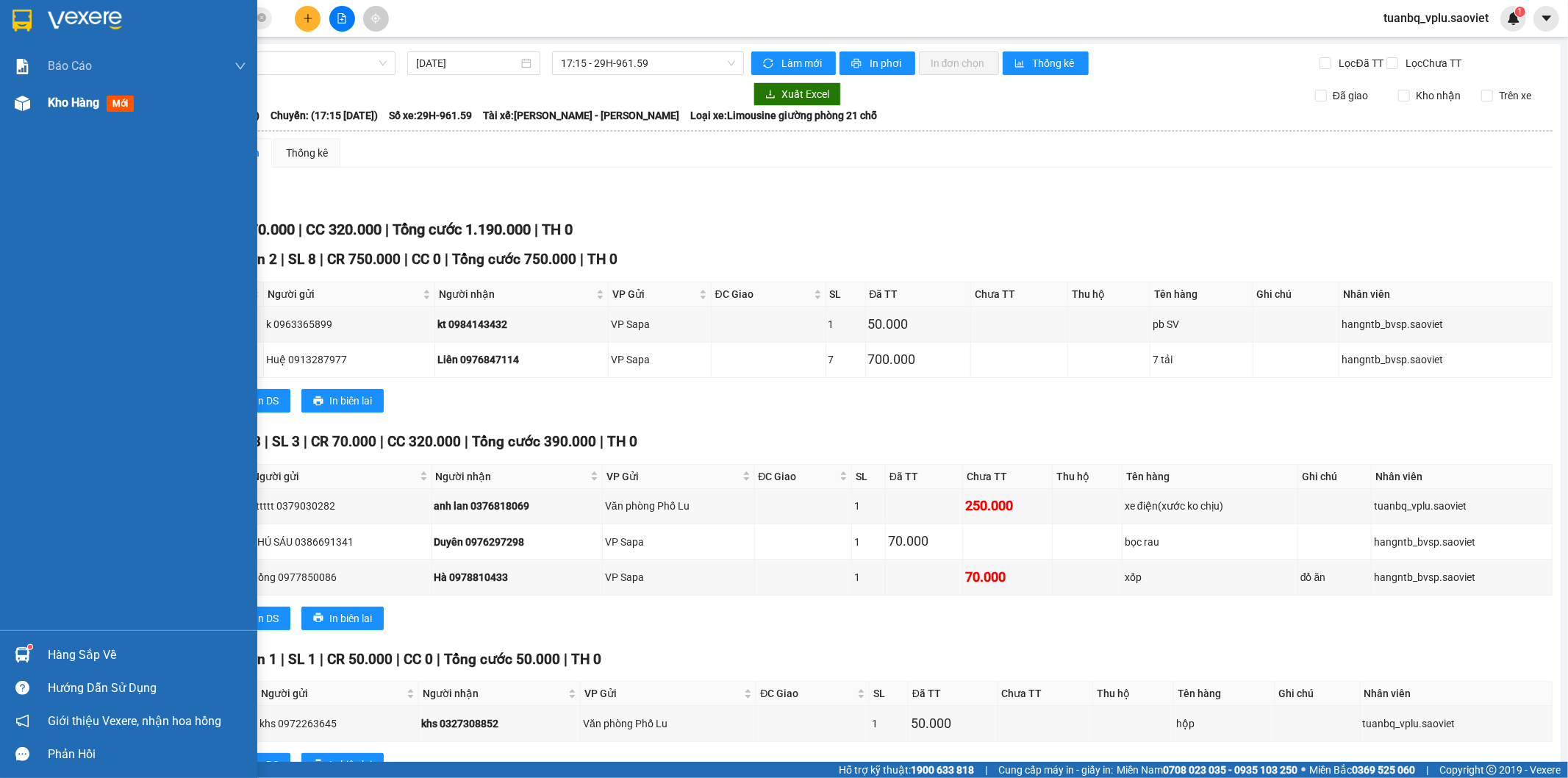
click at [62, 105] on span "Kho hàng" at bounding box center [73, 102] width 51 height 14
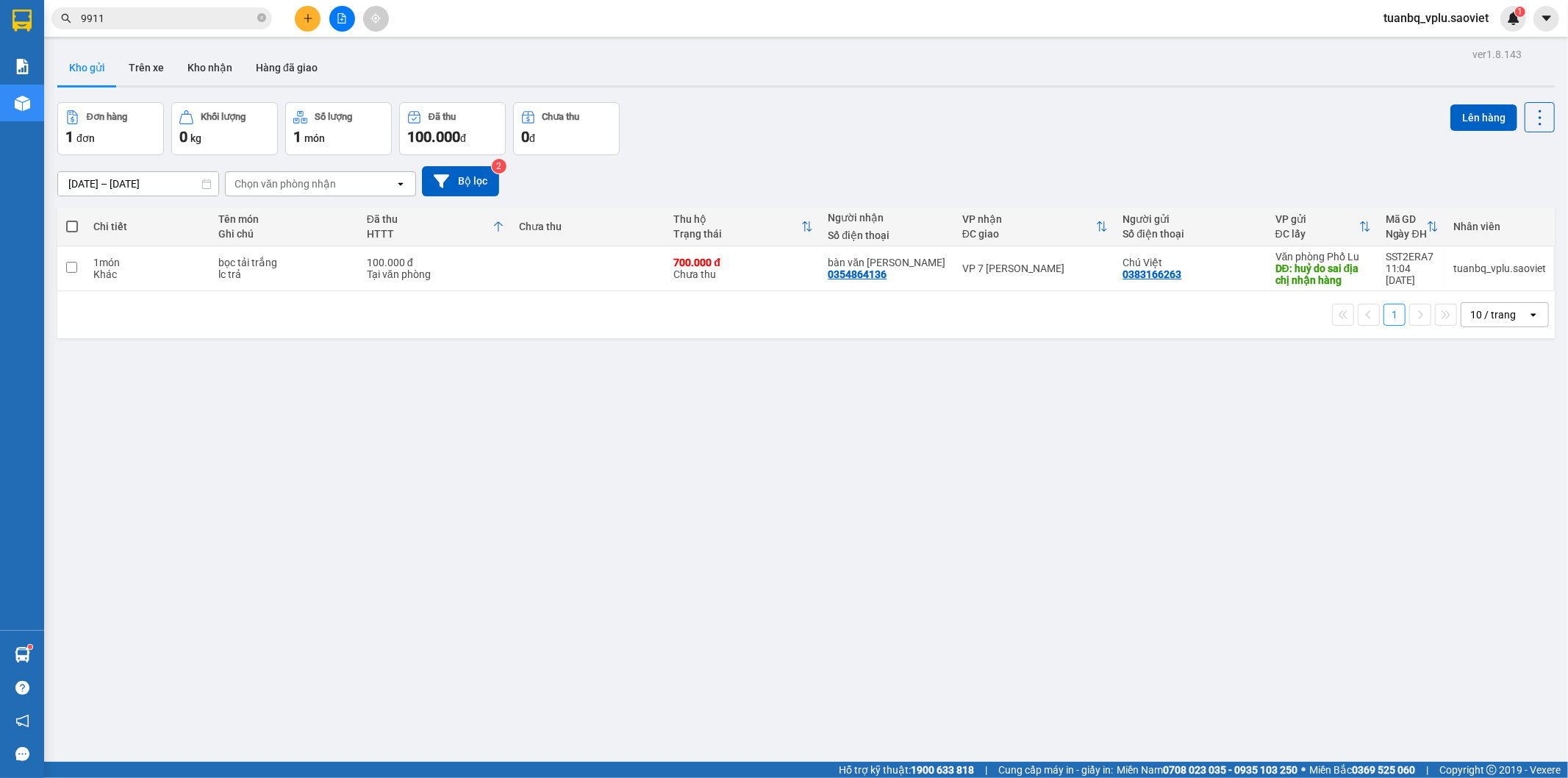
click at [143, 16] on input "9911" at bounding box center [167, 19] width 173 height 16
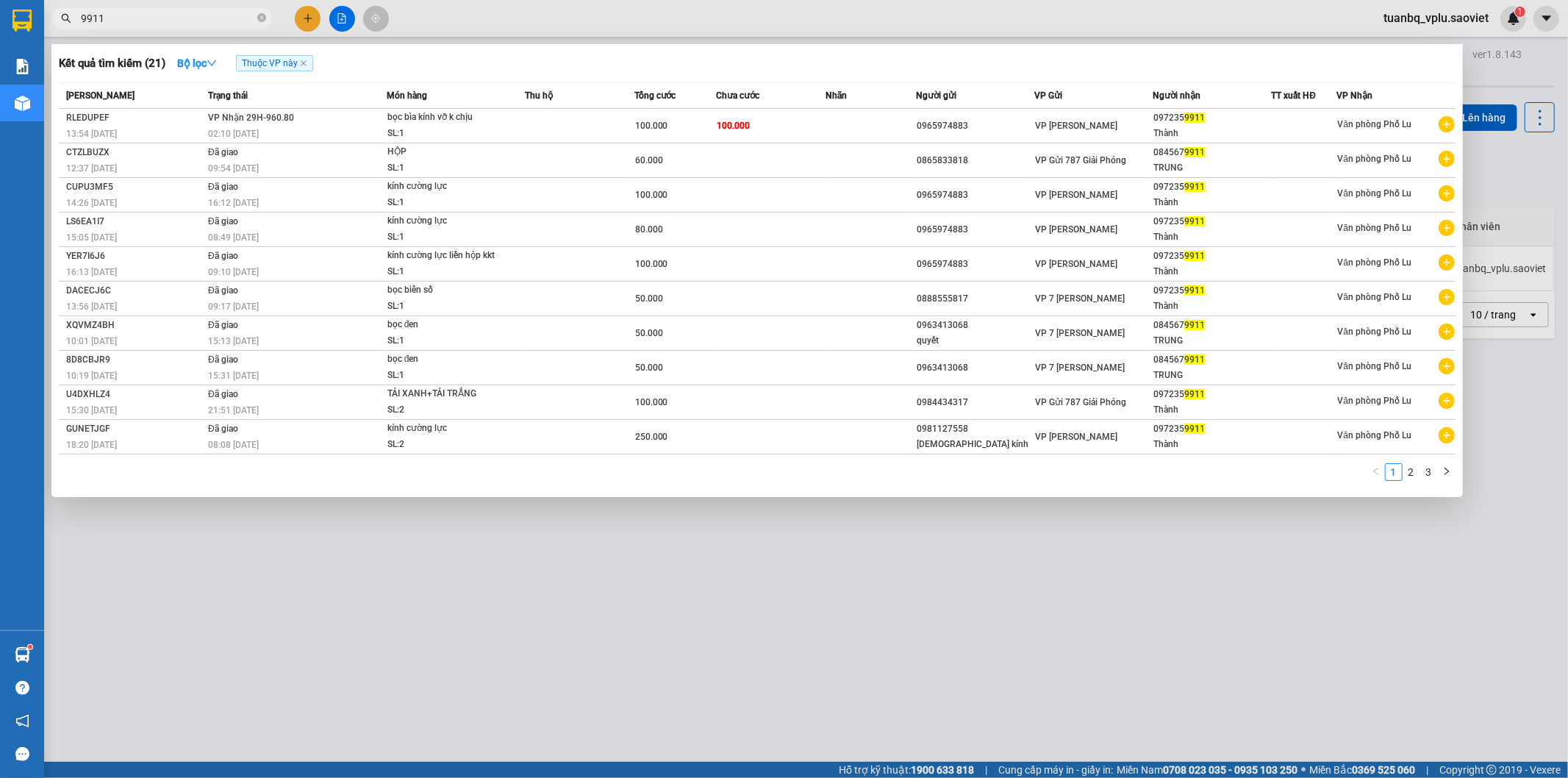
click at [142, 17] on input "9911" at bounding box center [167, 19] width 173 height 16
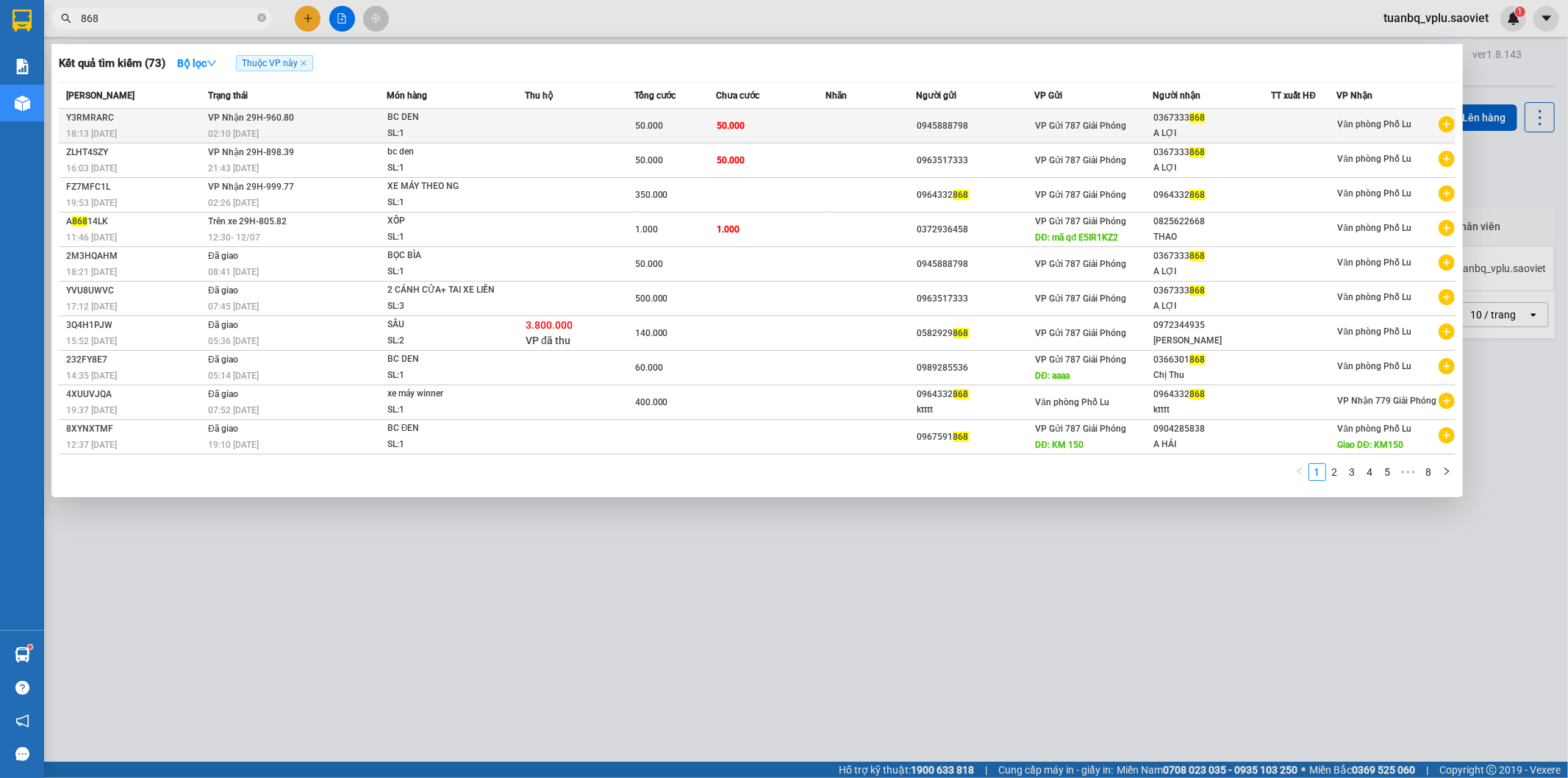
type input "868"
click at [444, 125] on div "BC DEN" at bounding box center [443, 118] width 110 height 16
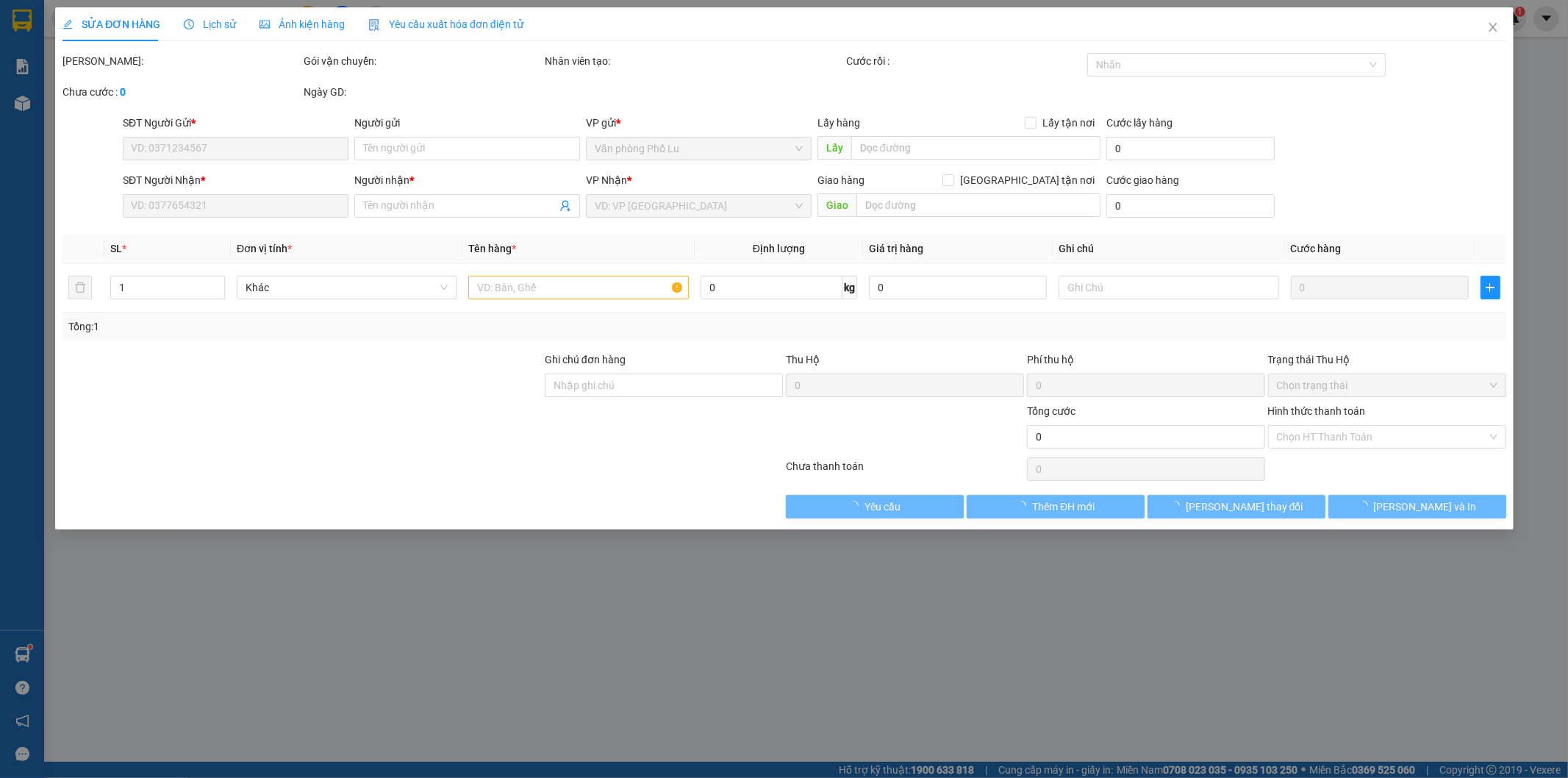
type input "0945888798"
type input "0367333868"
type input "A LỢI"
type input "50.000"
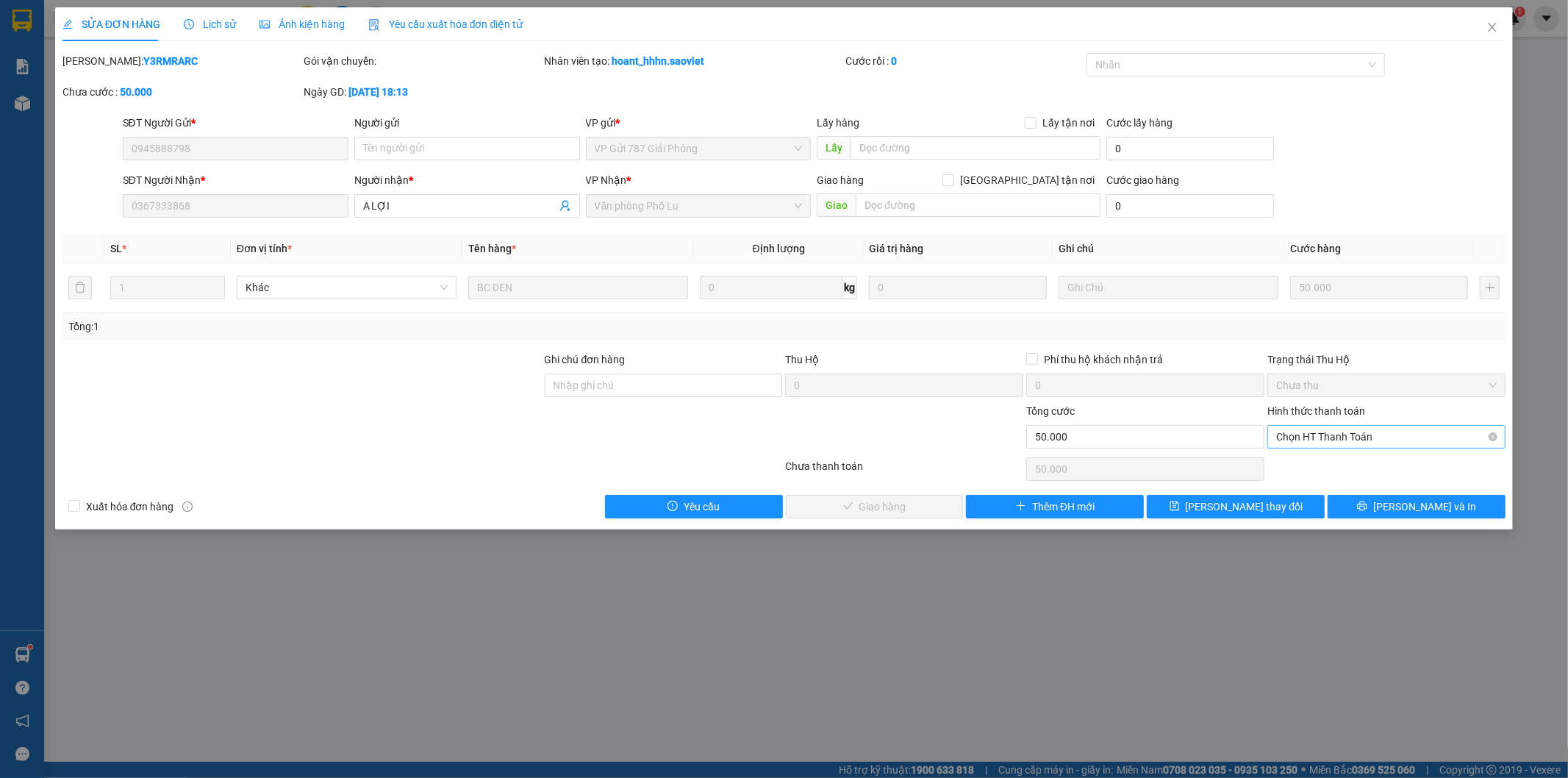
click at [1326, 438] on span "Chọn HT Thanh Toán" at bounding box center [1387, 437] width 221 height 22
click at [1327, 464] on div "Tại văn phòng" at bounding box center [1387, 467] width 221 height 16
type input "0"
click at [877, 497] on button "[PERSON_NAME] và Giao hàng" at bounding box center [875, 507] width 178 height 24
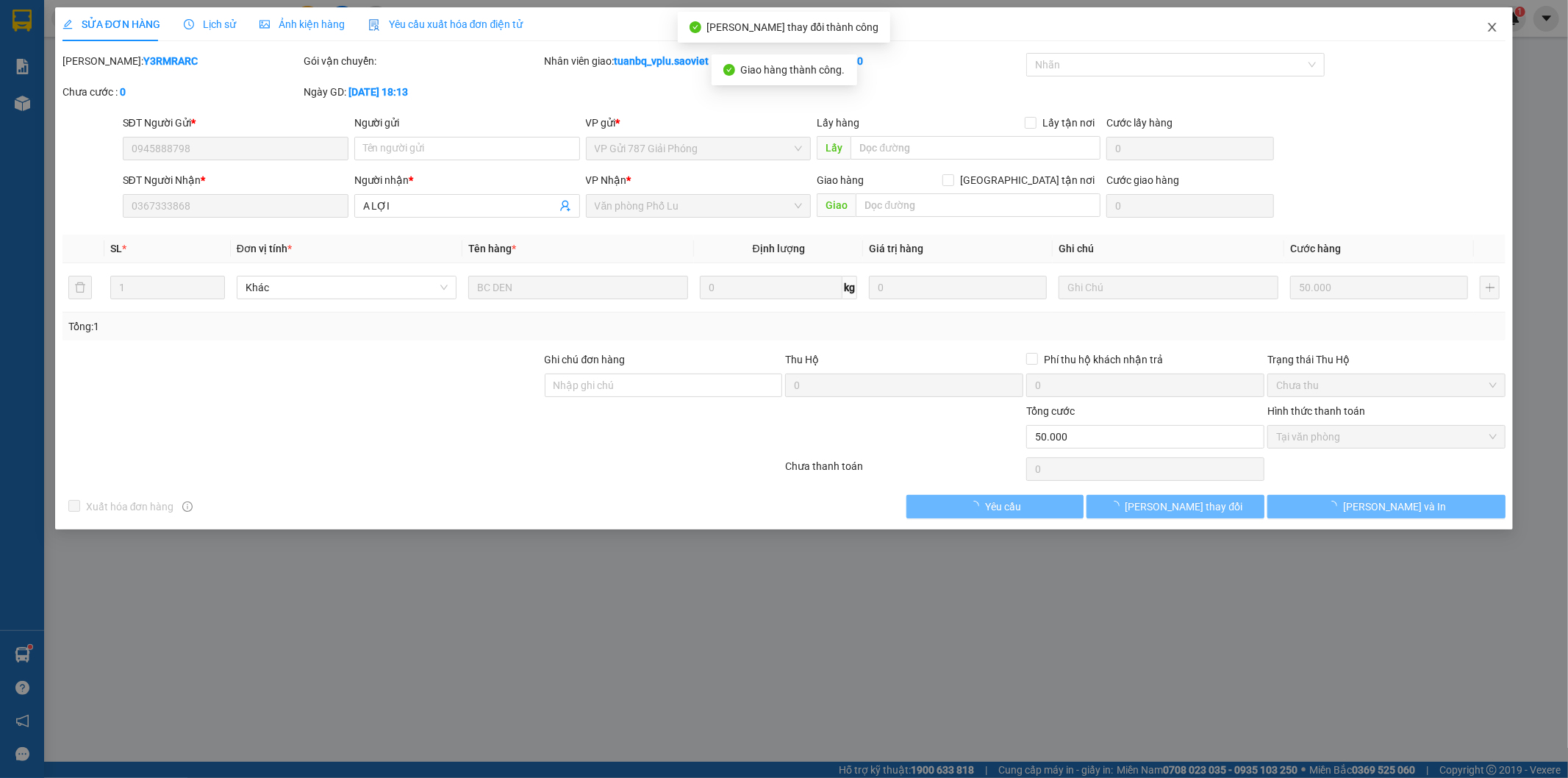
click at [1493, 33] on icon "close" at bounding box center [1493, 28] width 12 height 12
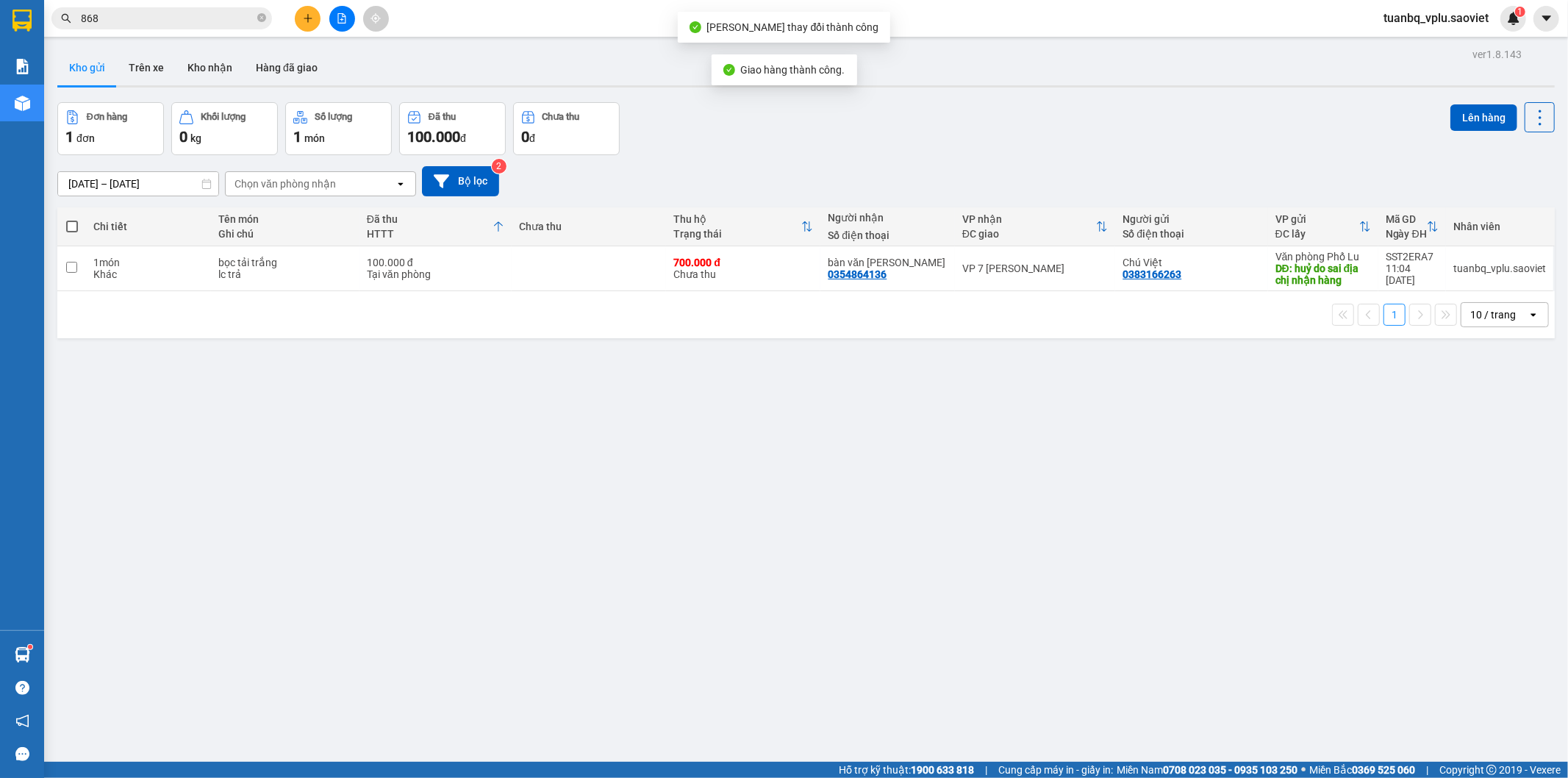
click at [145, 12] on input "868" at bounding box center [167, 19] width 173 height 16
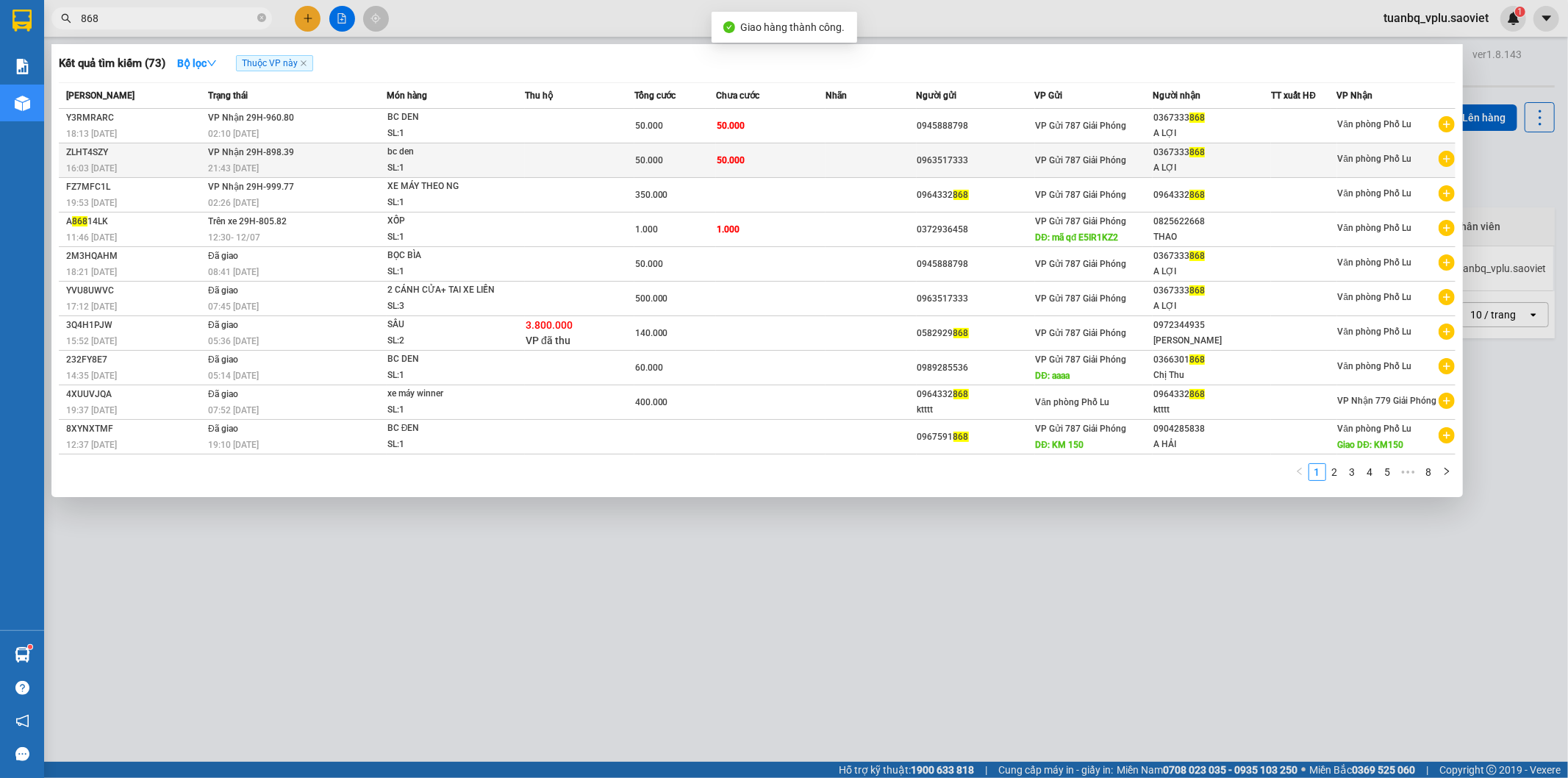
click at [719, 161] on span "50.000" at bounding box center [730, 161] width 28 height 10
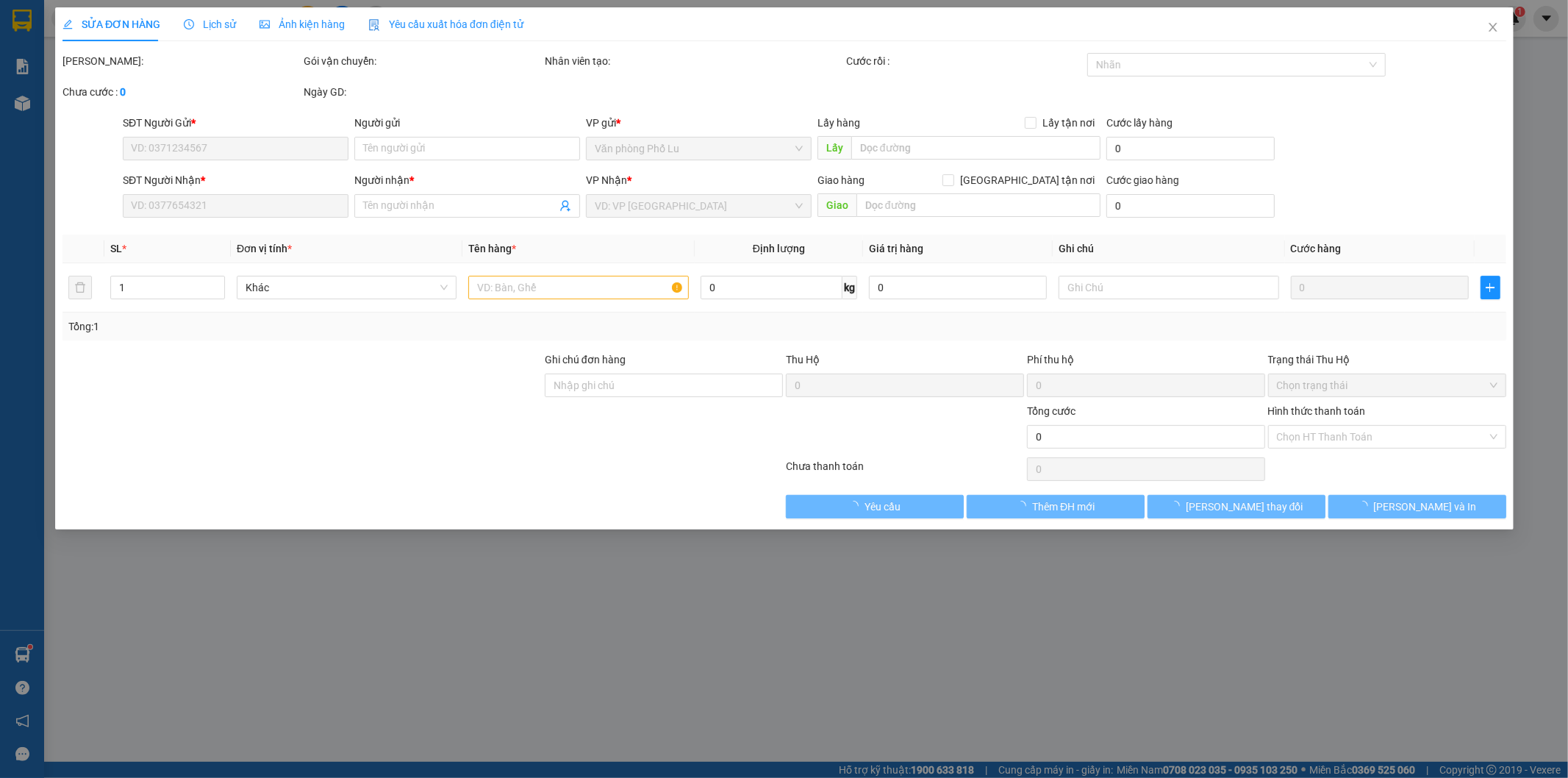
type input "0963517333"
type input "0367333868"
type input "A LỢI"
type input "50.000"
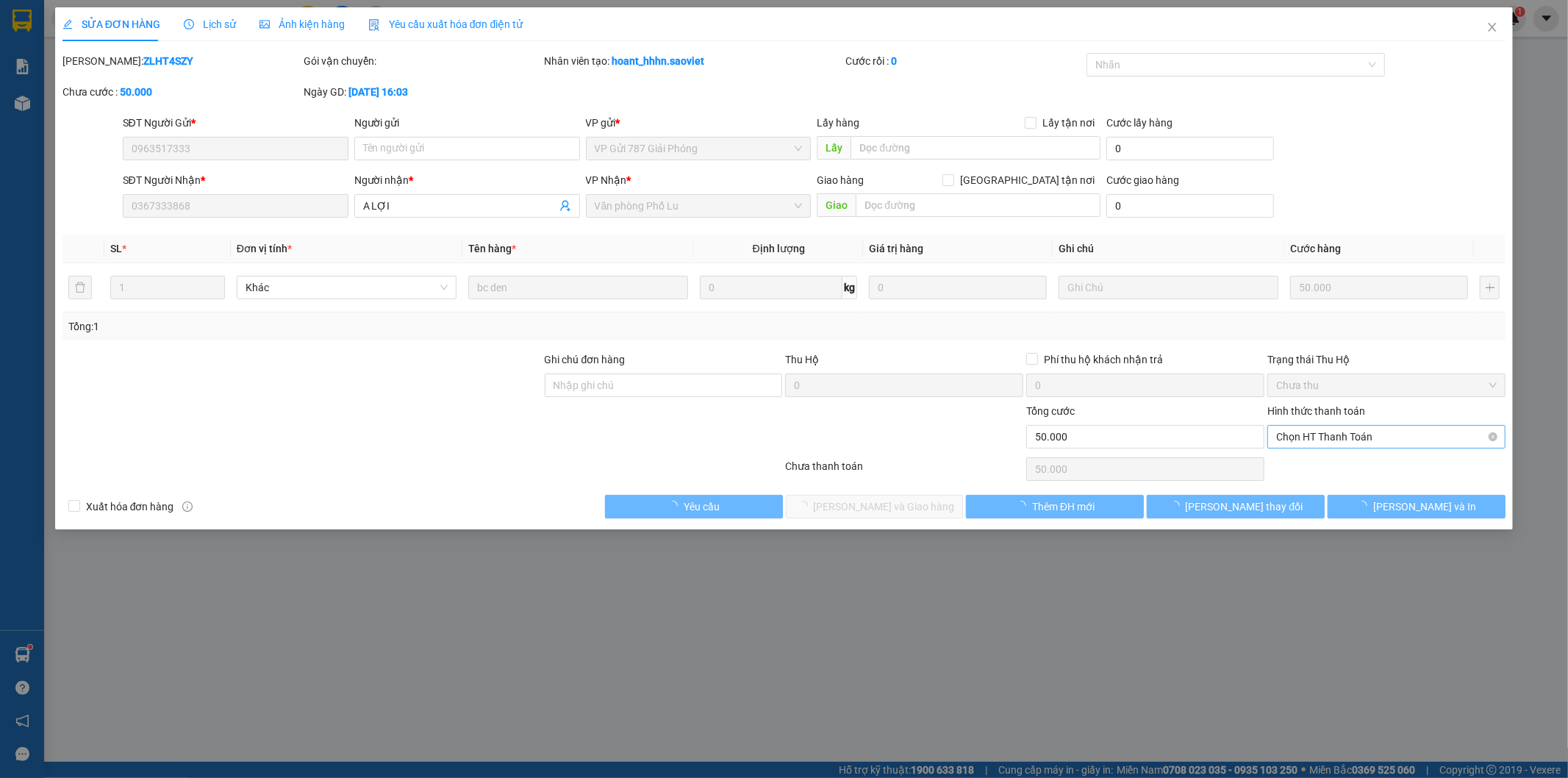
click at [1326, 438] on span "Chọn HT Thanh Toán" at bounding box center [1387, 437] width 221 height 22
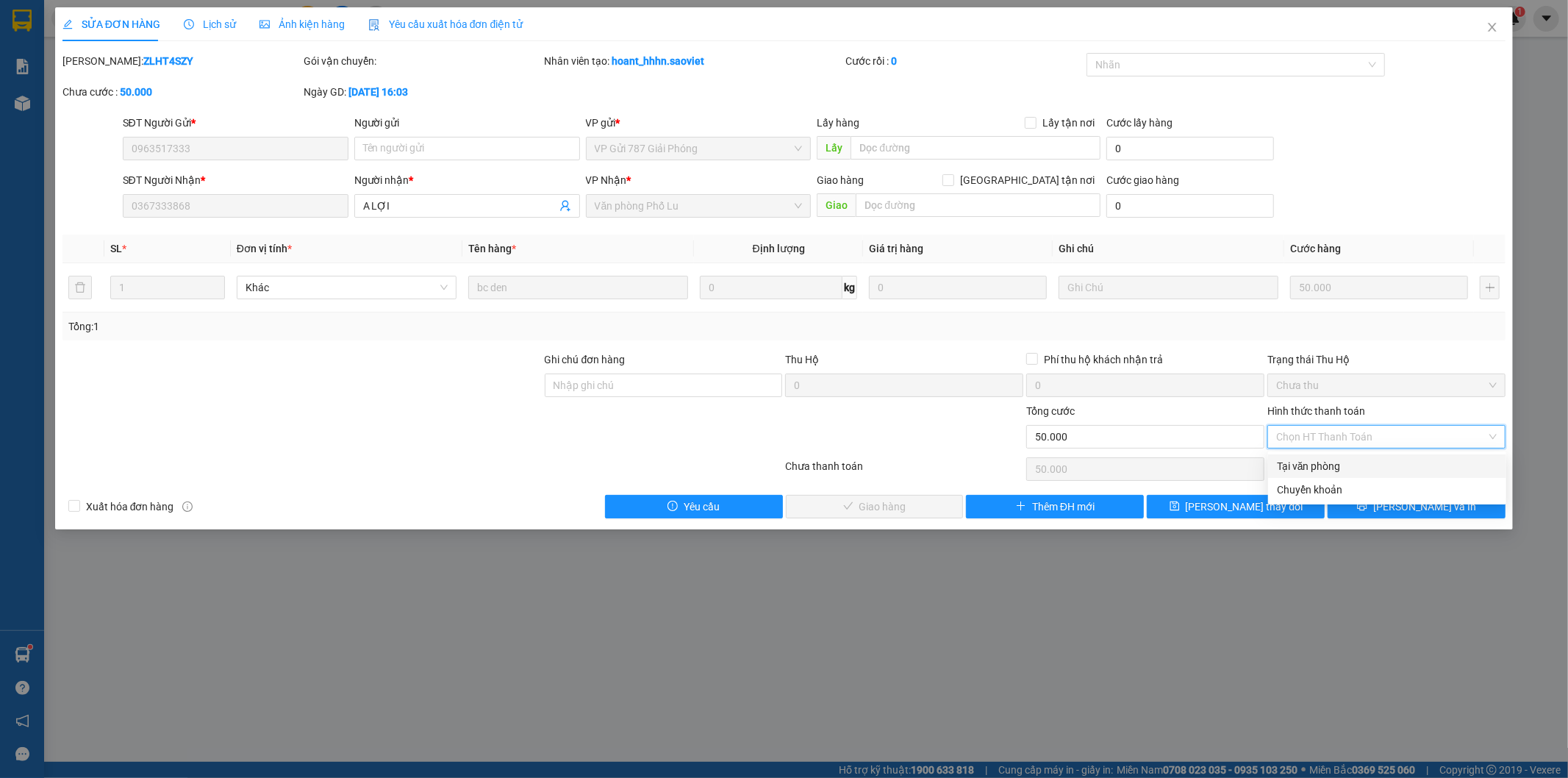
click at [1314, 464] on div "Tại văn phòng" at bounding box center [1387, 467] width 221 height 16
type input "0"
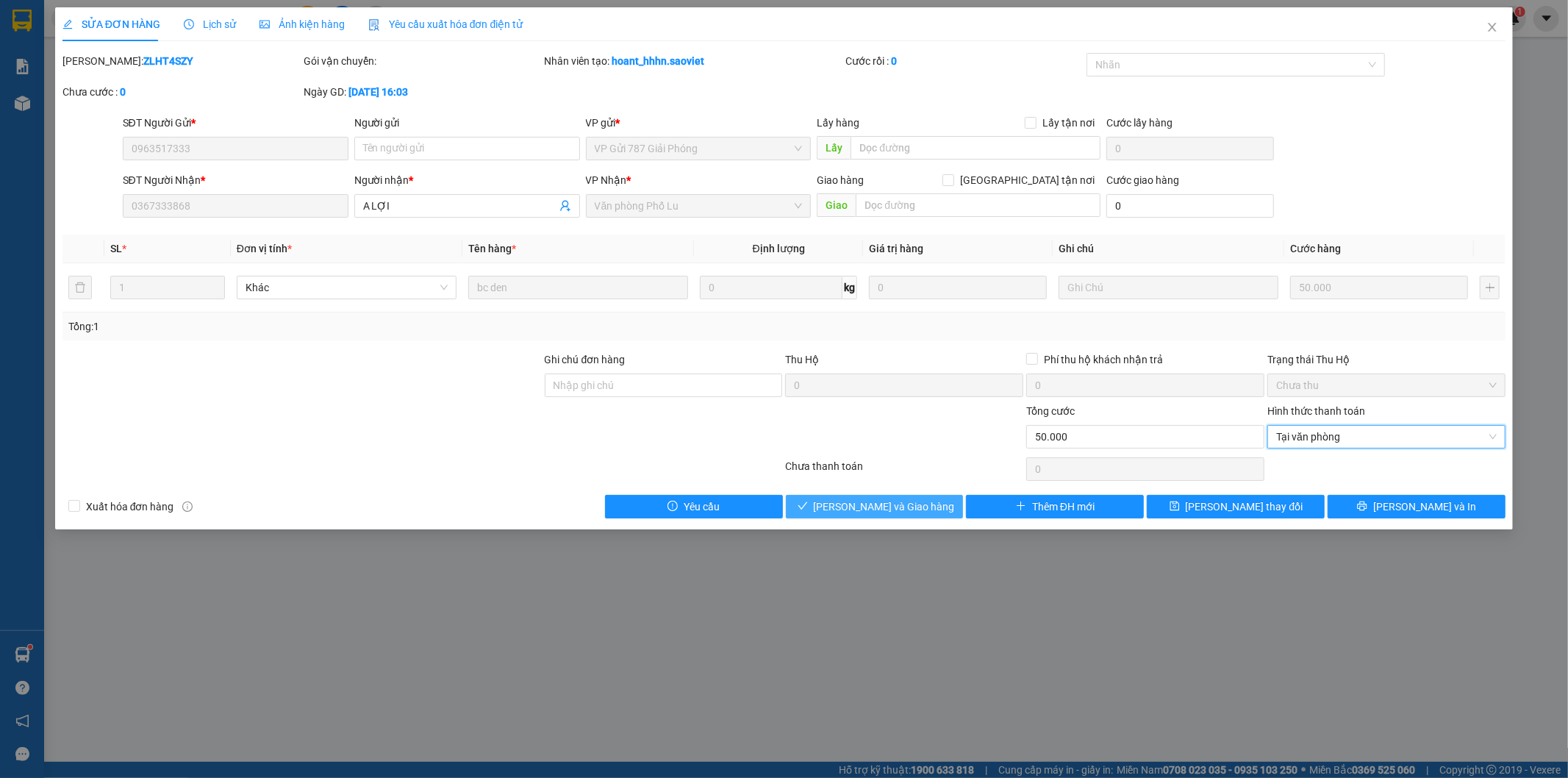
click at [913, 513] on span "[PERSON_NAME] và Giao hàng" at bounding box center [884, 507] width 141 height 16
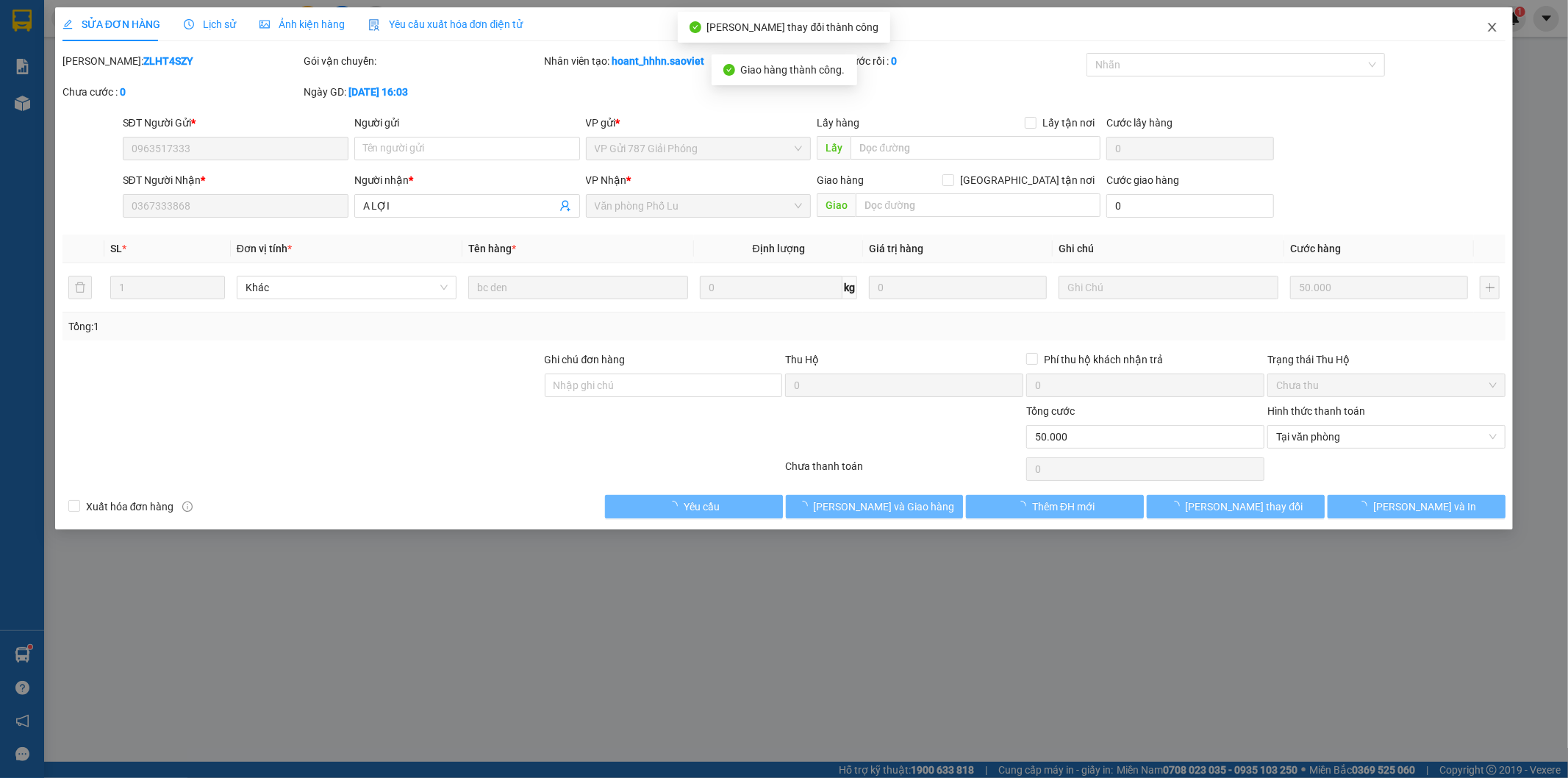
click at [1495, 31] on icon "close" at bounding box center [1493, 28] width 12 height 12
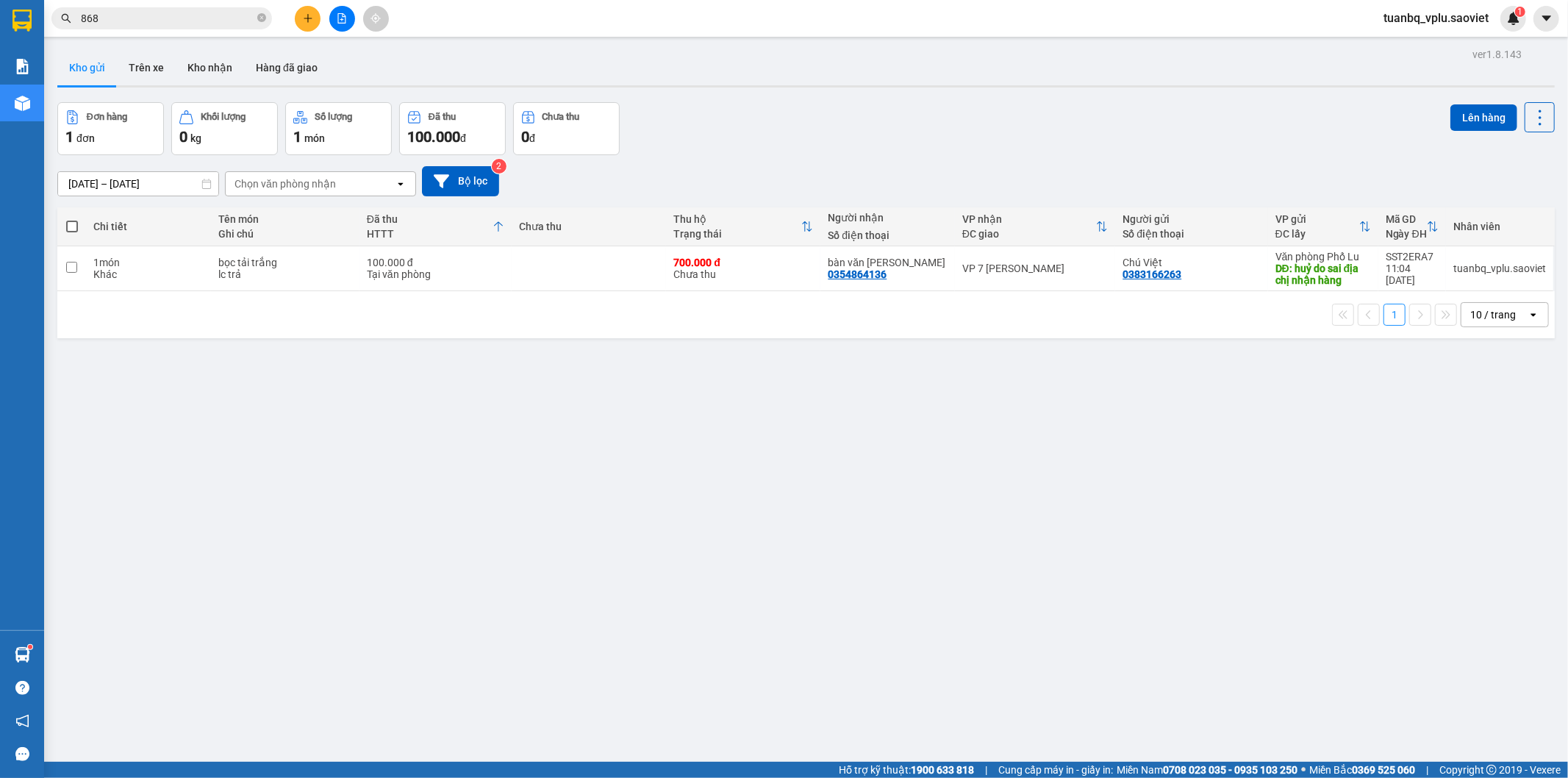
click at [110, 21] on input "868" at bounding box center [167, 19] width 173 height 16
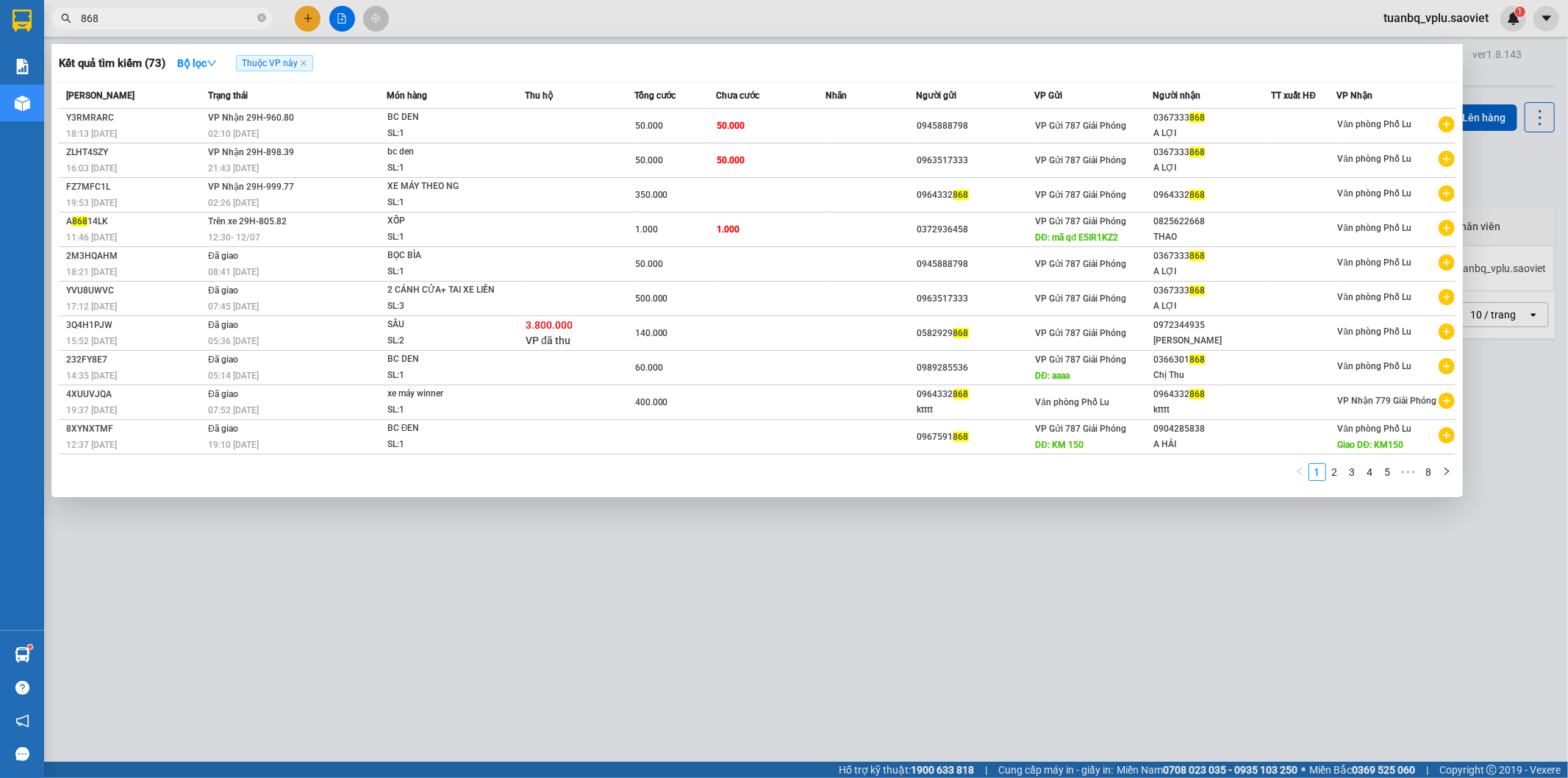
click at [110, 21] on input "868" at bounding box center [167, 19] width 173 height 16
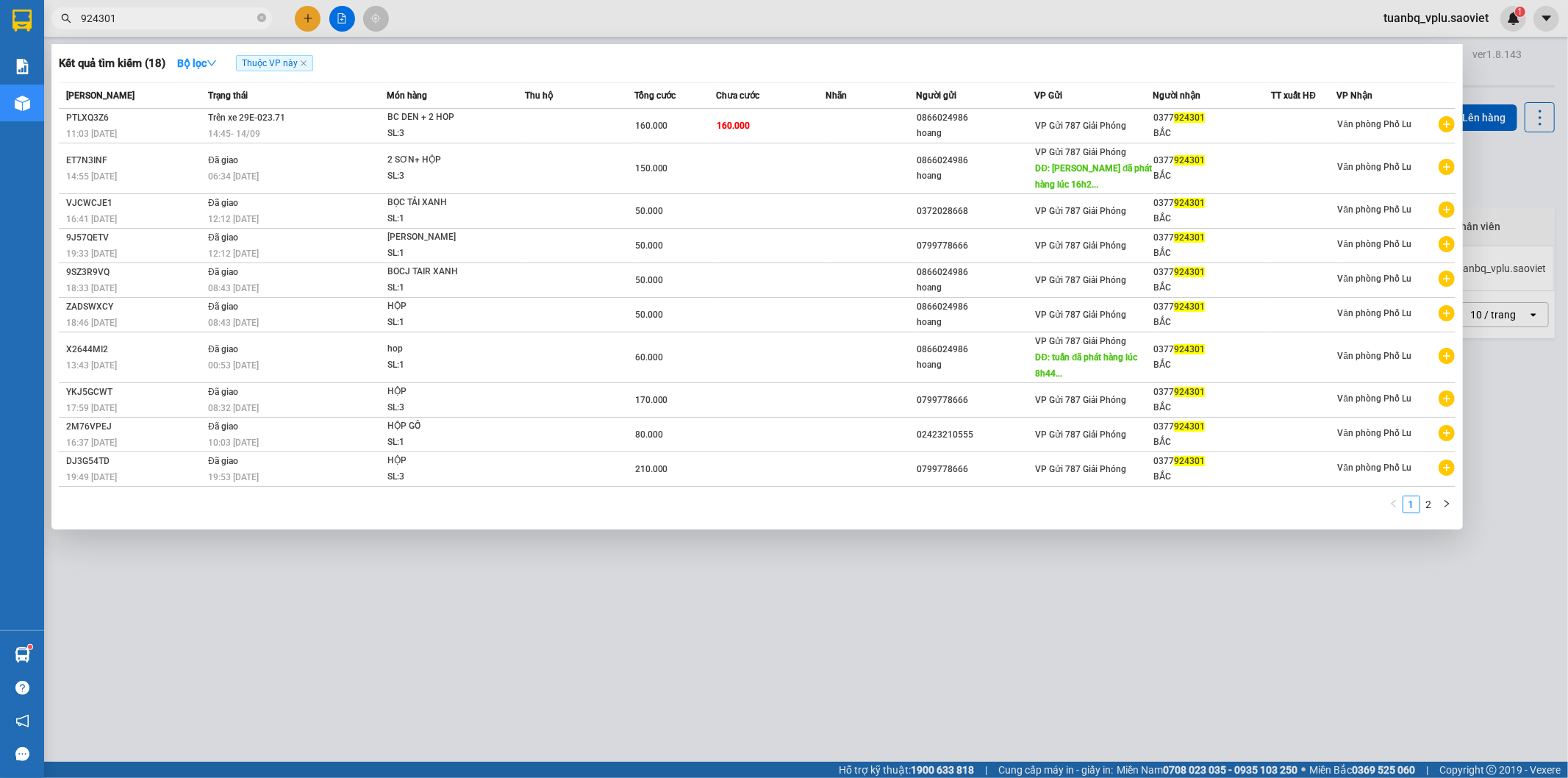
click at [140, 21] on input "924301" at bounding box center [167, 19] width 173 height 16
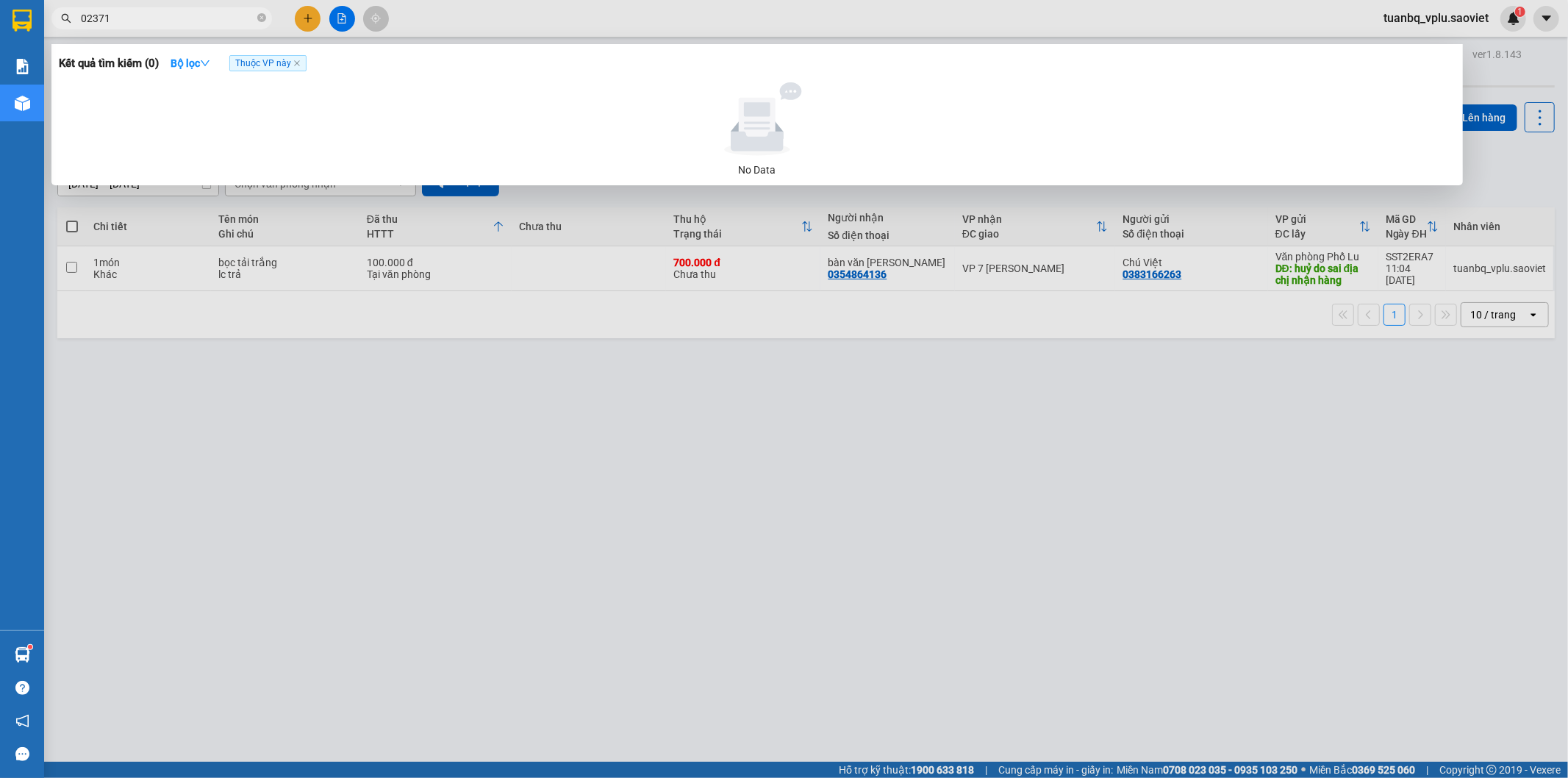
type input "02371"
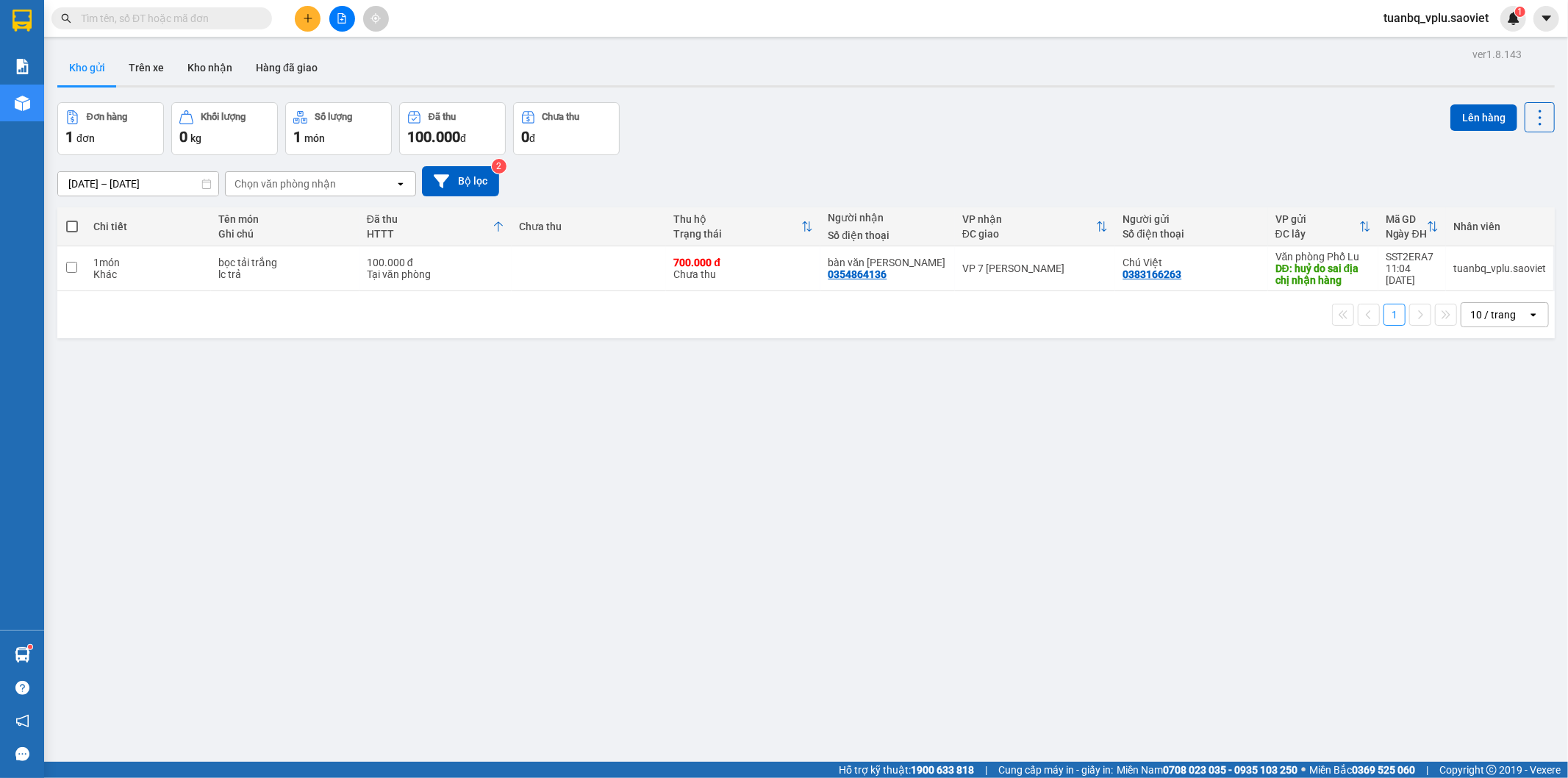
click at [1465, 20] on span "tuanbq_vplu.saoviet" at bounding box center [1436, 18] width 128 height 19
click at [1403, 48] on span "Đăng xuất" at bounding box center [1443, 46] width 98 height 16
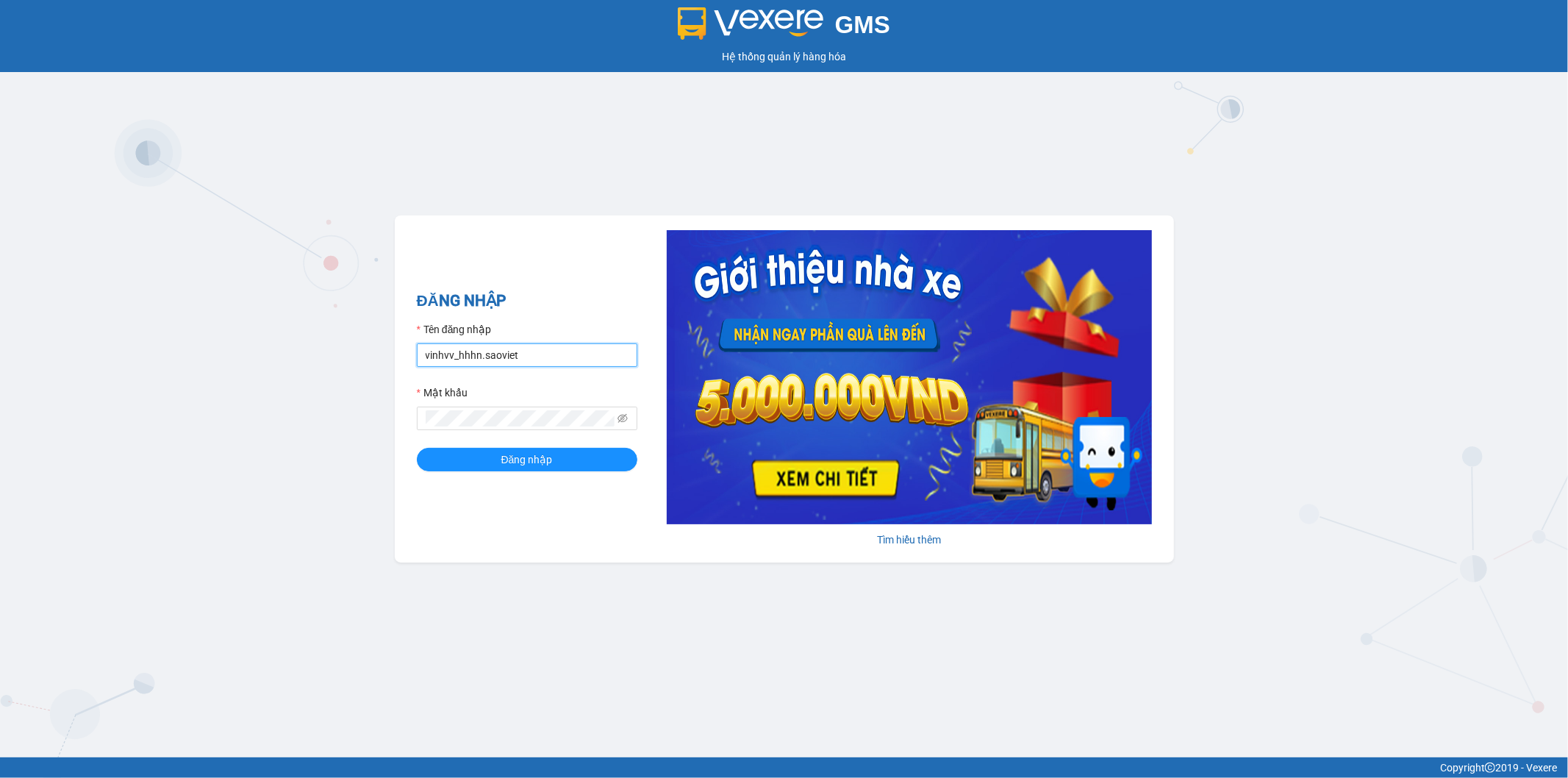
click at [545, 357] on input "vinhvv_hhhn.saoviet" at bounding box center [528, 355] width 221 height 24
type input "v"
type input "hungnq_hhlu.saoviet"
click at [443, 460] on button "Đăng nhập" at bounding box center [528, 460] width 221 height 24
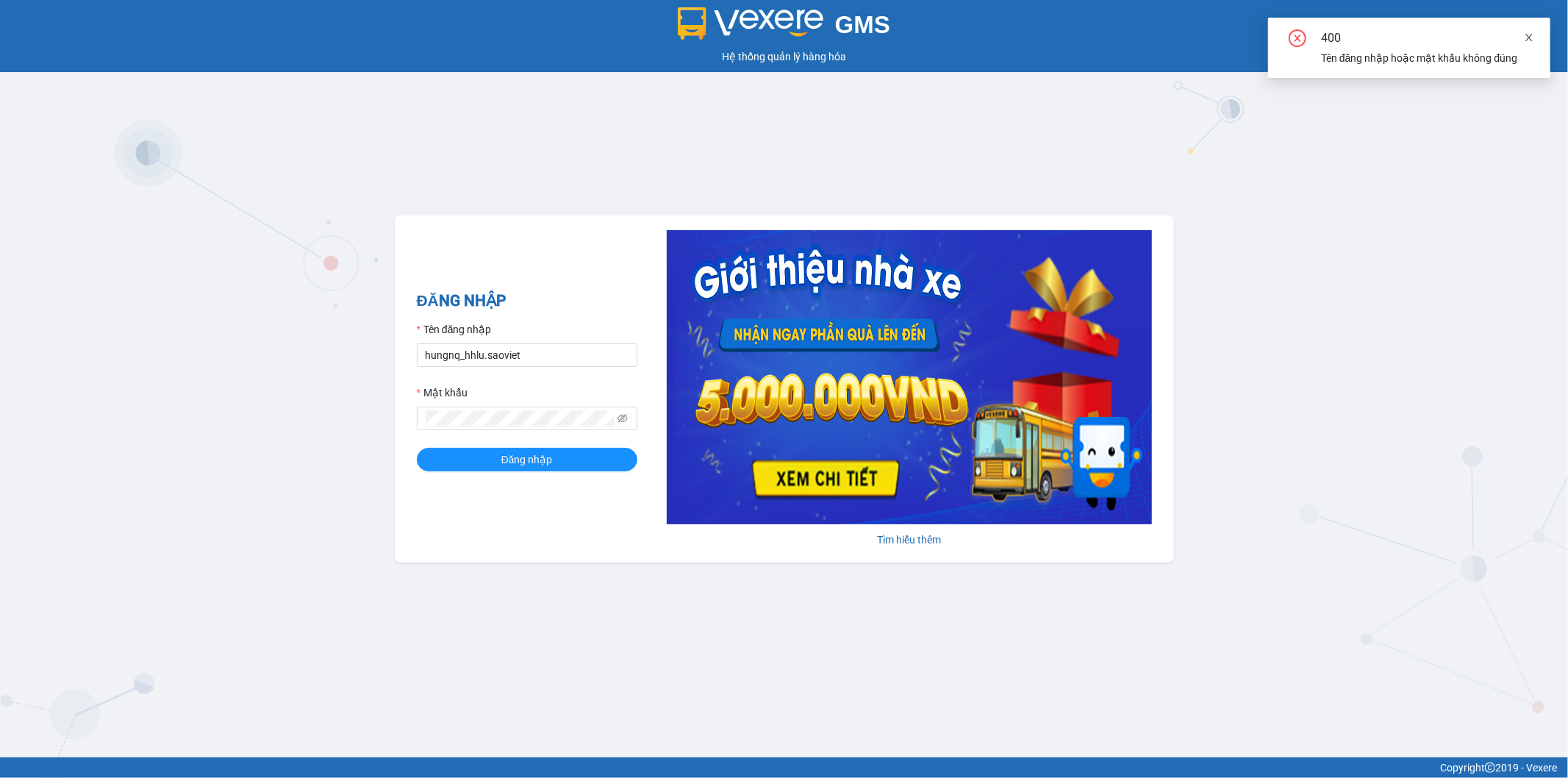
click at [1531, 40] on icon "close" at bounding box center [1529, 37] width 7 height 7
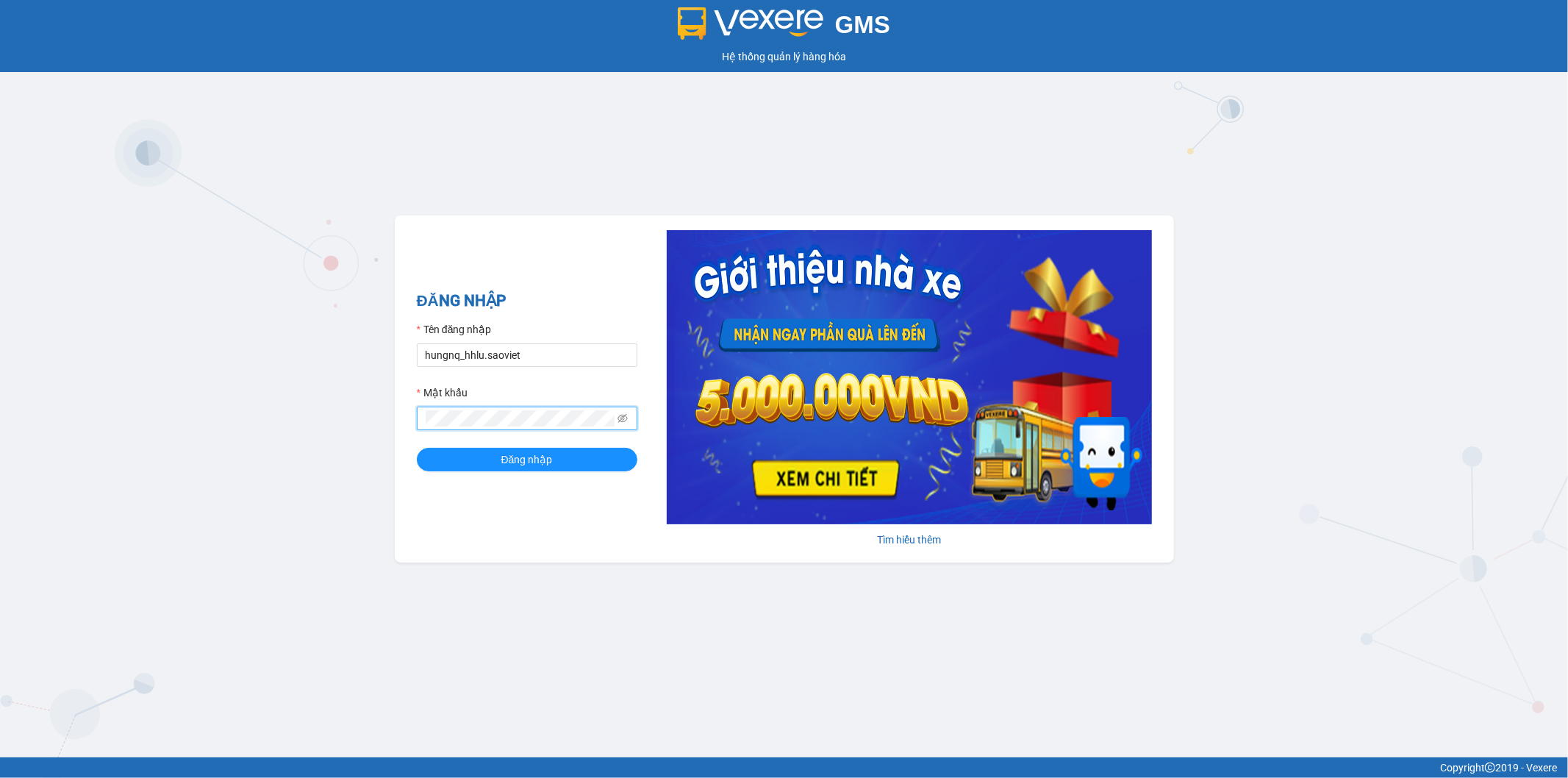
click at [337, 414] on div "GMS Hệ thống quản lý hàng hóa ĐĂNG NHẬP Tên đăng nhập hungnq_hhlu.saoviet Mật k…" at bounding box center [784, 379] width 1568 height 758
click at [441, 462] on button "Đăng nhập" at bounding box center [528, 460] width 221 height 24
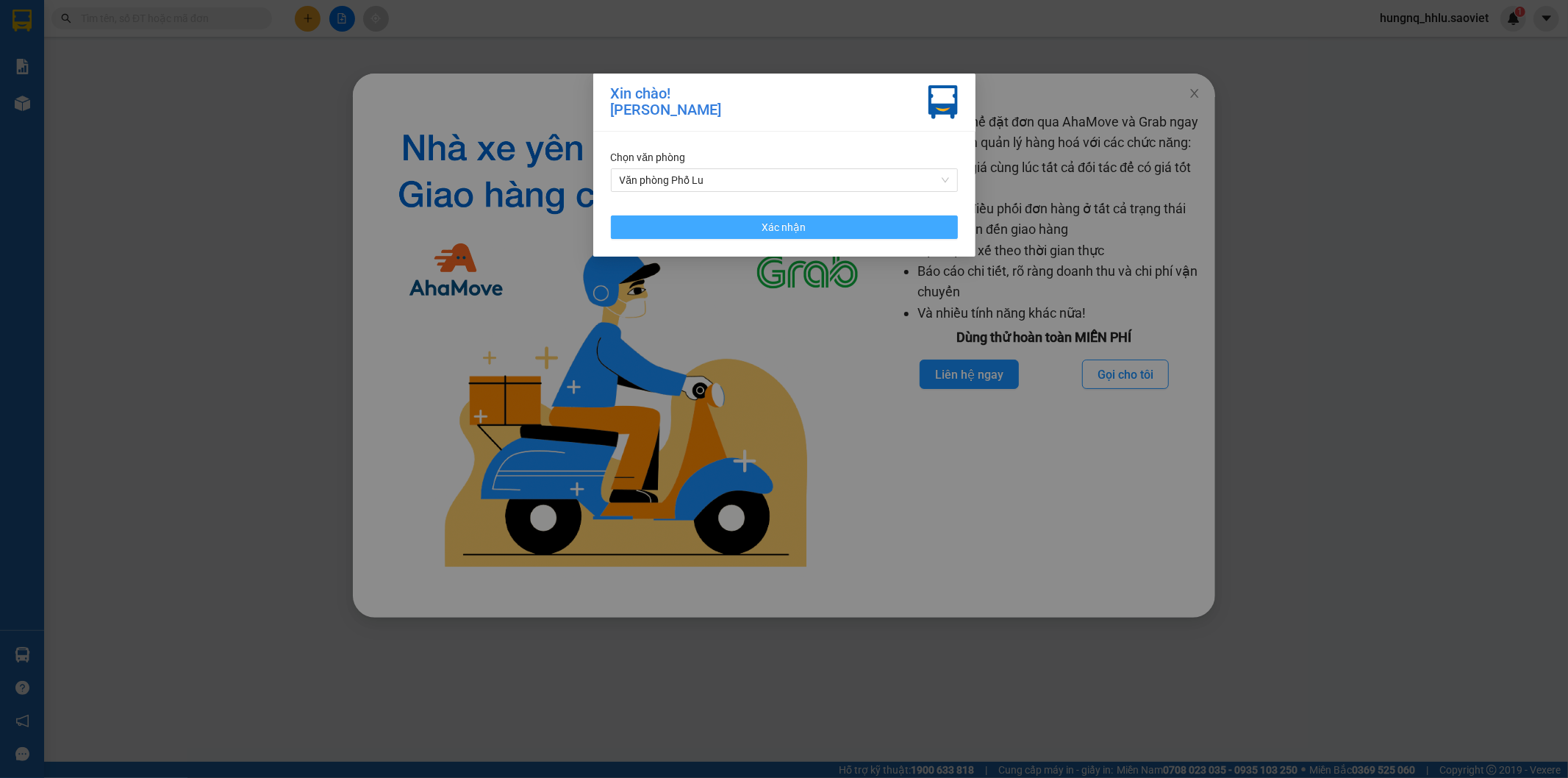
drag, startPoint x: 637, startPoint y: 228, endPoint x: 1384, endPoint y: 111, distance: 756.1
click at [640, 228] on button "Xác nhận" at bounding box center [784, 228] width 347 height 24
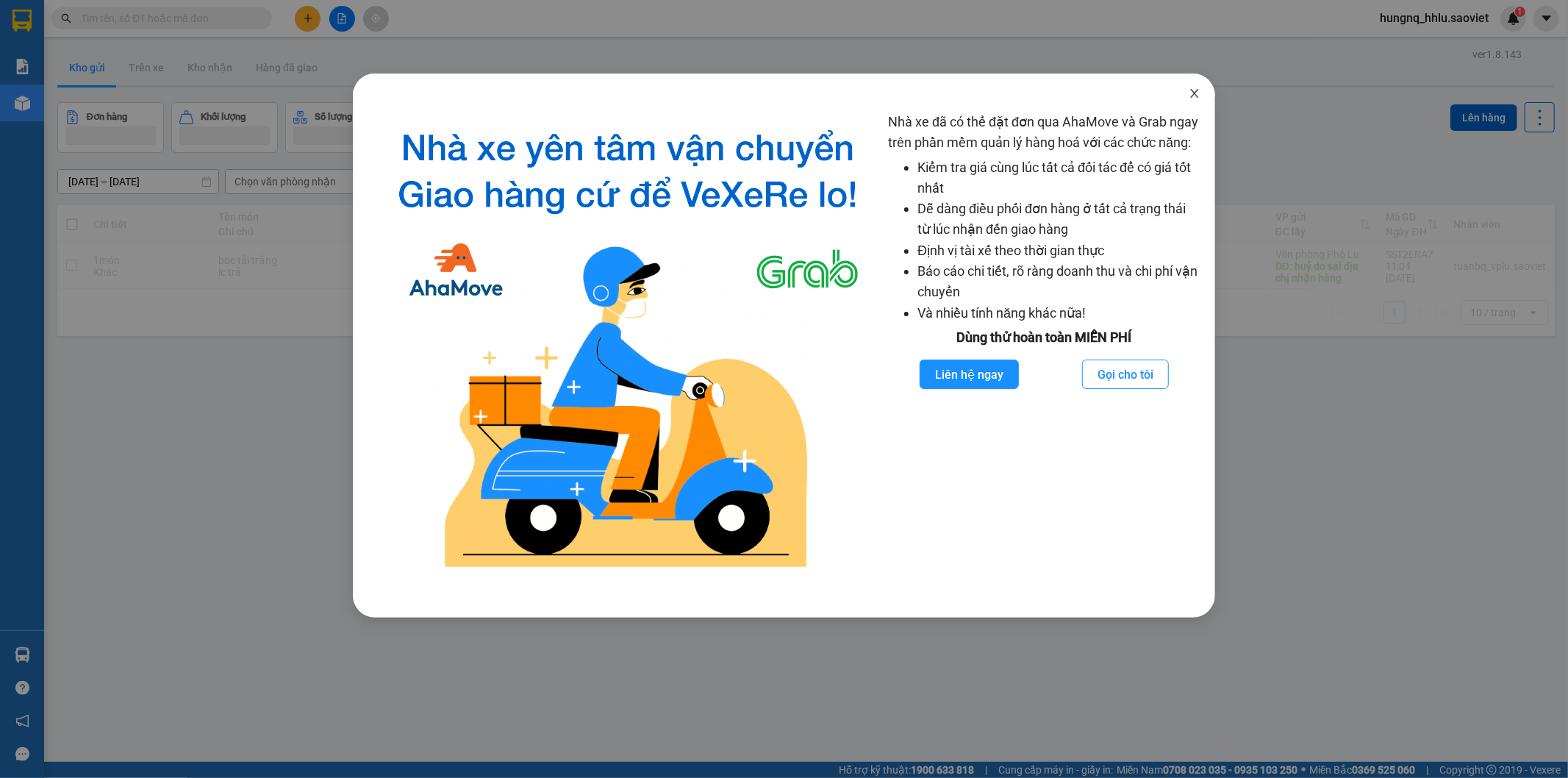
click at [1194, 90] on icon "close" at bounding box center [1195, 93] width 12 height 12
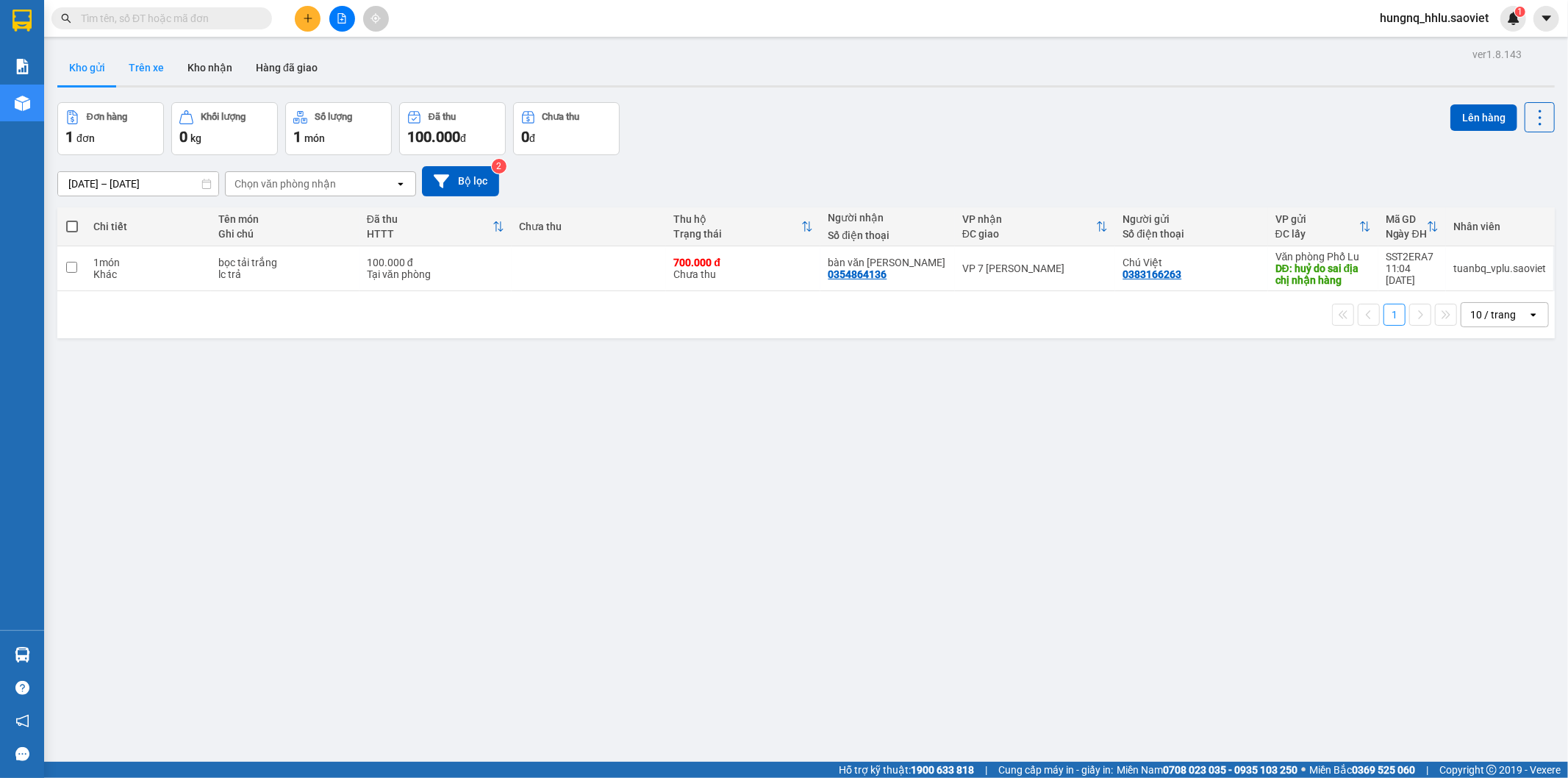
click at [148, 67] on button "Trên xe" at bounding box center [146, 67] width 59 height 35
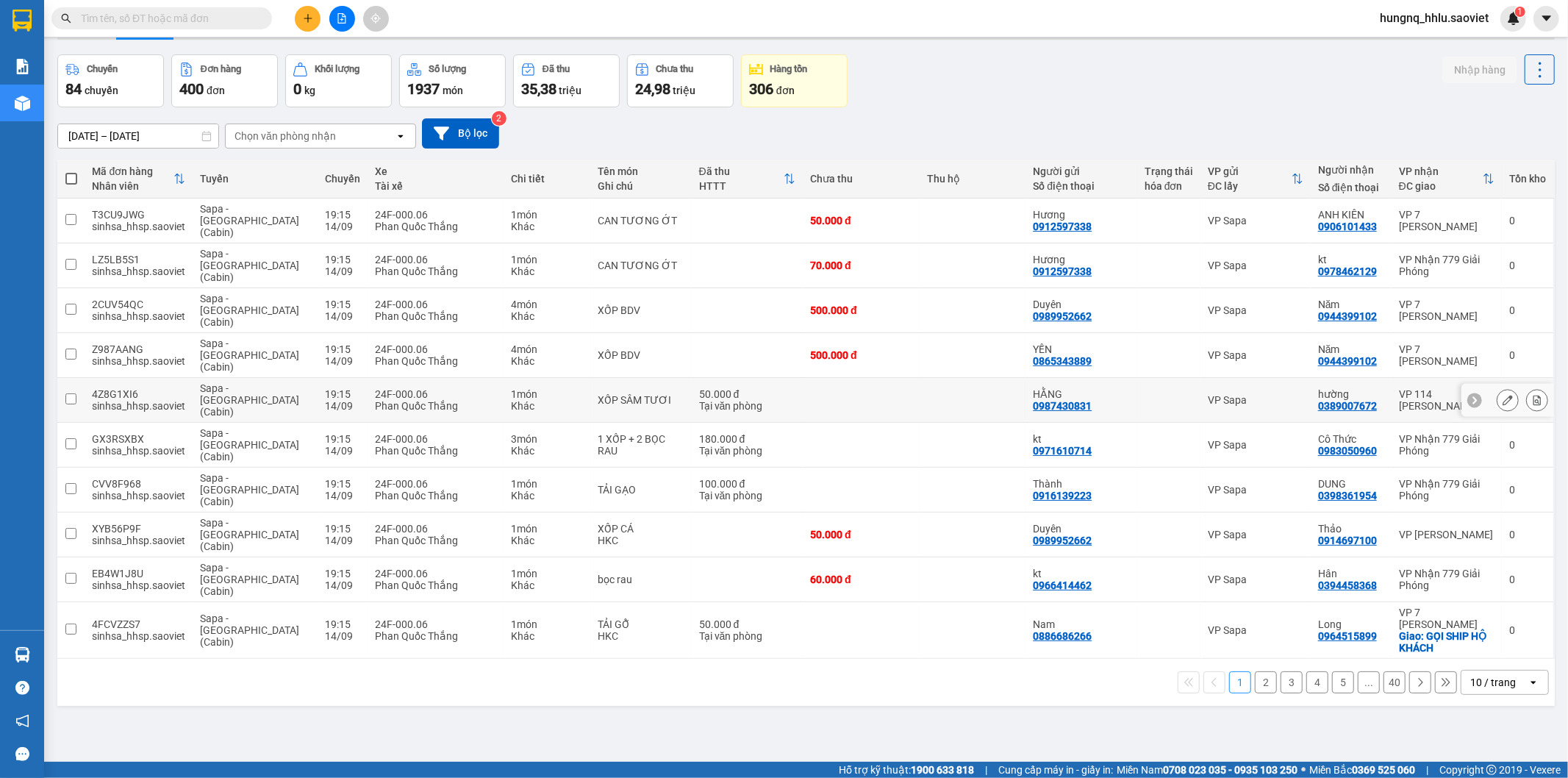
scroll to position [68, 0]
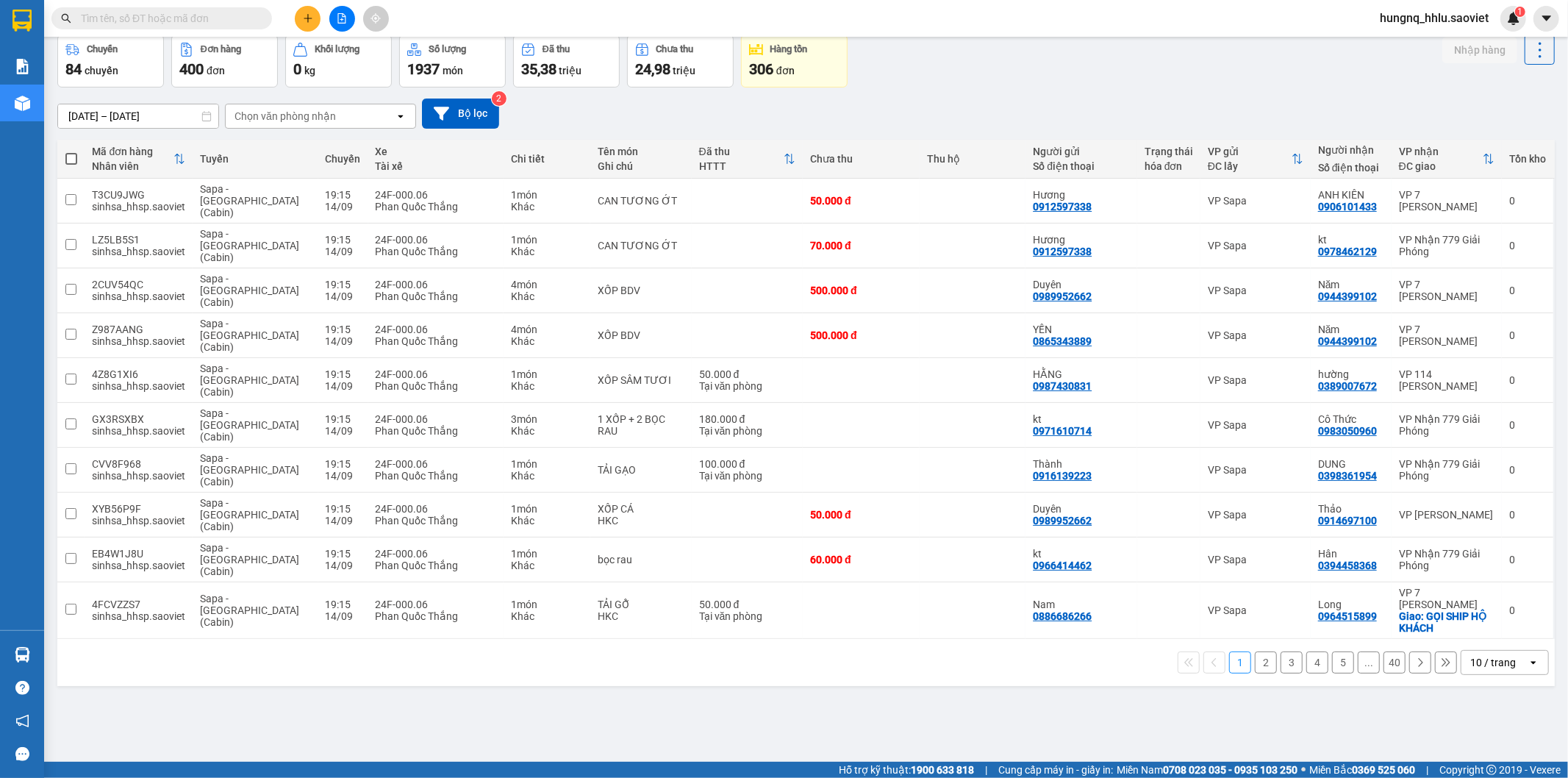
click at [104, 17] on input "text" at bounding box center [167, 19] width 173 height 16
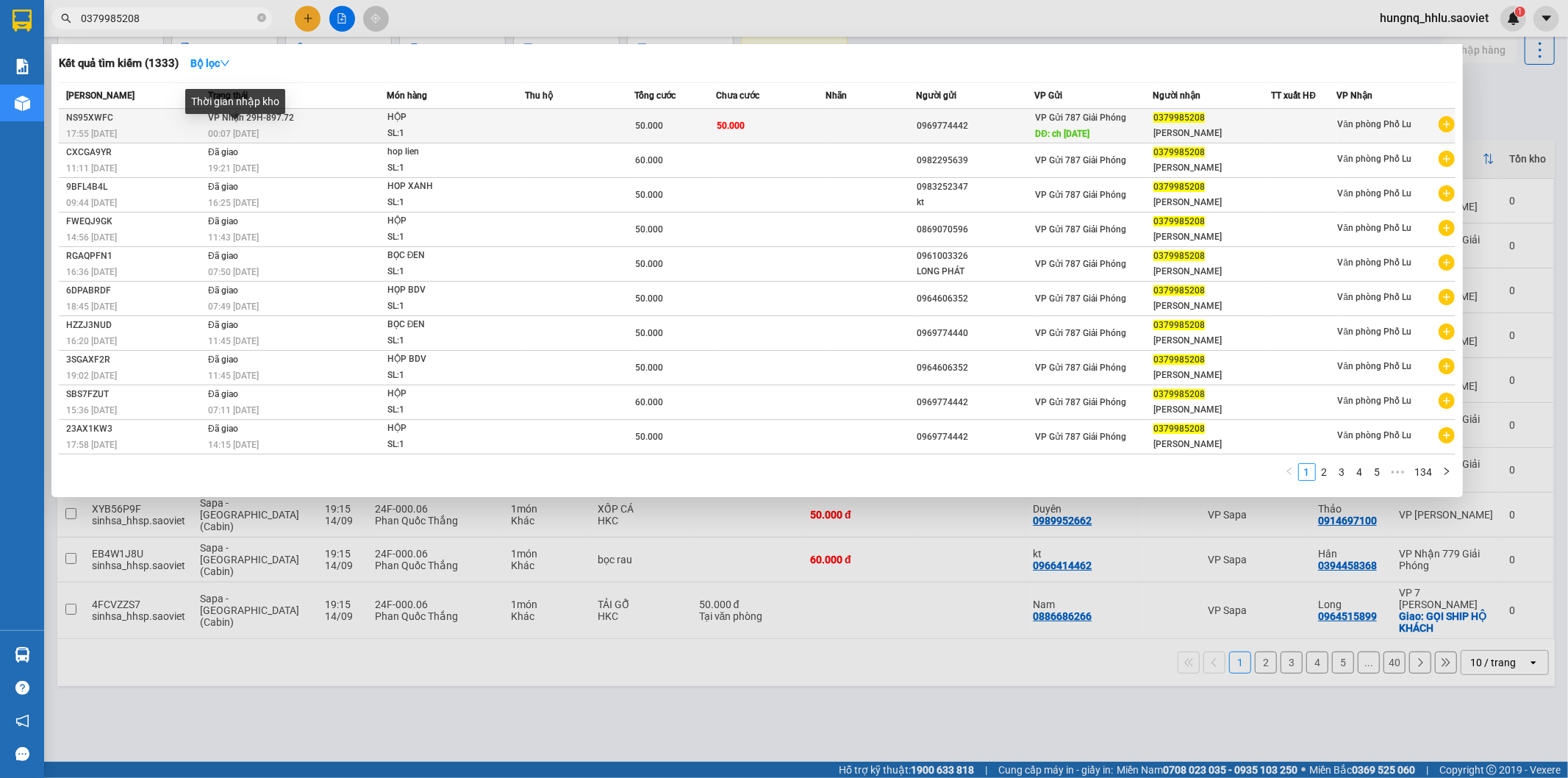
type input "0379985208"
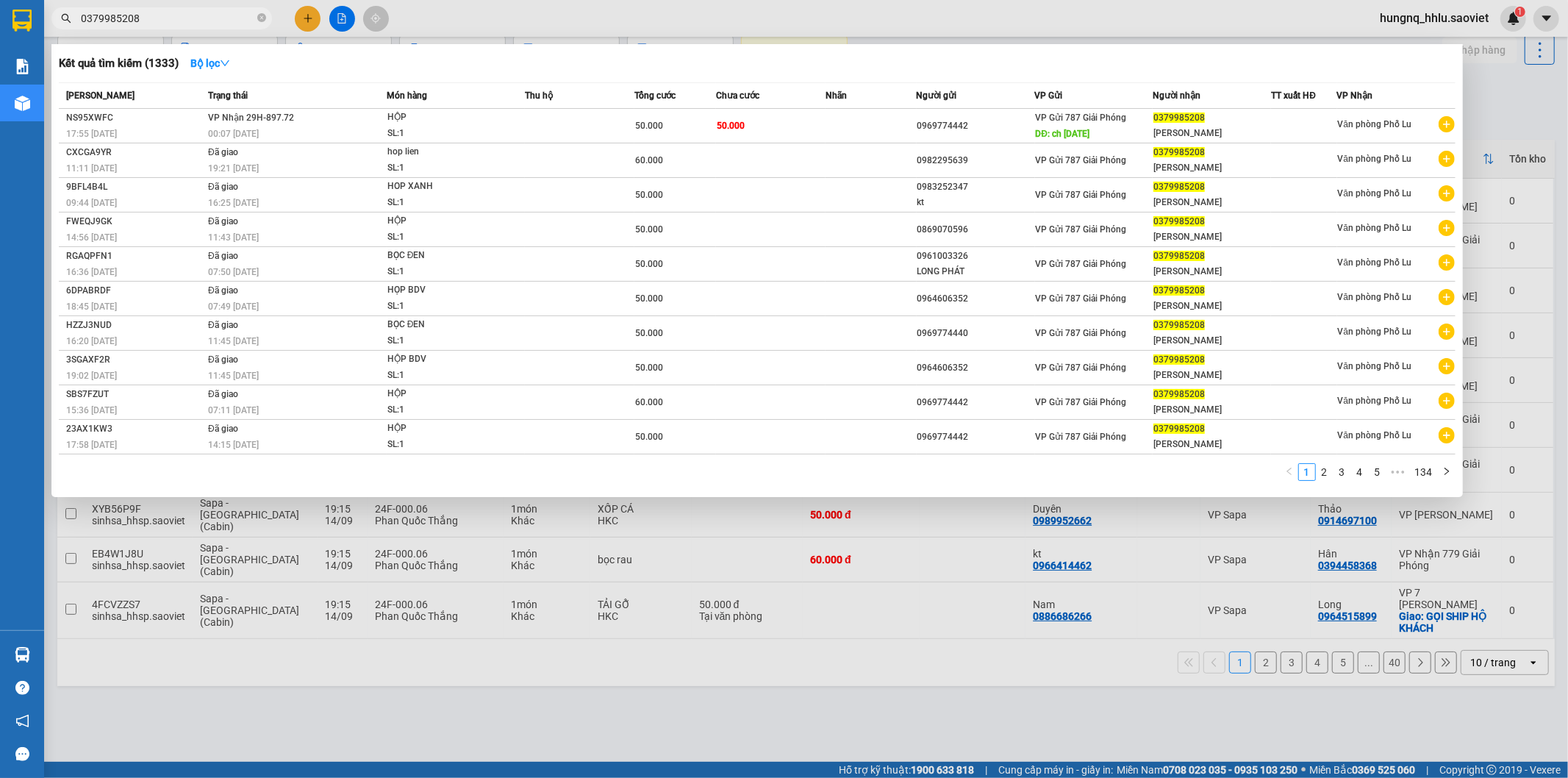
click at [214, 134] on span "00:07 [DATE]" at bounding box center [234, 134] width 51 height 10
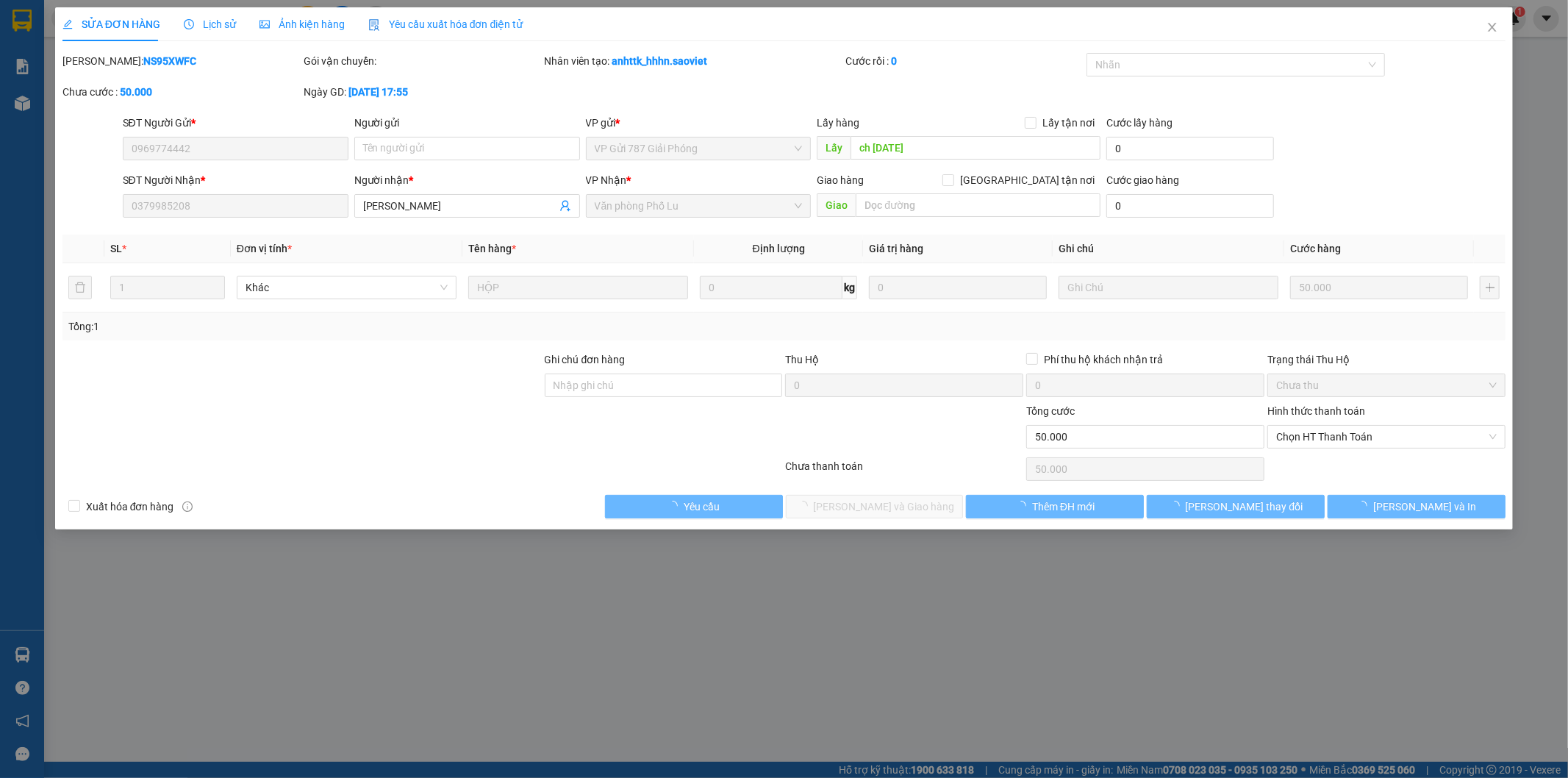
type input "0969774442"
type input "ch [DATE]"
type input "0379985208"
type input "[PERSON_NAME]"
type input "50.000"
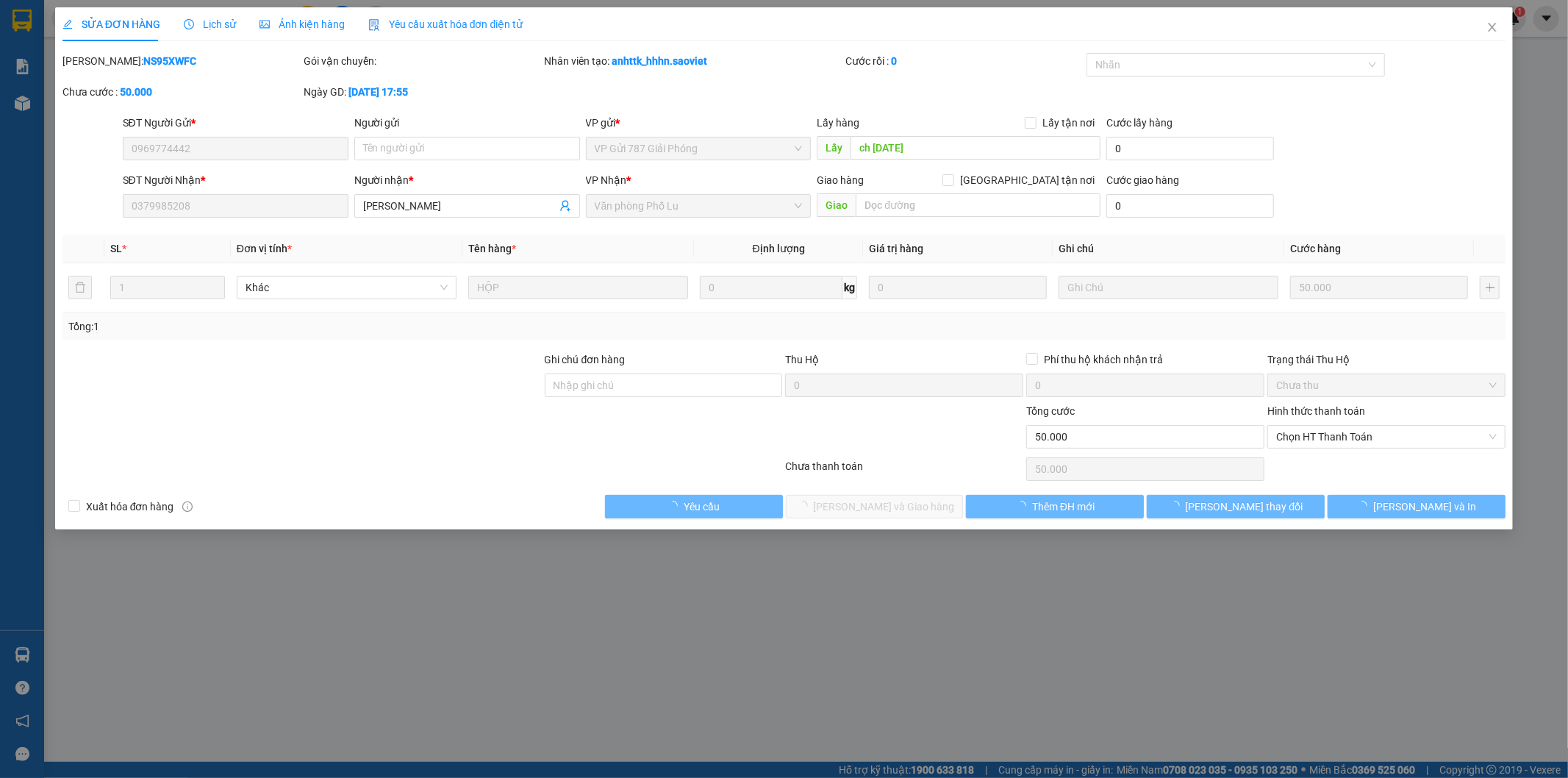
type input "50.000"
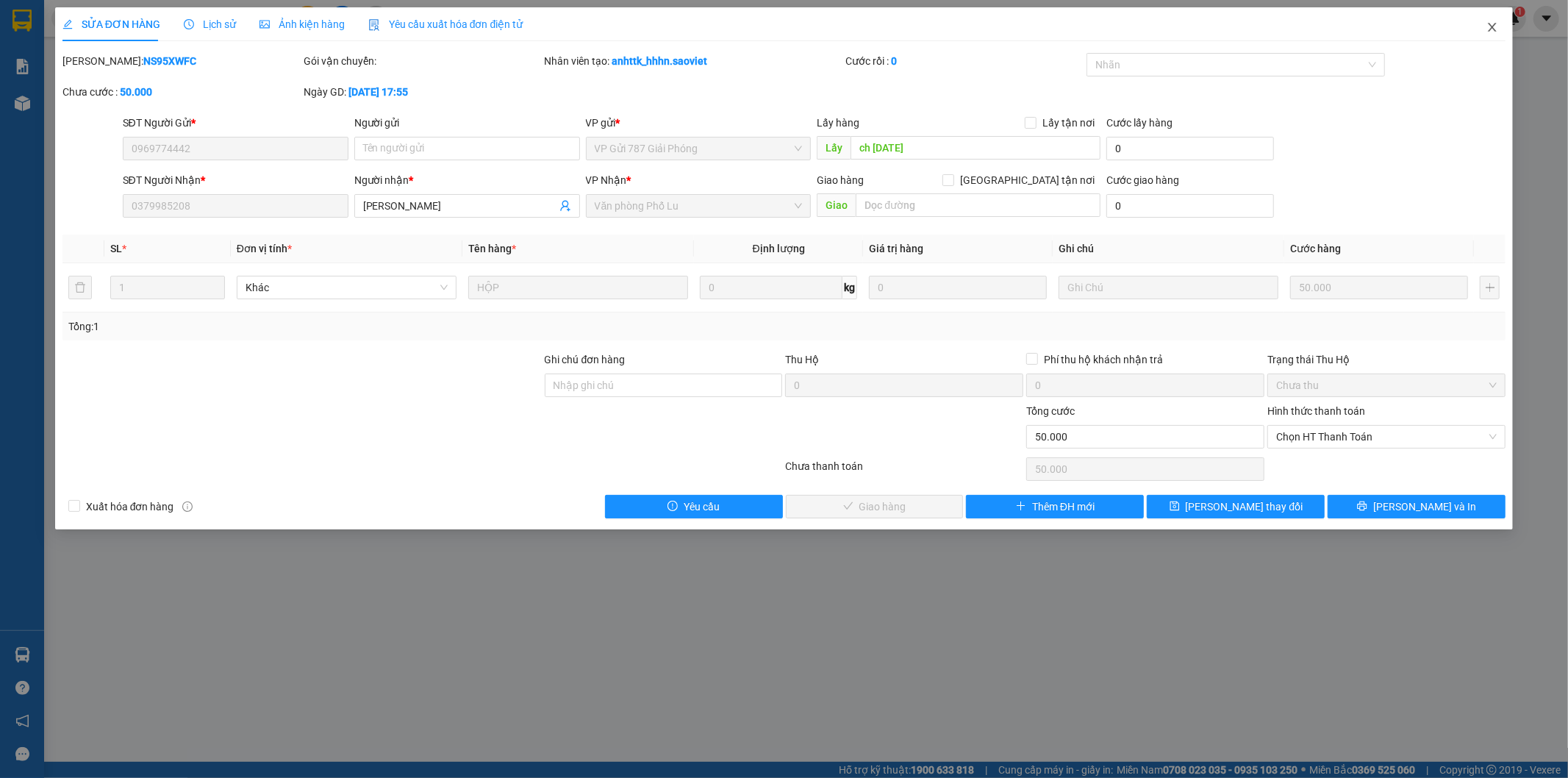
click at [1498, 37] on span "Close" at bounding box center [1492, 28] width 41 height 41
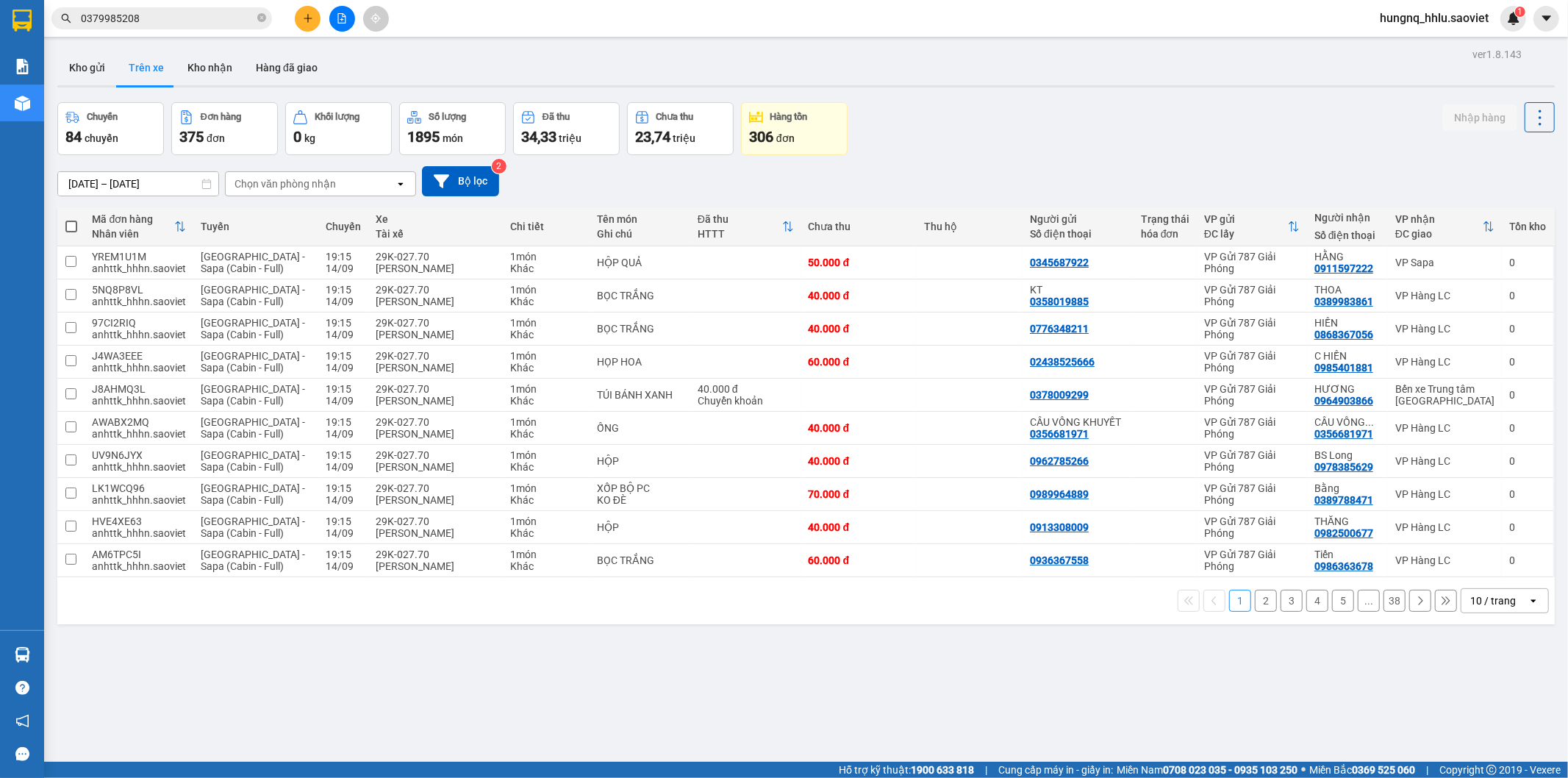
click at [155, 21] on input "0379985208" at bounding box center [167, 19] width 173 height 16
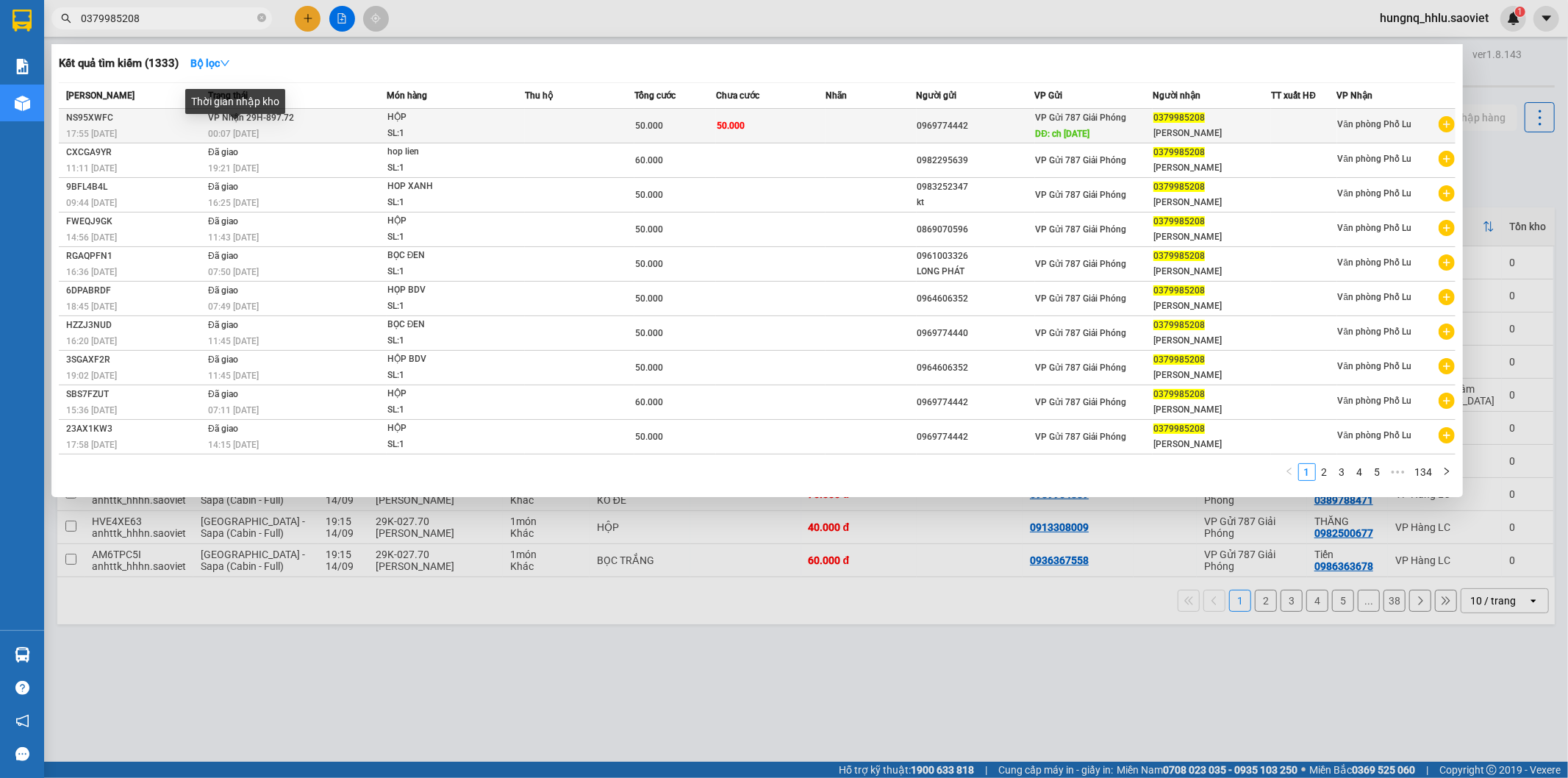
click at [211, 134] on span "00:07 [DATE]" at bounding box center [234, 134] width 51 height 10
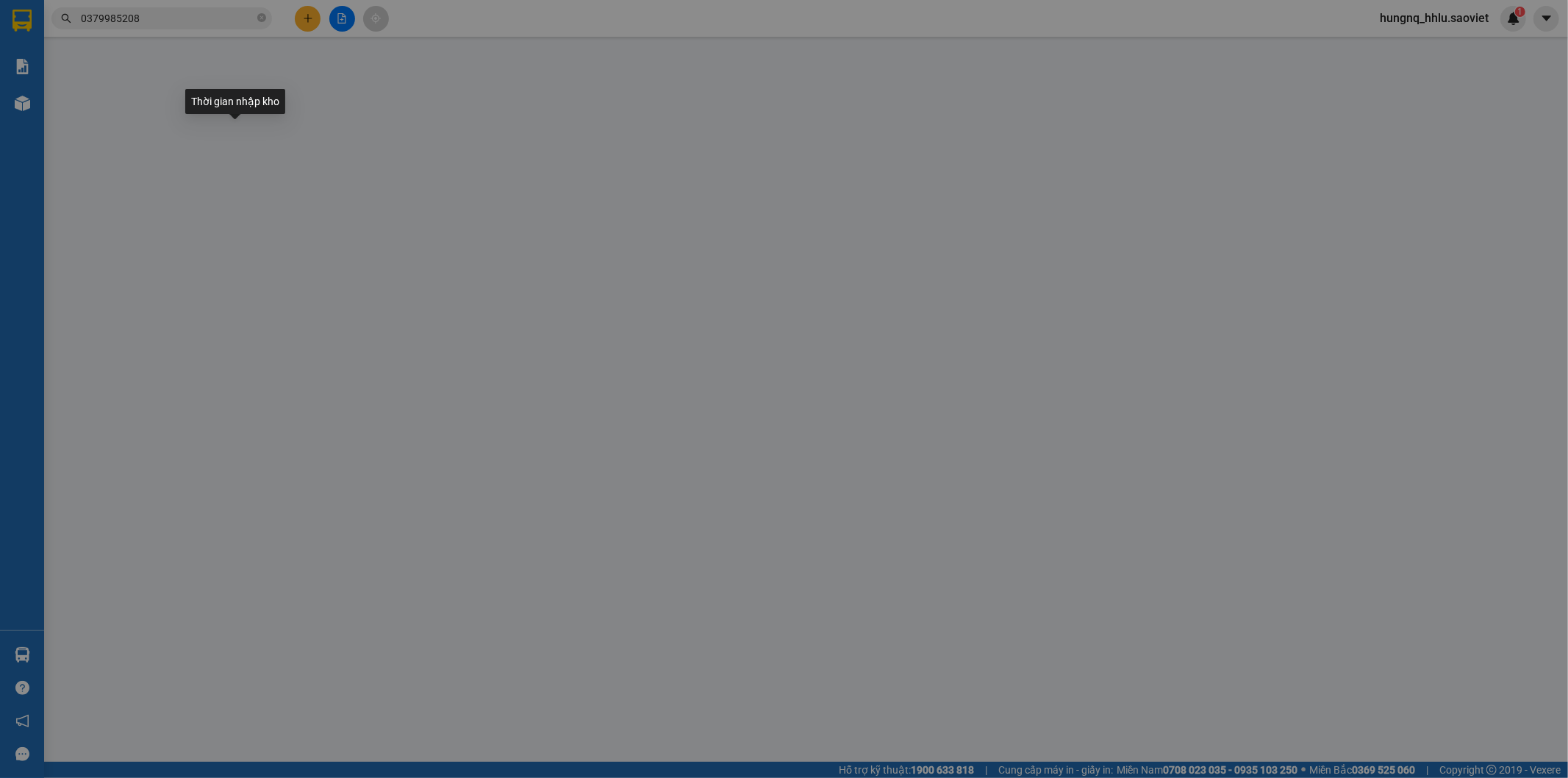
type input "0969774442"
type input "ch [DATE]"
type input "0379985208"
type input "[PERSON_NAME]"
type input "50.000"
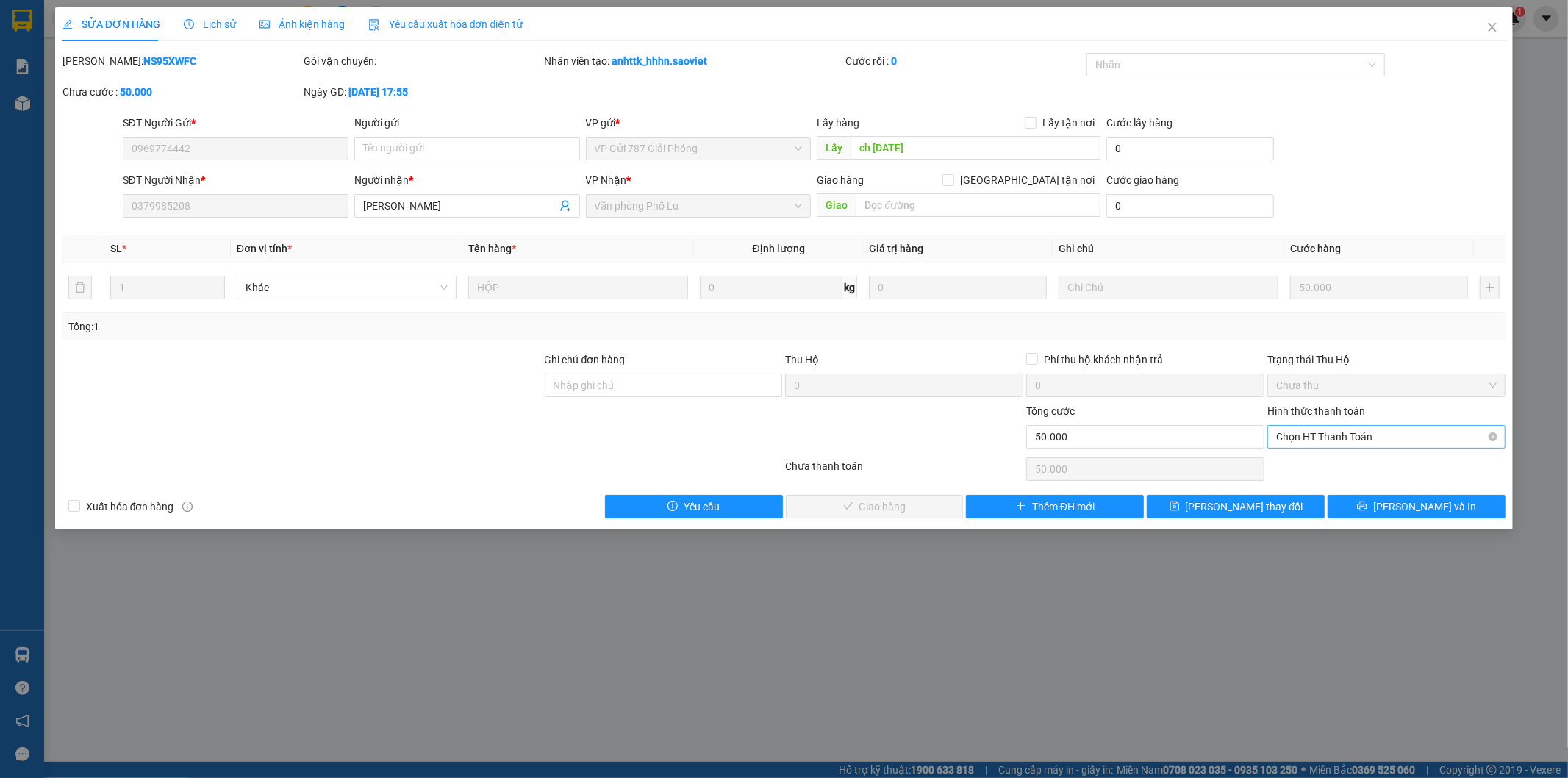
click at [1292, 438] on span "Chọn HT Thanh Toán" at bounding box center [1387, 437] width 221 height 22
click at [1302, 468] on div "Tại văn phòng" at bounding box center [1387, 467] width 221 height 16
type input "0"
click at [934, 514] on button "[PERSON_NAME] và Giao hàng" at bounding box center [875, 507] width 178 height 24
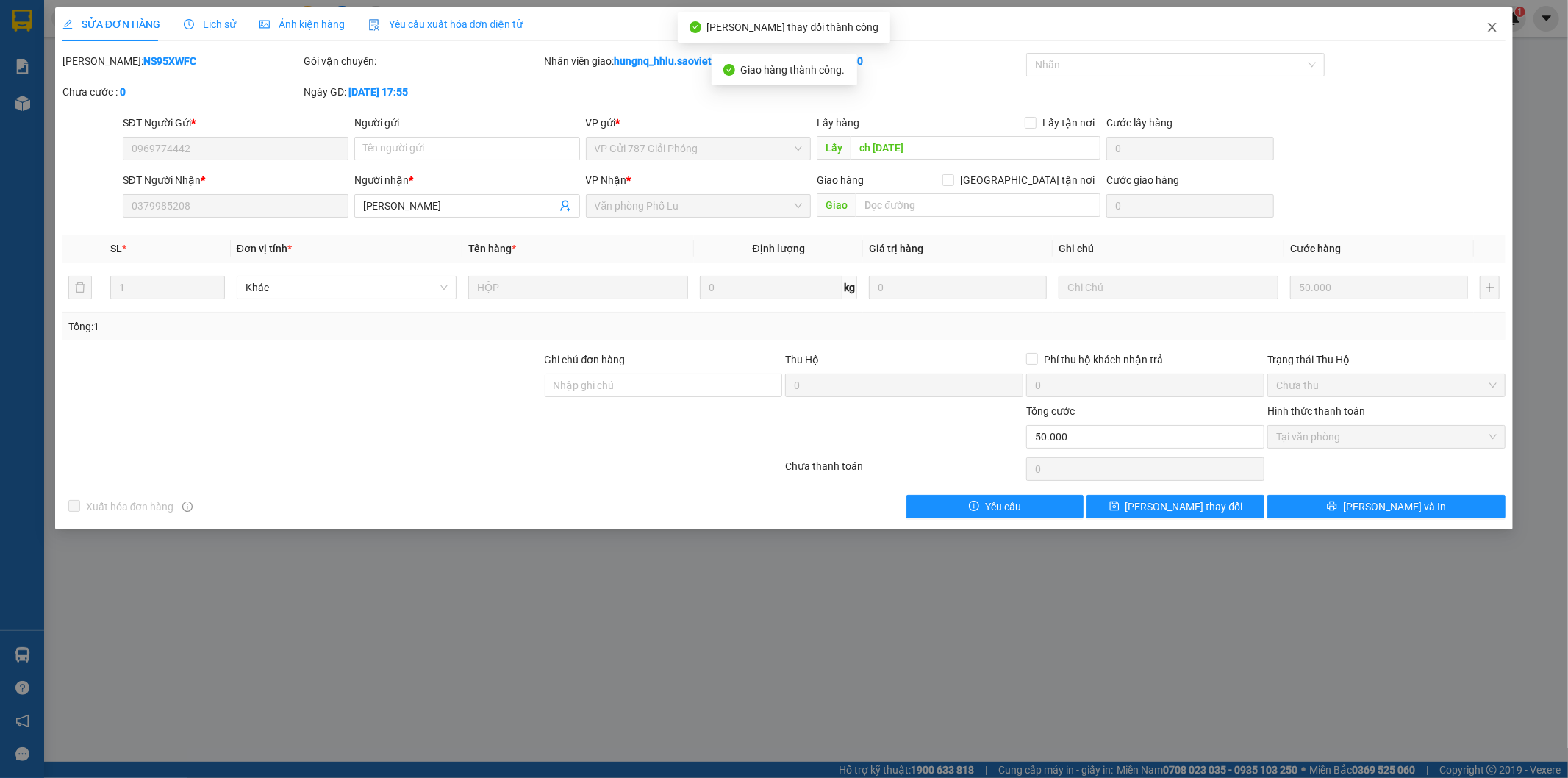
click at [1498, 32] on icon "close" at bounding box center [1493, 28] width 12 height 12
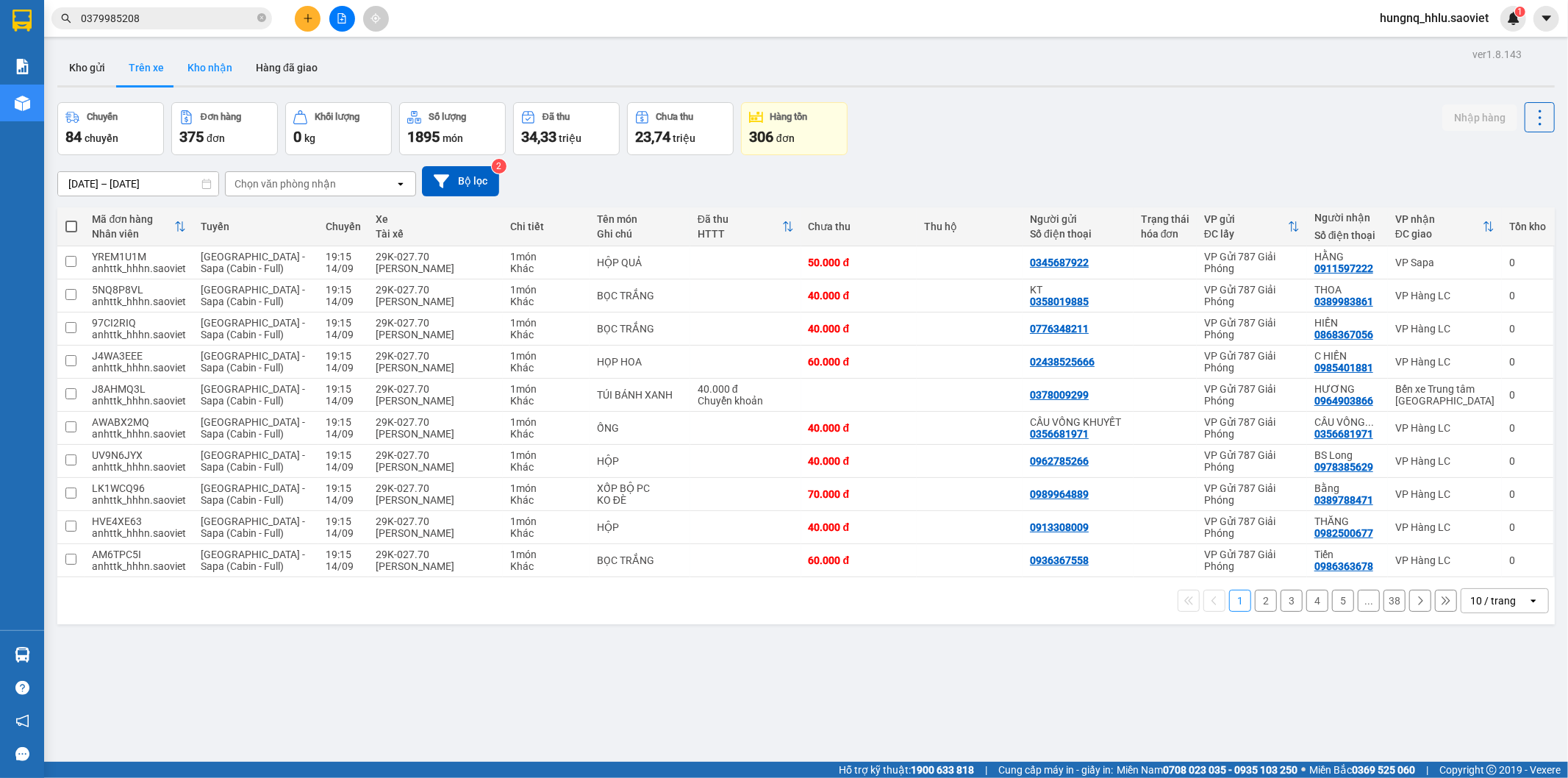
click at [190, 74] on button "Kho nhận" at bounding box center [210, 67] width 69 height 35
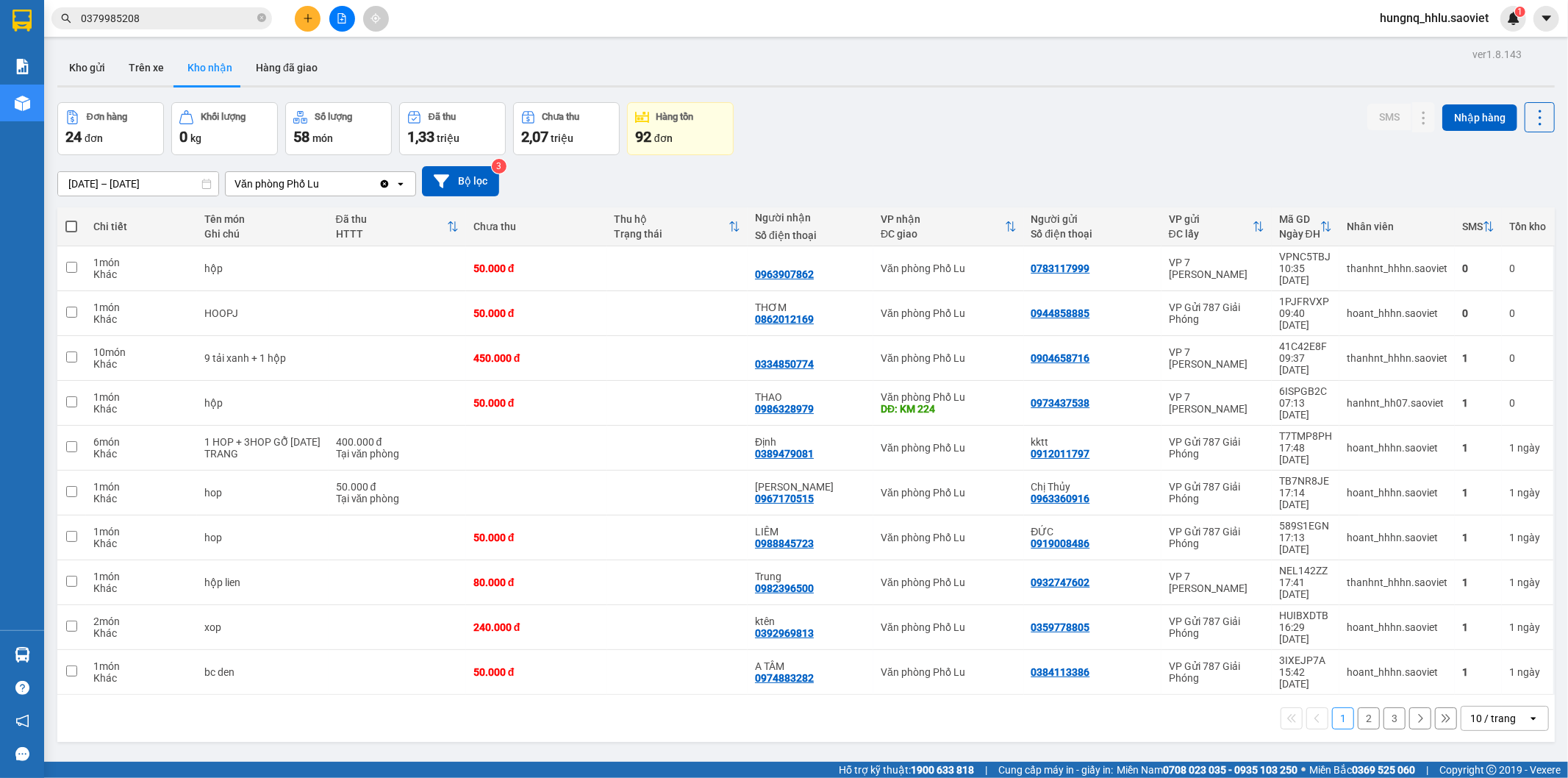
click at [1361, 708] on button "2" at bounding box center [1369, 719] width 22 height 22
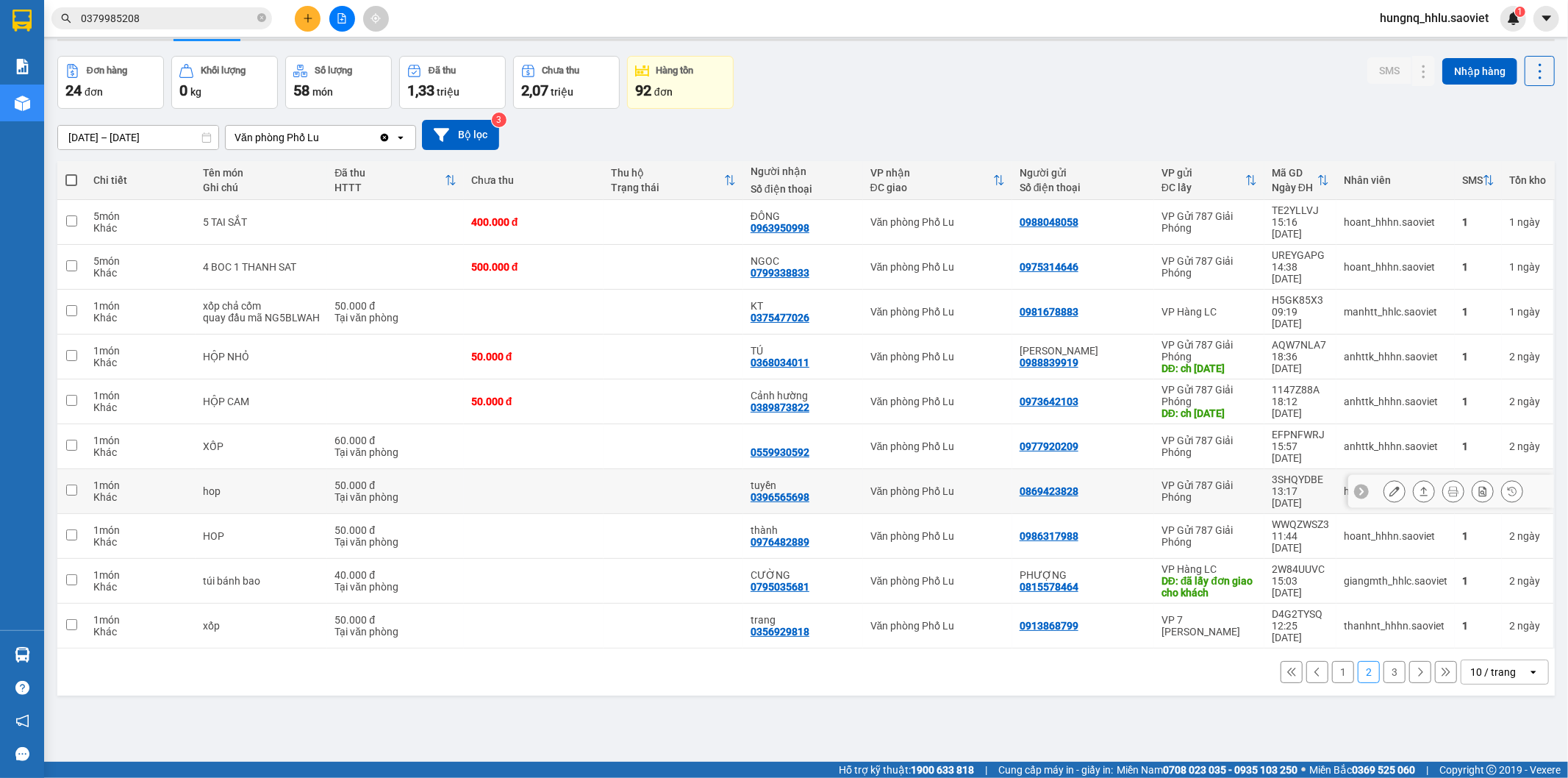
scroll to position [68, 0]
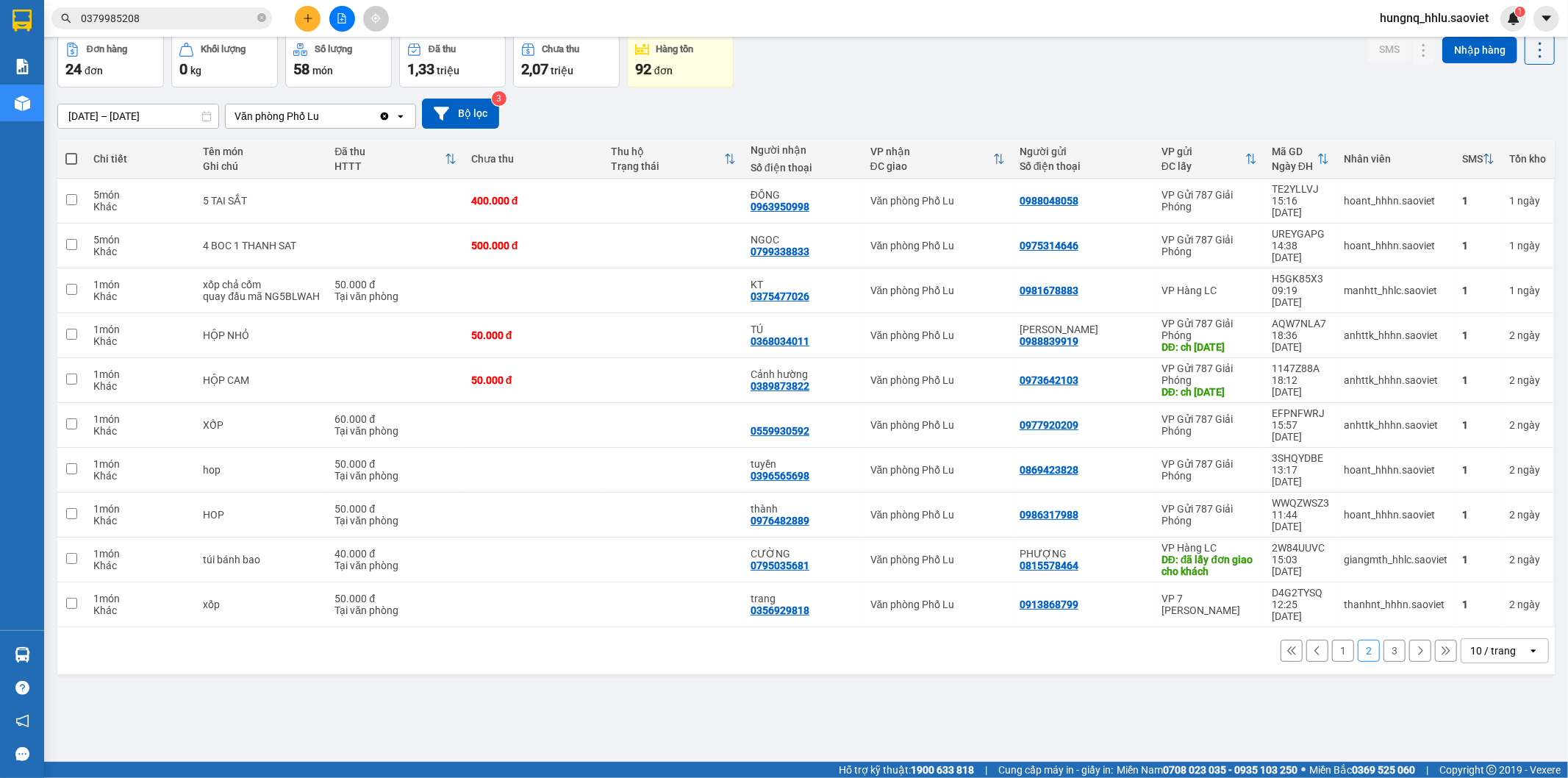
click at [1384, 640] on button "3" at bounding box center [1395, 651] width 22 height 22
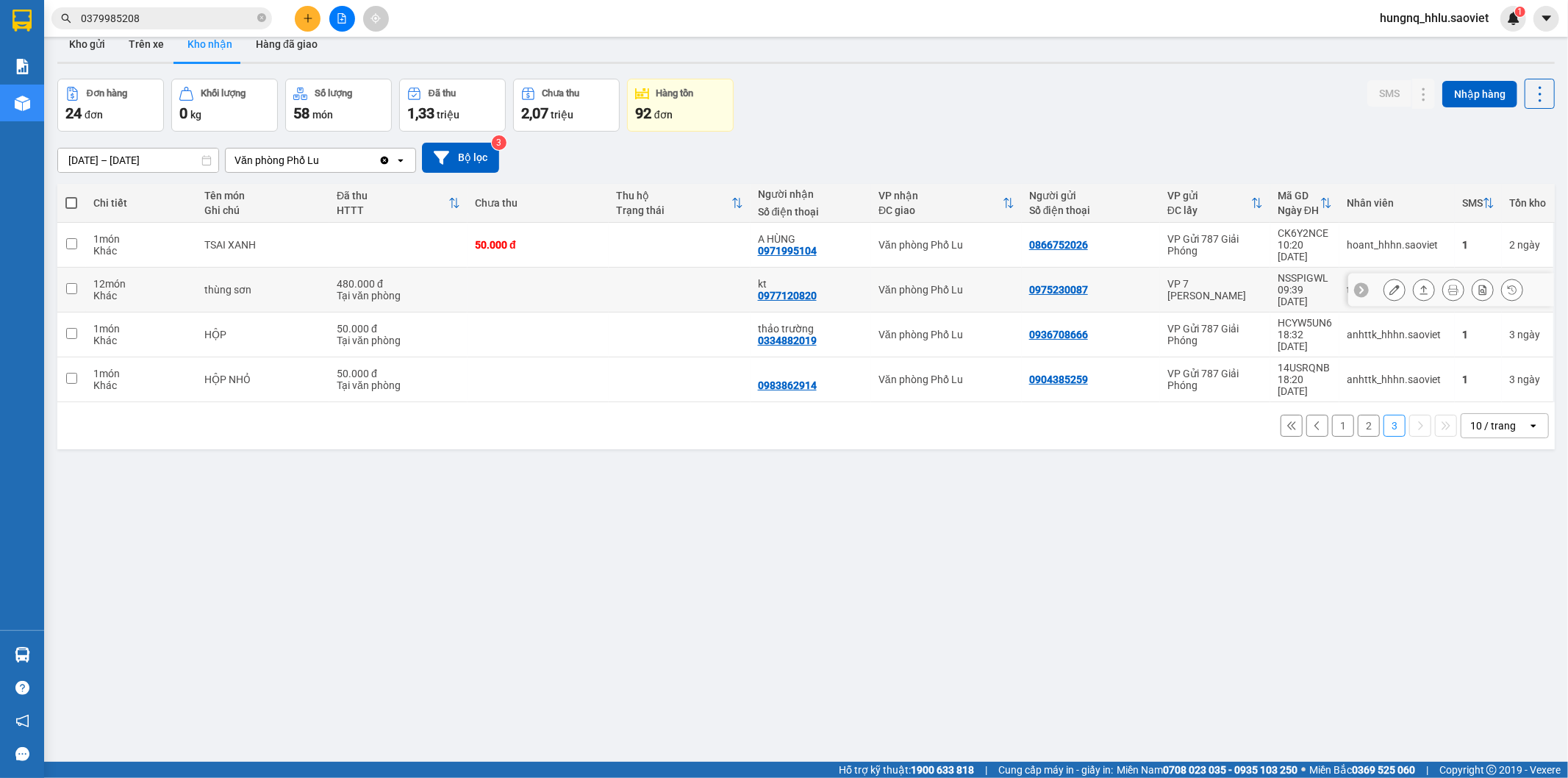
scroll to position [0, 0]
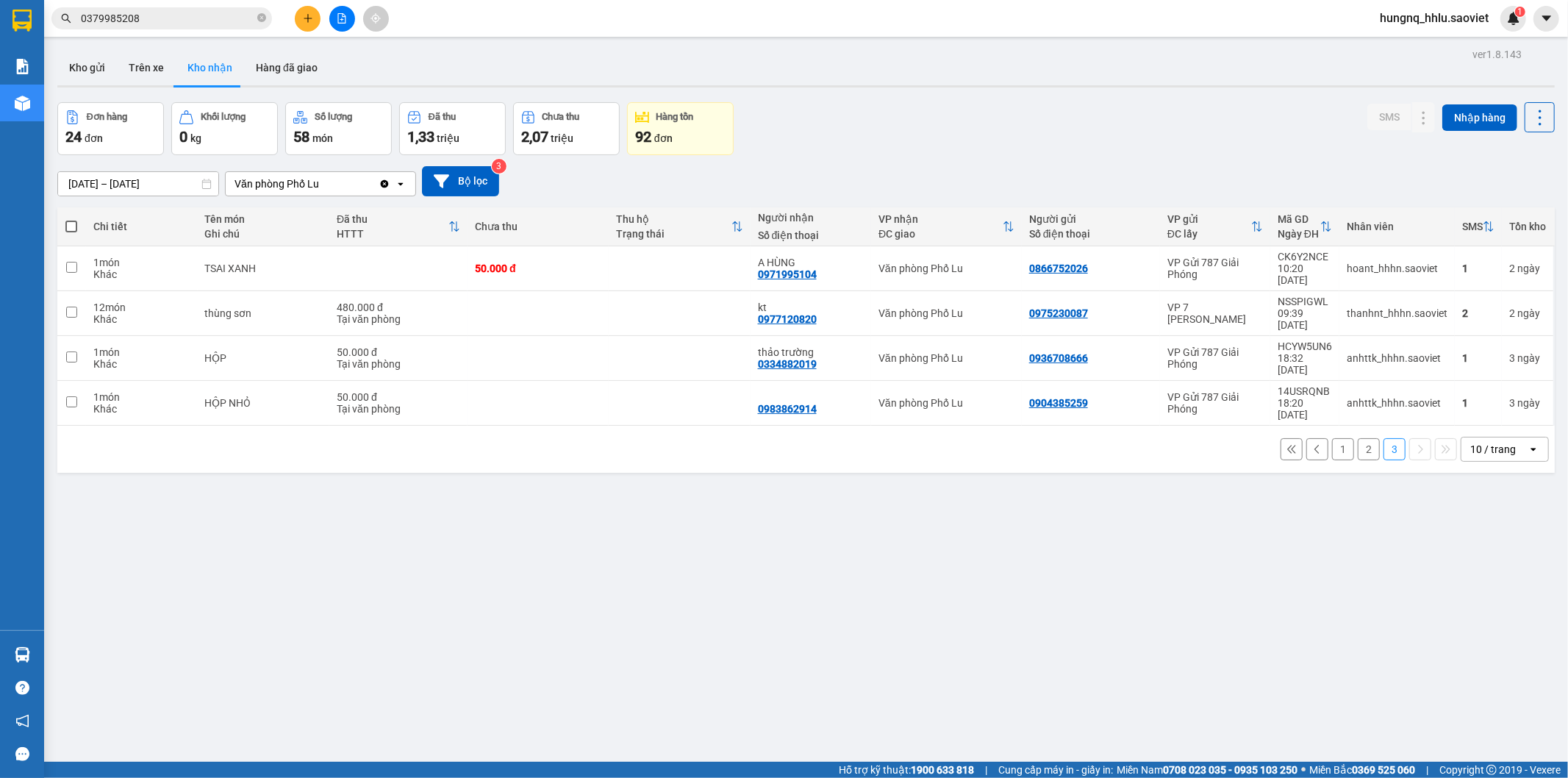
click at [127, 186] on input "[DATE] – [DATE]" at bounding box center [138, 184] width 160 height 24
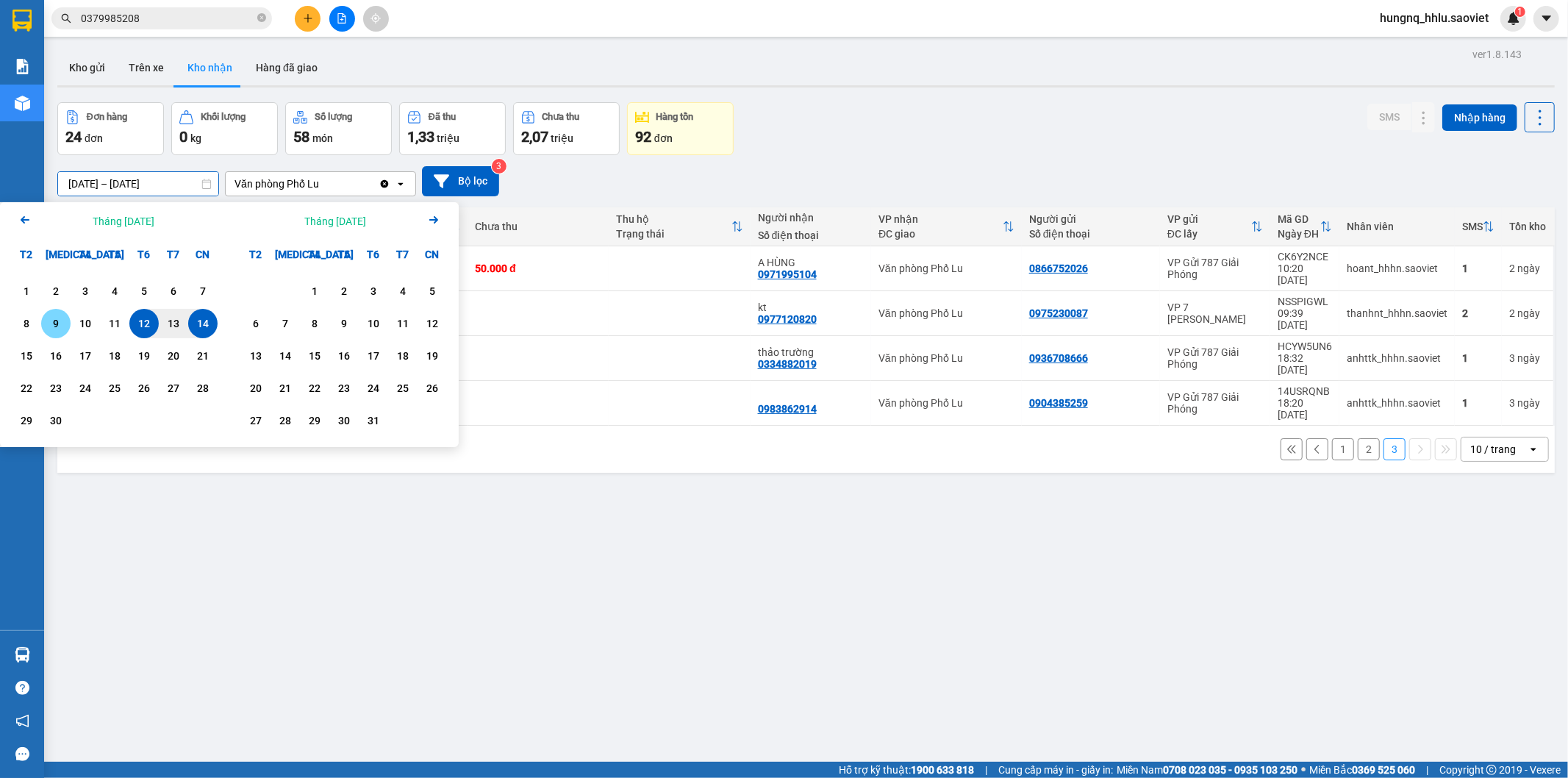
click at [60, 334] on div "9" at bounding box center [55, 323] width 29 height 29
click at [201, 323] on div "14" at bounding box center [203, 324] width 21 height 18
type input "[DATE] – [DATE]"
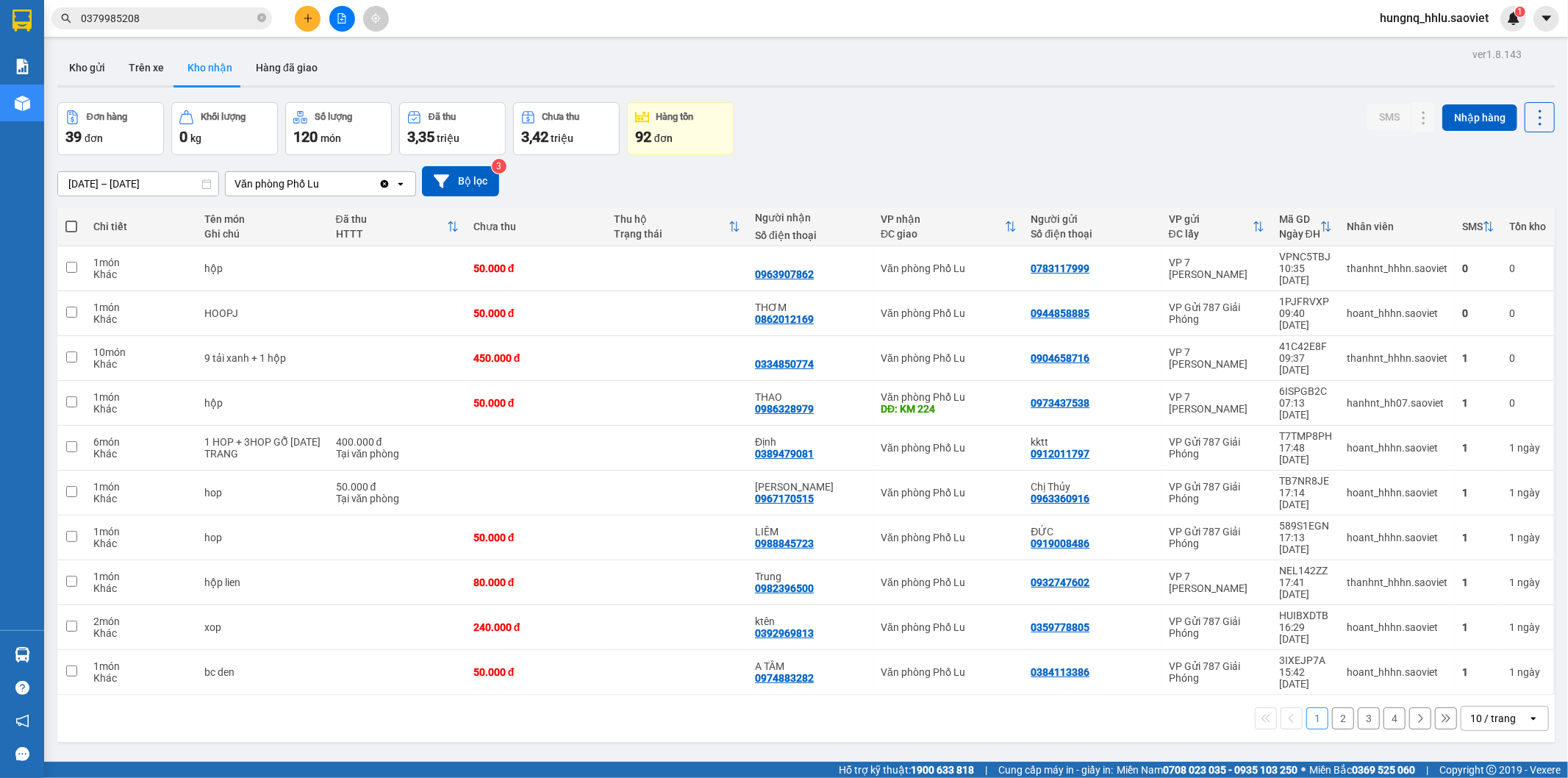
click at [1337, 708] on button "2" at bounding box center [1343, 719] width 22 height 22
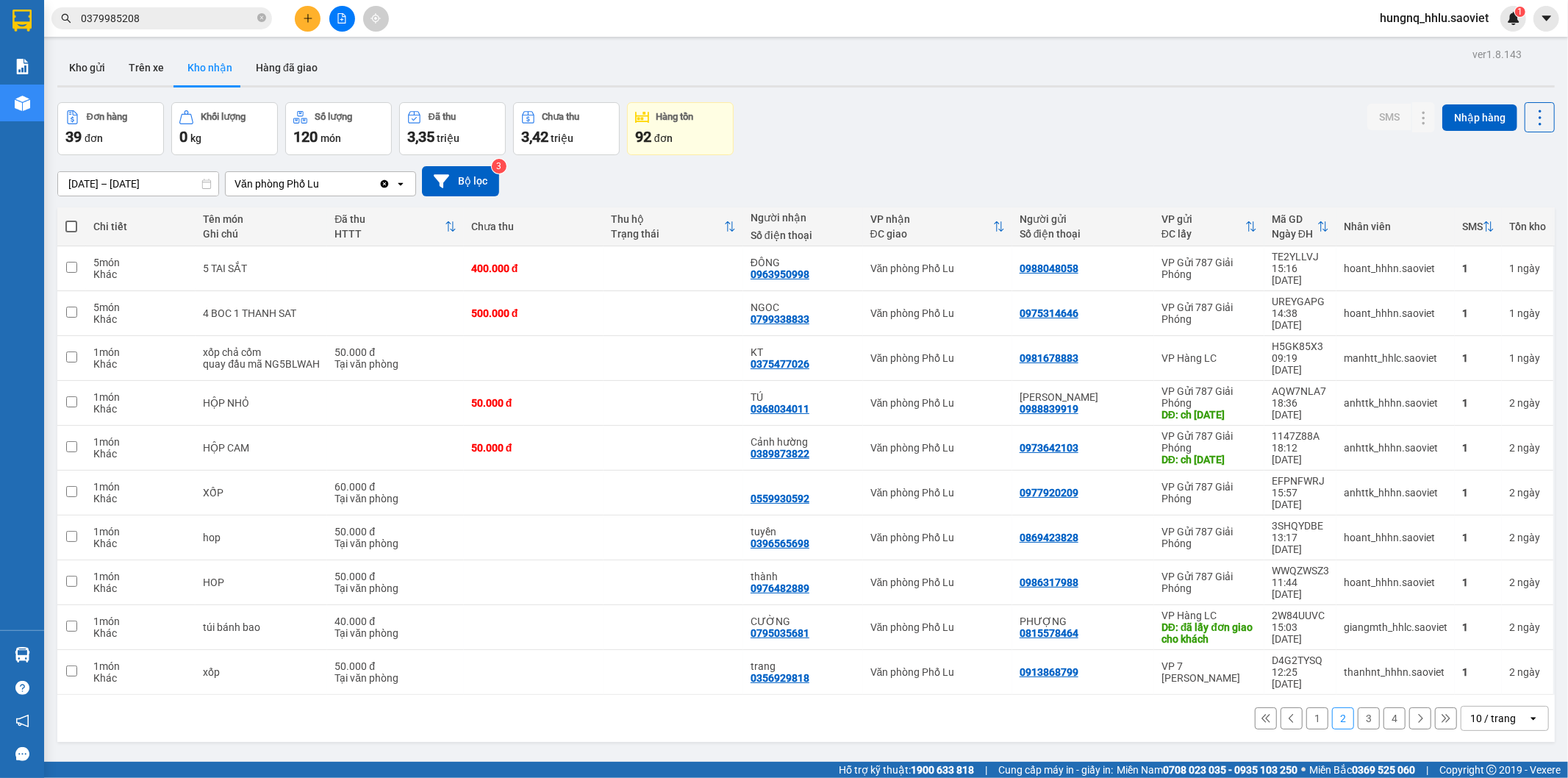
click at [1358, 708] on button "3" at bounding box center [1369, 719] width 22 height 22
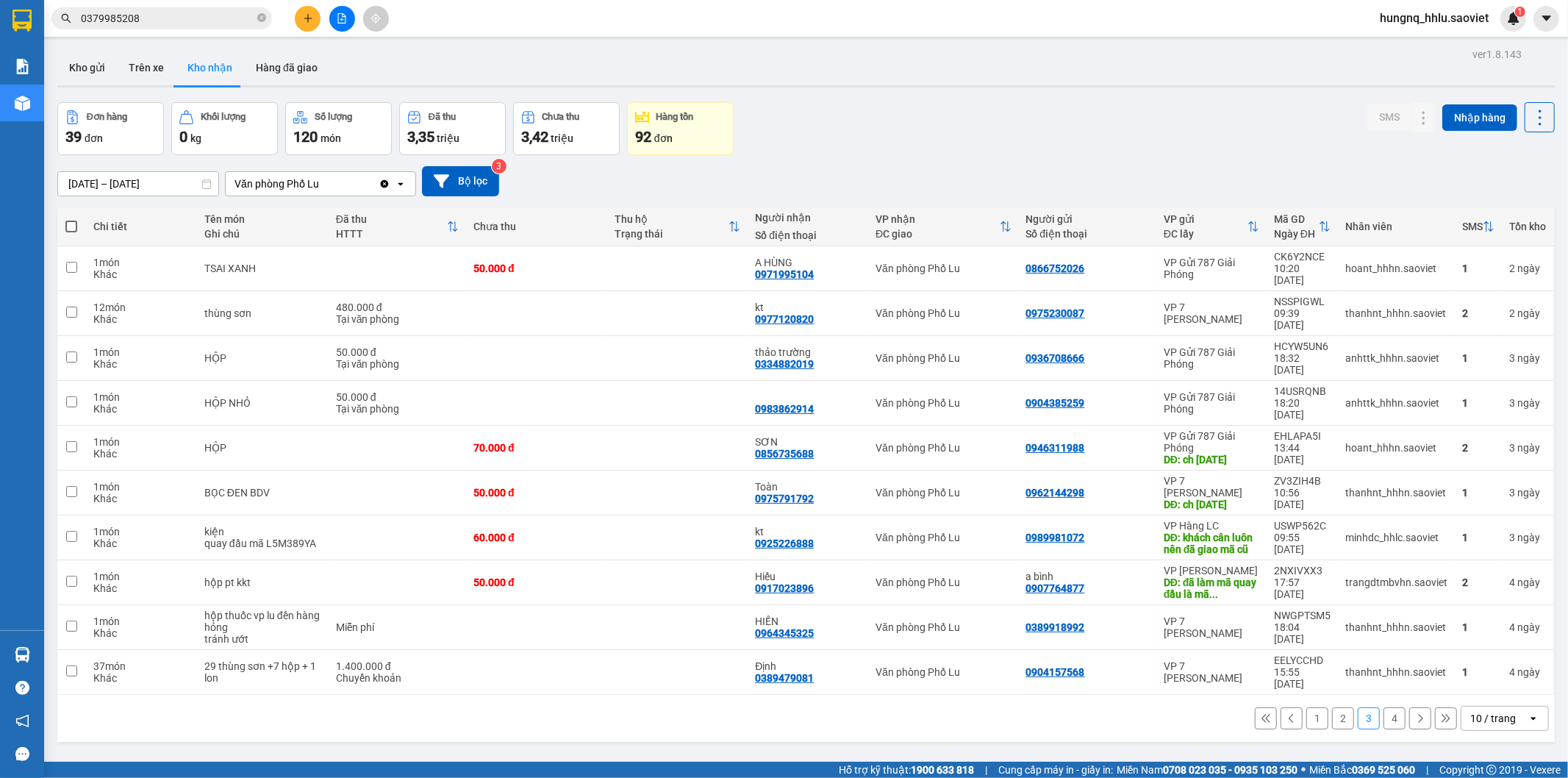
click at [1384, 708] on button "4" at bounding box center [1395, 719] width 22 height 22
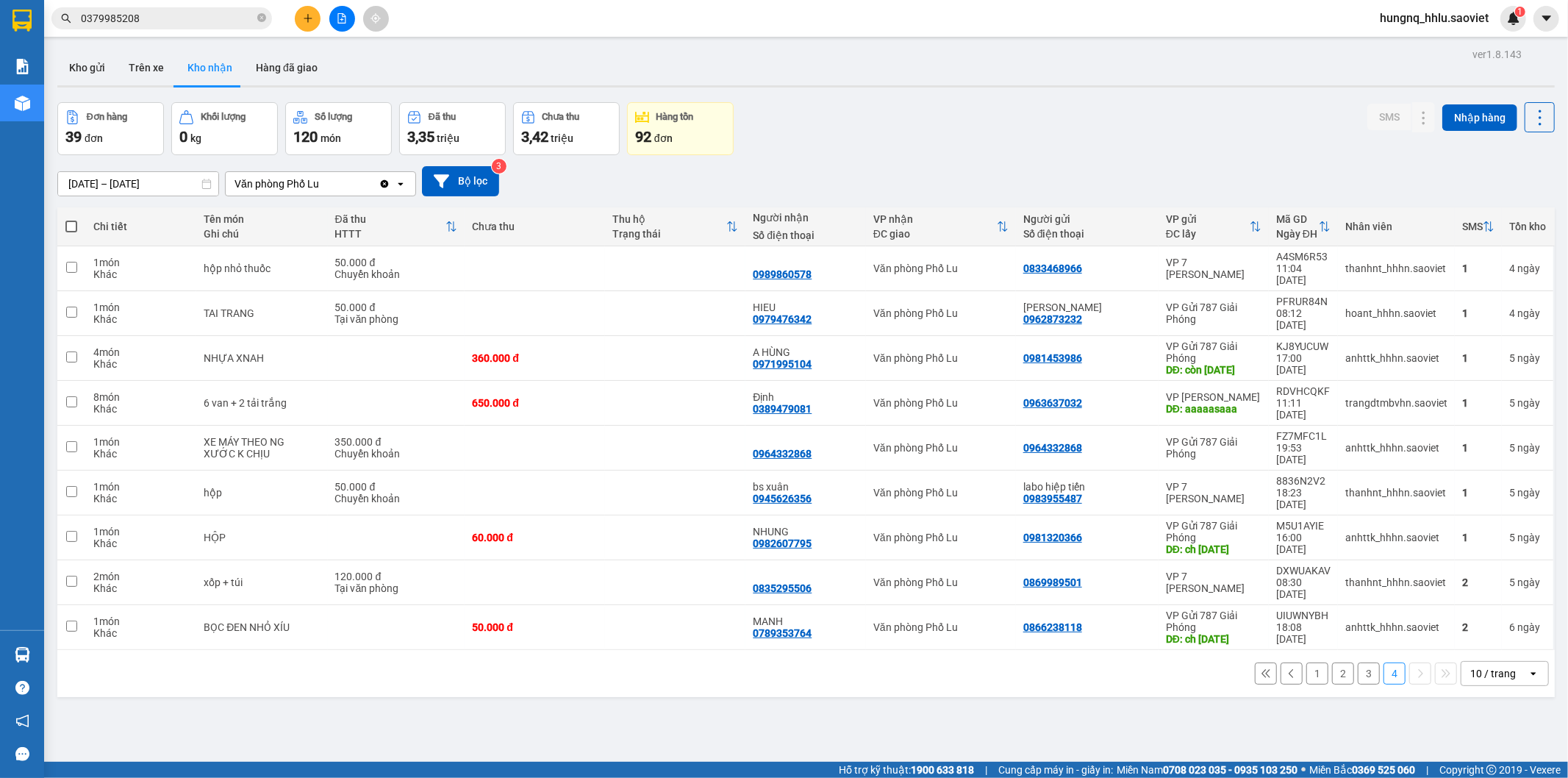
click at [1307, 663] on button "1" at bounding box center [1318, 674] width 22 height 22
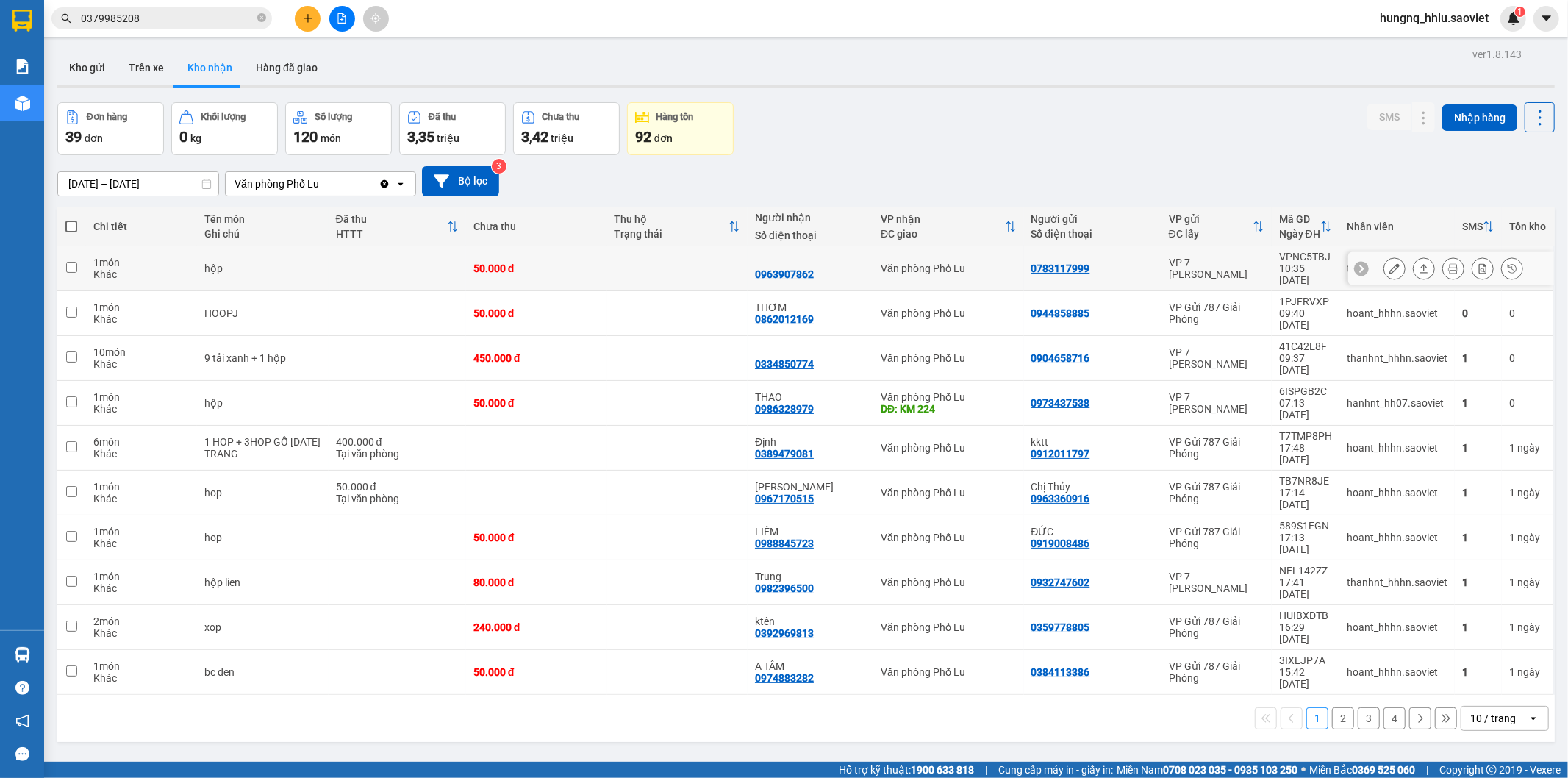
click at [194, 258] on td "1 món Khác" at bounding box center [141, 269] width 111 height 45
checkbox input "true"
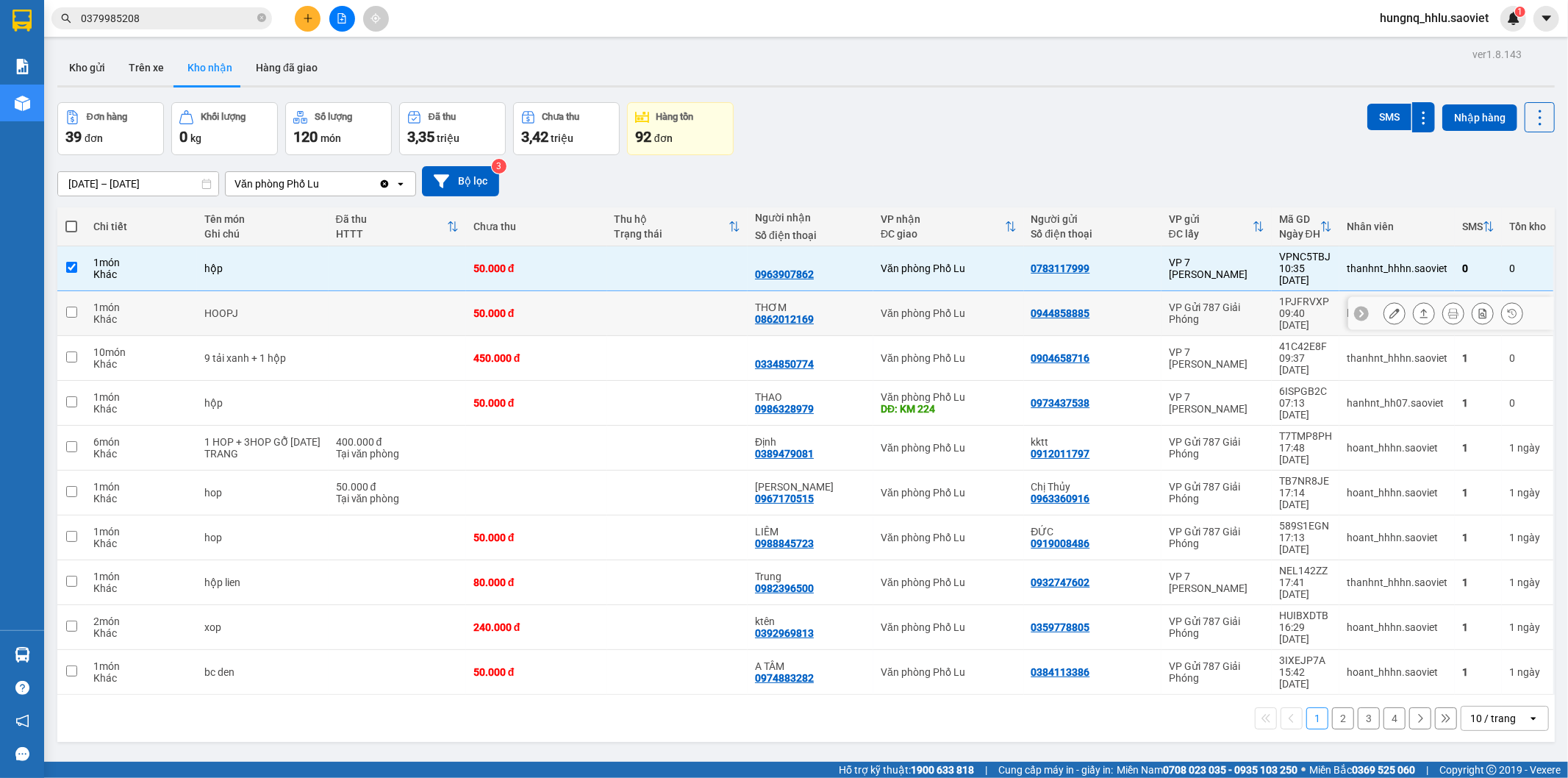
click at [166, 302] on div "1 món" at bounding box center [141, 308] width 96 height 12
checkbox input "true"
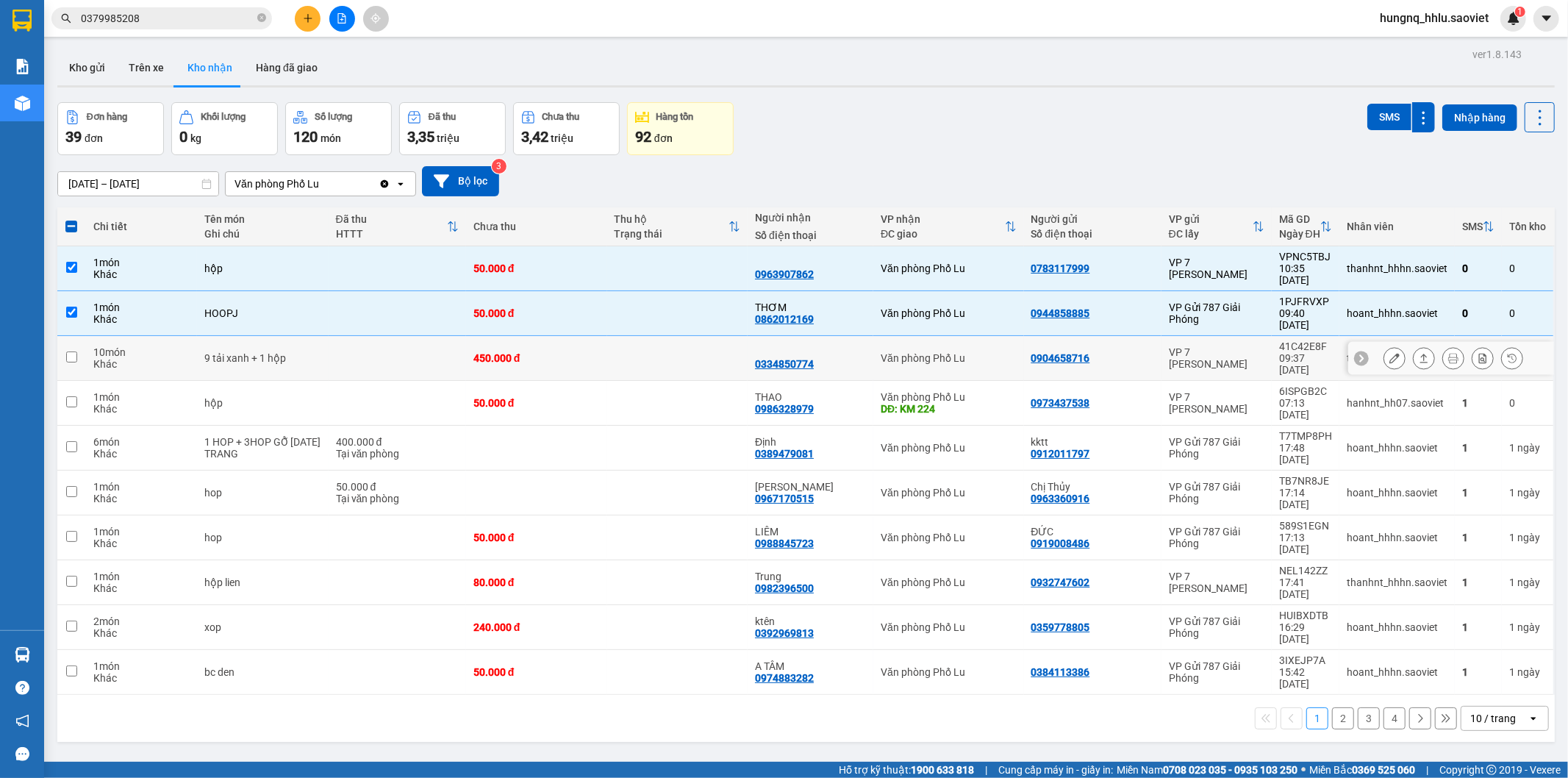
click at [152, 358] on div "Khác" at bounding box center [141, 364] width 96 height 12
checkbox input "true"
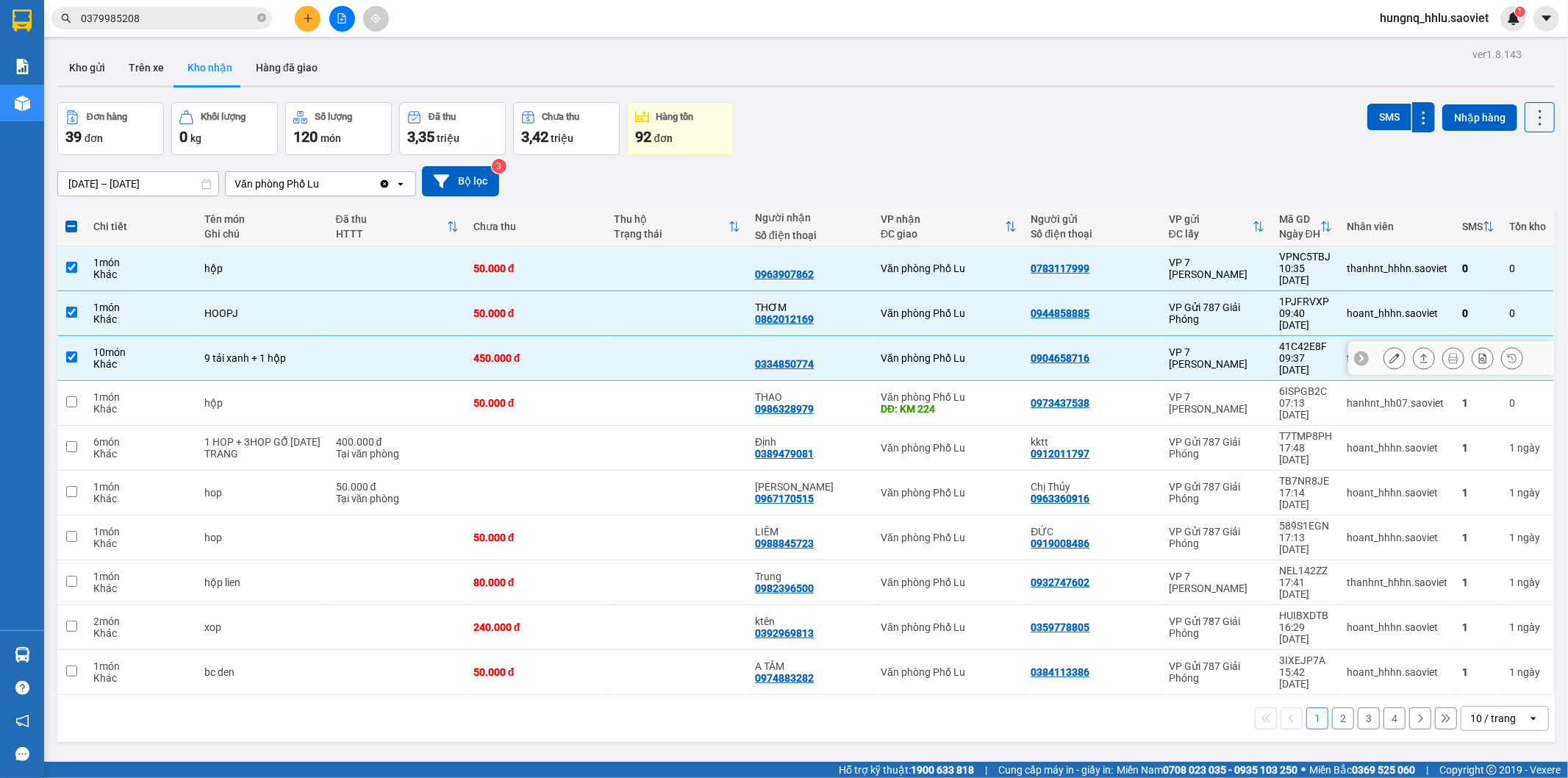
click at [149, 391] on div "1 món" at bounding box center [141, 397] width 96 height 12
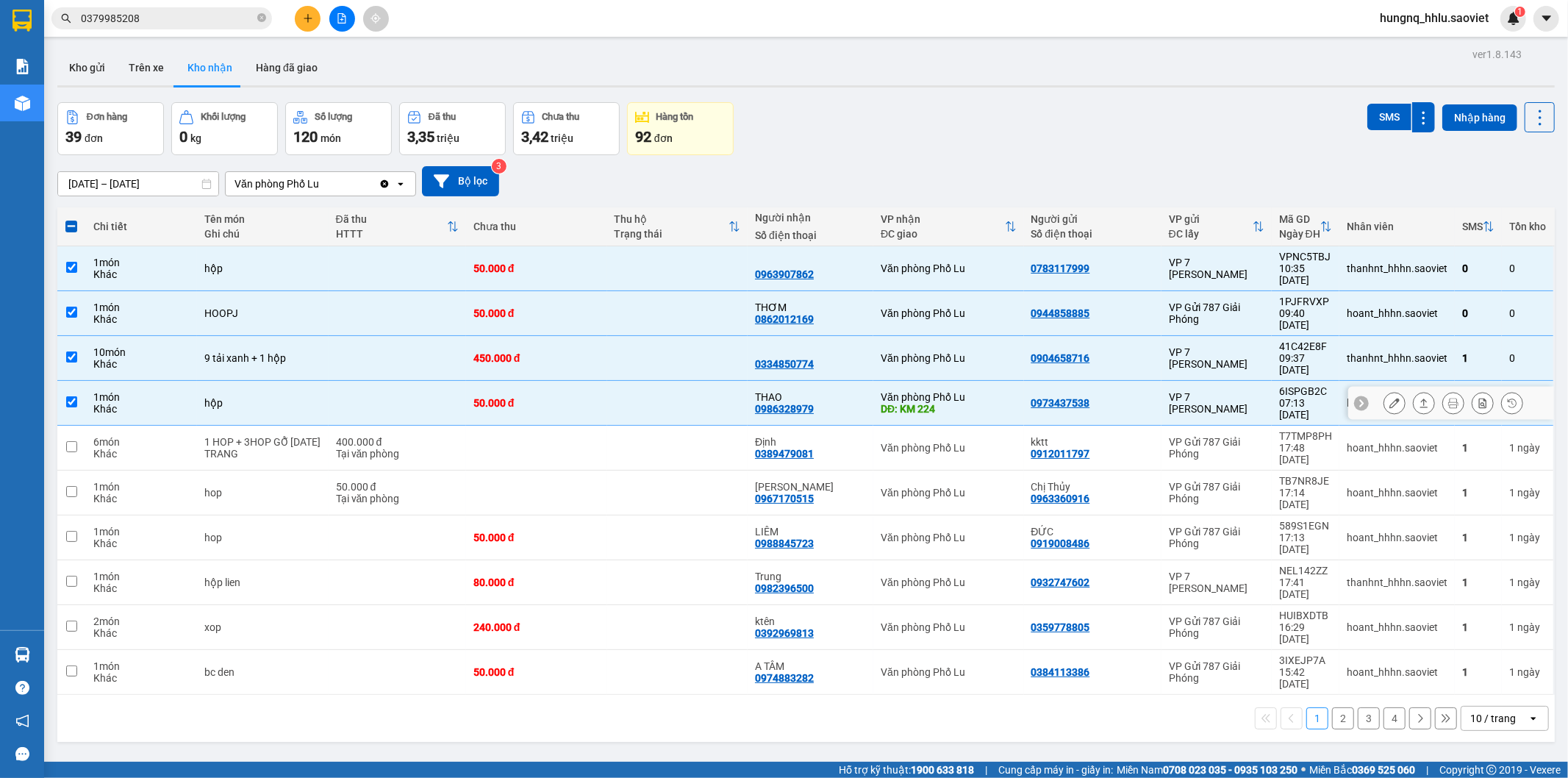
drag, startPoint x: 142, startPoint y: 361, endPoint x: 134, endPoint y: 346, distance: 17.0
click at [145, 391] on div "1 món" at bounding box center [141, 397] width 96 height 12
checkbox input "false"
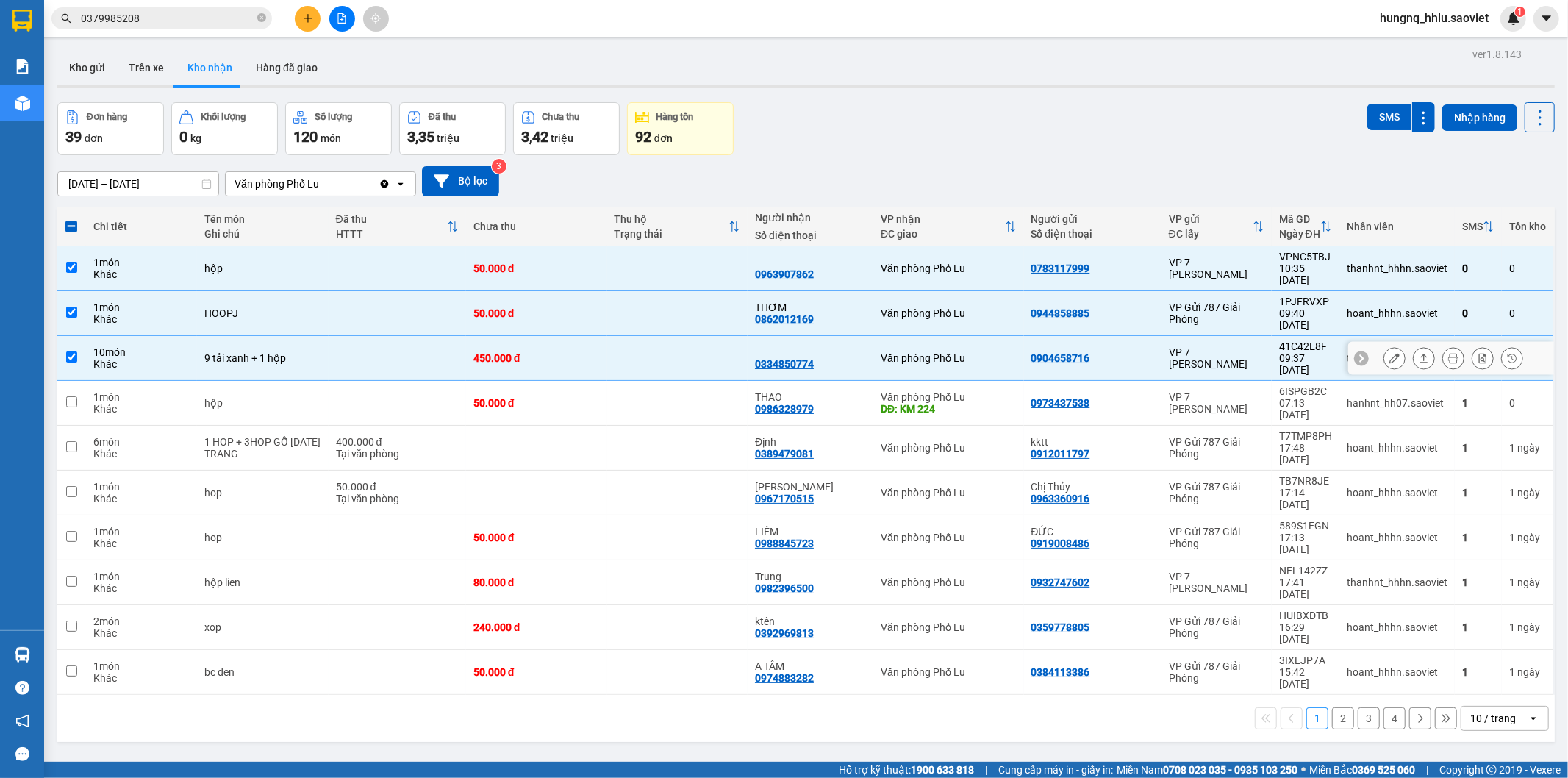
click at [101, 358] on div "Khác" at bounding box center [141, 364] width 96 height 12
checkbox input "false"
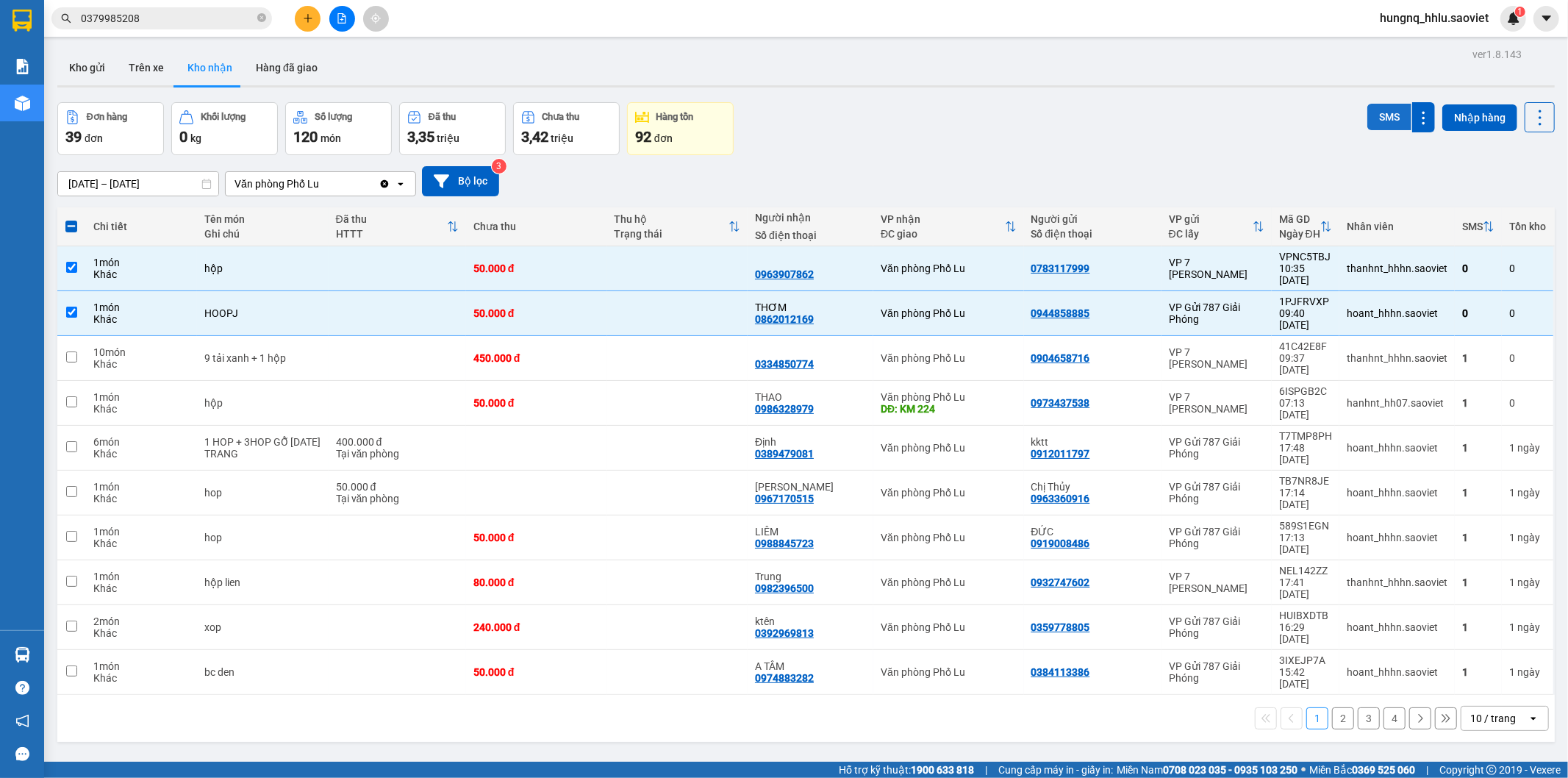
click at [1375, 118] on button "SMS" at bounding box center [1389, 116] width 44 height 26
click at [1367, 125] on button "SMS" at bounding box center [1389, 116] width 44 height 26
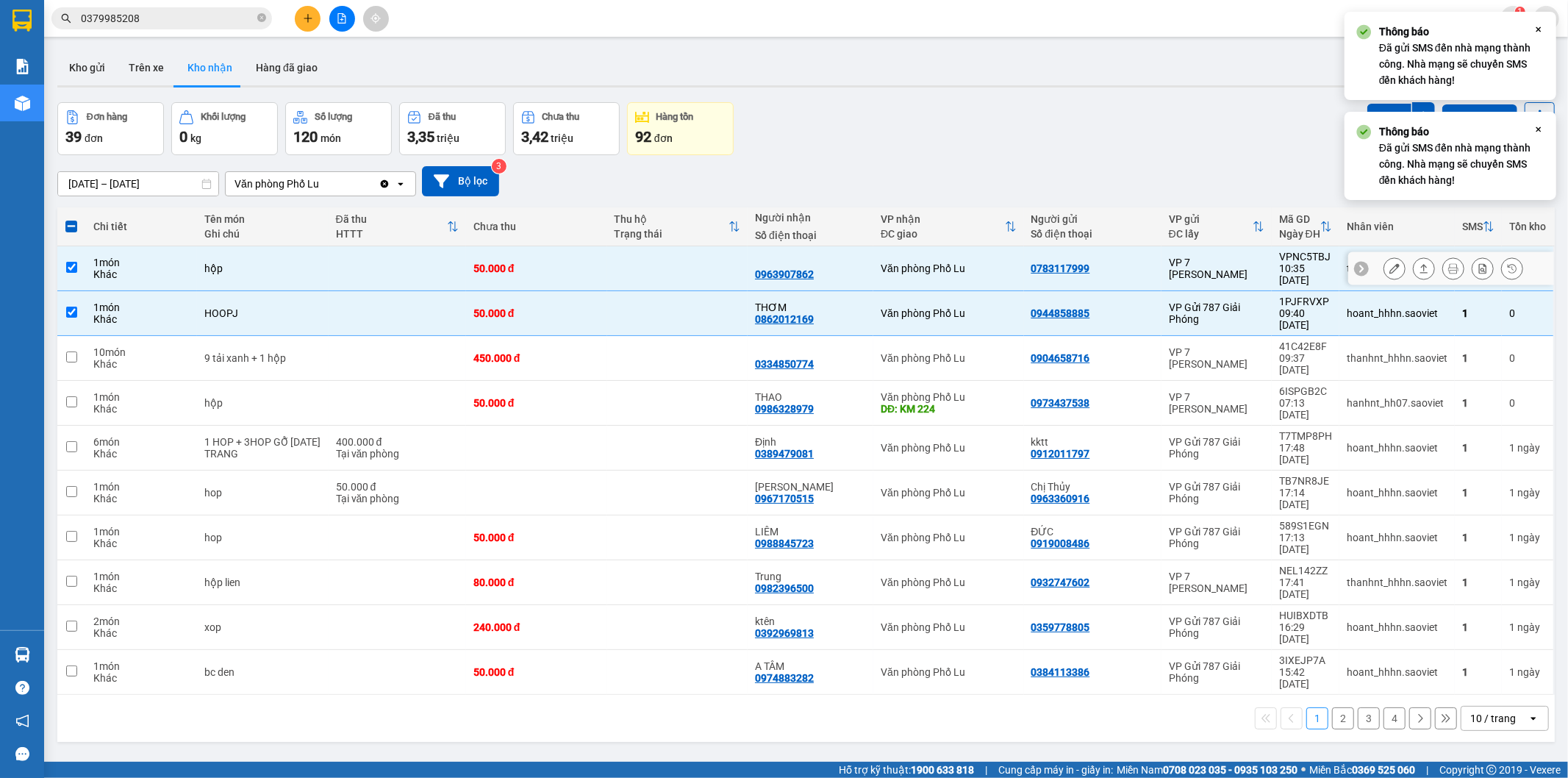
click at [317, 268] on div "hộp" at bounding box center [263, 269] width 117 height 12
checkbox input "false"
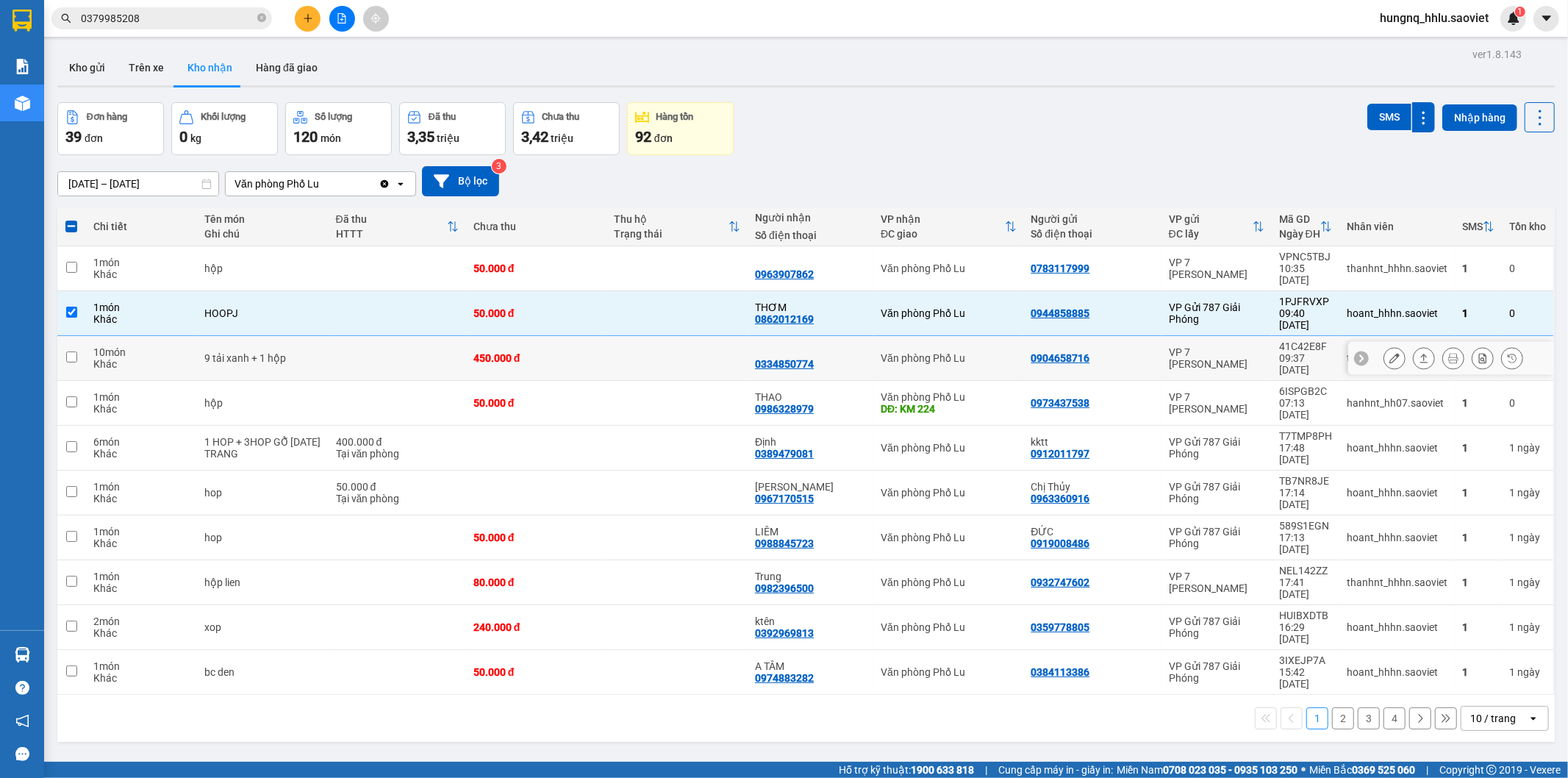
click at [366, 336] on td at bounding box center [397, 358] width 137 height 45
checkbox input "true"
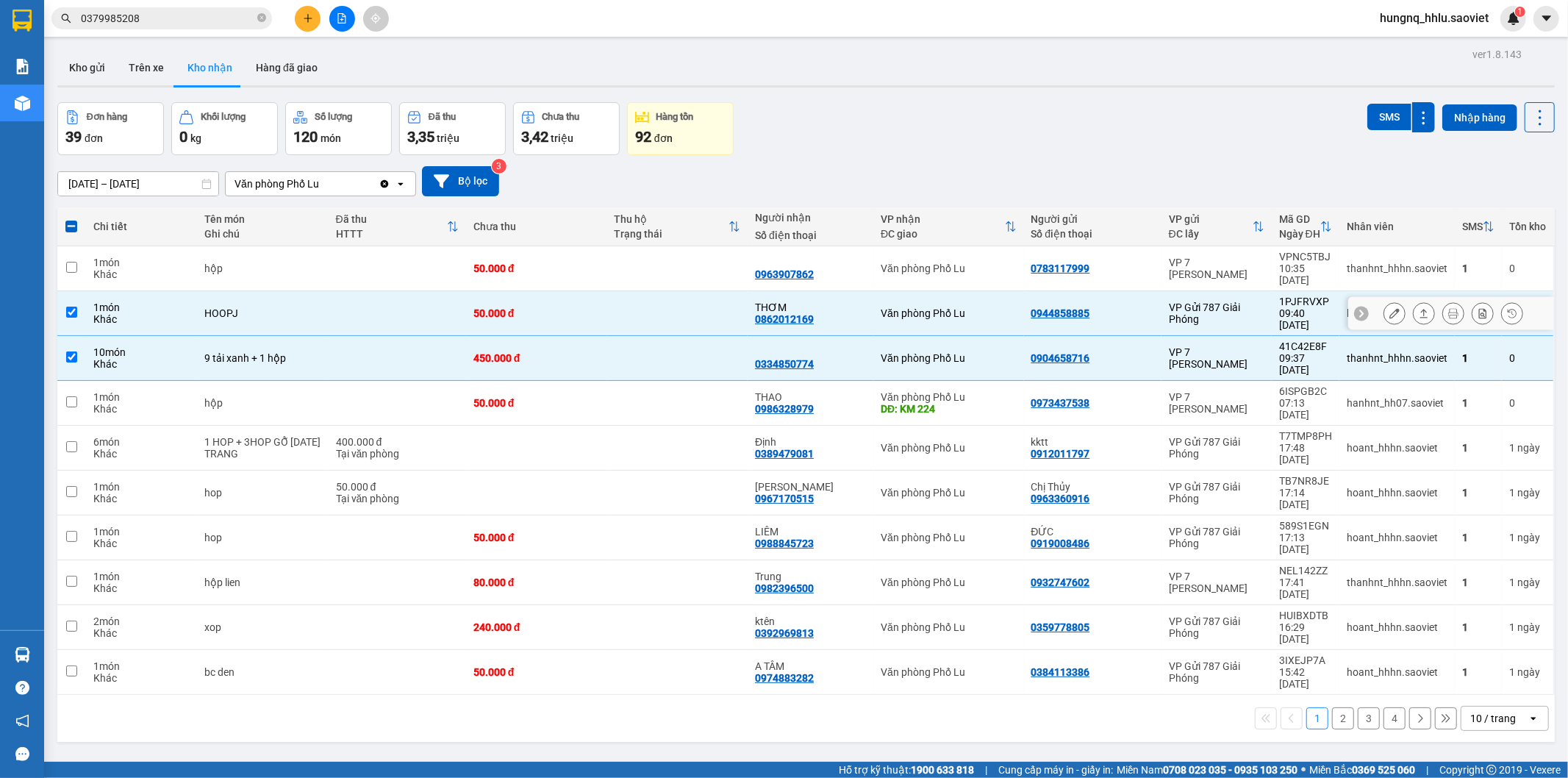
click at [104, 302] on div "1 món" at bounding box center [141, 308] width 96 height 12
checkbox input "false"
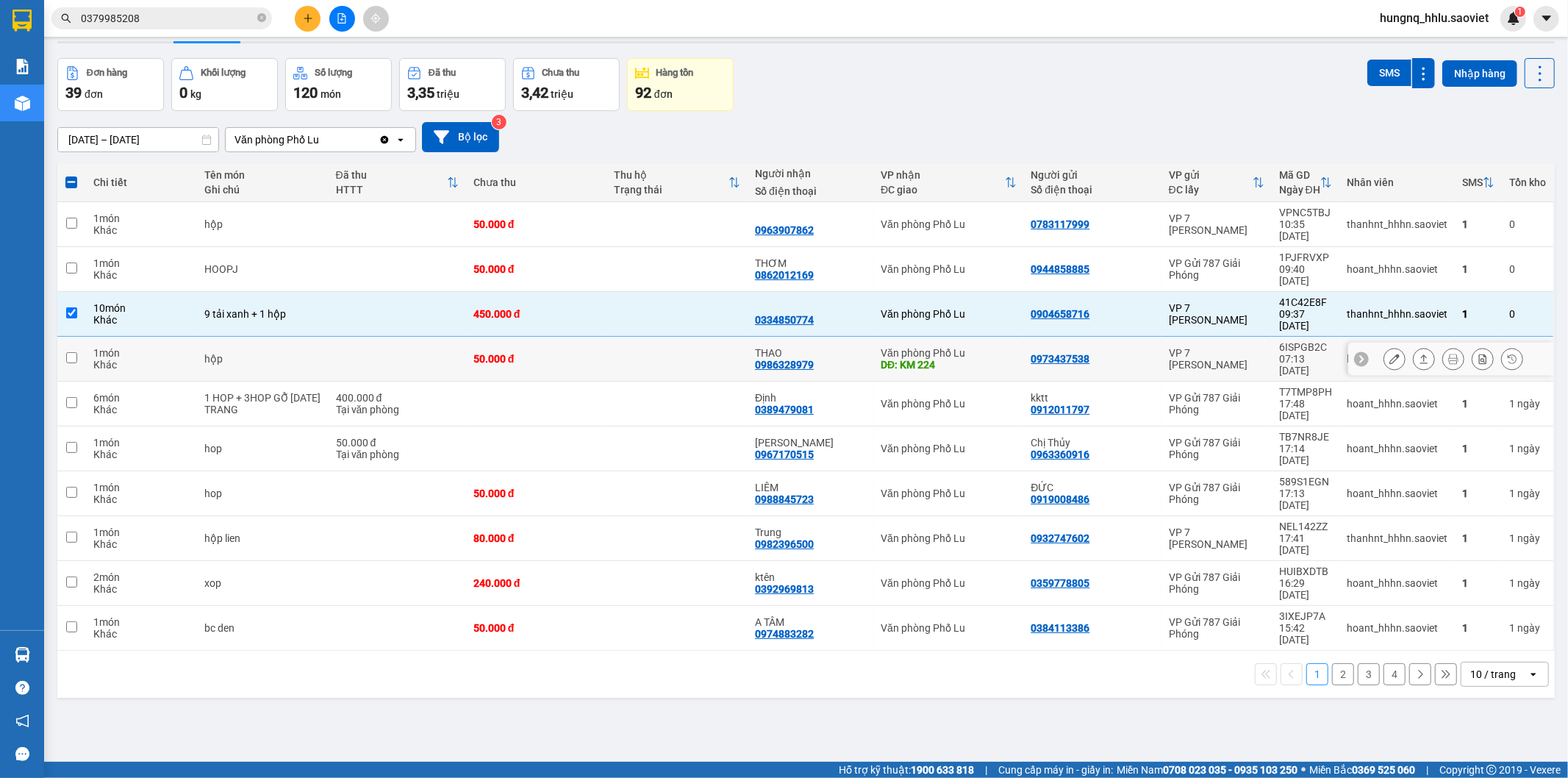
scroll to position [68, 0]
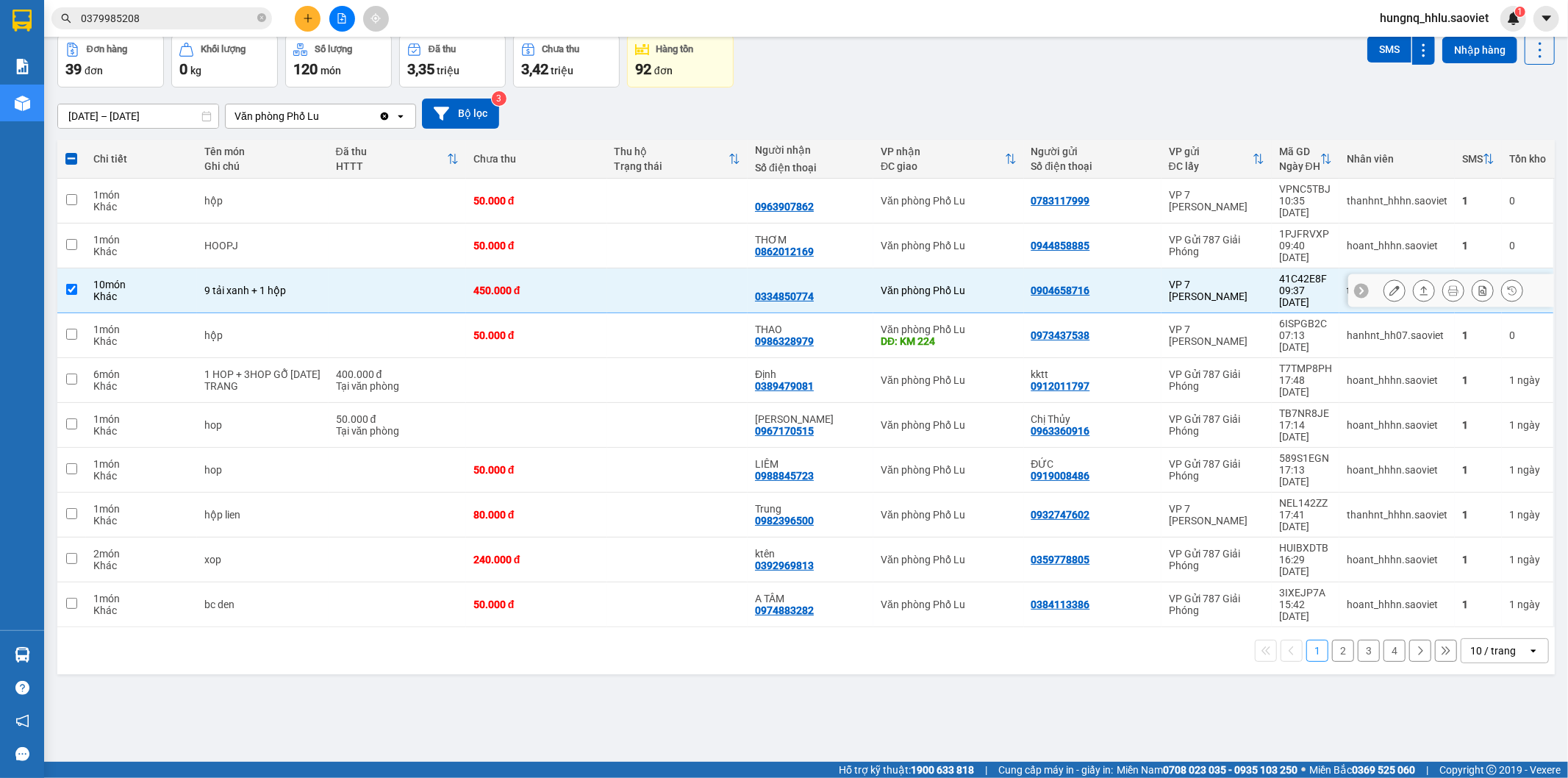
click at [125, 278] on div "10 món" at bounding box center [141, 284] width 96 height 12
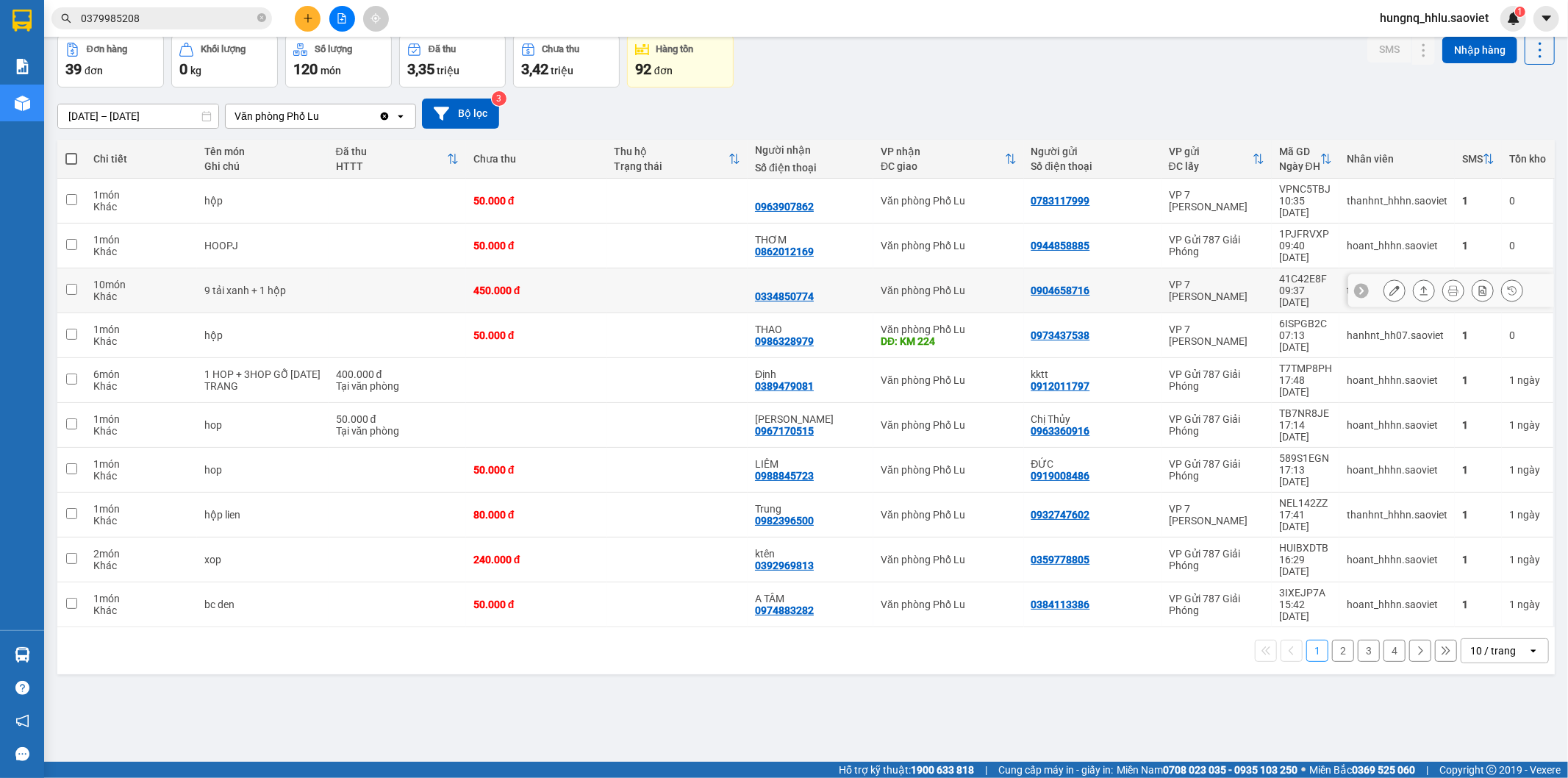
click at [298, 269] on td "9 tải xanh + 1 hộp" at bounding box center [263, 291] width 131 height 45
checkbox input "true"
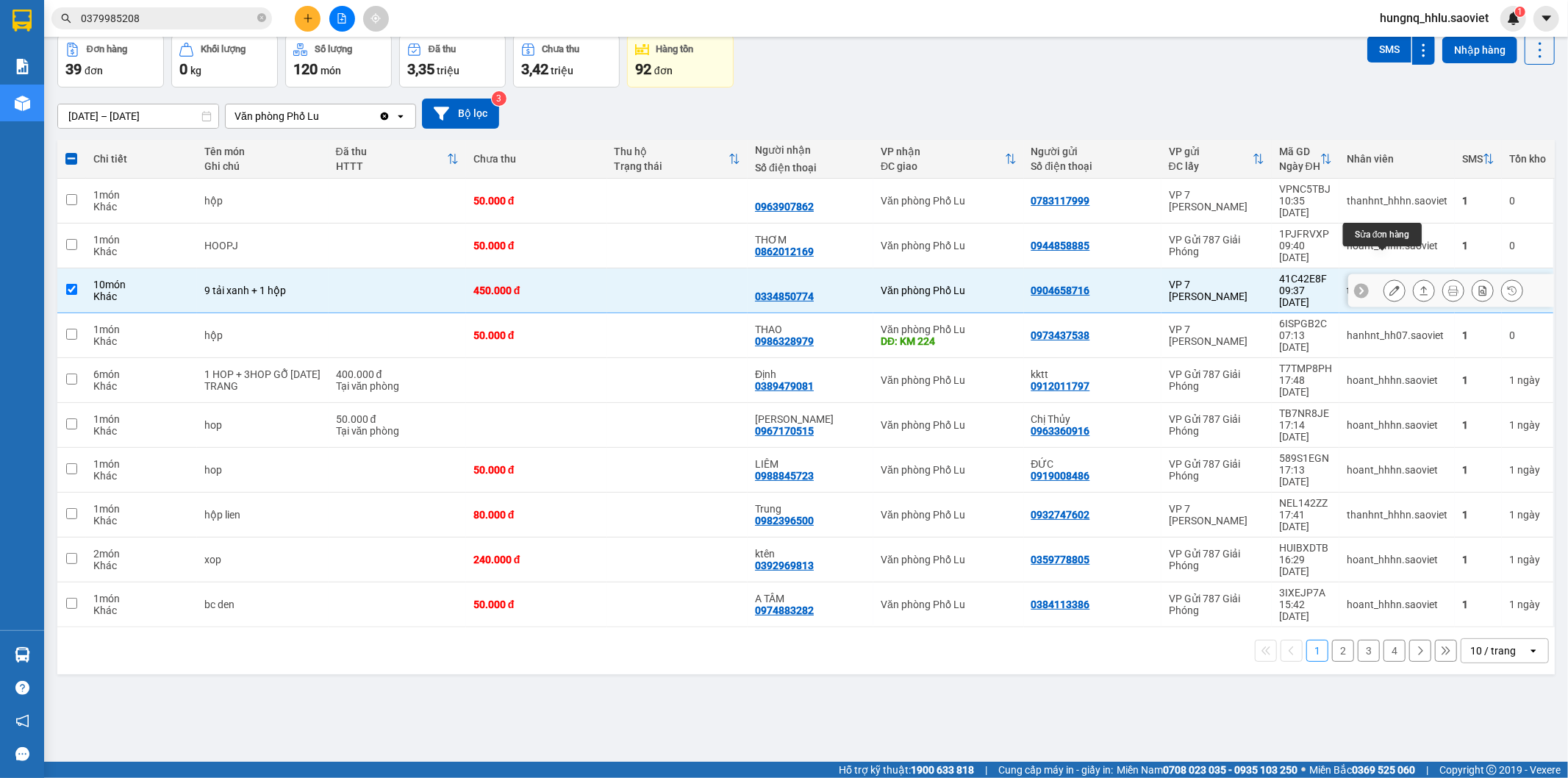
click at [1384, 278] on button at bounding box center [1395, 290] width 21 height 25
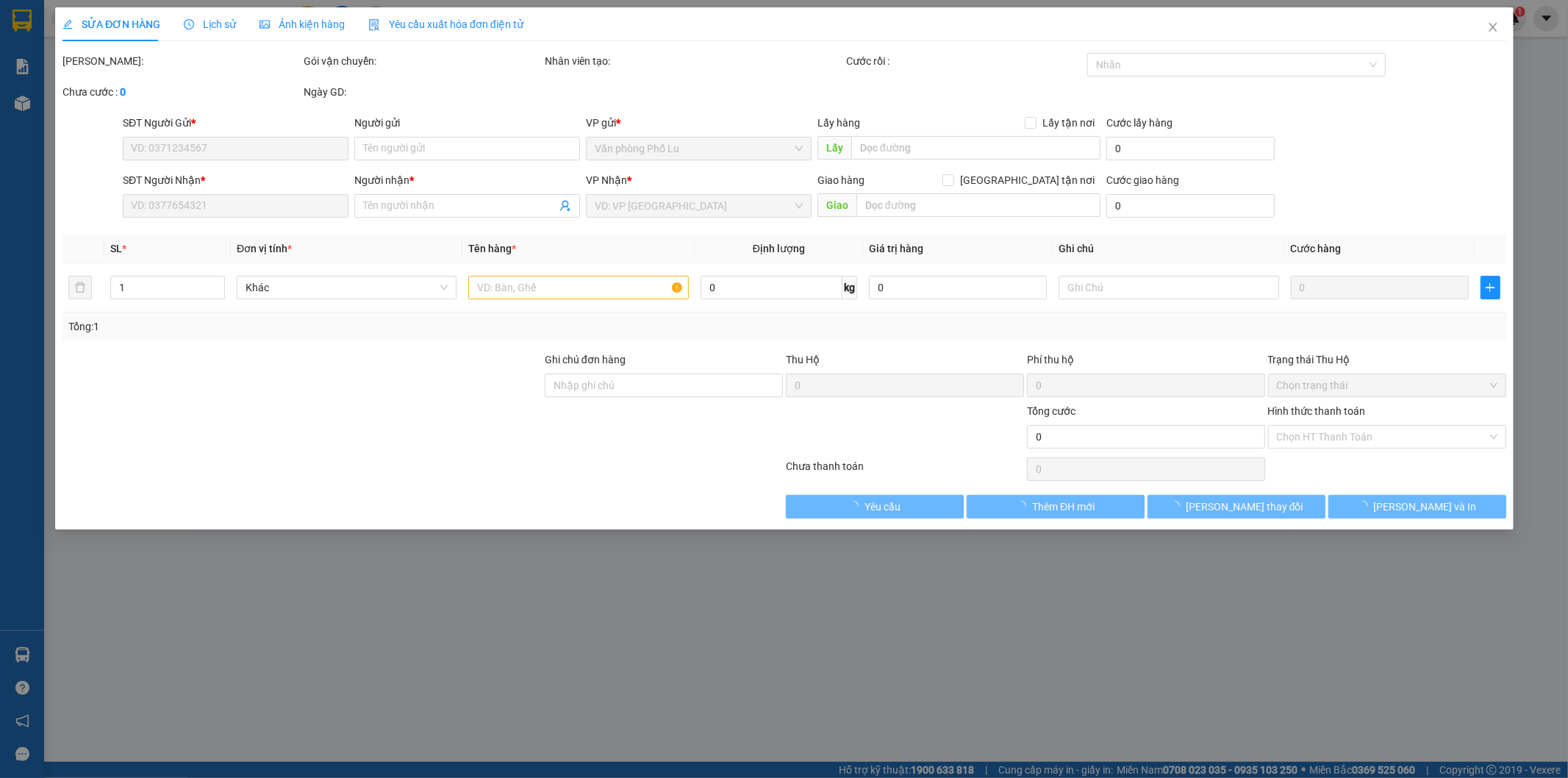
type input "0904658716"
type input "0334850774"
type input "450.000"
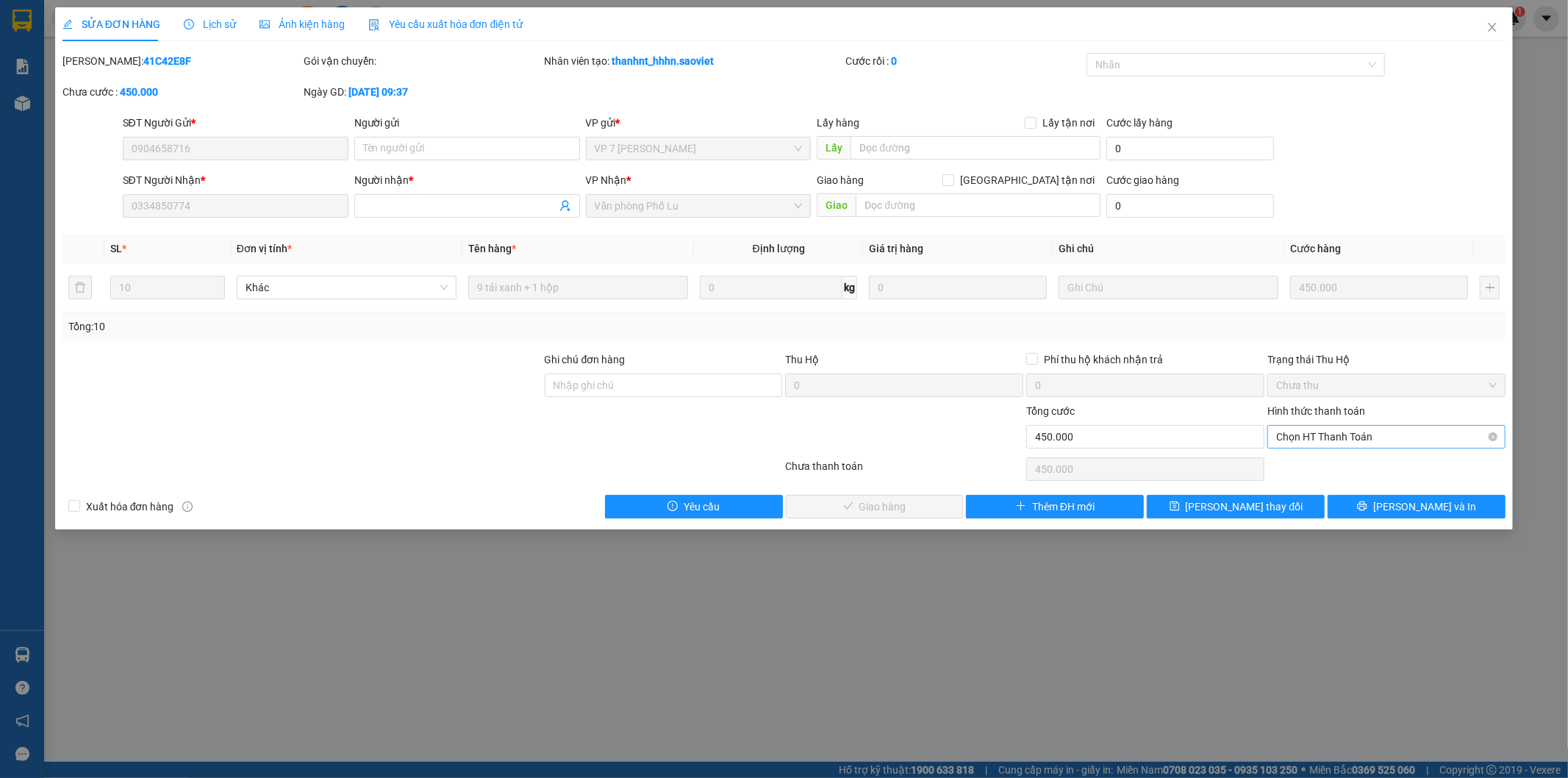
click at [1290, 446] on span "Chọn HT Thanh Toán" at bounding box center [1387, 437] width 221 height 22
click at [1298, 461] on div "Tại văn phòng" at bounding box center [1387, 467] width 221 height 16
type input "0"
click at [939, 508] on button "[PERSON_NAME] và Giao hàng" at bounding box center [875, 507] width 178 height 24
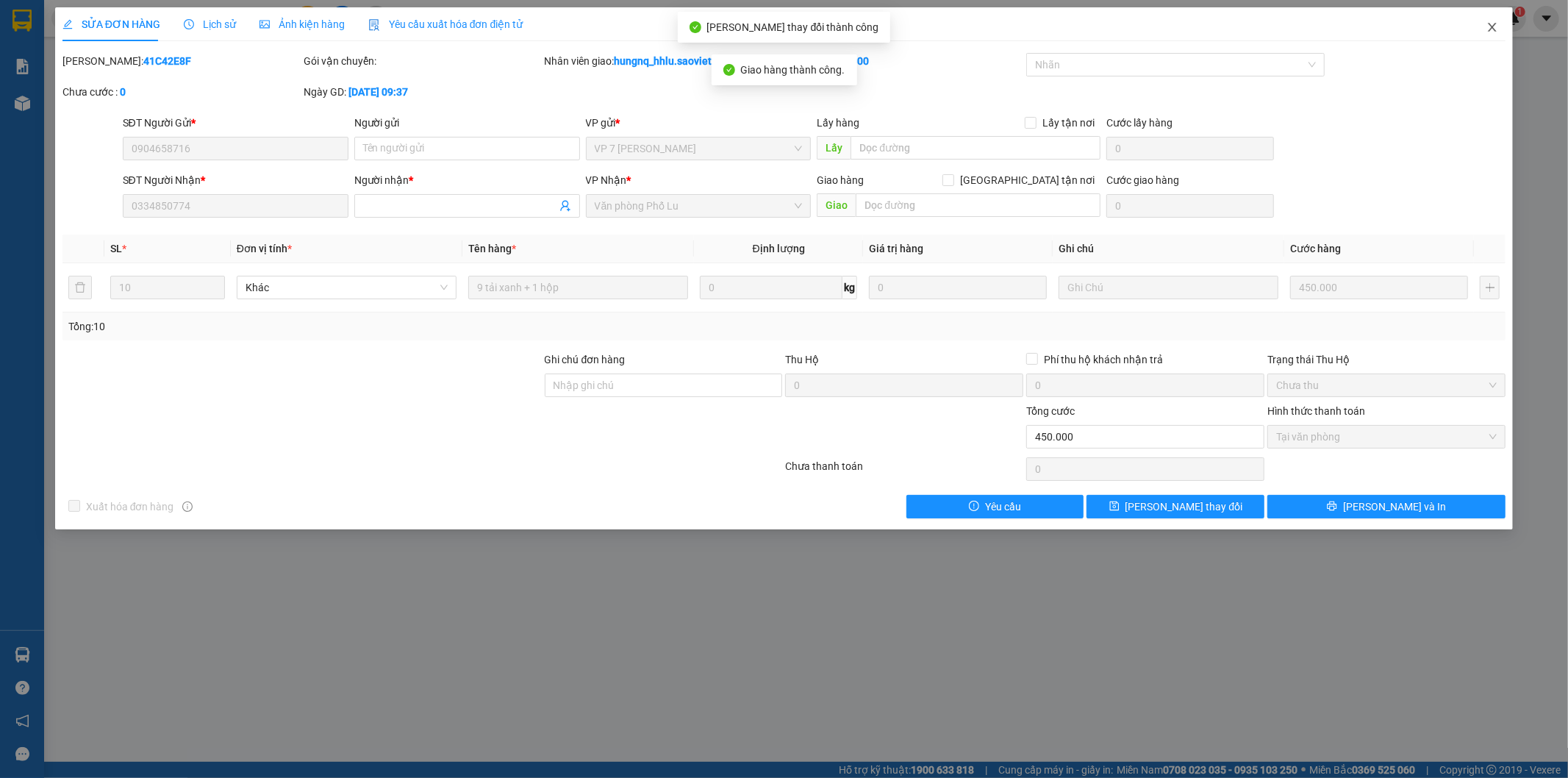
click at [1502, 25] on span "Close" at bounding box center [1492, 28] width 41 height 41
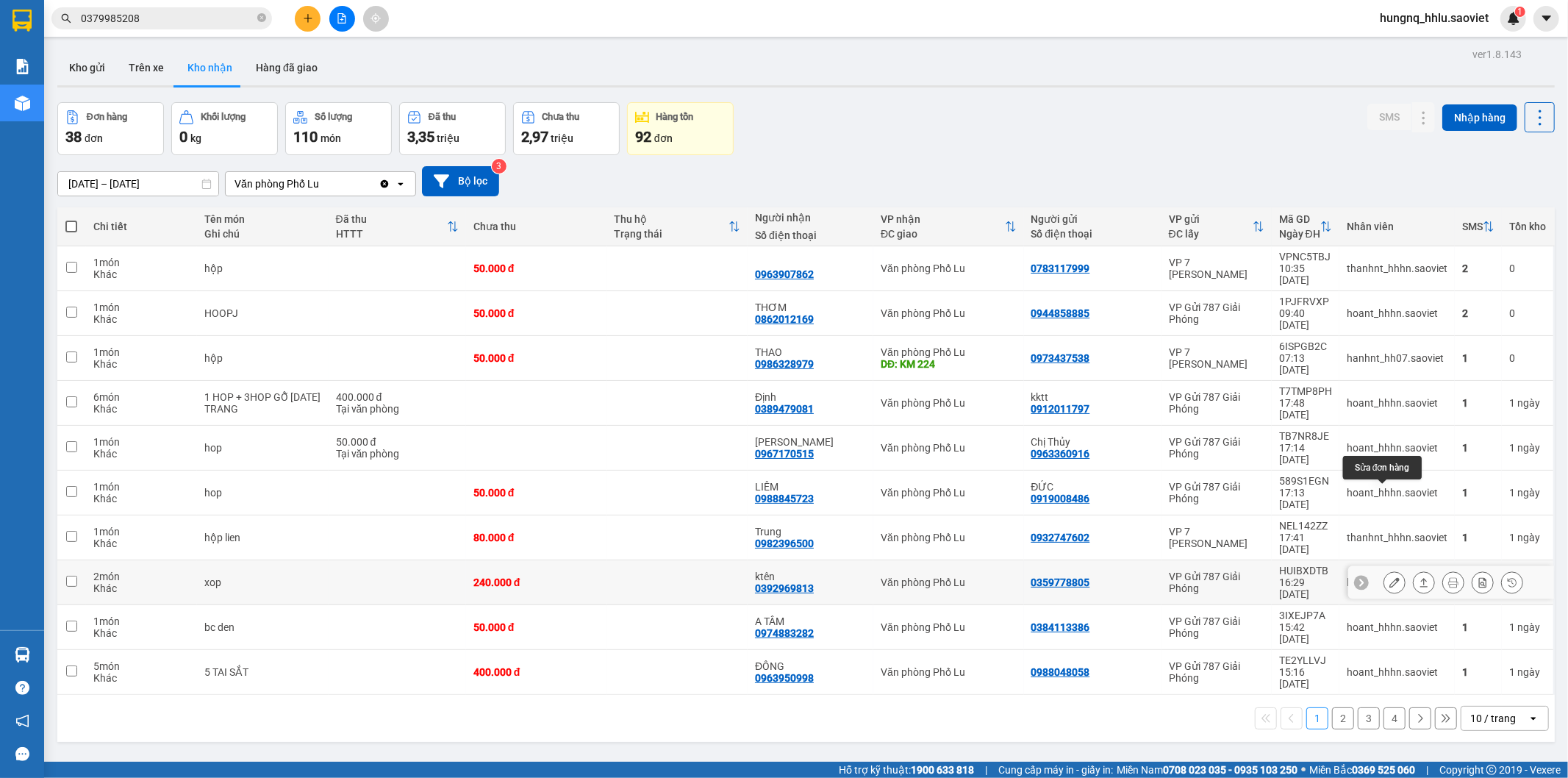
click at [1390, 577] on icon at bounding box center [1395, 582] width 10 height 10
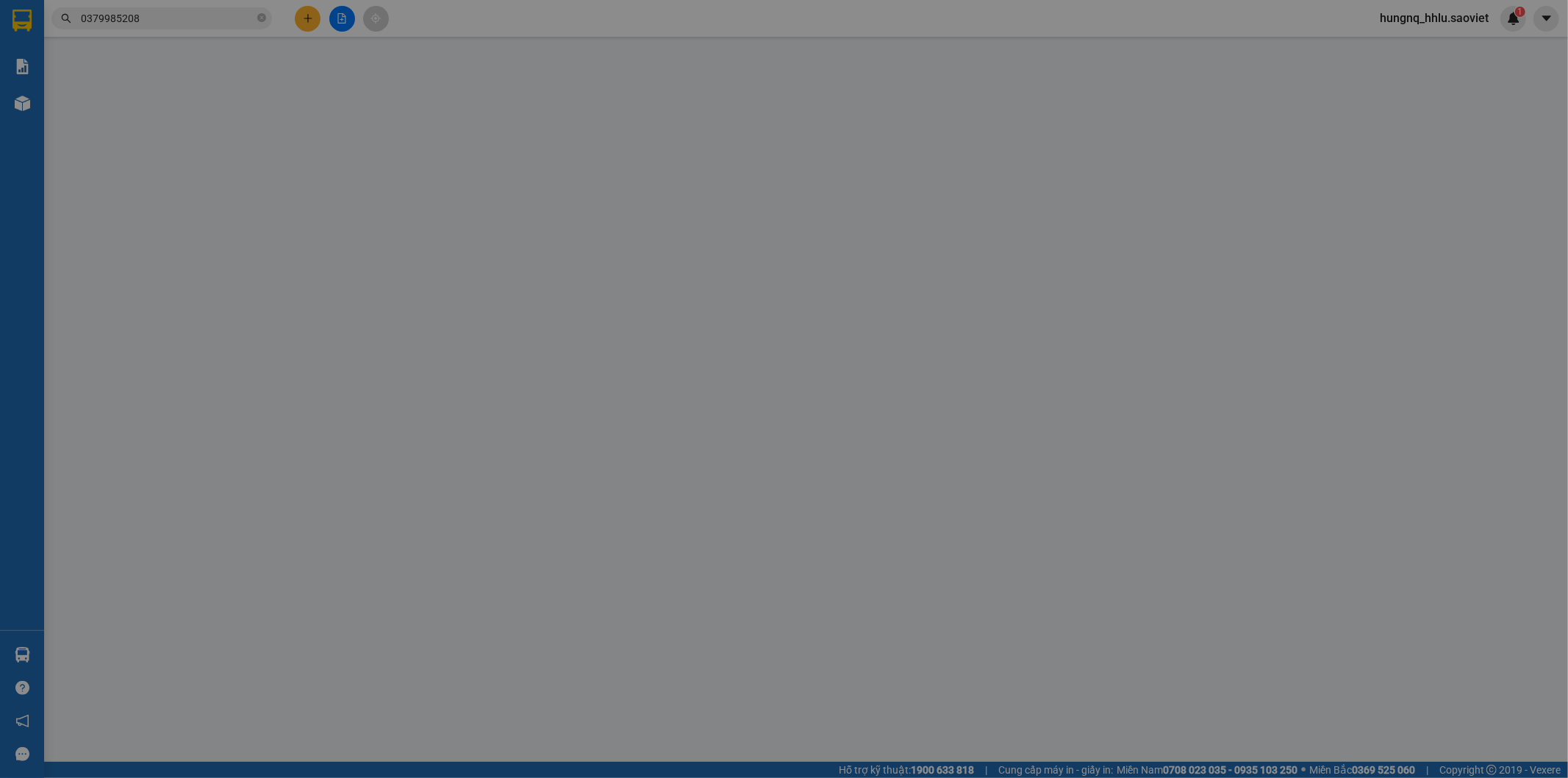
type input "0359778805"
type input "0392969813"
type input "ktên"
type input "240.000"
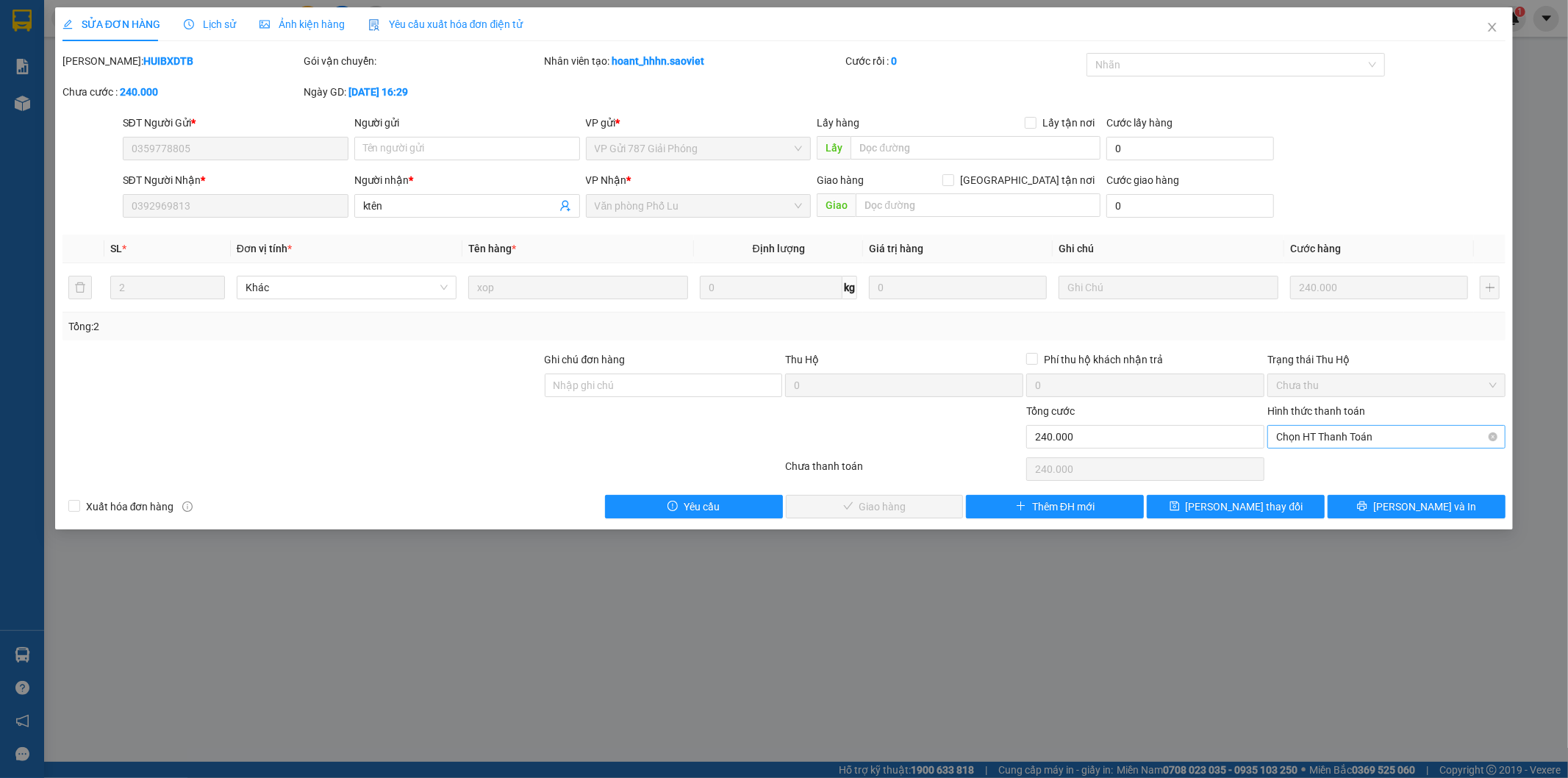
click at [1296, 436] on span "Chọn HT Thanh Toán" at bounding box center [1387, 437] width 221 height 22
click at [1300, 469] on div "Tại văn phòng" at bounding box center [1387, 467] width 221 height 16
type input "0"
click at [923, 511] on button "[PERSON_NAME] và Giao hàng" at bounding box center [875, 507] width 178 height 24
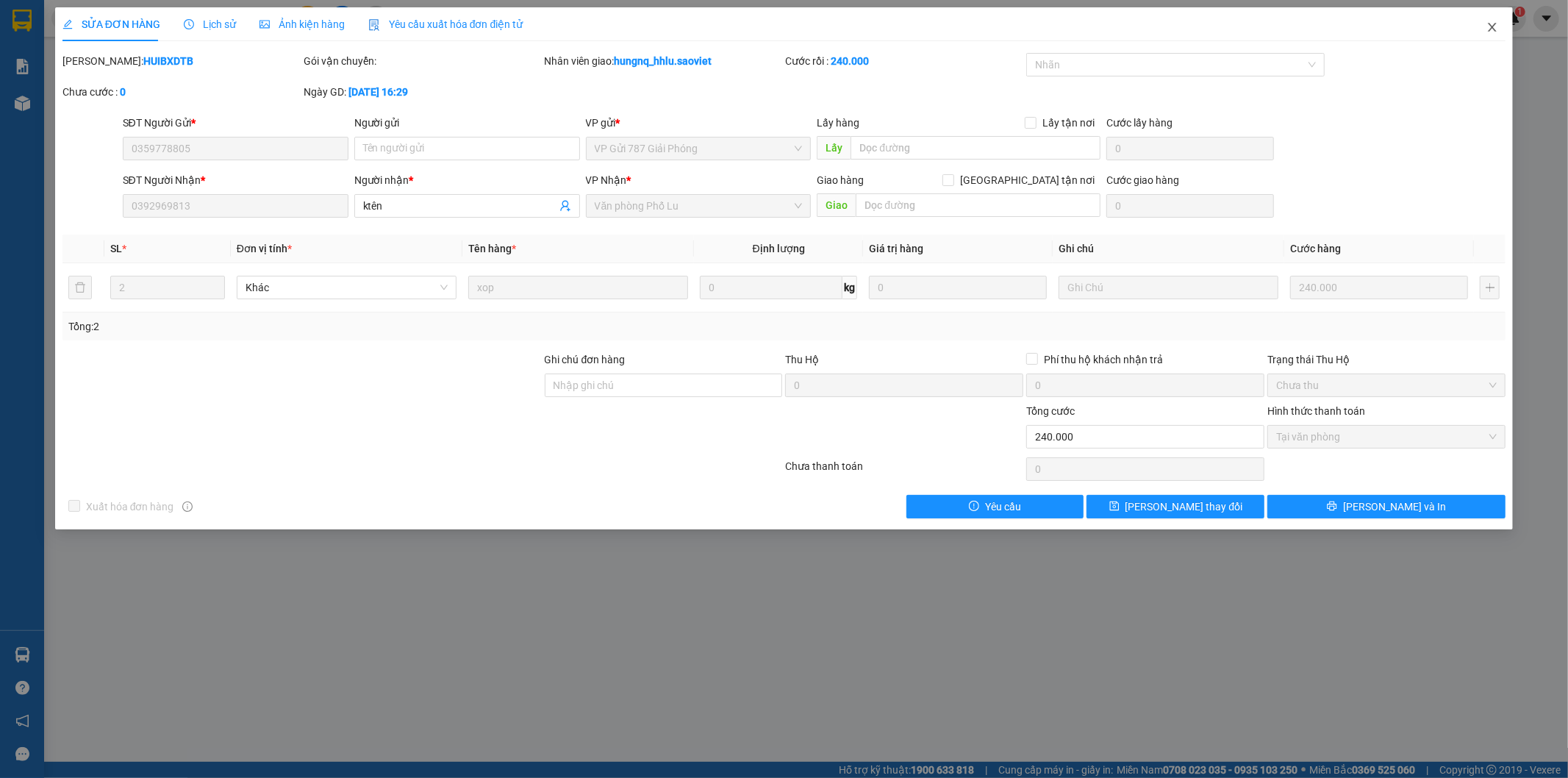
click at [1501, 25] on span "Close" at bounding box center [1492, 28] width 41 height 41
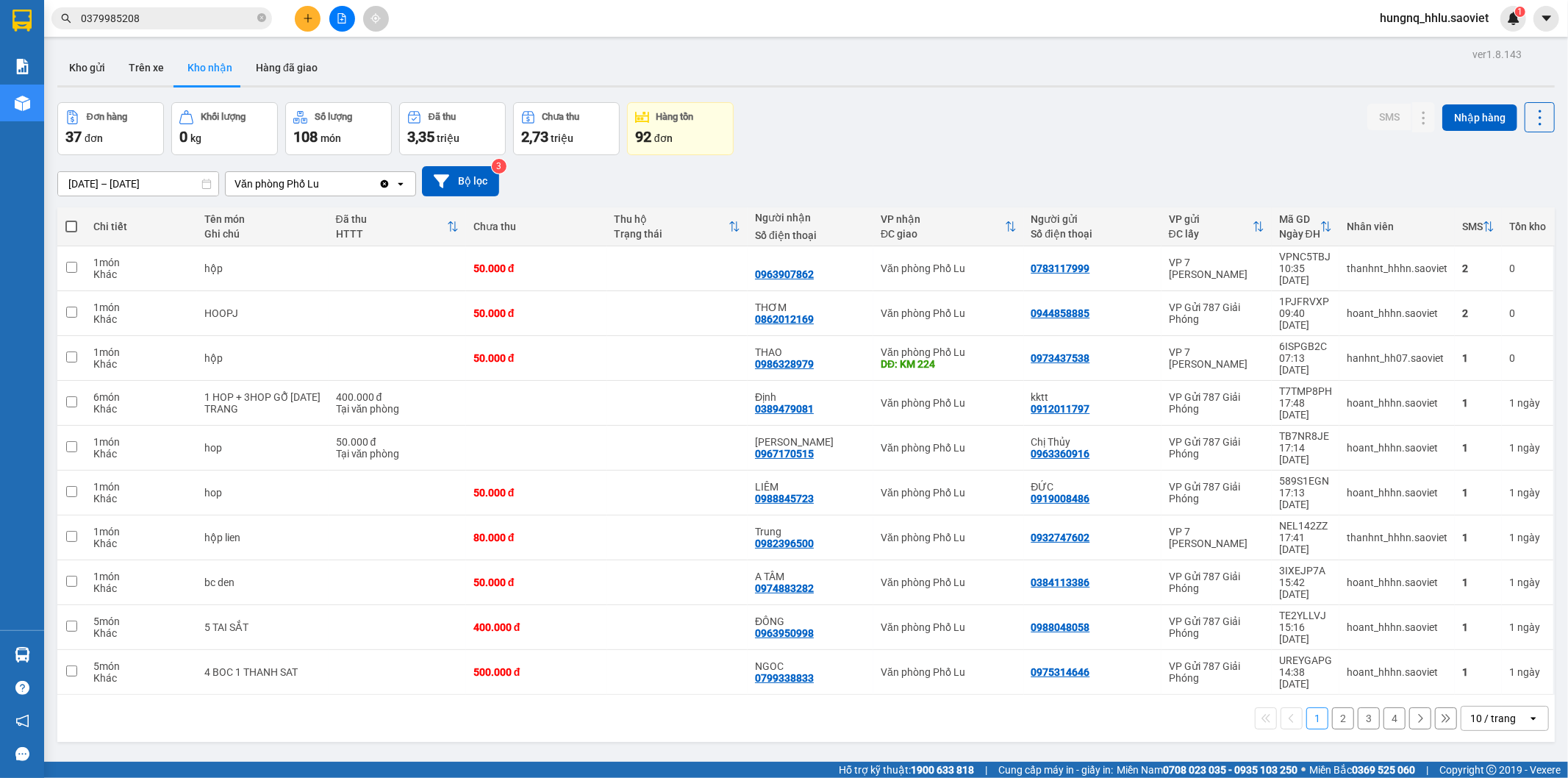
click at [1332, 708] on button "2" at bounding box center [1343, 719] width 22 height 22
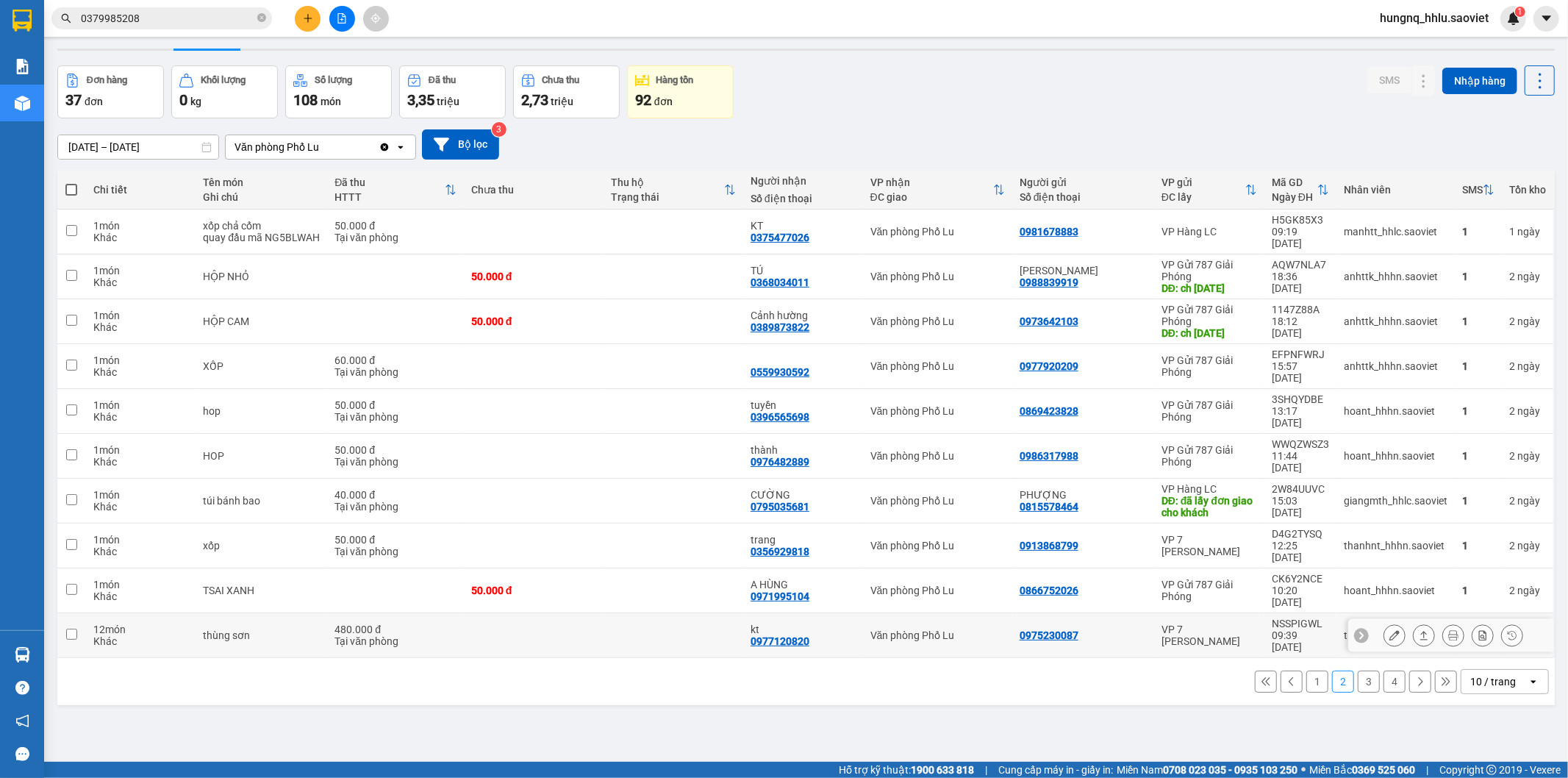
scroll to position [68, 0]
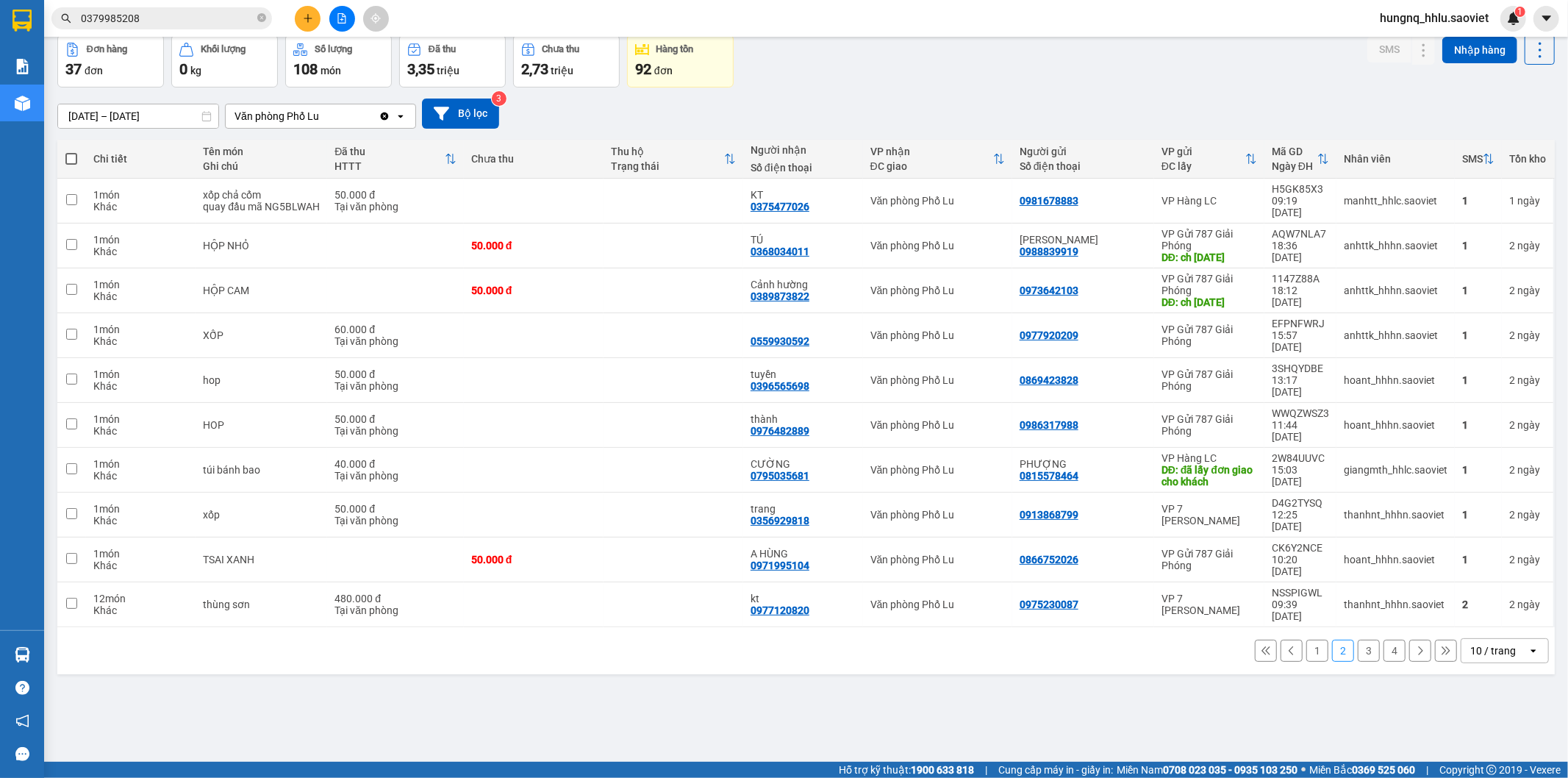
click at [1358, 640] on button "3" at bounding box center [1369, 651] width 22 height 22
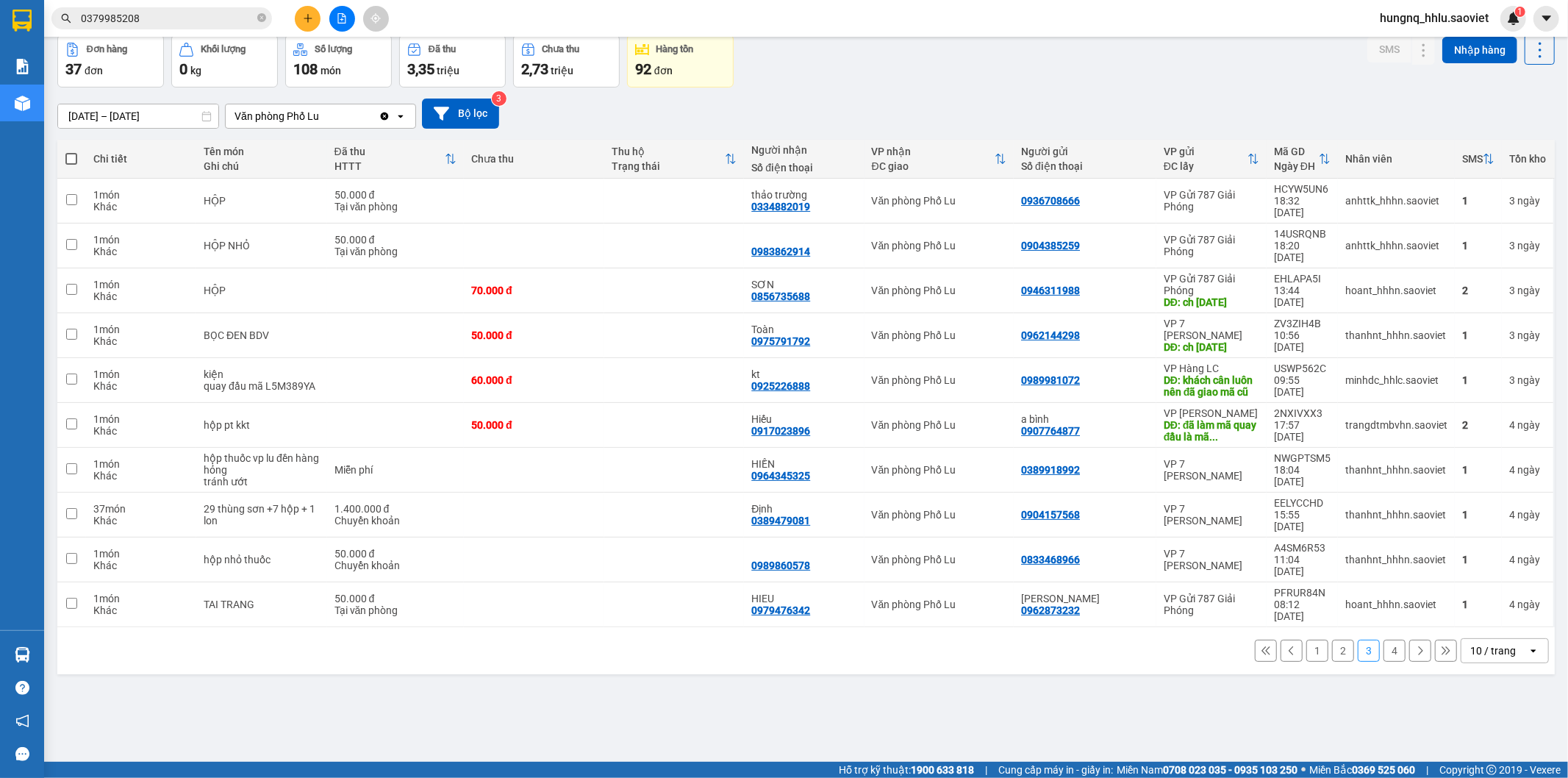
click at [1384, 640] on button "4" at bounding box center [1395, 651] width 22 height 22
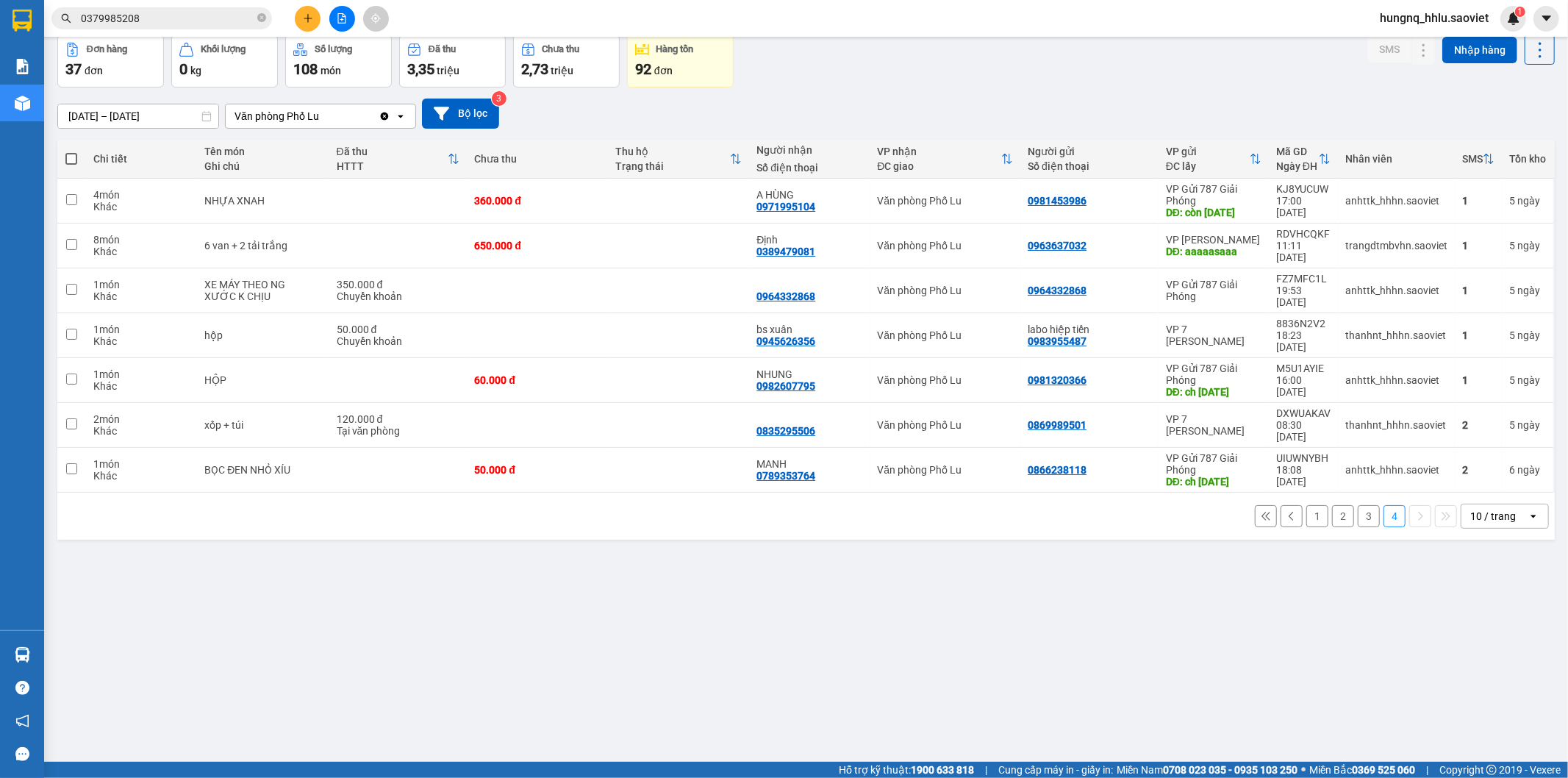
drag, startPoint x: 155, startPoint y: 21, endPoint x: 0, endPoint y: 6, distance: 155.7
click at [0, 7] on section "Kết quả tìm kiếm ( 1333 ) Bộ lọc Mã ĐH Trạng thái Món hàng Thu hộ Tổng cước Chư…" at bounding box center [784, 389] width 1568 height 778
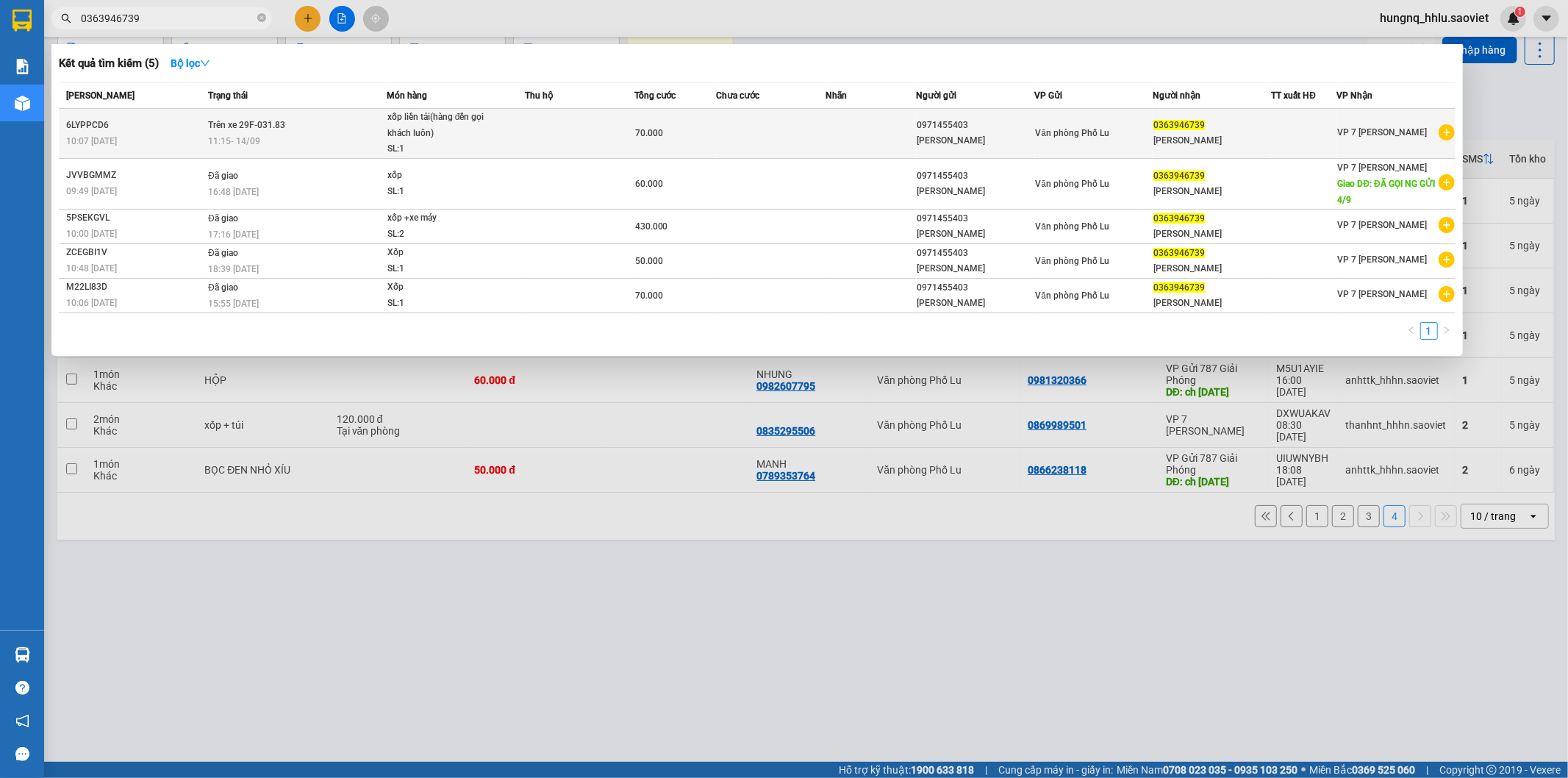
type input "0363946739"
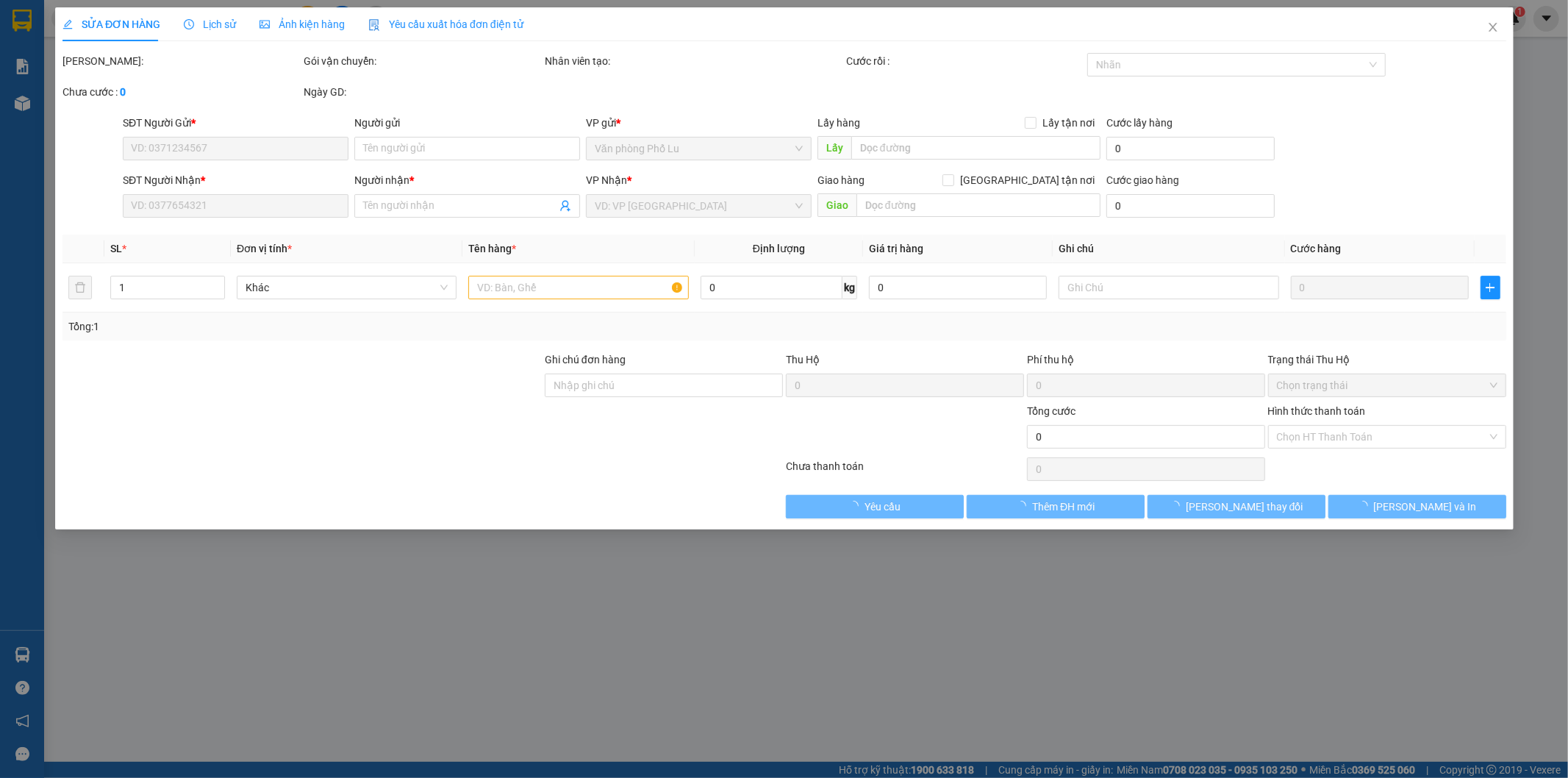
type input "0971455403"
type input "[PERSON_NAME]"
type input "0363946739"
type input "[PERSON_NAME]"
type input "70.000"
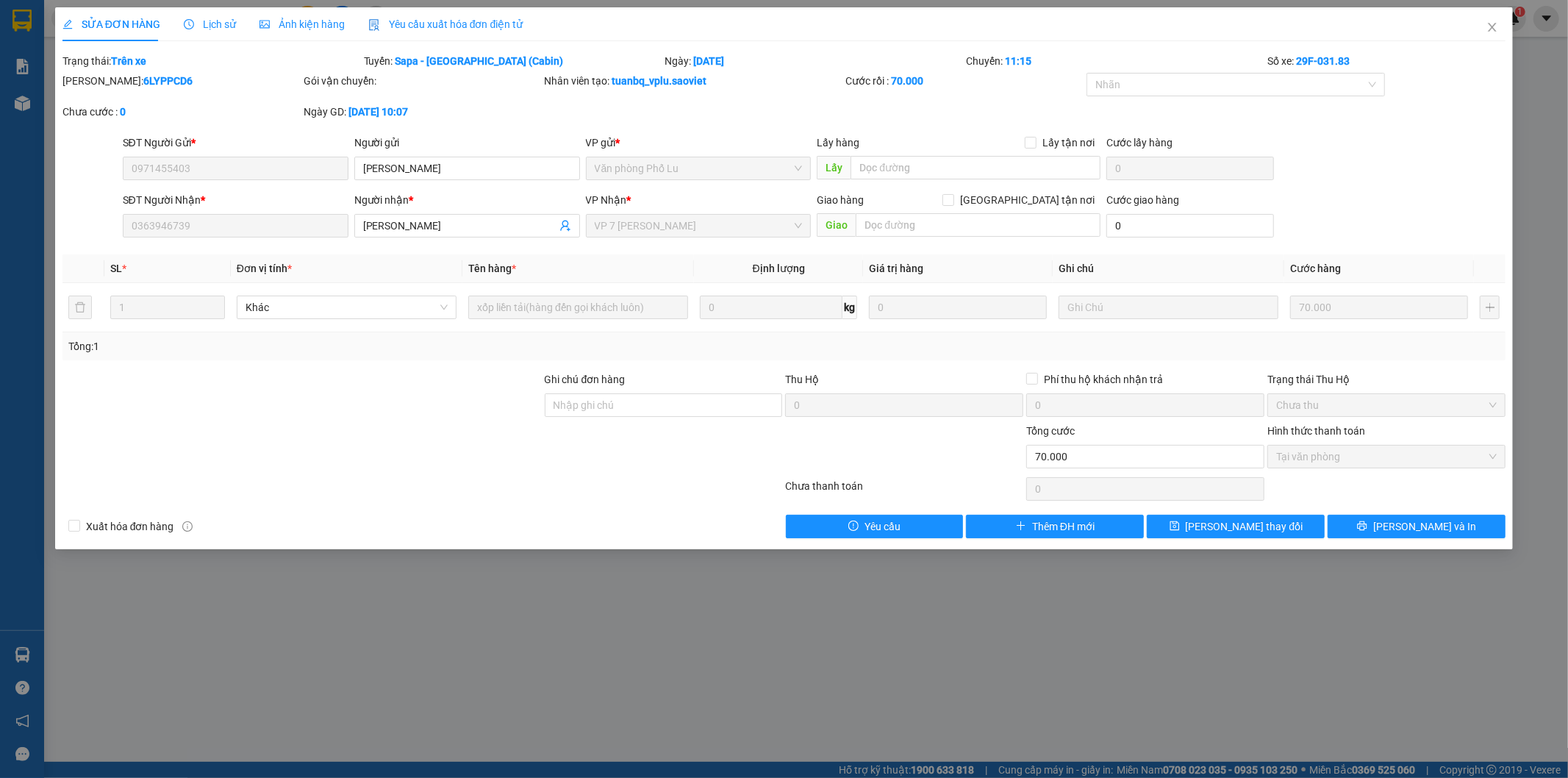
click at [222, 25] on span "Lịch sử" at bounding box center [210, 25] width 52 height 12
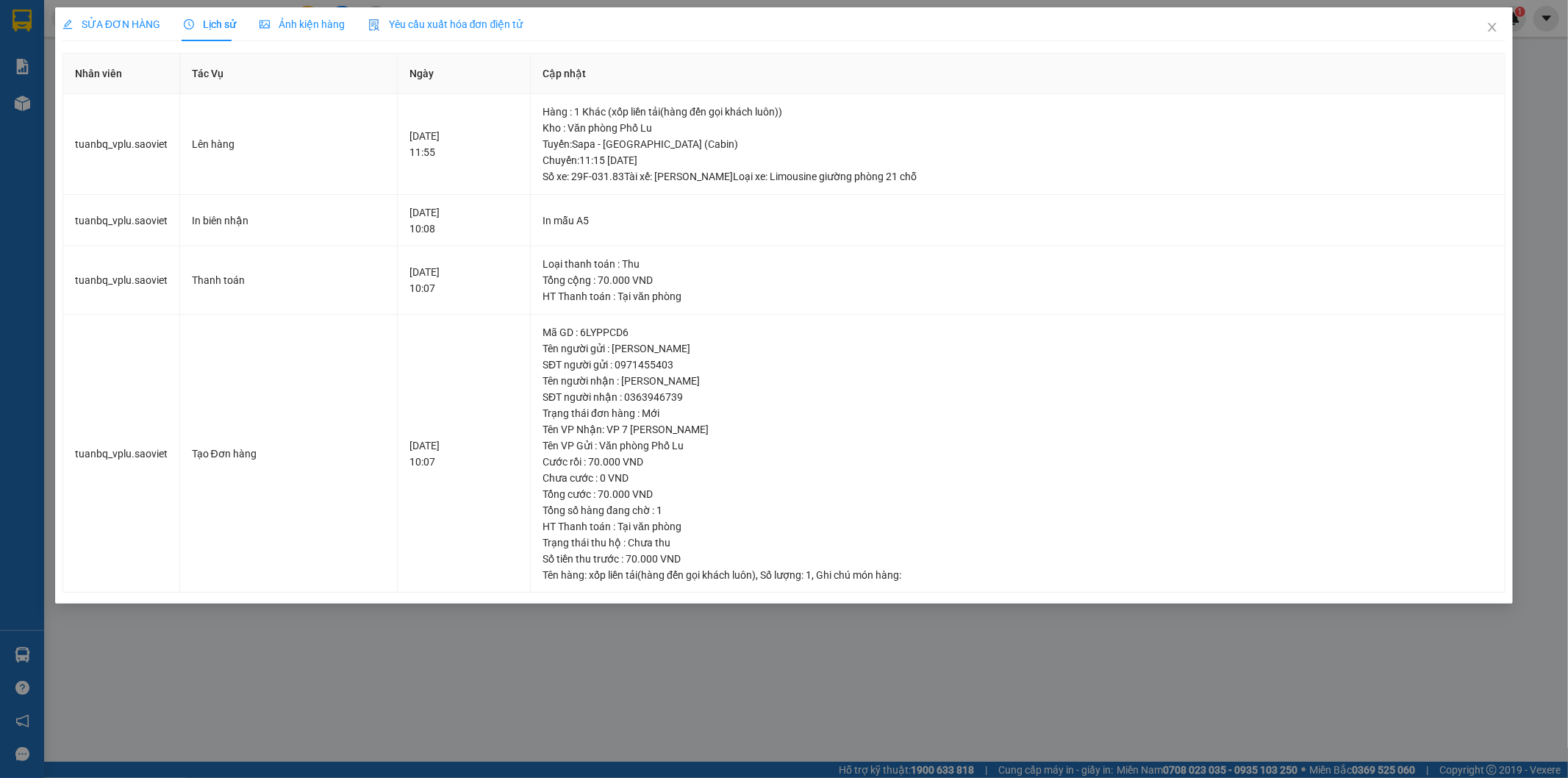
click at [202, 22] on span "Lịch sử" at bounding box center [210, 25] width 52 height 12
click at [1501, 32] on span "Close" at bounding box center [1492, 28] width 41 height 41
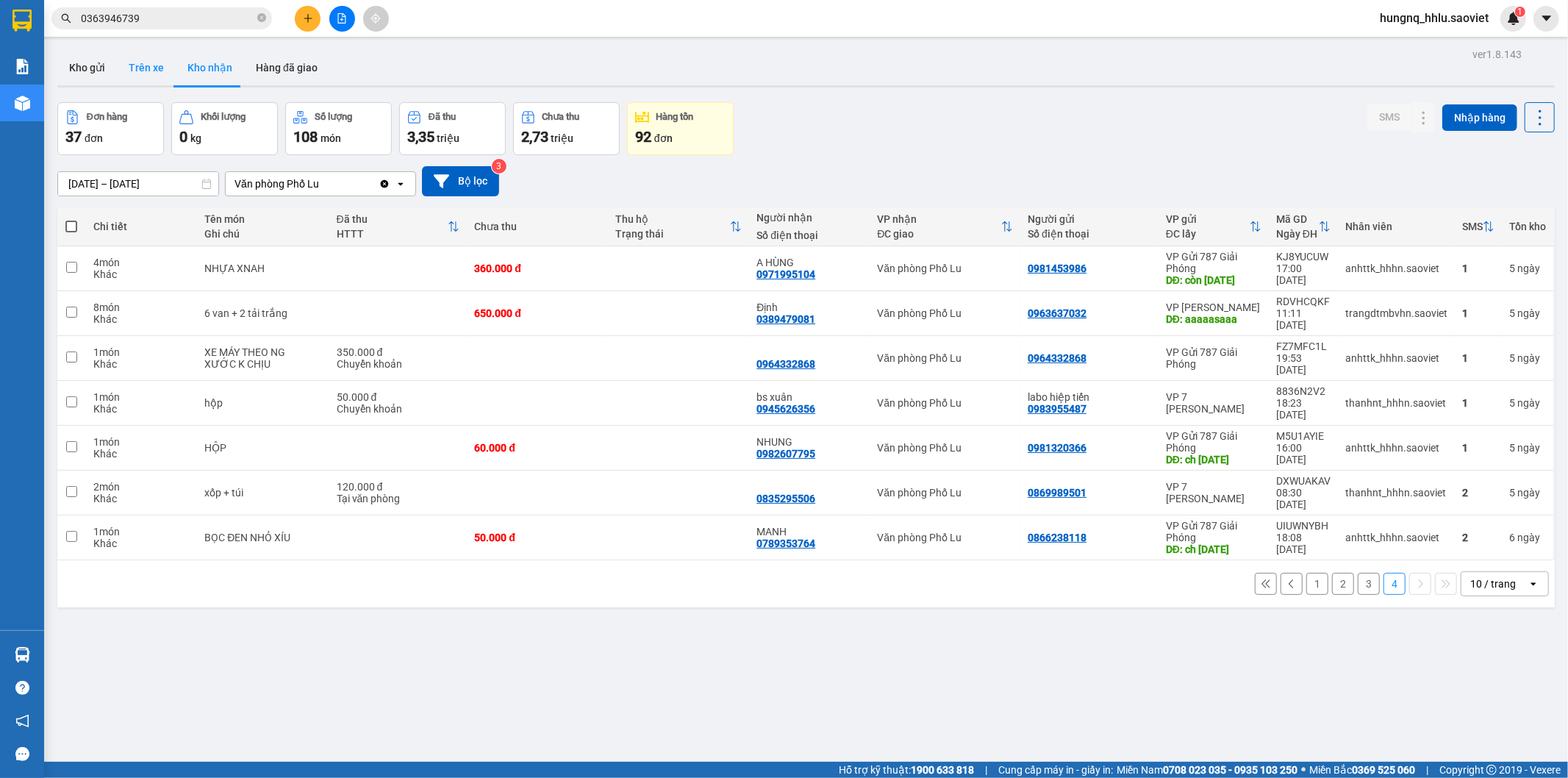
click at [137, 69] on button "Trên xe" at bounding box center [146, 67] width 59 height 35
type input "[DATE] – [DATE]"
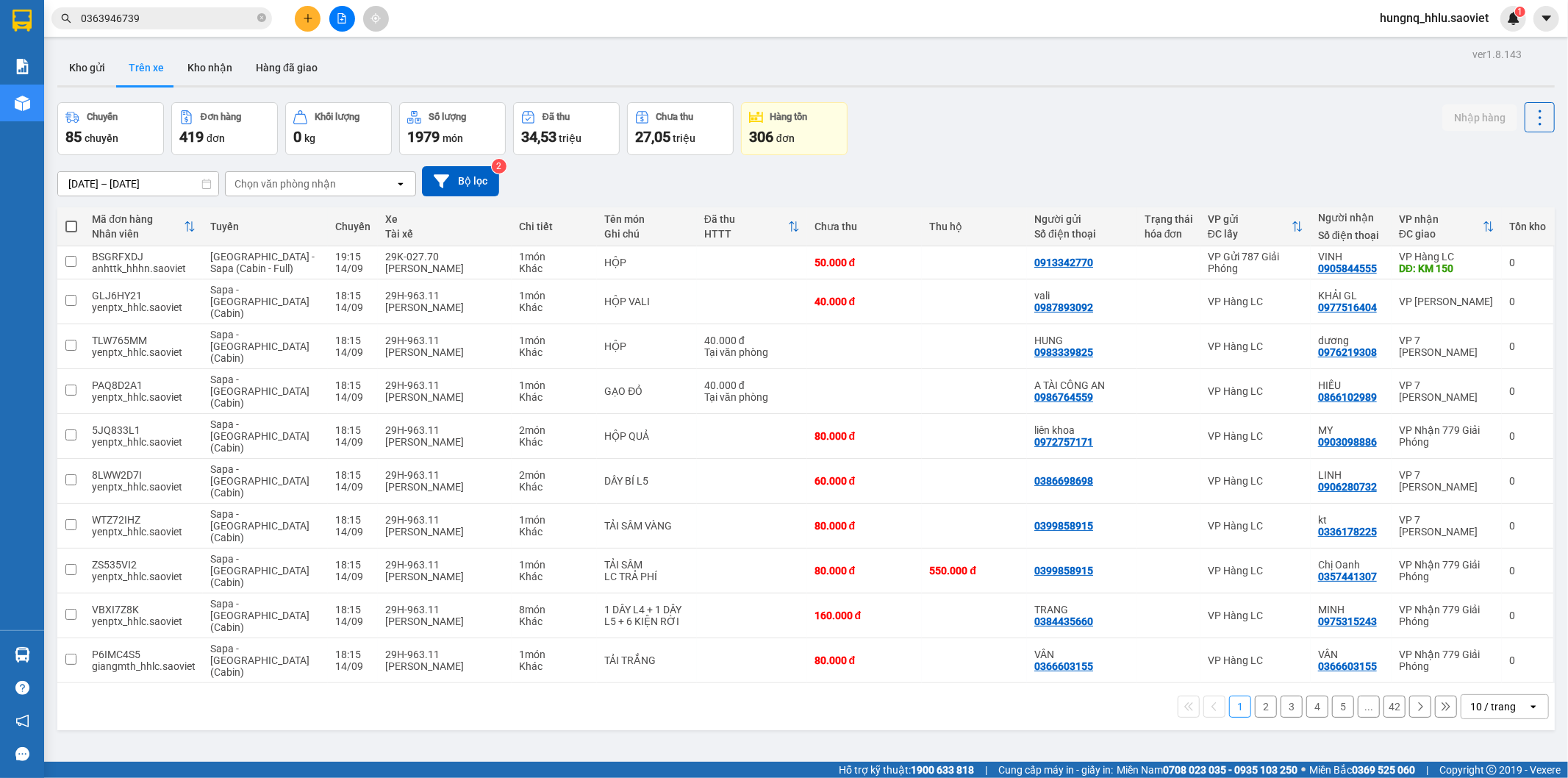
click at [236, 185] on div "Chọn văn phòng nhận" at bounding box center [285, 184] width 101 height 15
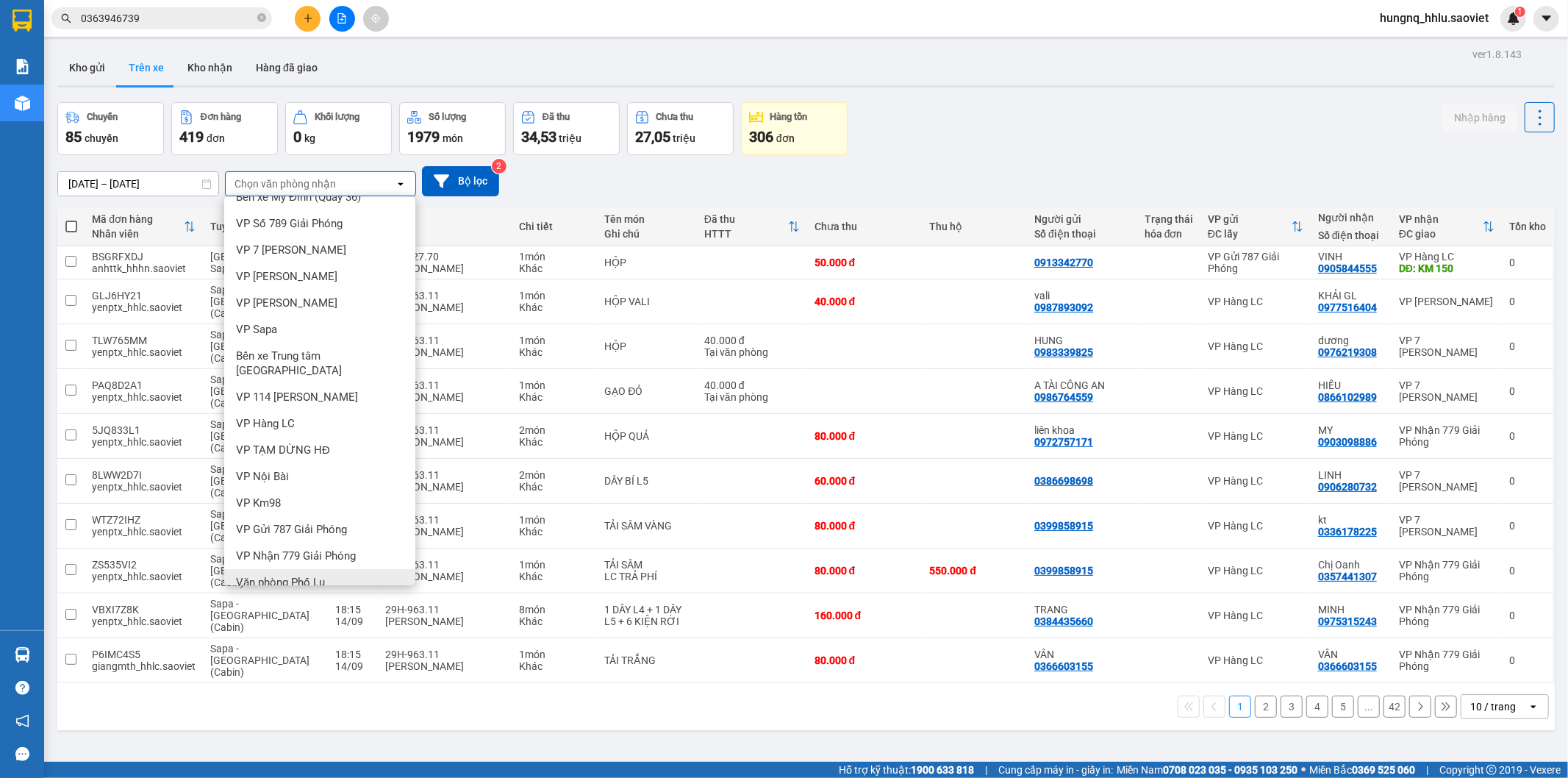
click at [251, 575] on div "Văn phòng Phố Lu" at bounding box center [319, 582] width 191 height 26
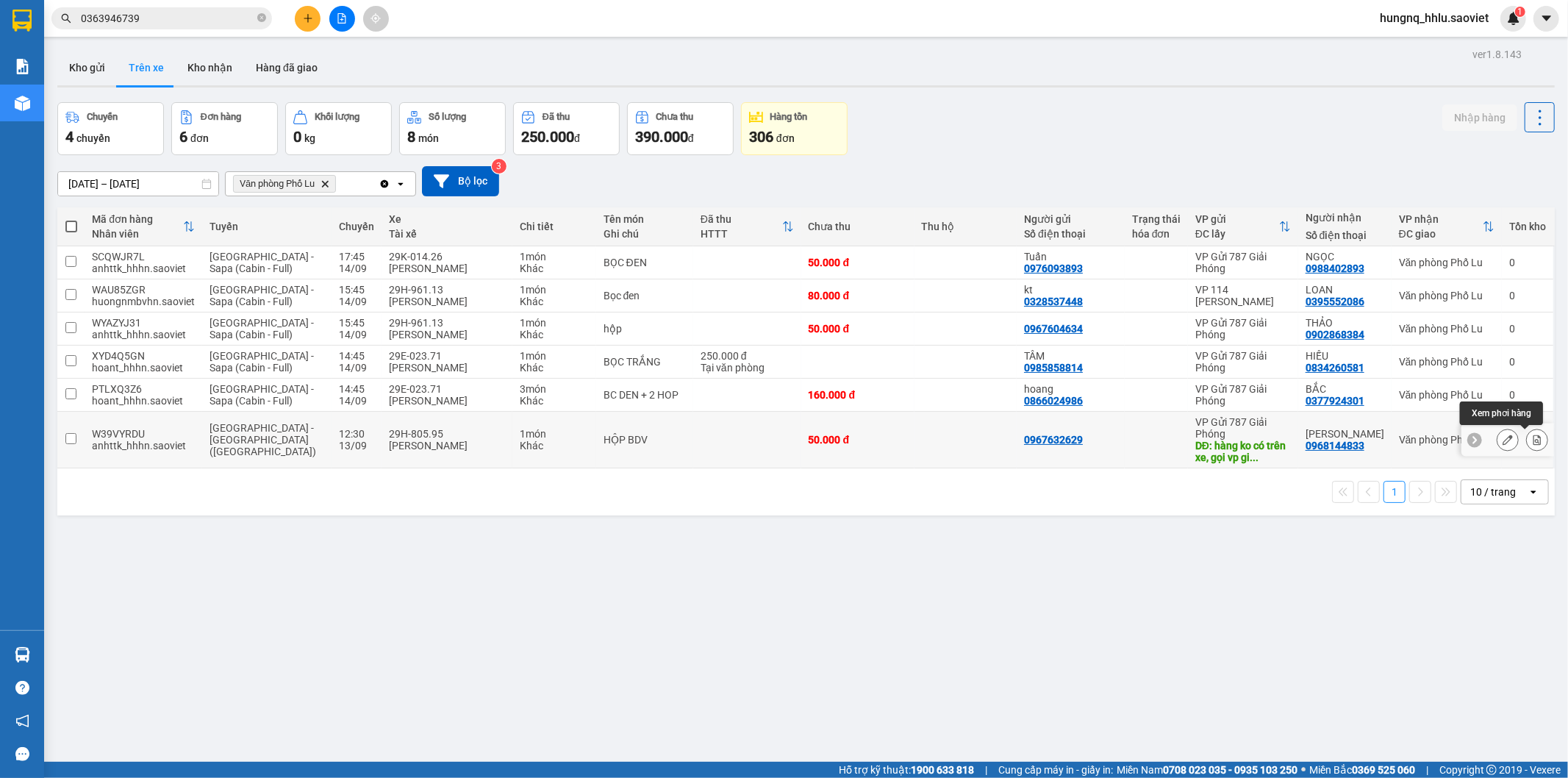
click at [1531, 449] on button at bounding box center [1537, 440] width 21 height 25
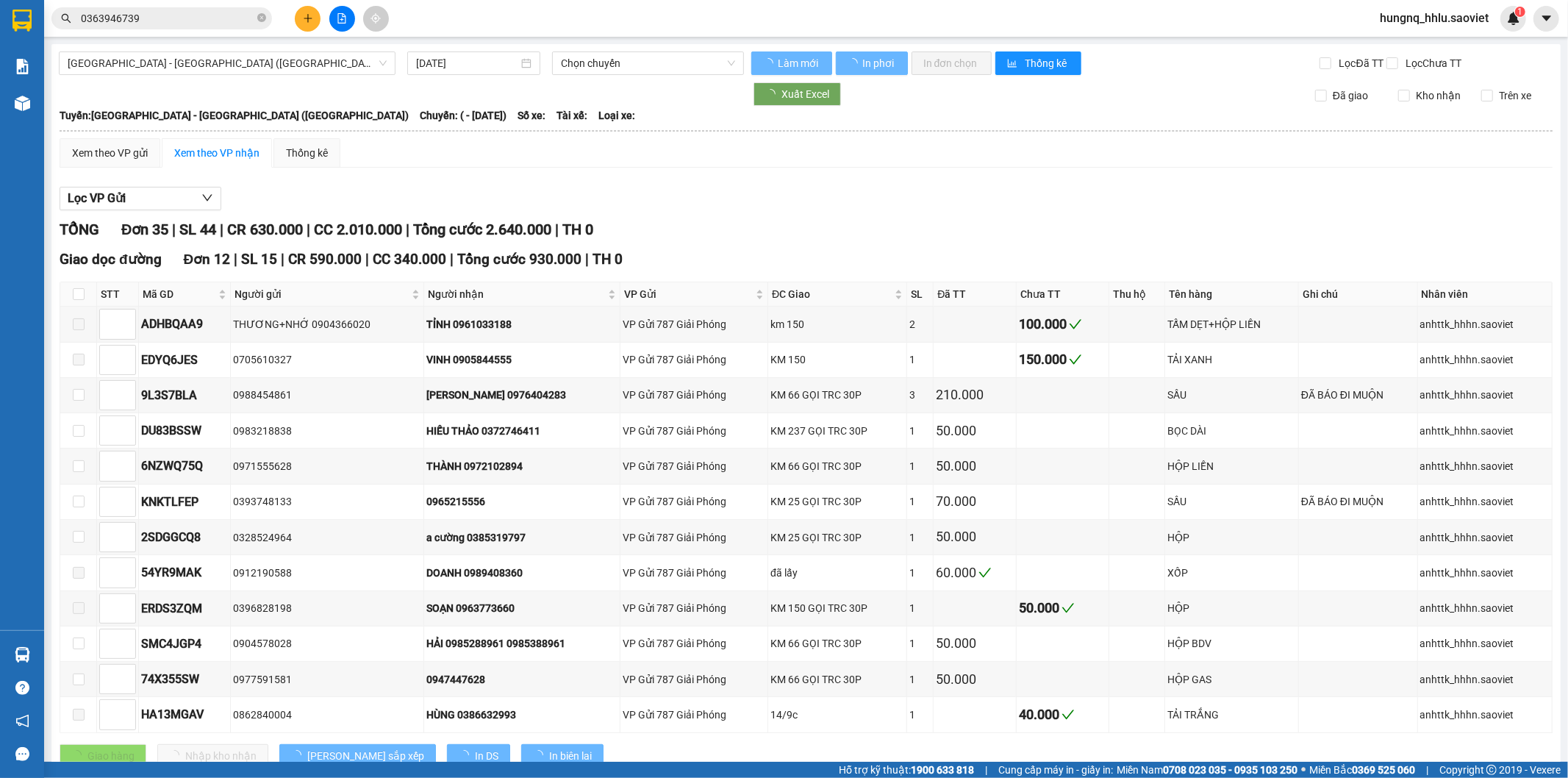
type input "[DATE]"
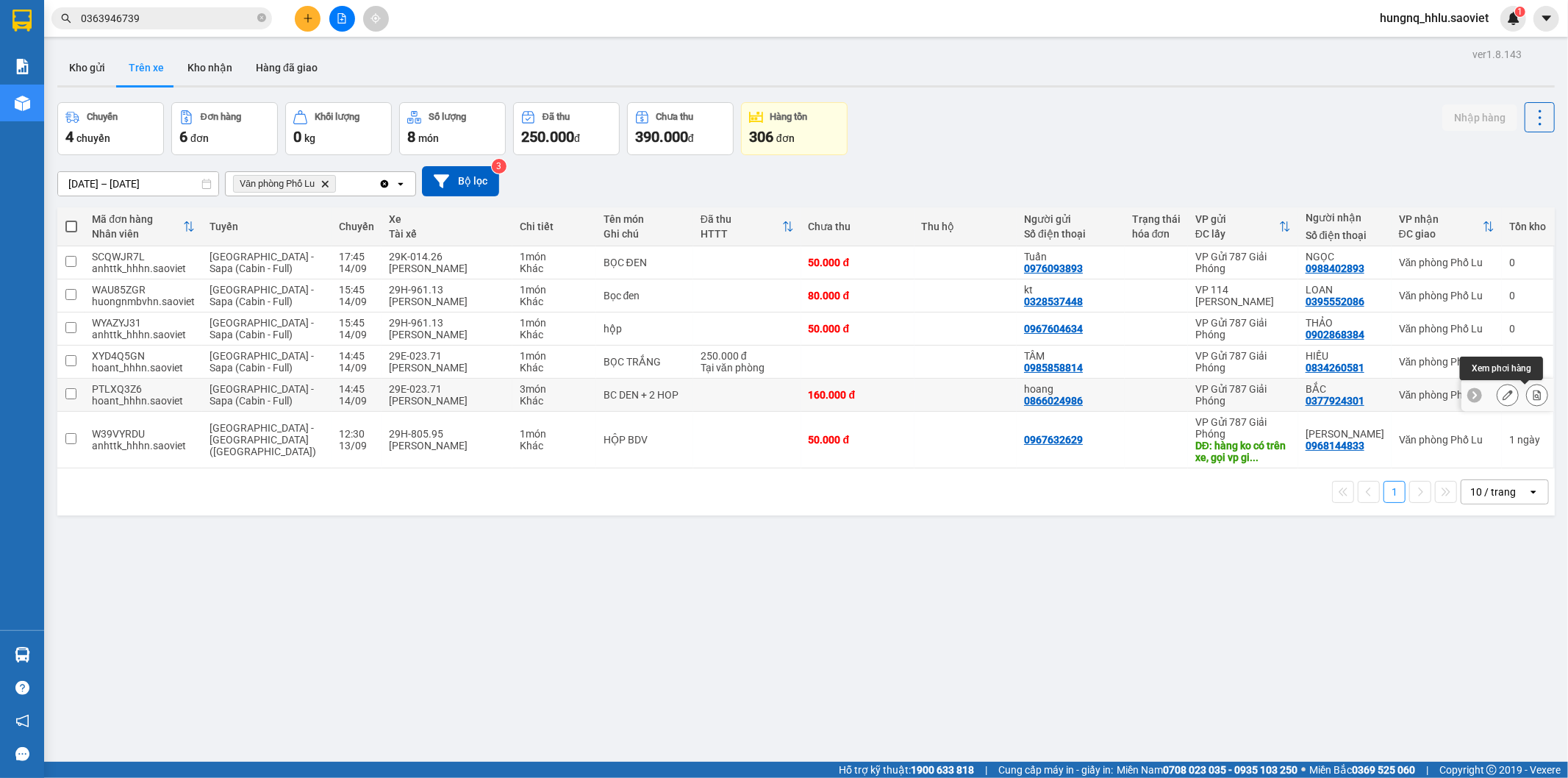
click at [1537, 399] on div at bounding box center [1508, 395] width 93 height 33
click at [1529, 403] on button at bounding box center [1537, 395] width 21 height 25
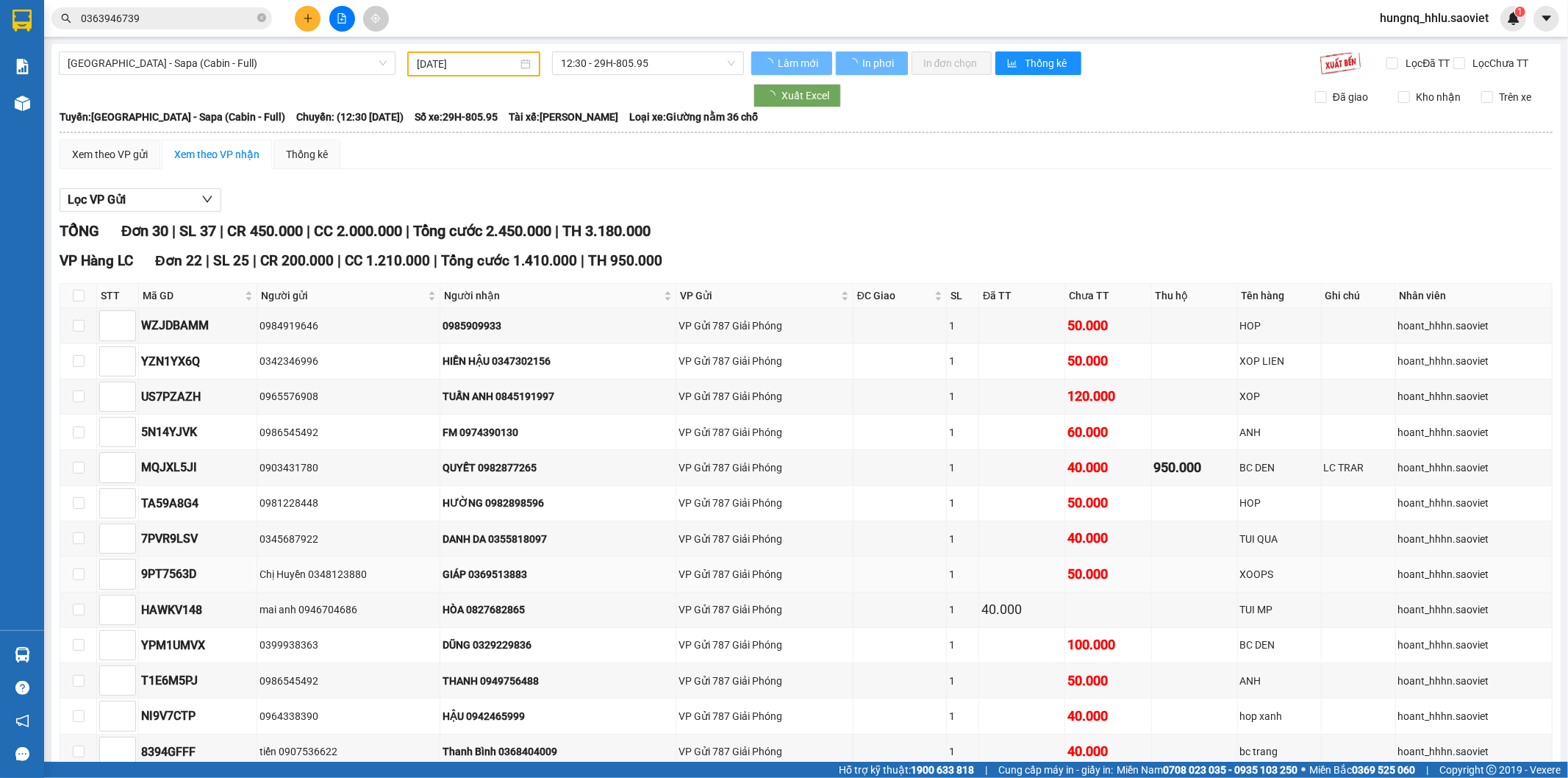
type input "[DATE]"
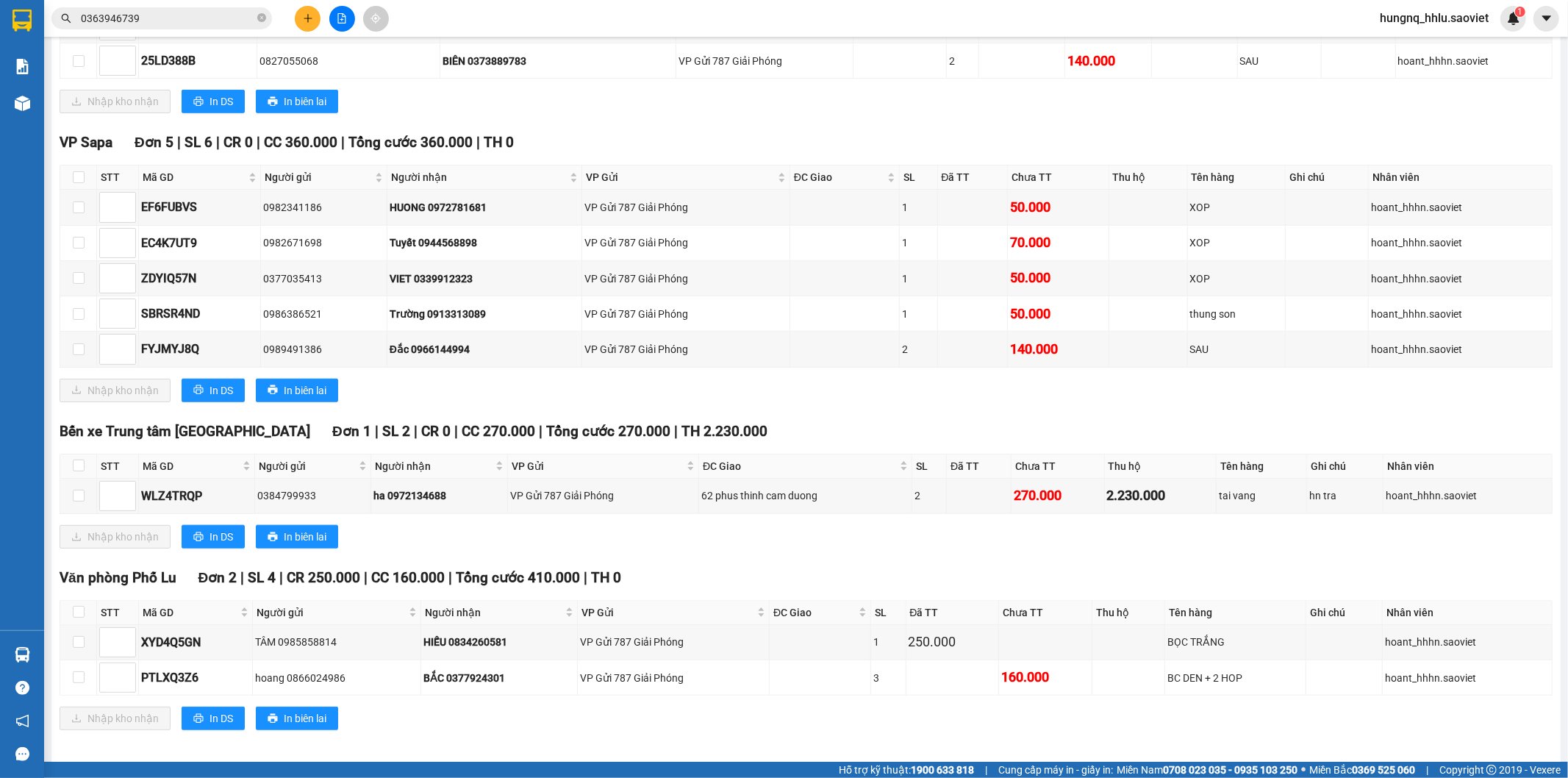
scroll to position [1038, 0]
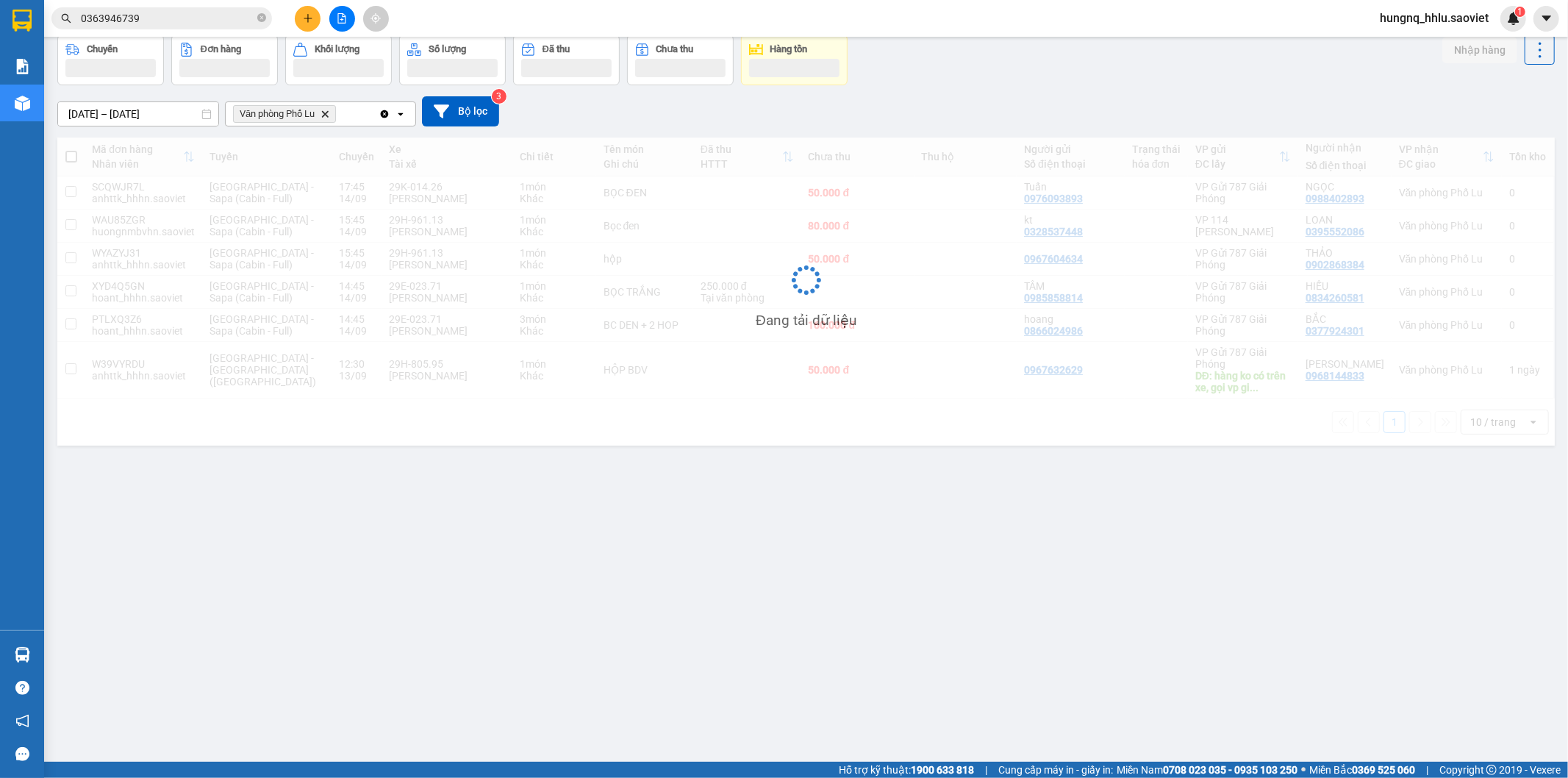
scroll to position [68, 0]
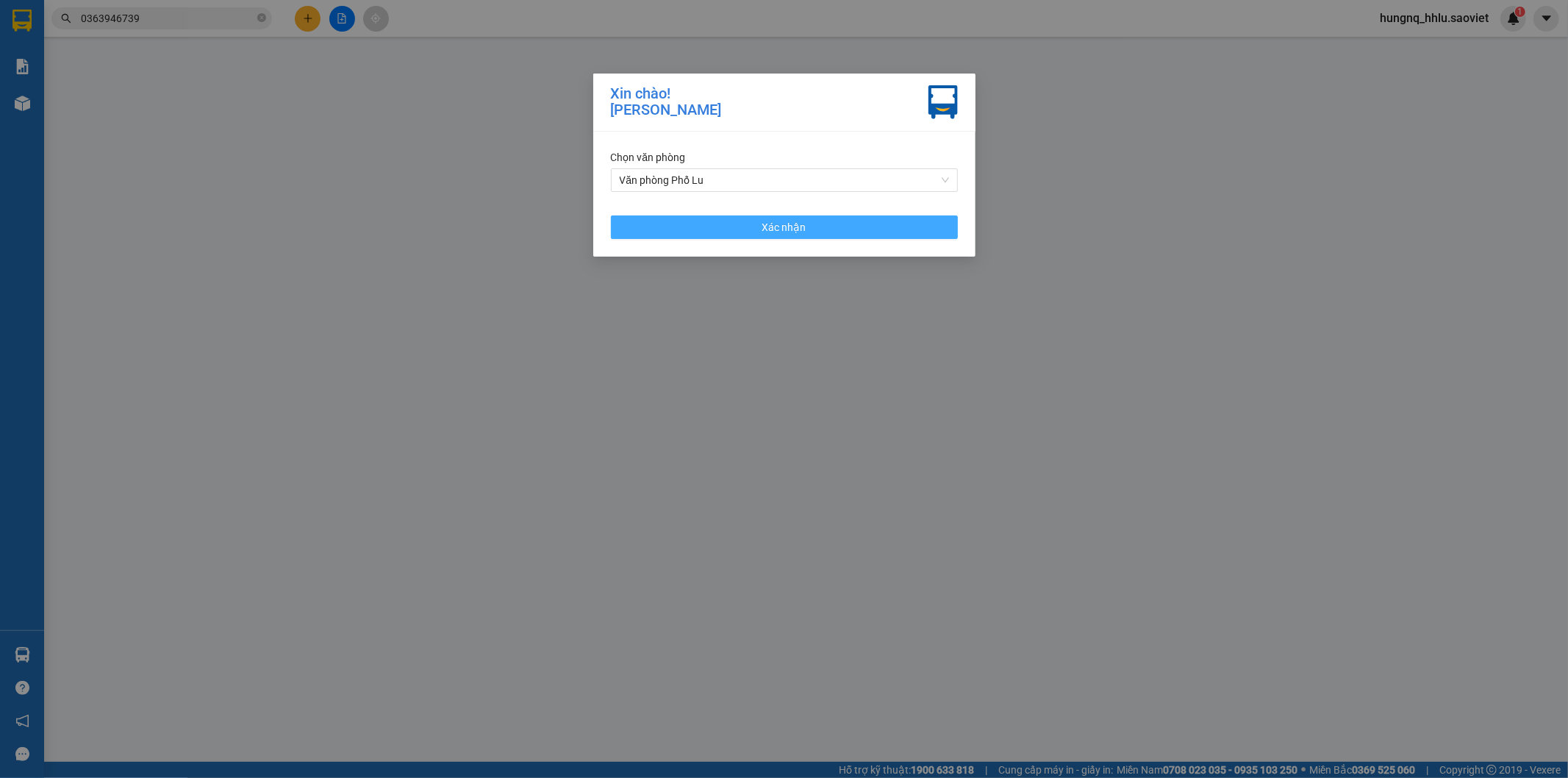
click at [922, 225] on button "Xác nhận" at bounding box center [784, 228] width 347 height 24
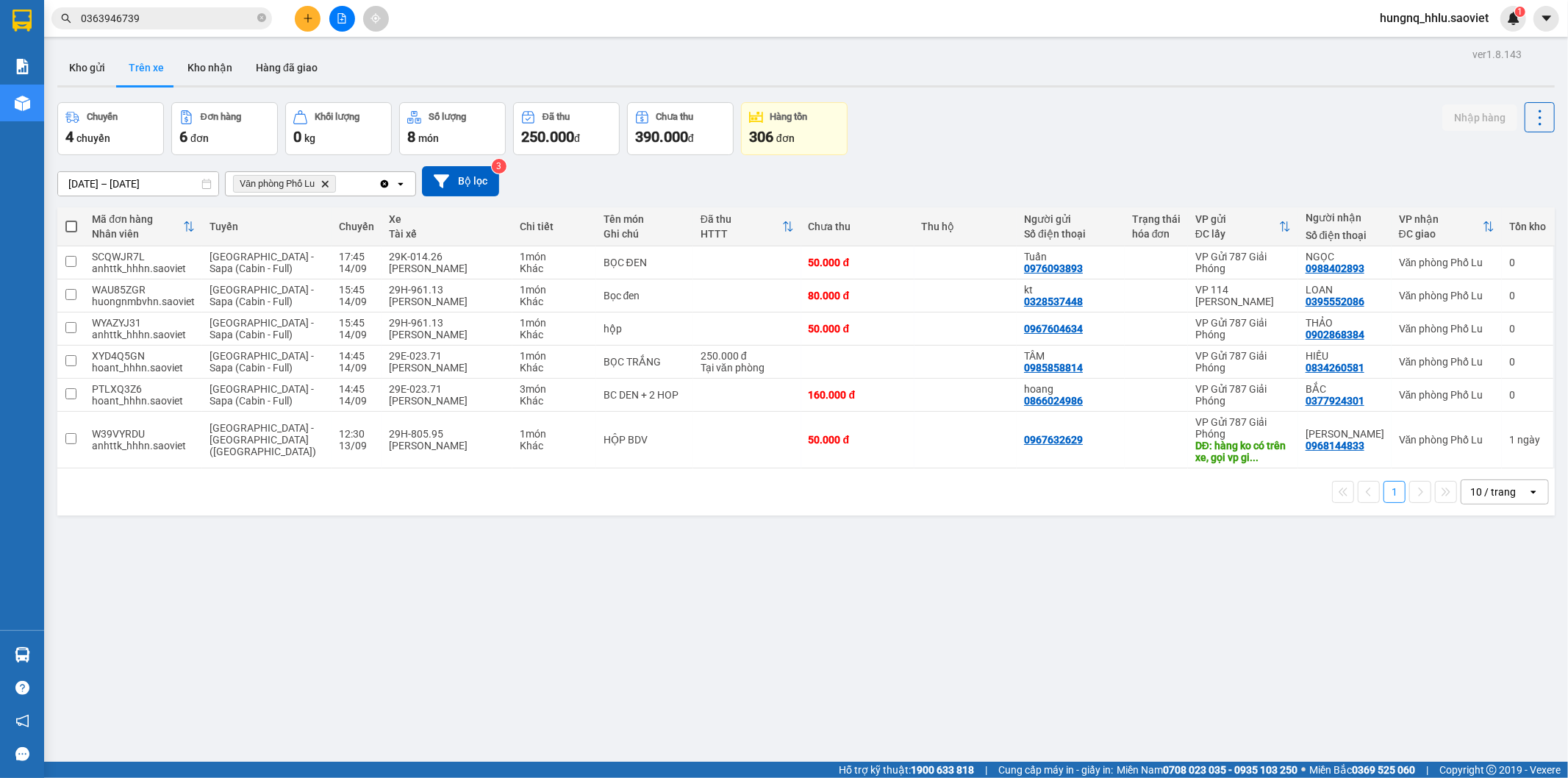
click at [1429, 17] on span "hungnq_hhlu.saoviet" at bounding box center [1434, 18] width 132 height 19
click at [1414, 48] on span "Đăng xuất" at bounding box center [1441, 46] width 102 height 16
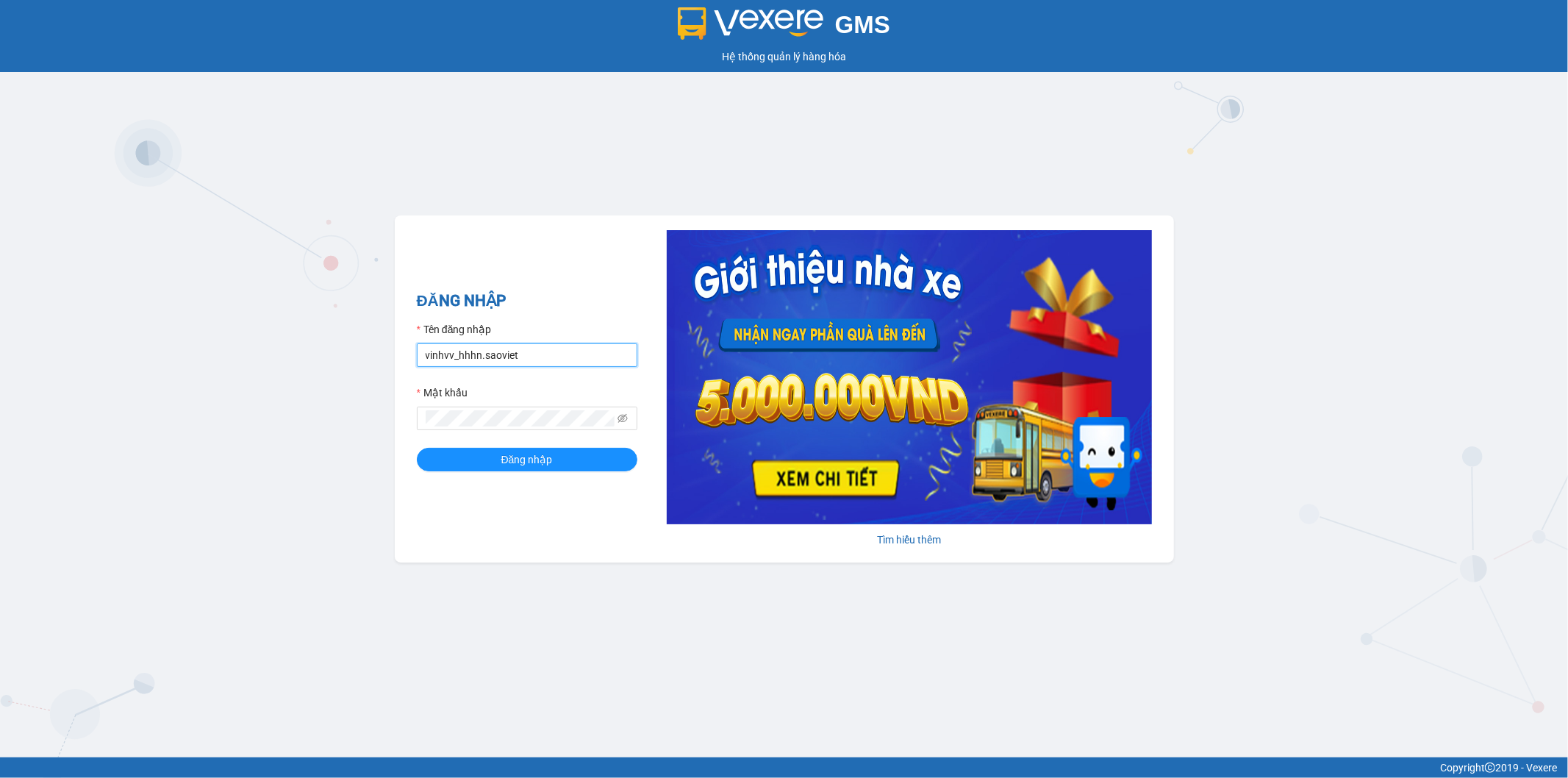
click at [524, 354] on input "vinhvv_hhhn.saoviet" at bounding box center [528, 355] width 221 height 24
click at [522, 354] on input "vinhvv_hhhn.saoviet" at bounding box center [528, 355] width 221 height 24
click at [548, 362] on input "tuanbq_vplu.saoviettuan" at bounding box center [528, 355] width 221 height 24
type input "tuanbq_vplu.saoviet"
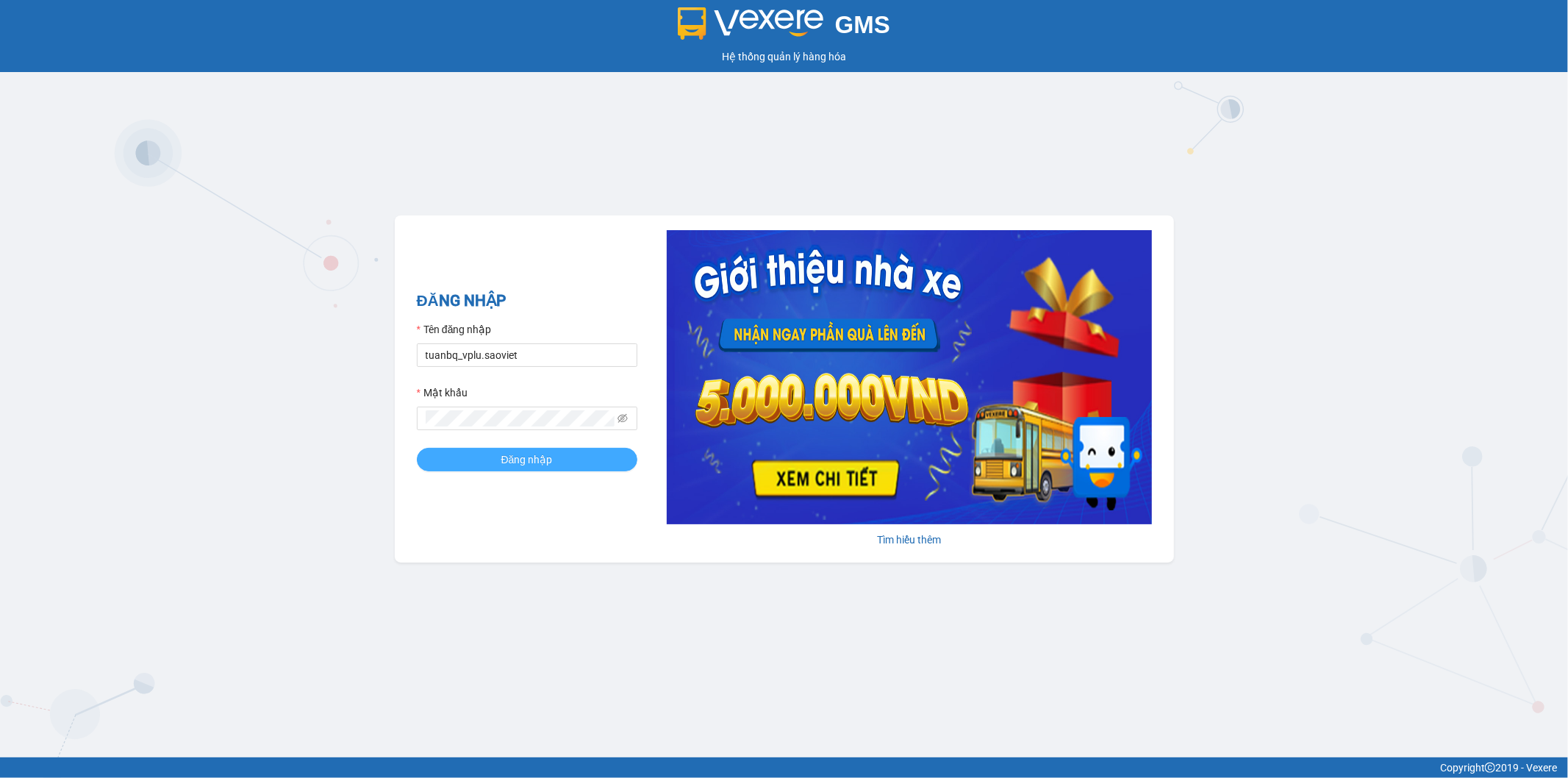
click at [466, 464] on button "Đăng nhập" at bounding box center [528, 460] width 221 height 24
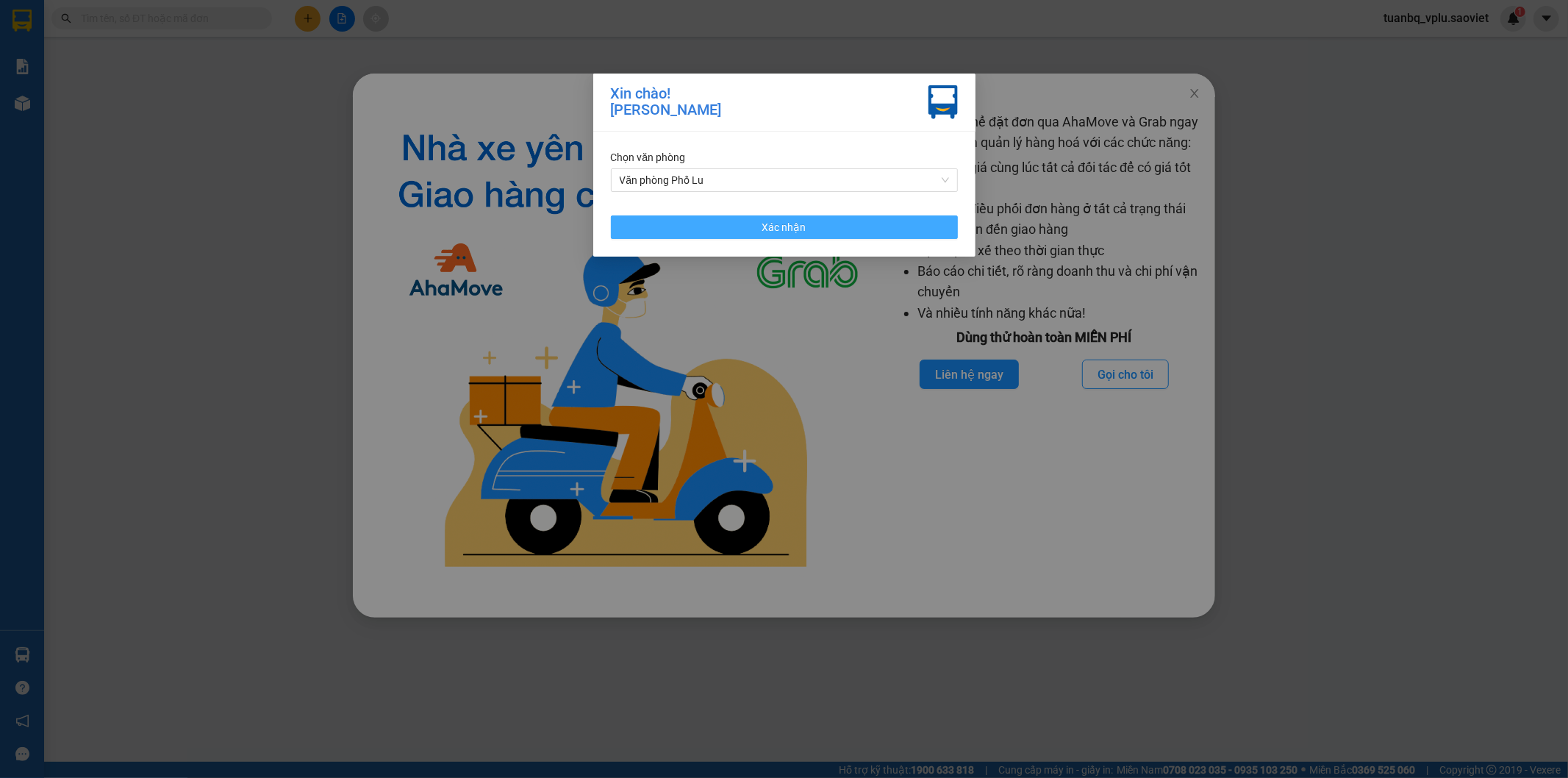
click at [876, 217] on button "Xác nhận" at bounding box center [784, 228] width 347 height 24
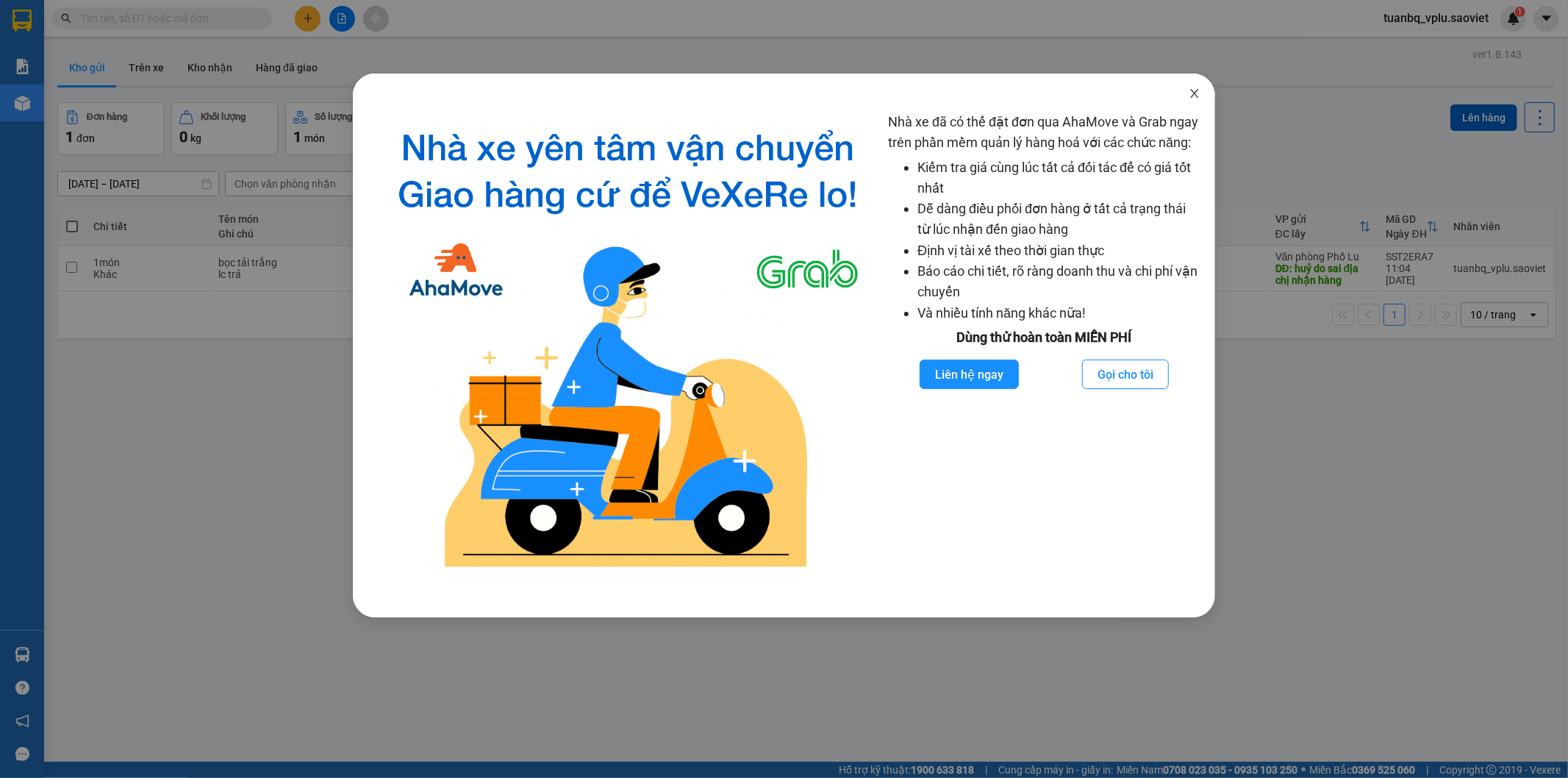
click at [1201, 84] on span "Close" at bounding box center [1194, 94] width 41 height 41
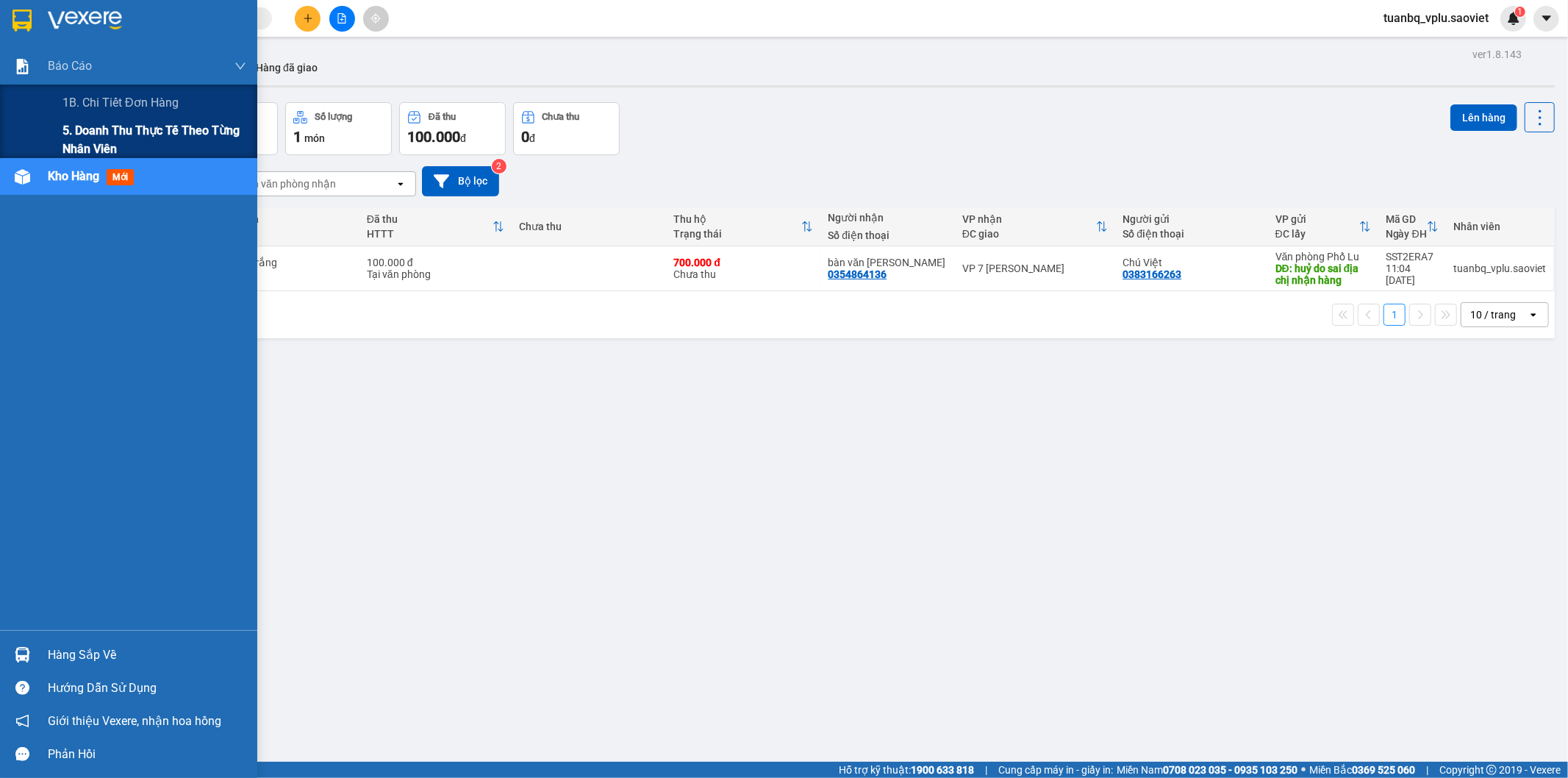
click at [152, 134] on span "5. Doanh thu thực tế theo từng nhân viên" at bounding box center [154, 140] width 184 height 37
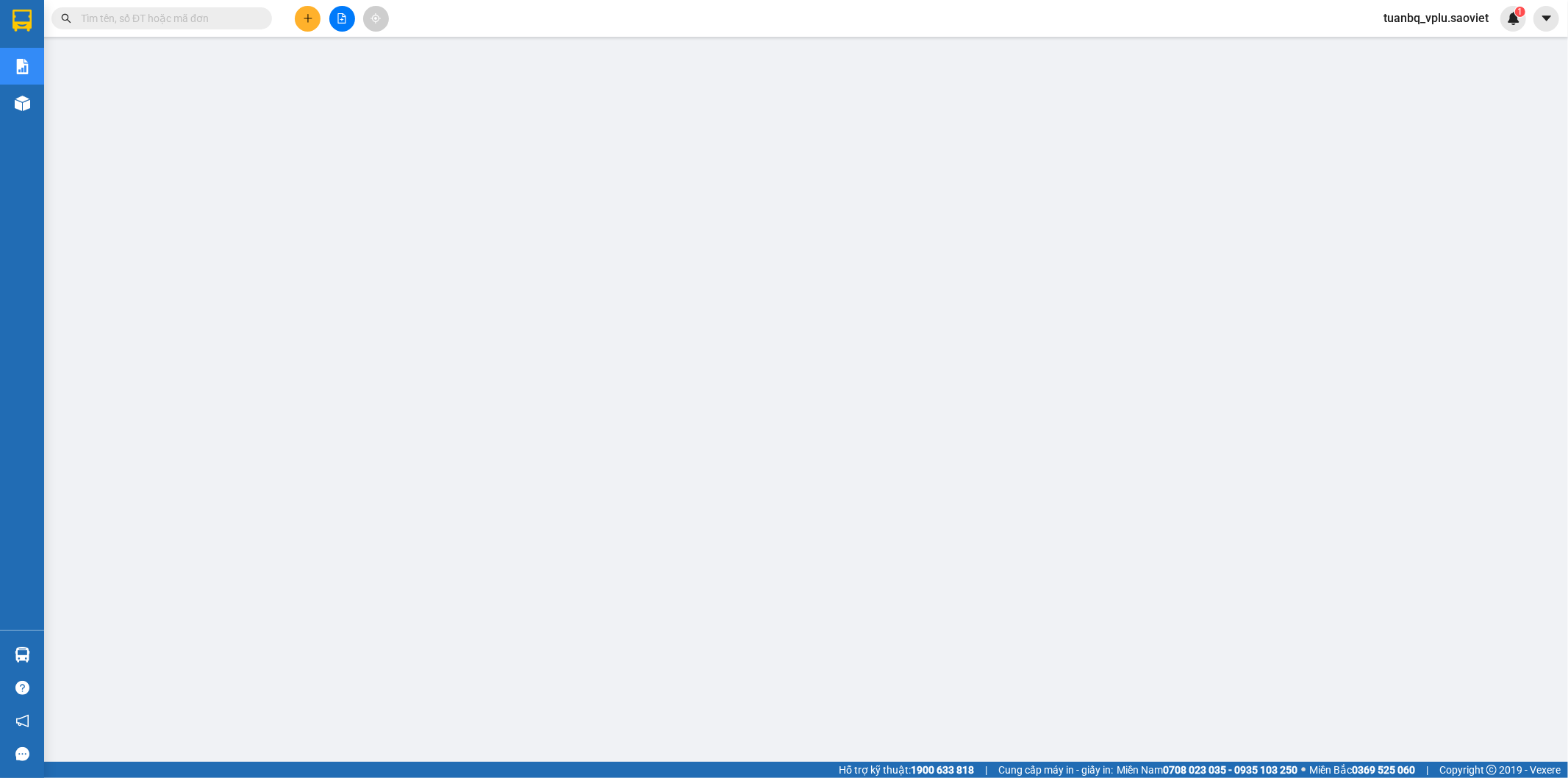
click at [103, 13] on input "text" at bounding box center [167, 19] width 173 height 16
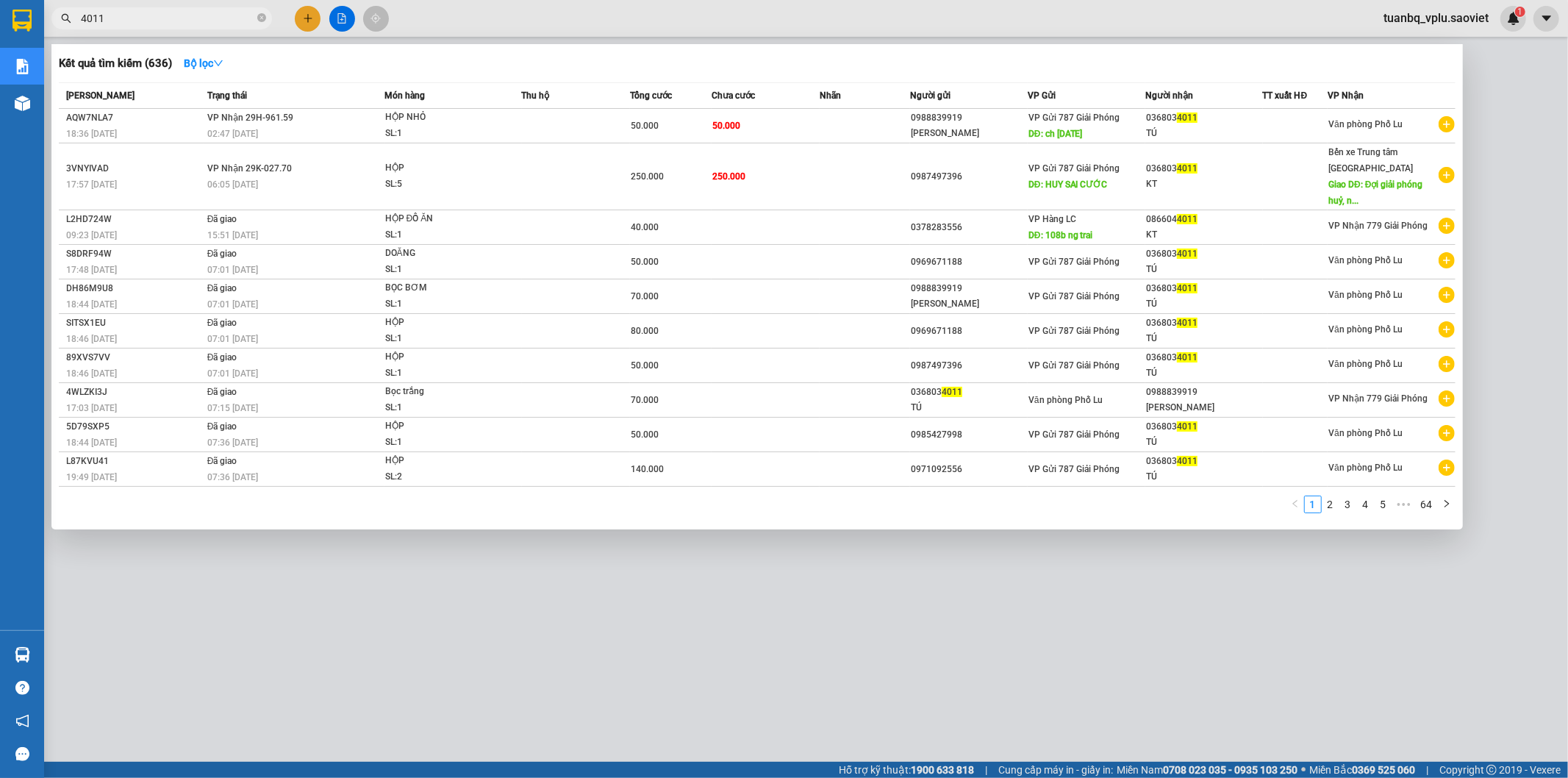
click at [975, 605] on div at bounding box center [784, 389] width 1568 height 778
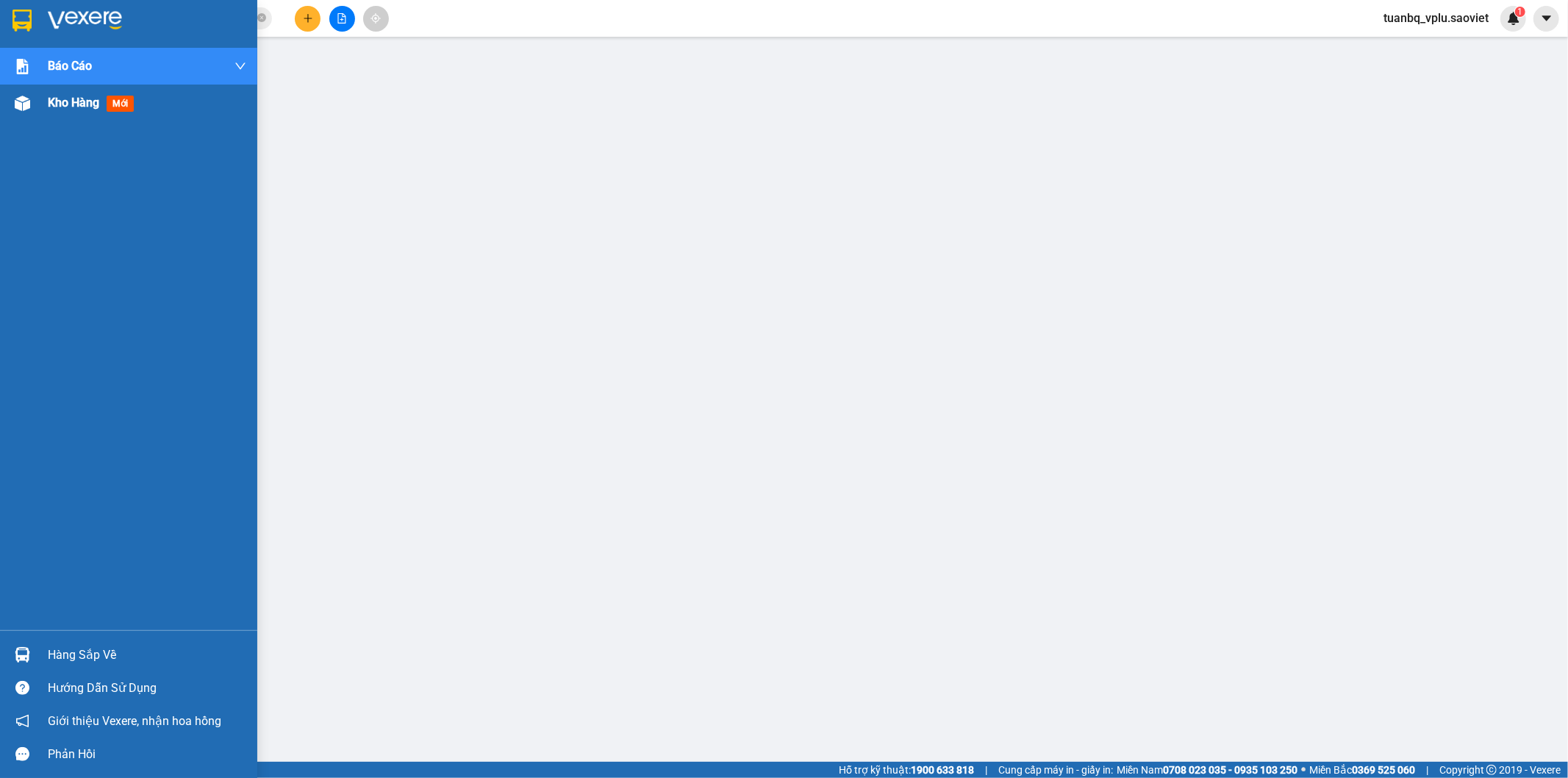
click at [84, 104] on span "Kho hàng" at bounding box center [73, 102] width 51 height 14
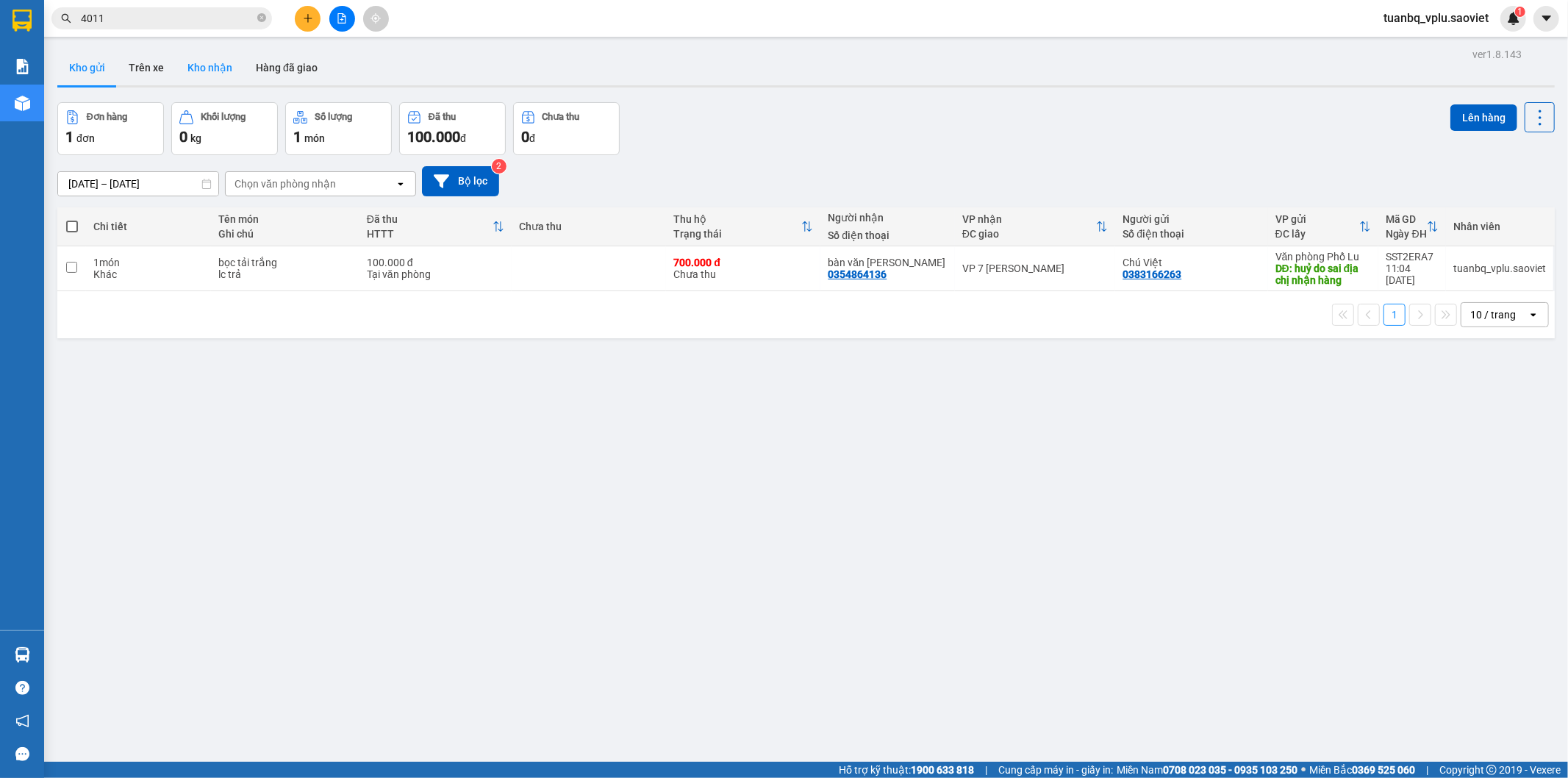
click at [214, 75] on button "Kho nhận" at bounding box center [210, 67] width 69 height 35
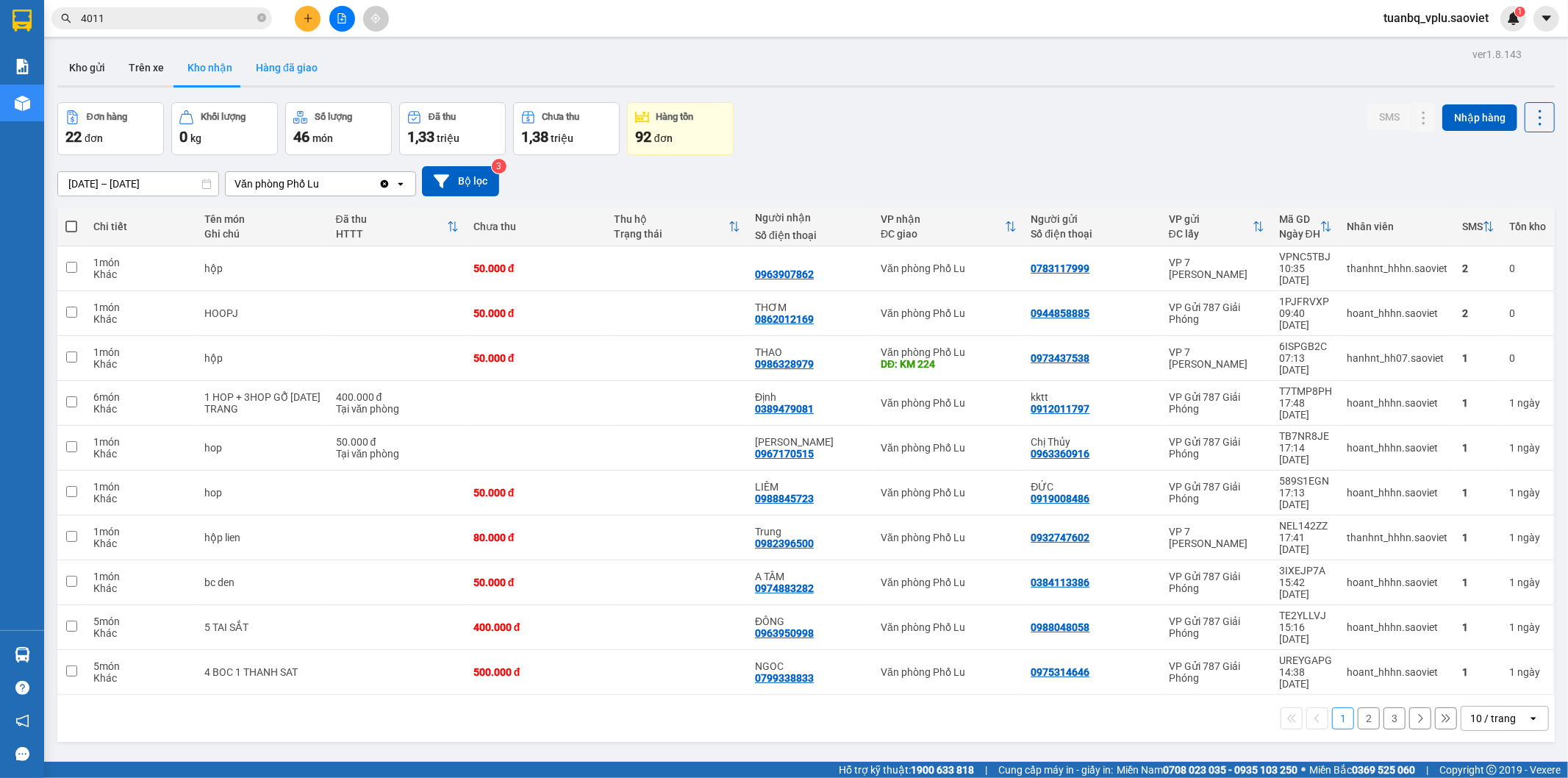
click at [296, 71] on button "Hàng đã giao" at bounding box center [287, 67] width 85 height 35
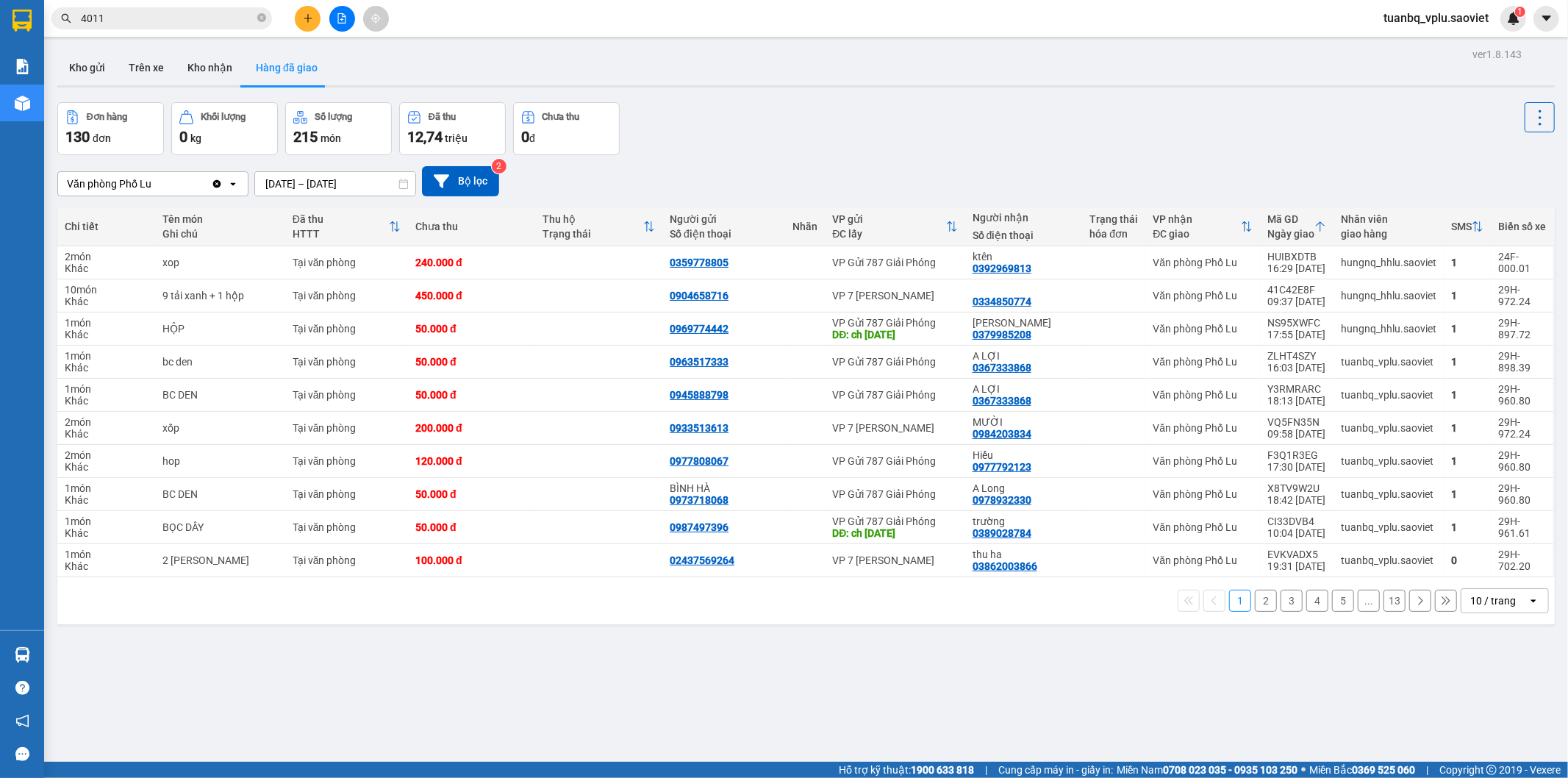
click at [1255, 606] on button "2" at bounding box center [1266, 601] width 22 height 22
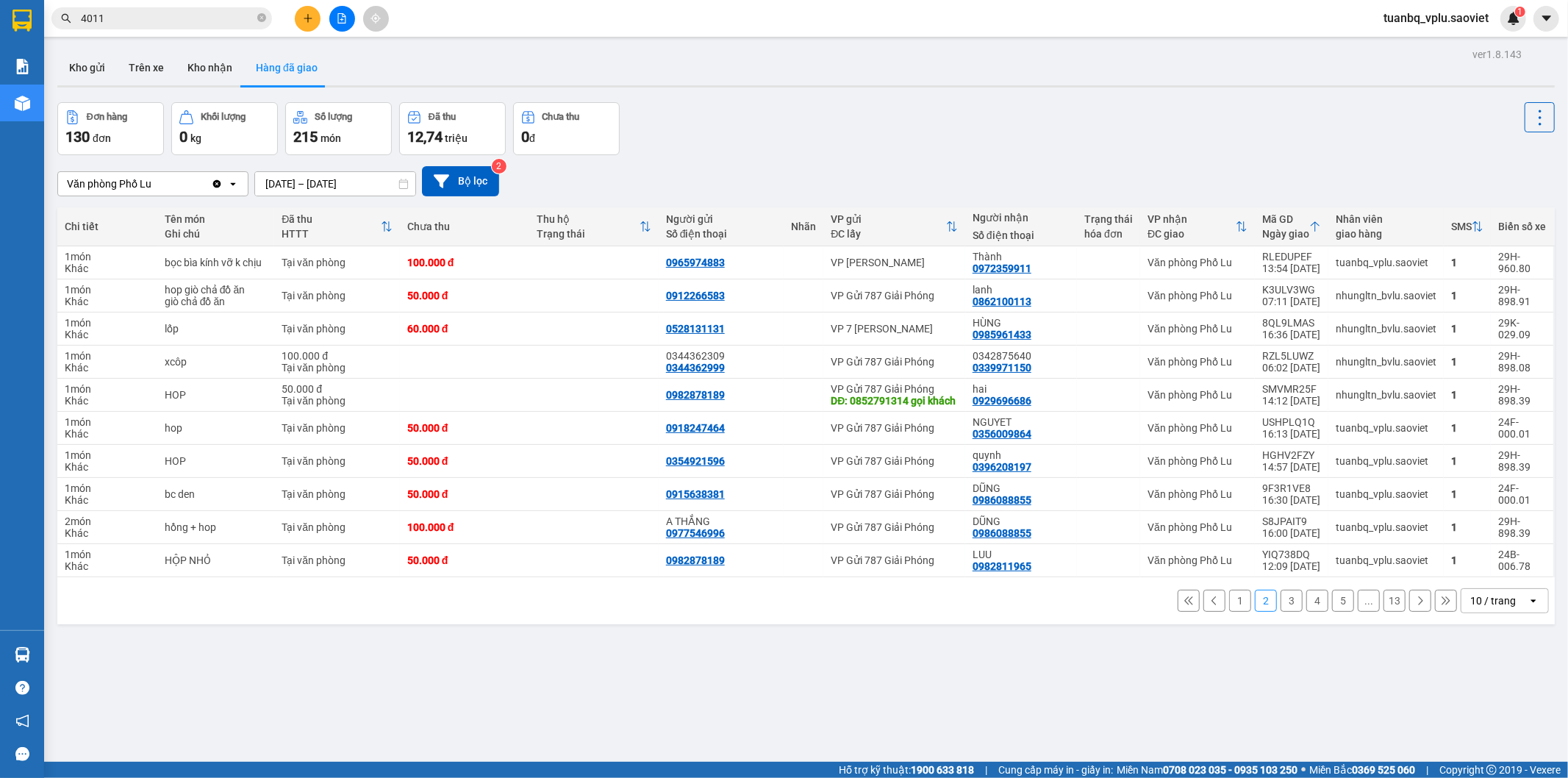
click at [1287, 612] on button "3" at bounding box center [1292, 601] width 22 height 22
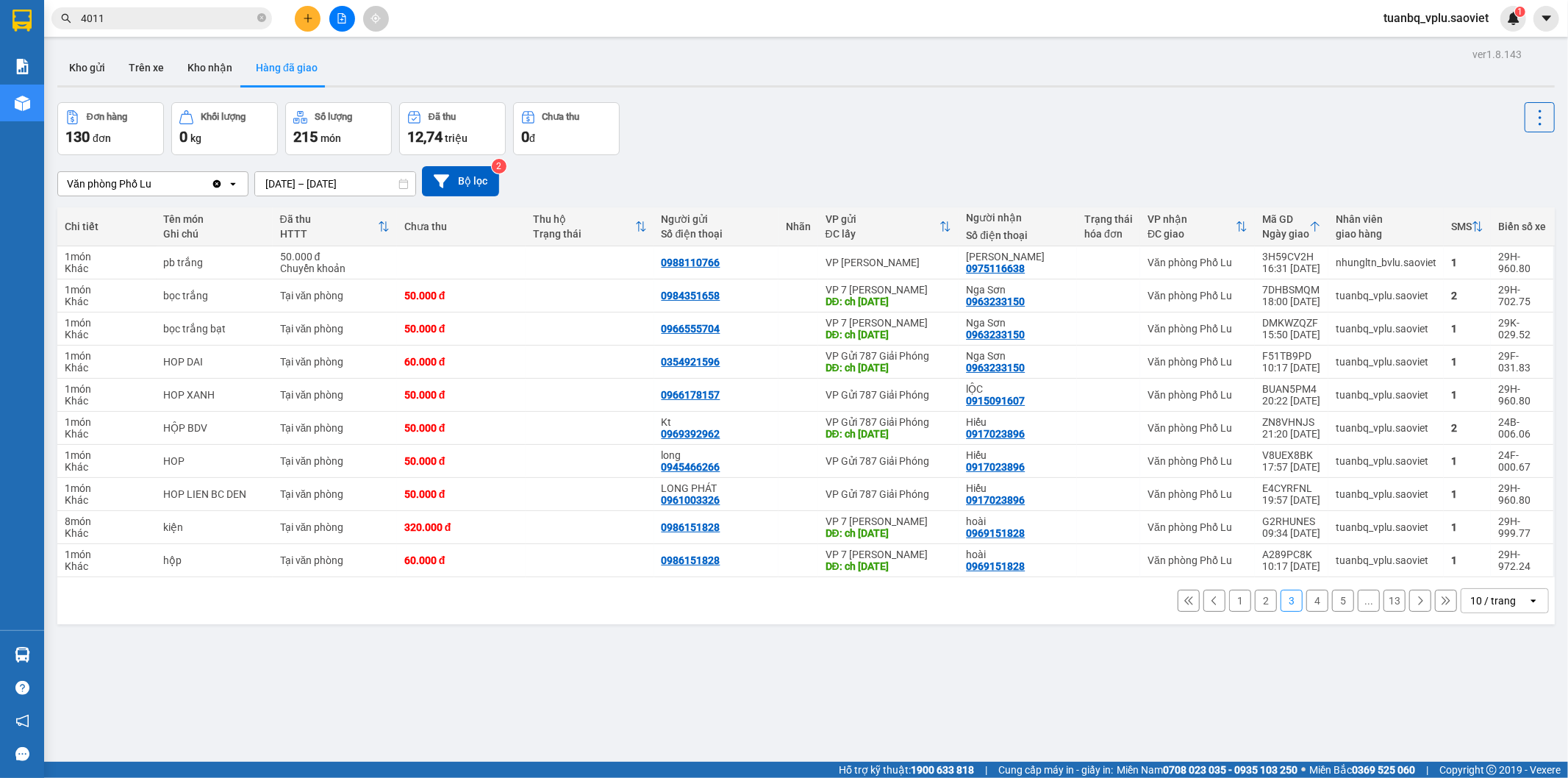
click at [1307, 603] on button "4" at bounding box center [1318, 601] width 22 height 22
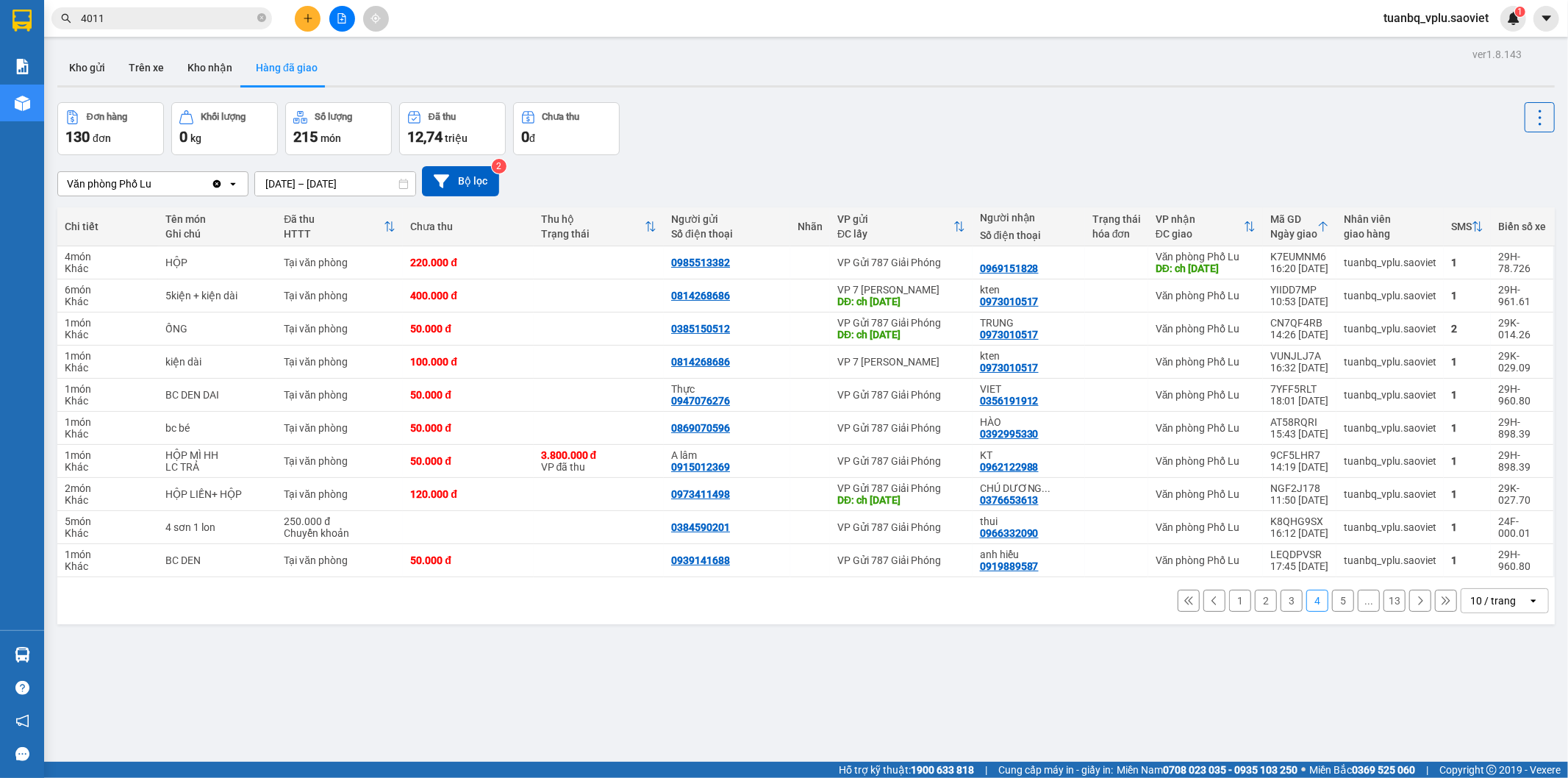
click at [1332, 612] on button "5" at bounding box center [1343, 601] width 22 height 22
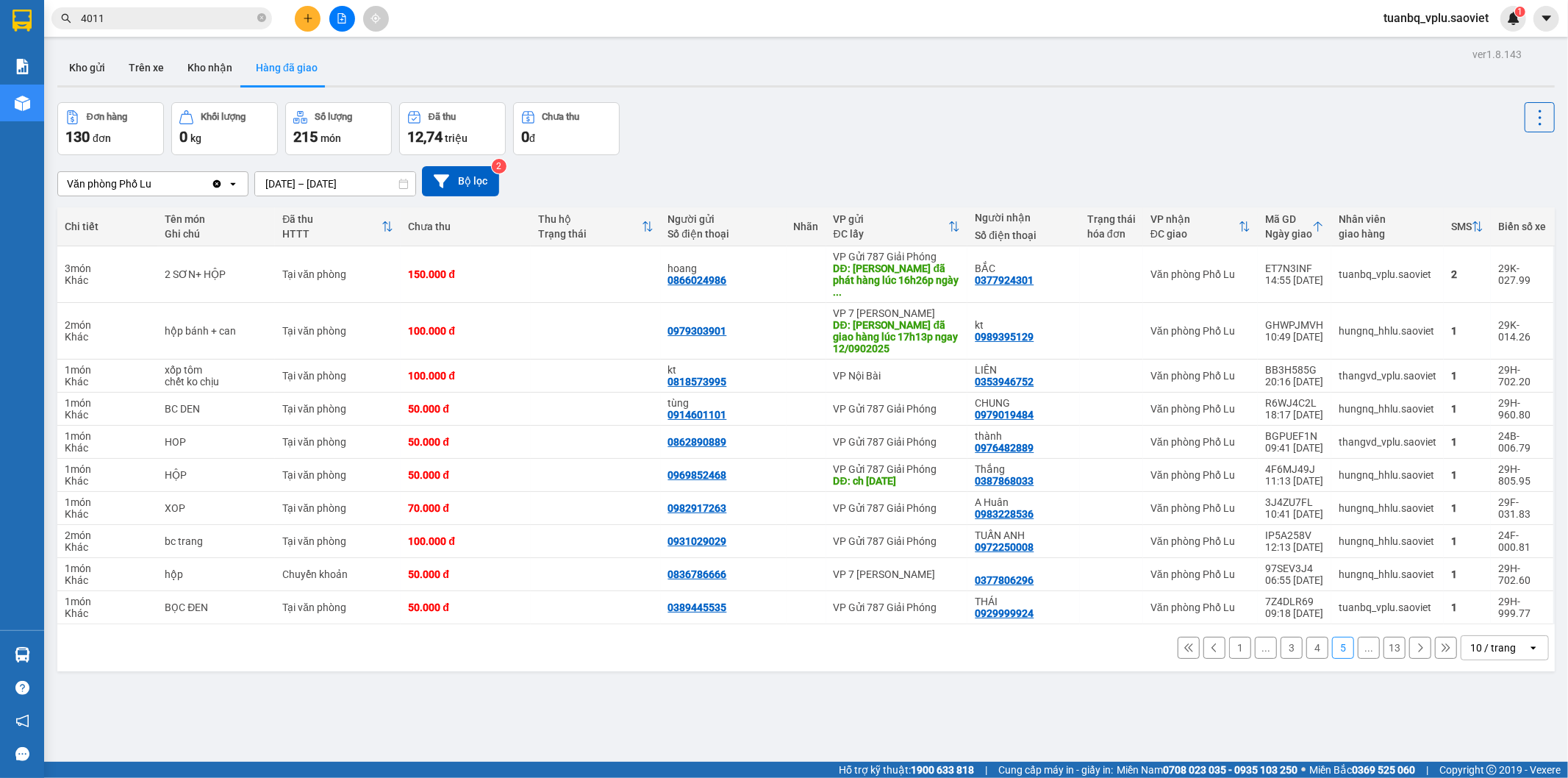
click at [1310, 637] on button "4" at bounding box center [1318, 648] width 22 height 22
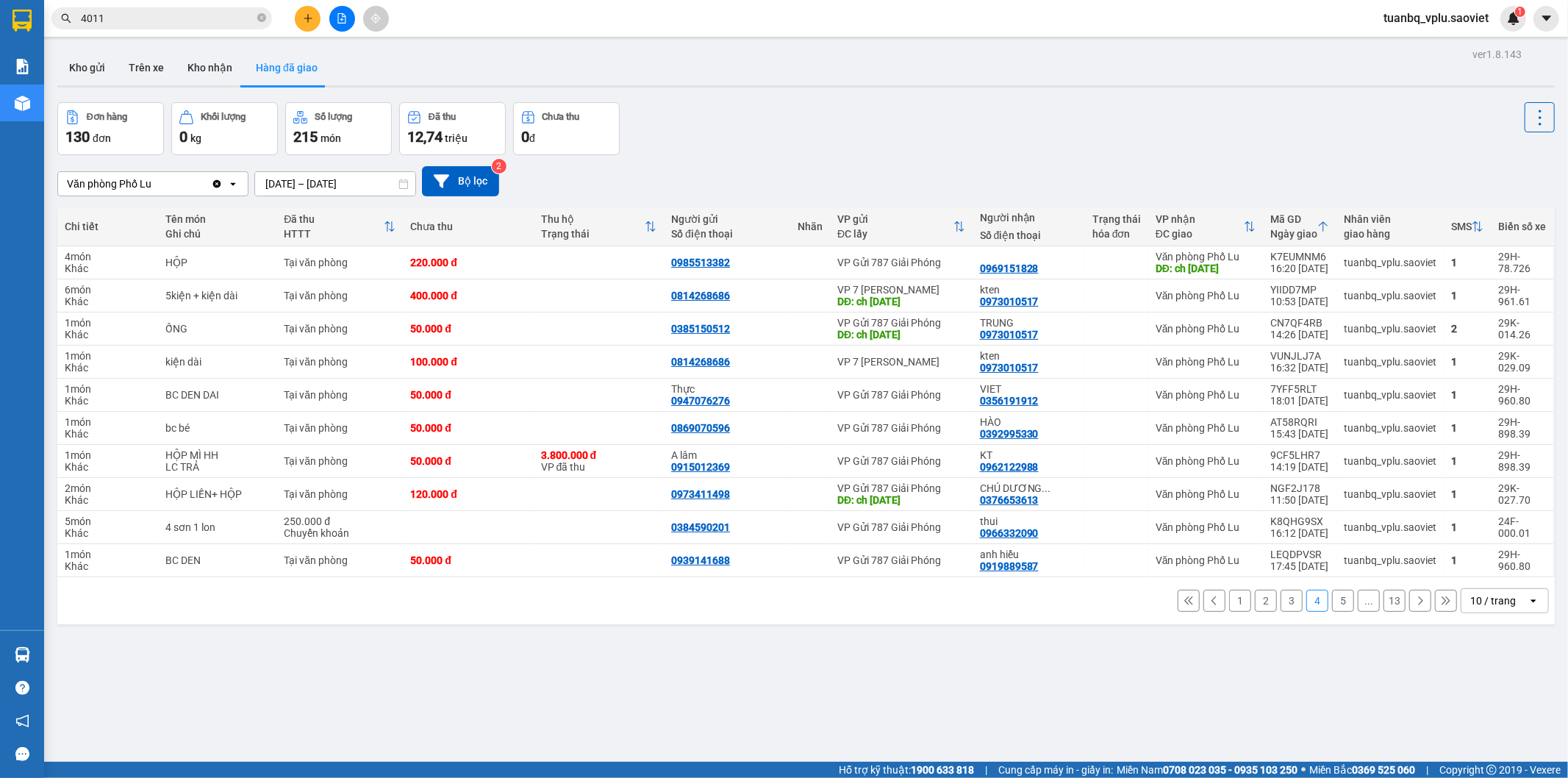
click at [1284, 612] on button "3" at bounding box center [1292, 601] width 22 height 22
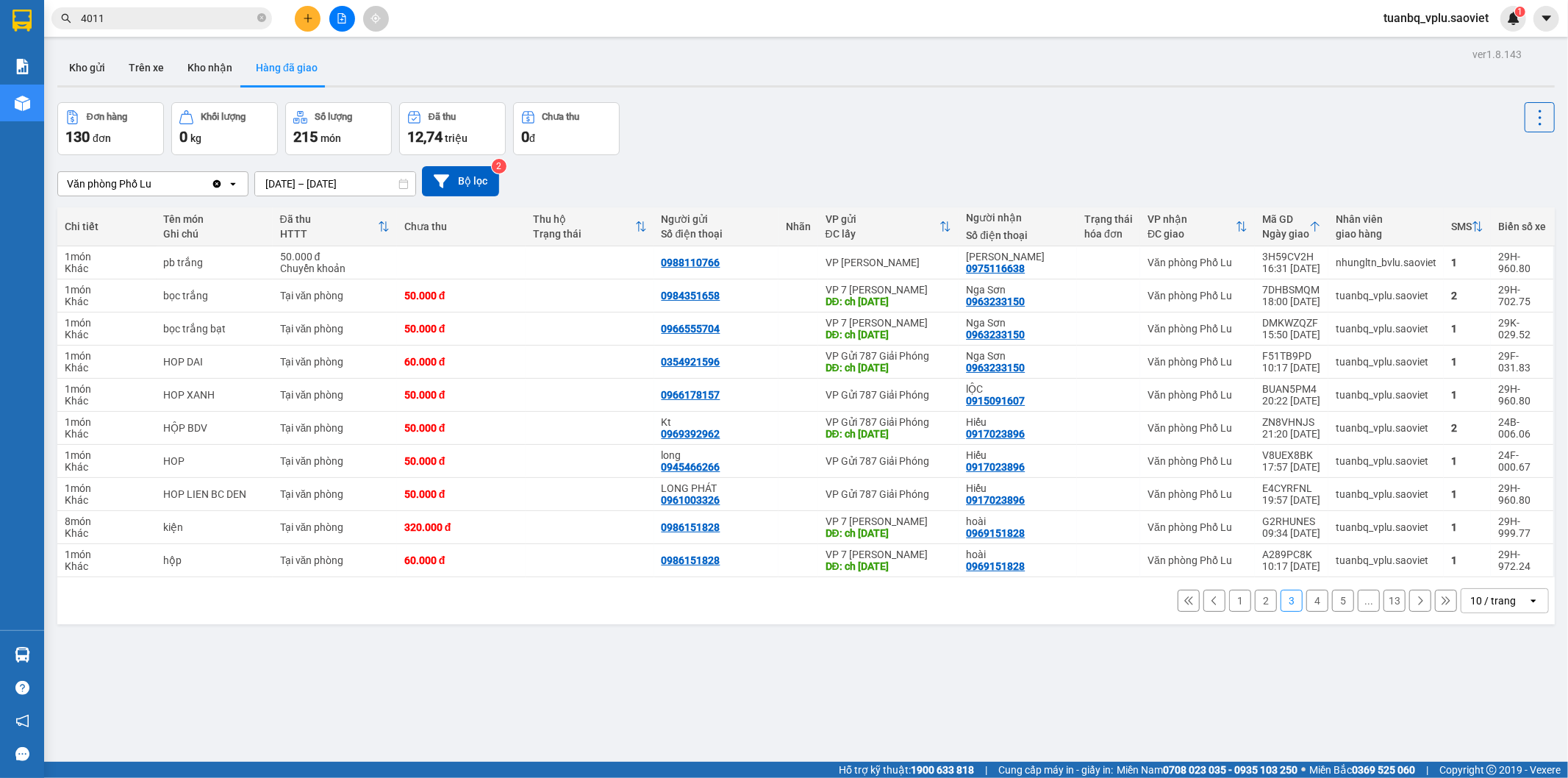
click at [1229, 606] on button "1" at bounding box center [1240, 601] width 22 height 22
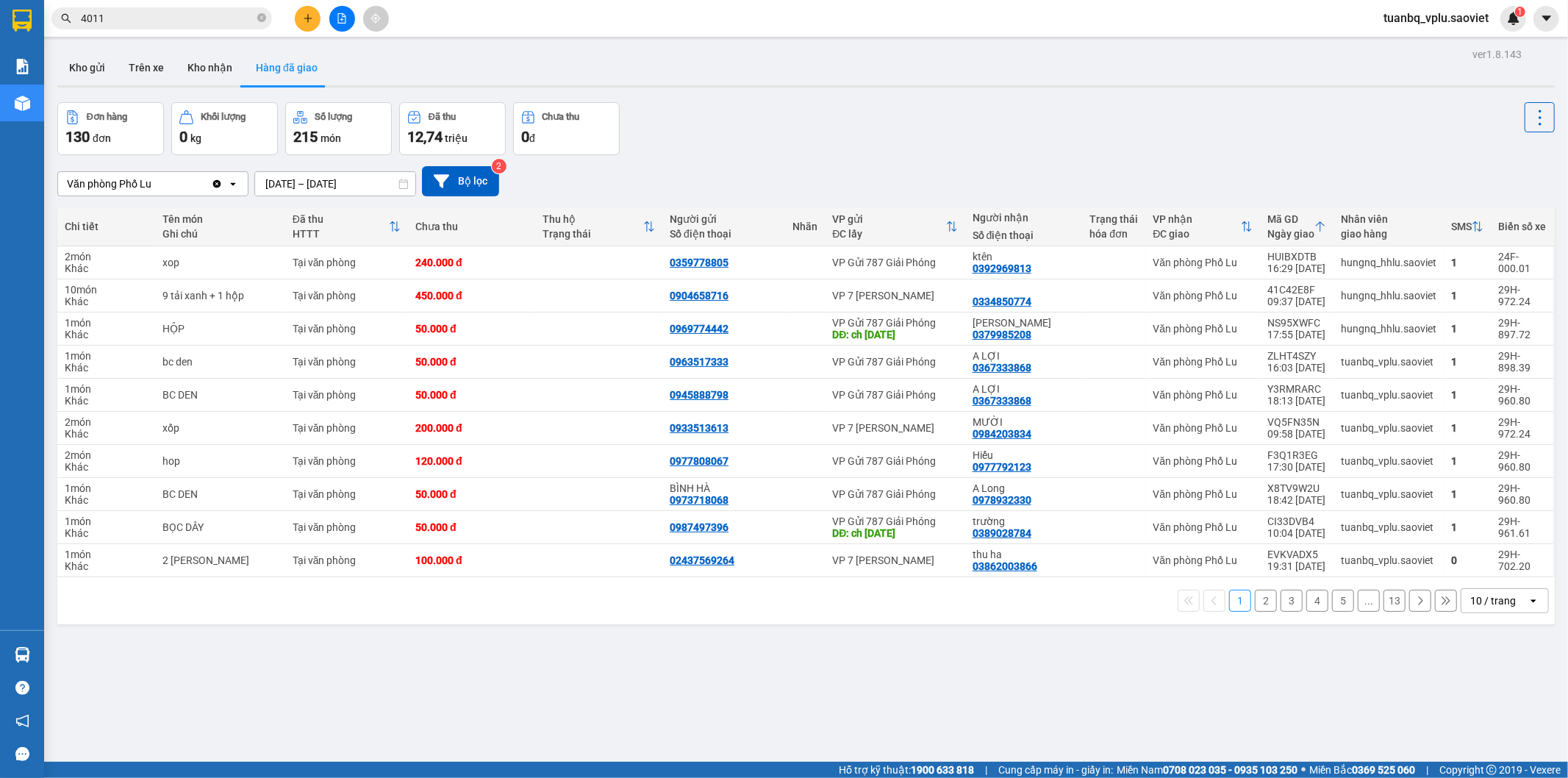
click at [184, 16] on input "4011" at bounding box center [167, 19] width 173 height 16
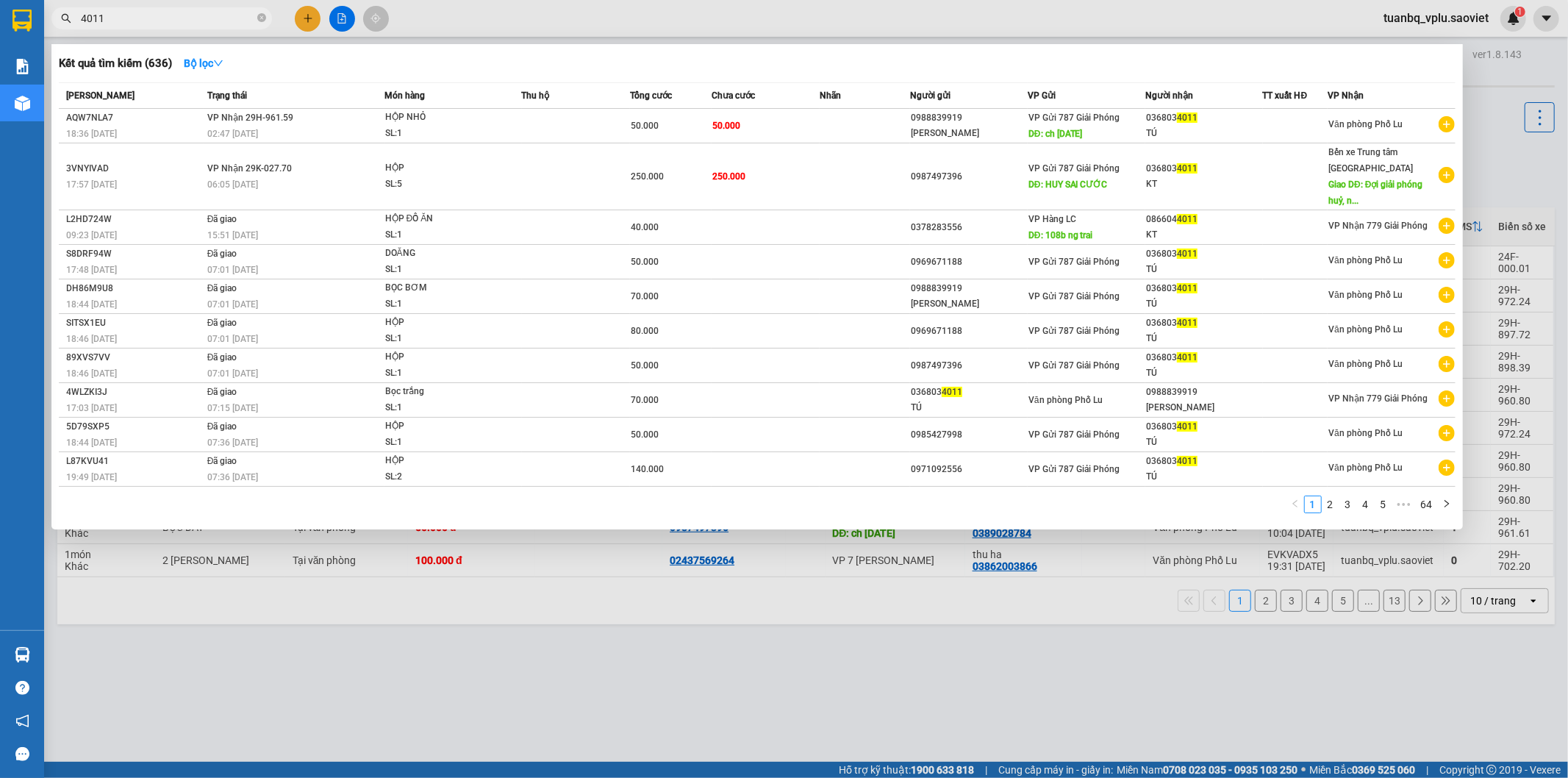
click at [184, 16] on input "4011" at bounding box center [167, 19] width 173 height 16
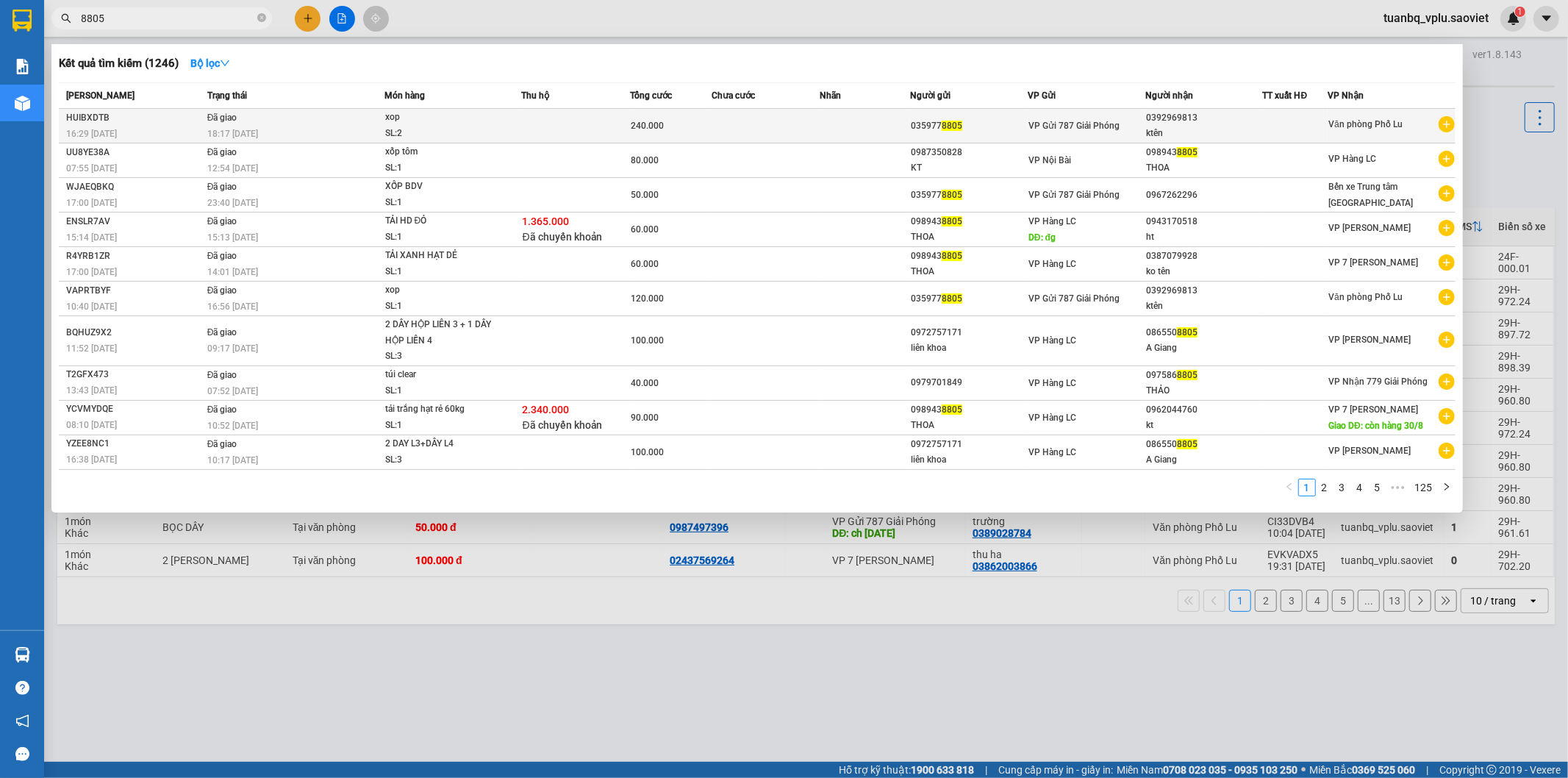
type input "8805"
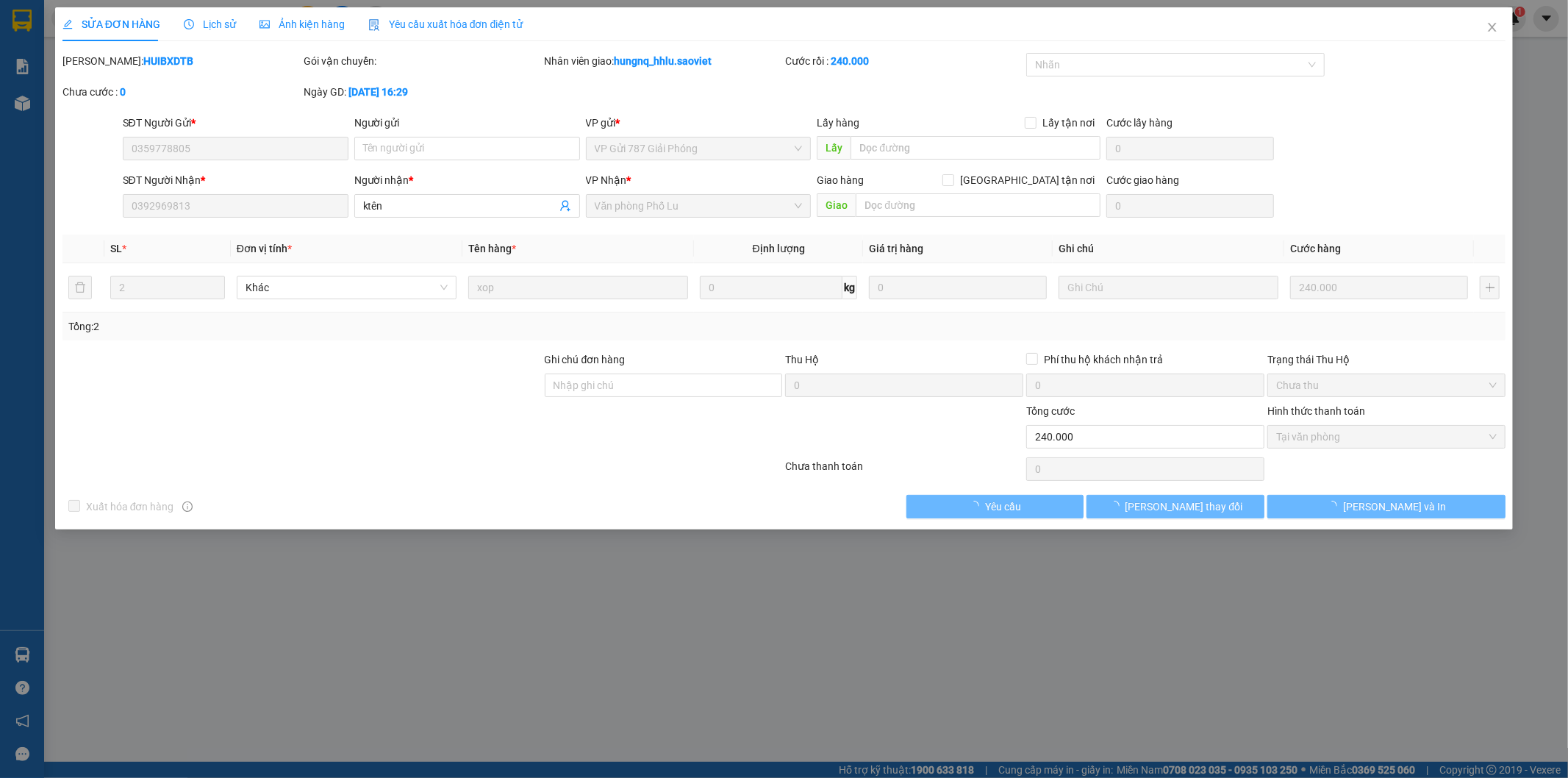
type input "0359778805"
type input "0392969813"
type input "ktên"
type input "240.000"
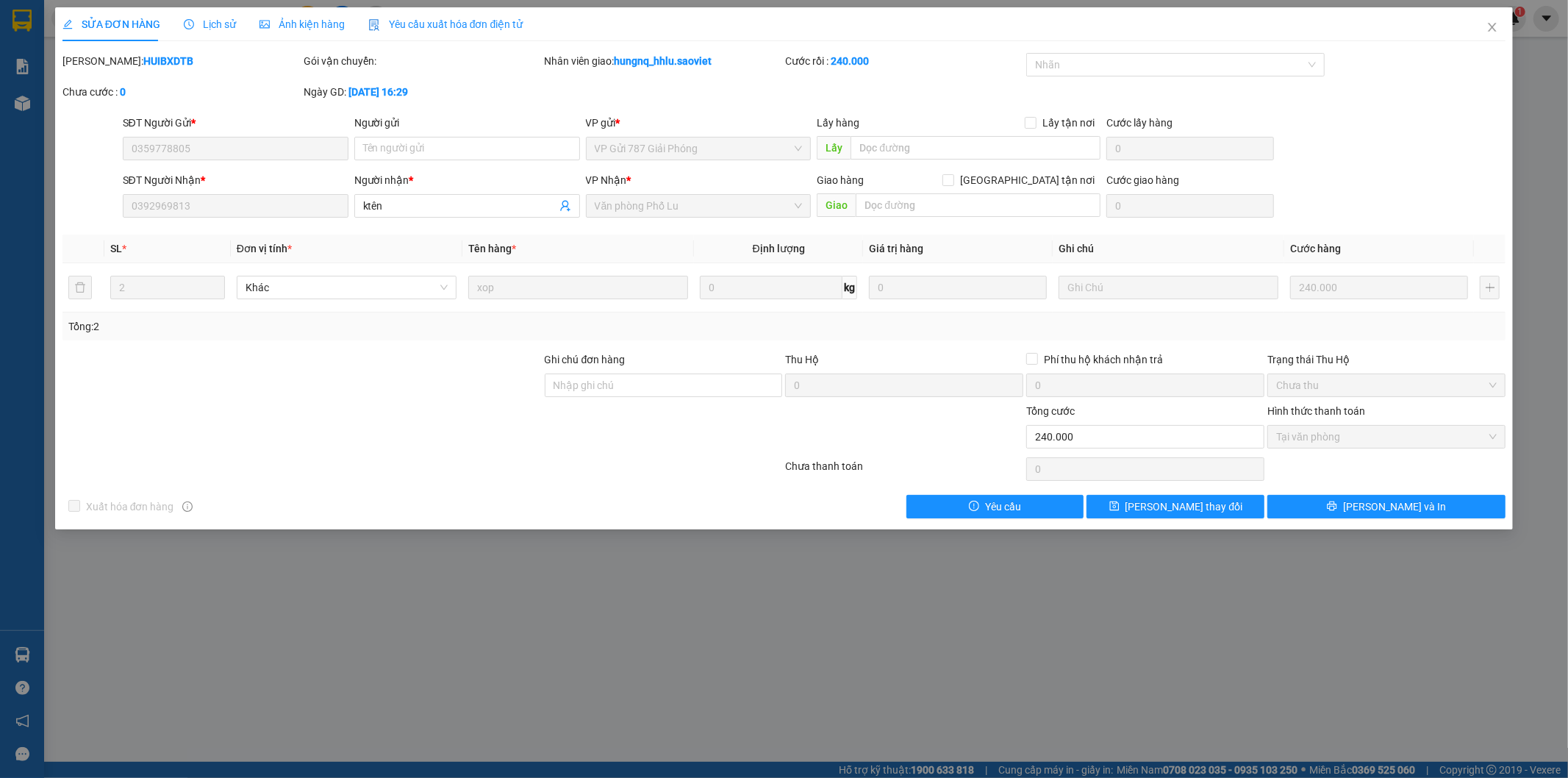
click at [208, 30] on span "Lịch sử" at bounding box center [210, 25] width 52 height 12
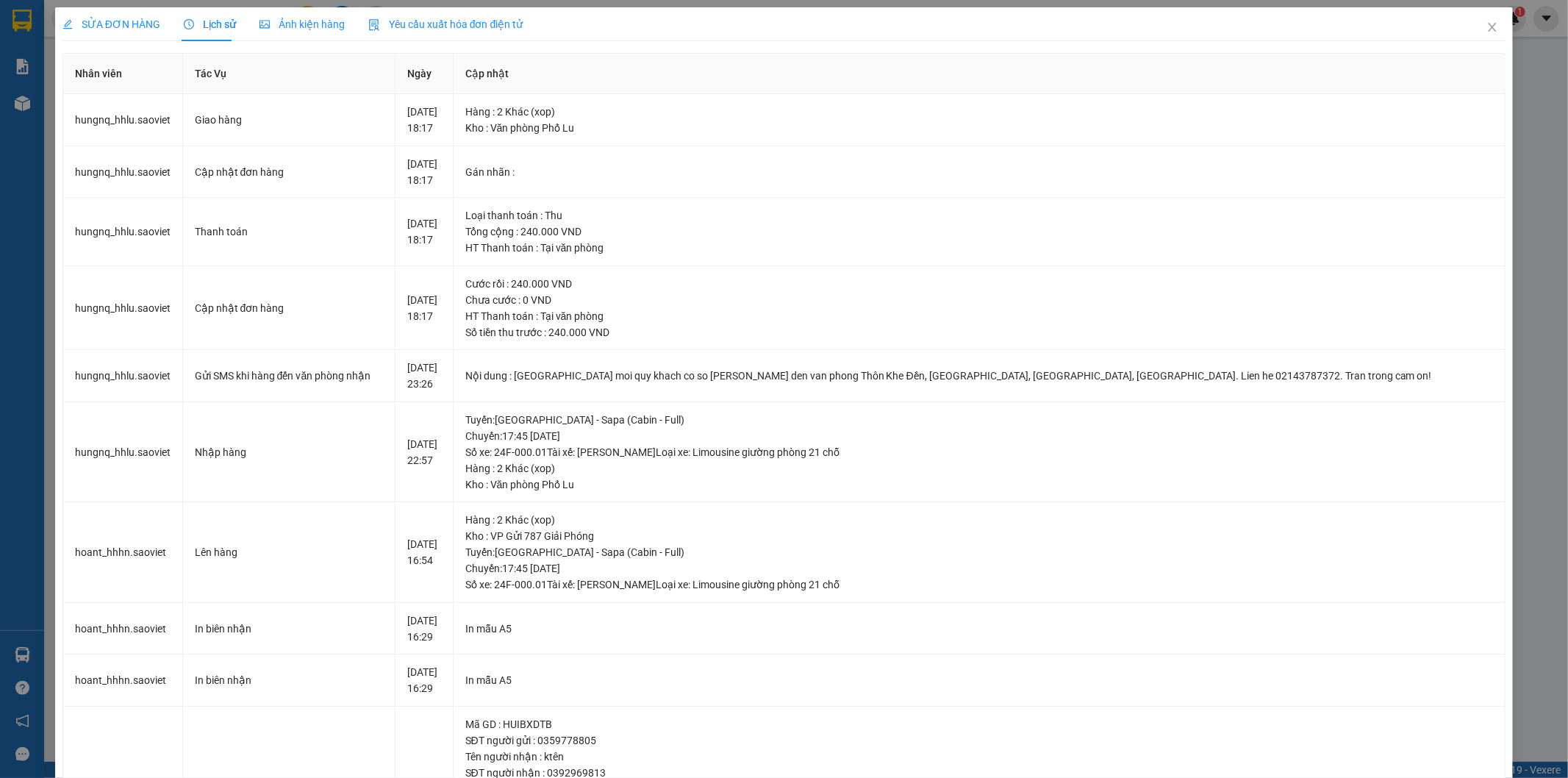
click at [125, 33] on div "SỬA ĐƠN HÀNG" at bounding box center [111, 24] width 98 height 34
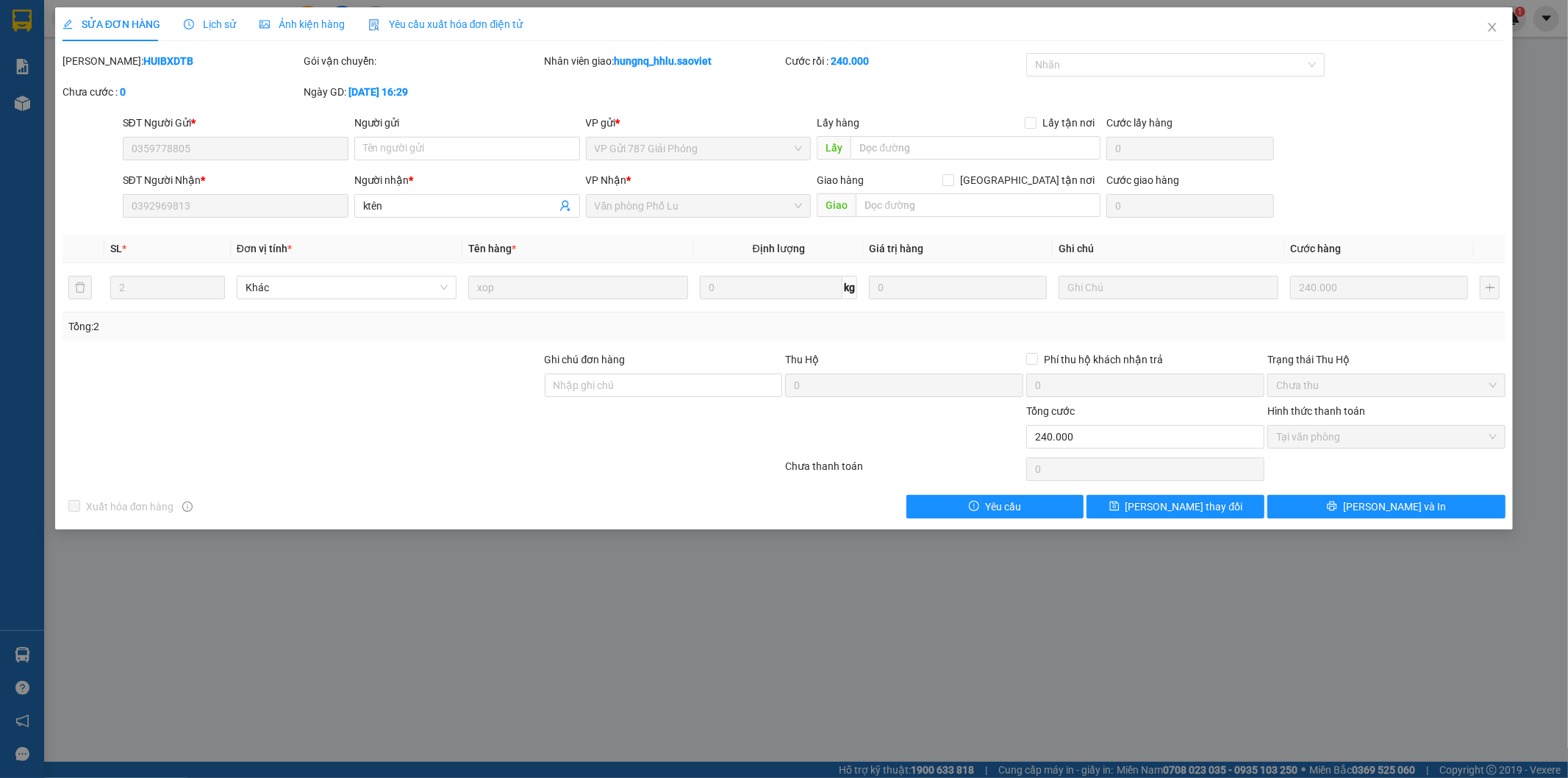
click at [215, 26] on span "Lịch sử" at bounding box center [210, 25] width 52 height 12
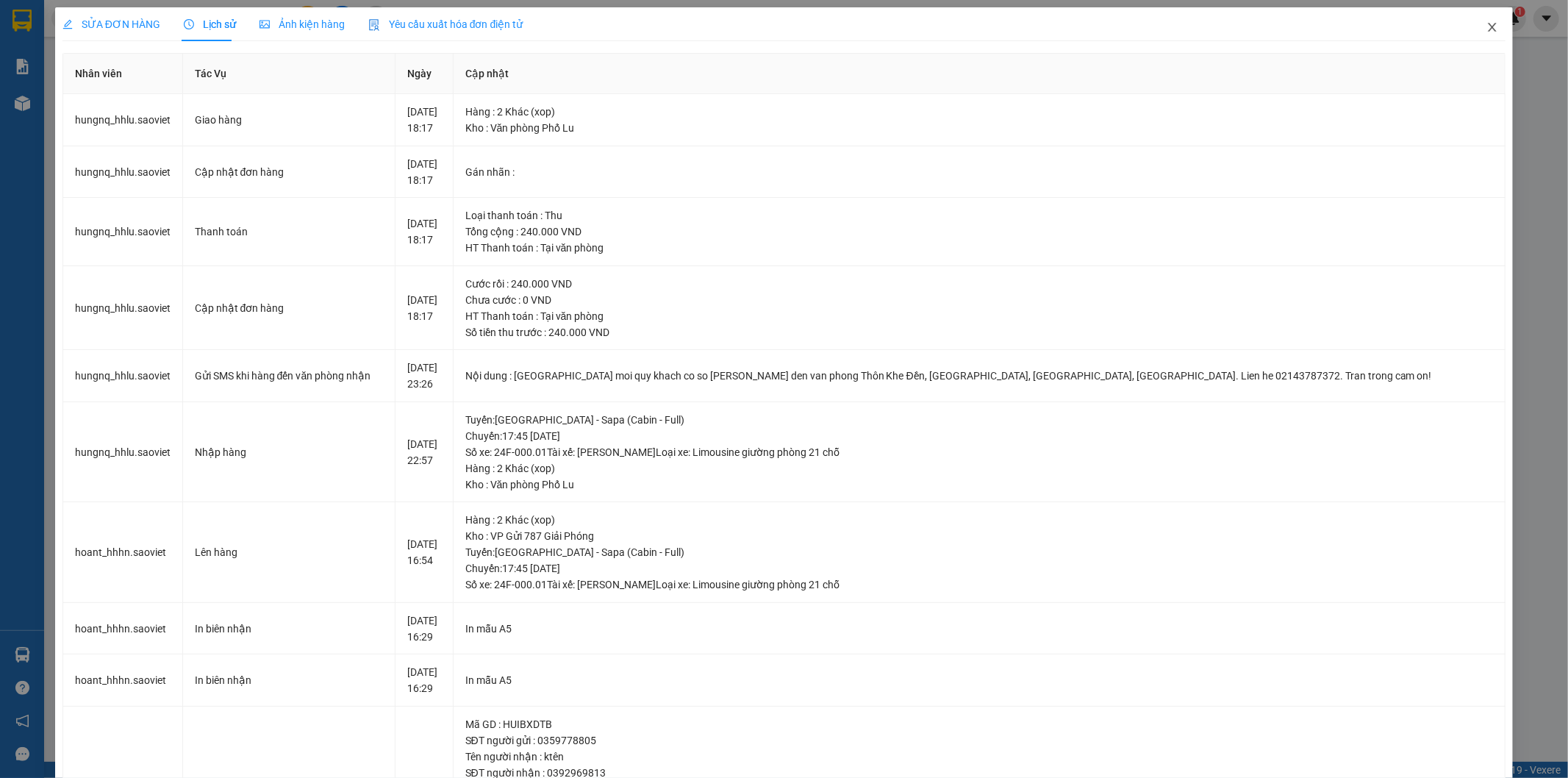
click at [1487, 25] on icon "close" at bounding box center [1493, 28] width 12 height 12
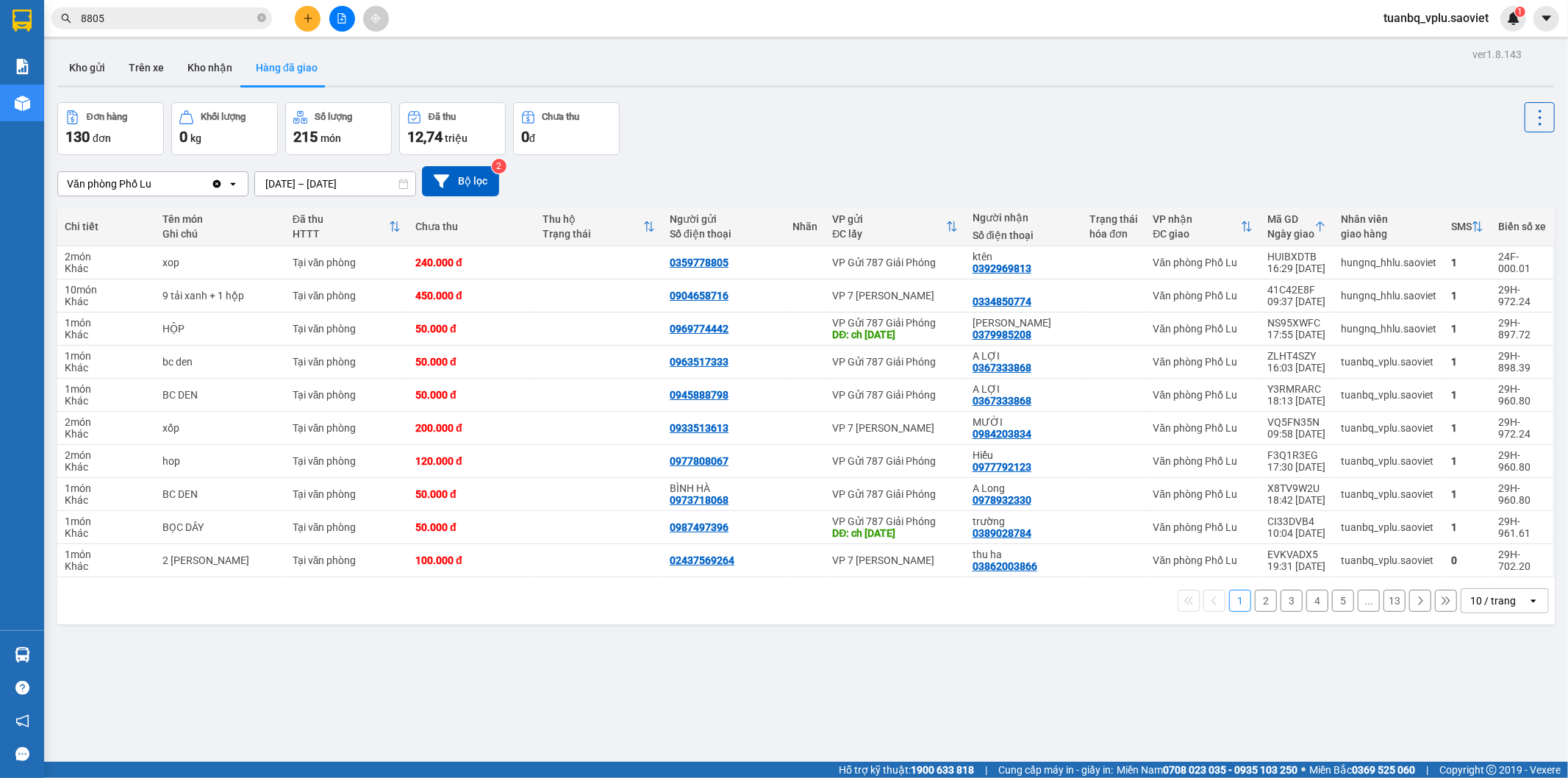
click at [1255, 607] on button "2" at bounding box center [1266, 601] width 22 height 22
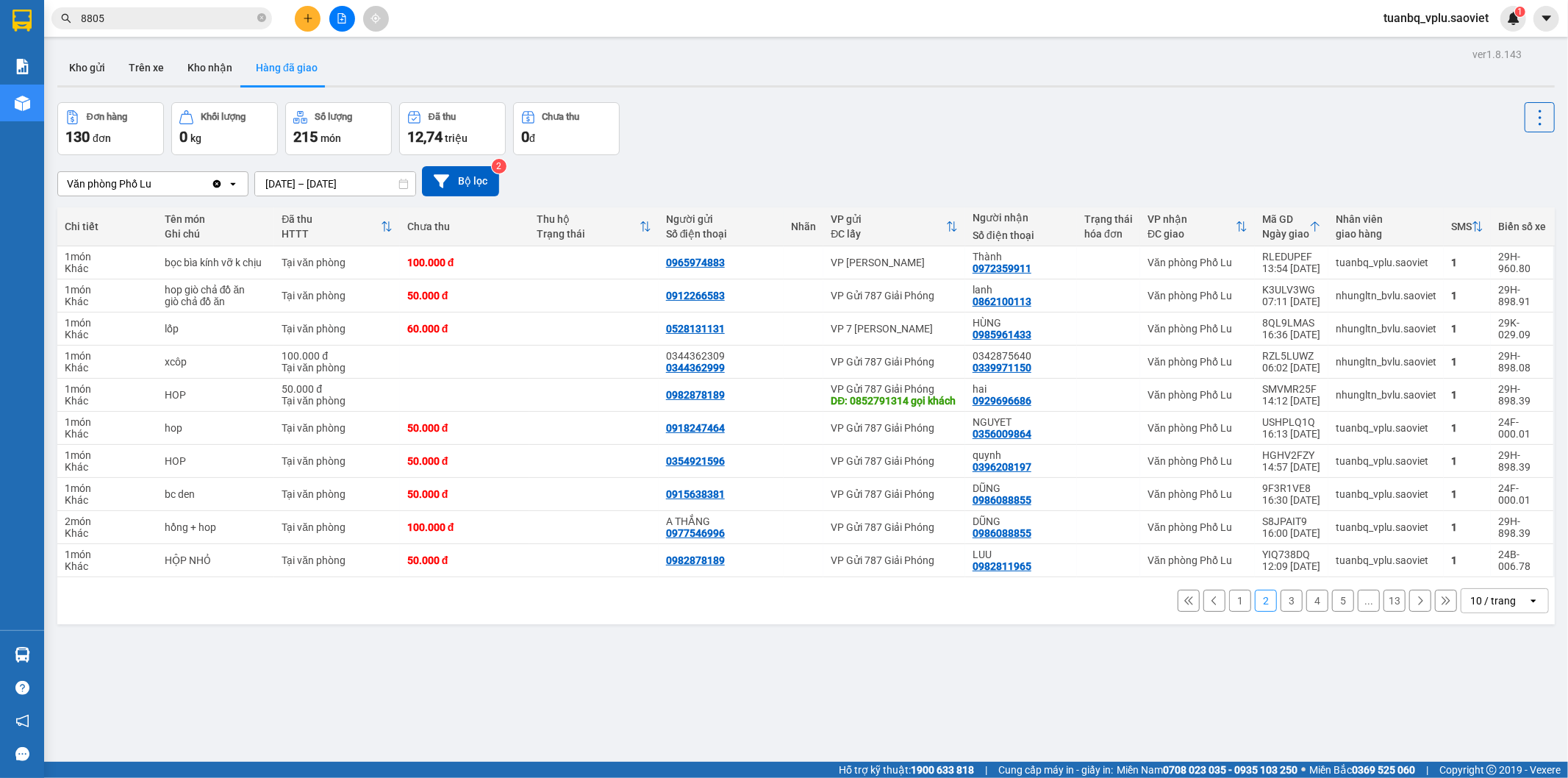
click at [1230, 612] on button "1" at bounding box center [1240, 601] width 22 height 22
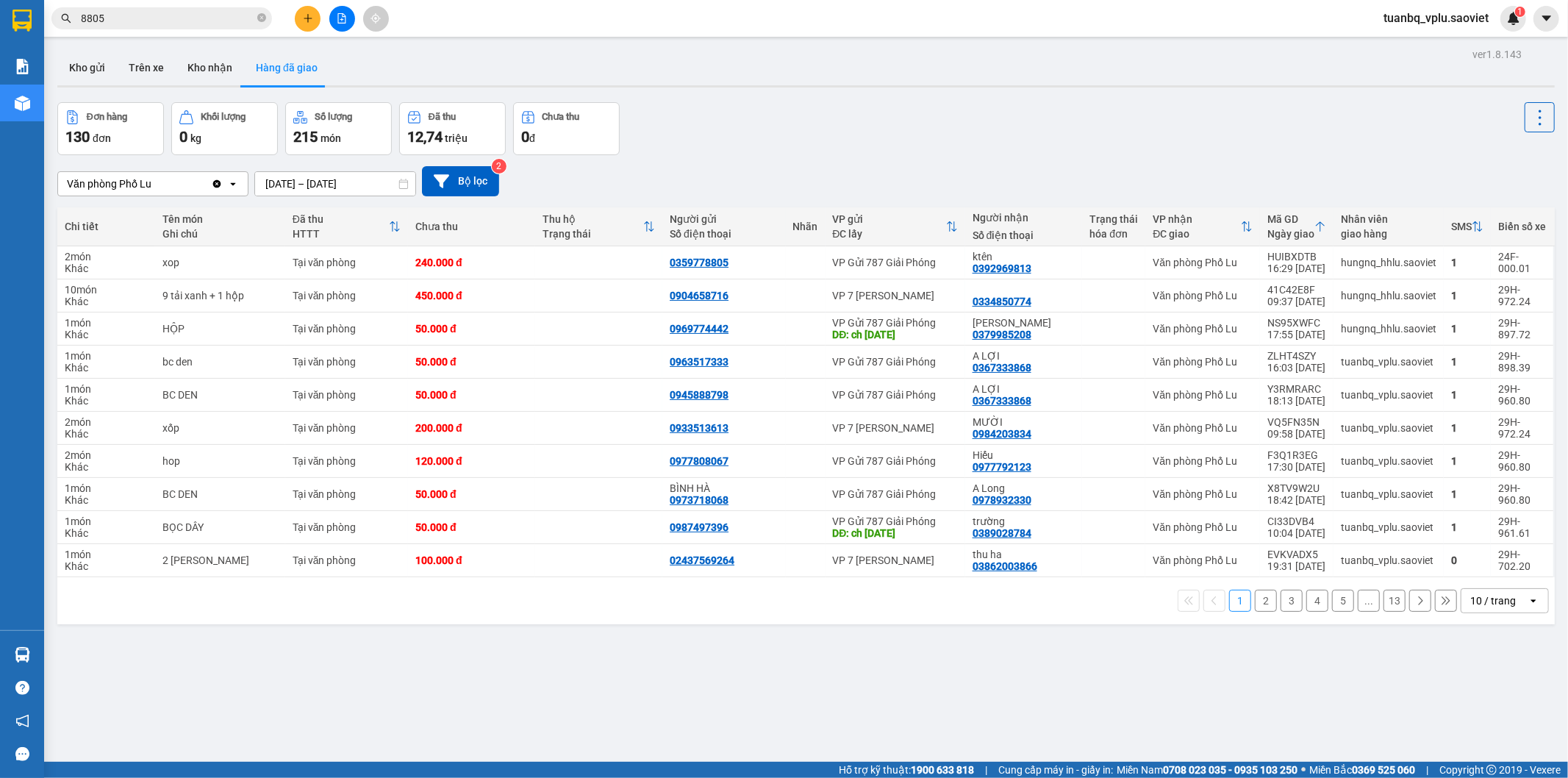
click at [1256, 603] on button "2" at bounding box center [1266, 601] width 22 height 22
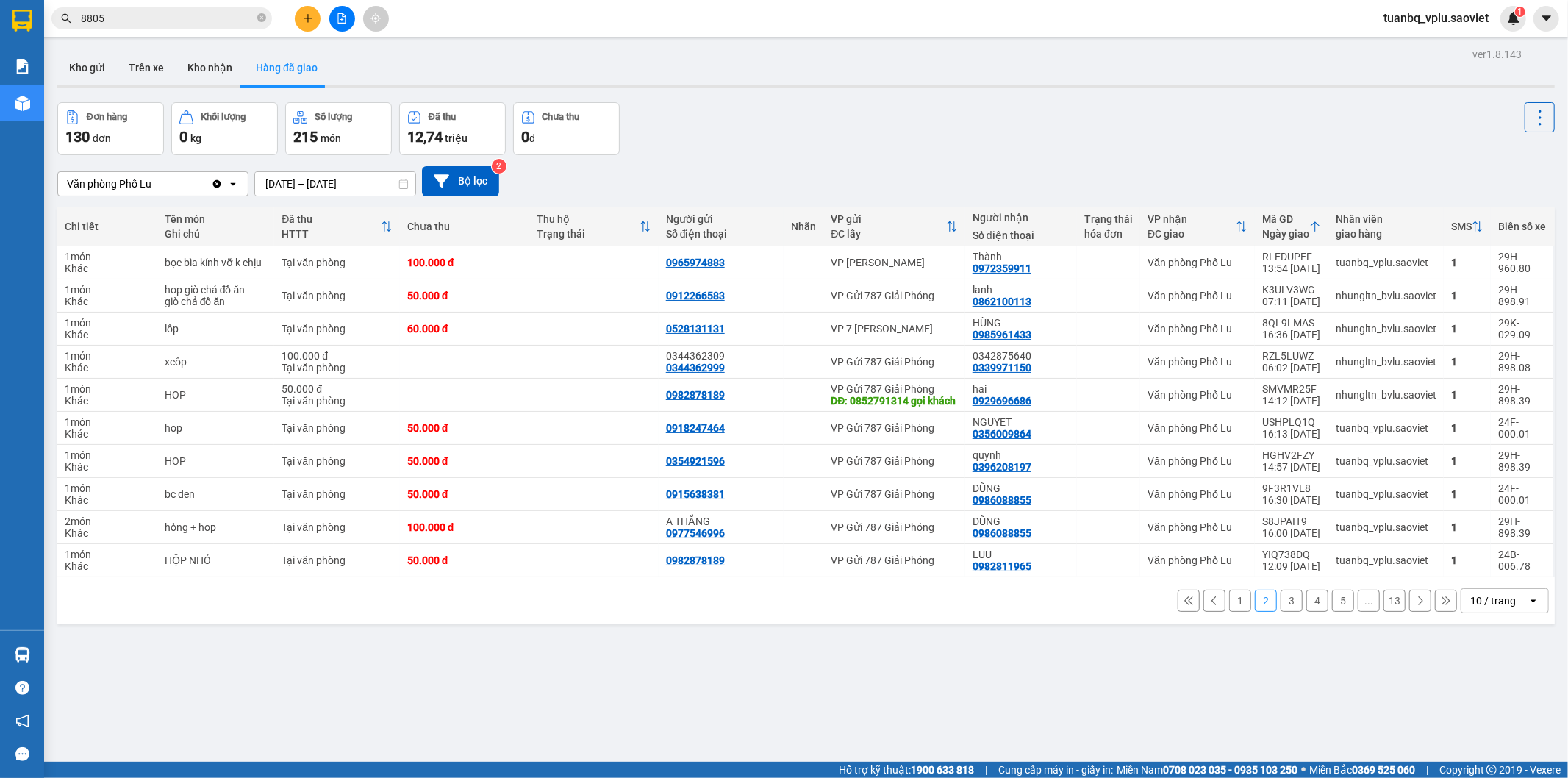
click at [1283, 611] on button "3" at bounding box center [1292, 601] width 22 height 22
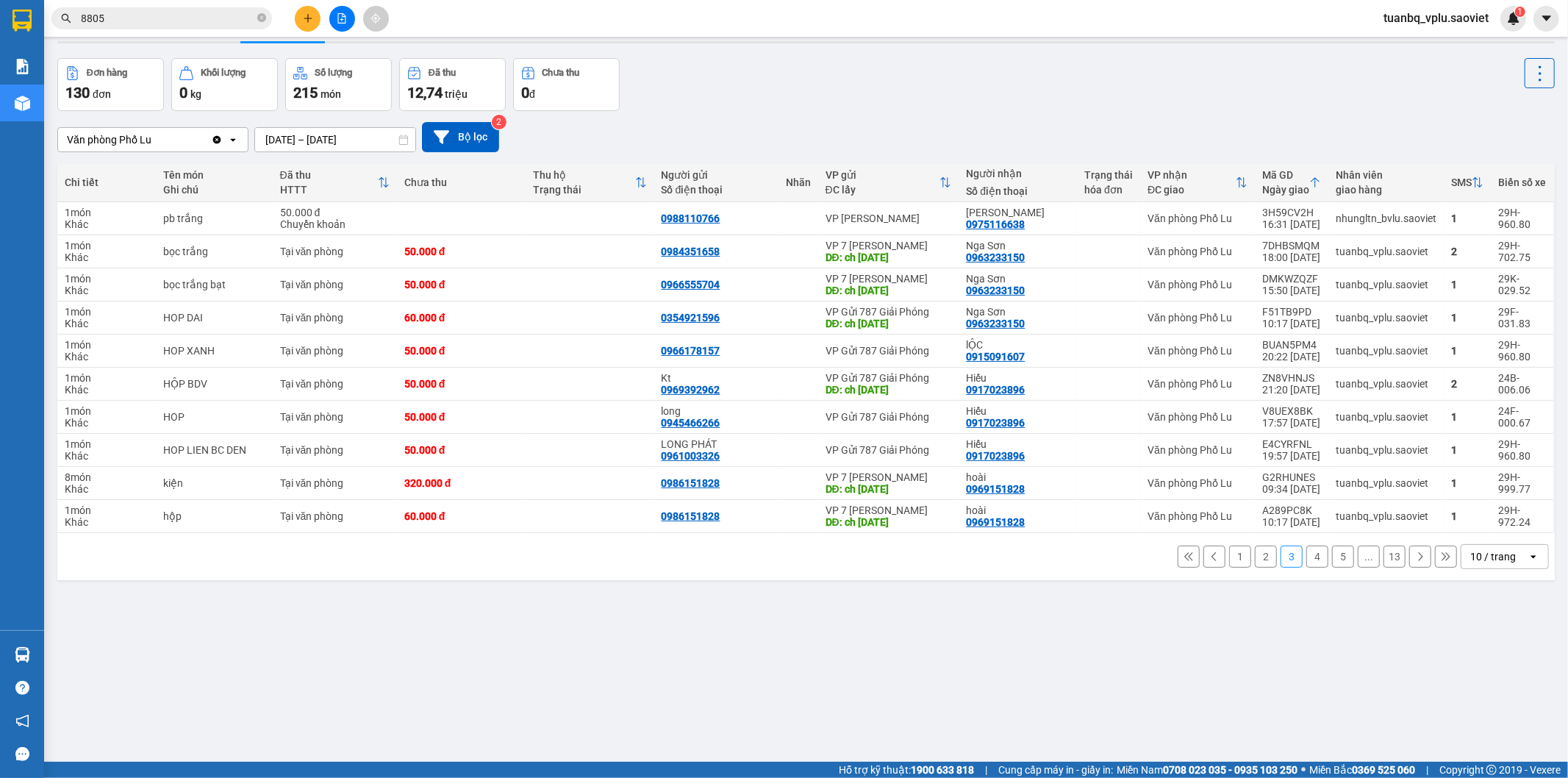
scroll to position [68, 0]
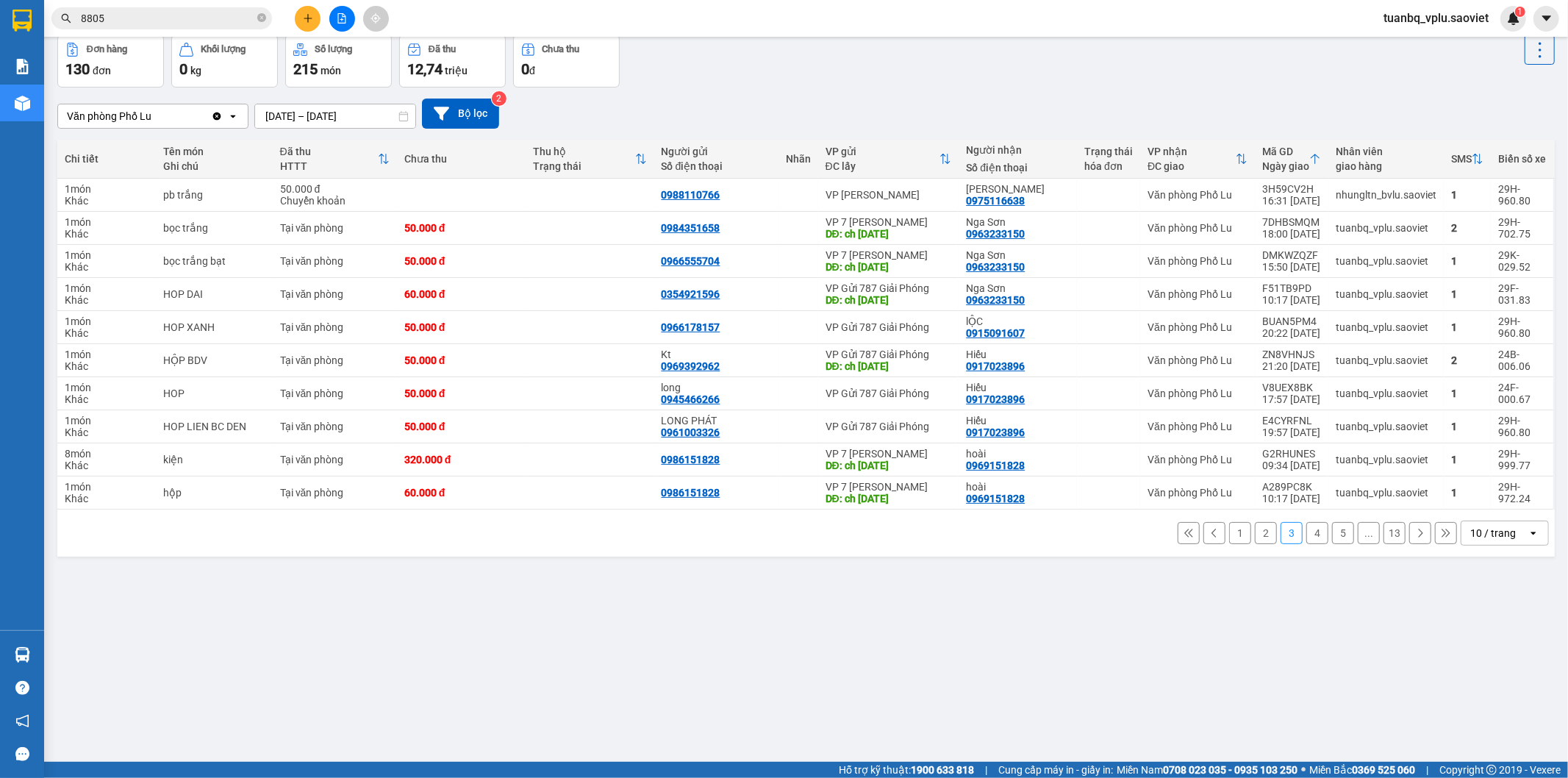
click at [126, 25] on input "8805" at bounding box center [167, 19] width 173 height 16
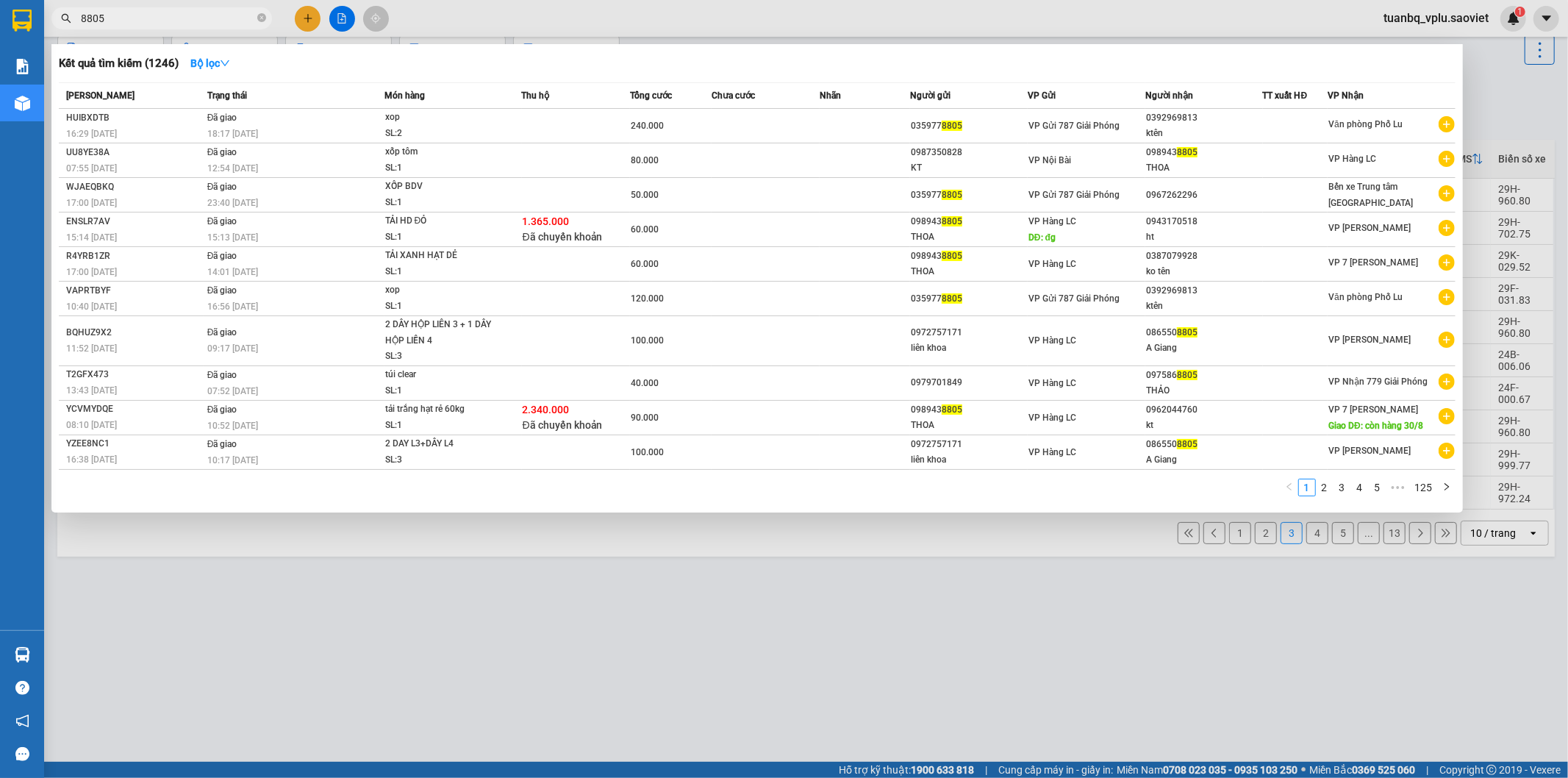
click at [127, 25] on input "8805" at bounding box center [167, 19] width 173 height 16
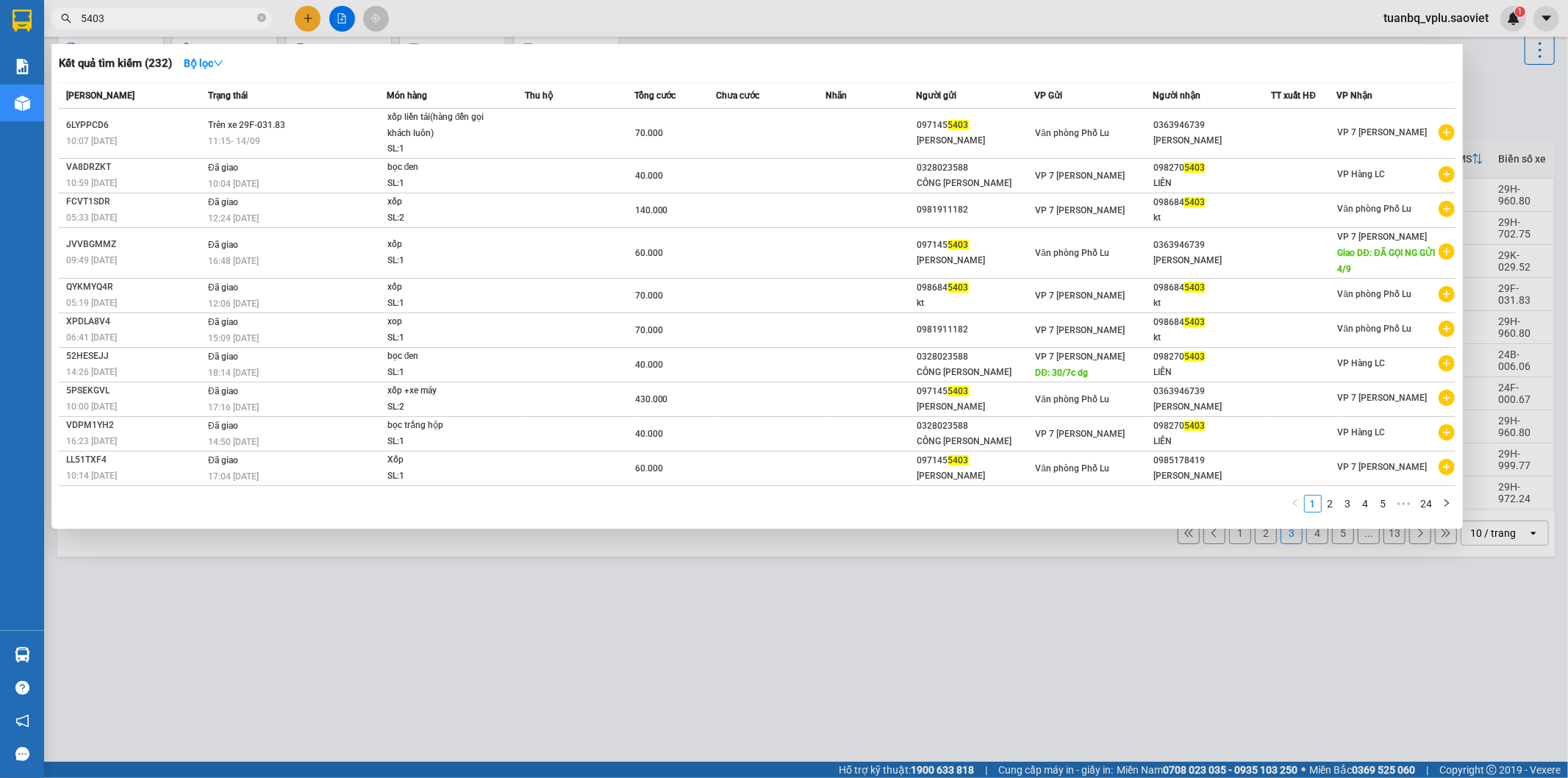
type input "5403"
click at [700, 642] on div at bounding box center [784, 389] width 1568 height 778
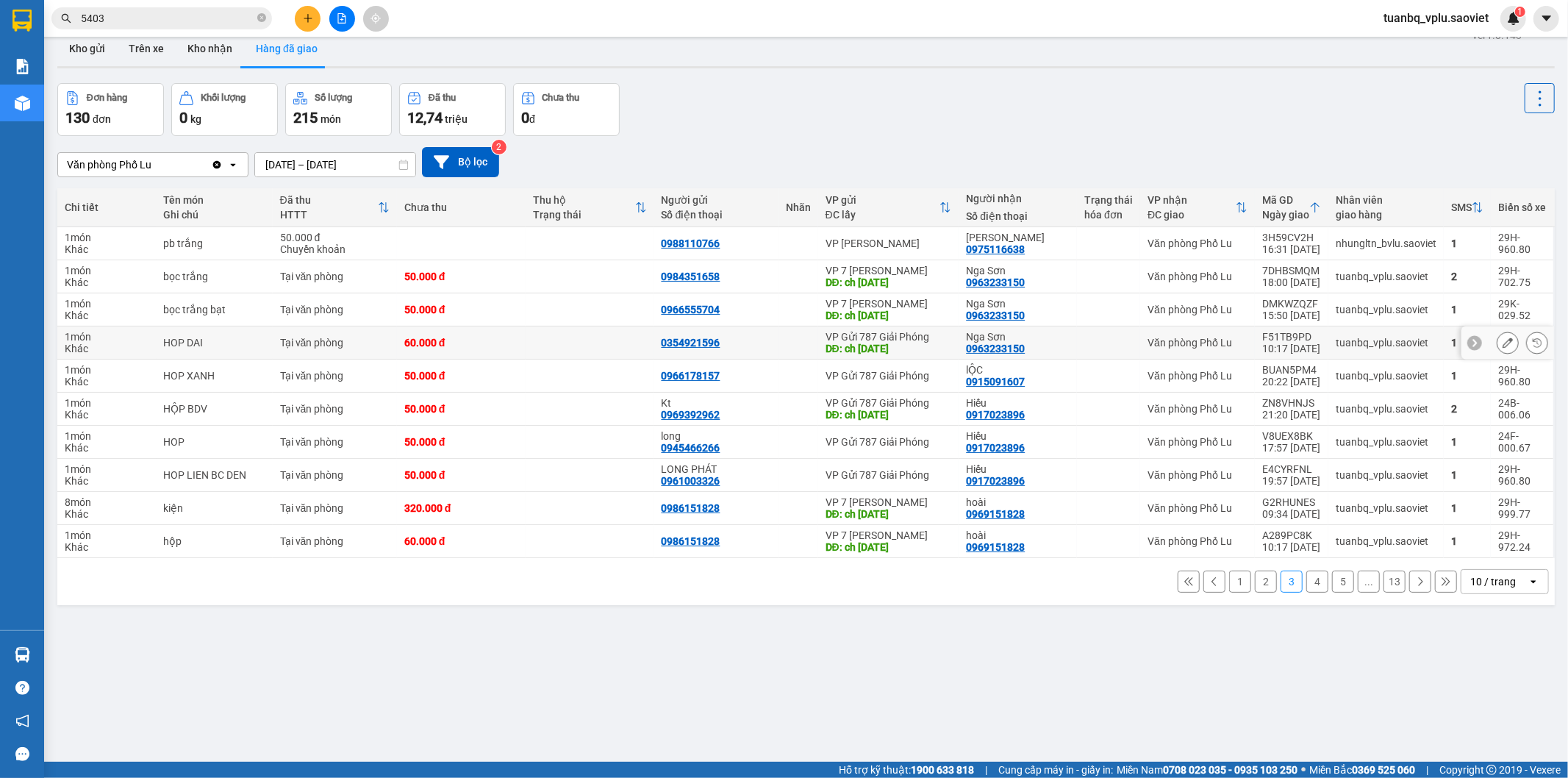
scroll to position [0, 0]
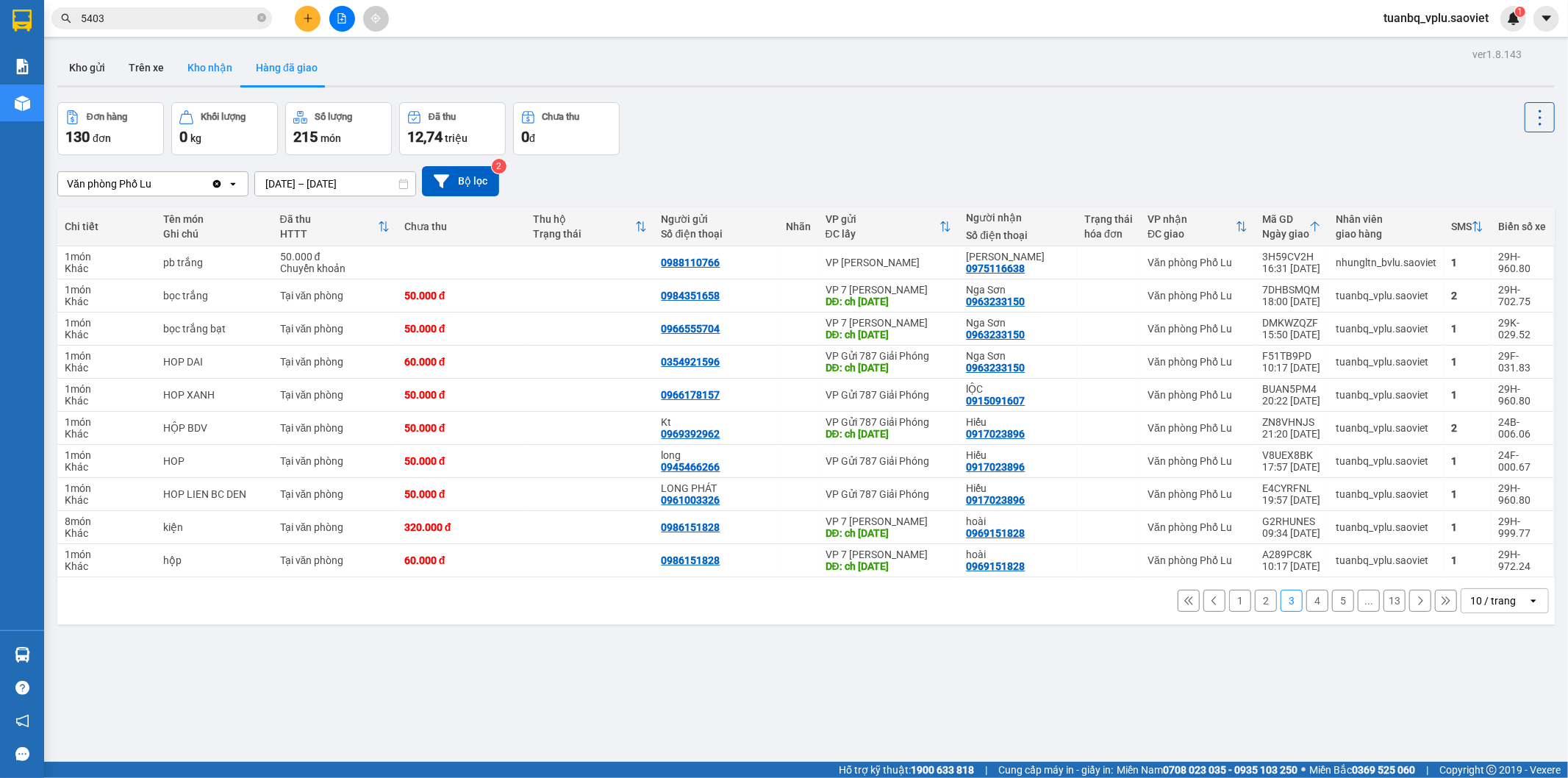
click at [194, 71] on button "Kho nhận" at bounding box center [210, 67] width 69 height 35
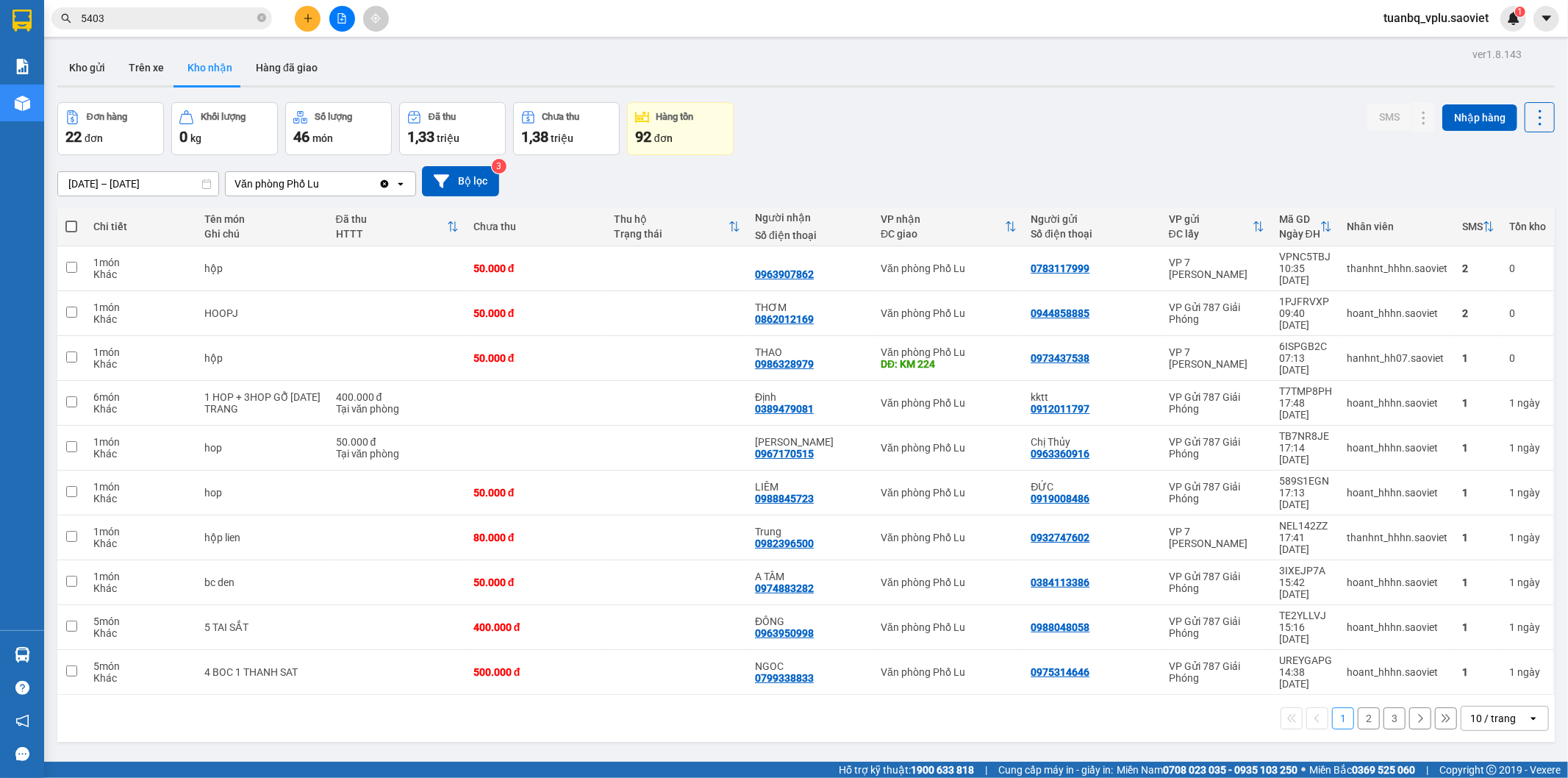
click at [175, 78] on button "Kho nhận" at bounding box center [210, 67] width 69 height 35
click at [160, 74] on button "Trên xe" at bounding box center [146, 67] width 59 height 35
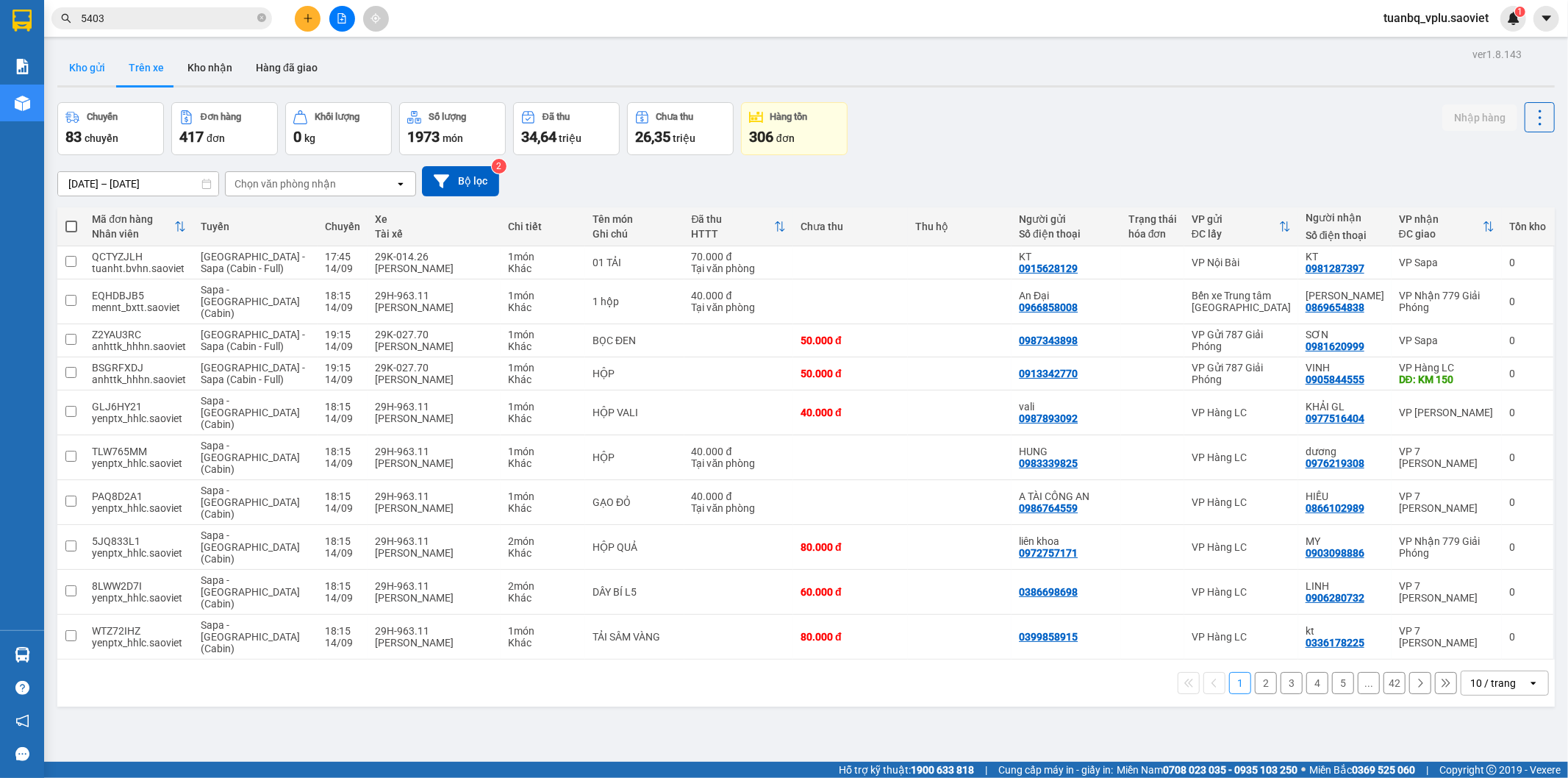
click at [94, 74] on button "Kho gửi" at bounding box center [87, 67] width 60 height 35
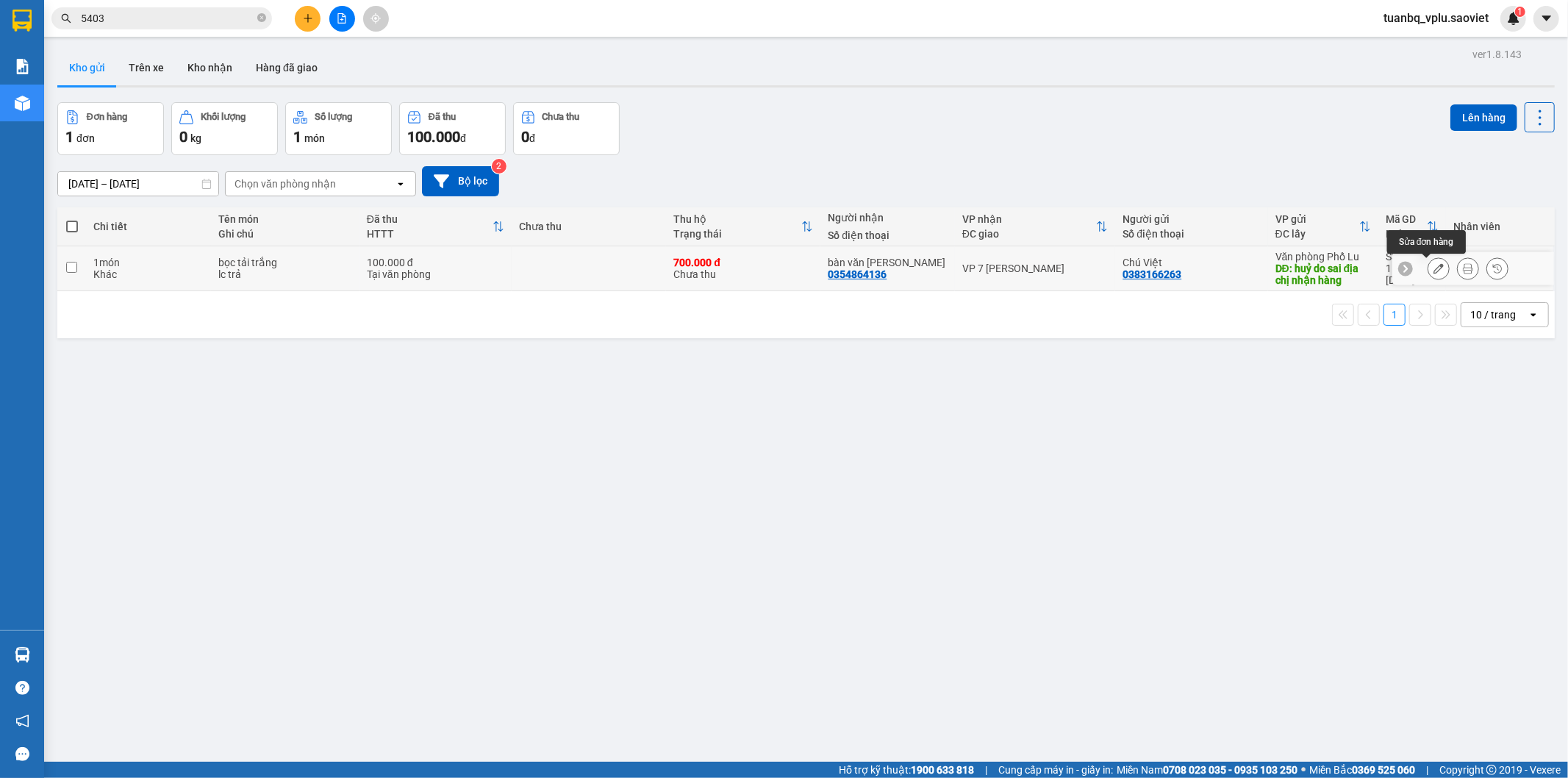
click at [1434, 267] on icon at bounding box center [1439, 269] width 10 height 10
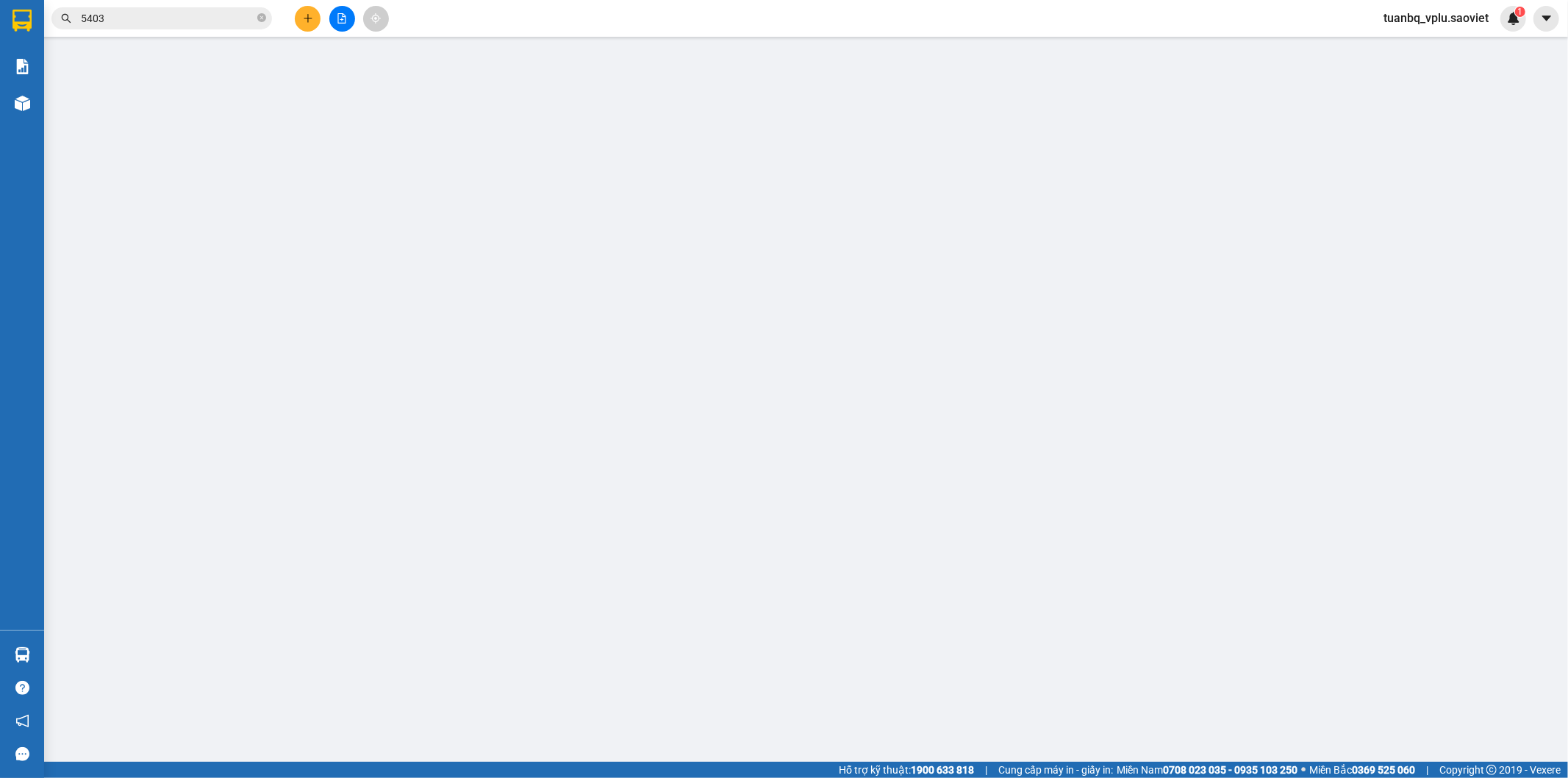
type input "0383166263"
type input "Chú Việt"
type input "huỷ do sai địa chị nhận hàng"
type input "0354864136"
type input "bàn văn [PERSON_NAME]"
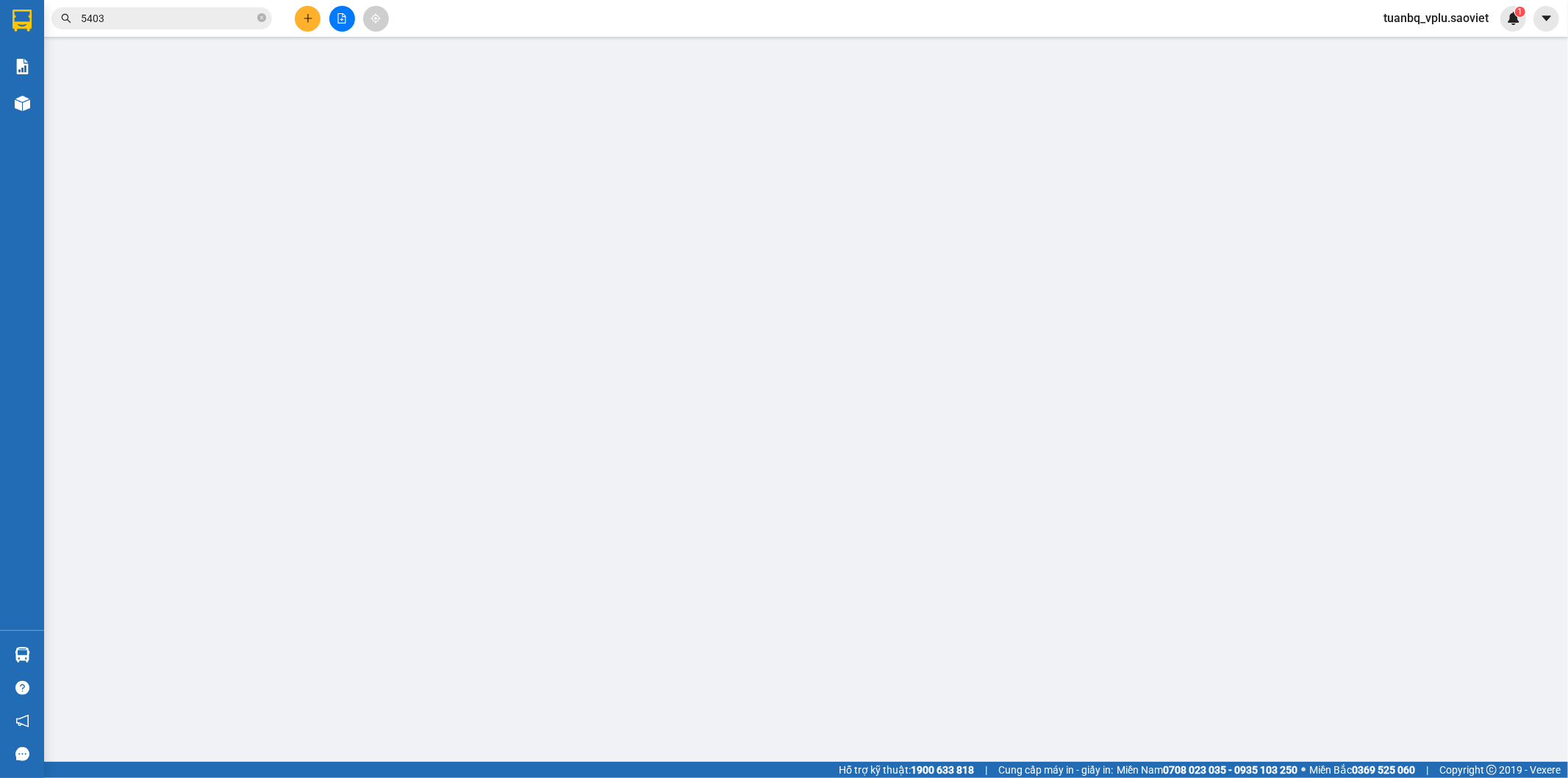
type input "700.000"
type input "15.000"
type input "100.000"
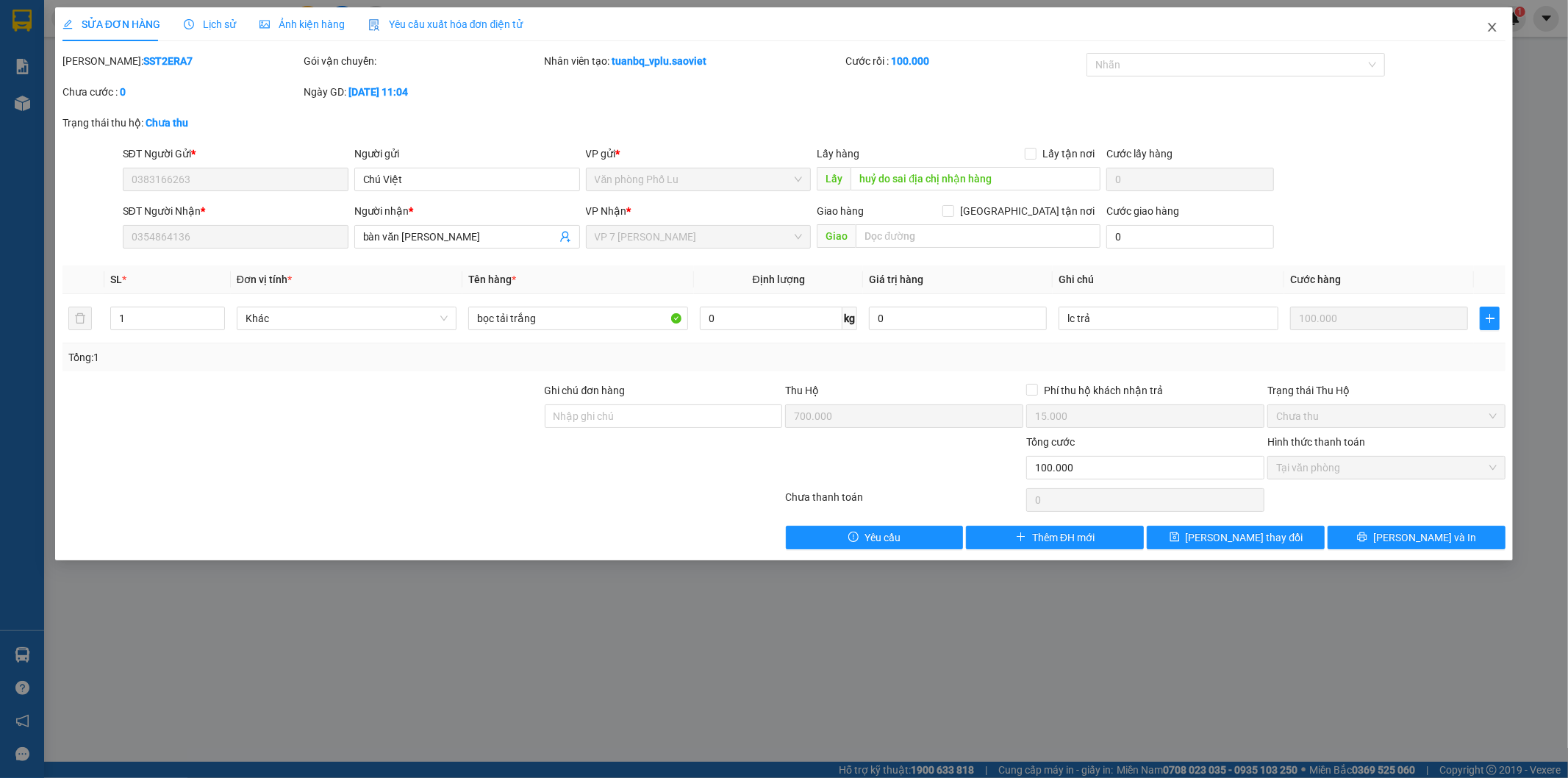
click at [1497, 28] on icon "close" at bounding box center [1493, 28] width 12 height 12
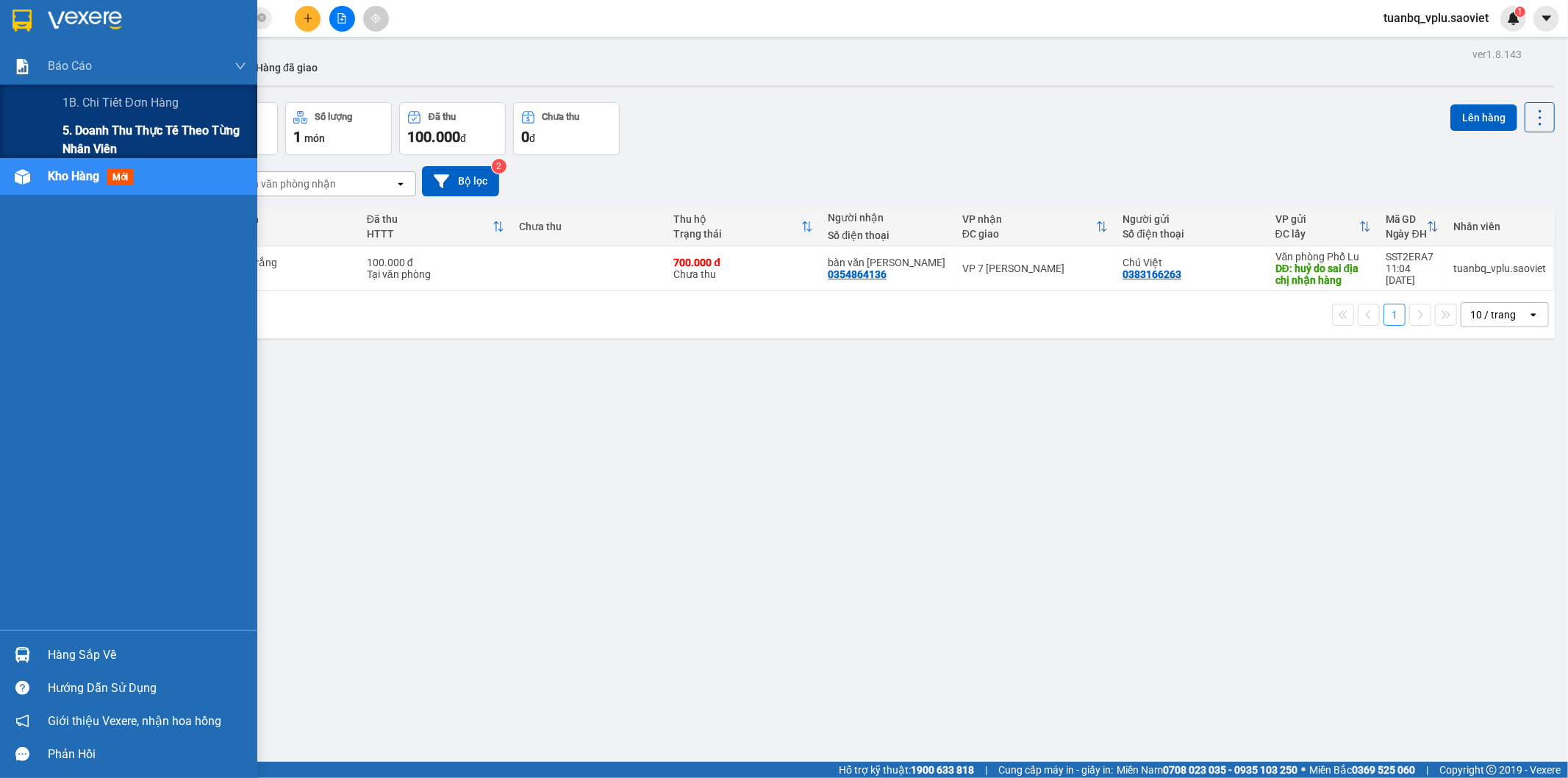
click at [109, 134] on span "5. Doanh thu thực tế theo từng nhân viên" at bounding box center [154, 140] width 184 height 37
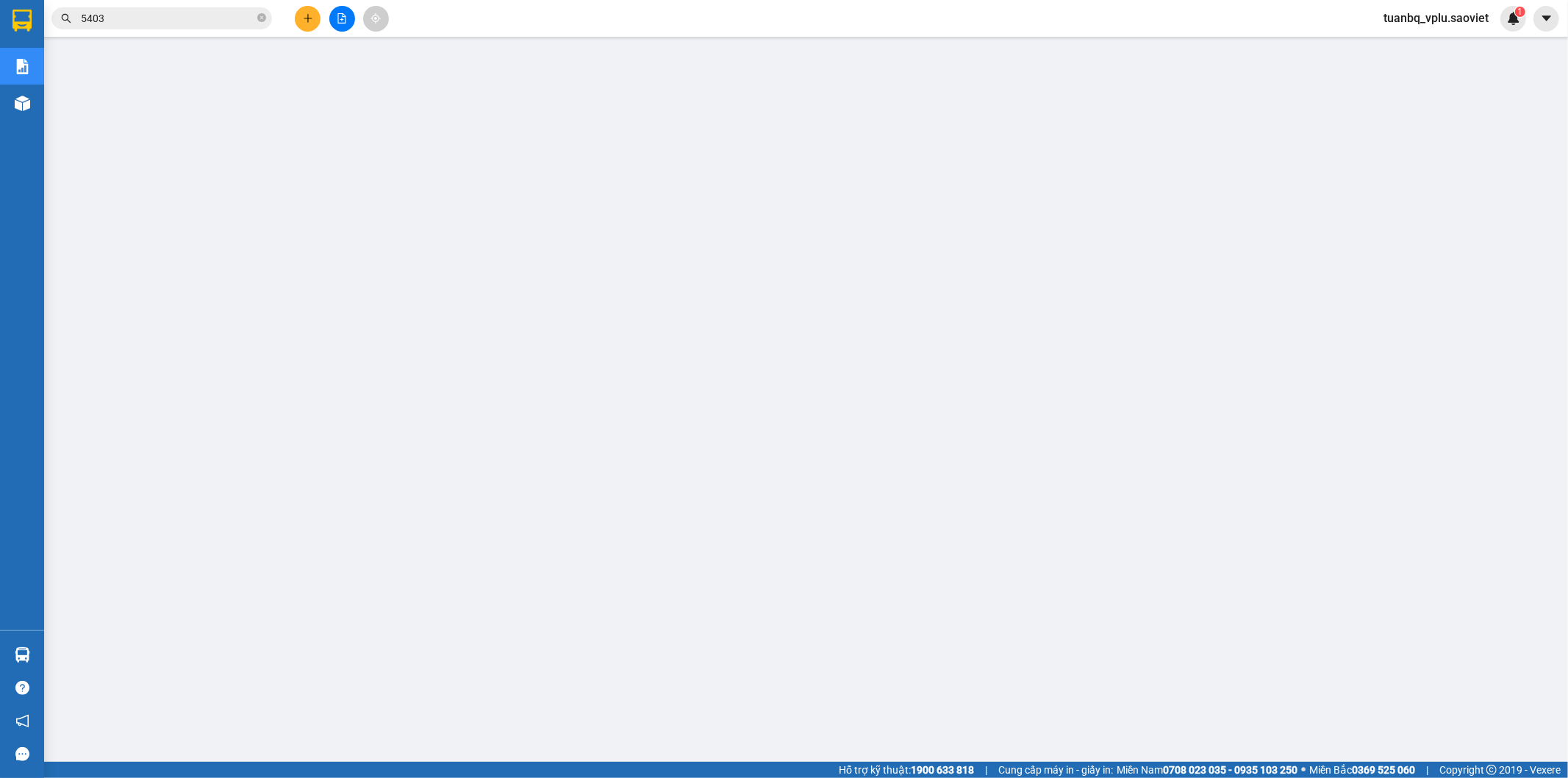
click at [144, 13] on input "5403" at bounding box center [167, 19] width 173 height 16
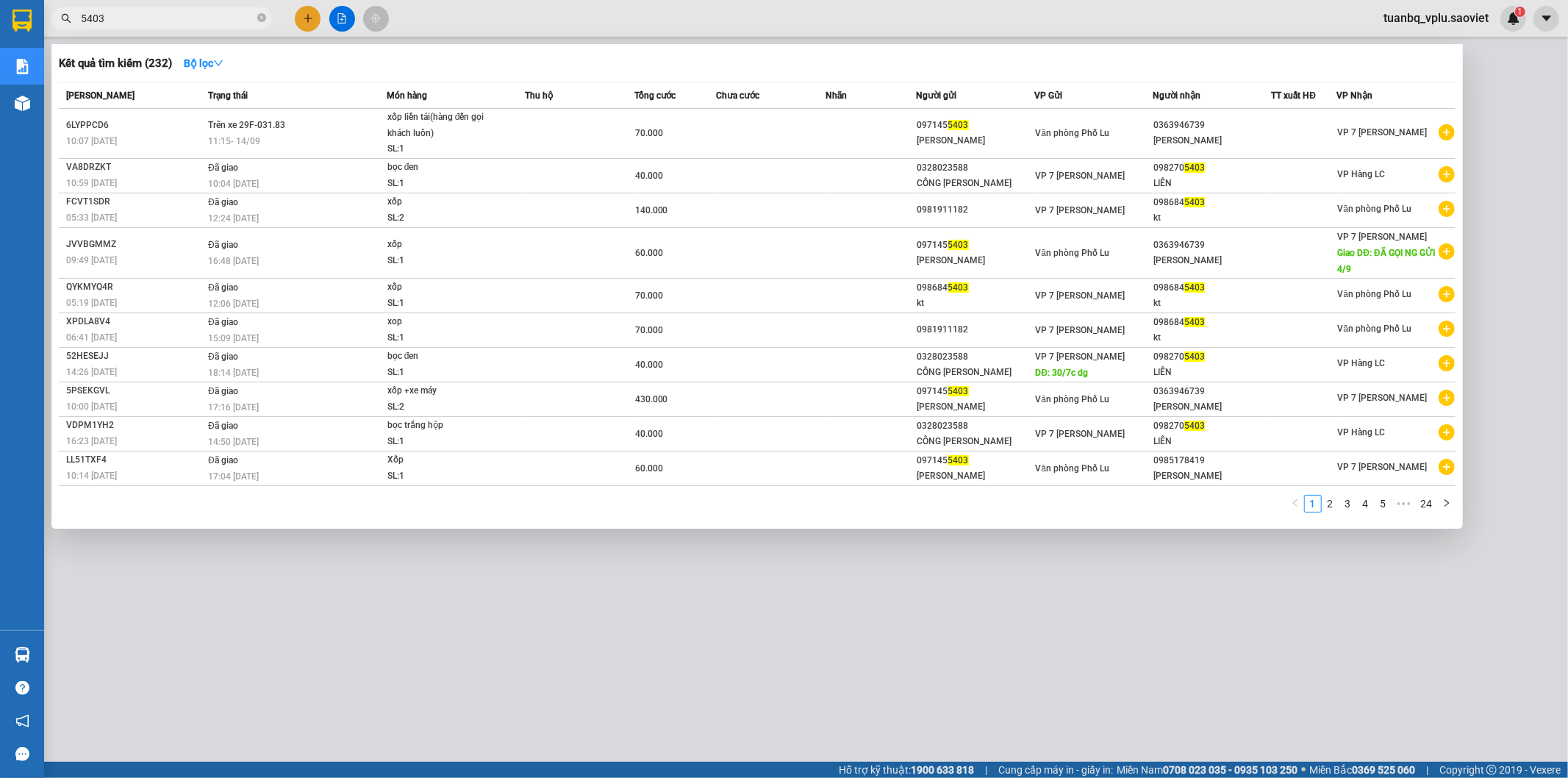
click at [144, 13] on input "5403" at bounding box center [167, 19] width 173 height 16
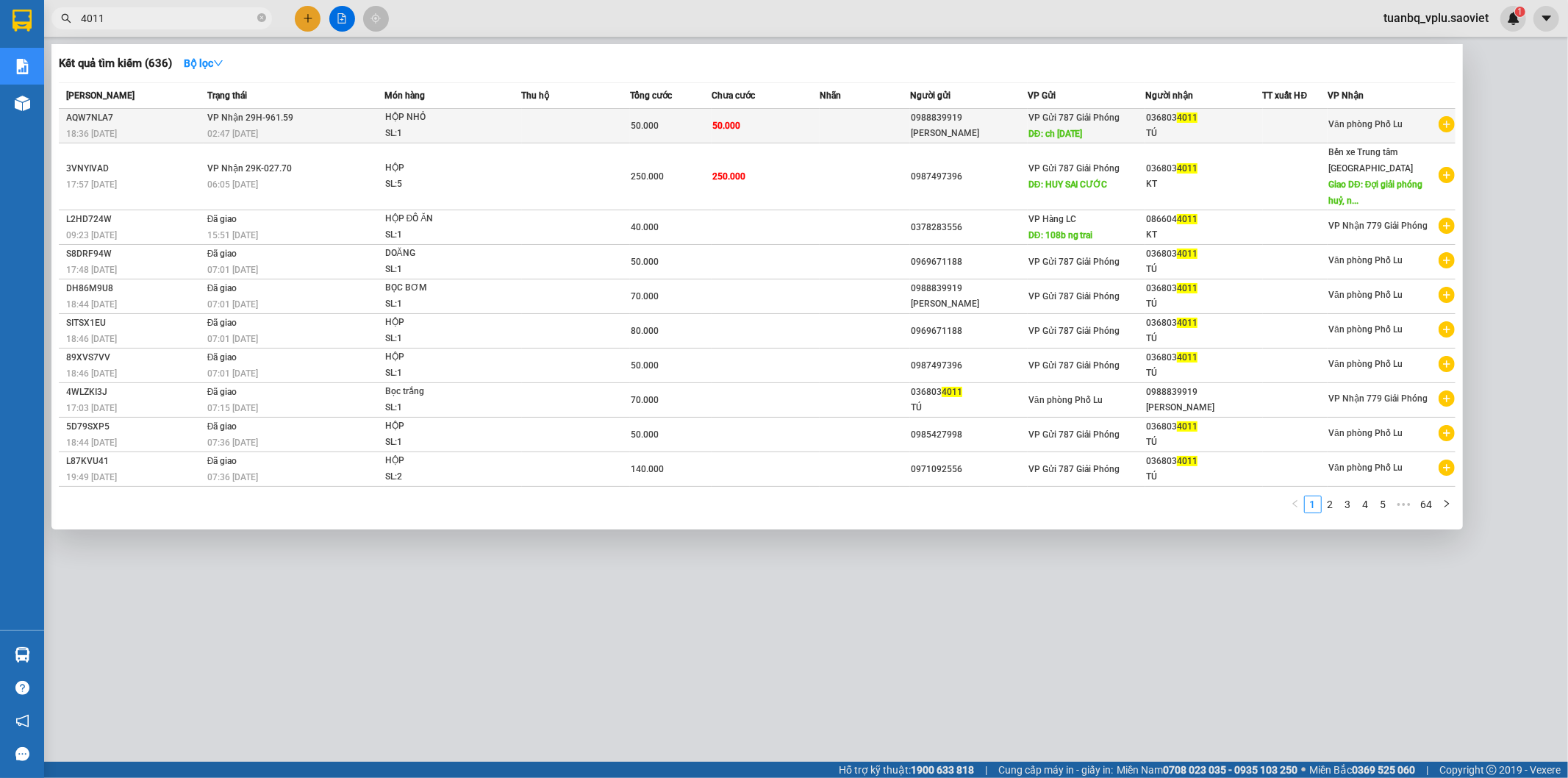
type input "4011"
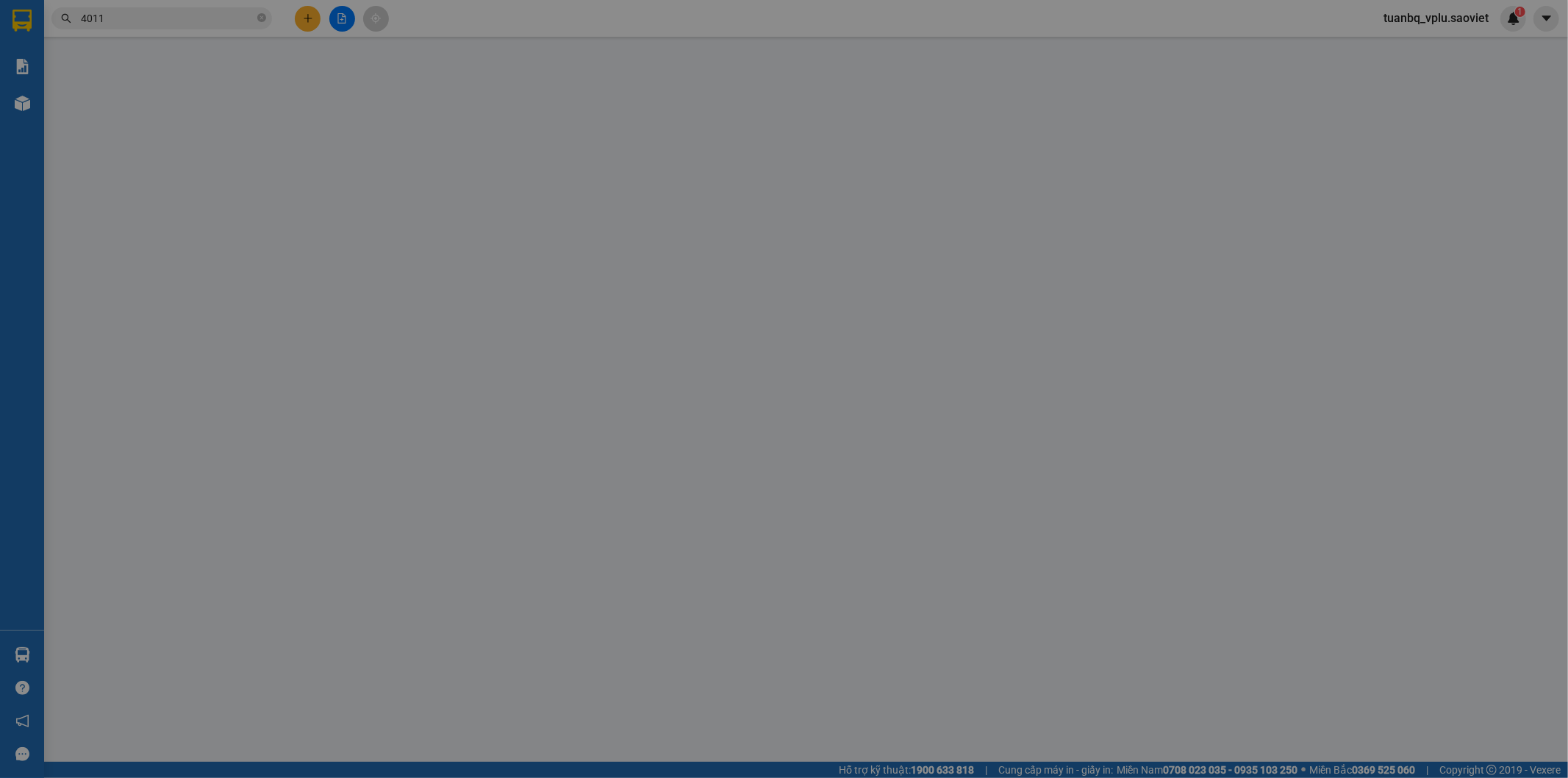
type input "0988839919"
type input "Anh Sơn"
type input "ch ngày 13/09/2025"
type input "0368034011"
type input "TÚ"
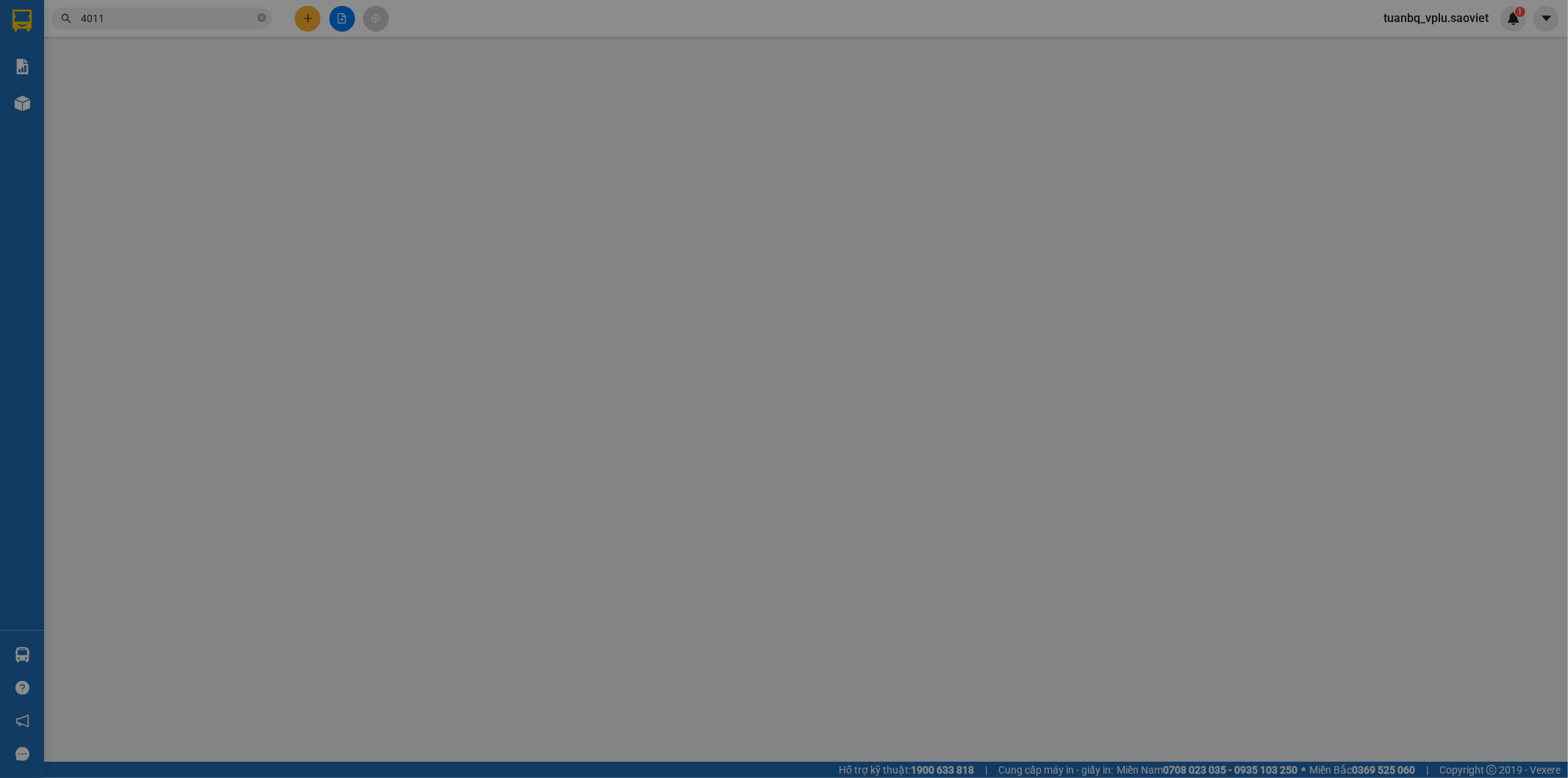
type input "50.000"
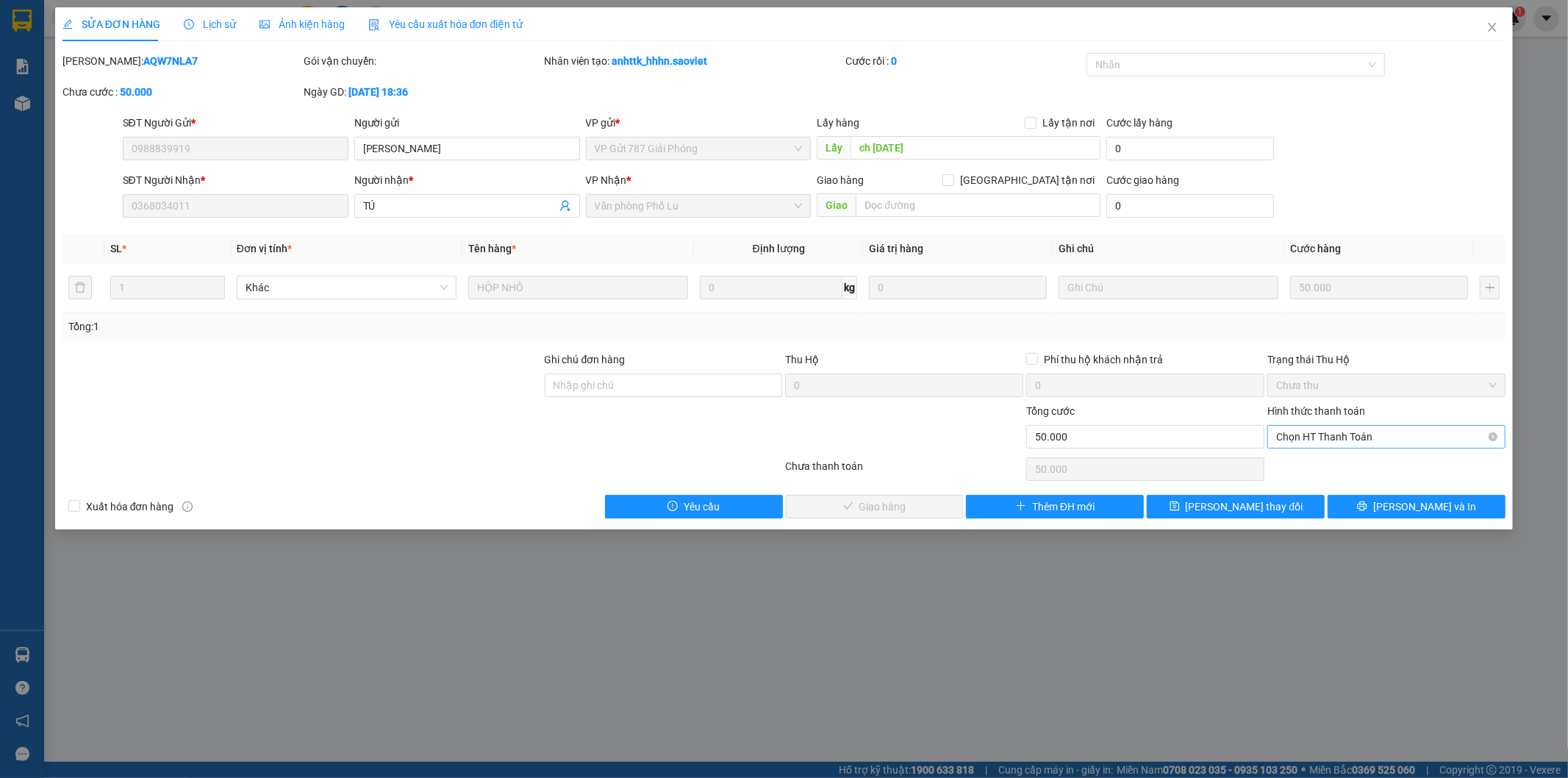
click at [1311, 434] on span "Chọn HT Thanh Toán" at bounding box center [1387, 437] width 221 height 22
click at [1311, 464] on div "Tại văn phòng" at bounding box center [1387, 467] width 221 height 16
type input "0"
click at [912, 509] on span "Lưu và Giao hàng" at bounding box center [884, 507] width 141 height 16
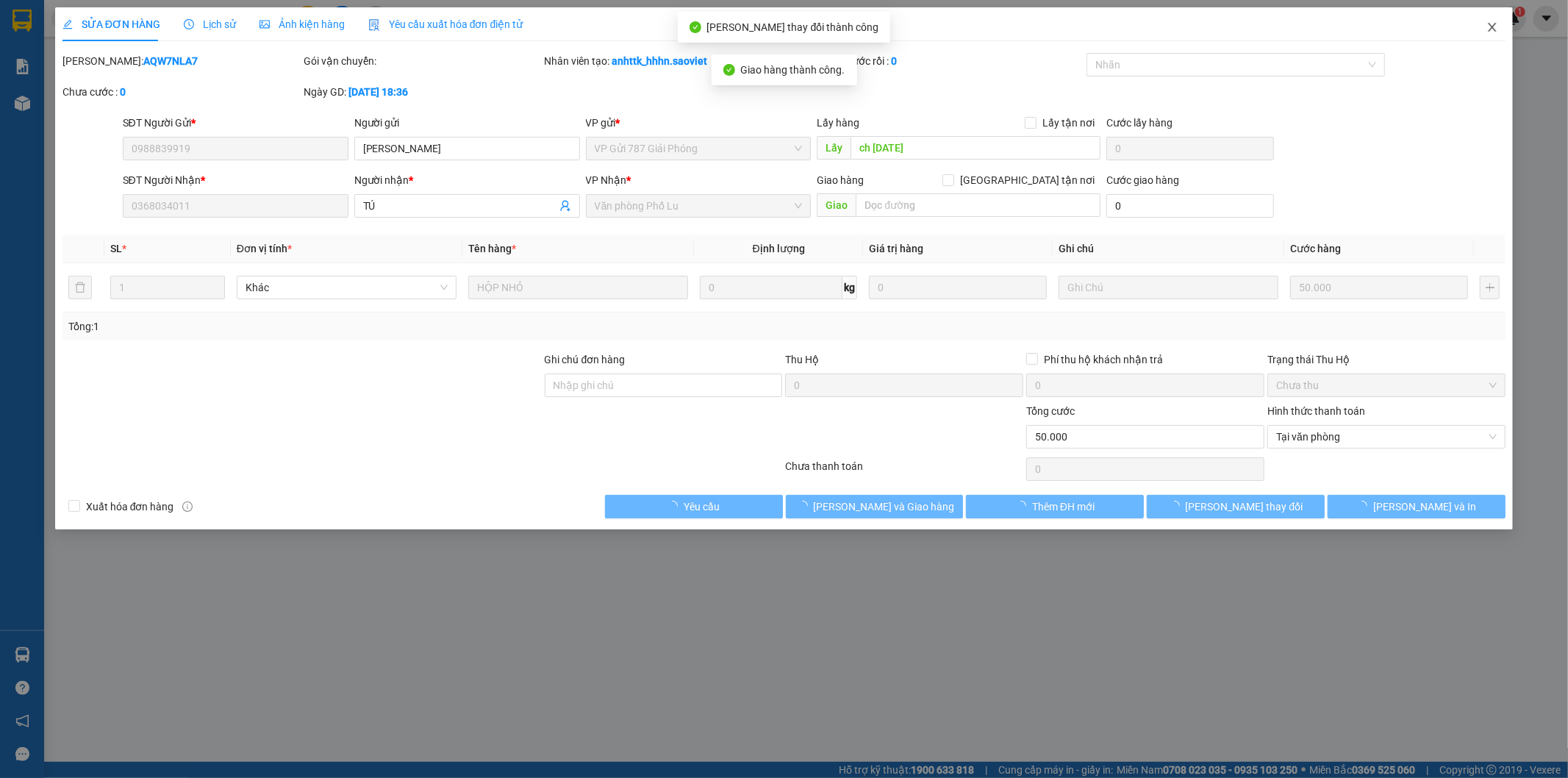
click at [1493, 30] on icon "close" at bounding box center [1493, 28] width 12 height 12
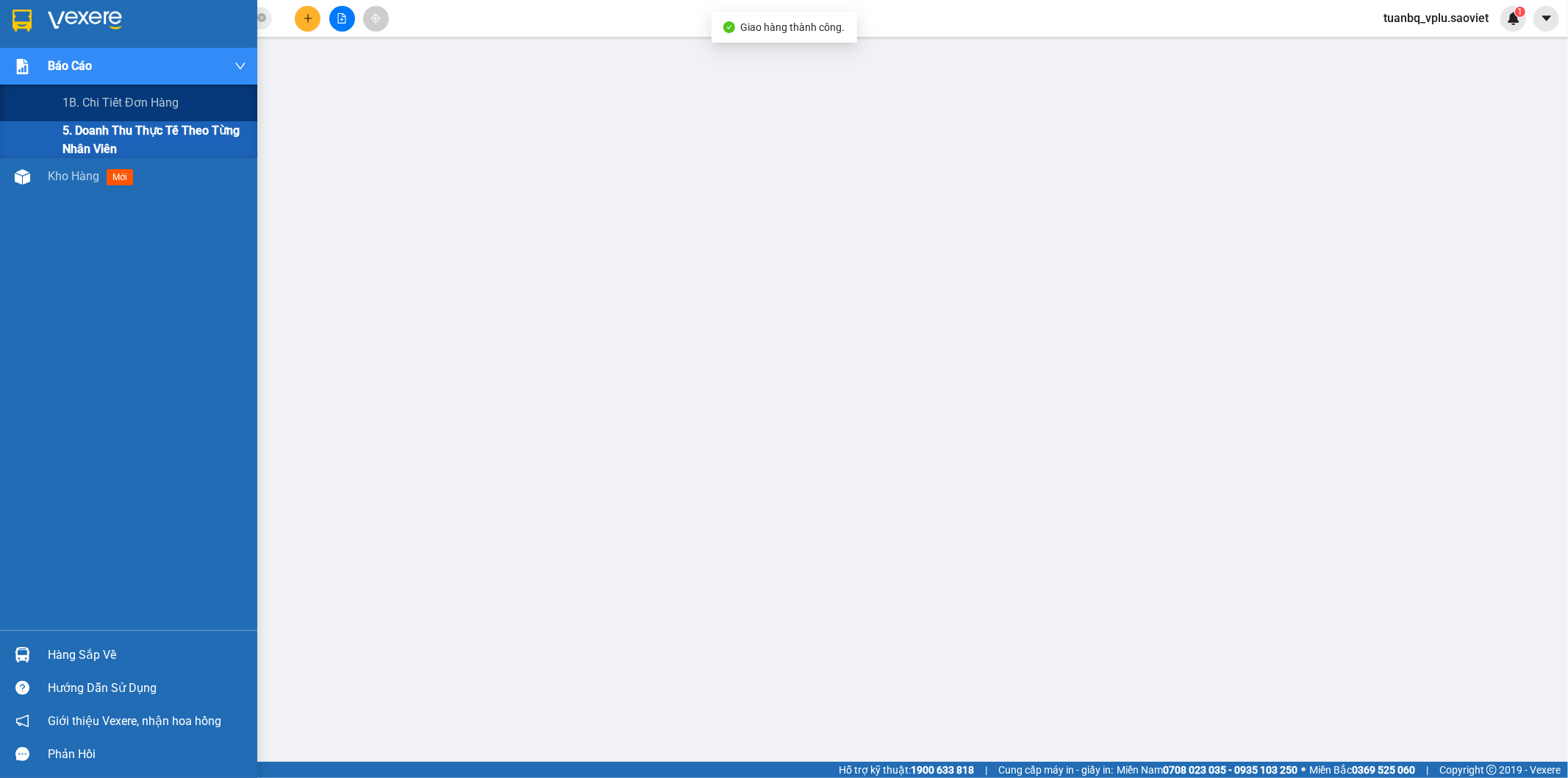
click at [134, 131] on span "5. Doanh thu thực tế theo từng nhân viên" at bounding box center [154, 140] width 184 height 37
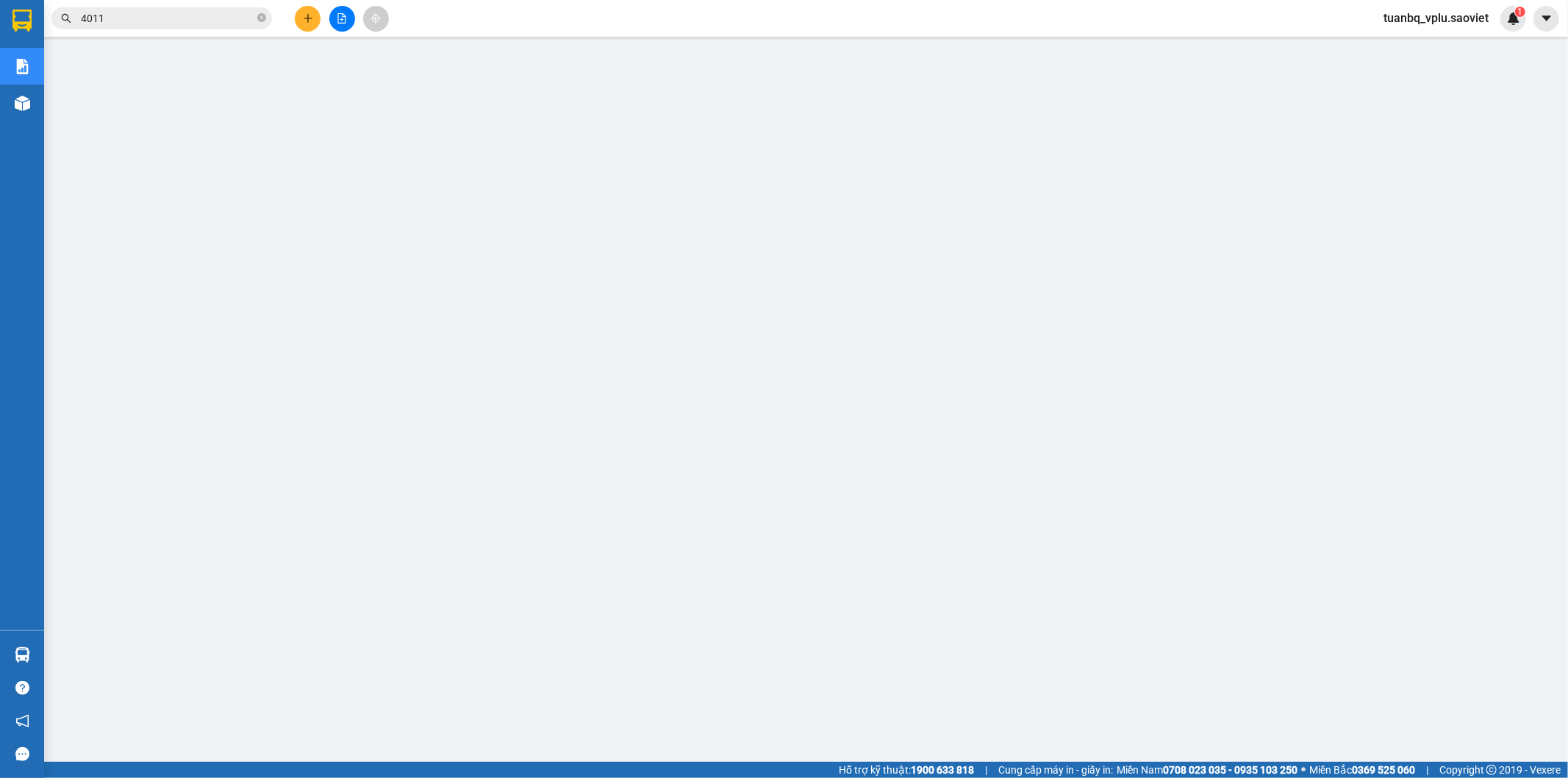
click at [222, 12] on input "4011" at bounding box center [167, 19] width 173 height 16
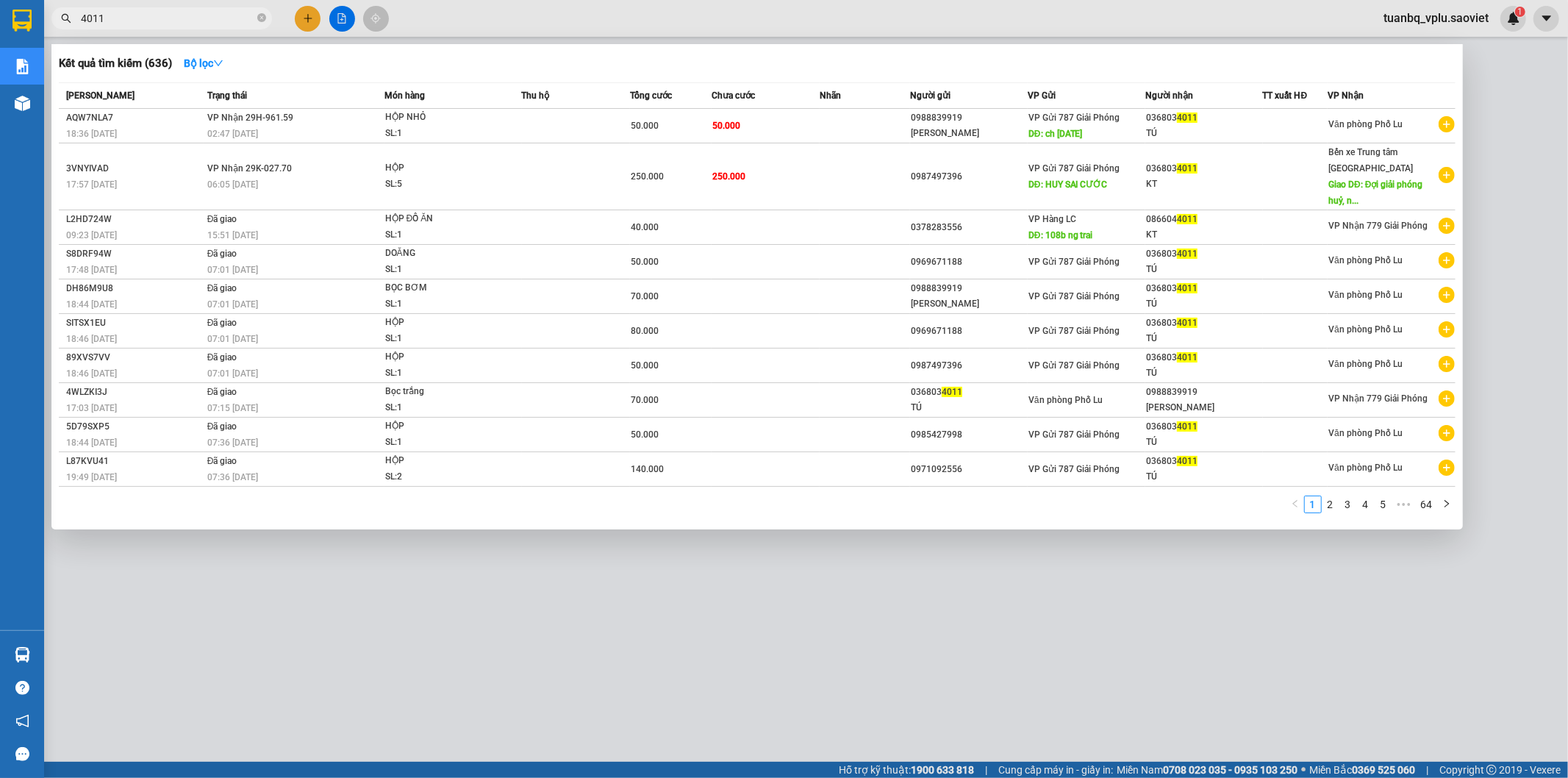
click at [222, 13] on input "4011" at bounding box center [167, 19] width 173 height 16
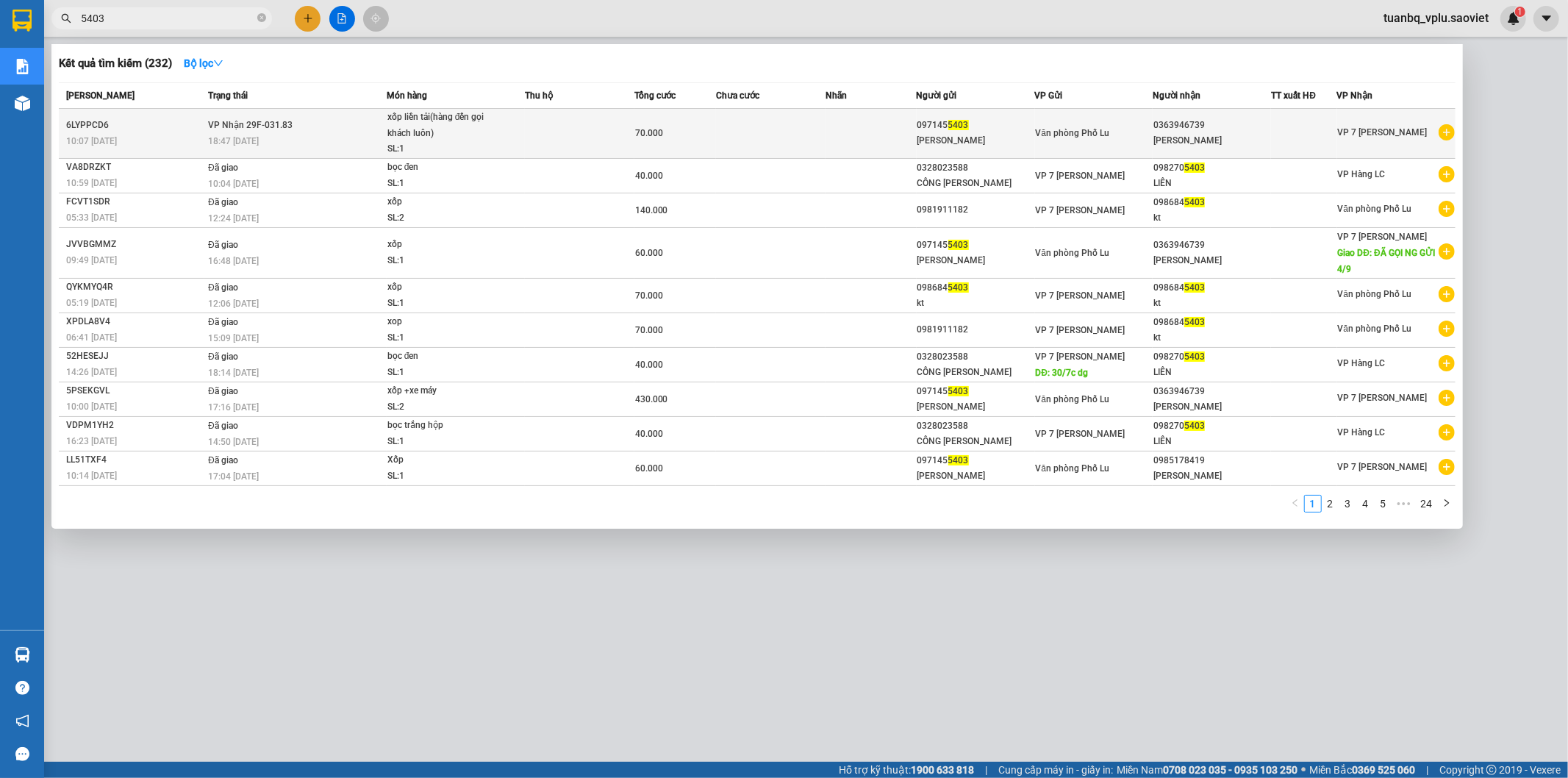
type input "5403"
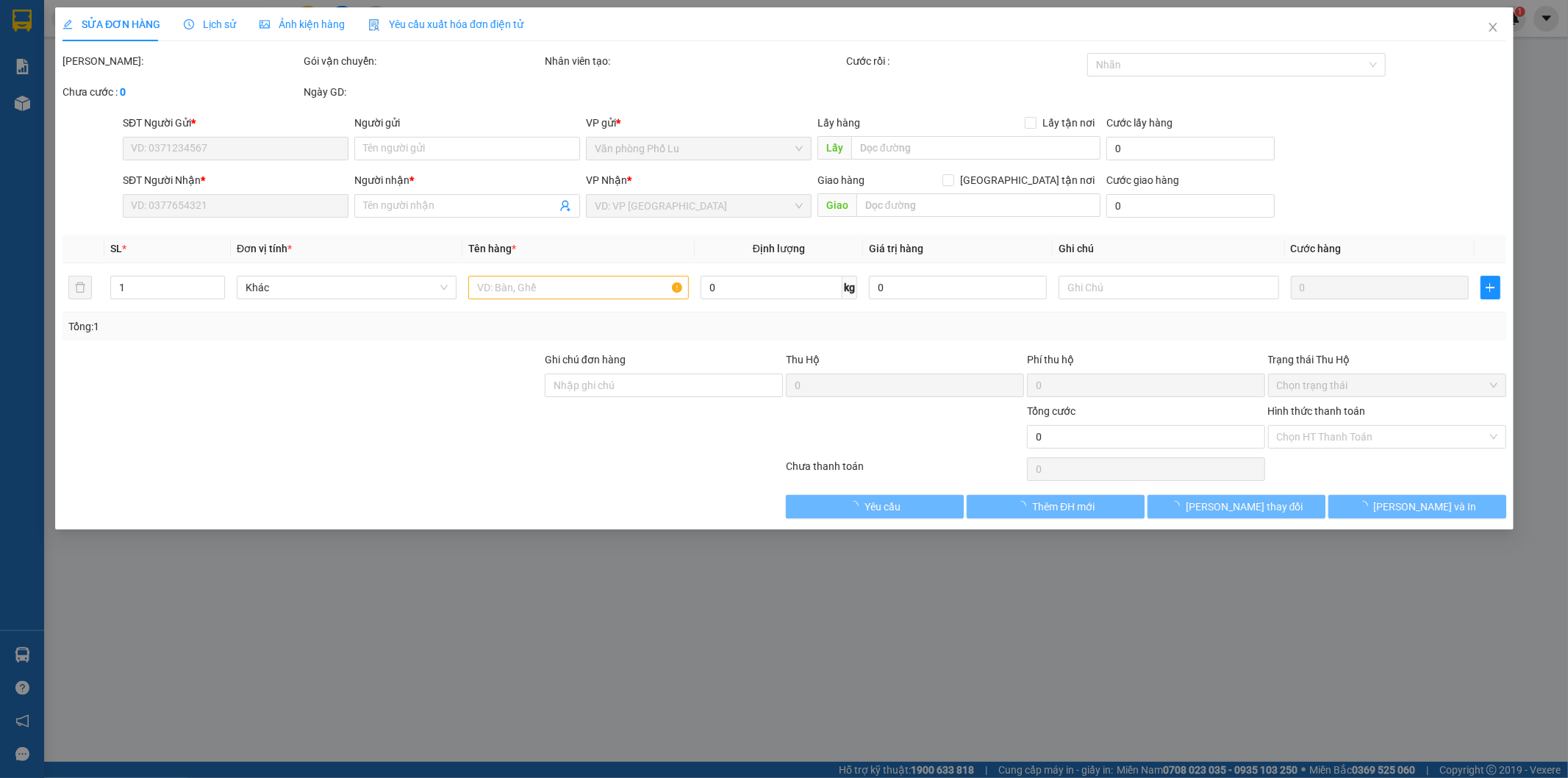
type input "0971455403"
type input "Phạm Thị Ngọt"
type input "0363946739"
type input "Nguyễn Trang"
type input "70.000"
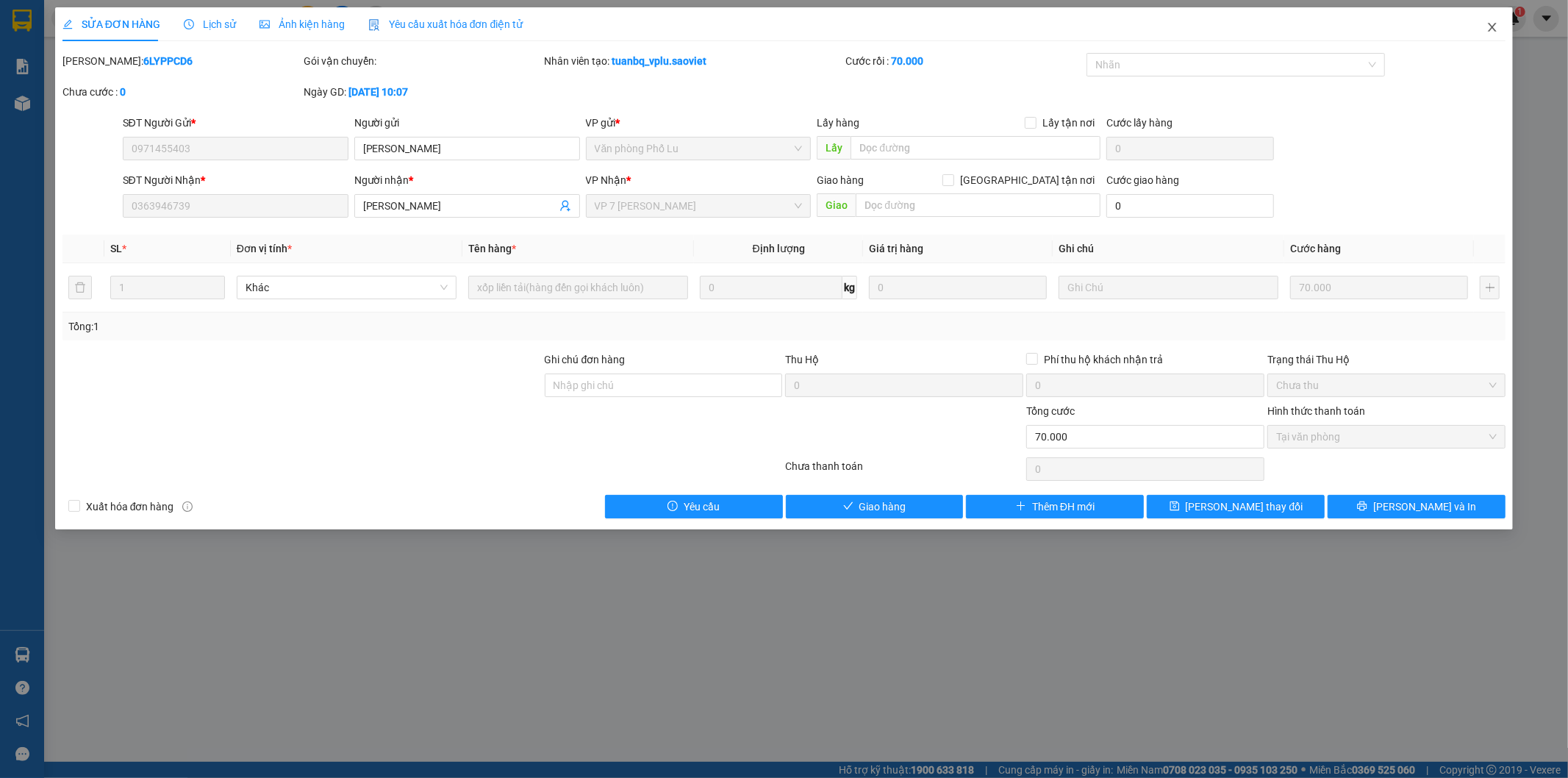
click at [1494, 32] on icon "close" at bounding box center [1493, 28] width 12 height 12
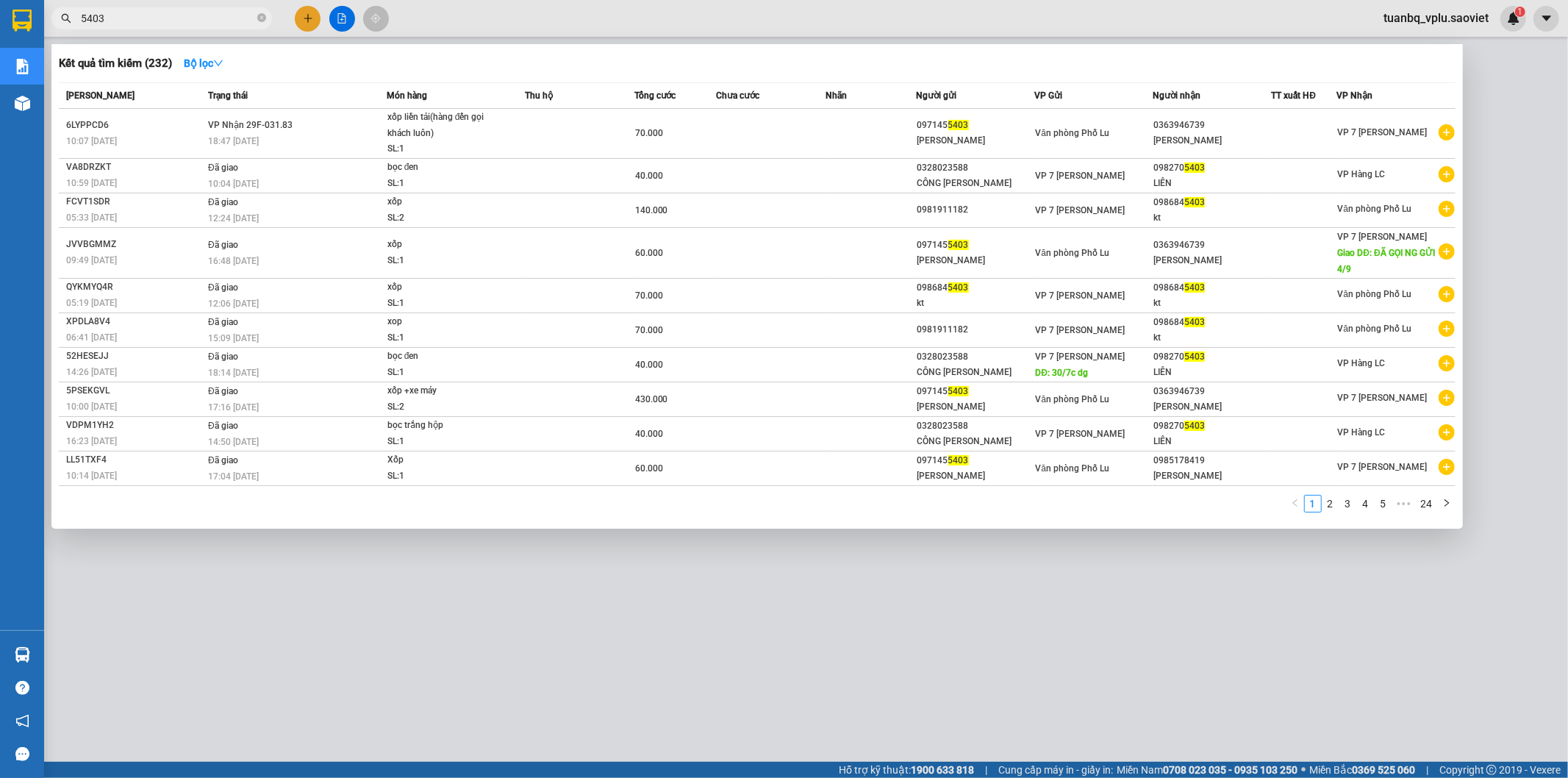
drag, startPoint x: 159, startPoint y: 18, endPoint x: 0, endPoint y: 25, distance: 159.2
click at [0, 25] on section "Kết quả tìm kiếm ( 232 ) Bộ lọc Mã ĐH Trạng thái Món hàng Thu hộ Tổng cước Chưa…" at bounding box center [784, 389] width 1568 height 778
click at [1474, 18] on div at bounding box center [784, 389] width 1568 height 778
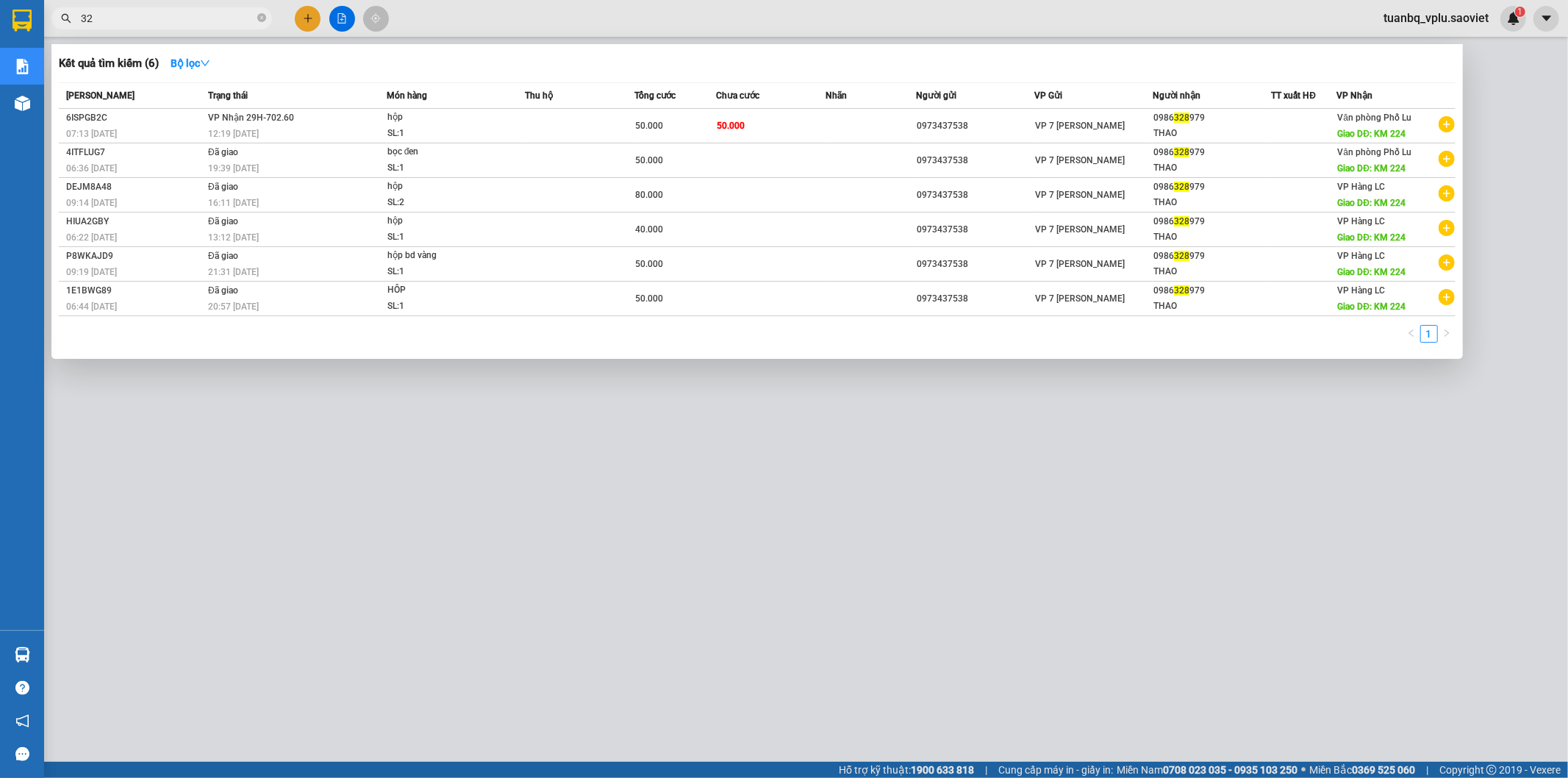
type input "3"
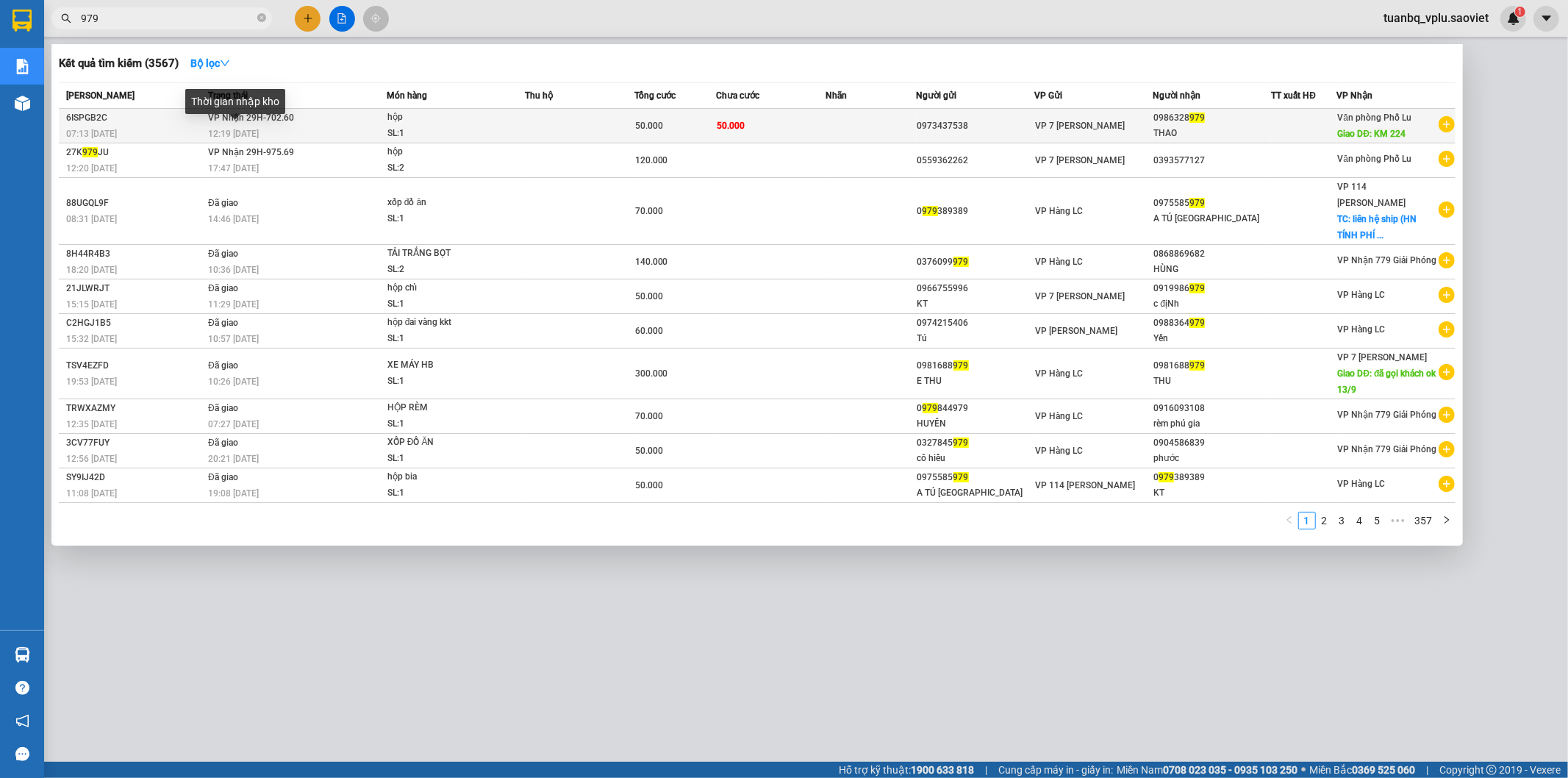
type input "979"
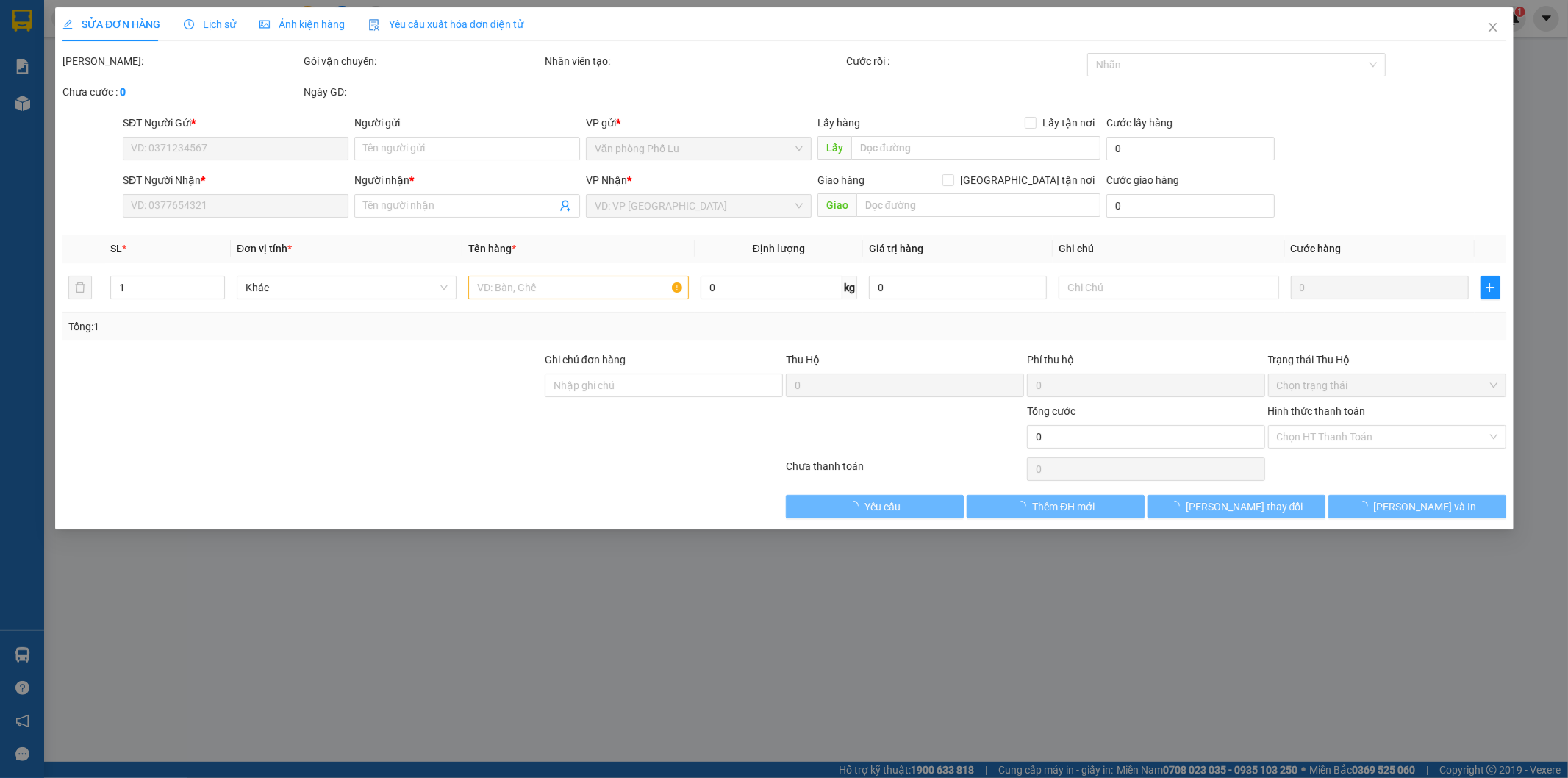
type input "0973437538"
type input "0986328979"
type input "THAO"
type input "KM 224"
type input "50.000"
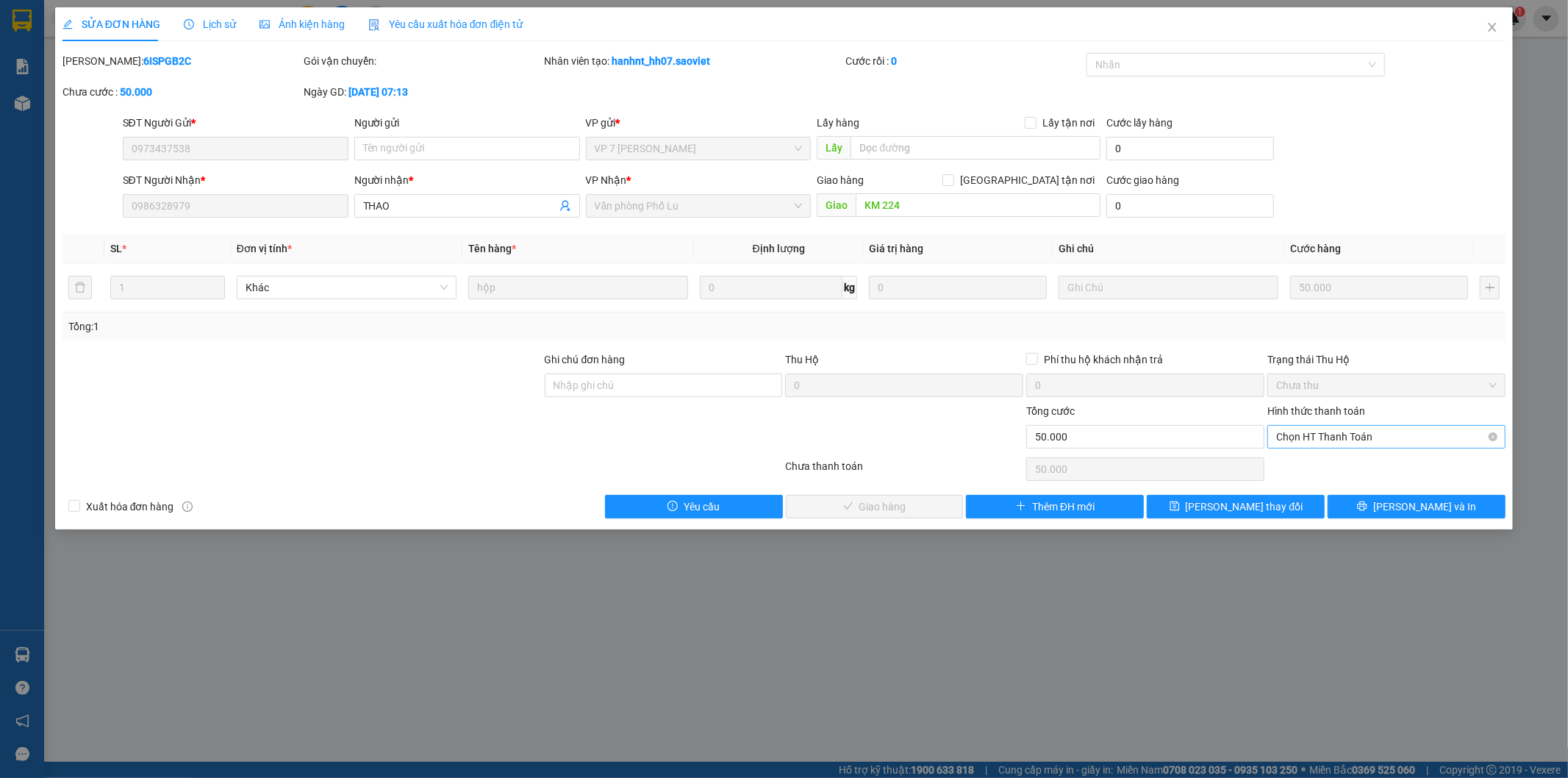
click at [1284, 444] on span "Chọn HT Thanh Toán" at bounding box center [1387, 437] width 221 height 22
click at [1284, 464] on div "Tại văn phòng" at bounding box center [1387, 467] width 221 height 16
type input "0"
click at [929, 509] on button "Lưu và Giao hàng" at bounding box center [875, 507] width 178 height 24
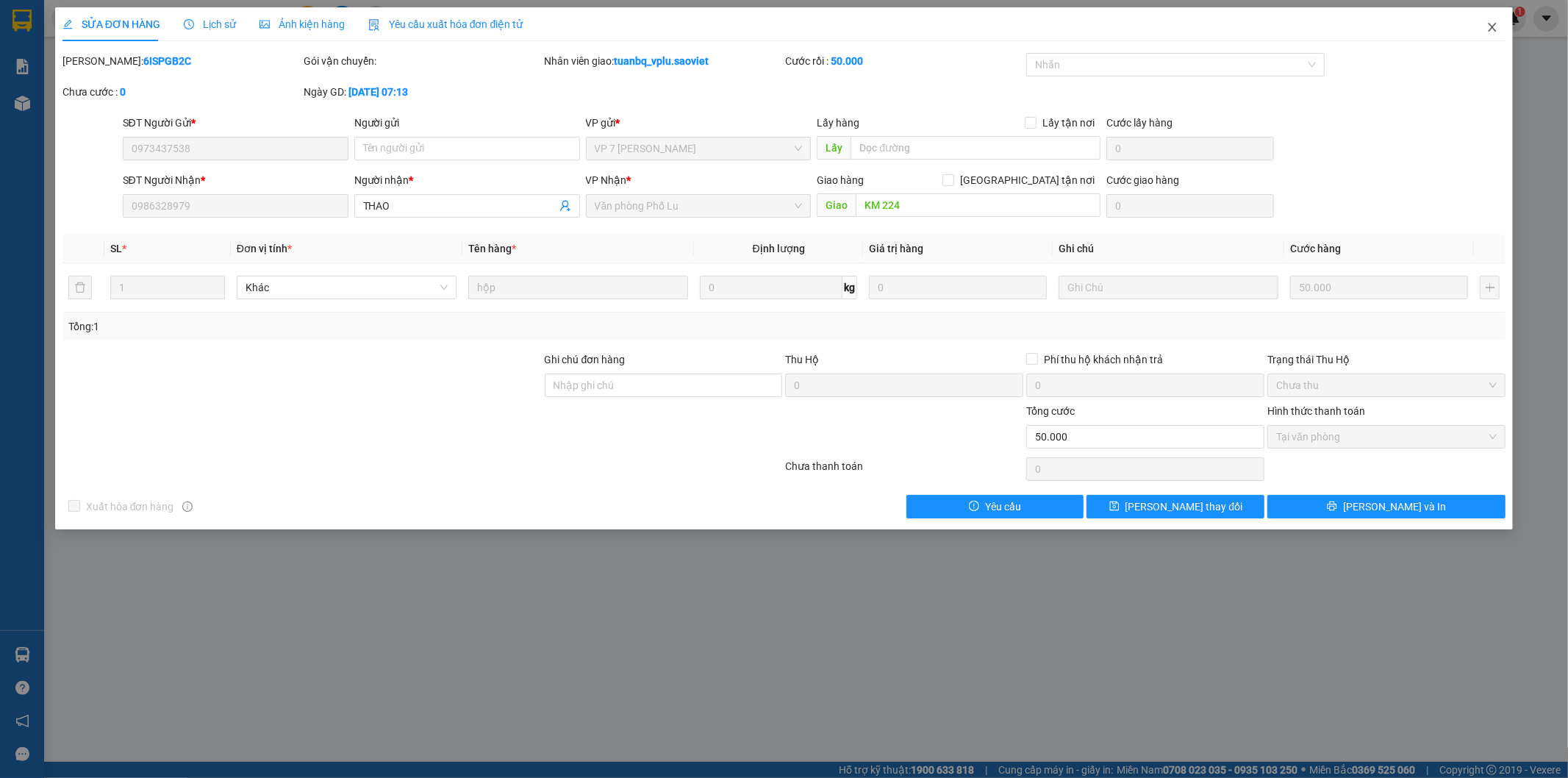
click at [1500, 30] on span "Close" at bounding box center [1492, 28] width 41 height 41
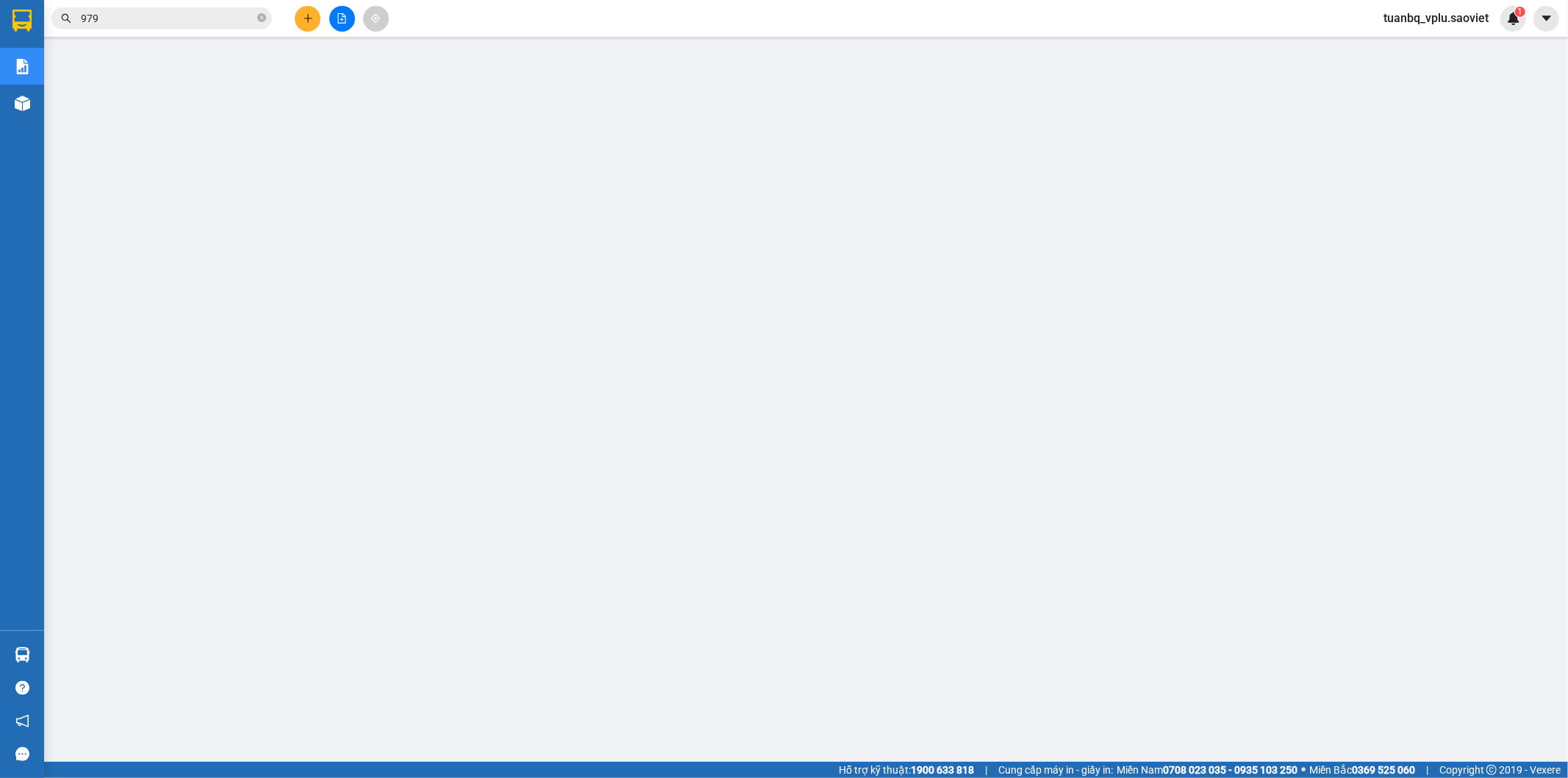
click at [1465, 16] on span "tuanbq_vplu.saoviet" at bounding box center [1436, 18] width 128 height 19
click at [1444, 45] on span "Đăng xuất" at bounding box center [1443, 46] width 98 height 16
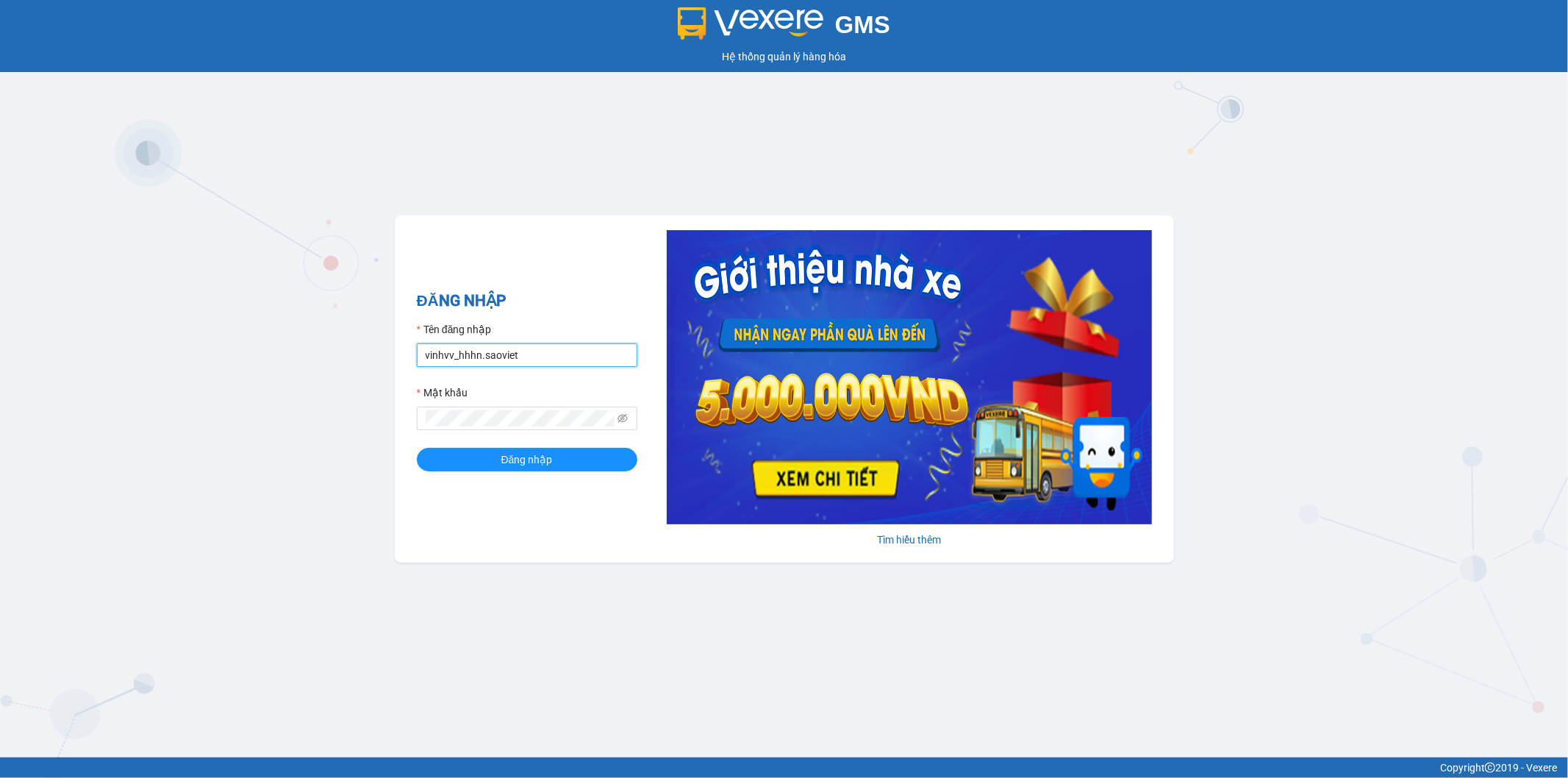
drag, startPoint x: 523, startPoint y: 354, endPoint x: 0, endPoint y: 299, distance: 525.9
click at [0, 314] on div "GMS Hệ thống quản lý hàng hóa ĐĂNG NHẬP Tên đăng nhập vinhvv_hhhn.saoviet Mật k…" at bounding box center [784, 379] width 1568 height 758
click at [545, 358] on input "hungnq_hhlu.saovieth" at bounding box center [528, 355] width 221 height 24
type input "hungnq_hhlu.saoviet"
click at [160, 414] on div "GMS Hệ thống quản lý hàng hóa ĐĂNG NHẬP Tên đăng nhập hungnq_hhlu.saoviet Mật k…" at bounding box center [784, 379] width 1568 height 758
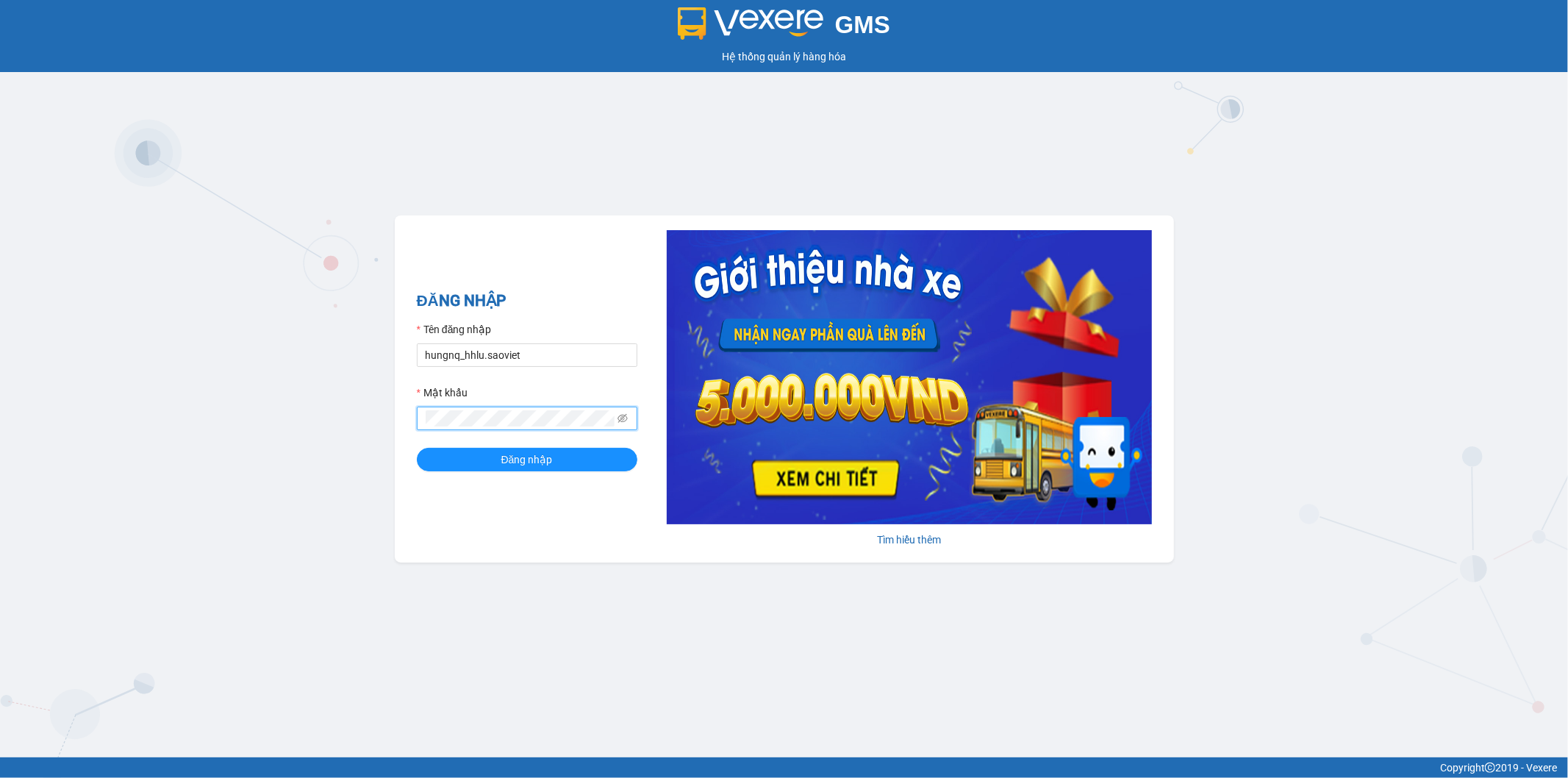
click at [399, 422] on div "ĐĂNG NHẬP Tên đăng nhập hungnq_hhlu.saoviet Mật khẩu Đăng nhập Tìm hiểu thêm" at bounding box center [784, 389] width 779 height 347
click at [417, 448] on button "Đăng nhập" at bounding box center [528, 460] width 221 height 24
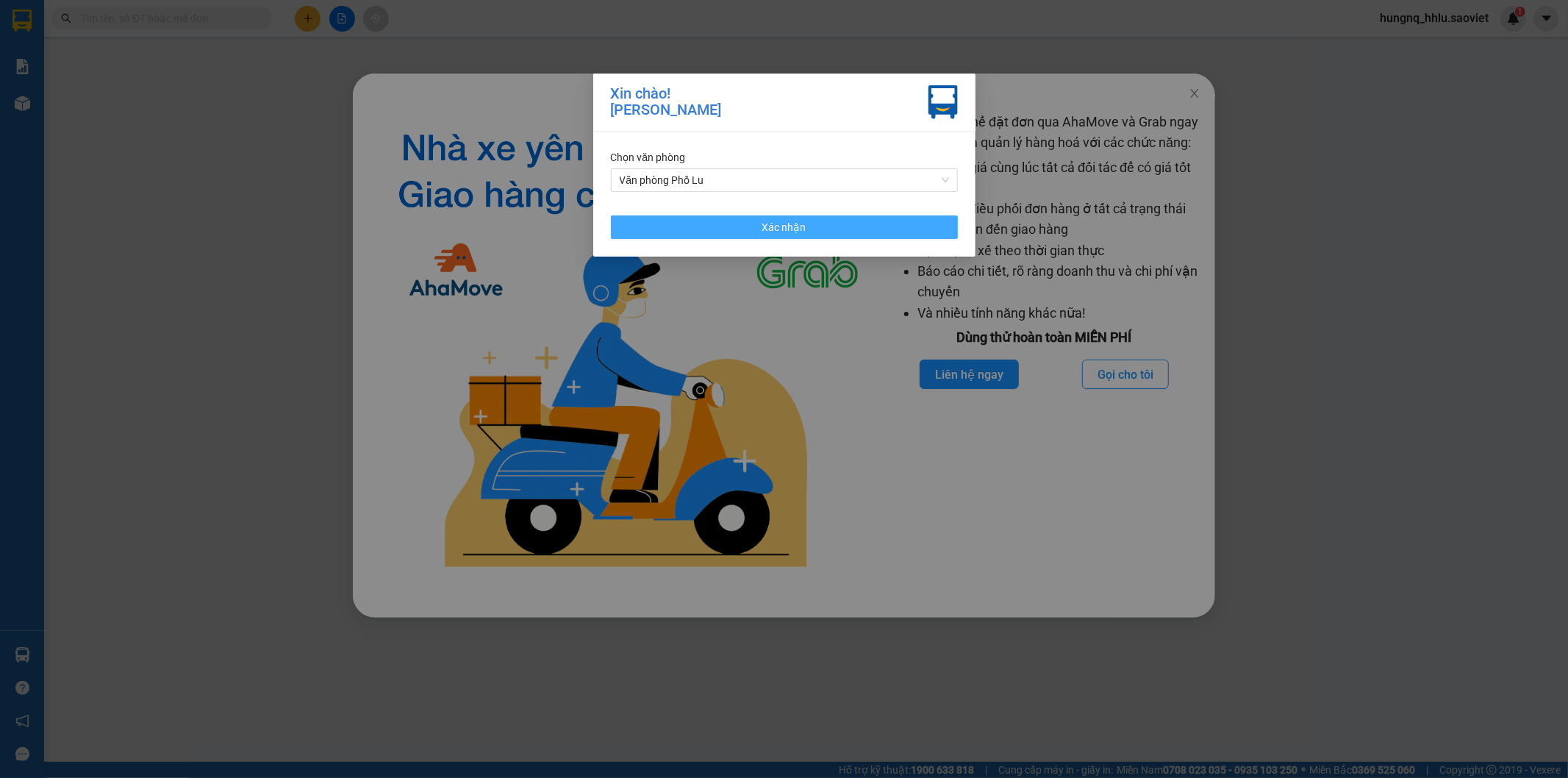
click at [643, 230] on button "Xác nhận" at bounding box center [784, 228] width 347 height 24
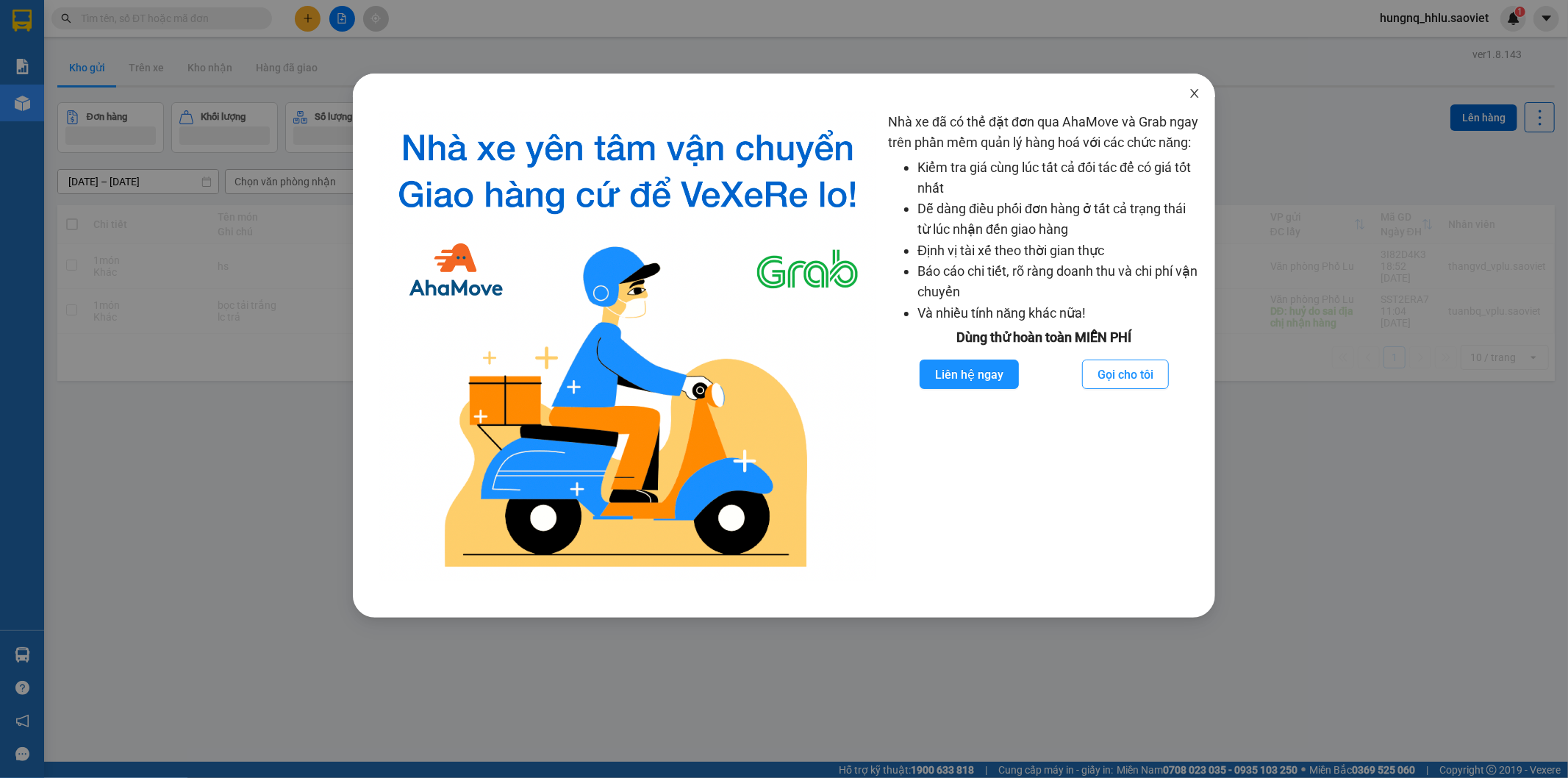
click at [1197, 99] on icon "close" at bounding box center [1195, 93] width 12 height 12
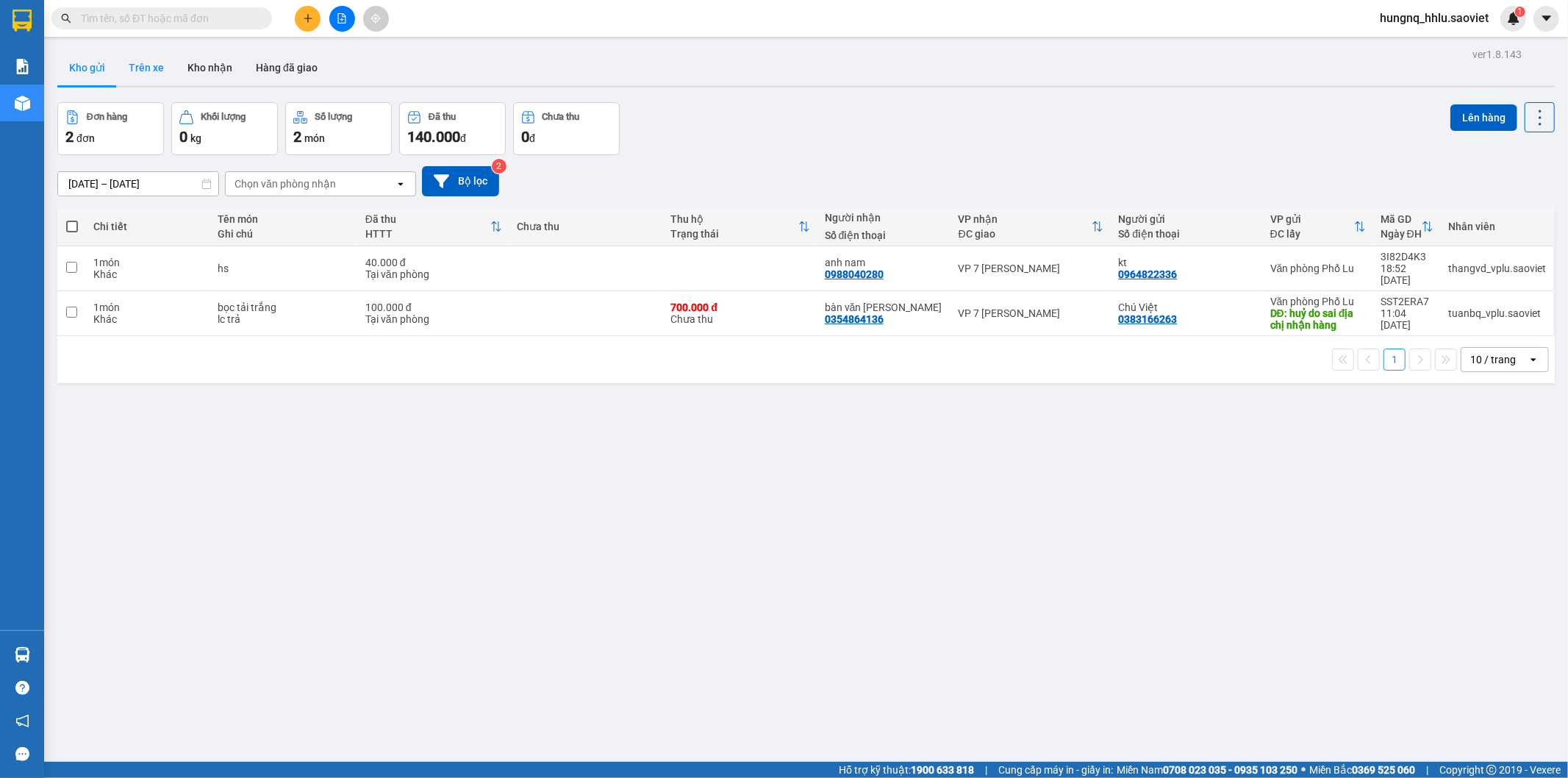
click at [135, 67] on button "Trên xe" at bounding box center [146, 67] width 59 height 35
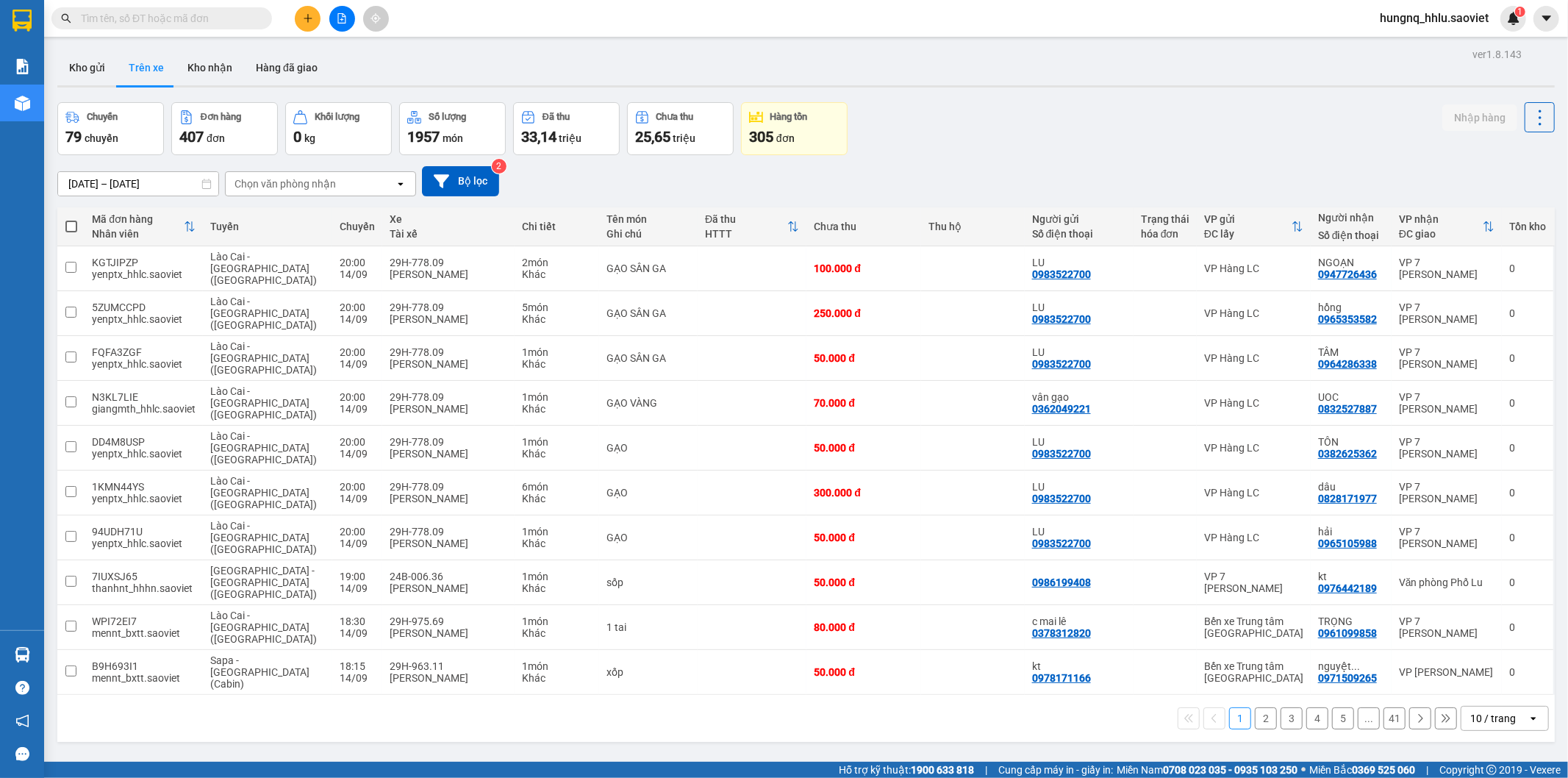
click at [254, 190] on div "Chọn văn phòng nhận" at bounding box center [285, 184] width 101 height 15
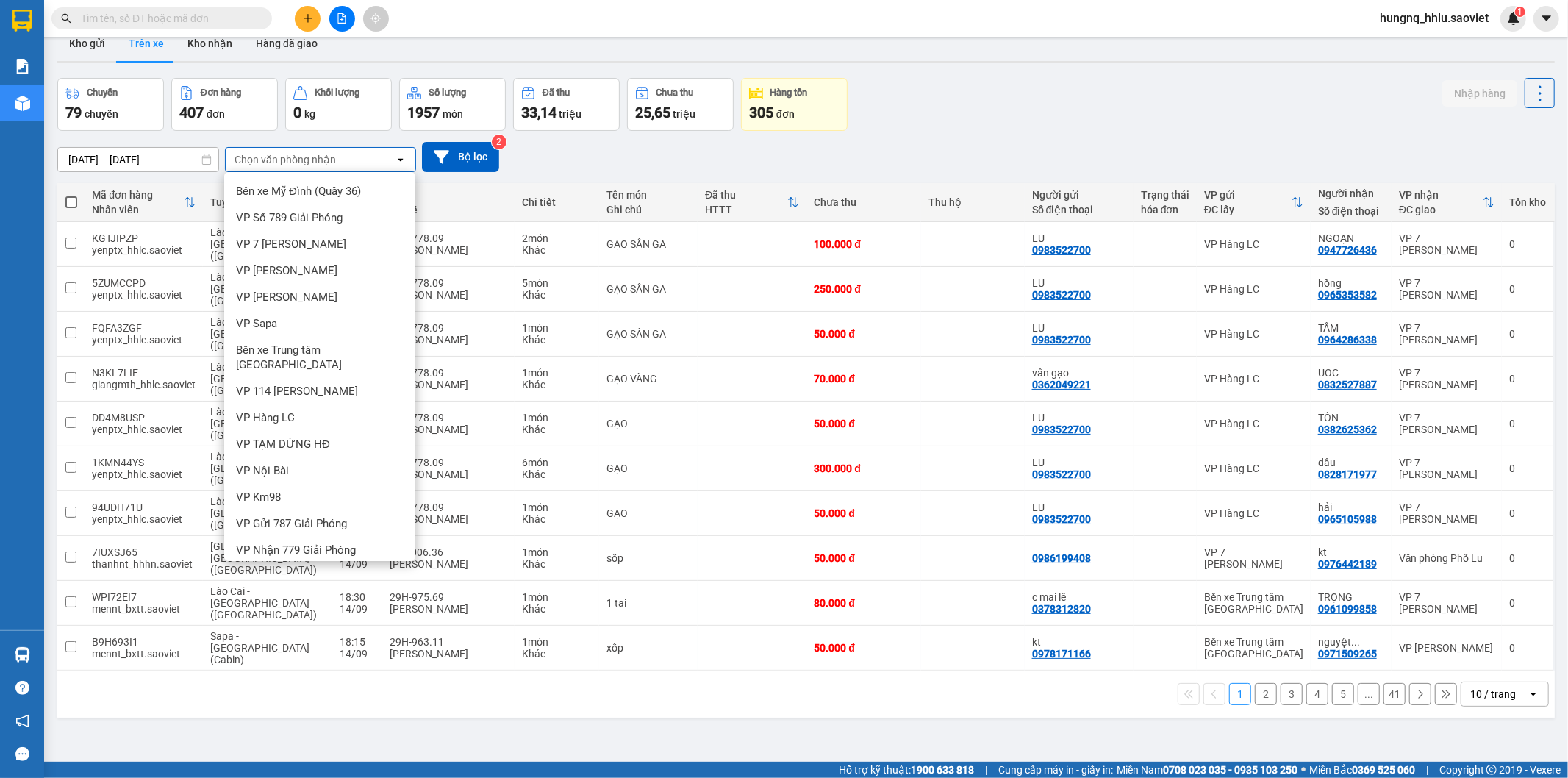
scroll to position [68, 0]
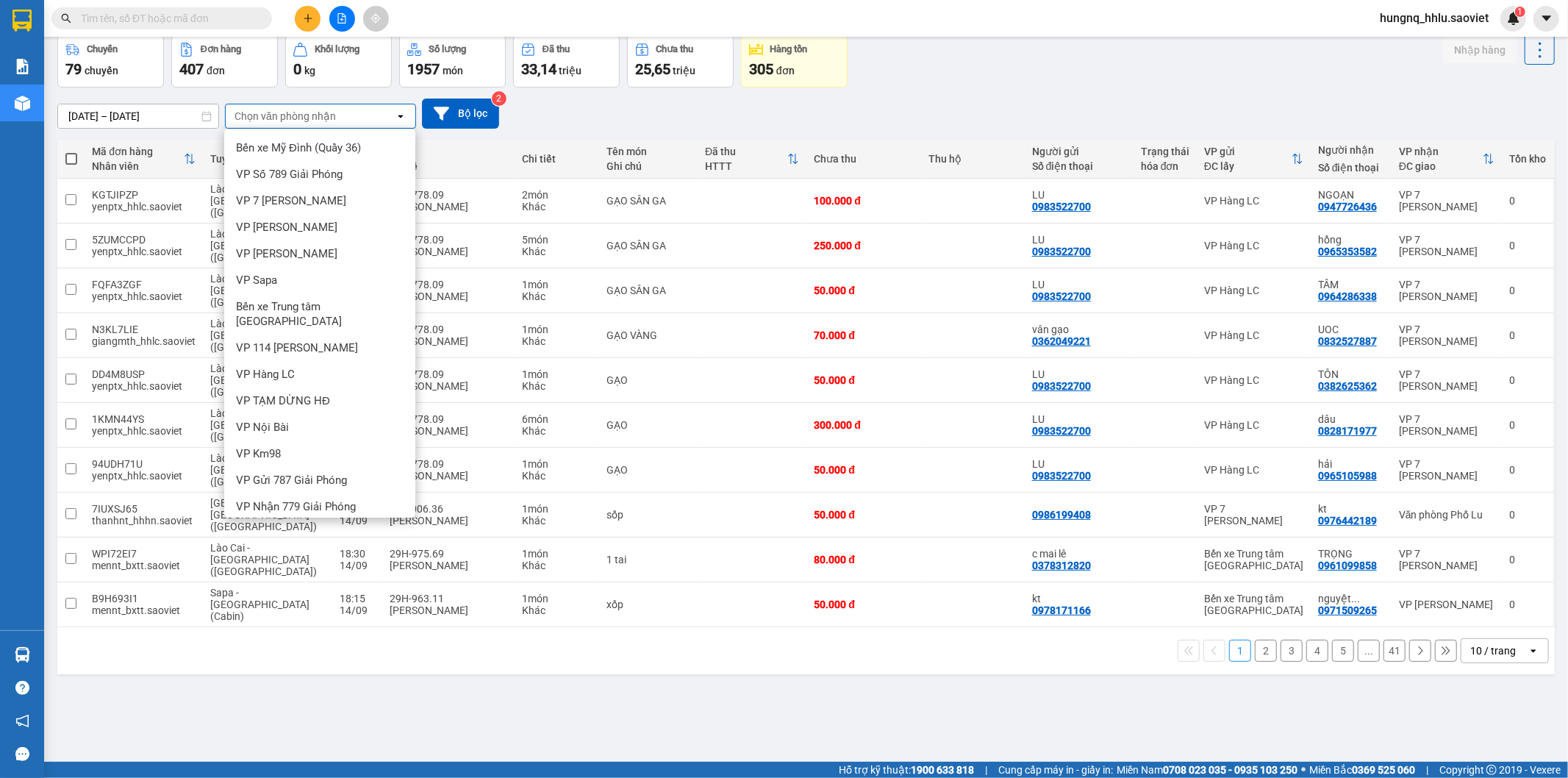
click at [245, 526] on span "Văn phòng Phố Lu" at bounding box center [280, 533] width 89 height 15
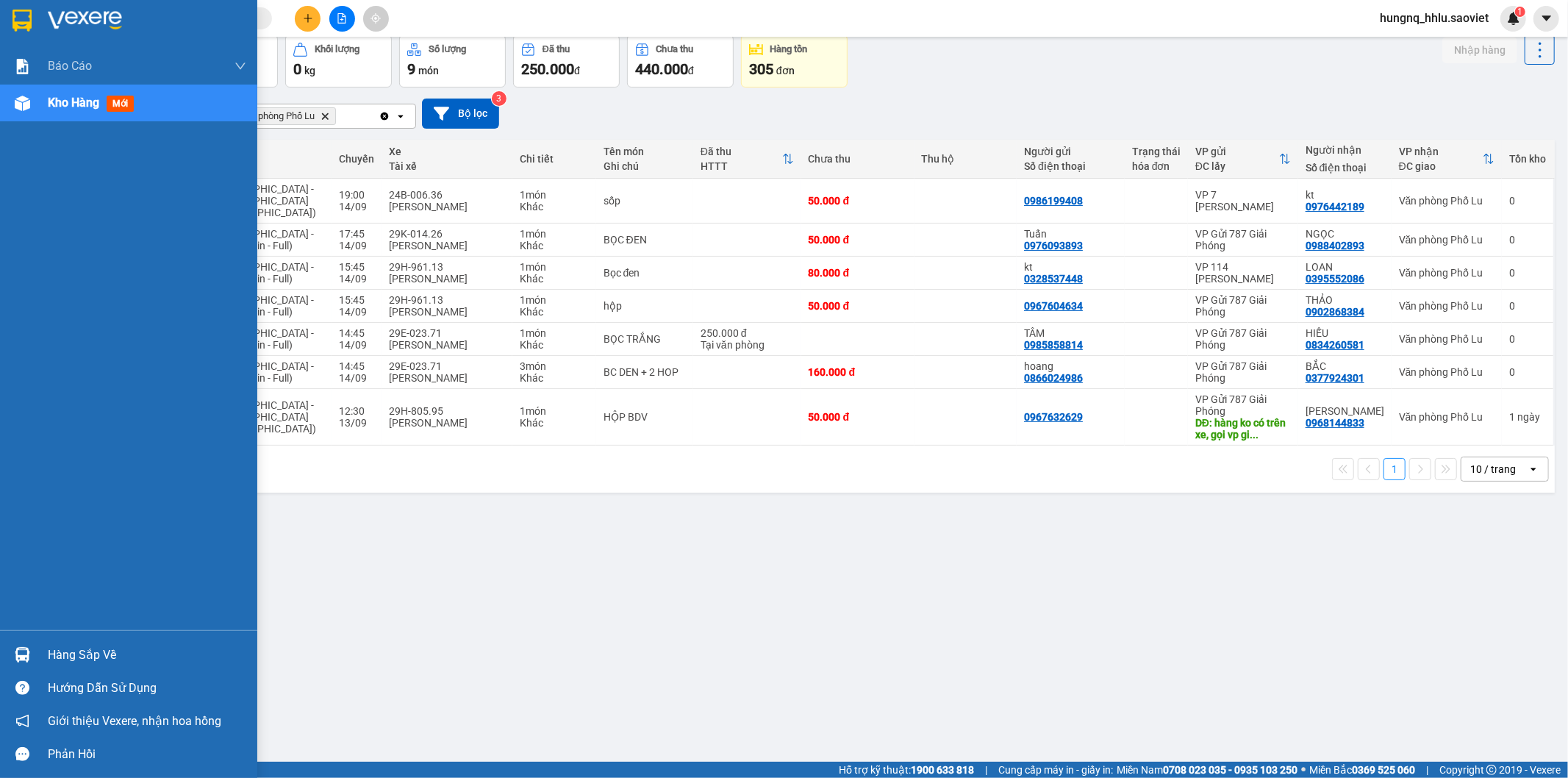
drag, startPoint x: 86, startPoint y: 103, endPoint x: 92, endPoint y: 111, distance: 10.0
click at [85, 103] on span "Kho hàng" at bounding box center [73, 102] width 51 height 14
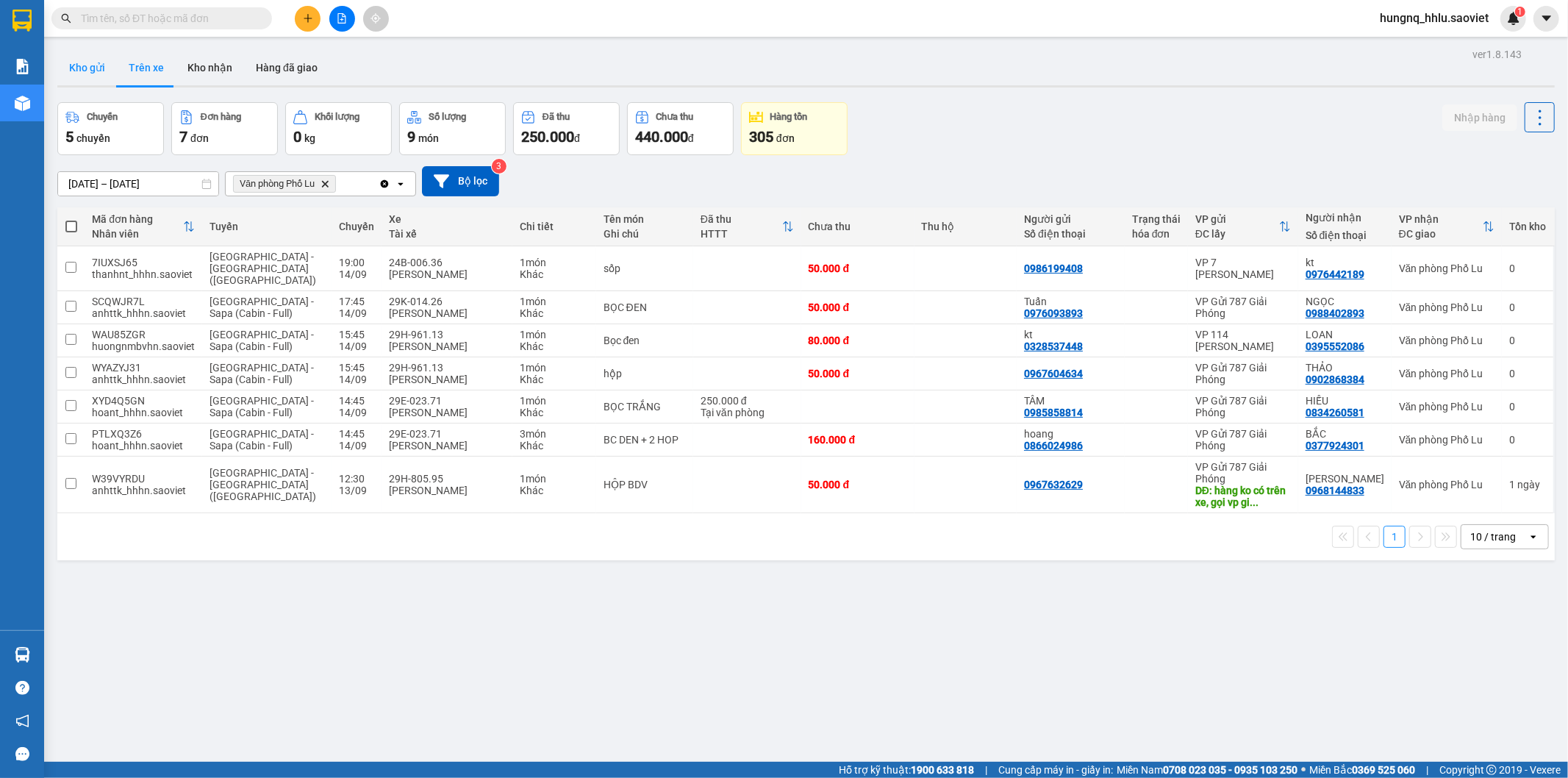
click at [98, 72] on button "Kho gửi" at bounding box center [87, 67] width 60 height 35
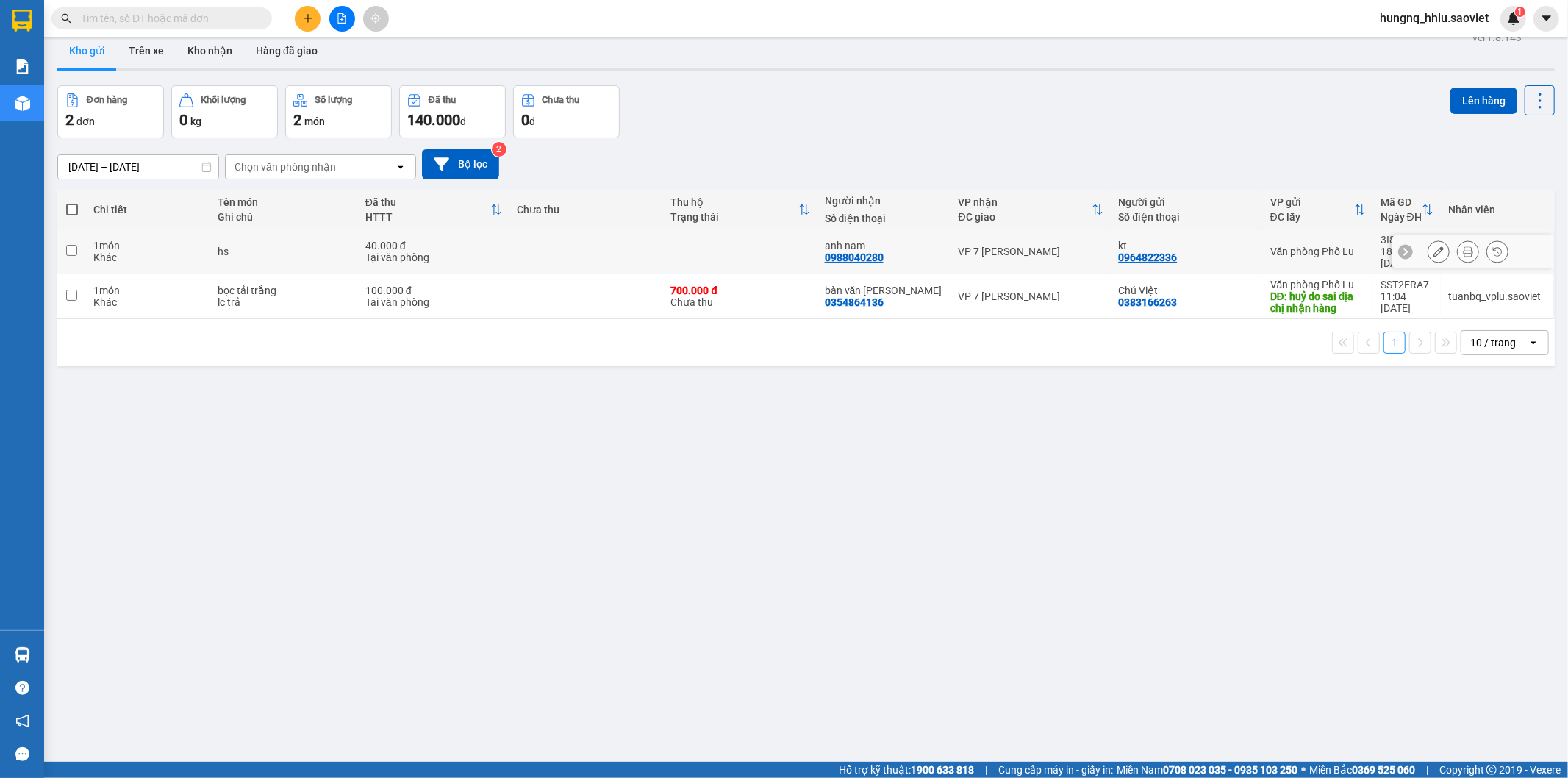
scroll to position [68, 0]
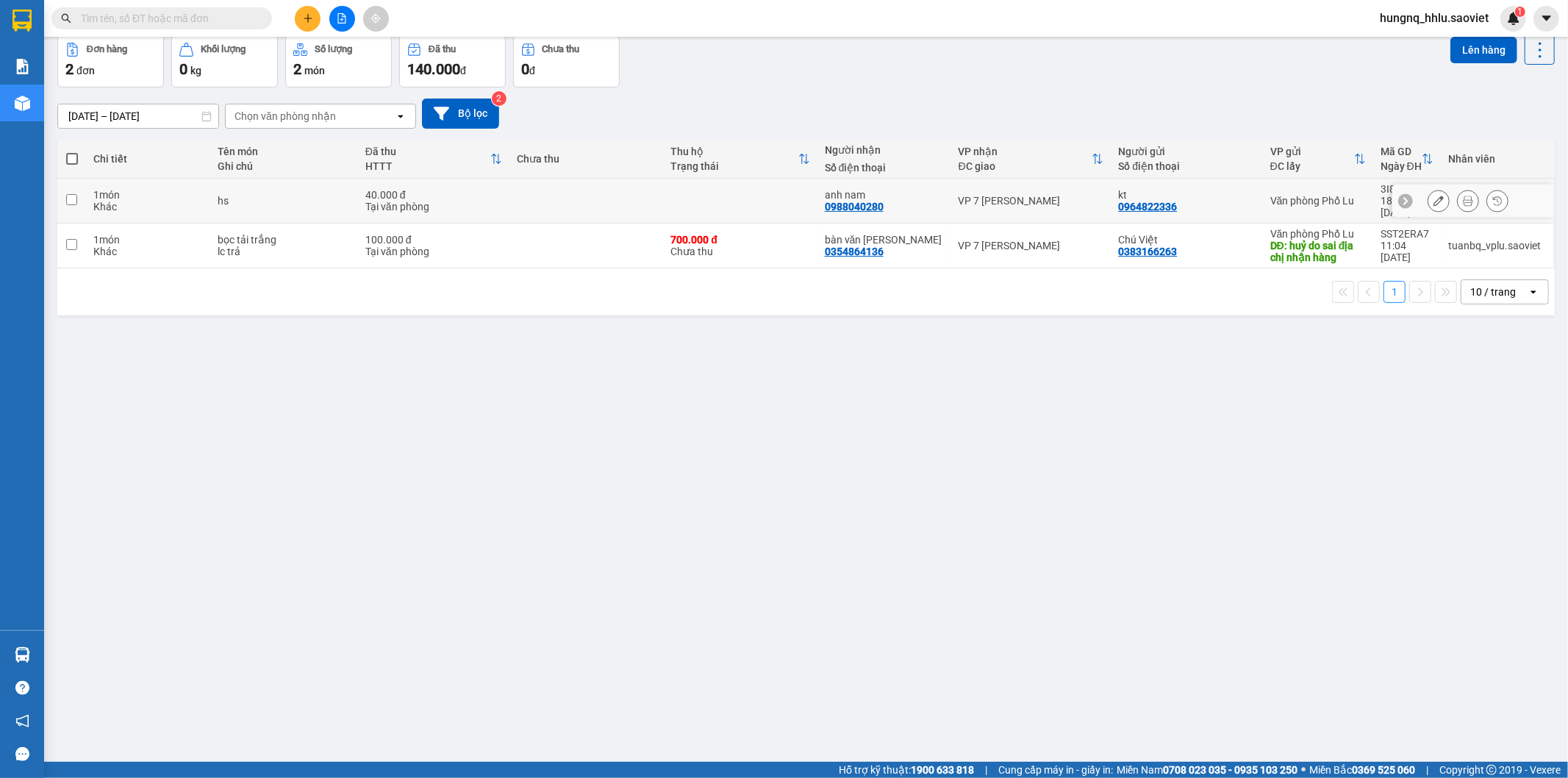
click at [134, 193] on div "1 món" at bounding box center [148, 195] width 110 height 12
checkbox input "true"
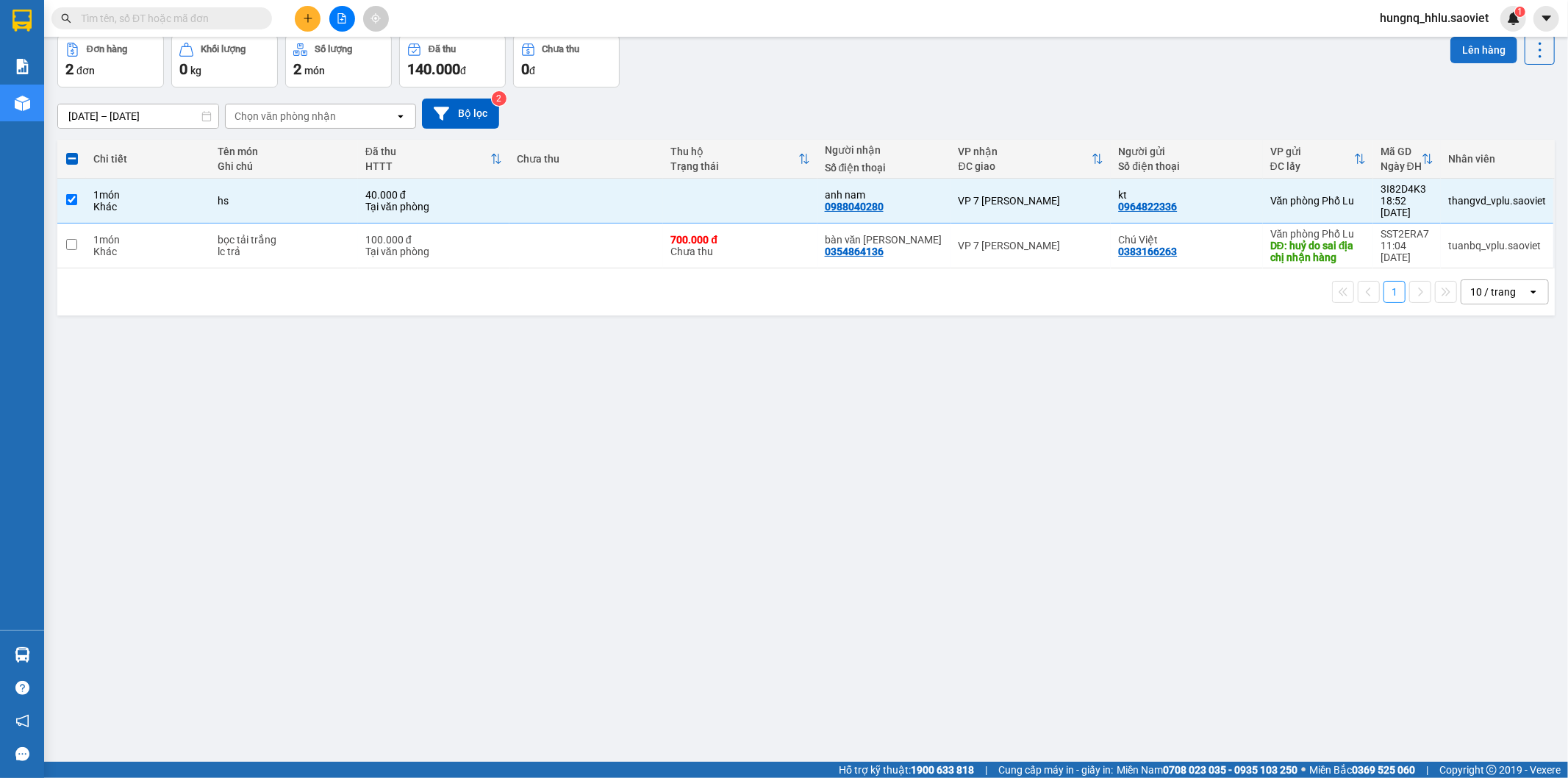
click at [1487, 54] on button "Lên hàng" at bounding box center [1484, 49] width 67 height 26
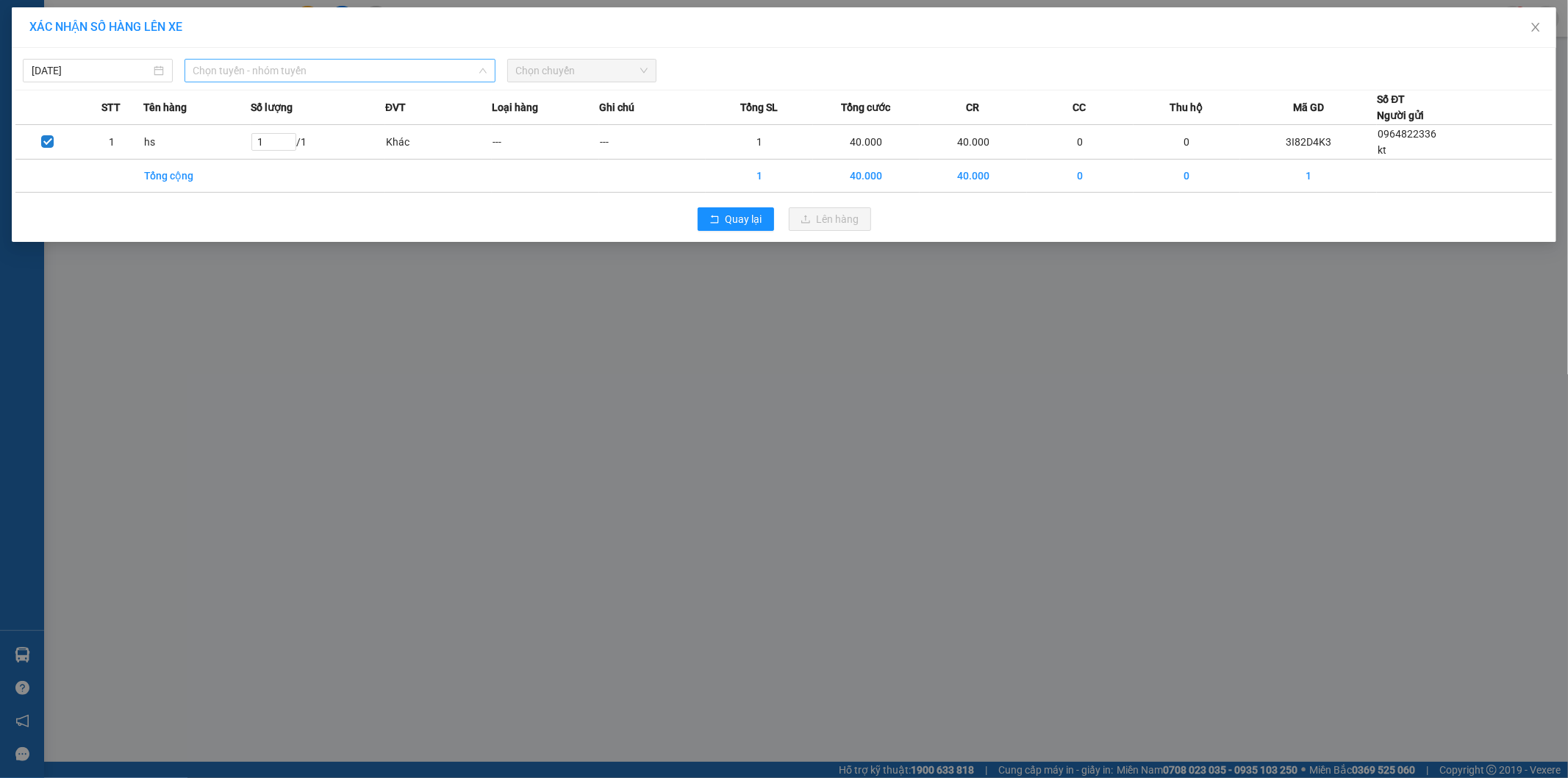
click at [230, 64] on span "Chọn tuyến - nhóm tuyến" at bounding box center [340, 71] width 293 height 22
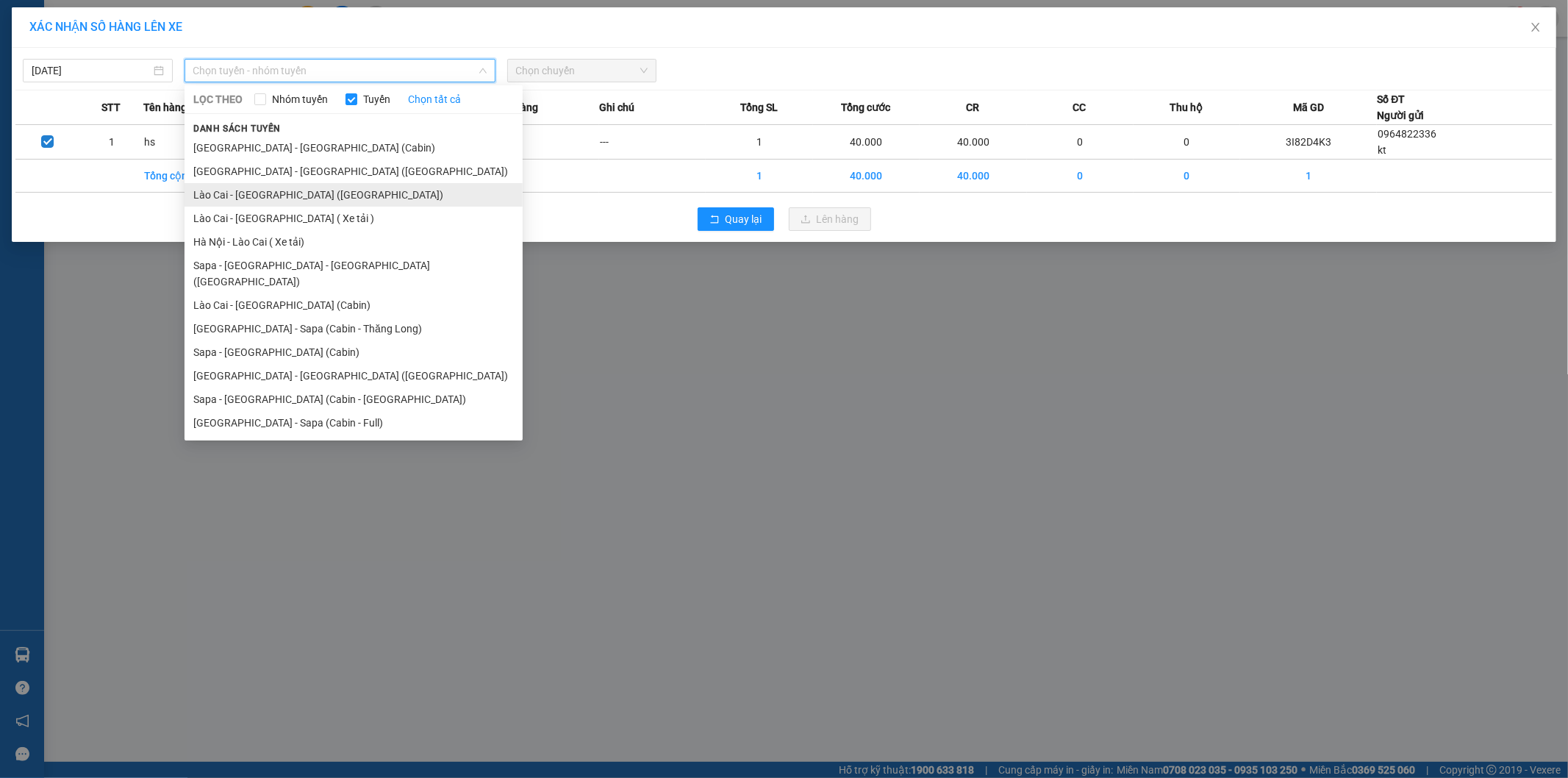
click at [207, 193] on li "Lào Cai - [GEOGRAPHIC_DATA] ([GEOGRAPHIC_DATA])" at bounding box center [353, 195] width 338 height 24
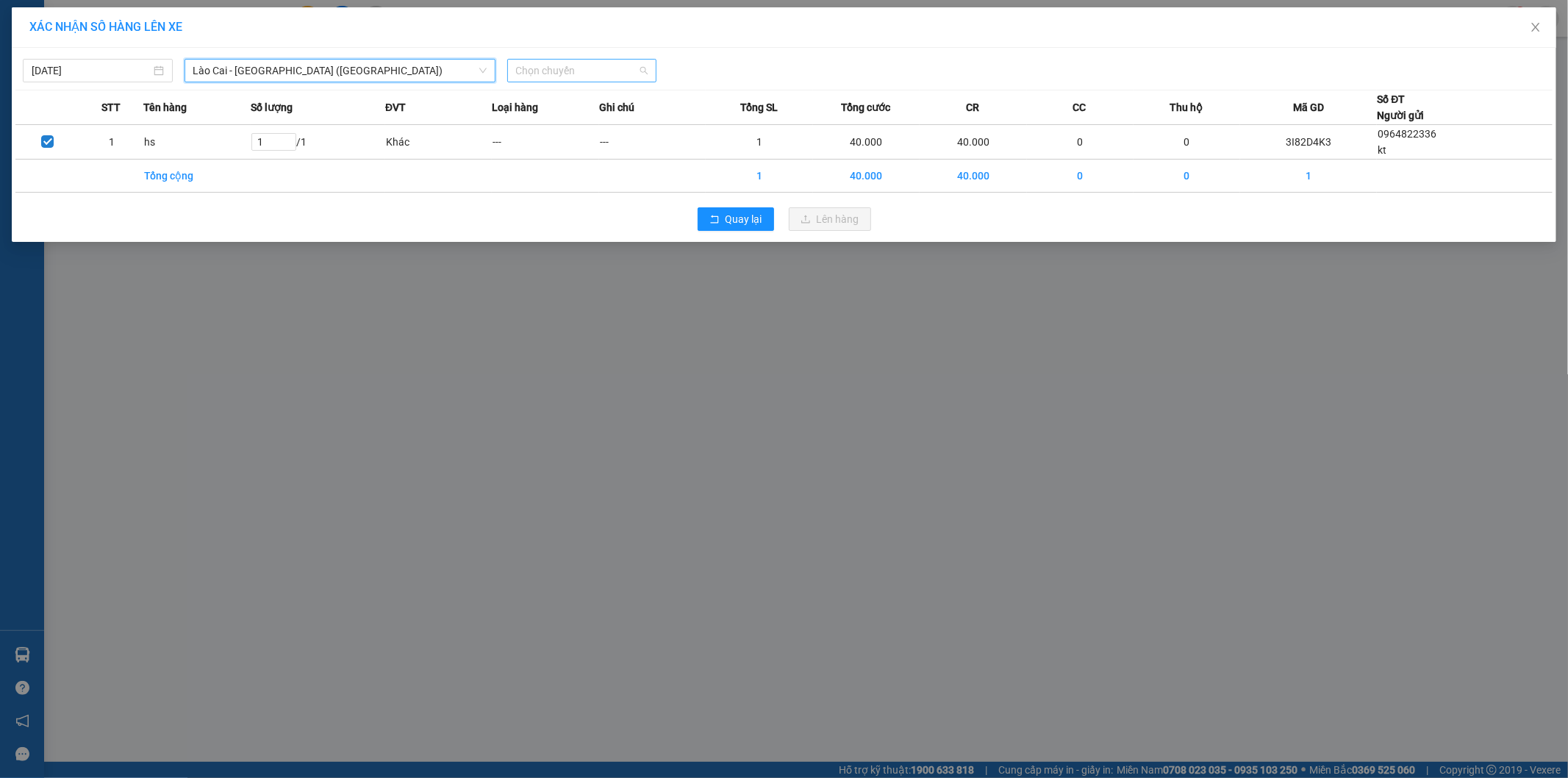
click at [555, 69] on span "Chọn chuyến" at bounding box center [582, 71] width 132 height 22
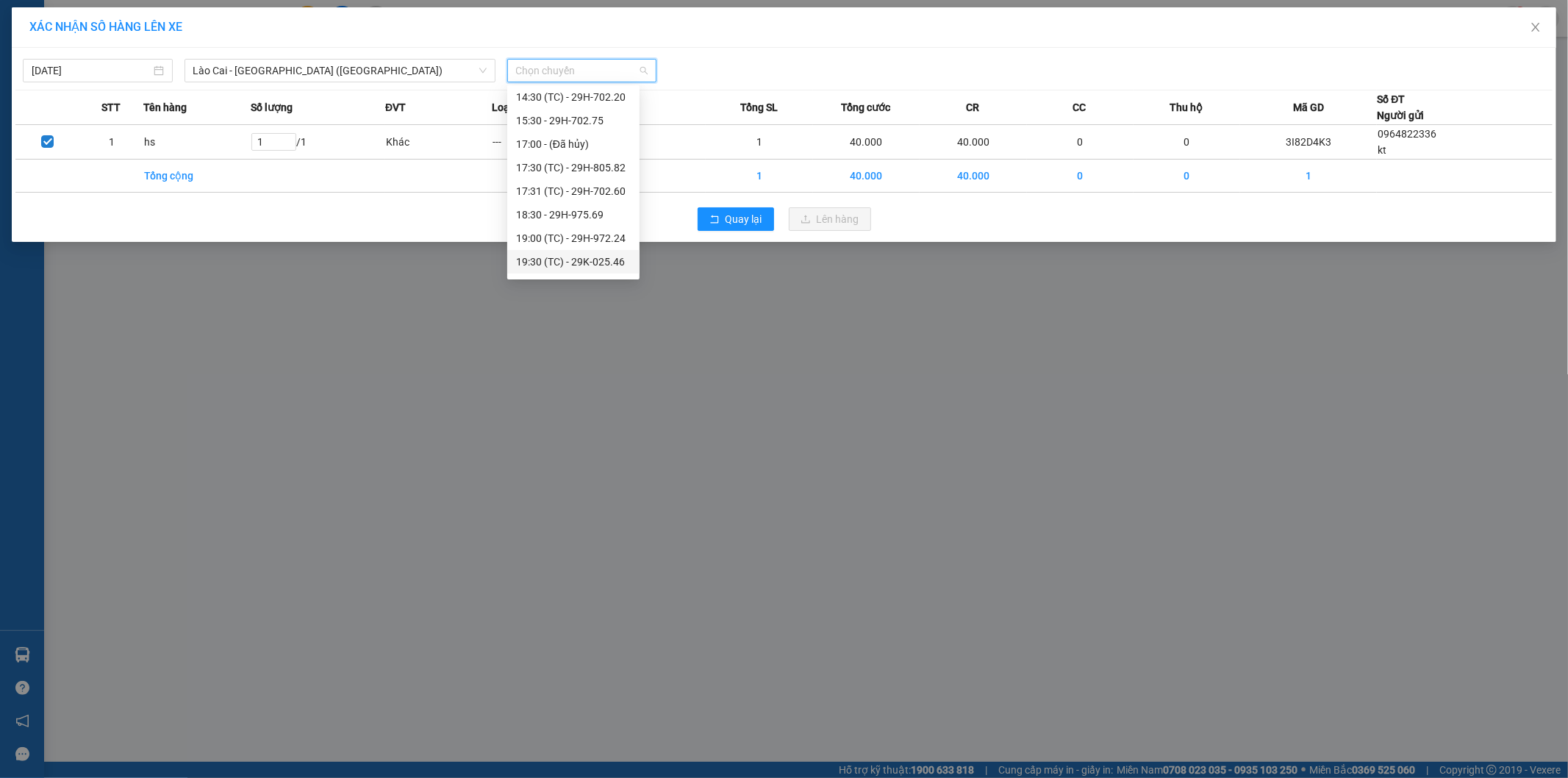
scroll to position [235, 0]
click at [513, 190] on div "18:30 - 29H-975.69" at bounding box center [573, 194] width 132 height 24
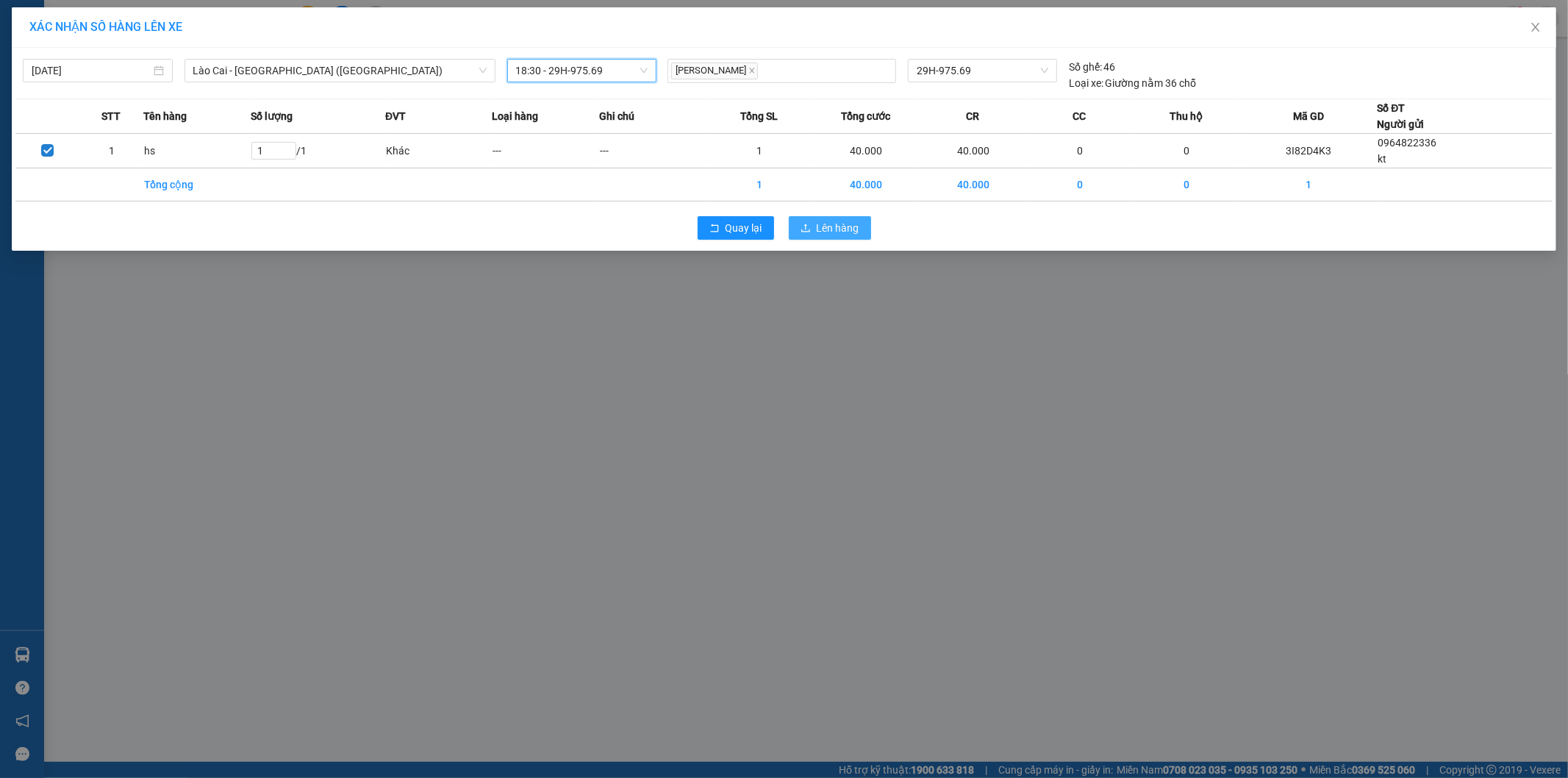
click at [869, 233] on button "Lên hàng" at bounding box center [830, 228] width 82 height 24
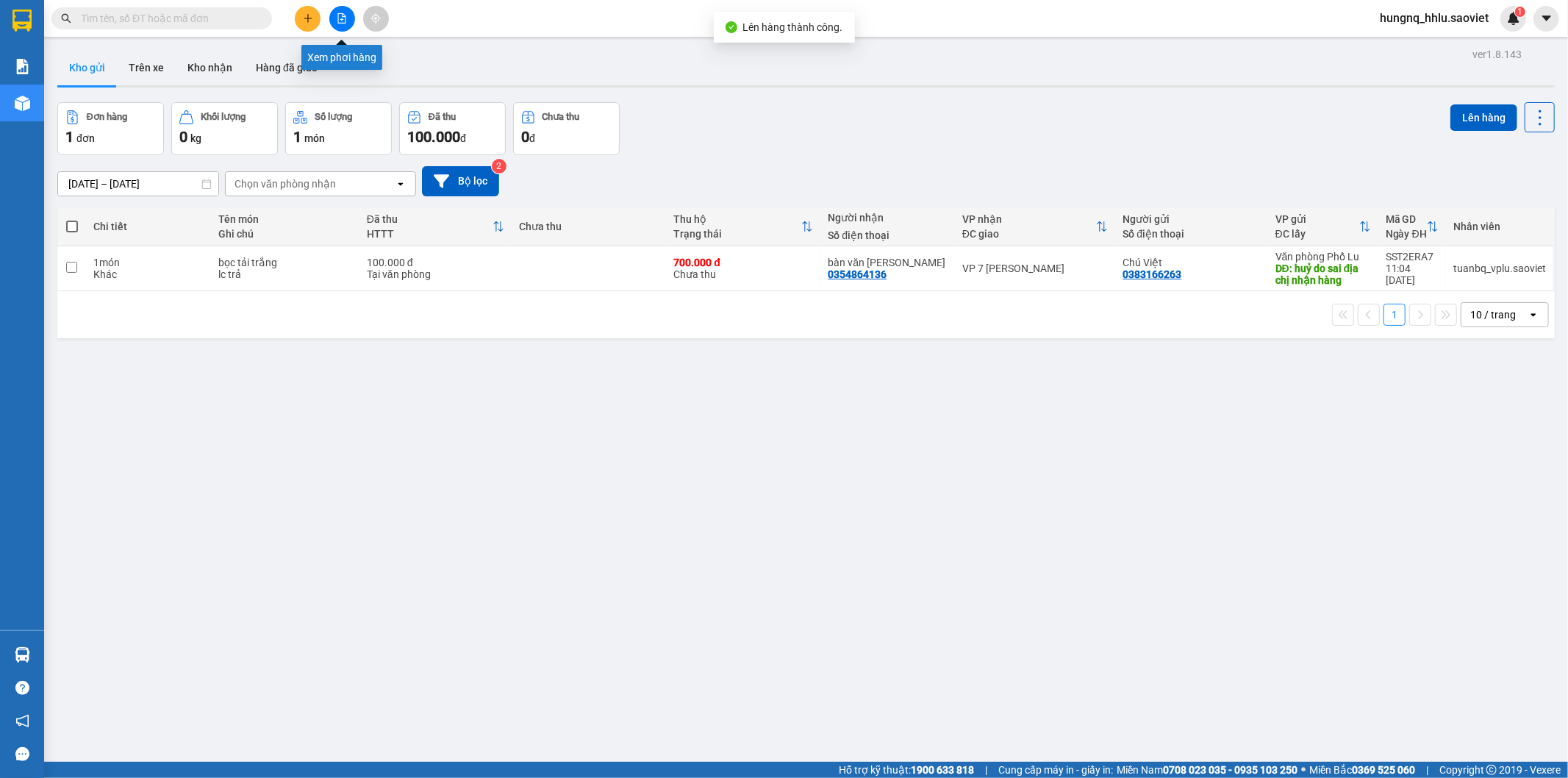
click at [347, 24] on button at bounding box center [342, 19] width 25 height 25
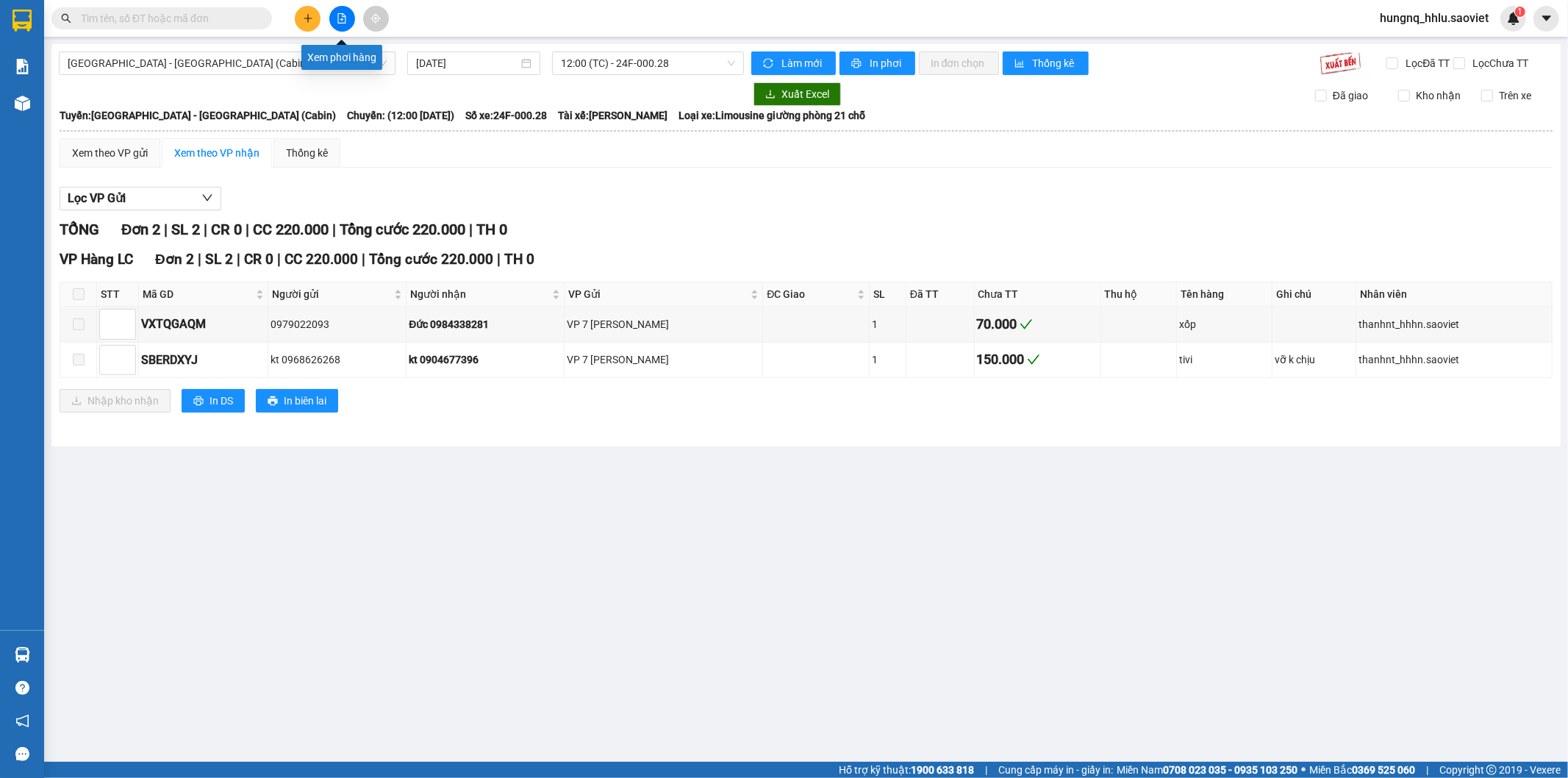
click at [346, 20] on icon "file-add" at bounding box center [342, 19] width 10 height 10
click at [347, 20] on button at bounding box center [342, 19] width 25 height 25
click at [110, 68] on span "[GEOGRAPHIC_DATA] - [GEOGRAPHIC_DATA] (Cabin)" at bounding box center [228, 63] width 319 height 22
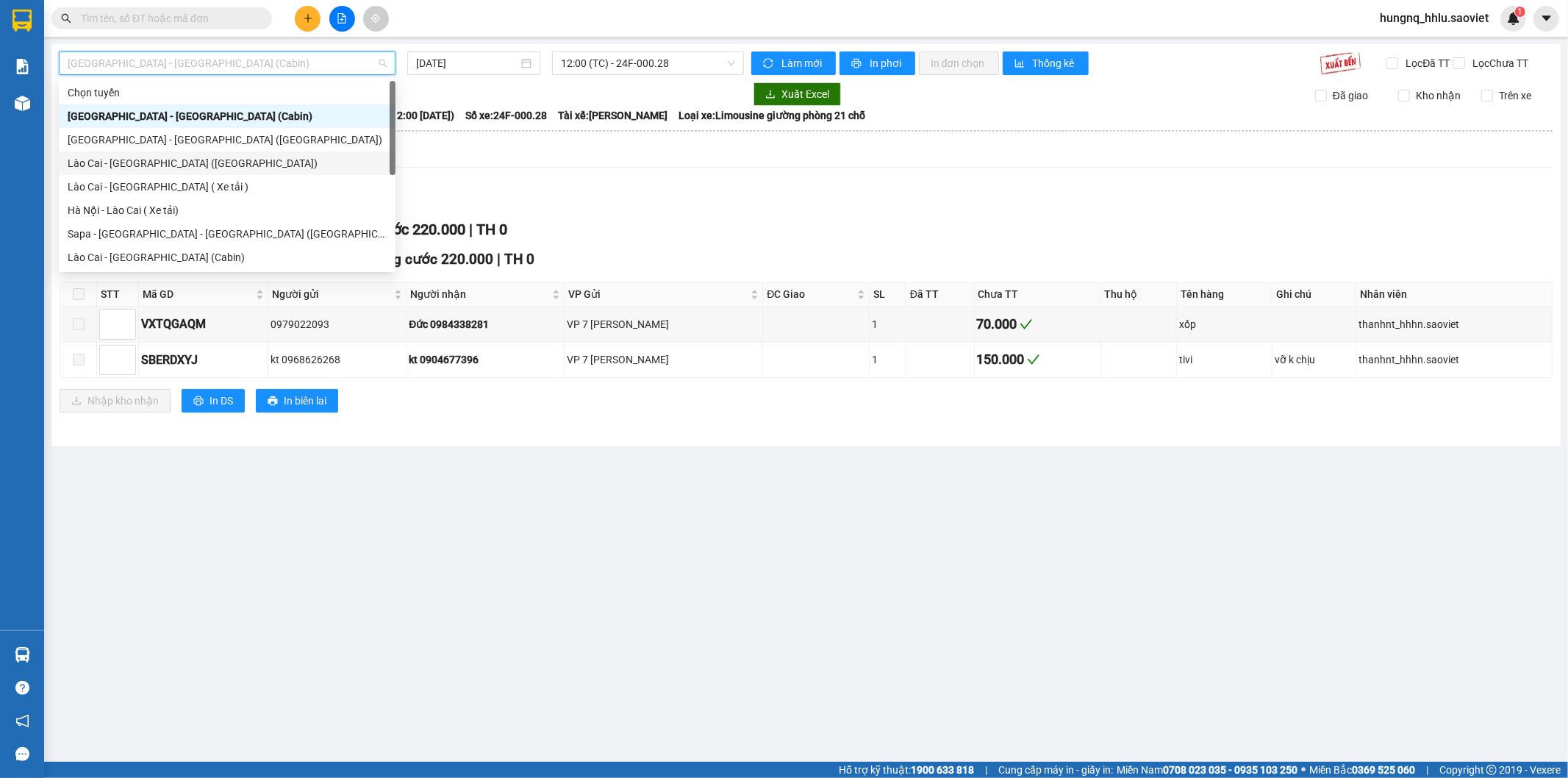
click at [151, 165] on div "Lào Cai - [GEOGRAPHIC_DATA] ([GEOGRAPHIC_DATA])" at bounding box center [228, 164] width 319 height 16
type input "[DATE]"
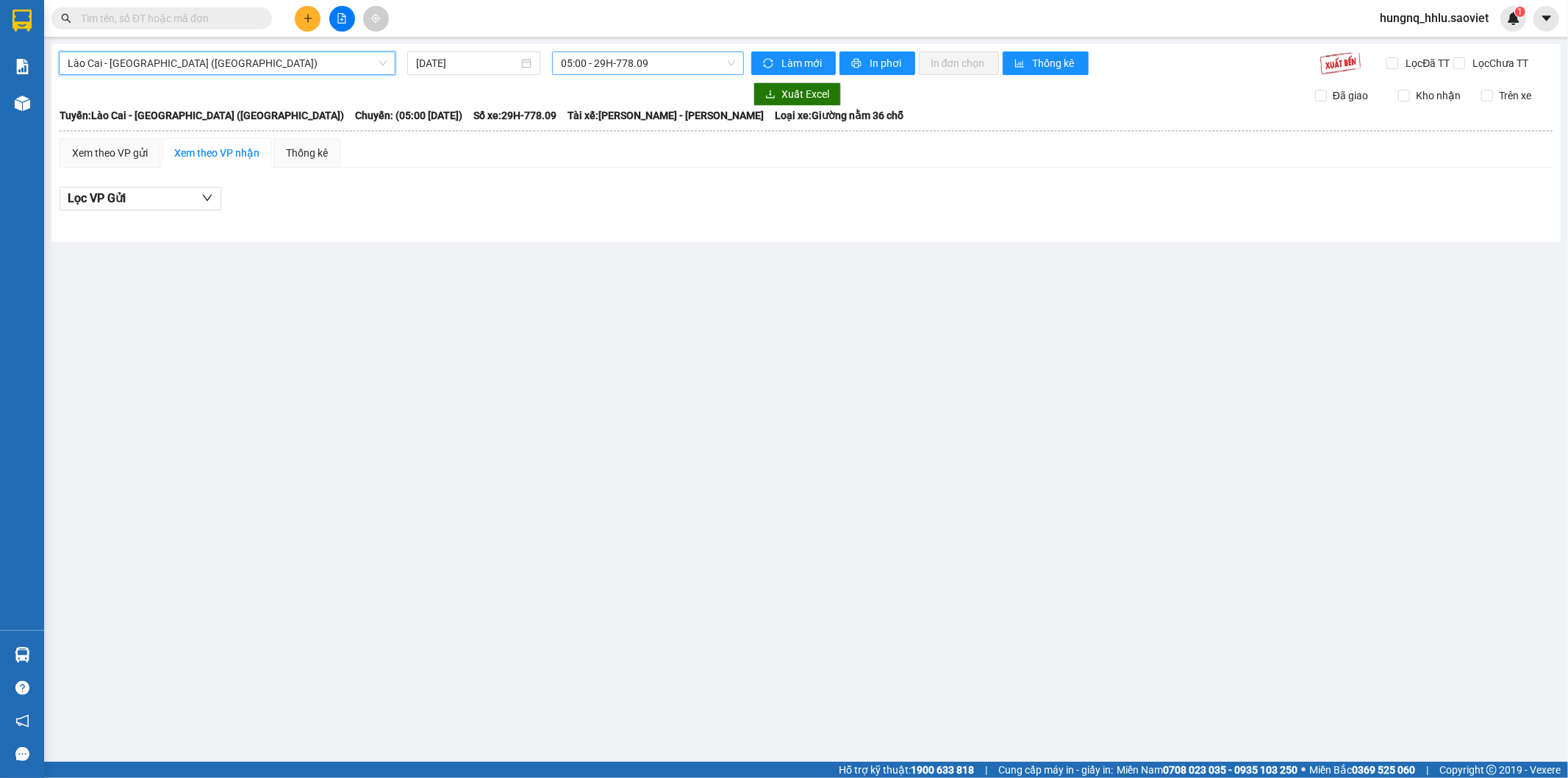
click at [593, 72] on span "05:00 - 29H-778.09" at bounding box center [648, 63] width 173 height 22
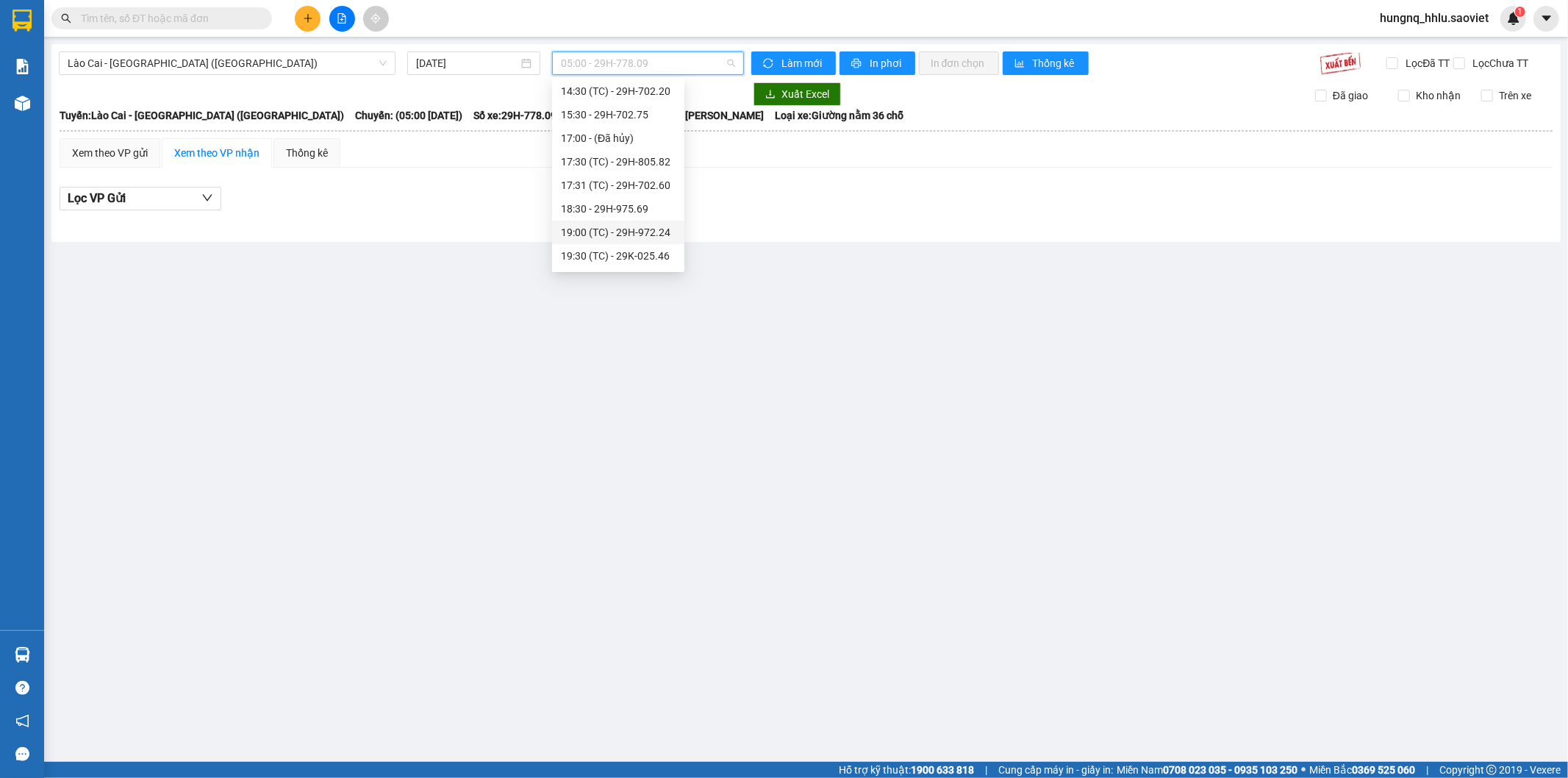
scroll to position [235, 0]
click at [569, 191] on div "18:30 - 29H-975.69" at bounding box center [619, 187] width 115 height 16
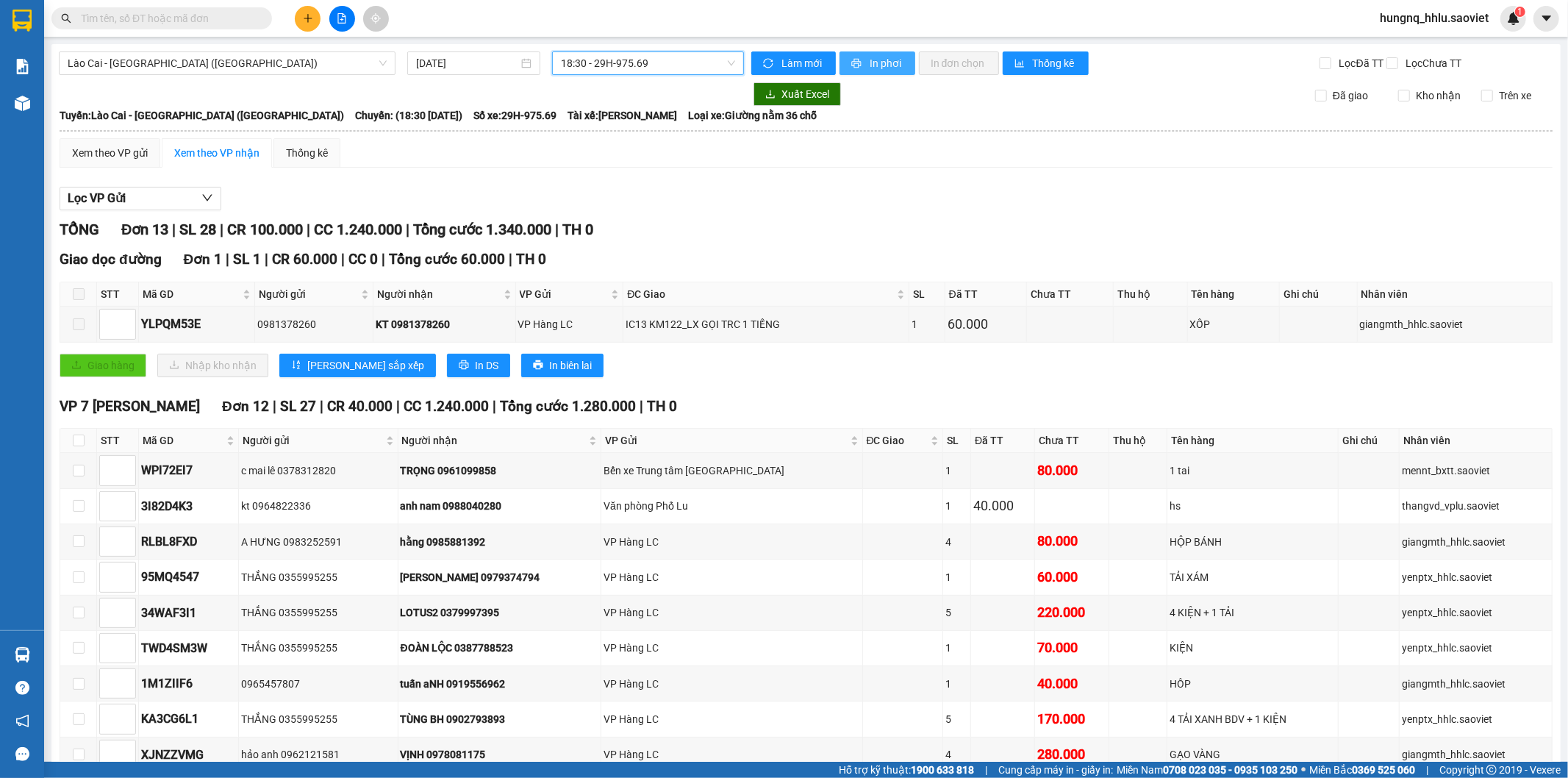
click at [903, 72] on button "In phơi" at bounding box center [877, 63] width 75 height 24
